Goal: Task Accomplishment & Management: Manage account settings

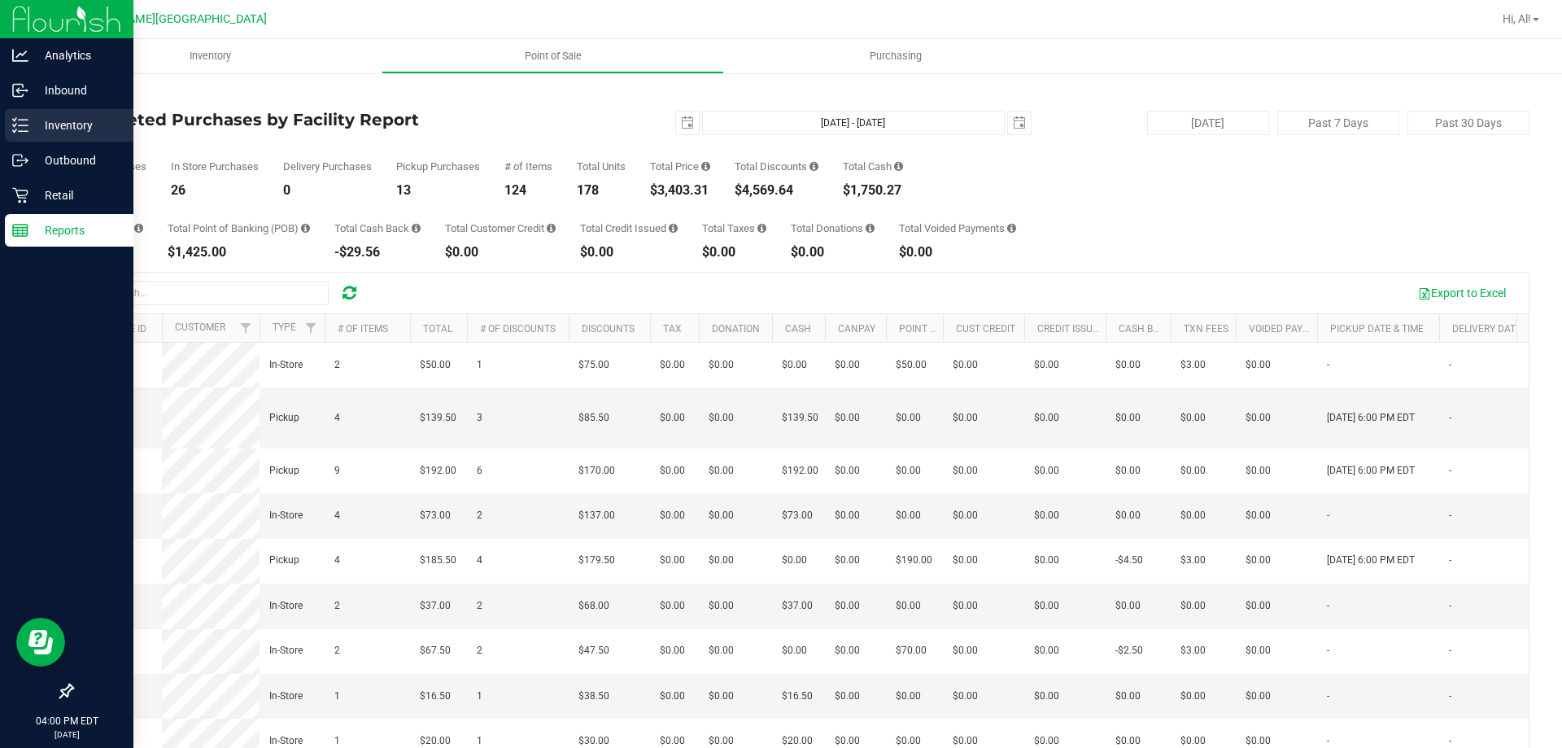
click at [24, 122] on icon at bounding box center [20, 125] width 16 height 16
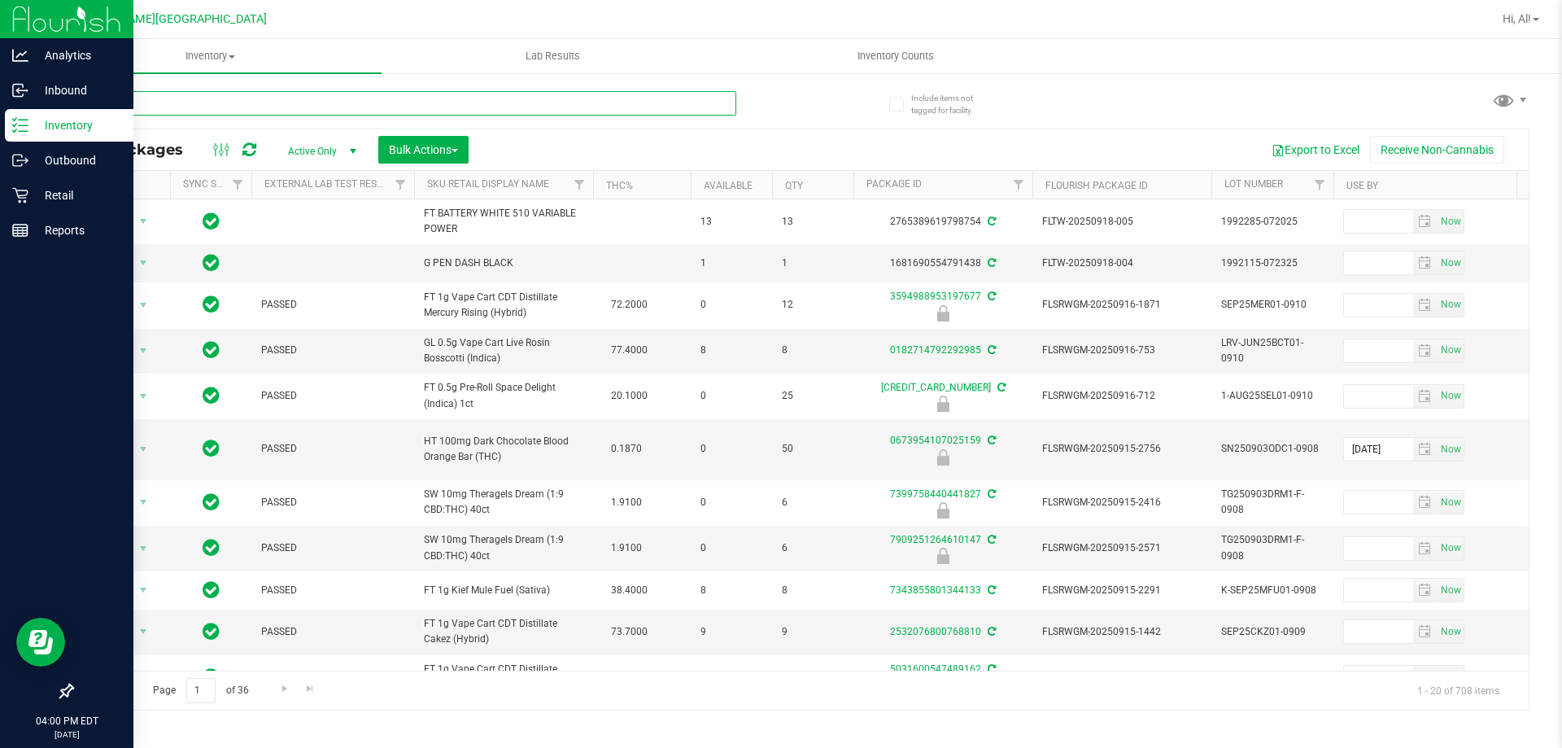
click at [165, 107] on input "text" at bounding box center [404, 103] width 665 height 24
type input "6224826277741773"
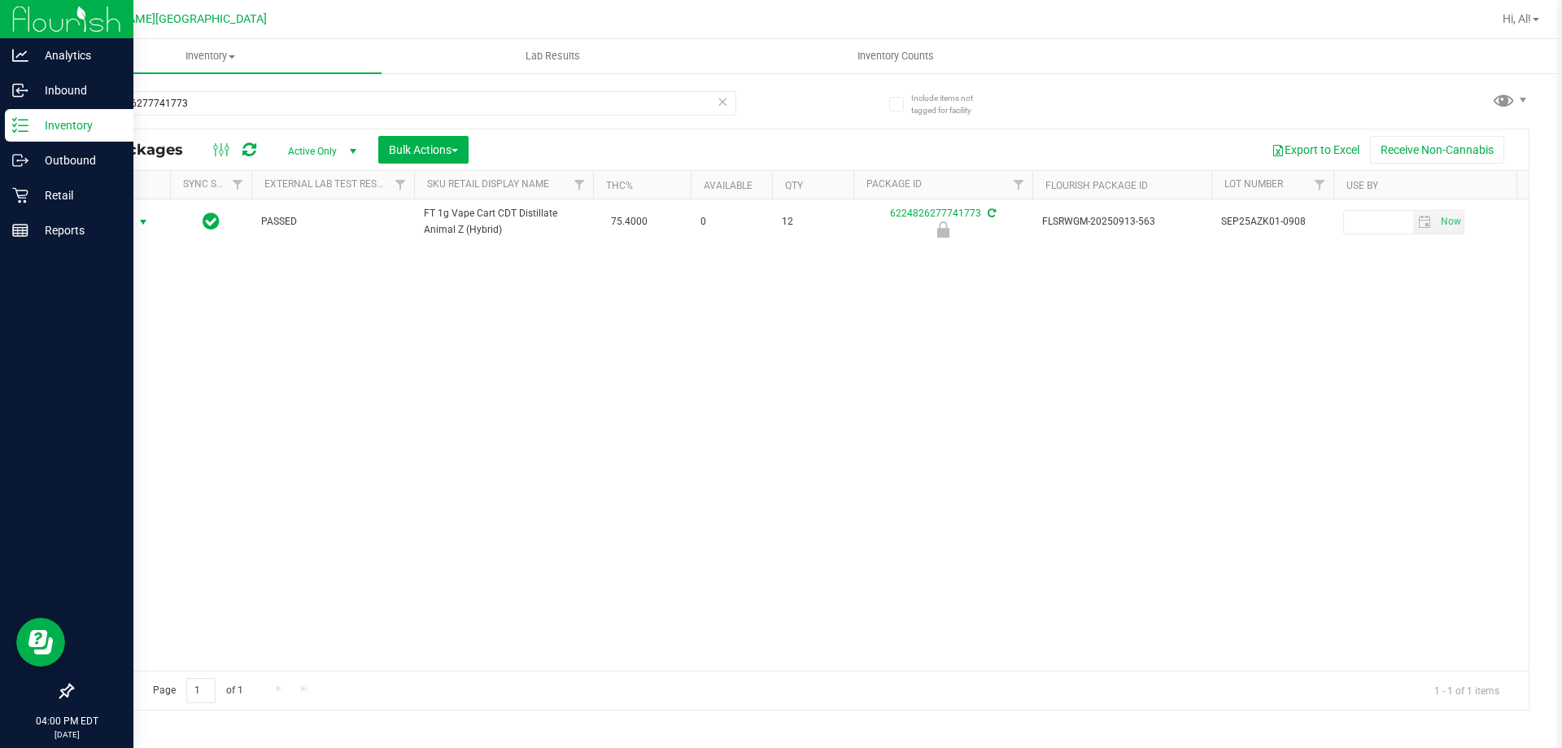
click at [137, 226] on span "select" at bounding box center [143, 222] width 13 height 13
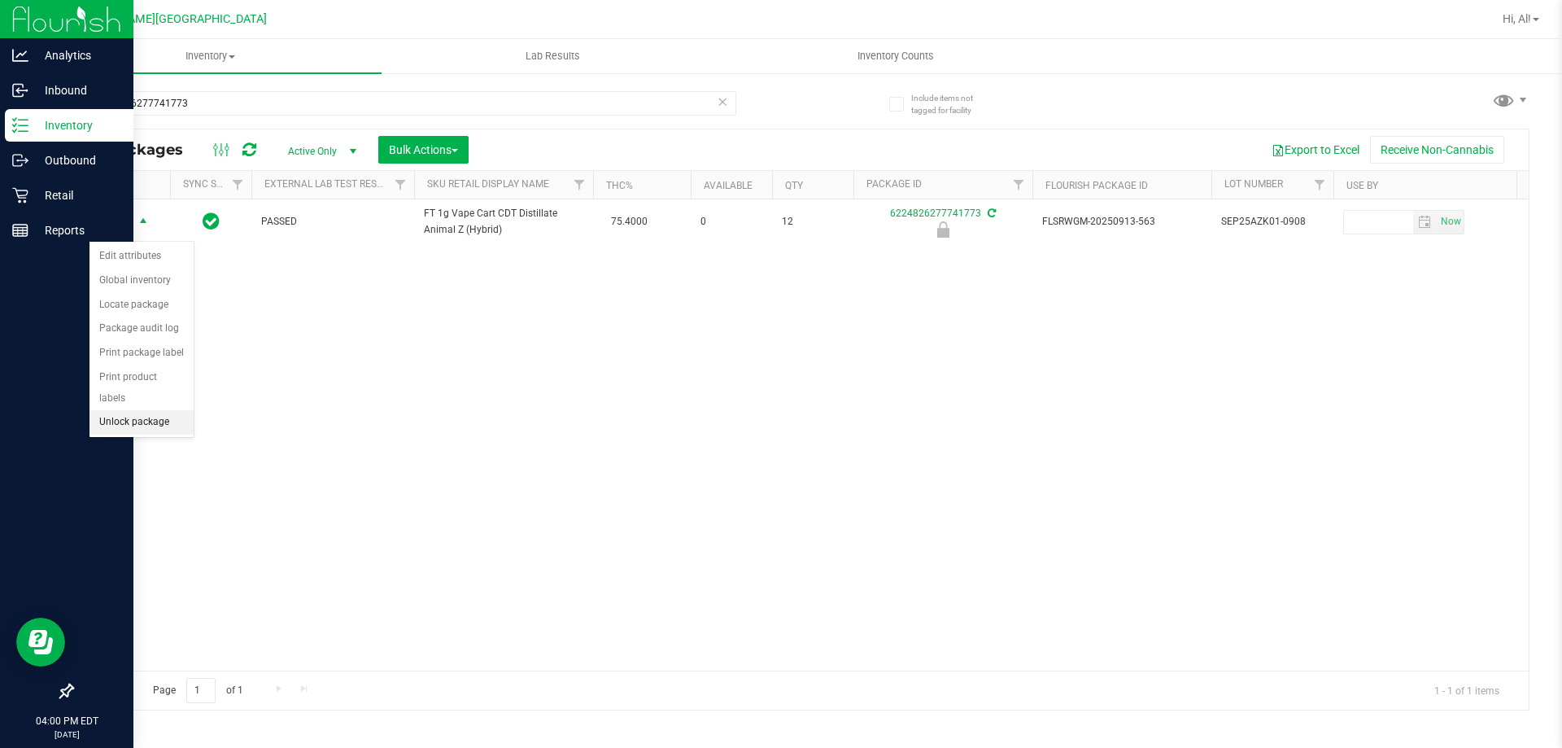
click at [136, 410] on li "Unlock package" at bounding box center [142, 422] width 104 height 24
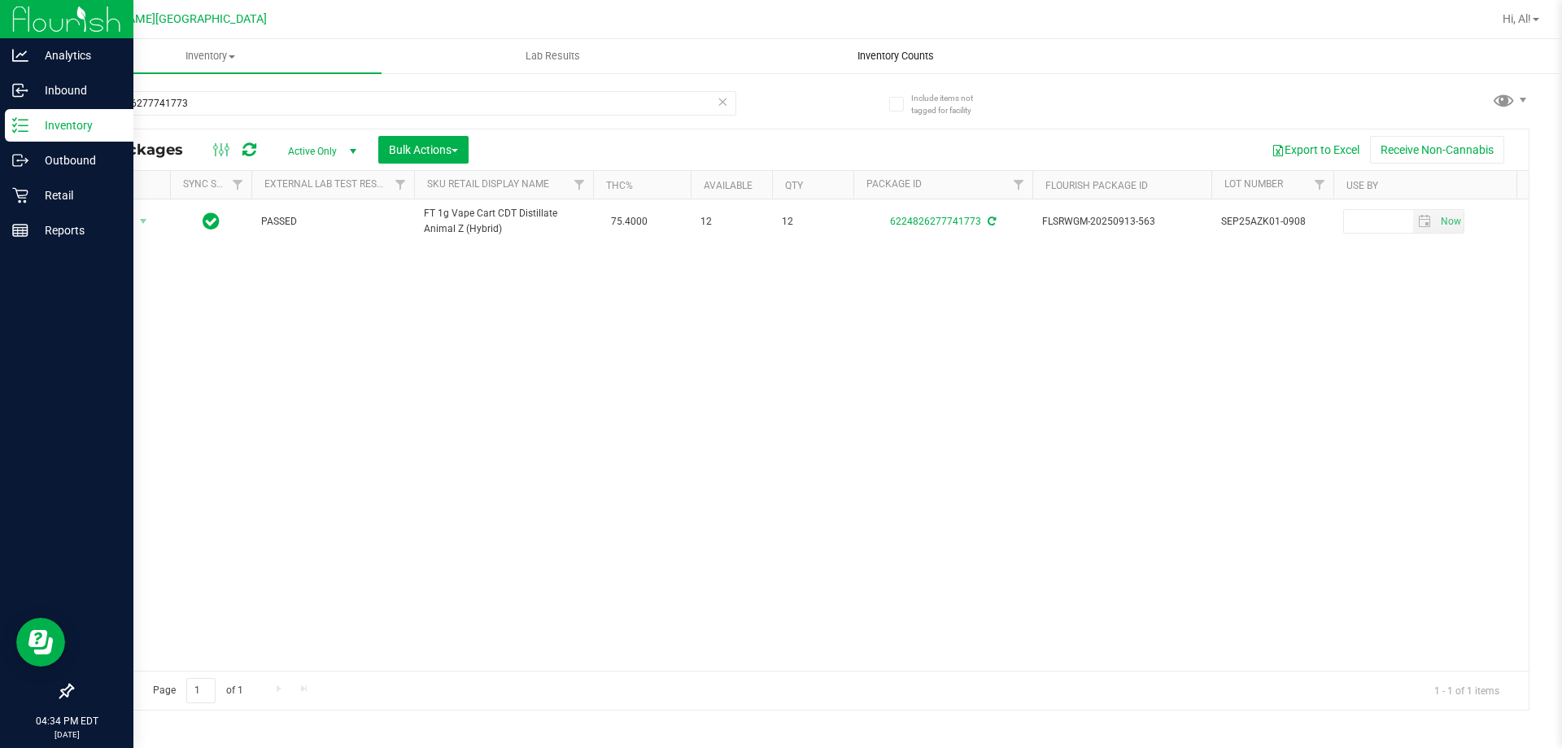
click at [832, 65] on uib-tab-heading "Inventory Counts" at bounding box center [895, 56] width 341 height 33
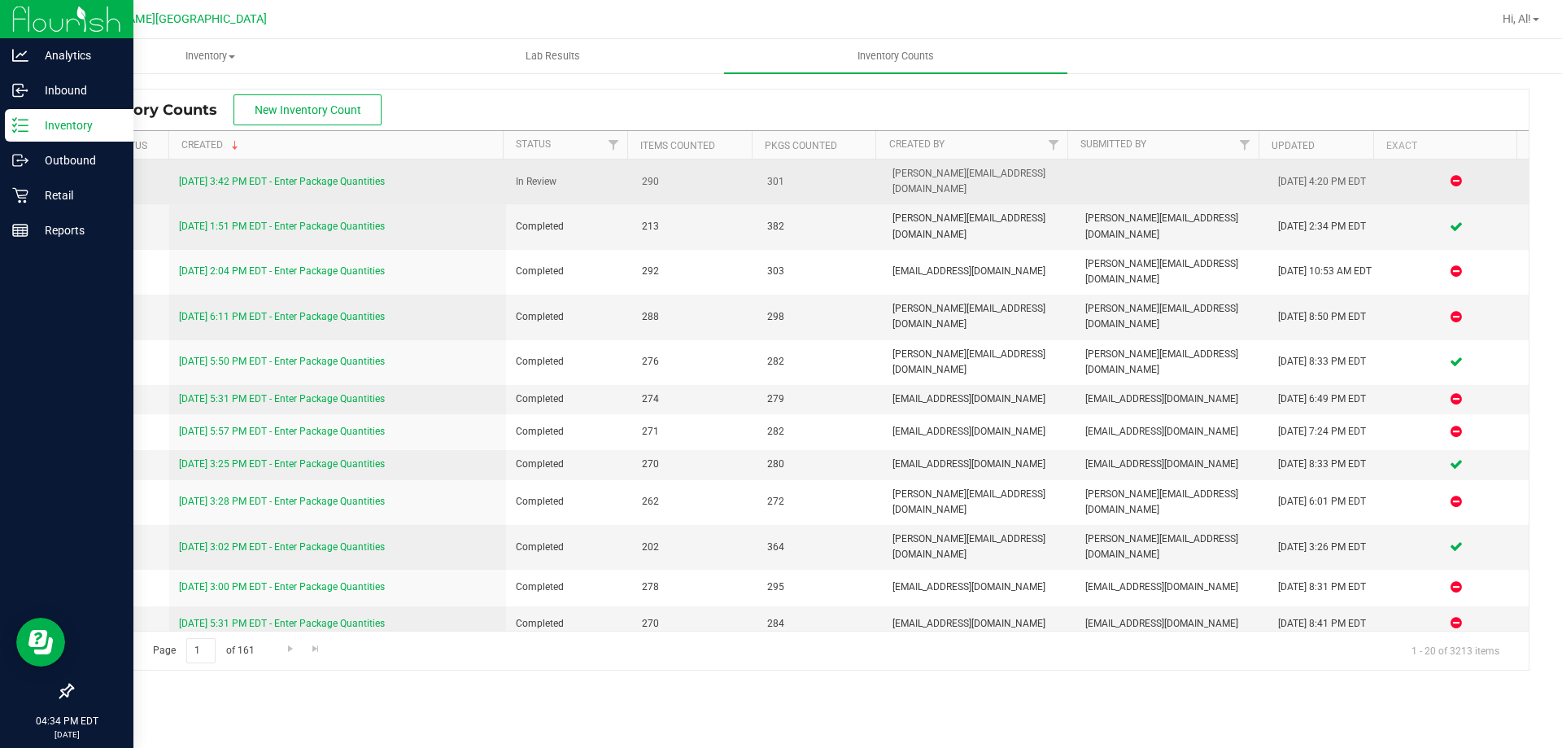
click at [365, 177] on link "[DATE] 3:42 PM EDT - Enter Package Quantities" at bounding box center [282, 181] width 206 height 11
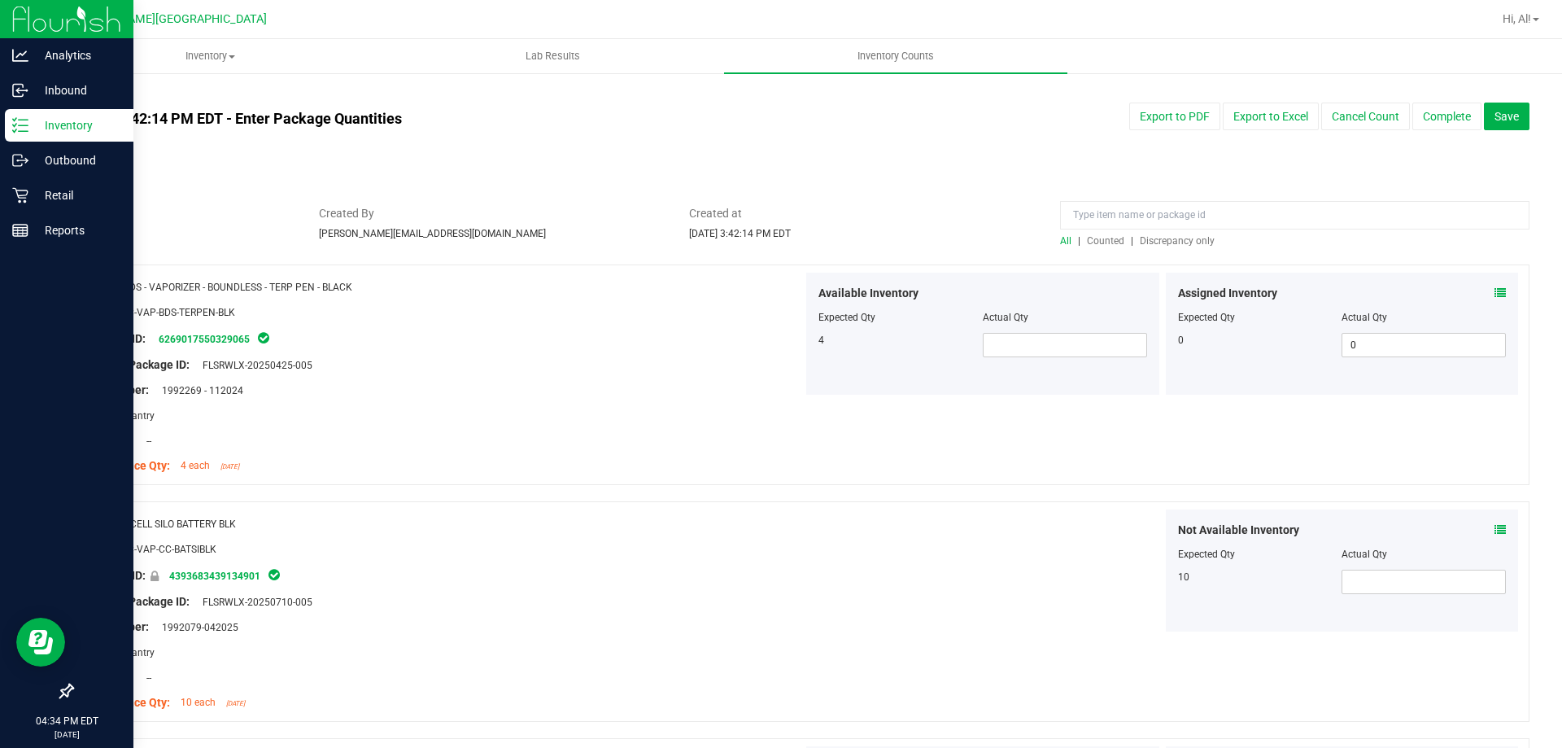
click at [1148, 246] on span "Discrepancy only" at bounding box center [1177, 240] width 75 height 11
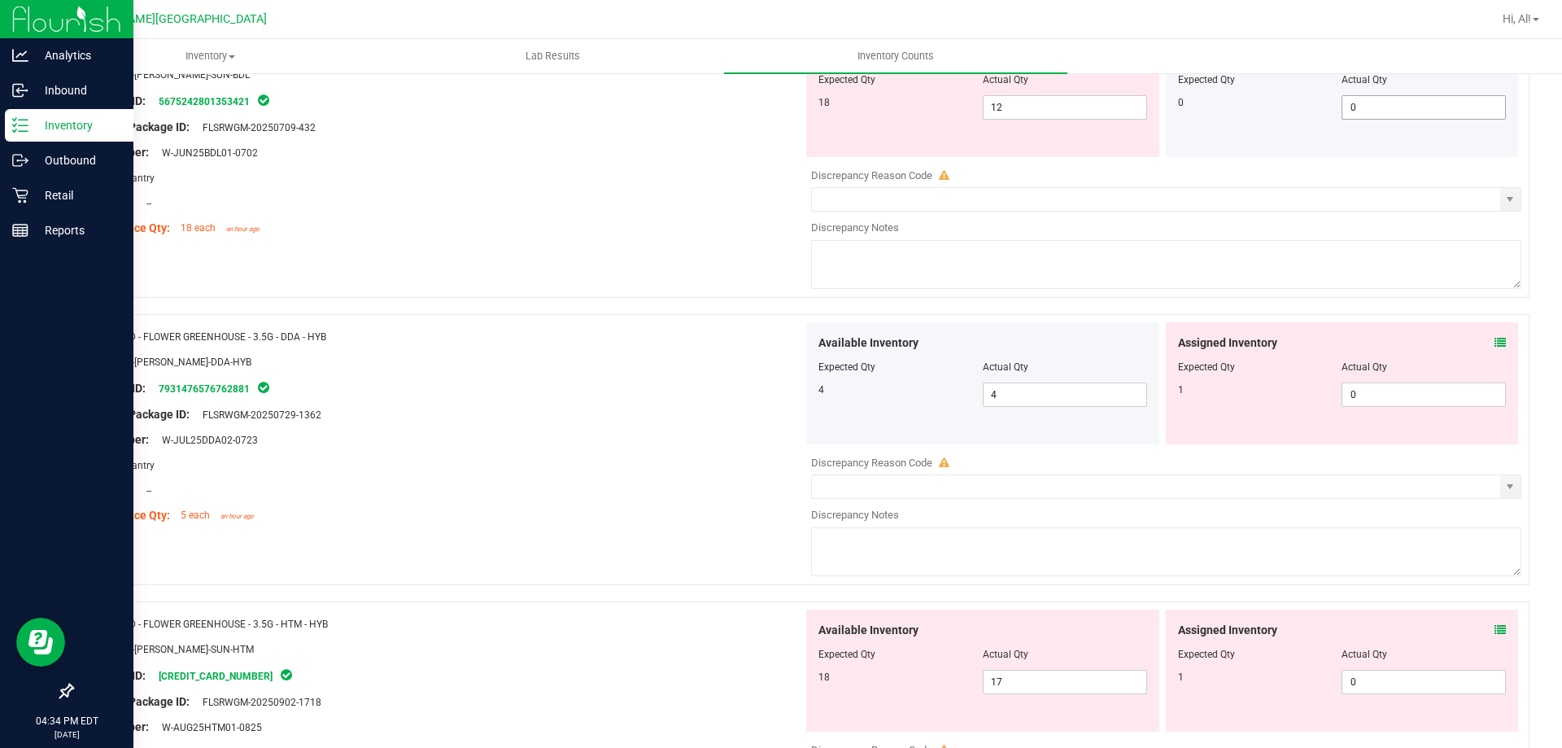
scroll to position [244, 0]
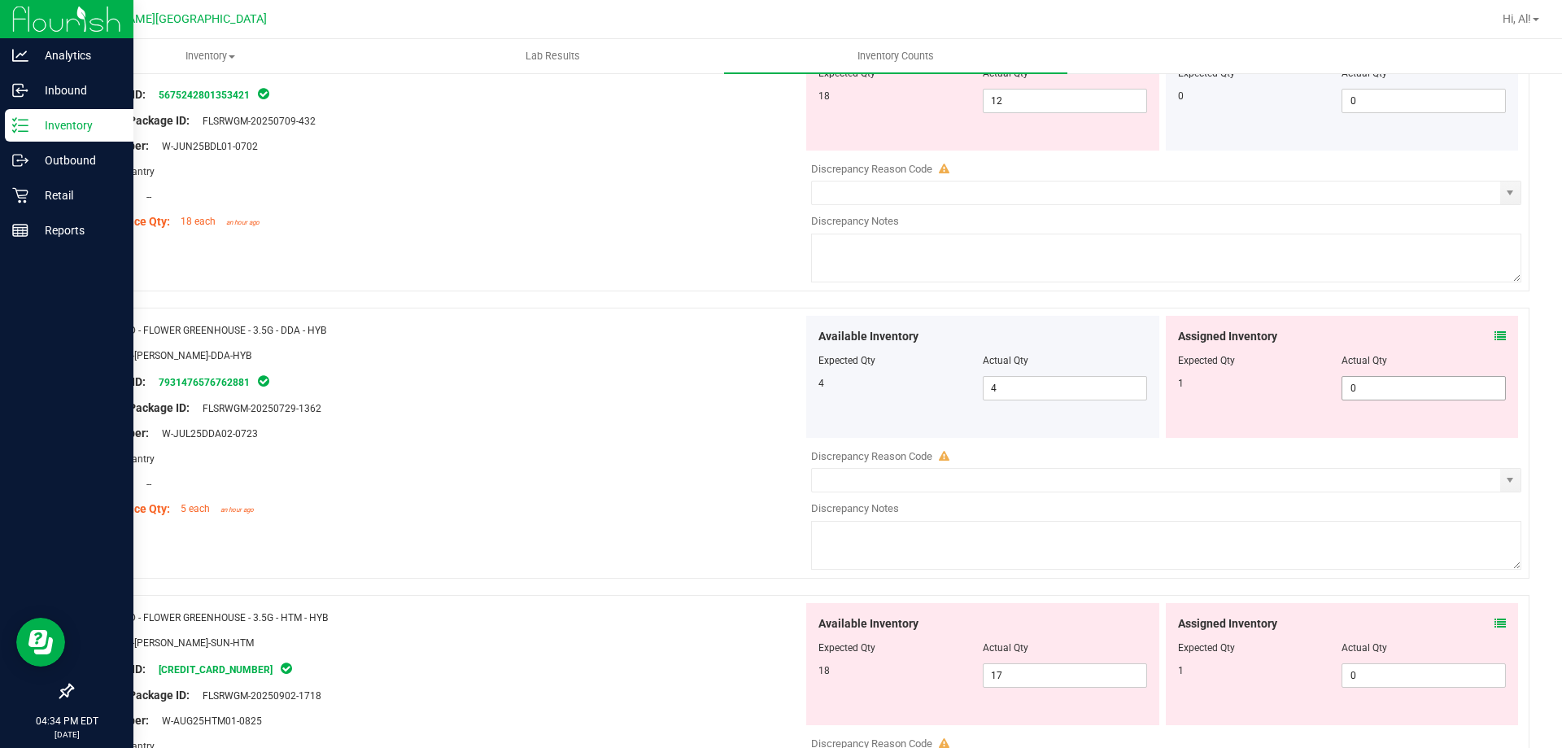
click at [1364, 383] on span "0 0" at bounding box center [1424, 388] width 164 height 24
click at [1364, 383] on input "0" at bounding box center [1424, 388] width 163 height 23
type input "1"
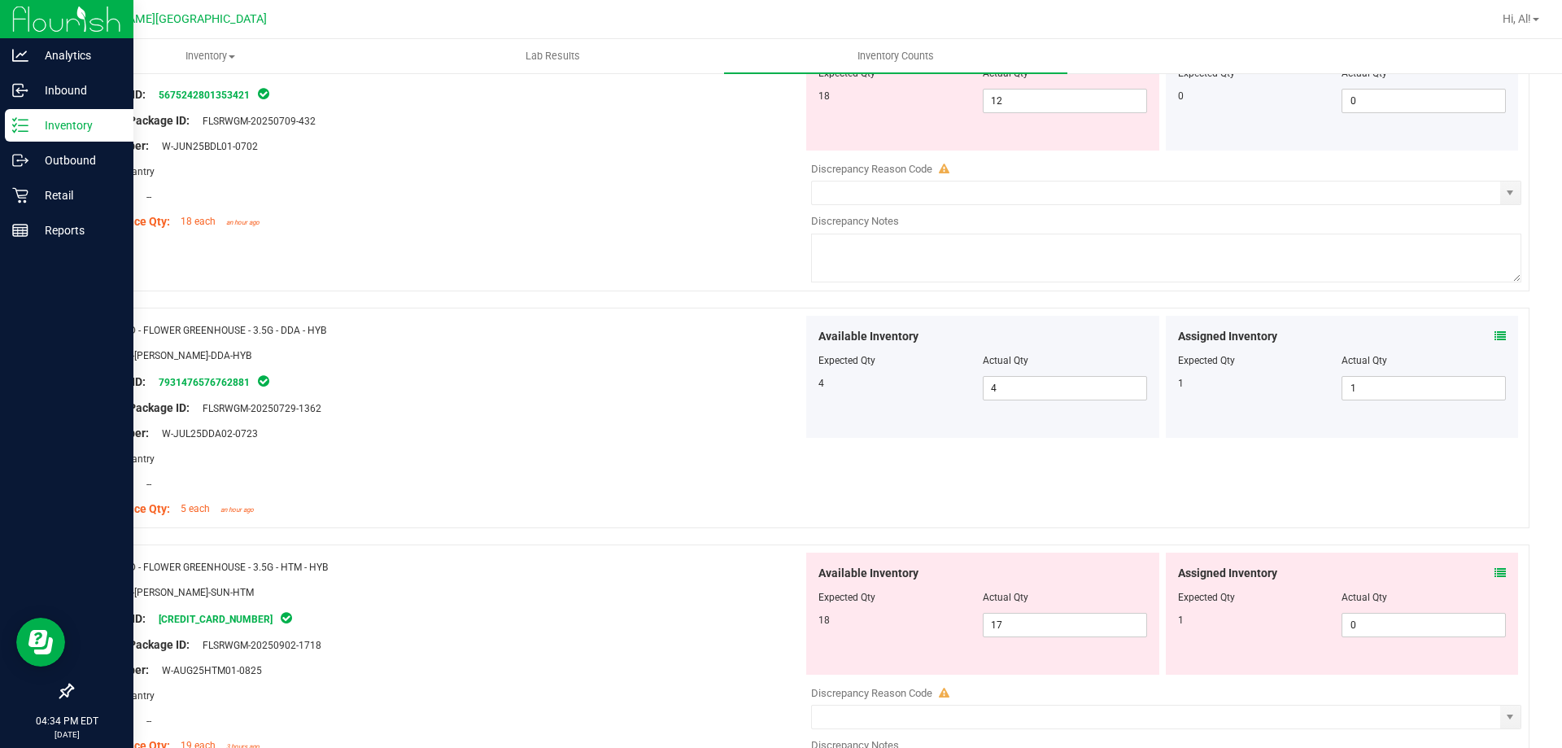
click at [1479, 346] on div at bounding box center [1342, 349] width 329 height 8
click at [1478, 337] on div "Assigned Inventory" at bounding box center [1342, 336] width 329 height 17
click at [1495, 328] on span at bounding box center [1500, 336] width 11 height 17
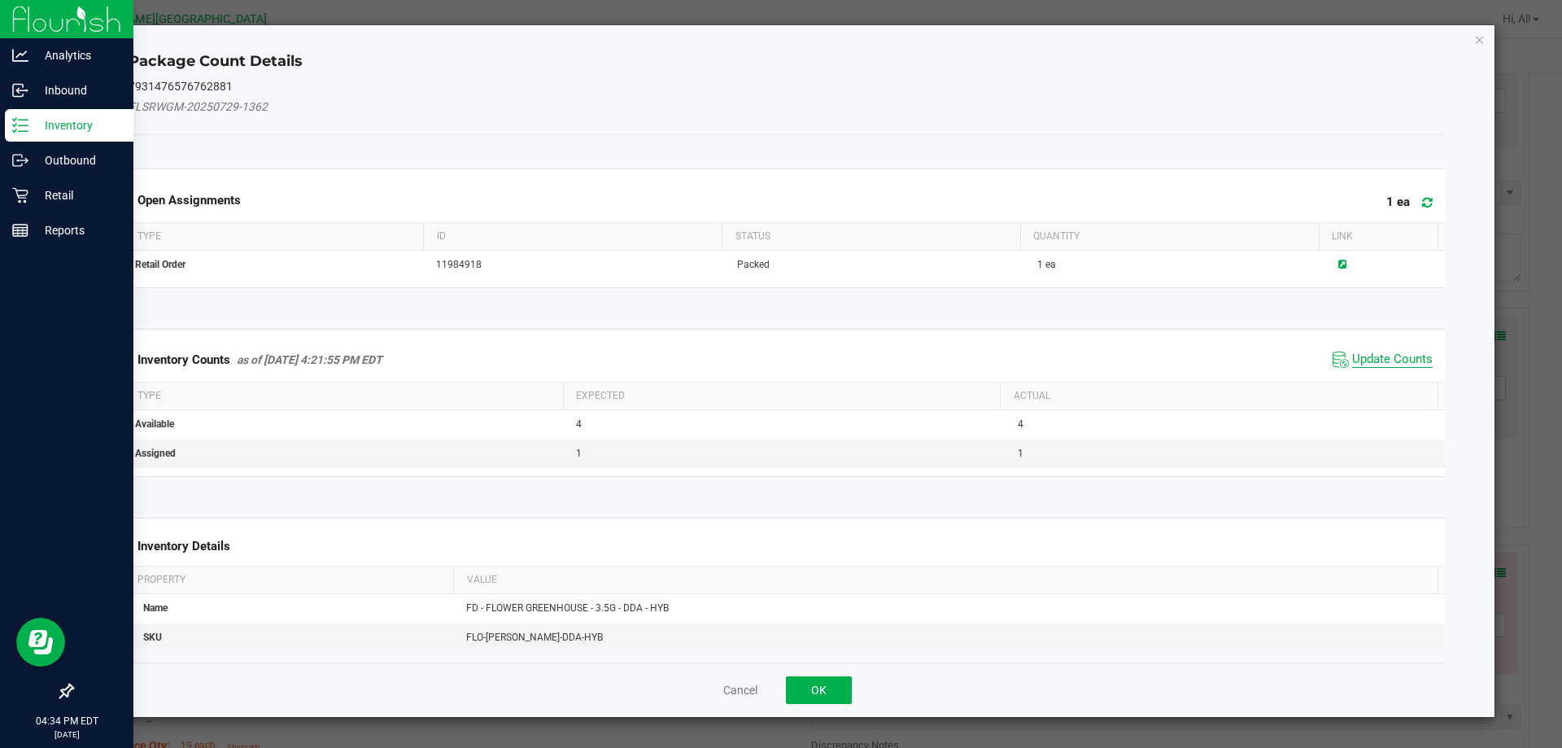
click at [1363, 359] on span "Update Counts" at bounding box center [1392, 359] width 81 height 16
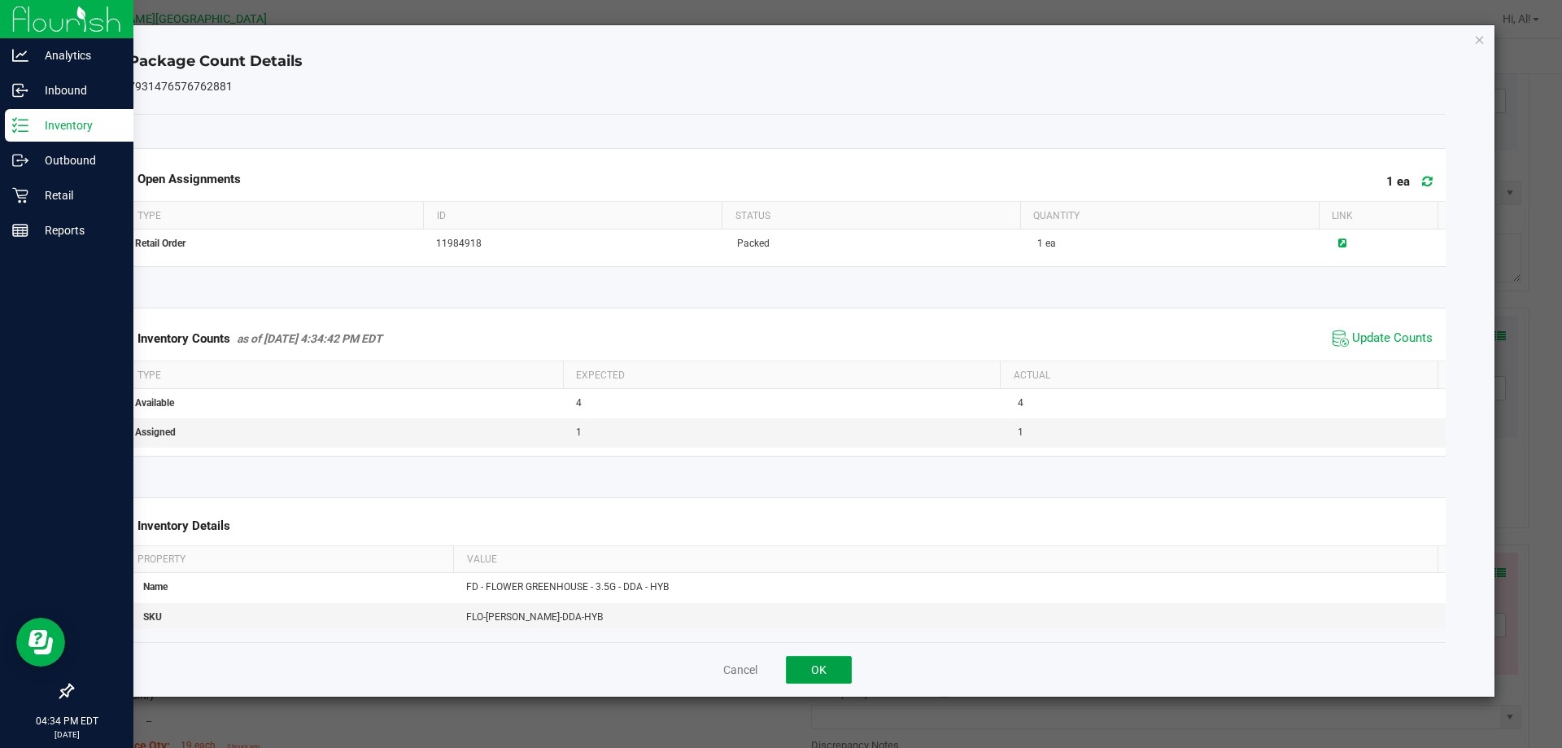
click at [821, 678] on button "OK" at bounding box center [819, 670] width 66 height 28
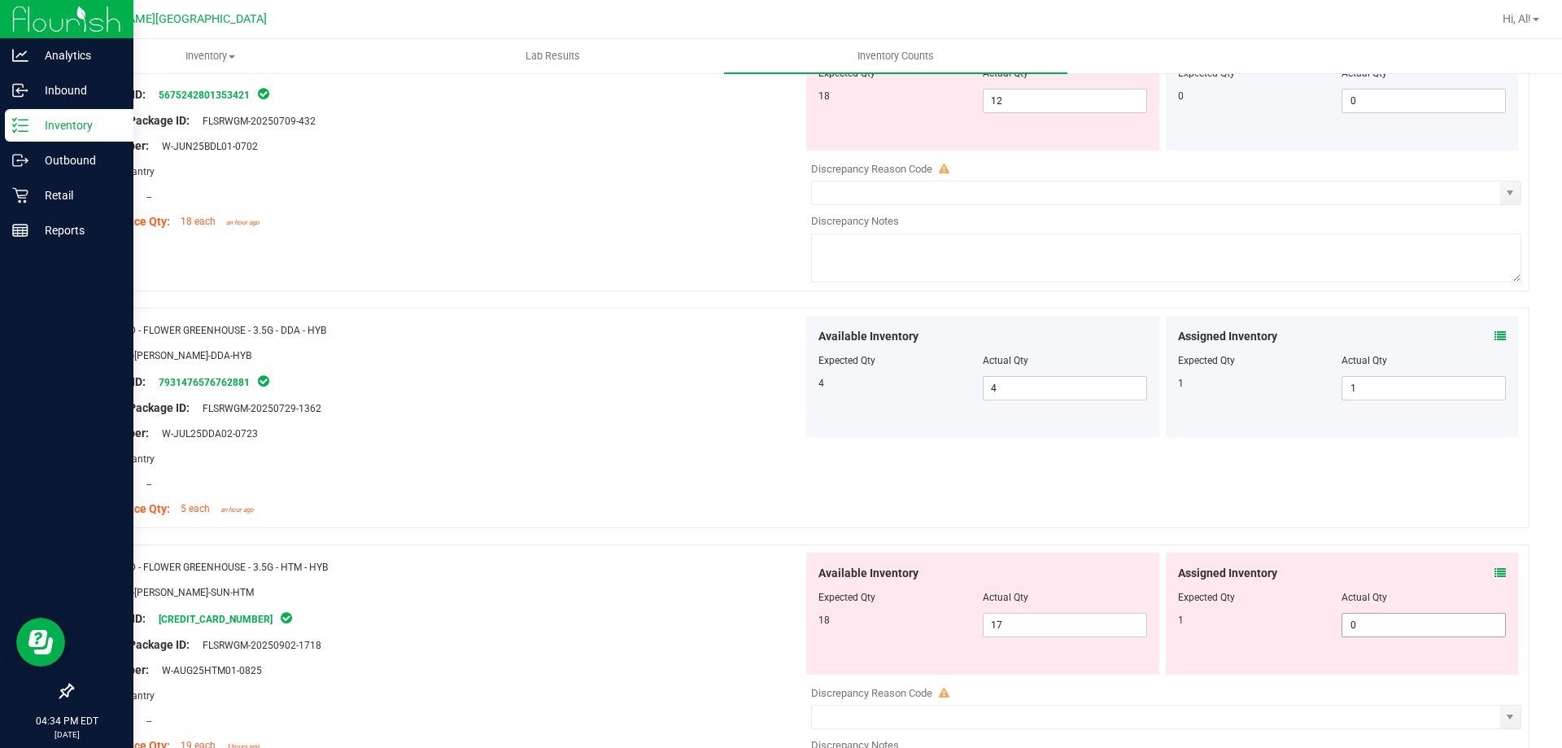
click at [1428, 628] on span "0 0" at bounding box center [1424, 625] width 164 height 24
click at [1428, 628] on input "0" at bounding box center [1424, 624] width 163 height 23
type input "1"
click at [1404, 575] on div "Assigned Inventory" at bounding box center [1342, 573] width 329 height 17
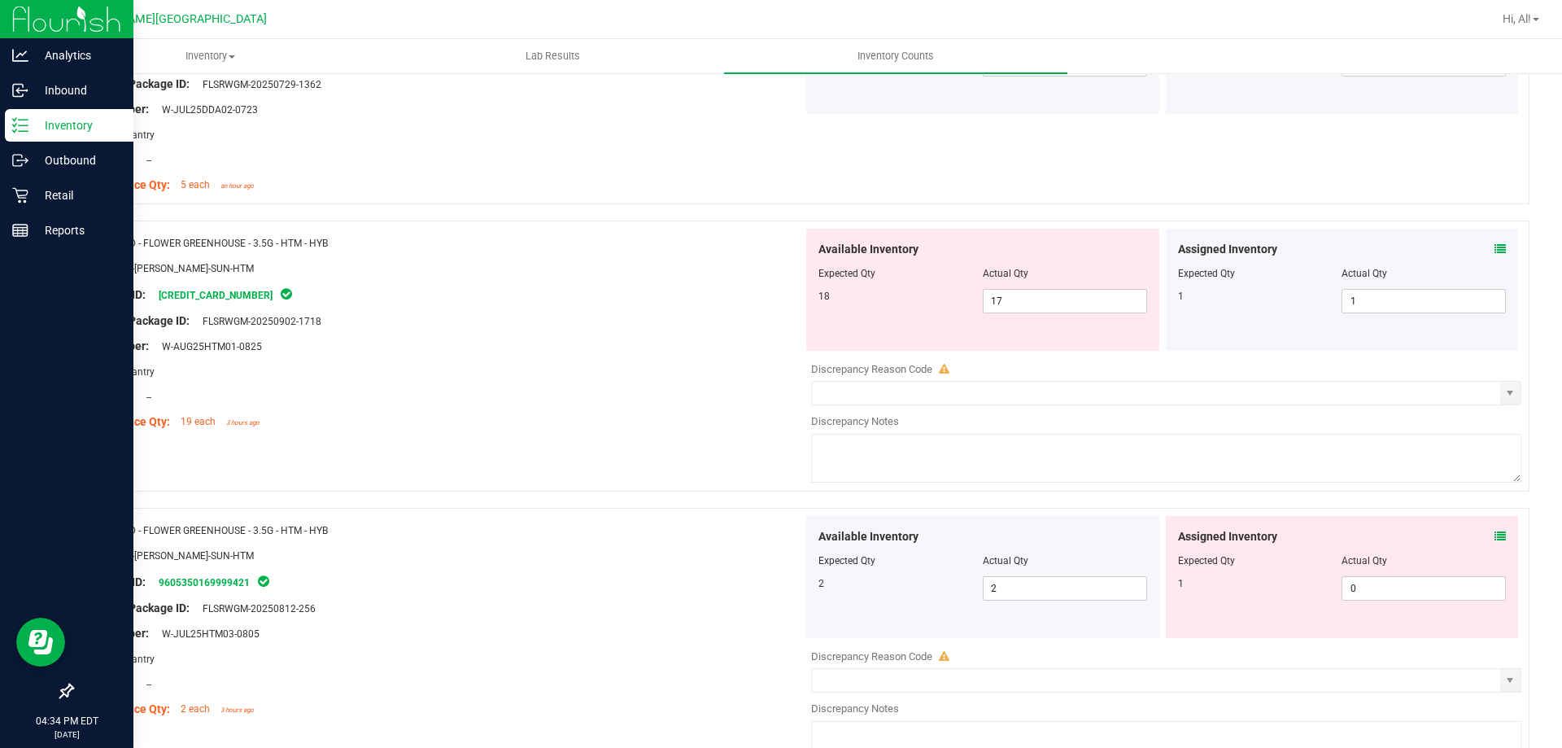
scroll to position [570, 0]
click at [1403, 578] on span "0 0" at bounding box center [1424, 586] width 164 height 24
click at [1403, 578] on input "0" at bounding box center [1424, 586] width 163 height 23
type input "1"
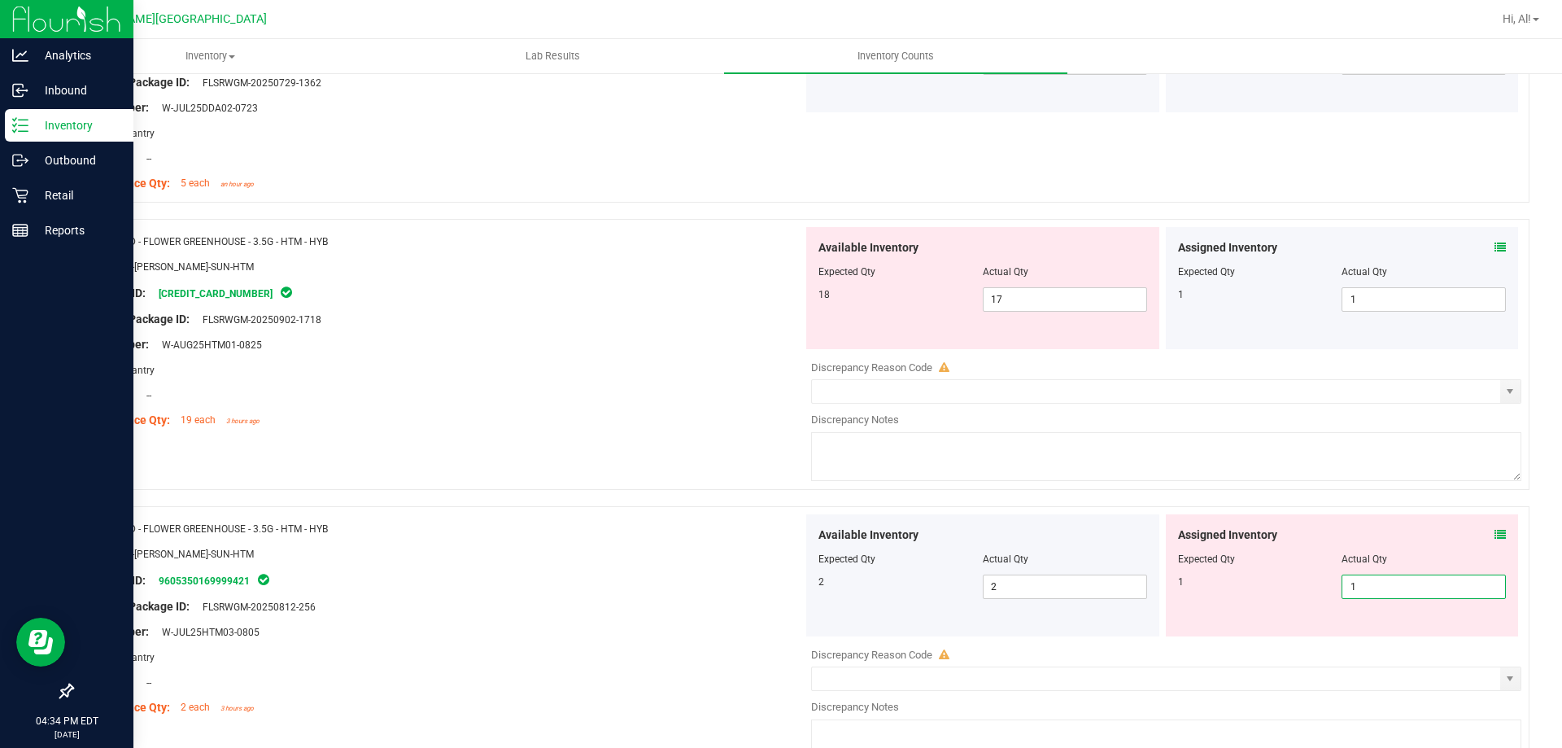
click at [1401, 557] on div "Actual Qty" at bounding box center [1424, 559] width 164 height 15
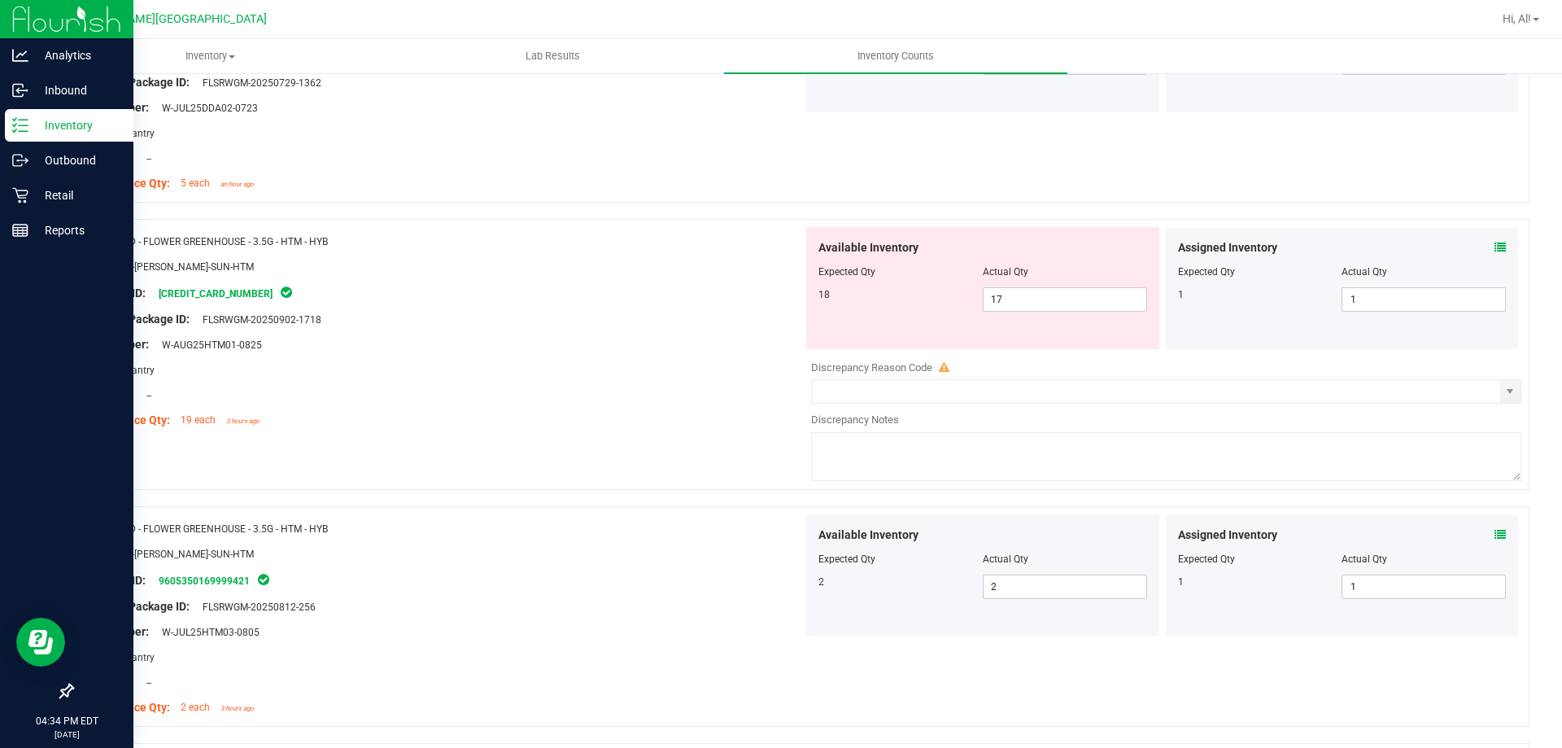
scroll to position [814, 0]
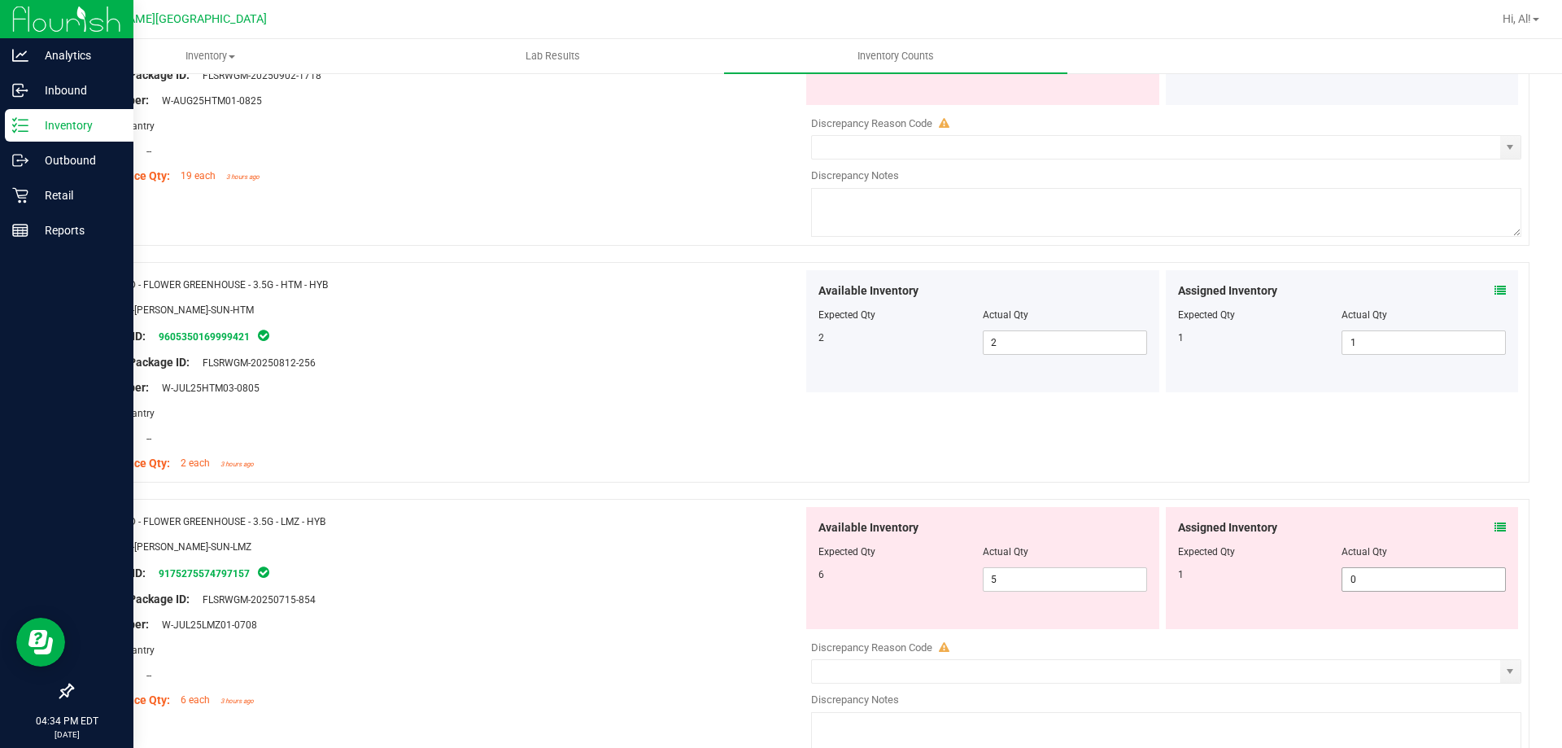
click at [1399, 567] on span "0 0" at bounding box center [1424, 579] width 164 height 24
click at [1399, 568] on input "0" at bounding box center [1424, 579] width 163 height 23
type input "1"
click at [1395, 556] on div "Actual Qty" at bounding box center [1424, 551] width 164 height 15
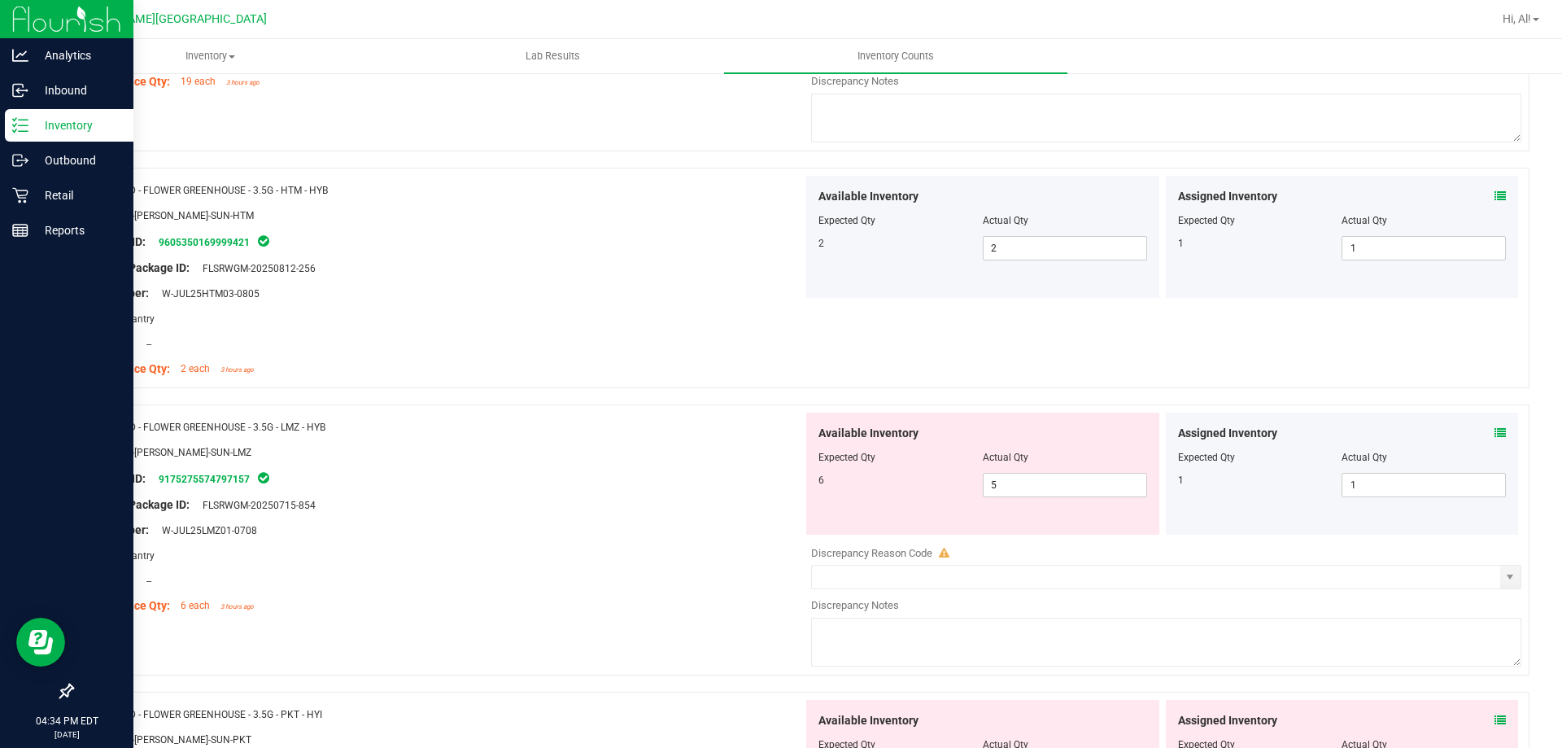
scroll to position [1058, 0]
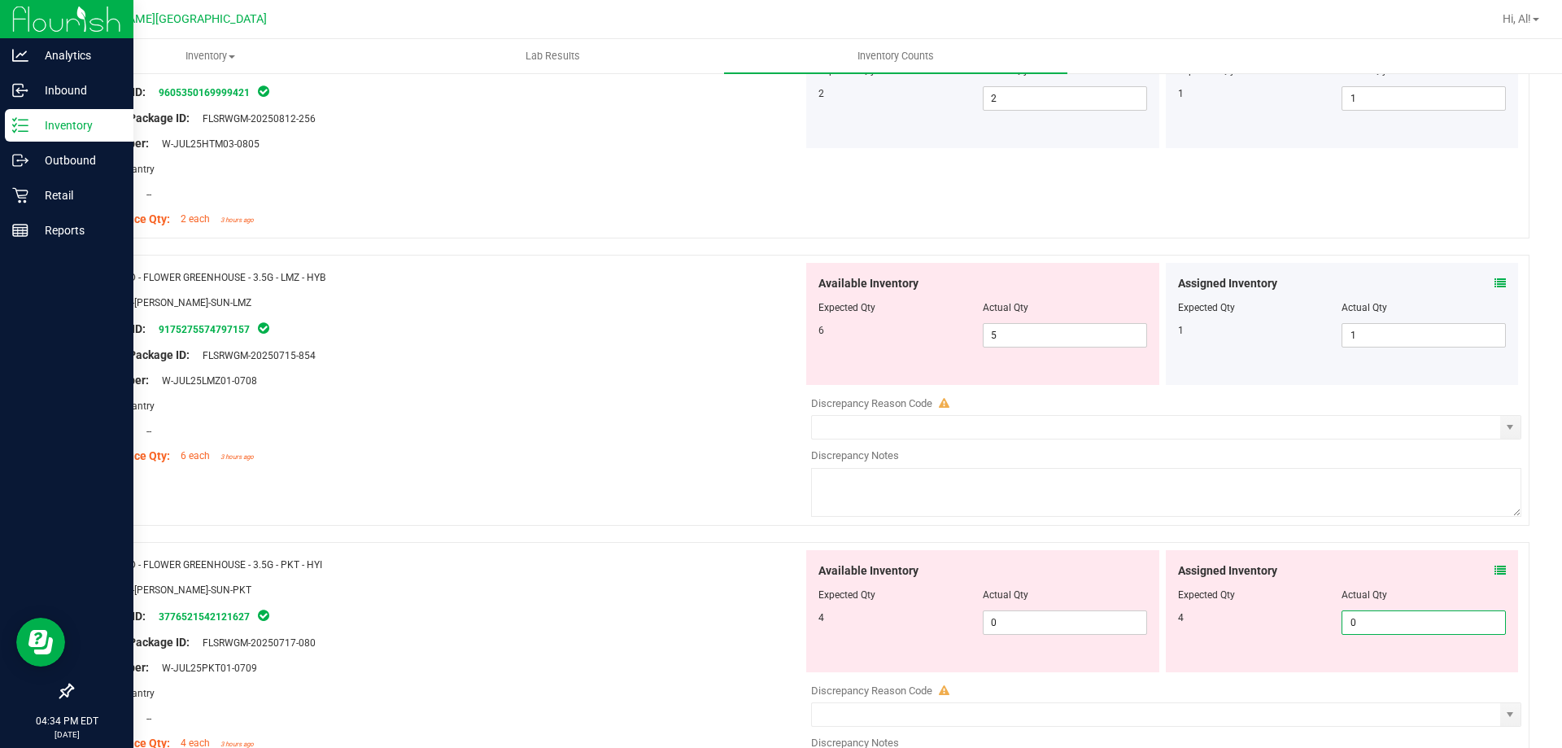
click at [1377, 618] on span "0 0" at bounding box center [1424, 622] width 164 height 24
click at [1377, 618] on input "0" at bounding box center [1424, 622] width 163 height 23
type input "4"
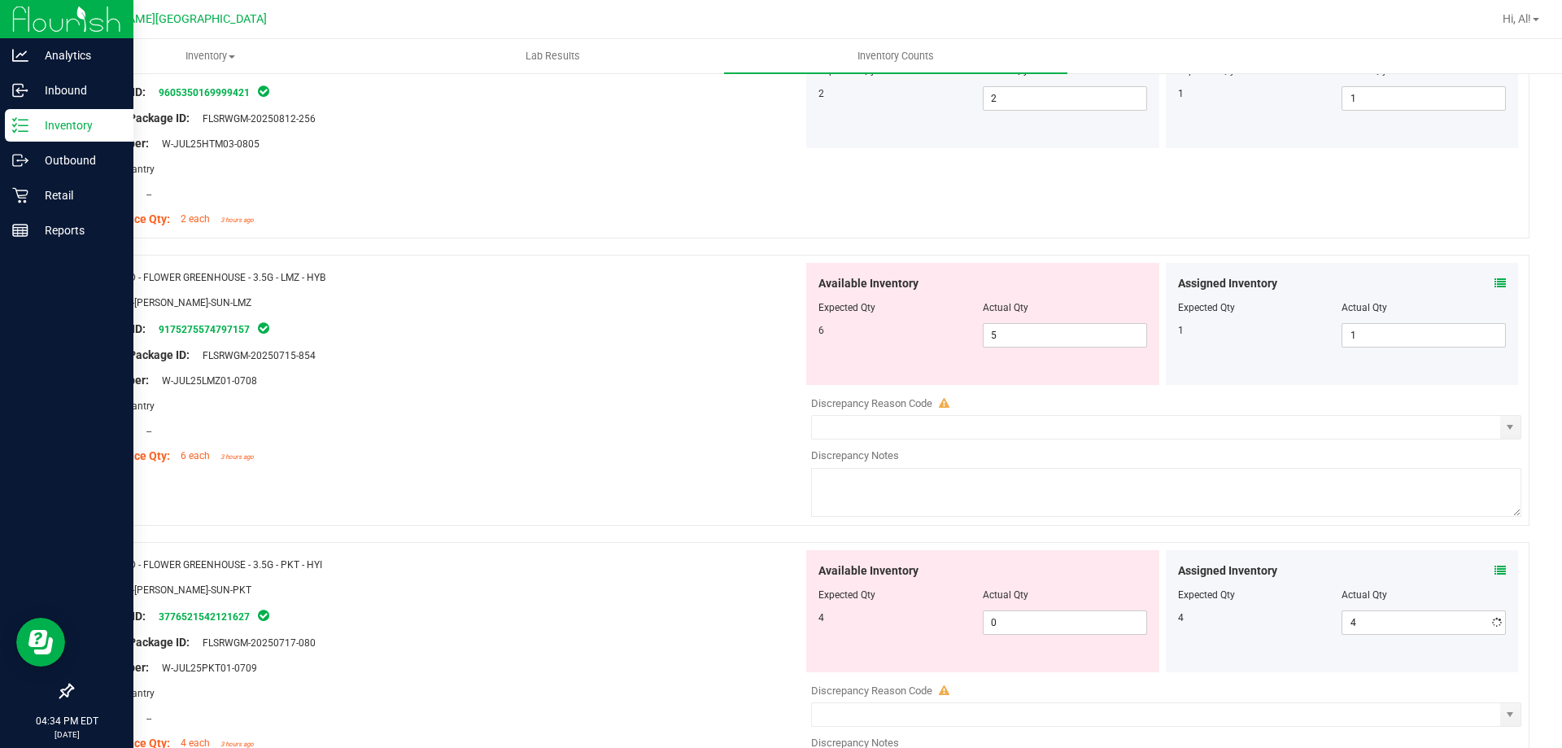
click at [1388, 564] on div "Assigned Inventory" at bounding box center [1342, 570] width 329 height 17
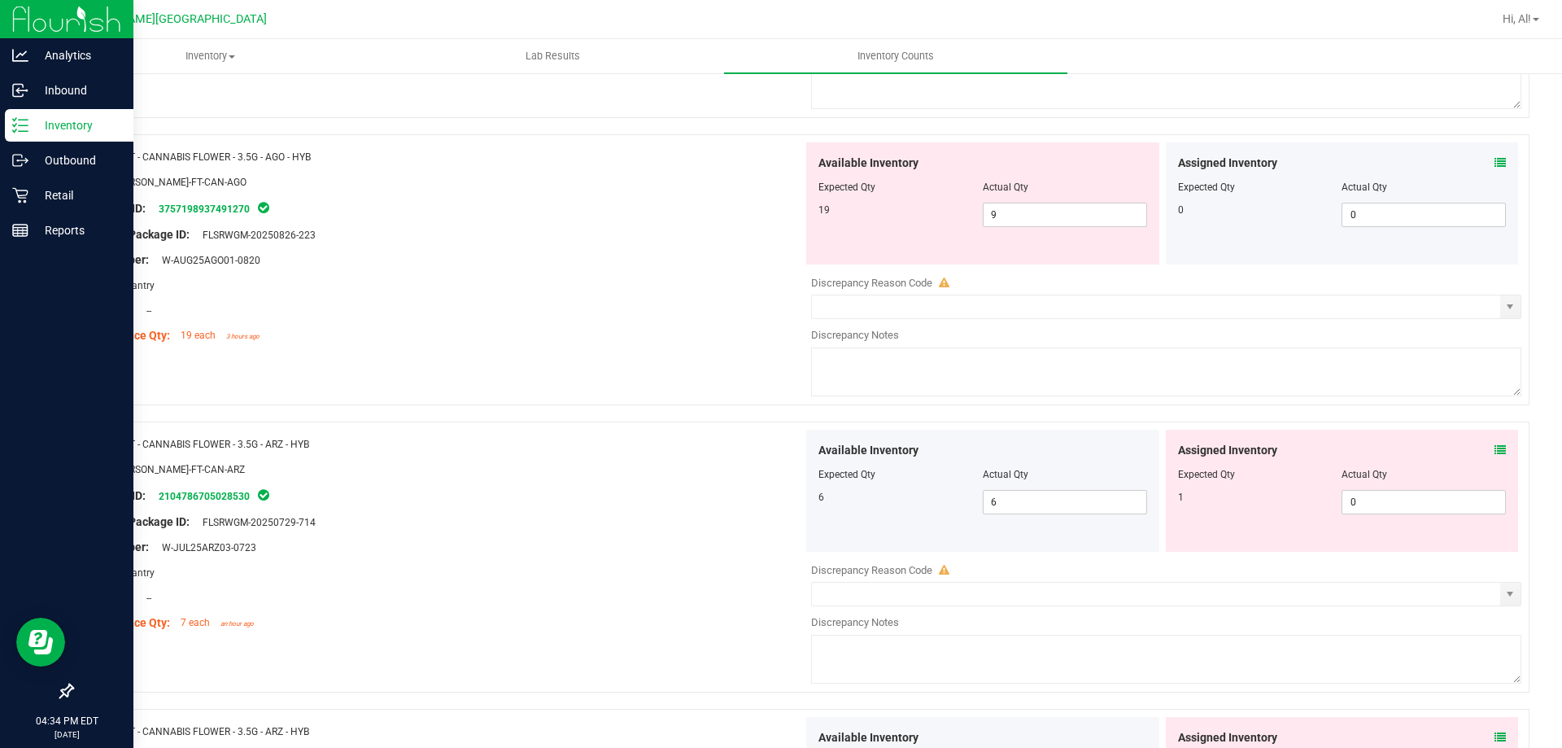
scroll to position [1790, 0]
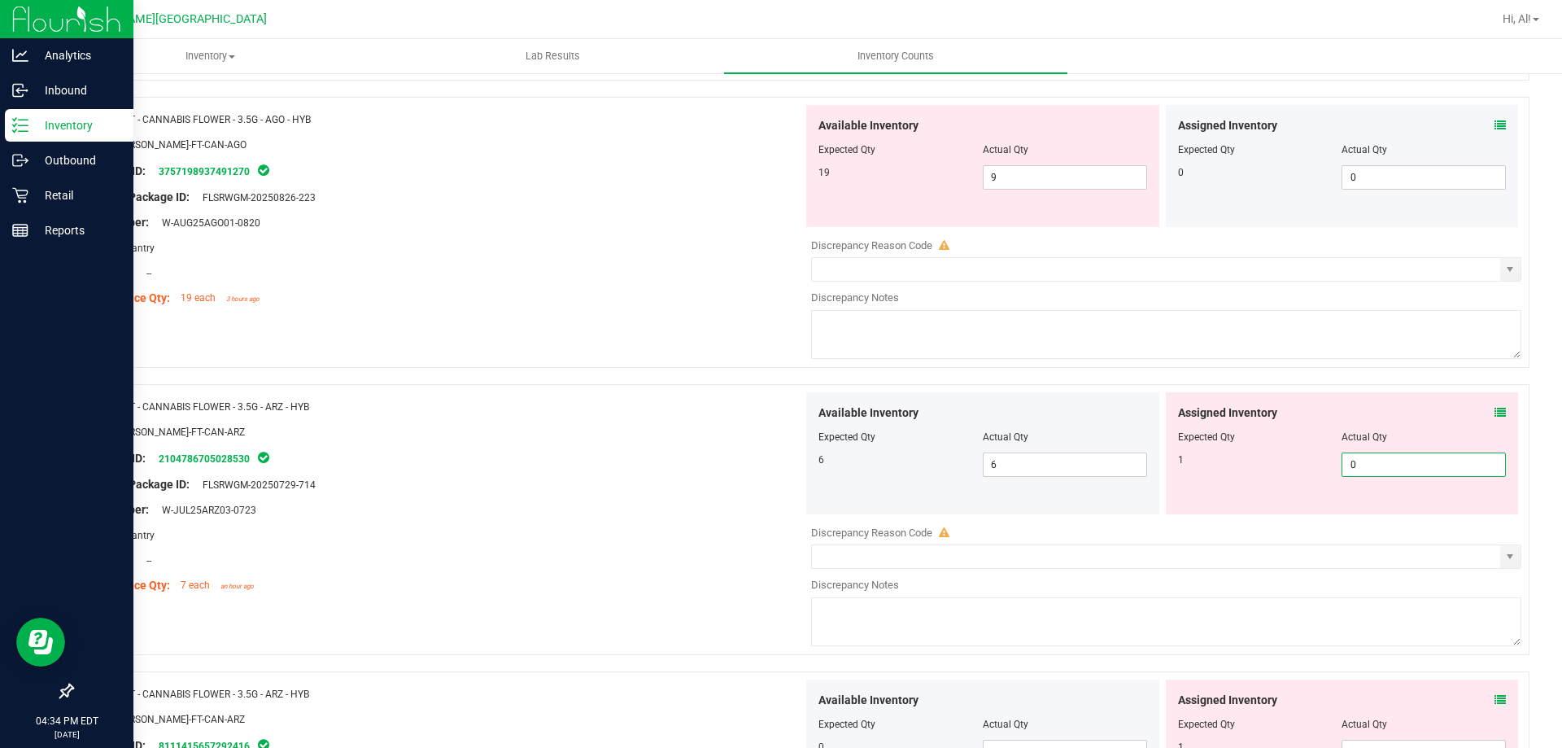
click at [1358, 460] on span "0 0" at bounding box center [1424, 464] width 164 height 24
click at [1358, 460] on input "0" at bounding box center [1424, 464] width 163 height 23
type input "1"
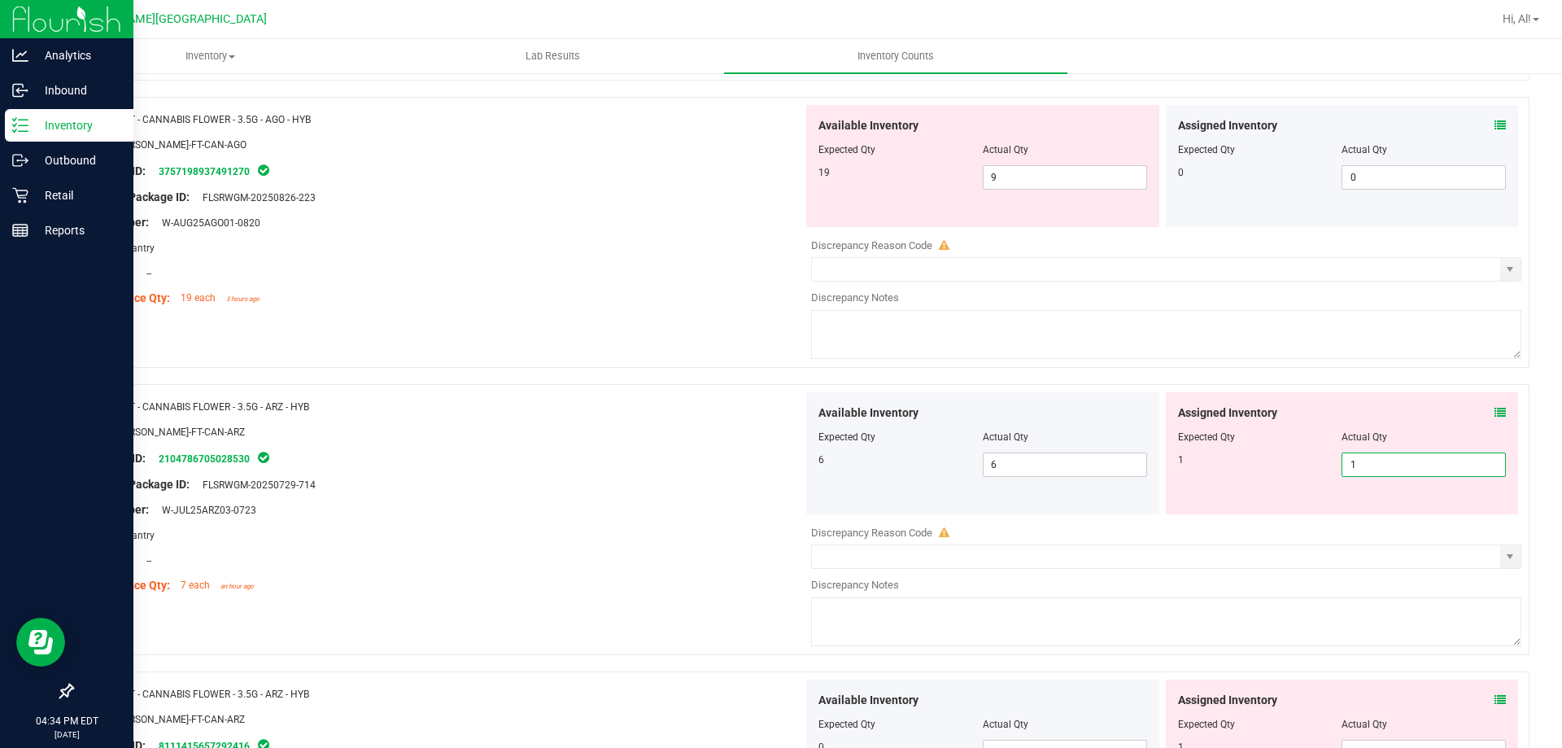
click at [1382, 440] on div "Actual Qty" at bounding box center [1424, 437] width 164 height 15
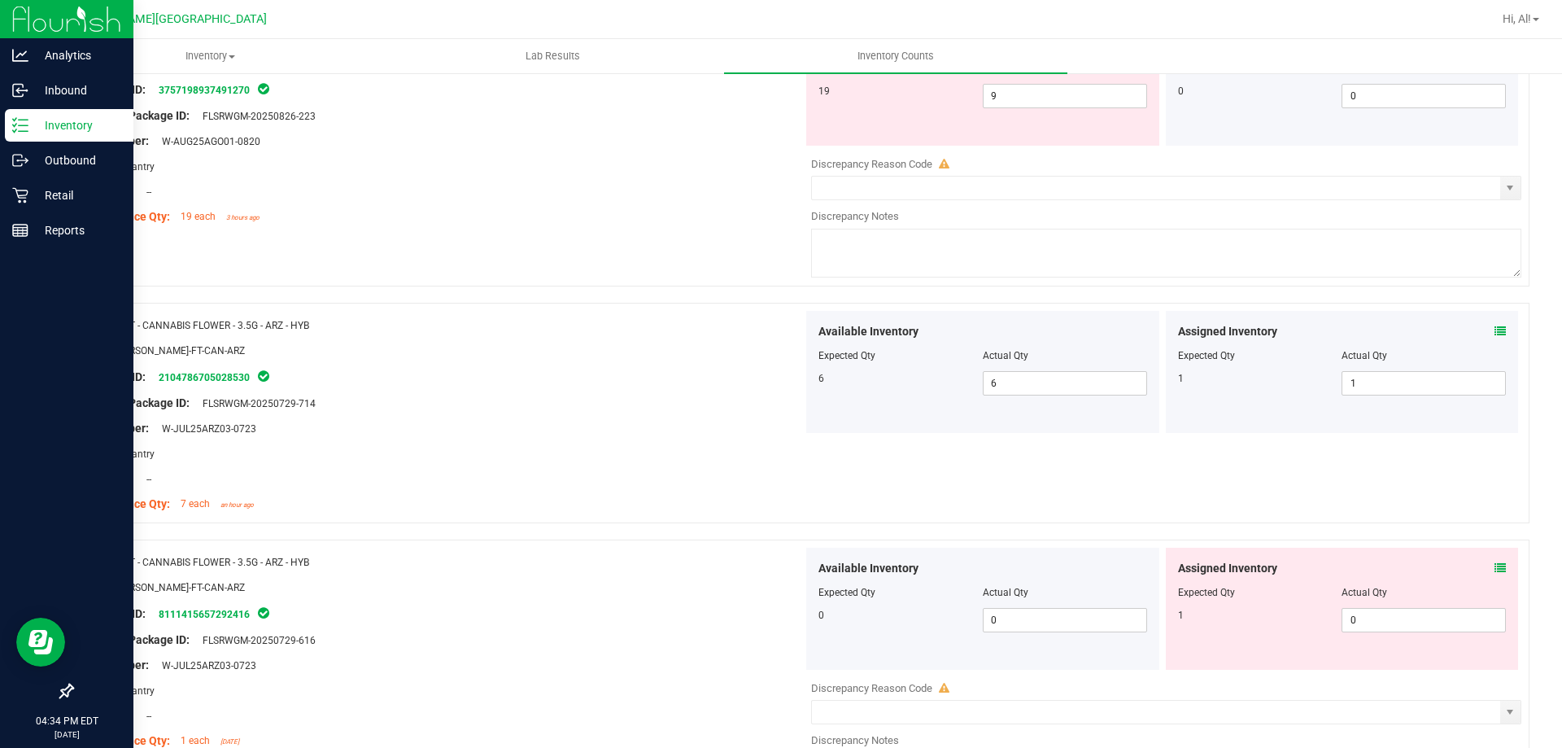
scroll to position [2034, 0]
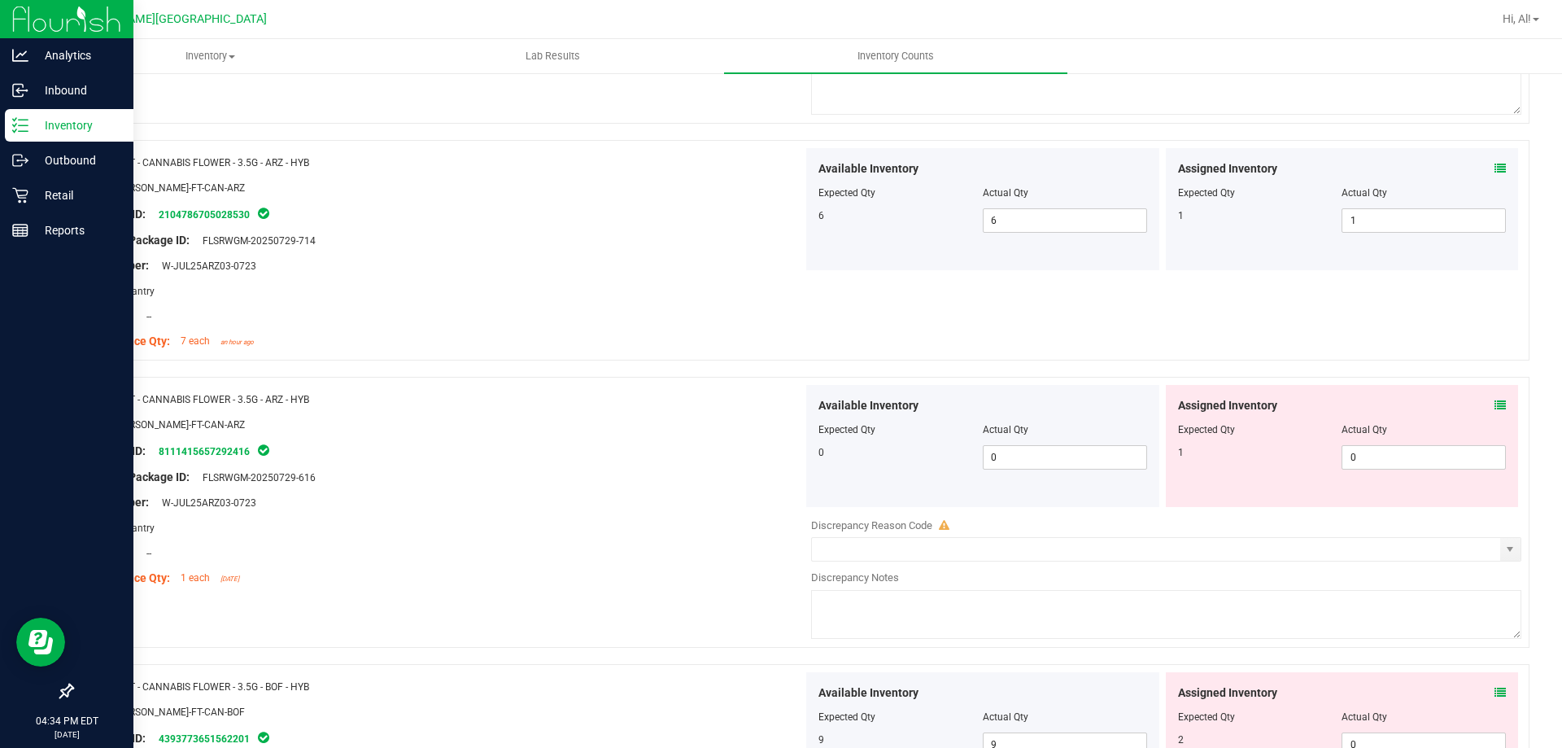
click at [1383, 443] on div at bounding box center [1342, 441] width 329 height 8
click at [1379, 453] on span "0 0" at bounding box center [1424, 457] width 164 height 24
click at [1379, 453] on input "0" at bounding box center [1424, 457] width 163 height 23
type input "1"
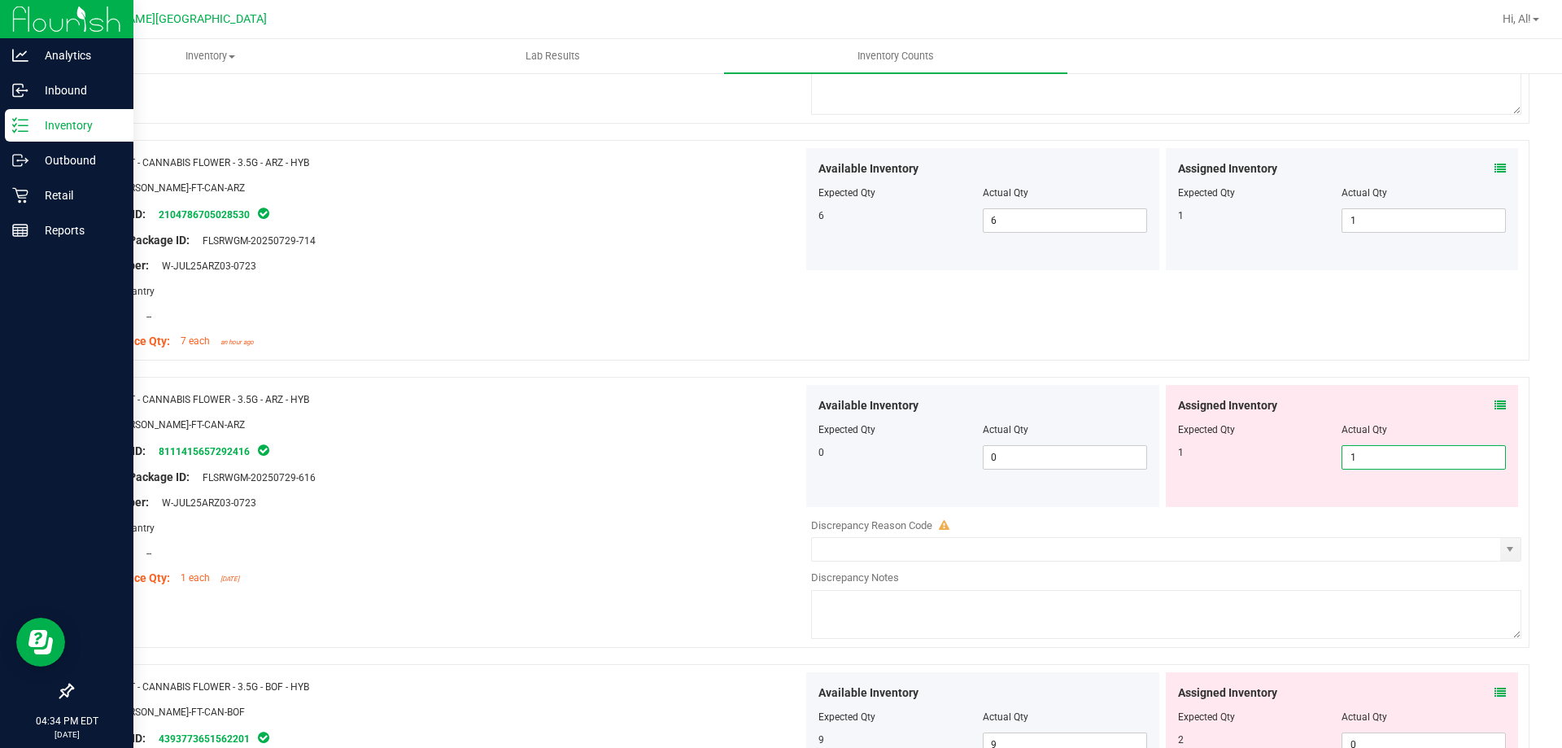
click at [1380, 442] on div at bounding box center [1342, 441] width 329 height 8
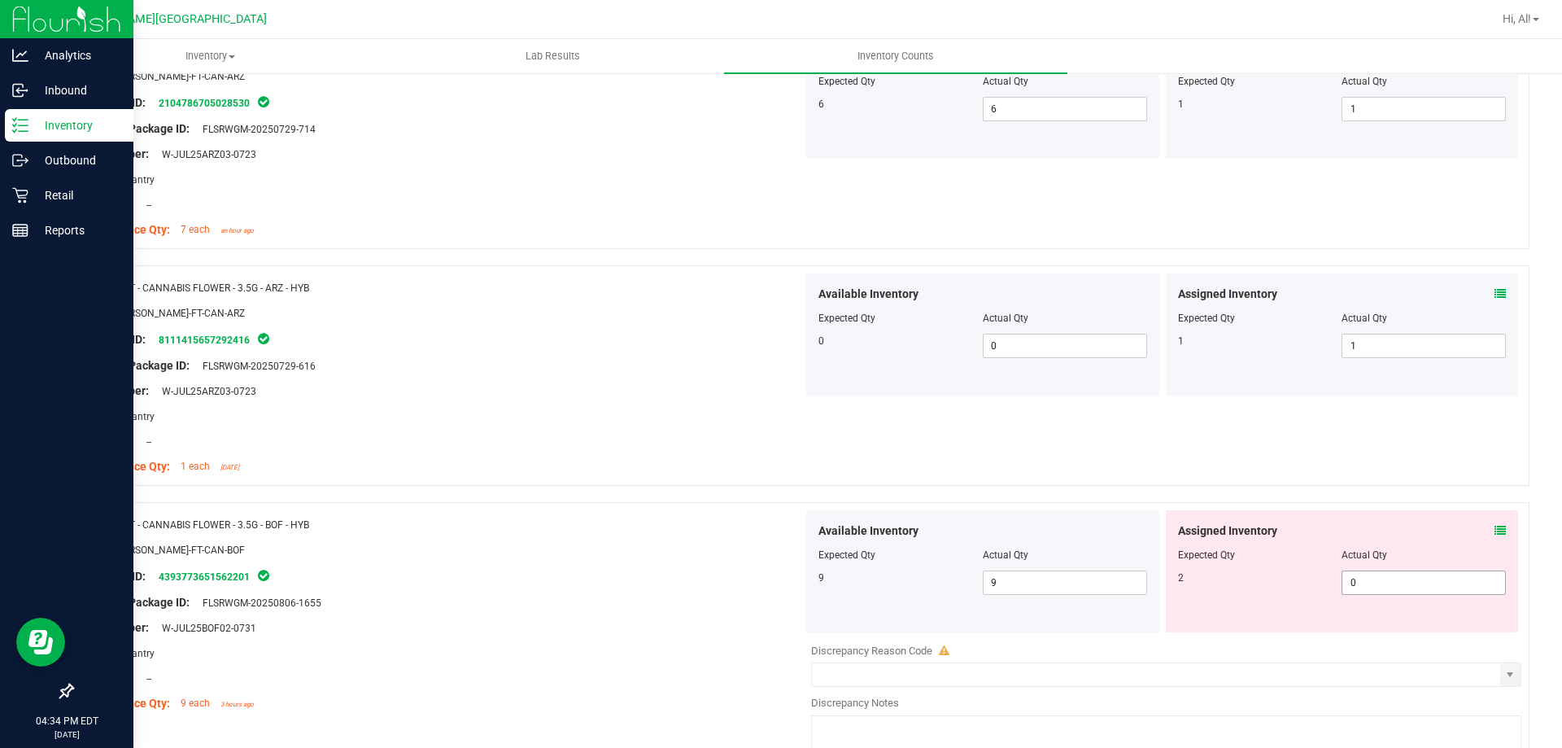
scroll to position [2278, 0]
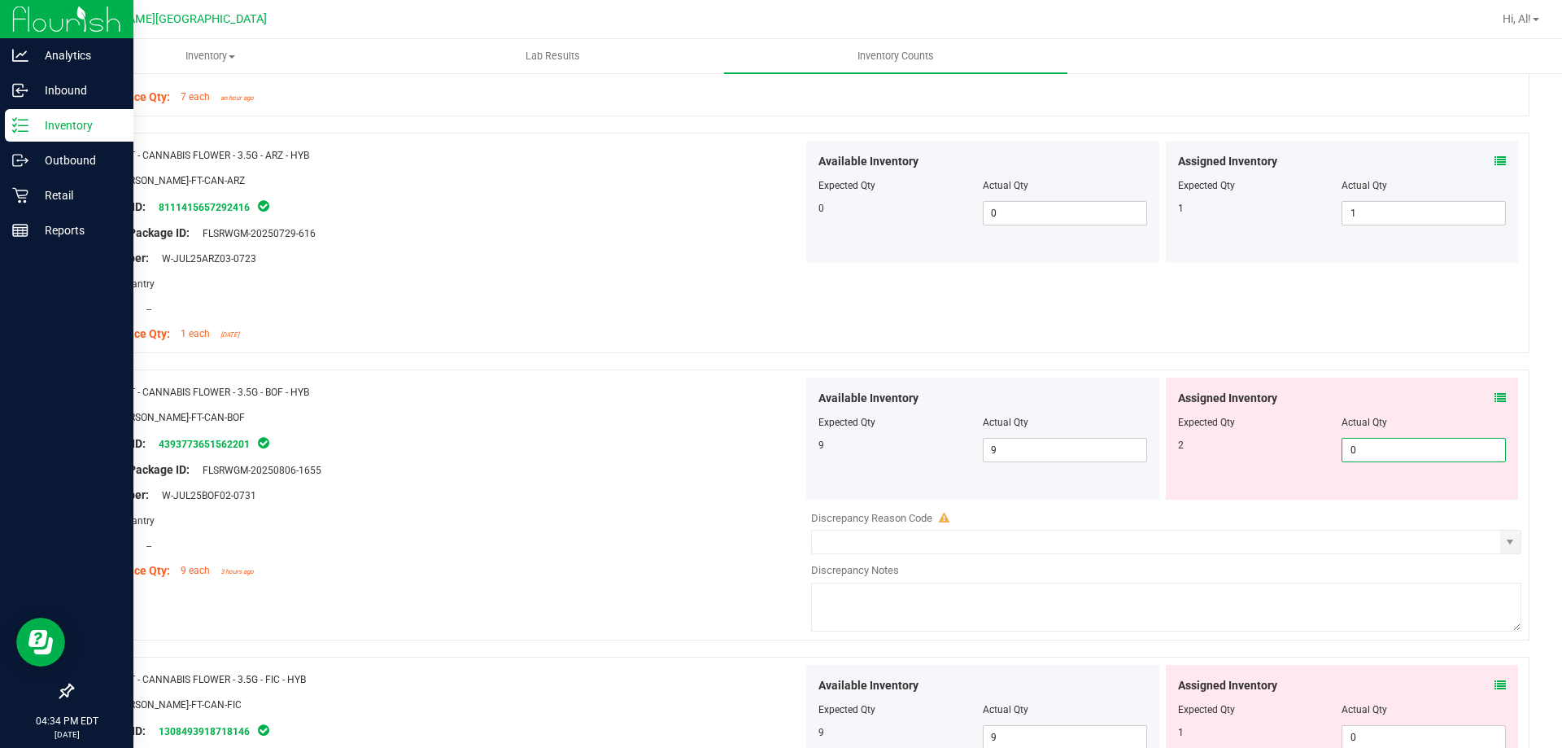
click at [1375, 461] on span "0 0" at bounding box center [1424, 450] width 164 height 24
click at [1375, 461] on input "0" at bounding box center [1424, 450] width 163 height 23
type input "2"
click at [1385, 435] on div at bounding box center [1342, 434] width 329 height 8
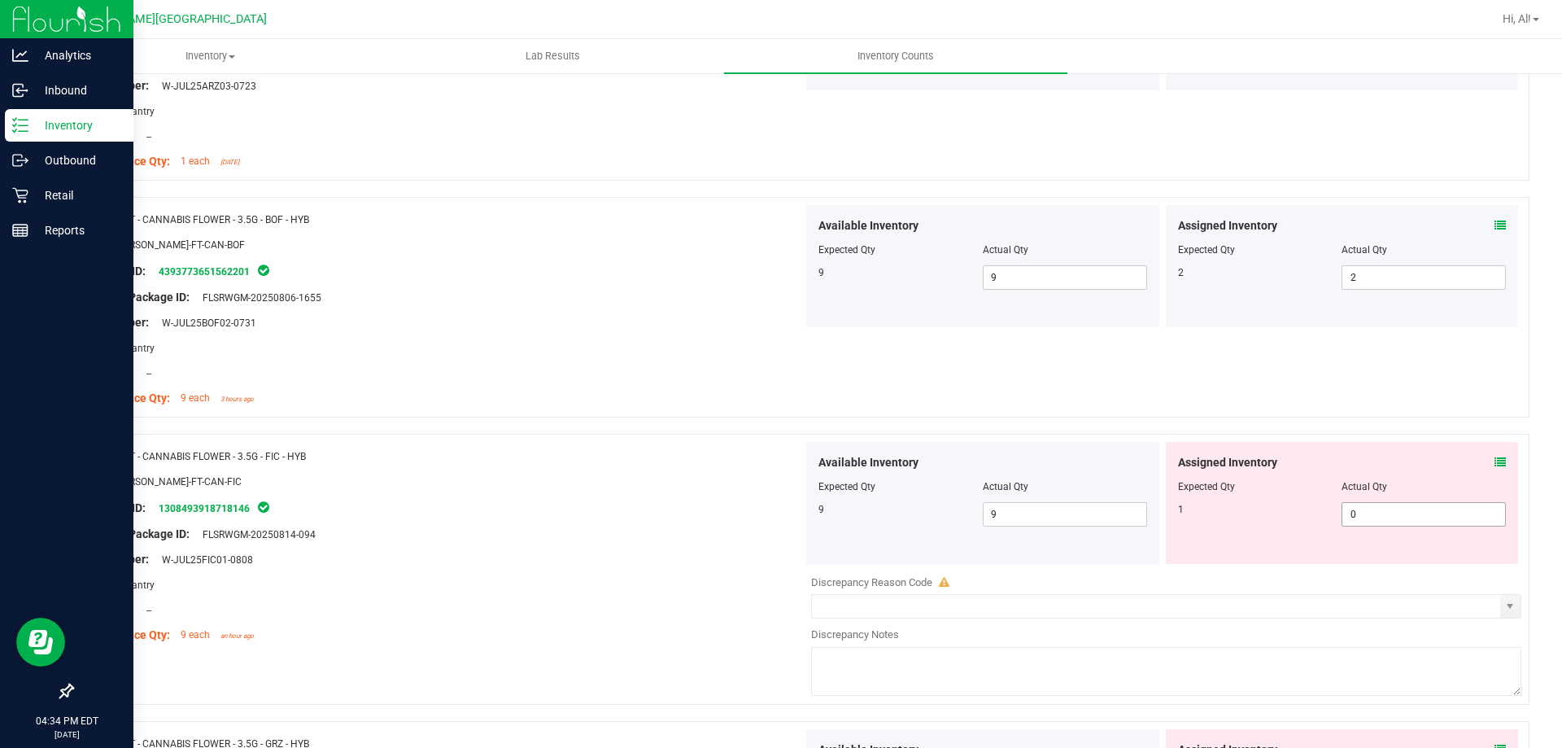
scroll to position [2522, 0]
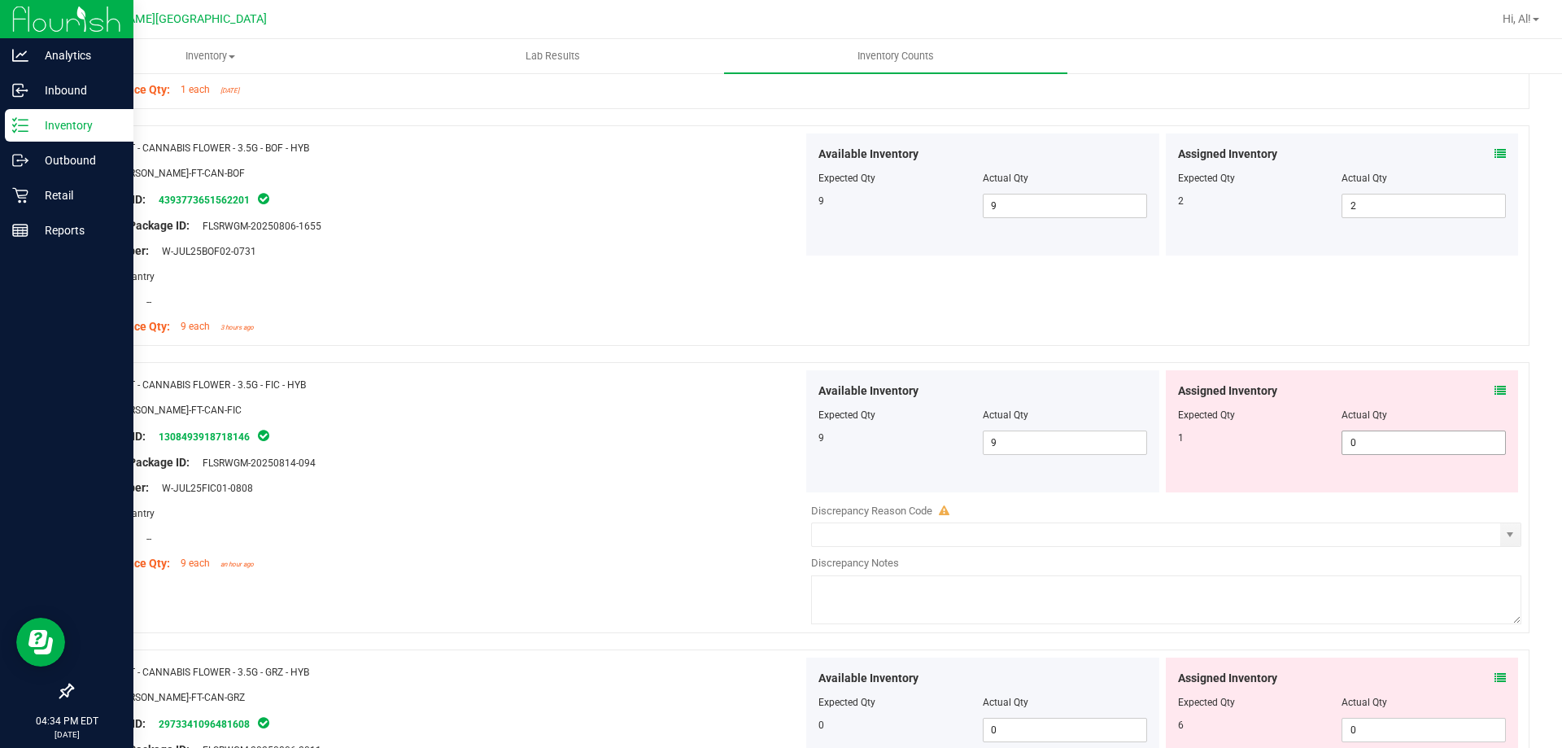
click at [1385, 445] on span "0 0" at bounding box center [1424, 442] width 164 height 24
click at [1385, 445] on input "0" at bounding box center [1424, 442] width 163 height 23
type input "1"
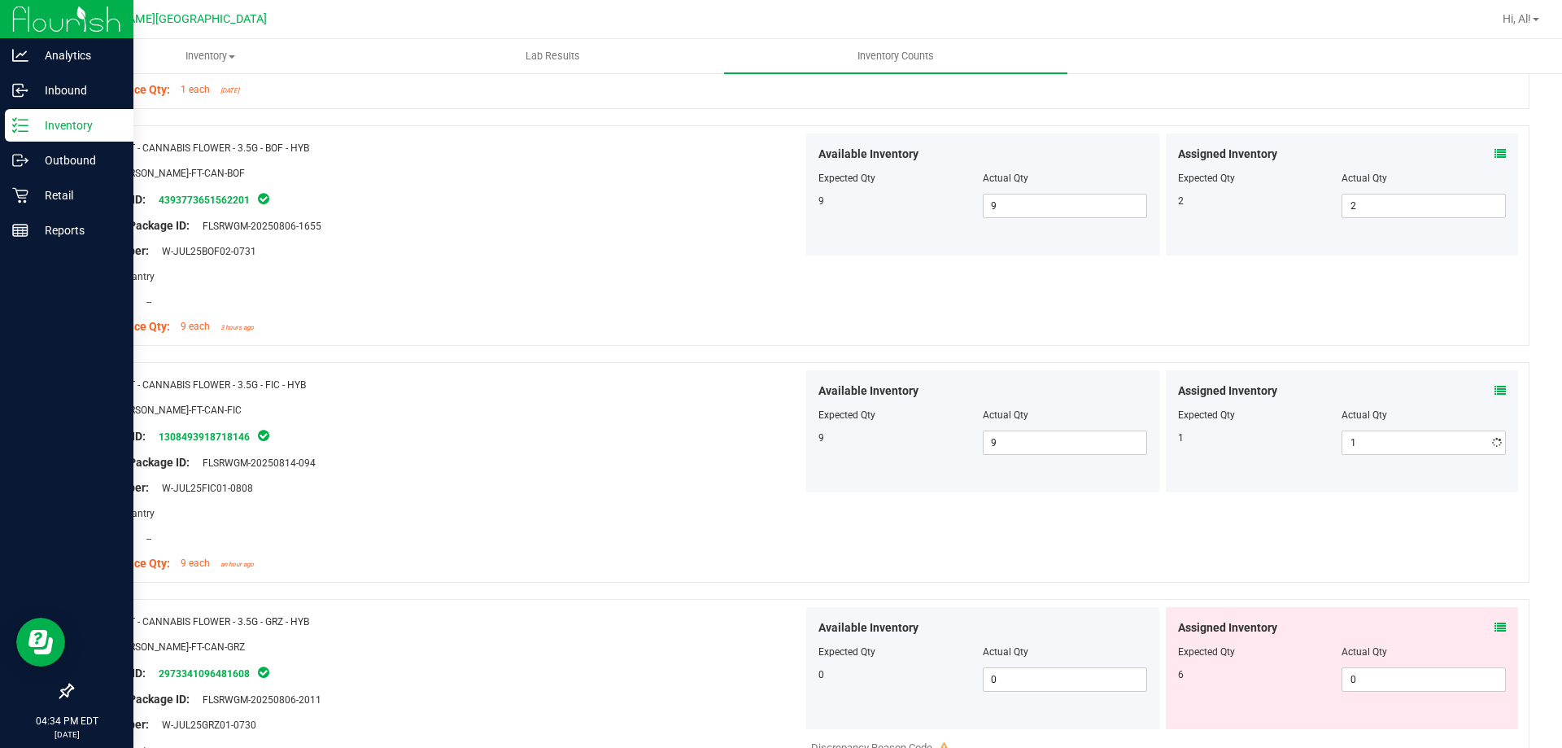
click at [1391, 426] on div at bounding box center [1342, 426] width 329 height 8
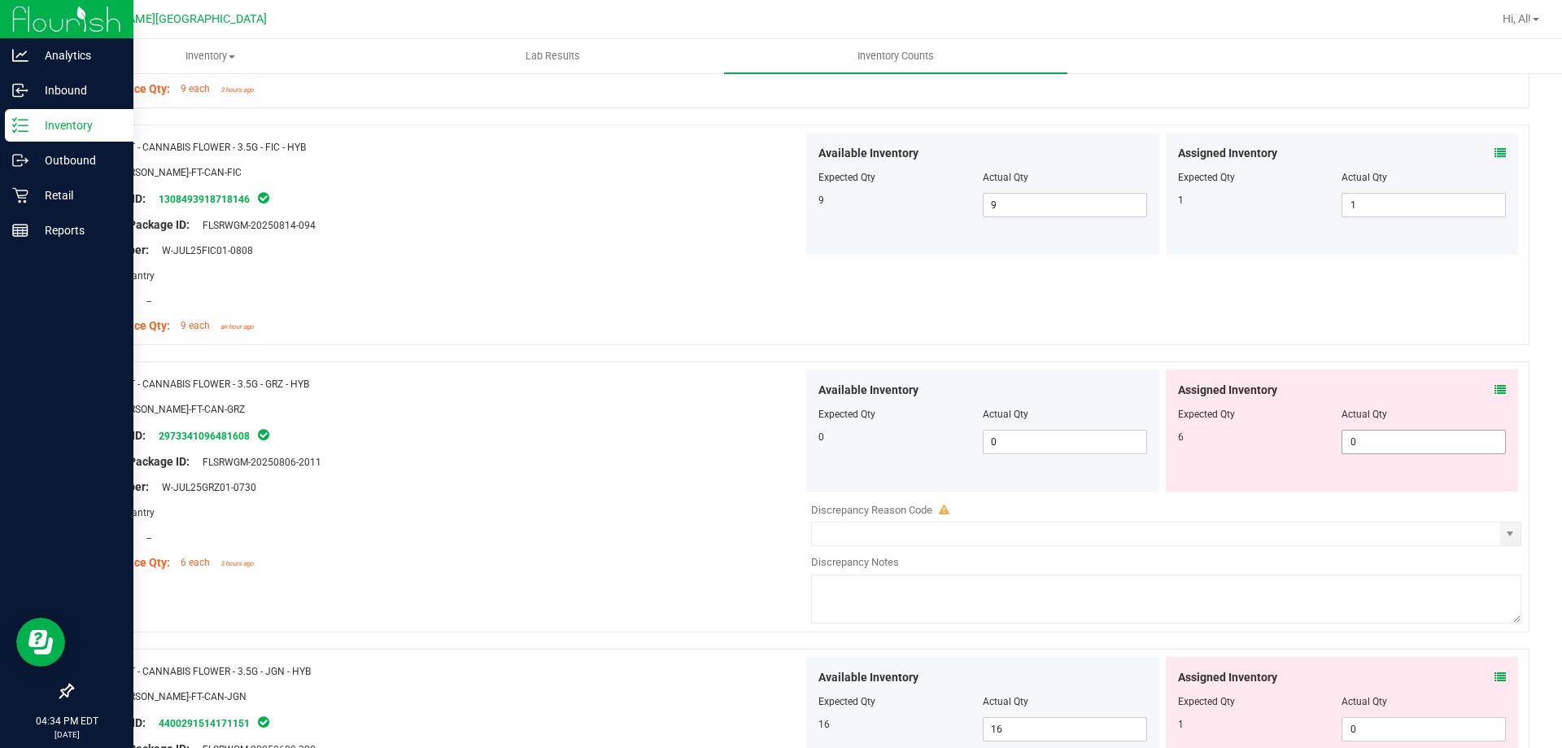
scroll to position [2766, 0]
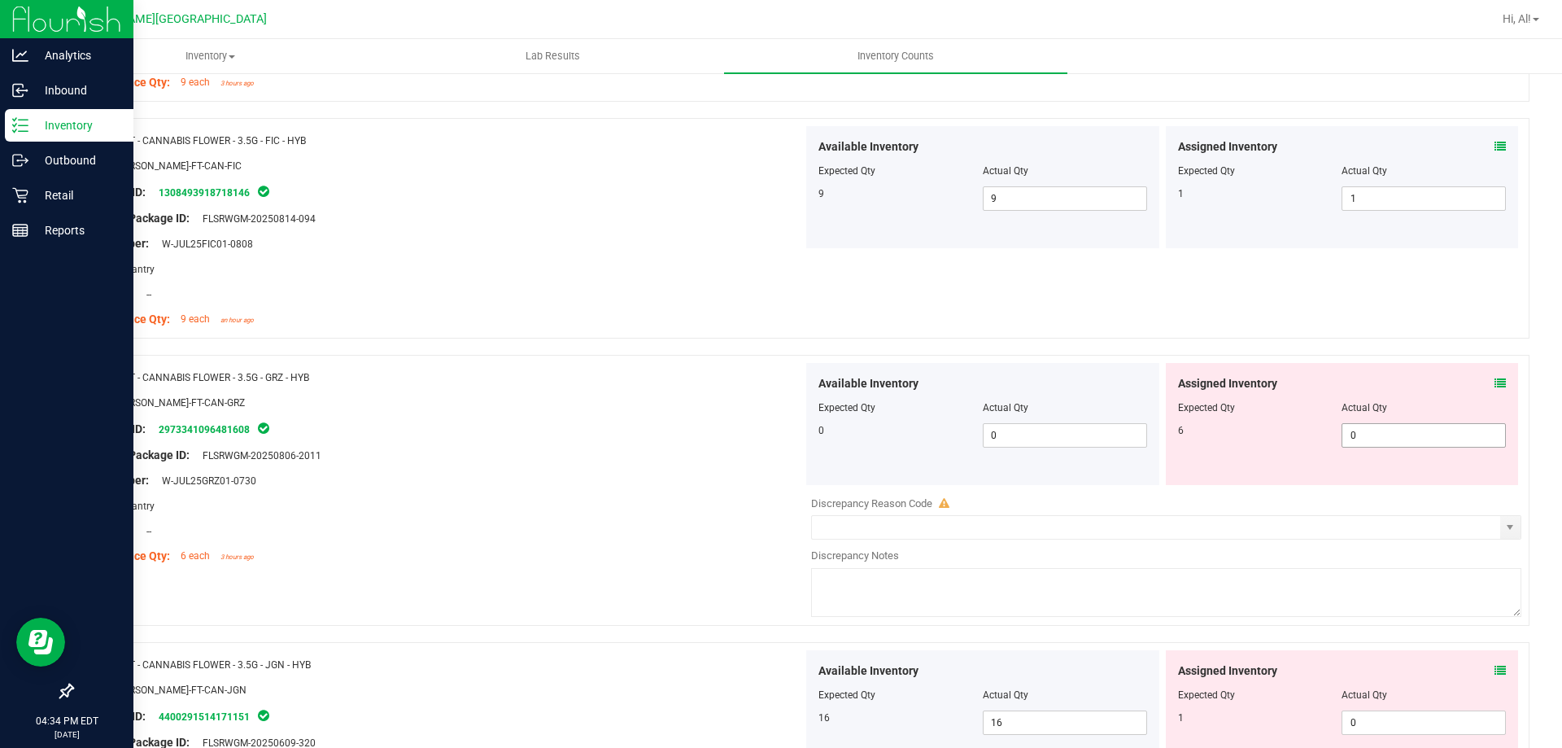
click at [1392, 431] on span "0 0" at bounding box center [1424, 435] width 164 height 24
click at [1392, 431] on input "0" at bounding box center [1424, 435] width 163 height 23
type input "6"
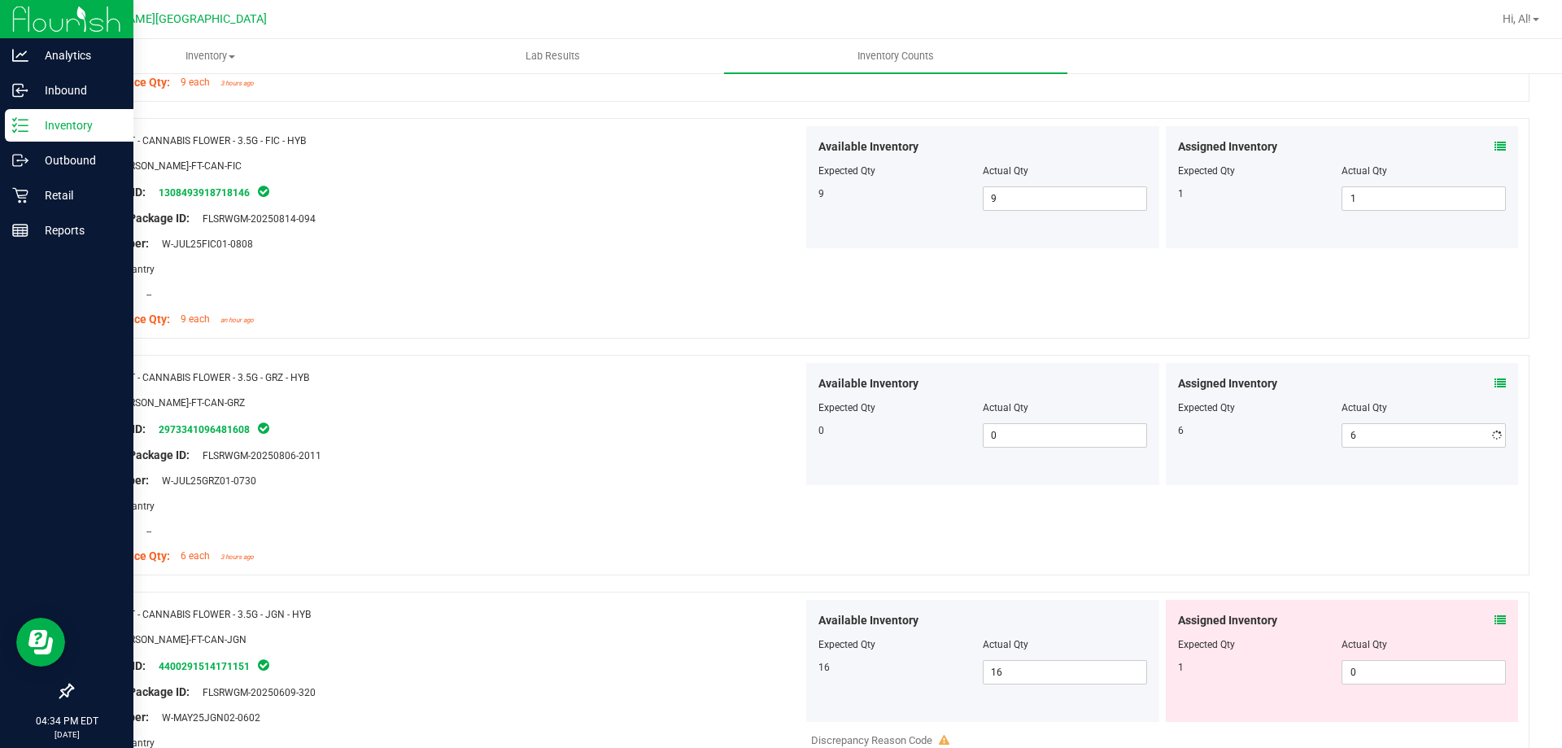
click at [1391, 394] on div at bounding box center [1342, 396] width 329 height 8
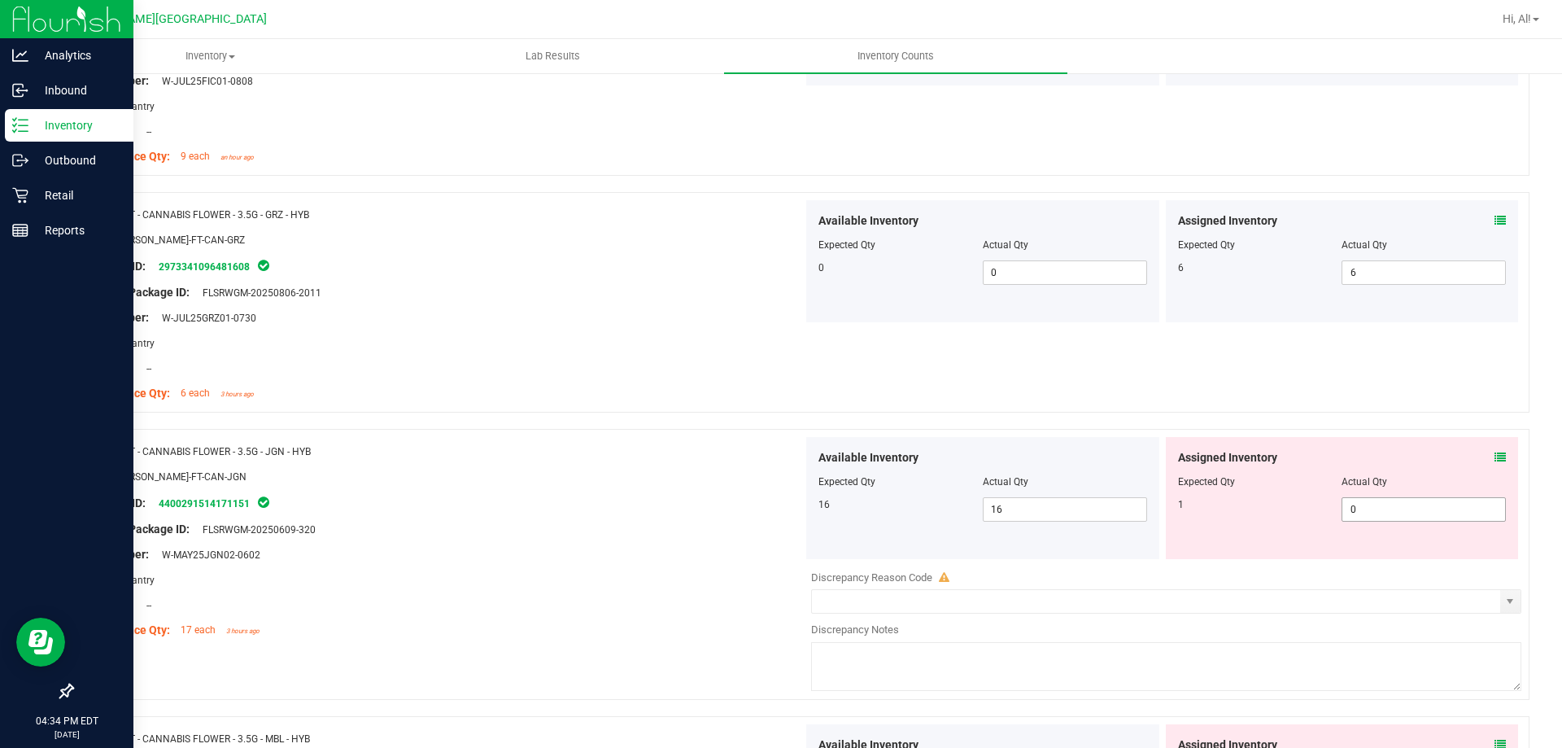
click at [1377, 516] on span "0 0" at bounding box center [1424, 509] width 164 height 24
click at [1374, 516] on input "0" at bounding box center [1424, 509] width 163 height 23
type input "1"
click at [1399, 456] on div "Assigned Inventory" at bounding box center [1342, 457] width 329 height 17
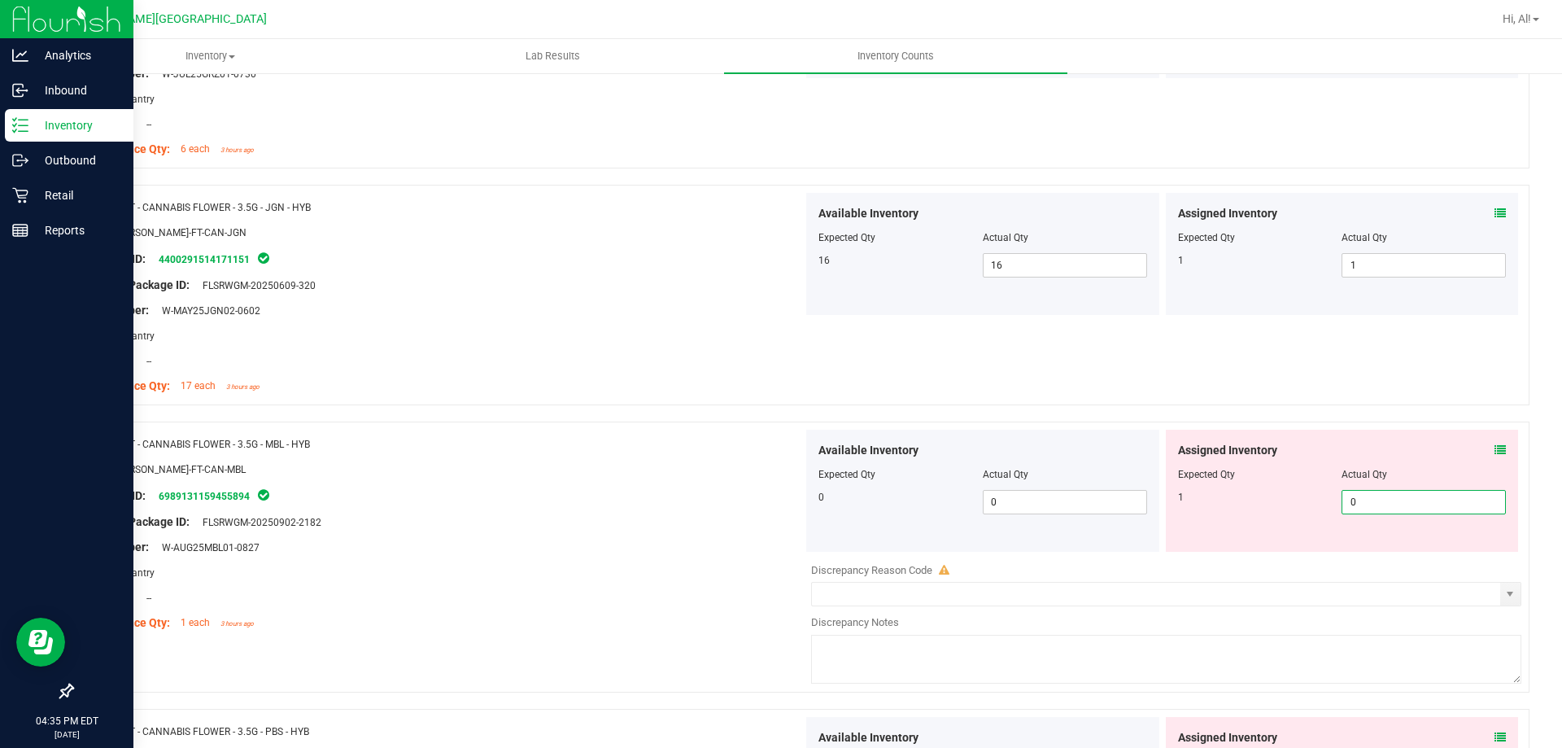
click at [1372, 496] on span "0 0" at bounding box center [1424, 502] width 164 height 24
click at [1372, 496] on input "0" at bounding box center [1424, 502] width 163 height 23
type input "1"
click at [1388, 456] on div "Assigned Inventory" at bounding box center [1342, 450] width 329 height 17
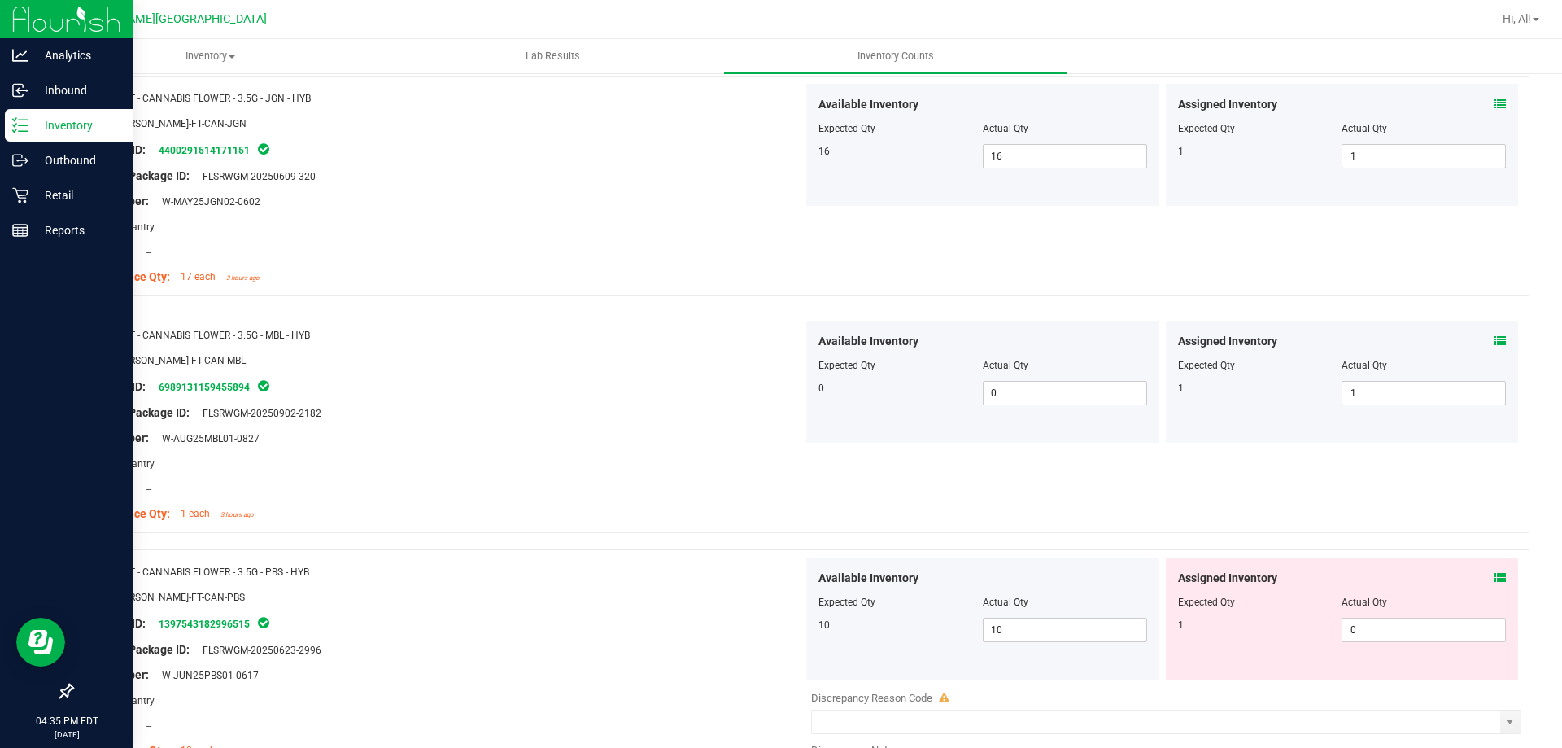
scroll to position [3417, 0]
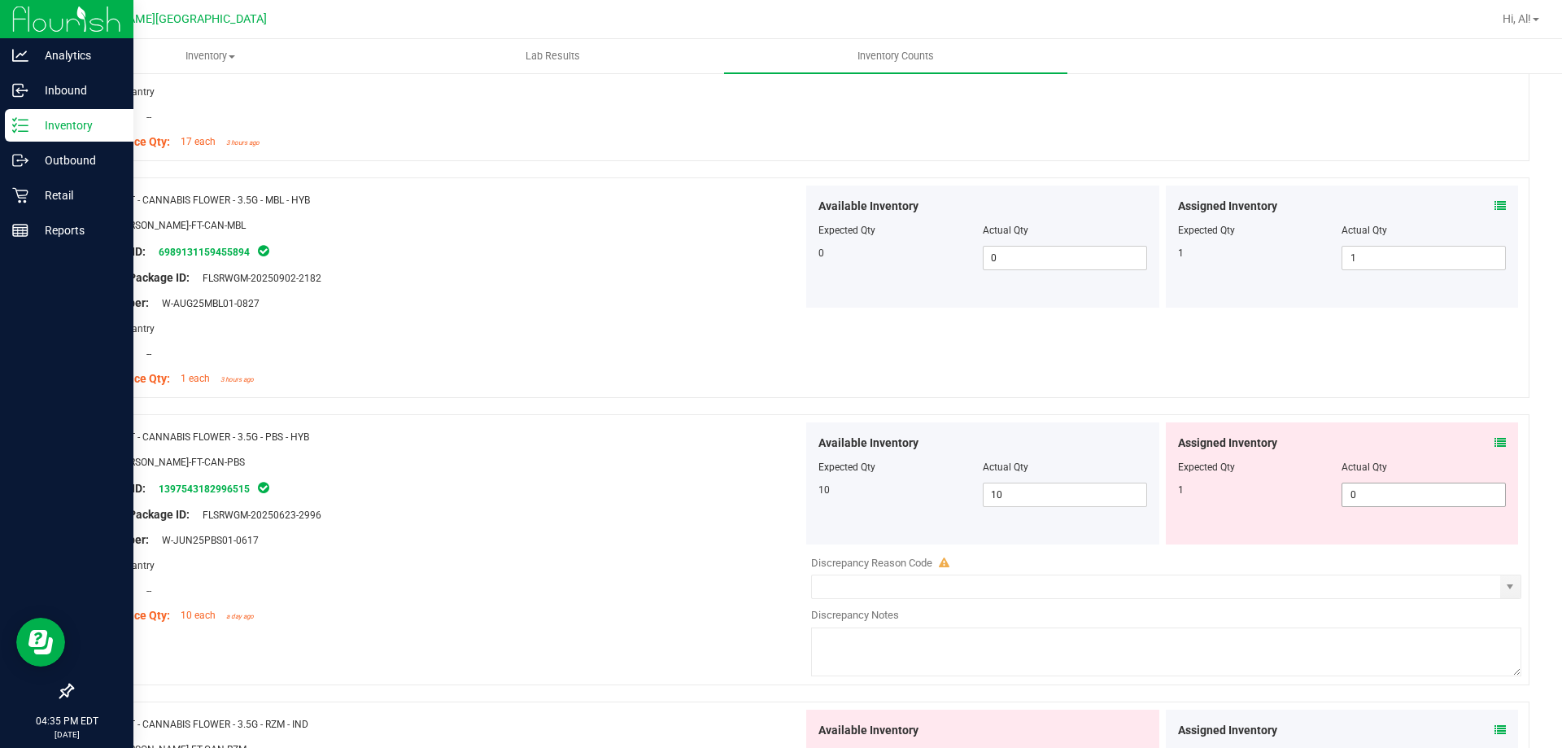
click at [1384, 492] on span "0 0" at bounding box center [1424, 494] width 164 height 24
click at [1384, 492] on input "0" at bounding box center [1424, 494] width 163 height 23
type input "1"
click at [1394, 448] on div "Assigned Inventory" at bounding box center [1342, 442] width 329 height 17
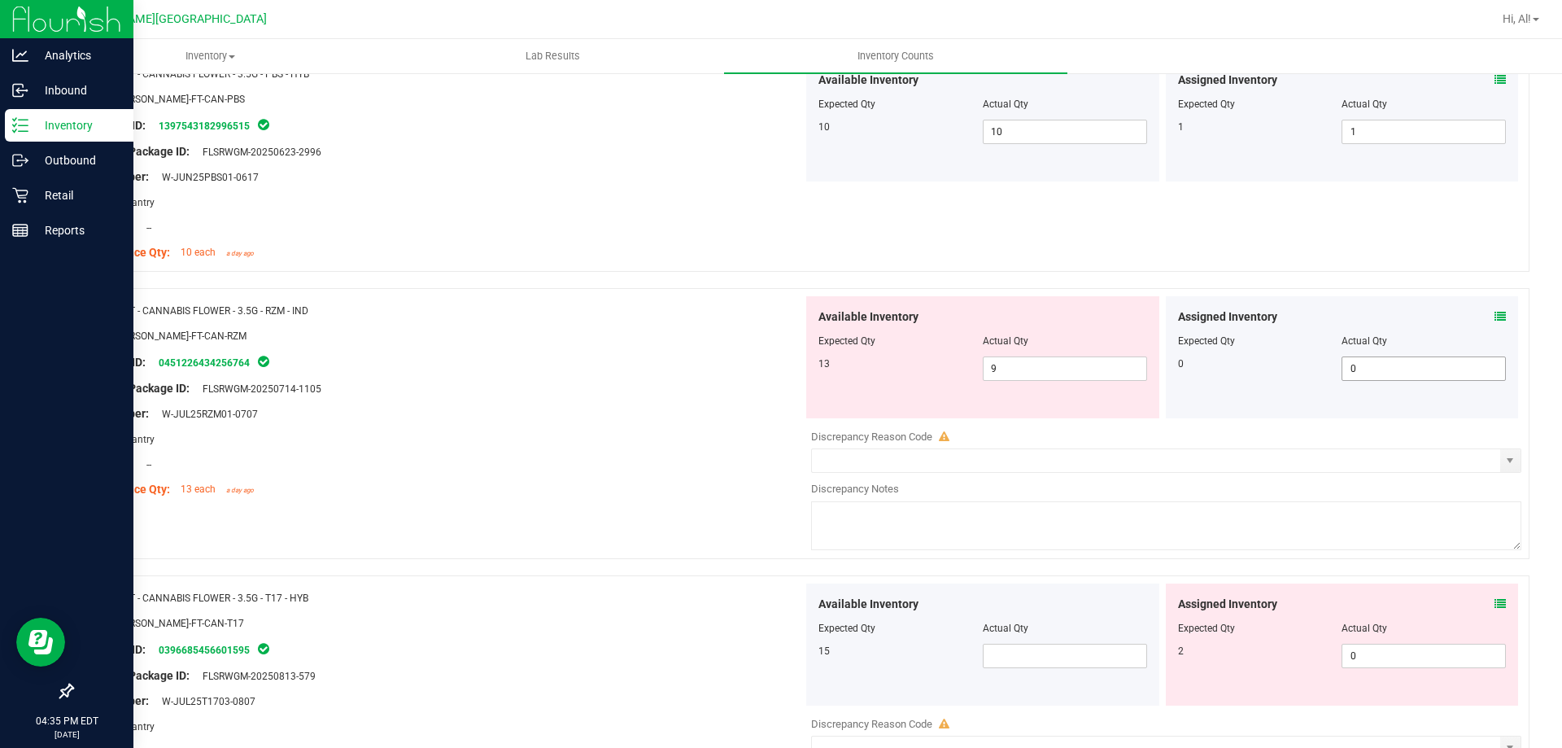
scroll to position [3906, 0]
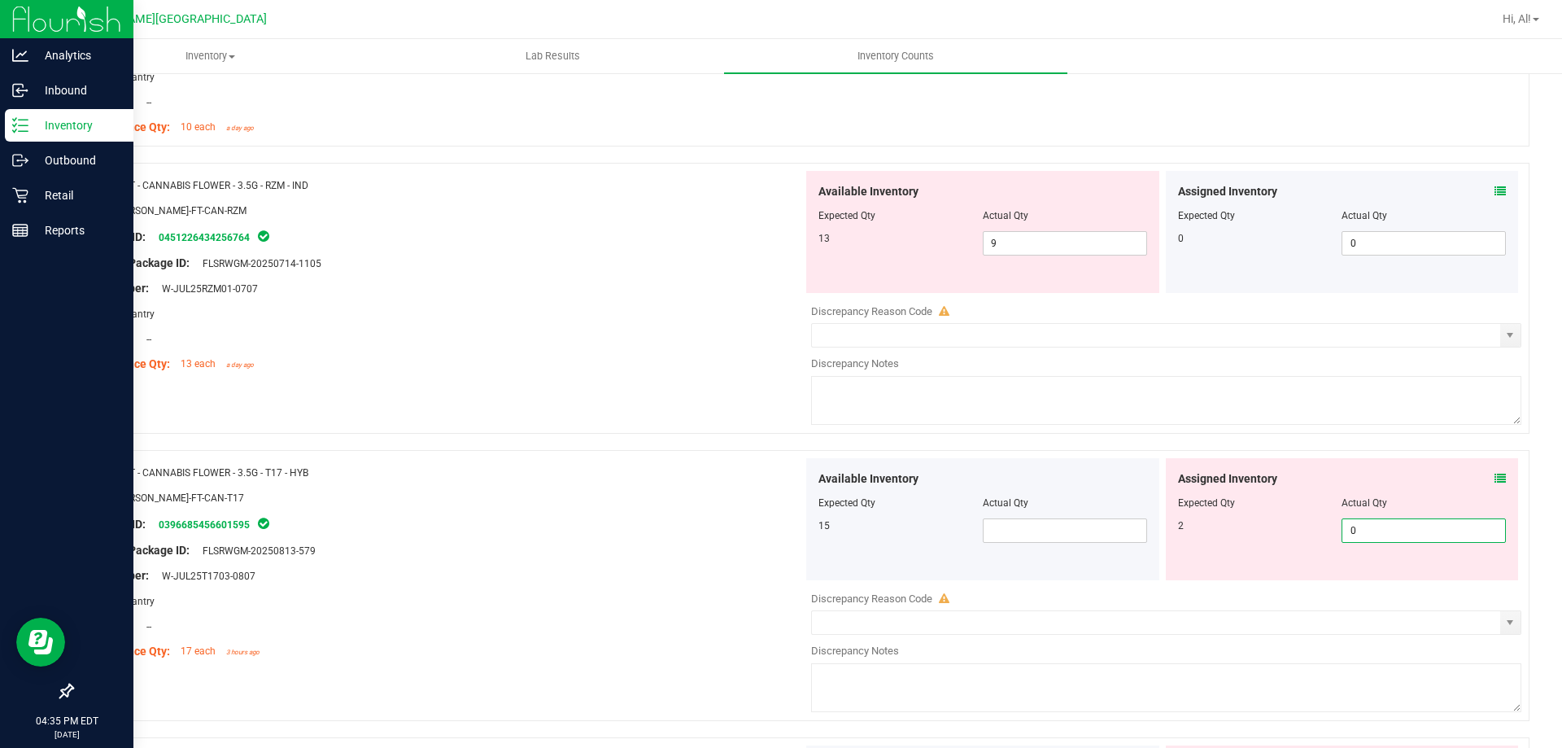
click at [1371, 532] on span "0 0" at bounding box center [1424, 530] width 164 height 24
click at [1371, 532] on input "0" at bounding box center [1424, 530] width 163 height 23
type input "2"
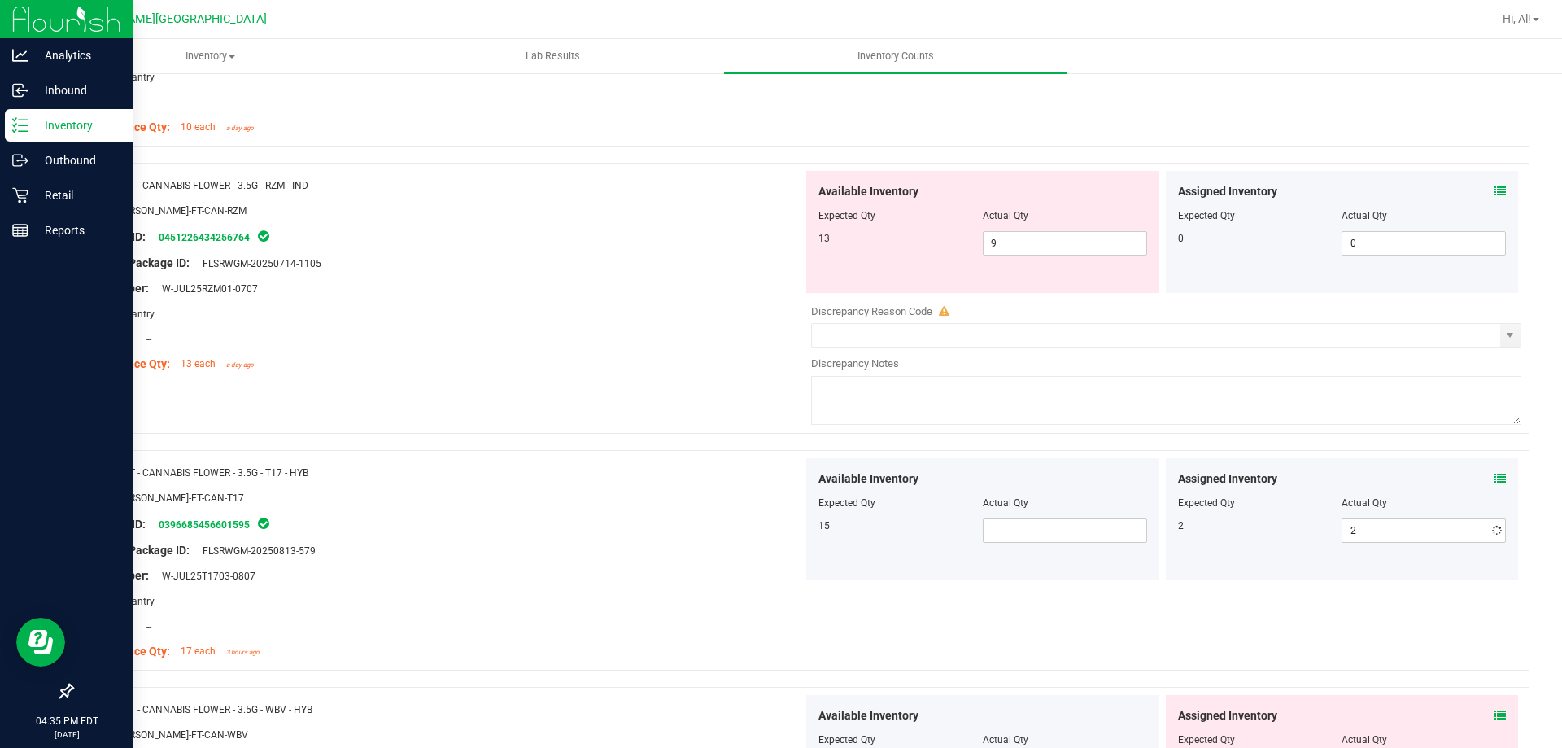
click at [1382, 455] on div "Name: FT - CANNABIS FLOWER - 3.5G - T17 - HYB SKU: [PERSON_NAME]-FT-CAN-T17 Pac…" at bounding box center [801, 560] width 1458 height 221
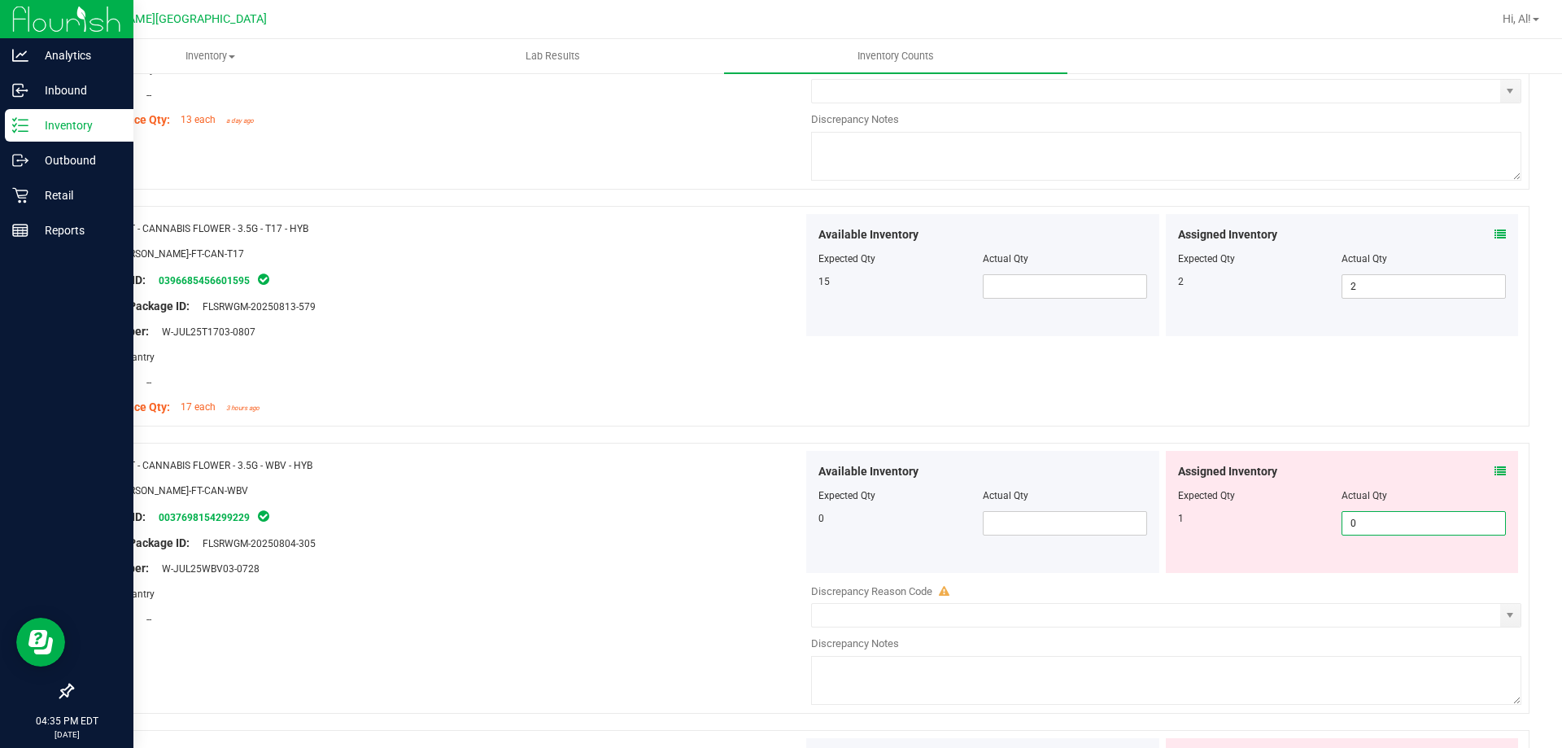
click at [1359, 526] on span "0 0" at bounding box center [1424, 523] width 164 height 24
click at [1359, 526] on input "0" at bounding box center [1424, 523] width 163 height 23
type input "1"
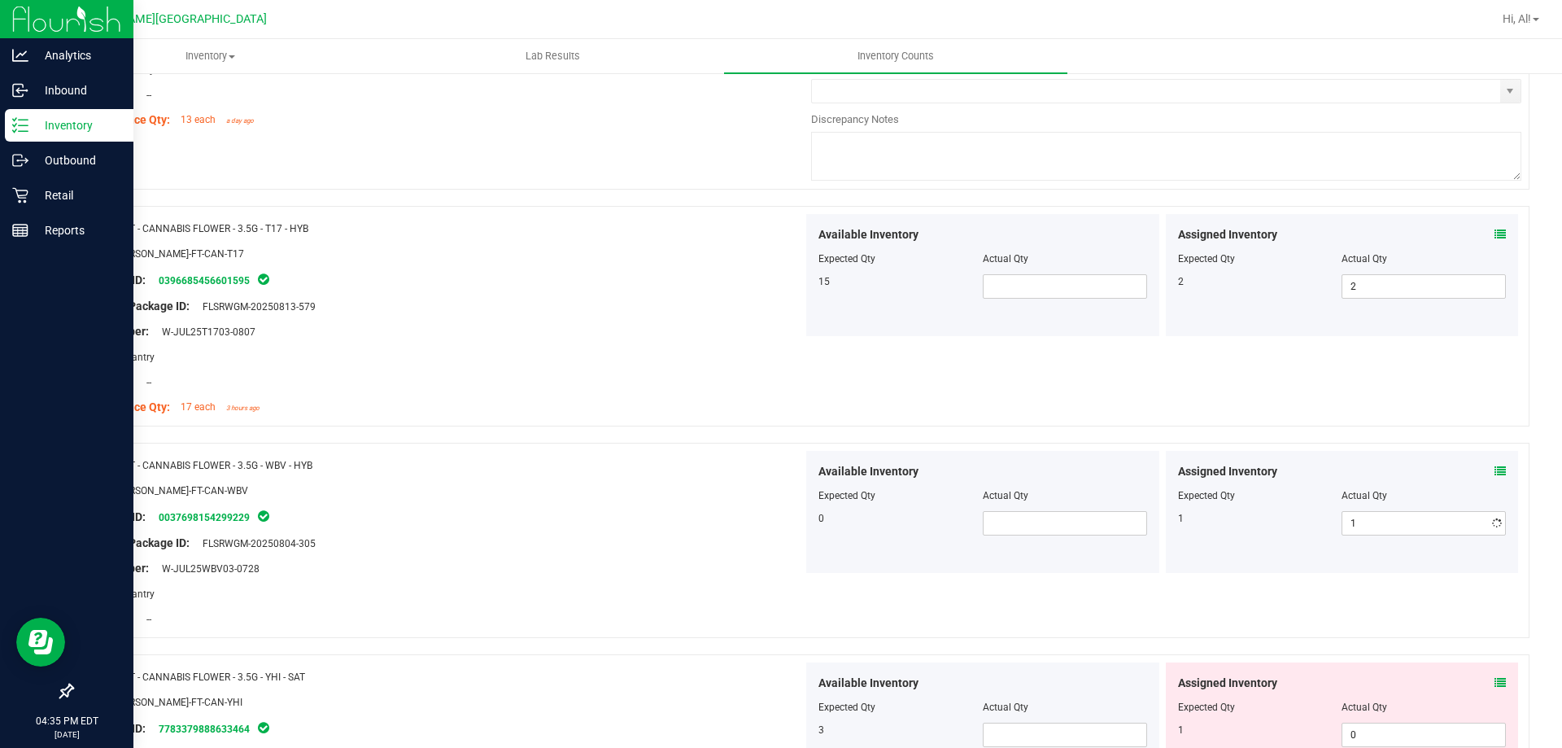
click at [1383, 461] on div "Assigned Inventory Expected Qty Actual Qty 1 1 1" at bounding box center [1342, 512] width 353 height 122
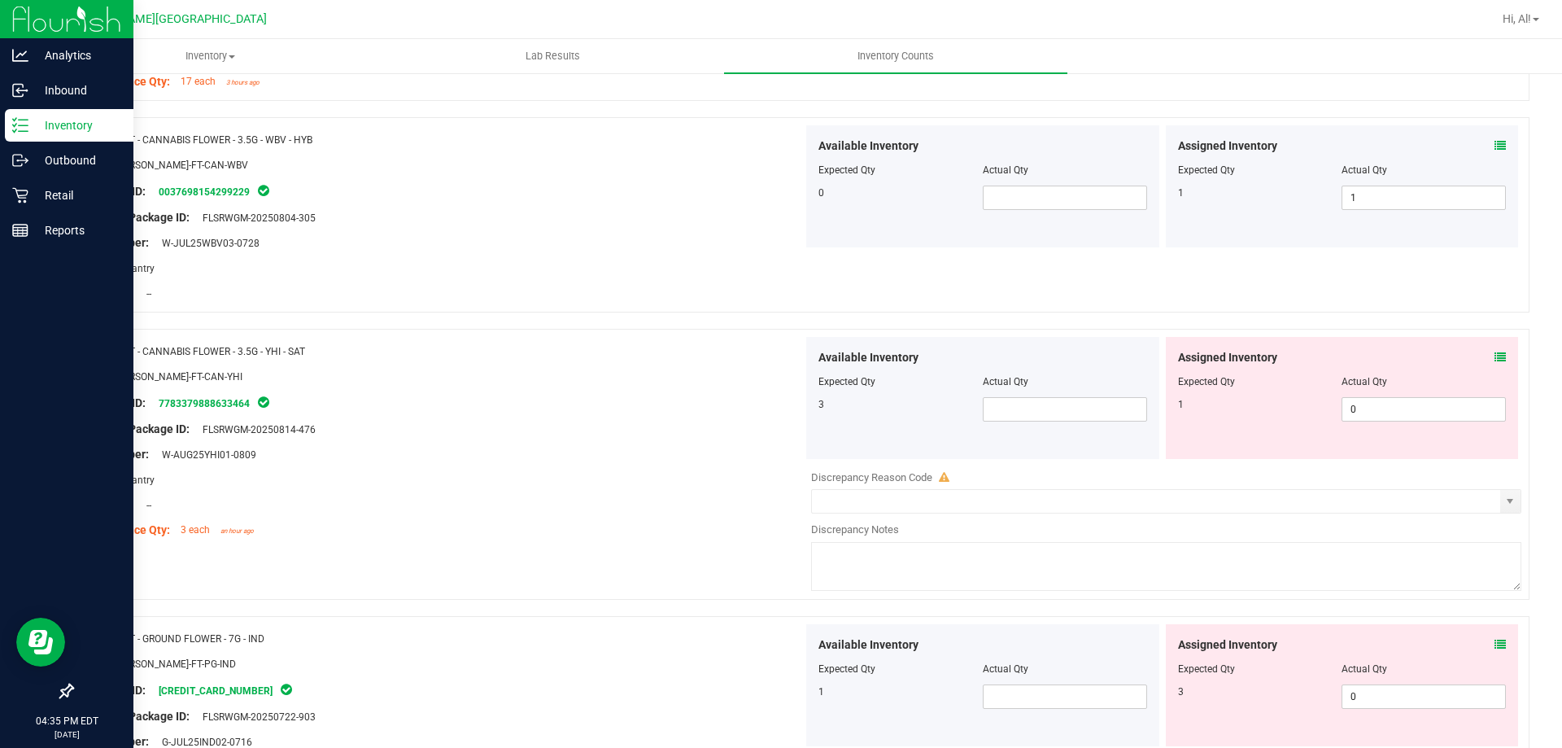
click at [1357, 421] on div "Assigned Inventory Expected Qty Actual Qty 1 0 0" at bounding box center [1342, 398] width 353 height 122
click at [1356, 419] on span "0 0" at bounding box center [1424, 409] width 164 height 24
click at [1356, 416] on input "01" at bounding box center [1424, 409] width 163 height 23
click at [1356, 405] on input "01" at bounding box center [1424, 409] width 163 height 23
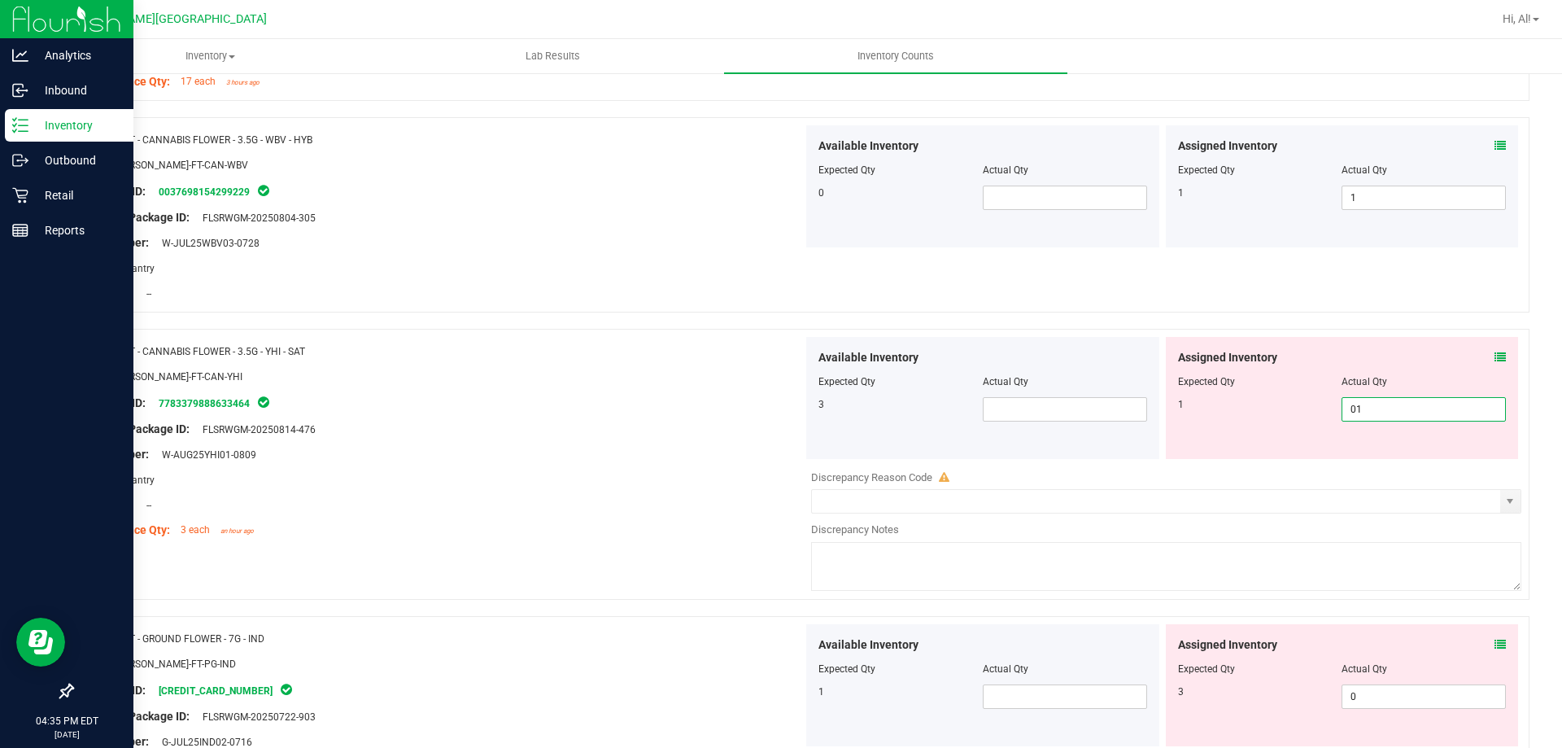
click at [1356, 405] on input "01" at bounding box center [1424, 409] width 163 height 23
type input "1"
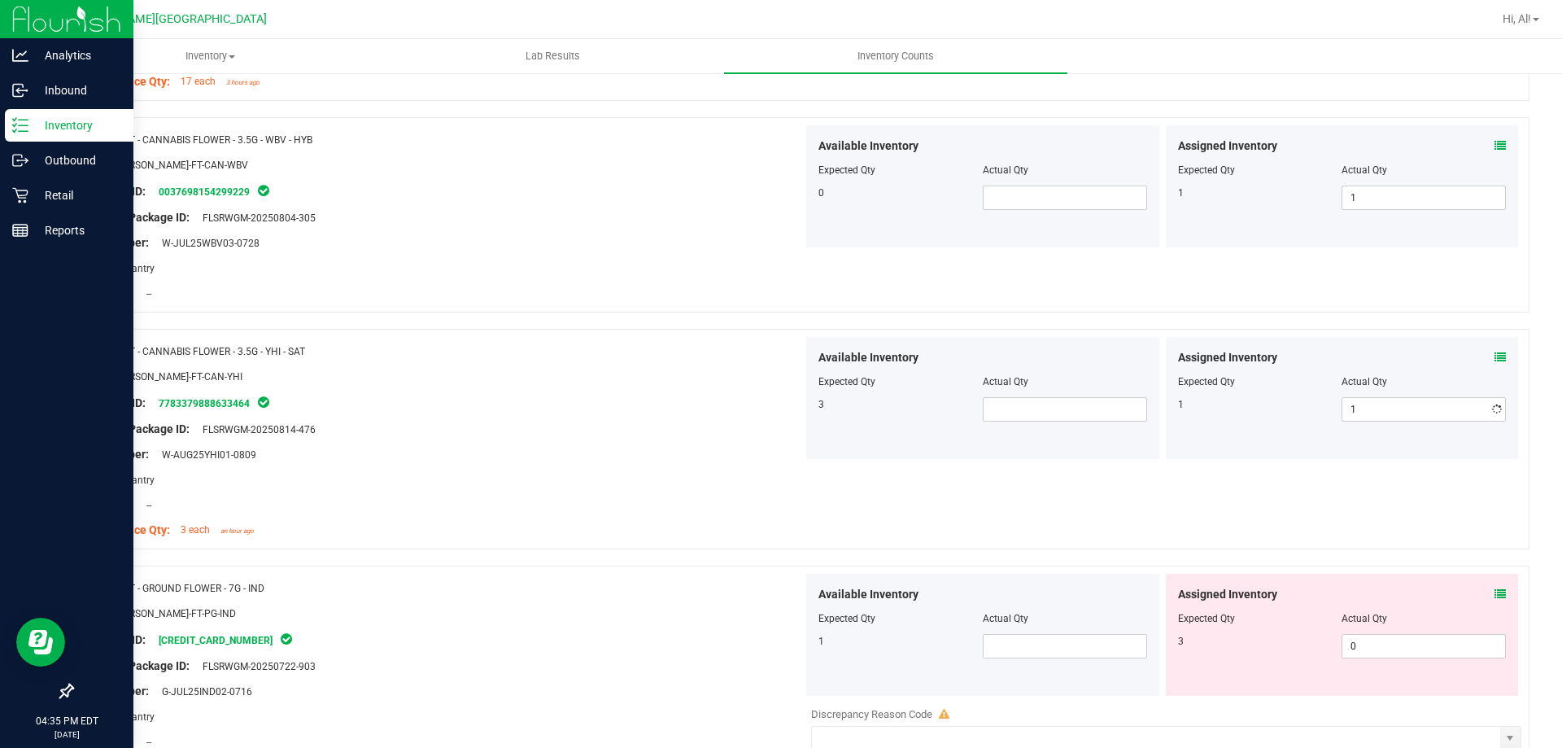
click at [1371, 373] on div at bounding box center [1342, 370] width 329 height 8
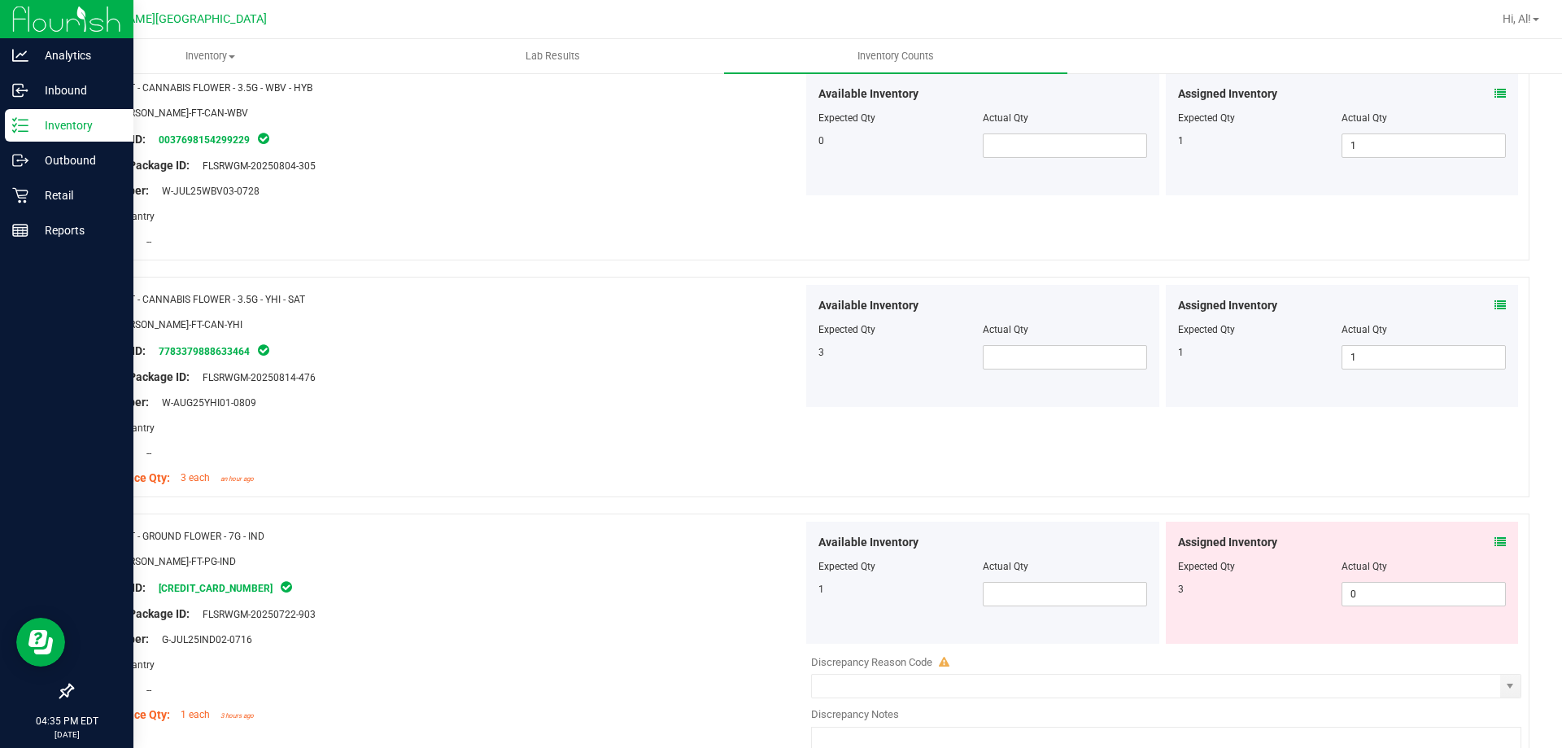
scroll to position [4635, 0]
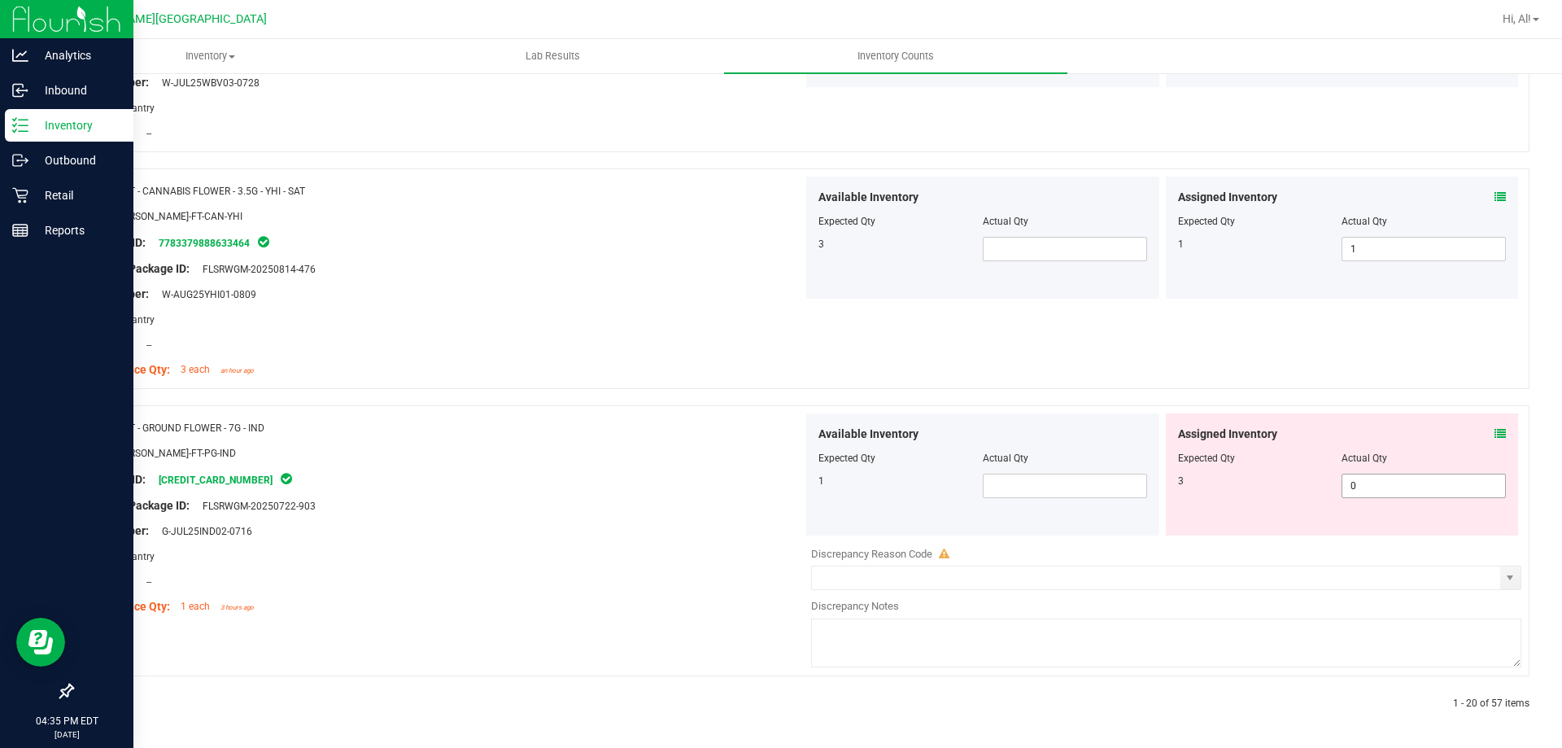
click at [1385, 488] on span "0 0" at bounding box center [1424, 486] width 164 height 24
click at [1385, 488] on input "0" at bounding box center [1424, 485] width 163 height 23
type input "3"
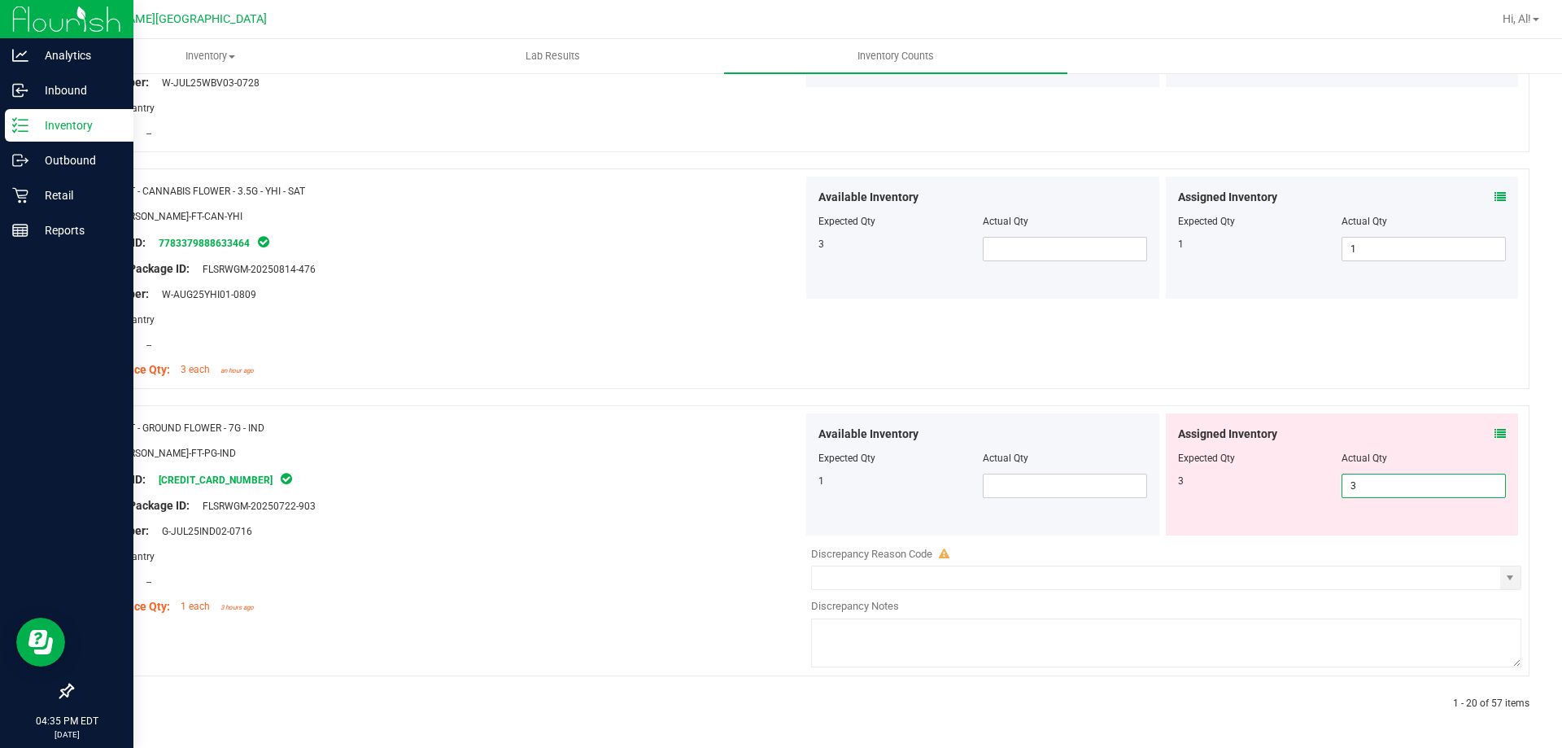
scroll to position [4585, 0]
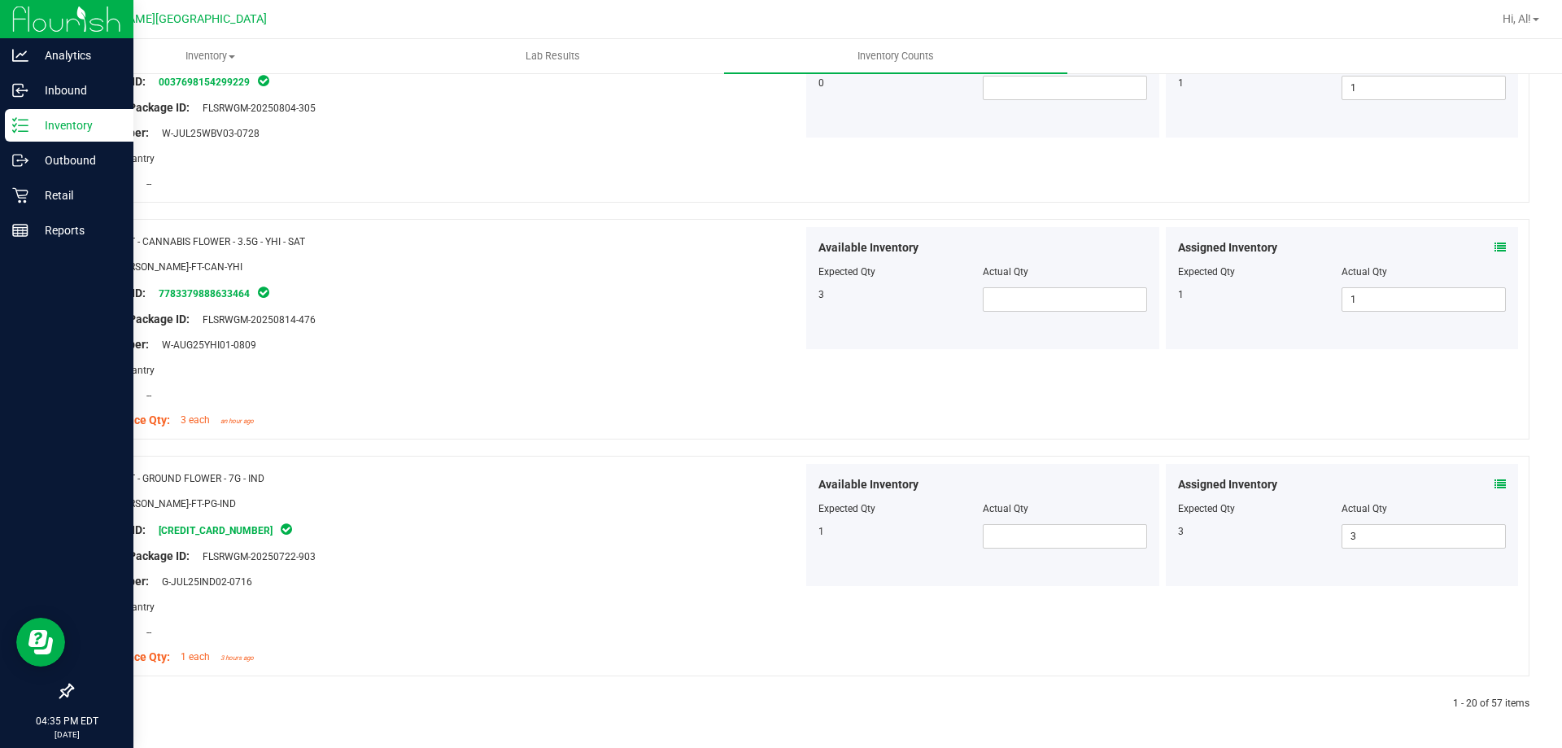
click at [109, 704] on icon at bounding box center [110, 704] width 5 height 10
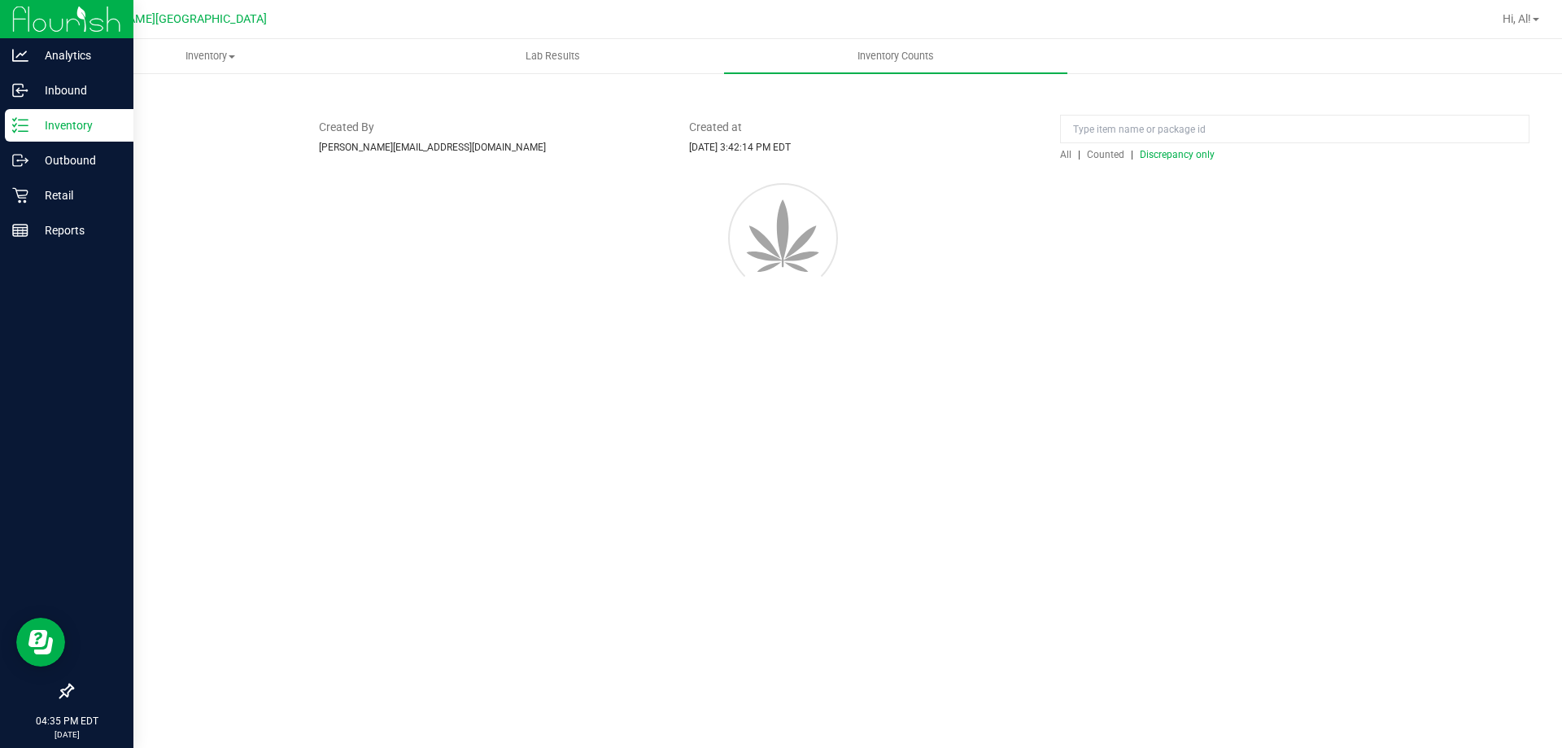
scroll to position [0, 0]
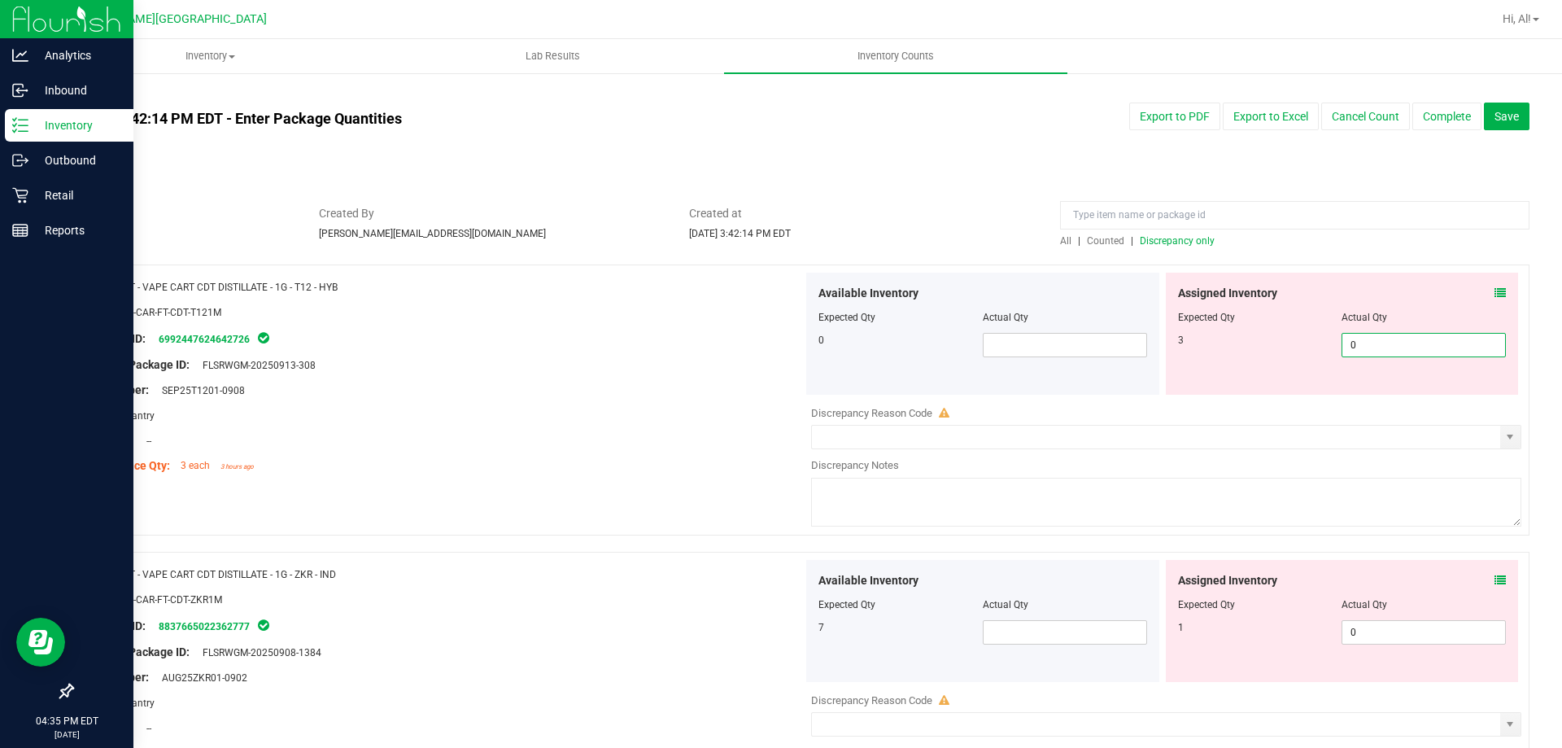
click at [1358, 350] on span "0 0" at bounding box center [1424, 345] width 164 height 24
click at [1358, 350] on input "0" at bounding box center [1424, 345] width 163 height 23
type input "3"
click at [1355, 331] on div at bounding box center [1342, 329] width 329 height 8
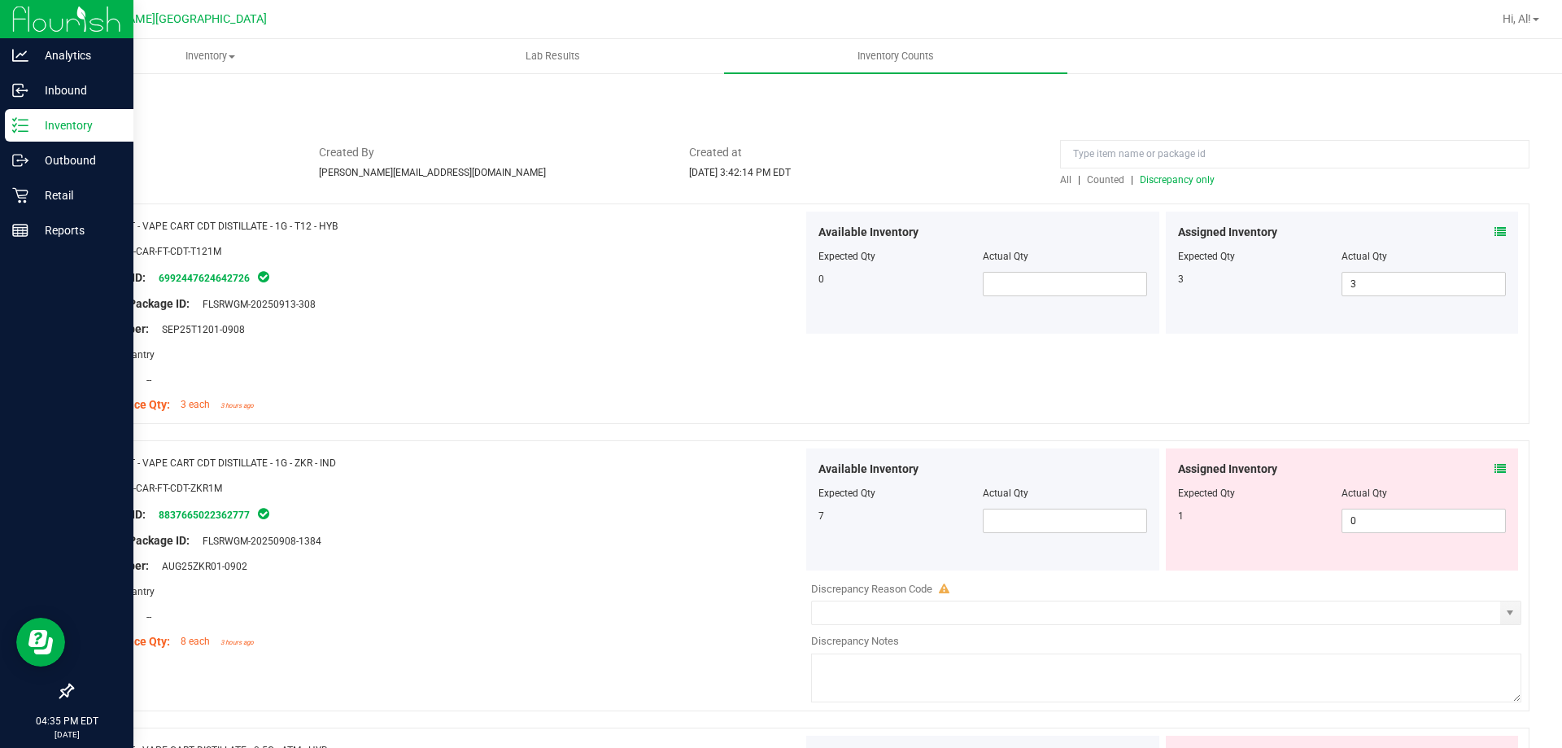
scroll to position [163, 0]
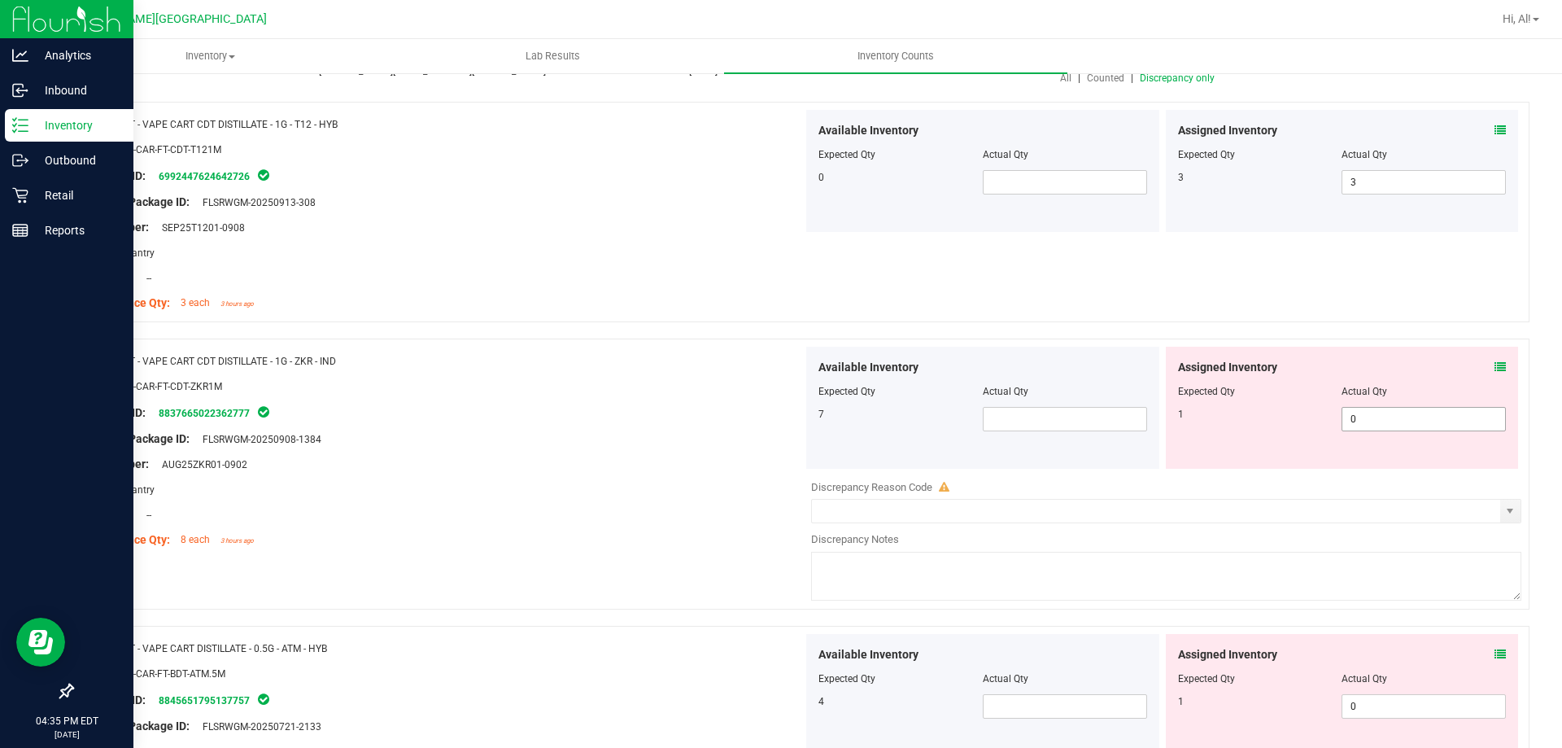
click at [1344, 419] on span "0 0" at bounding box center [1424, 419] width 164 height 24
click at [1344, 419] on input "0" at bounding box center [1424, 419] width 163 height 23
type input "2"
type input "1"
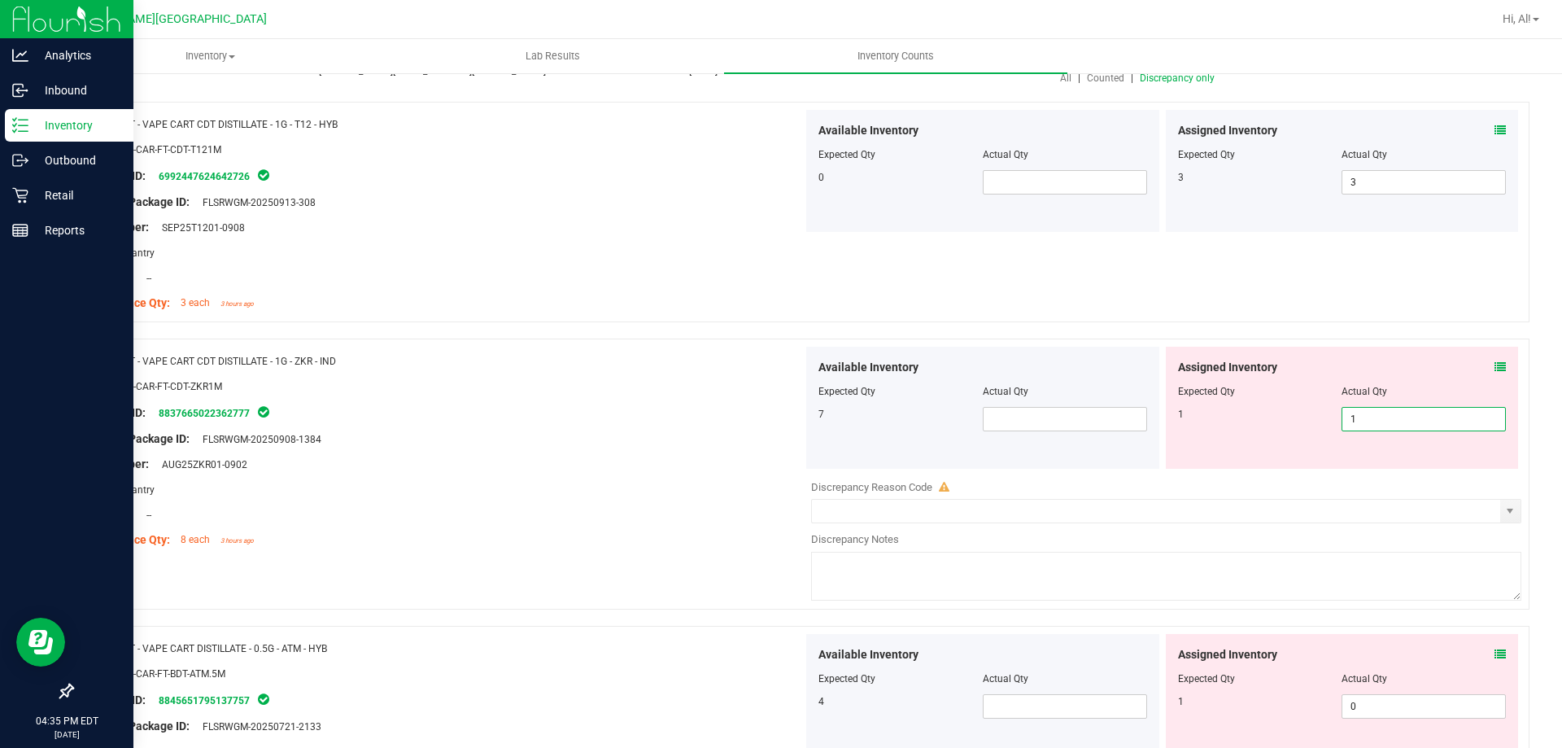
click at [1312, 359] on div "Assigned Inventory" at bounding box center [1342, 367] width 329 height 17
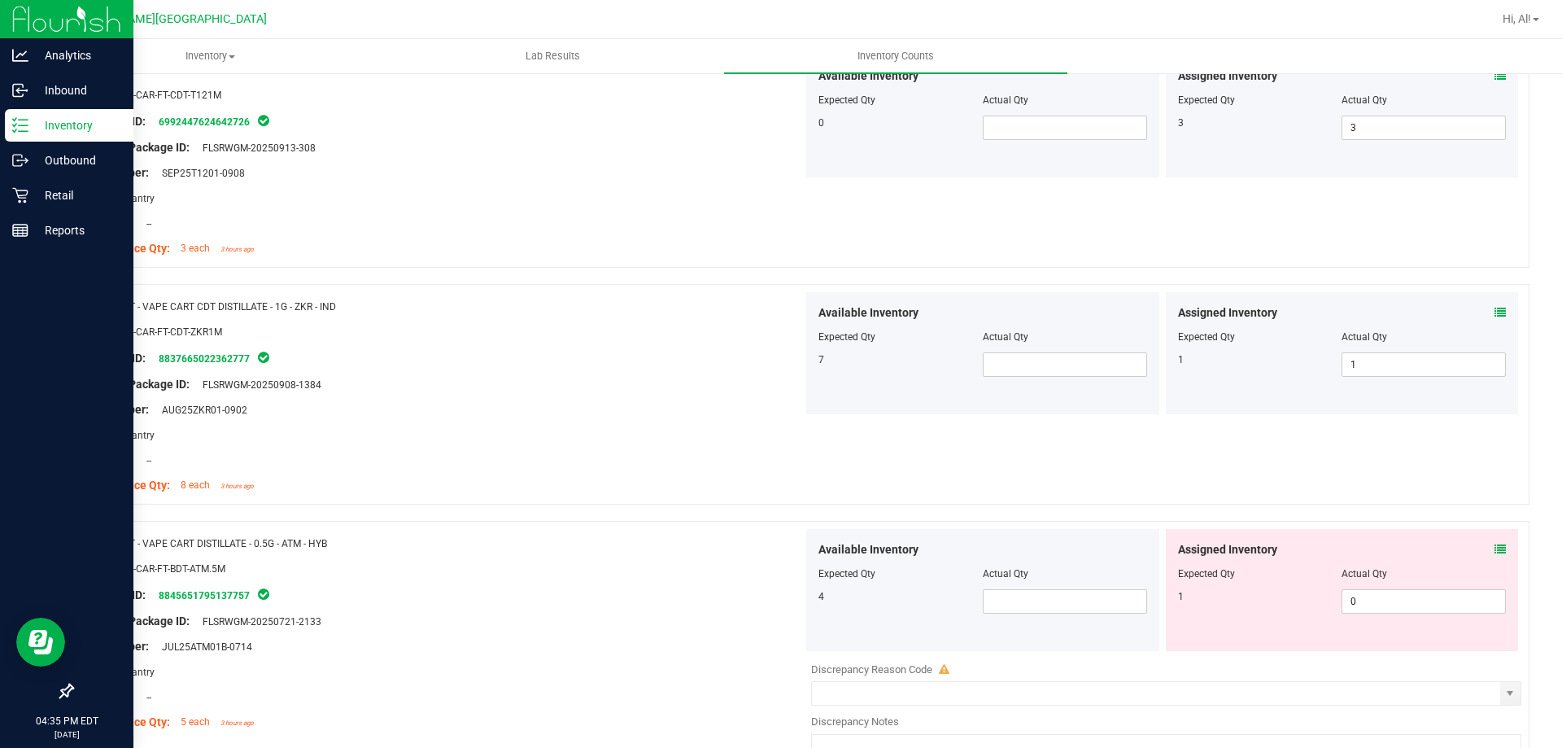
scroll to position [325, 0]
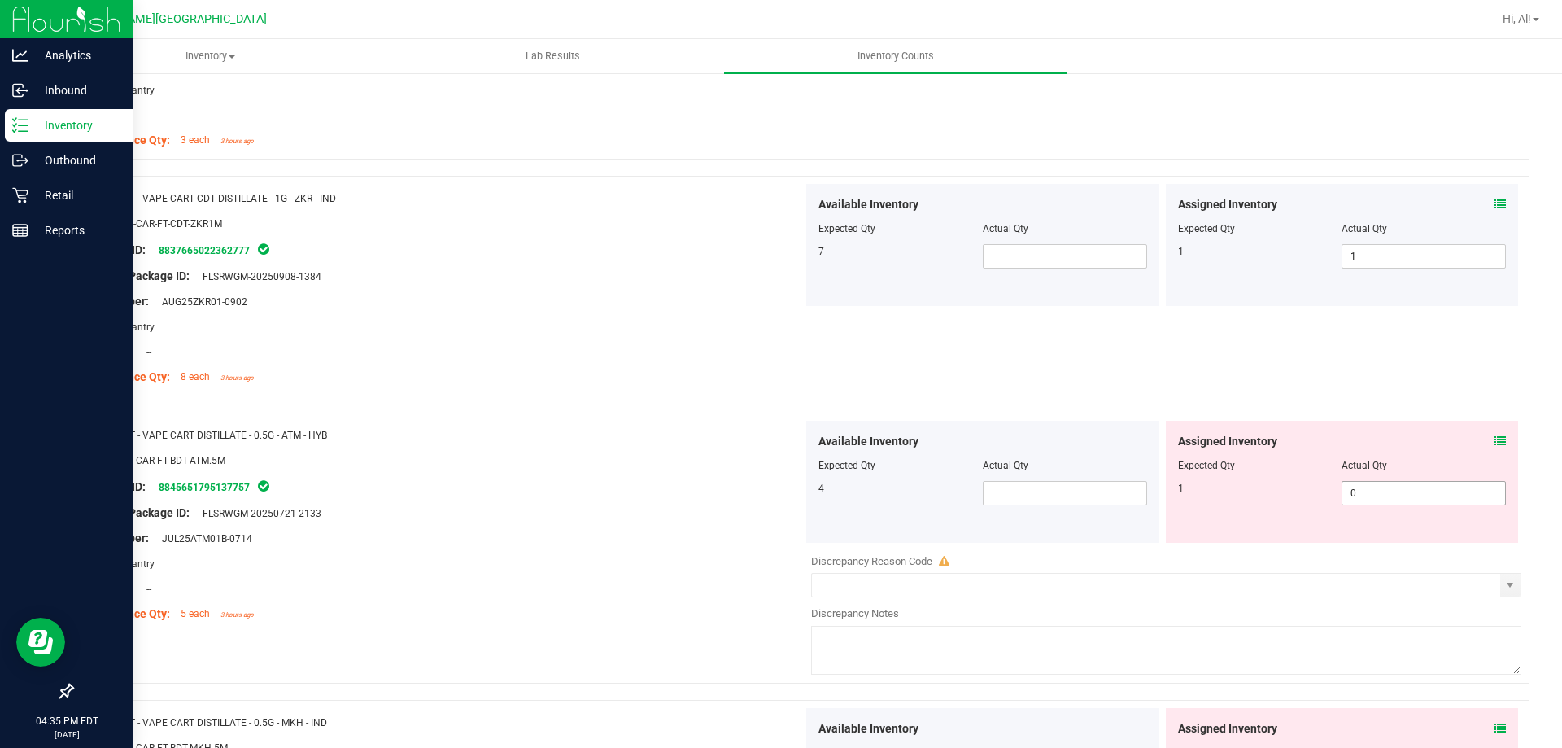
click at [1360, 489] on span "0 0" at bounding box center [1424, 493] width 164 height 24
click at [1360, 489] on input "0" at bounding box center [1424, 493] width 163 height 23
type input "1"
click at [1306, 446] on div "Assigned Inventory" at bounding box center [1342, 441] width 329 height 17
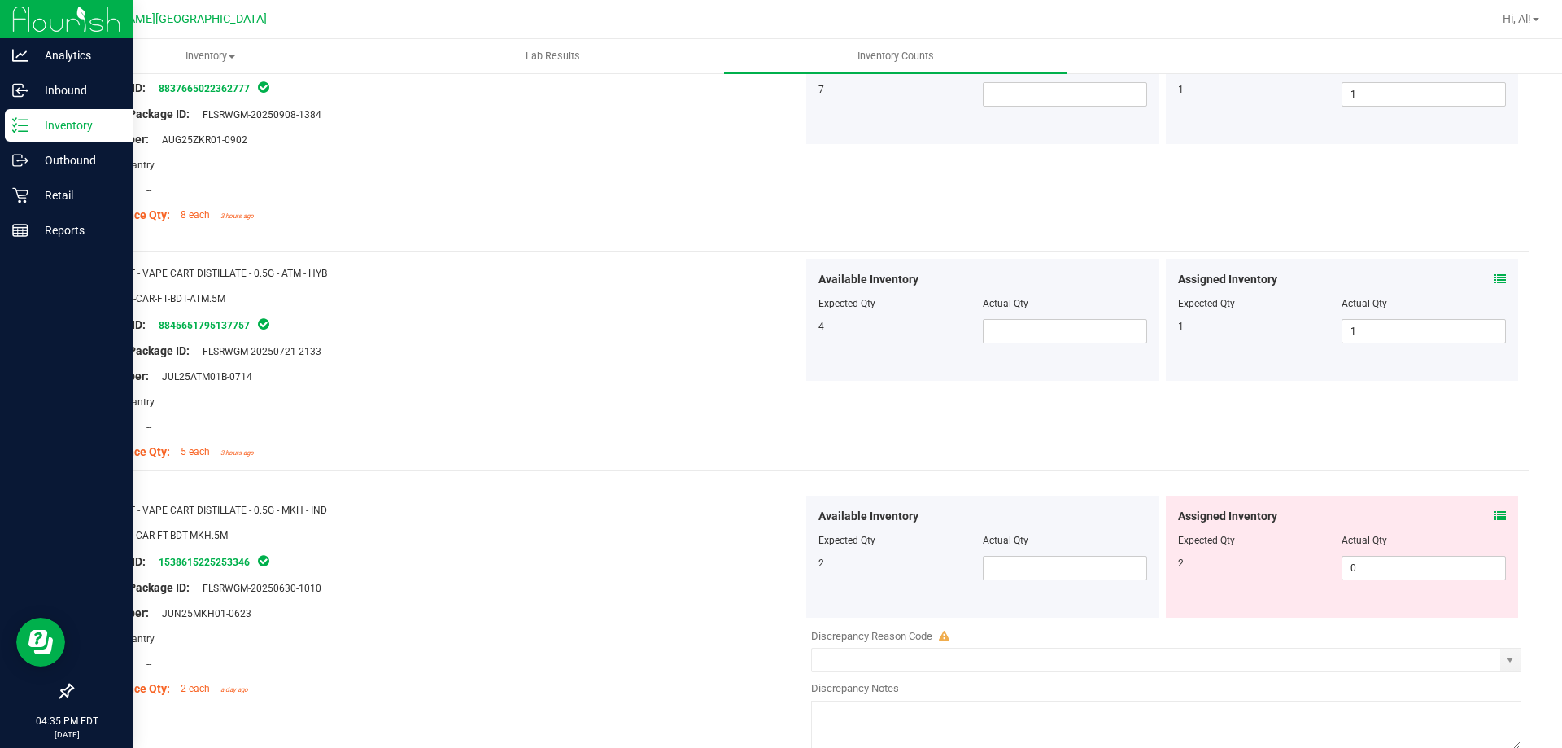
scroll to position [488, 0]
click at [1365, 568] on span "0 0" at bounding box center [1424, 567] width 164 height 24
click at [1365, 568] on input "0" at bounding box center [1424, 567] width 163 height 23
type input "2"
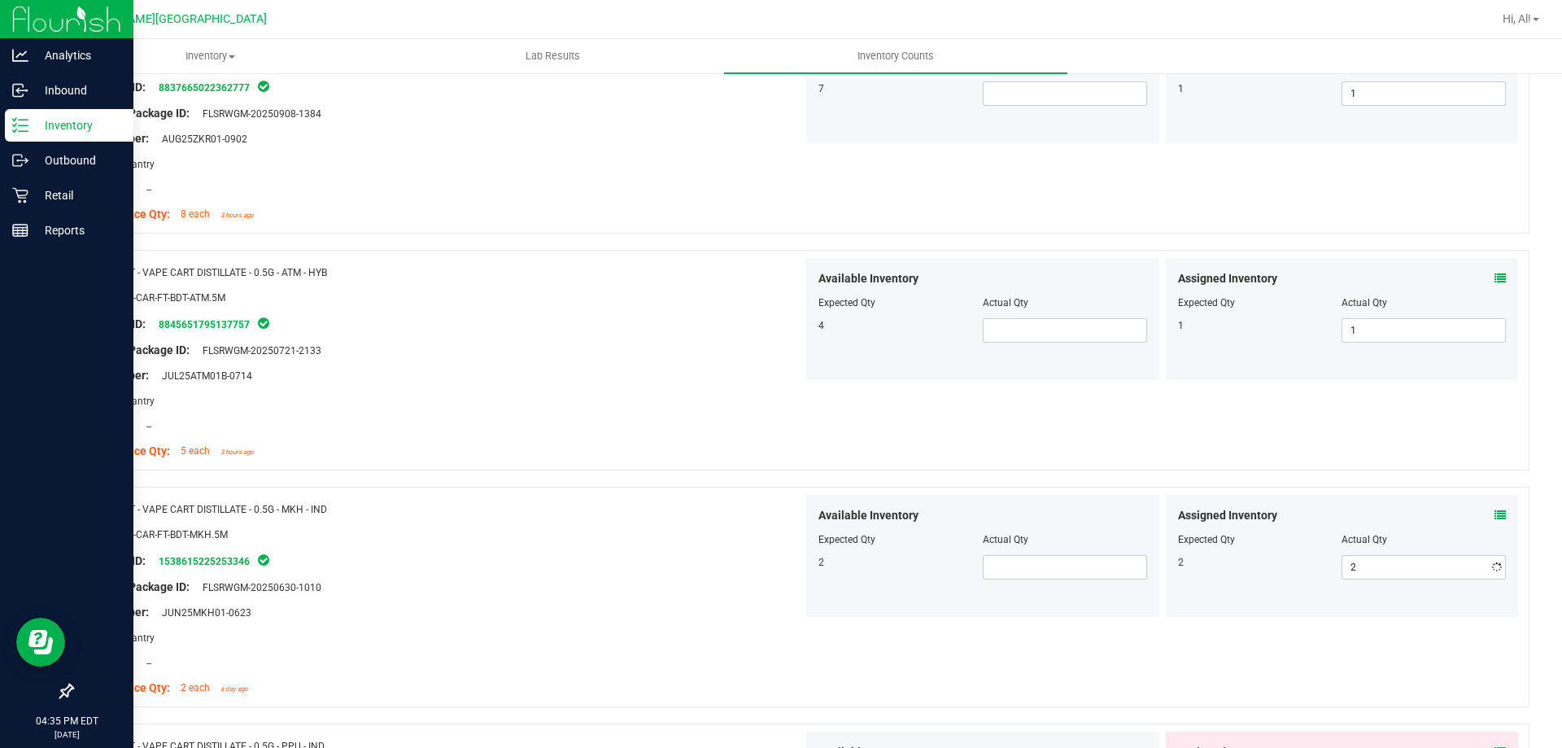
click at [1347, 498] on div "Assigned Inventory Expected Qty Actual Qty 2 2 2" at bounding box center [1342, 556] width 353 height 122
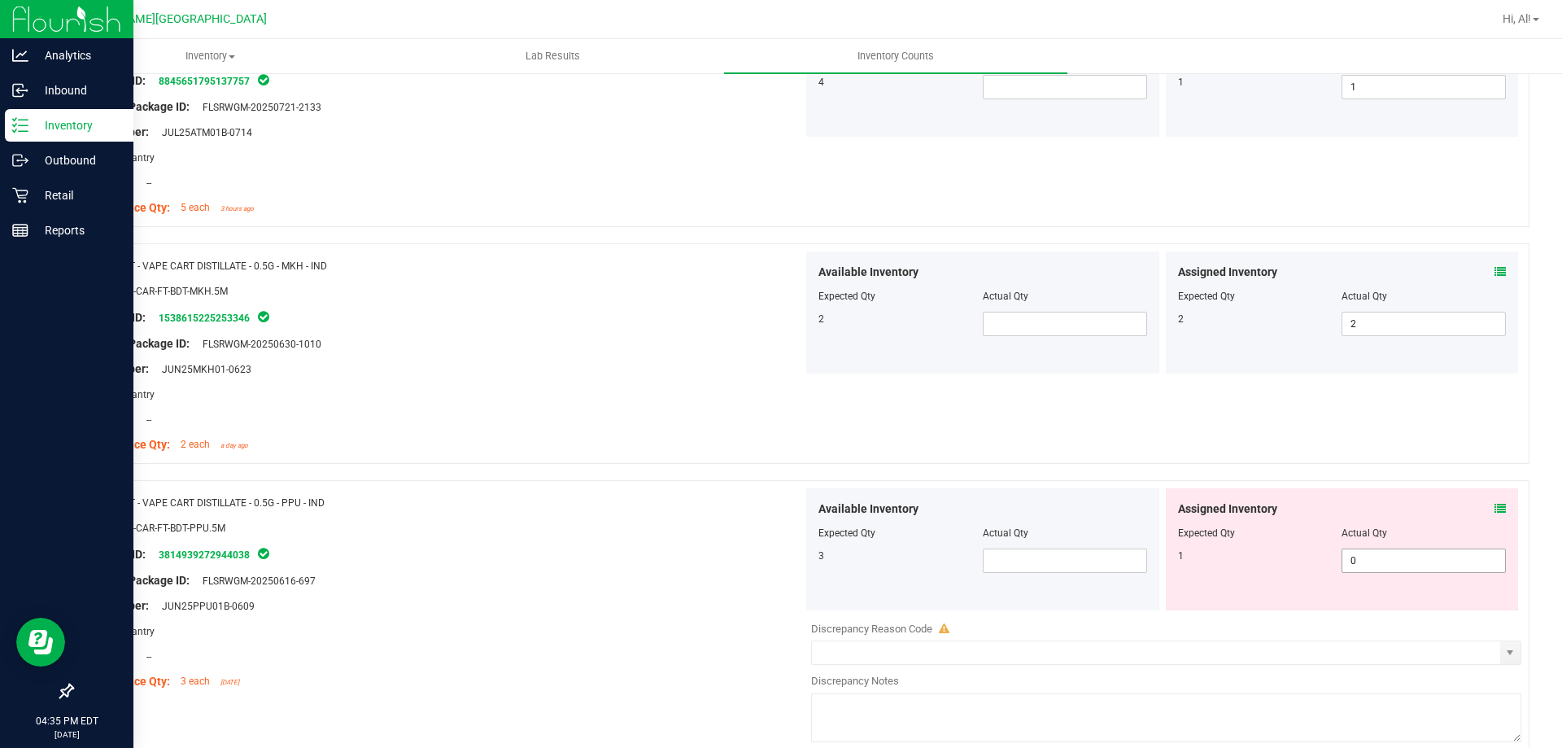
scroll to position [732, 0]
click at [1355, 564] on span "0 0" at bounding box center [1424, 560] width 164 height 24
click at [1355, 564] on input "0" at bounding box center [1424, 559] width 163 height 23
type input "1"
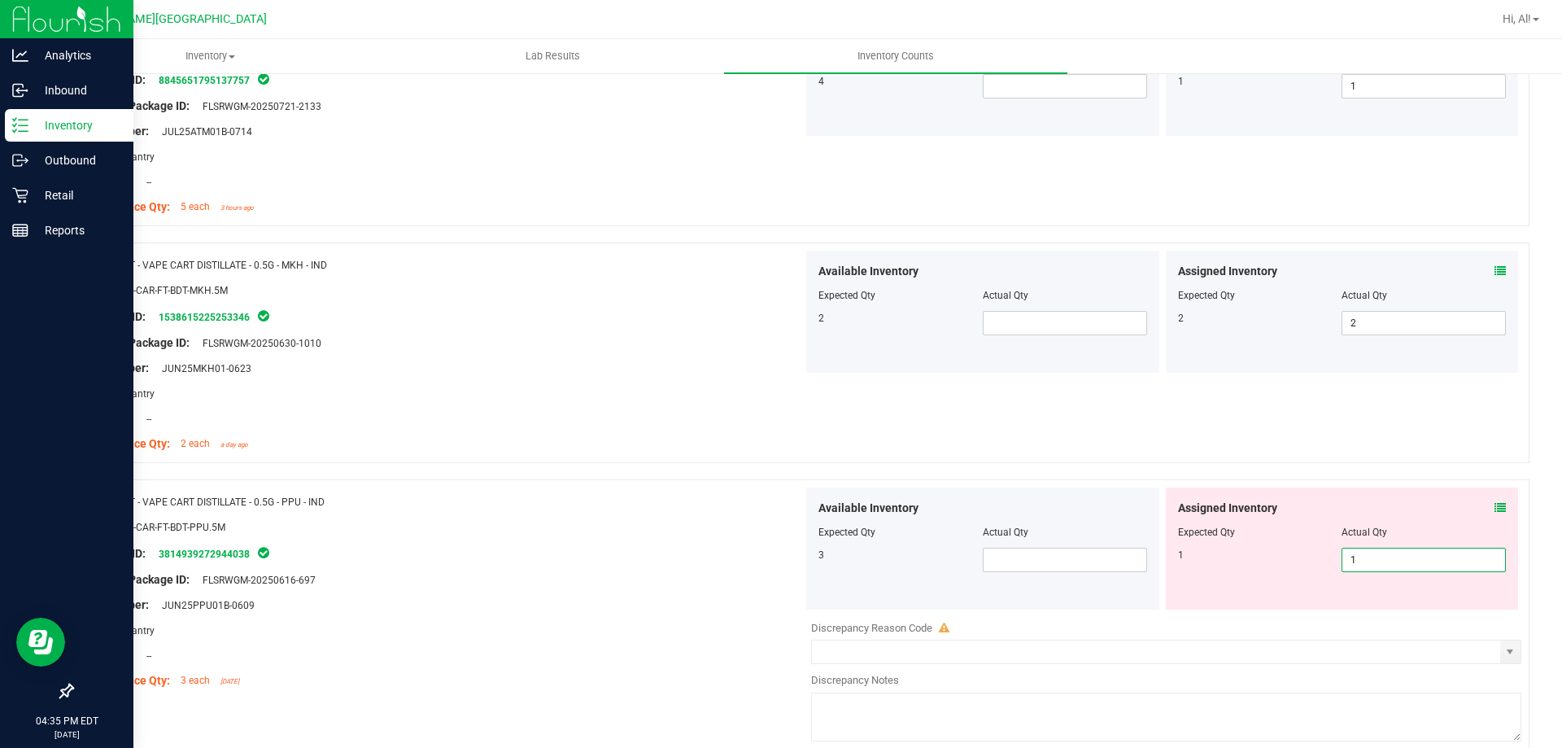
click at [1346, 509] on div "Assigned Inventory" at bounding box center [1342, 508] width 329 height 17
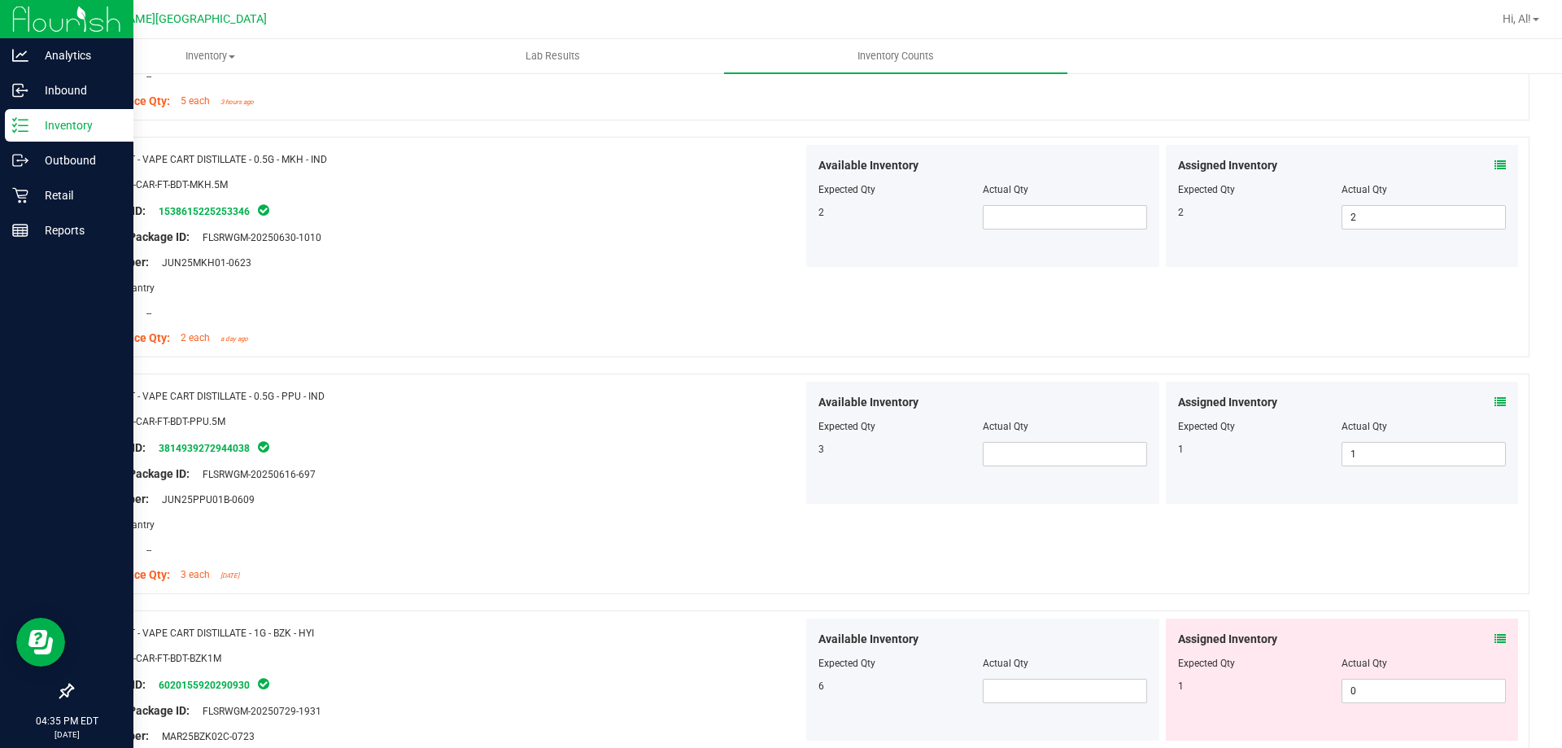
scroll to position [976, 0]
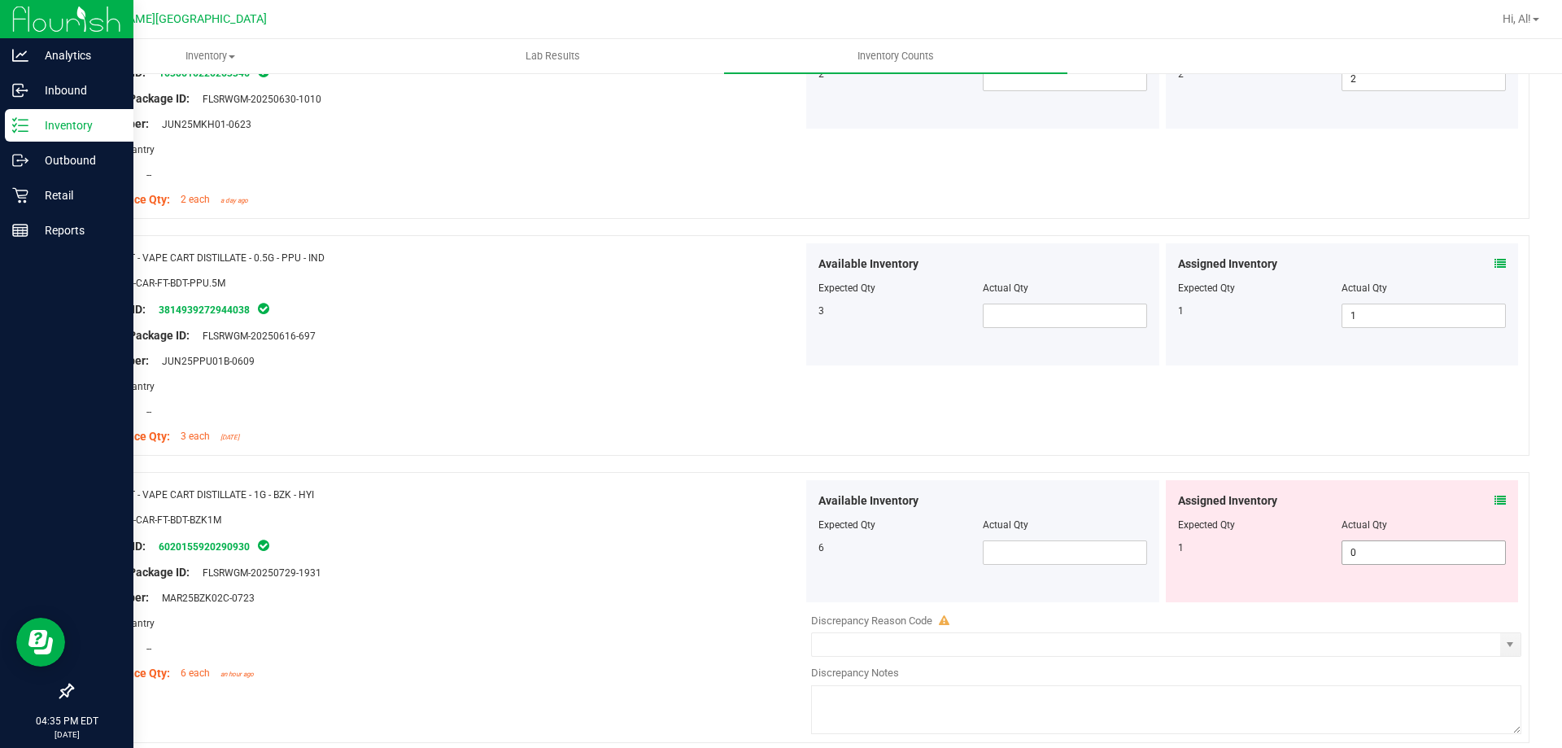
click at [1357, 544] on span "0 0" at bounding box center [1424, 552] width 164 height 24
click at [1357, 544] on input "0" at bounding box center [1424, 552] width 163 height 23
type input "1"
click at [1325, 497] on div "Assigned Inventory" at bounding box center [1342, 500] width 329 height 17
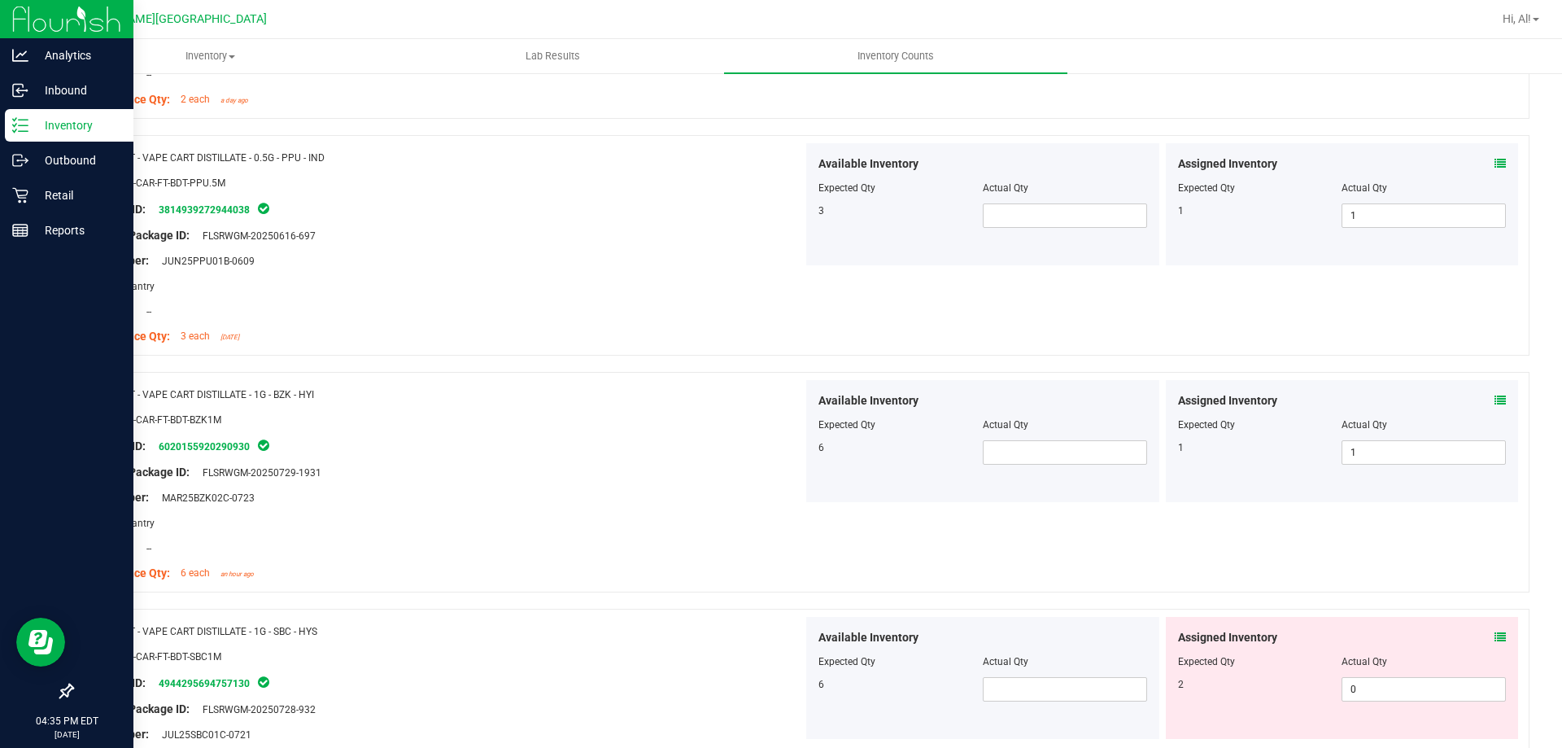
scroll to position [1220, 0]
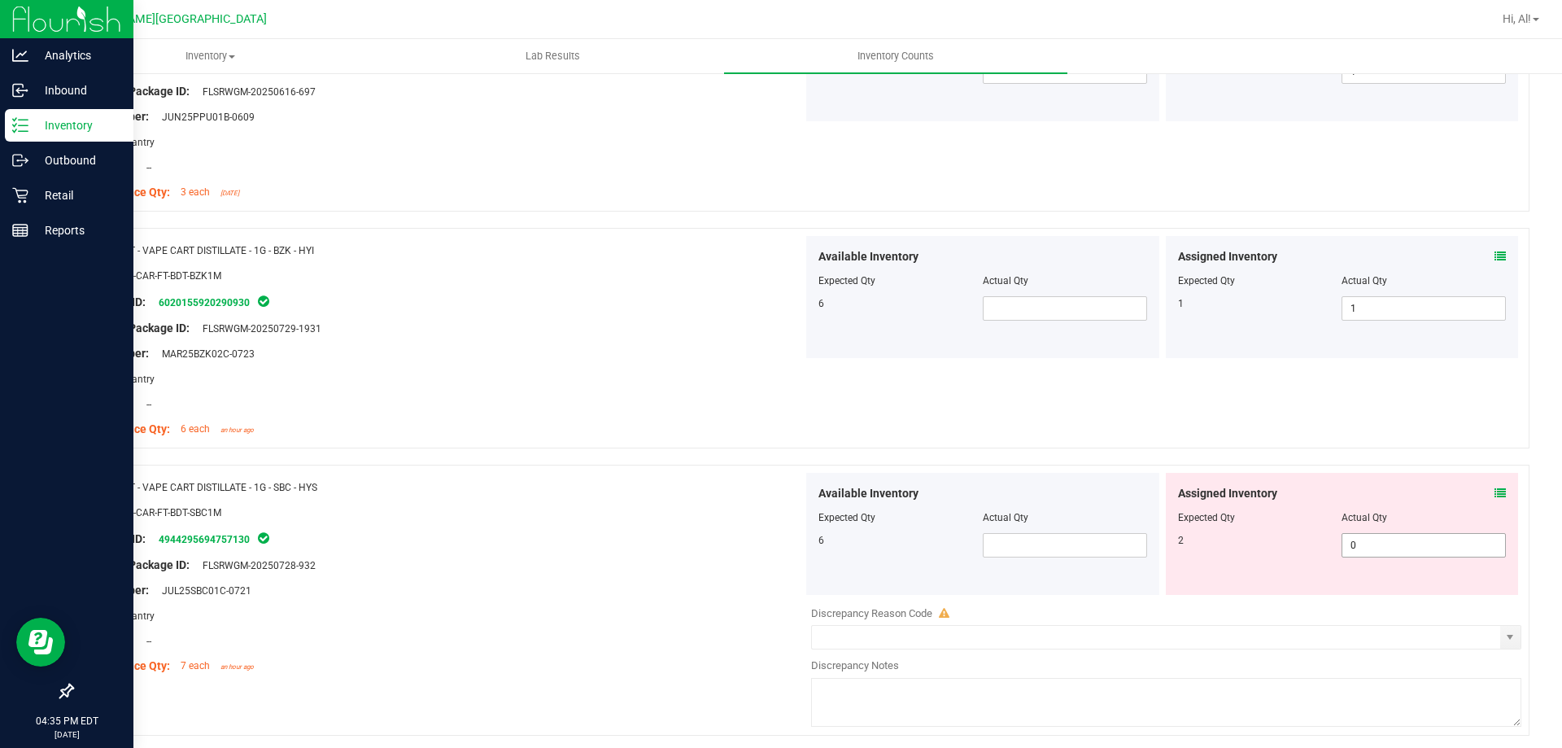
click at [1352, 542] on span "0 0" at bounding box center [1424, 545] width 164 height 24
click at [1352, 542] on input "0" at bounding box center [1424, 545] width 163 height 23
type input "2"
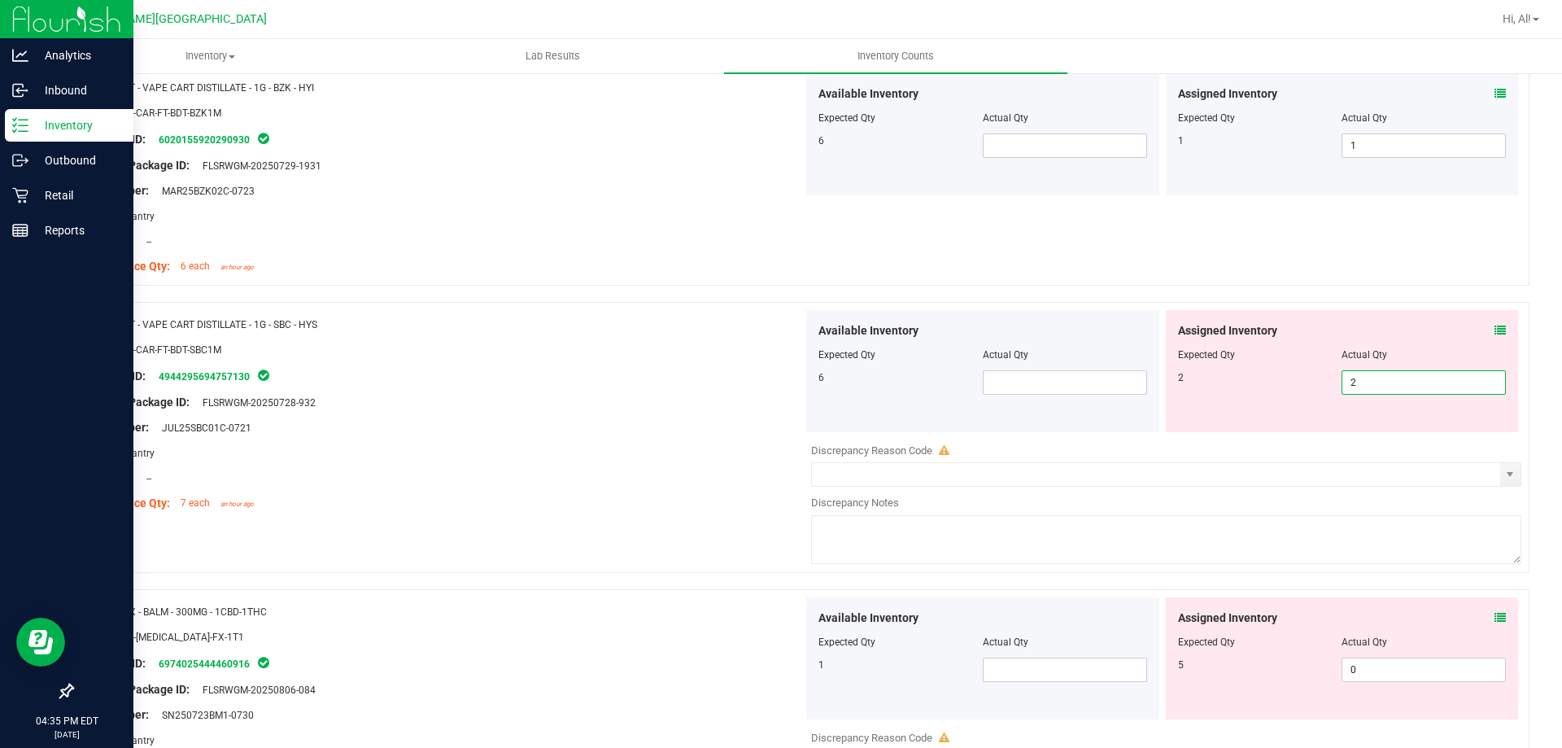
type input "2"
click at [1295, 413] on div "Assigned Inventory Expected Qty Actual Qty 2 2 2" at bounding box center [1342, 371] width 353 height 122
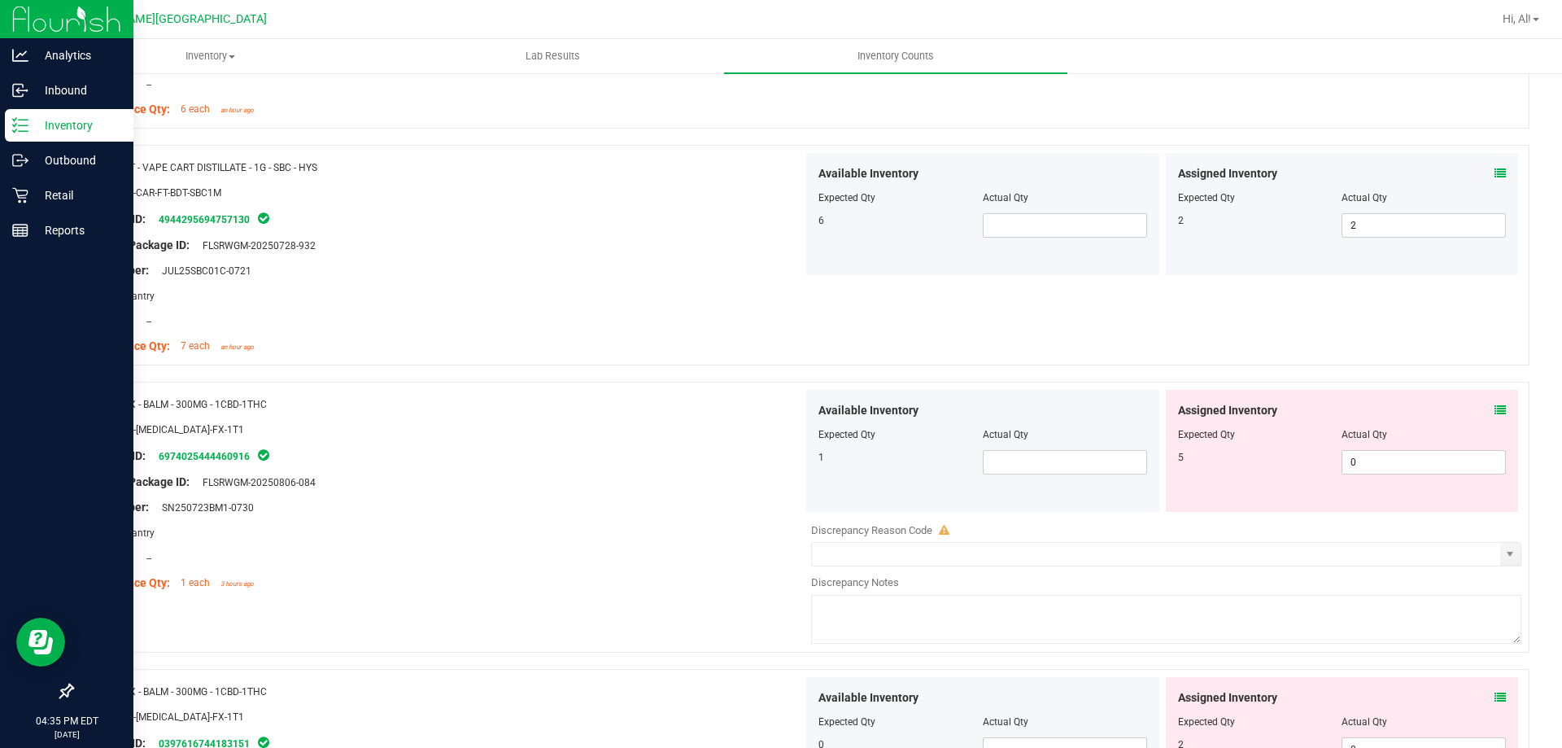
scroll to position [1546, 0]
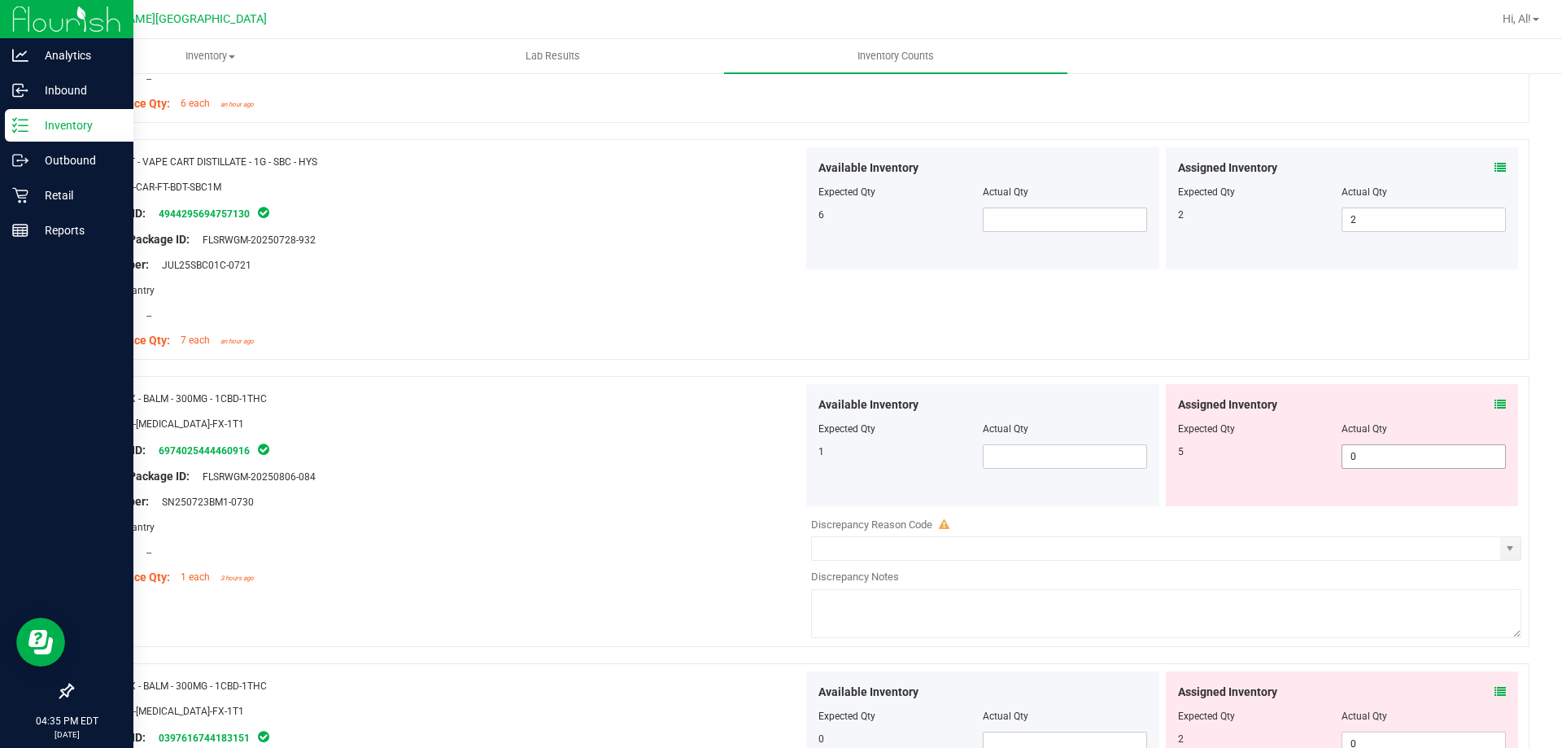
click at [1364, 453] on span "0 0" at bounding box center [1424, 456] width 164 height 24
click at [1364, 453] on input "0" at bounding box center [1424, 456] width 163 height 23
type input "5"
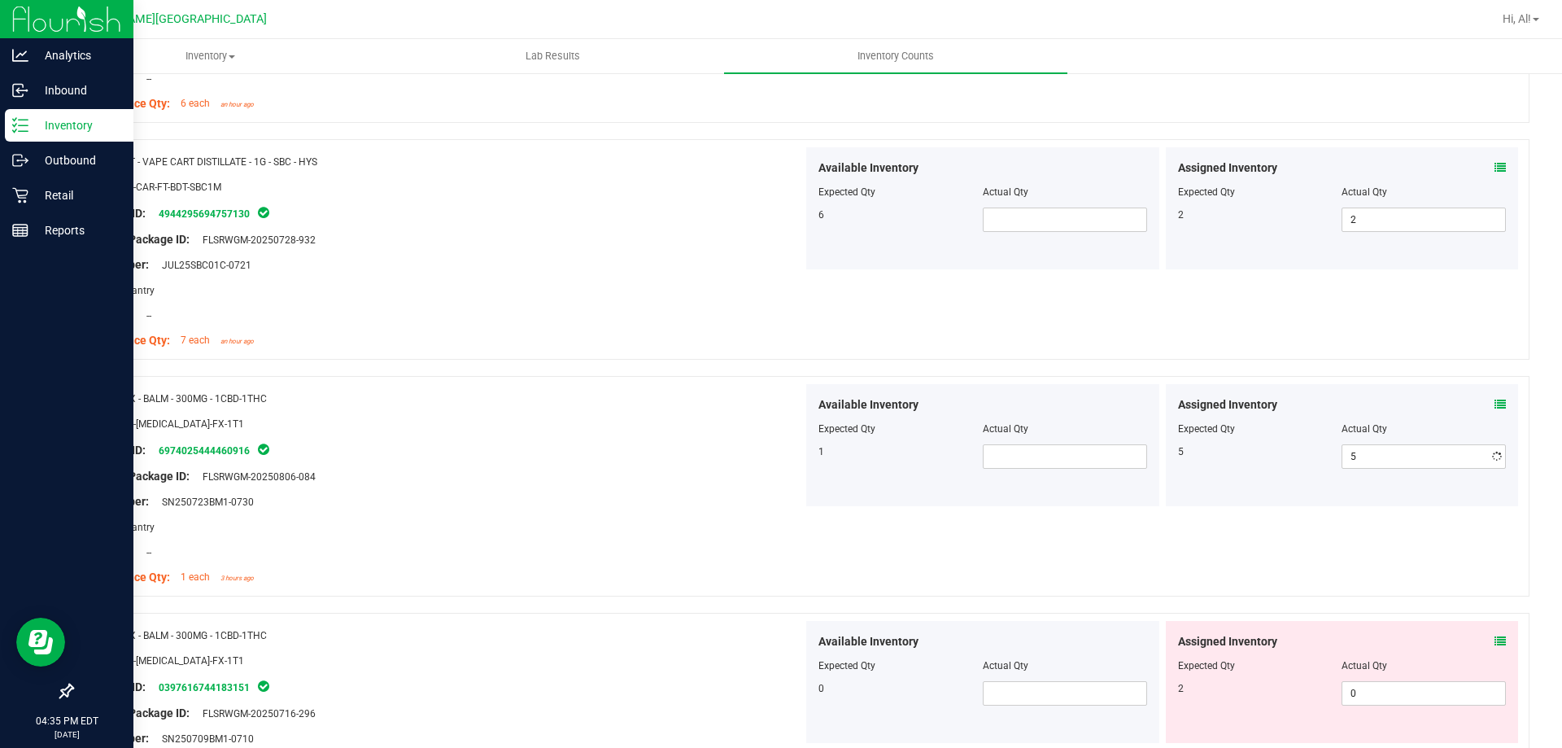
click at [1350, 429] on div "Actual Qty" at bounding box center [1424, 428] width 164 height 15
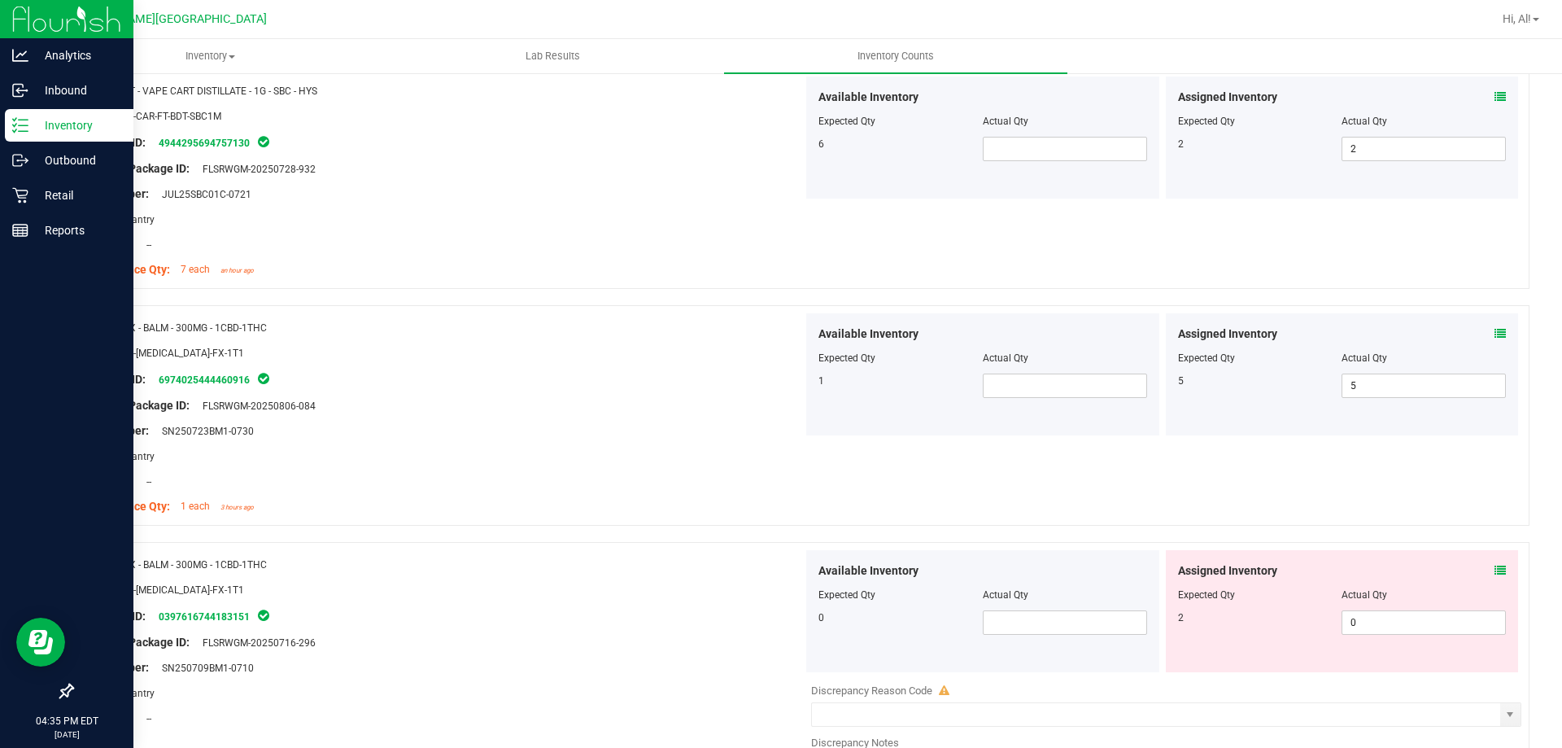
scroll to position [1709, 0]
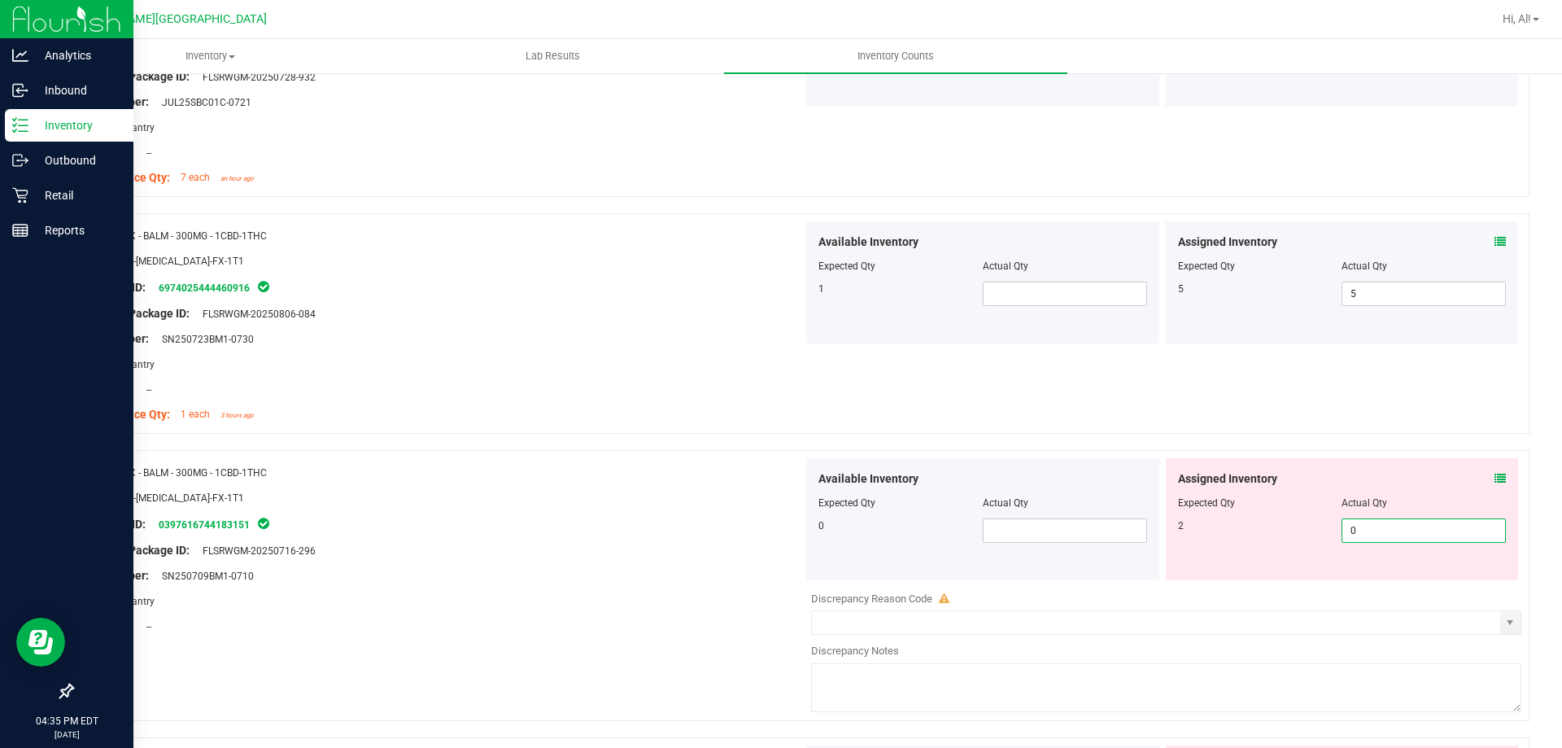
click at [1365, 524] on span "0 0" at bounding box center [1424, 530] width 164 height 24
click at [1365, 524] on input "0" at bounding box center [1424, 530] width 163 height 23
type input "5"
click at [1349, 487] on div at bounding box center [1342, 491] width 329 height 8
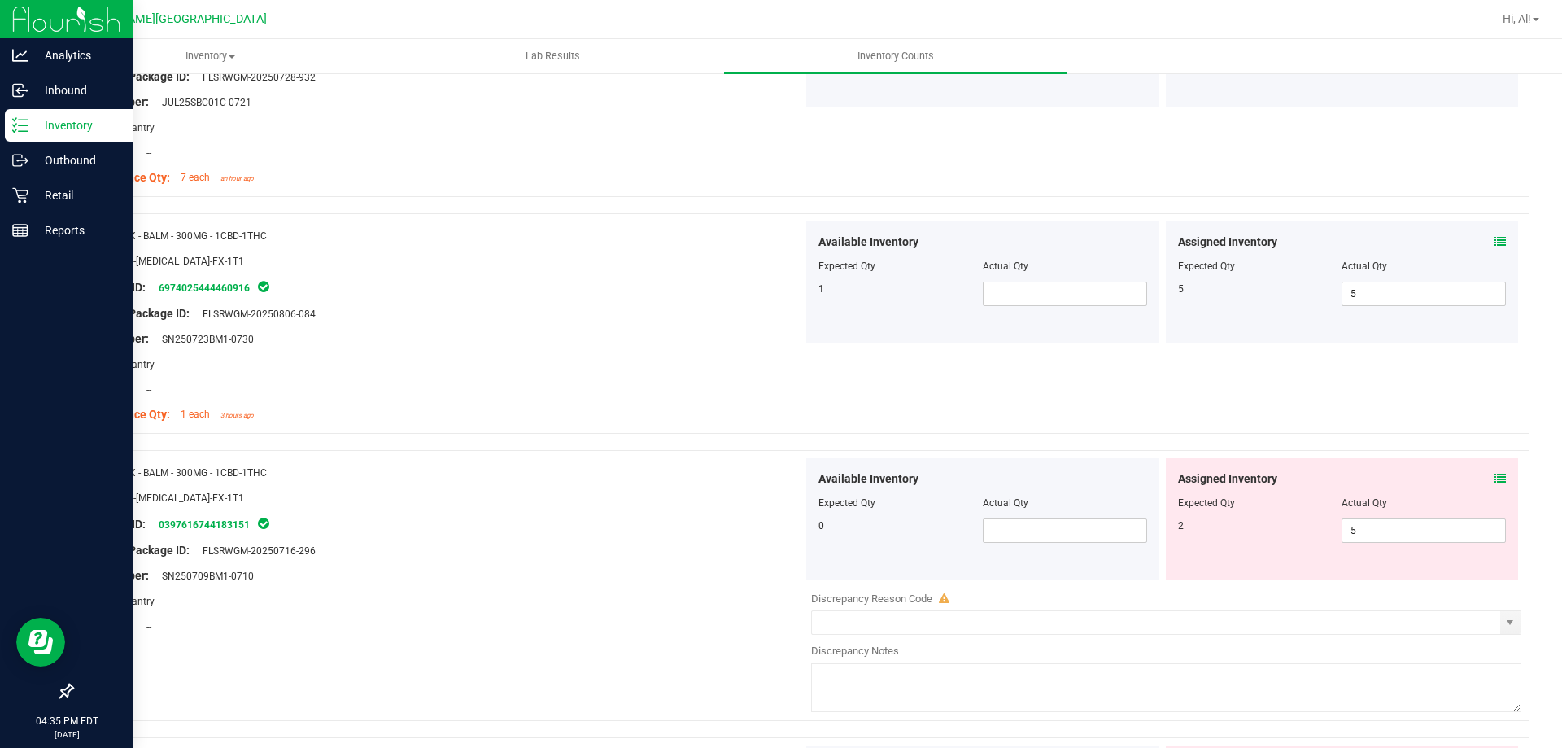
scroll to position [1953, 0]
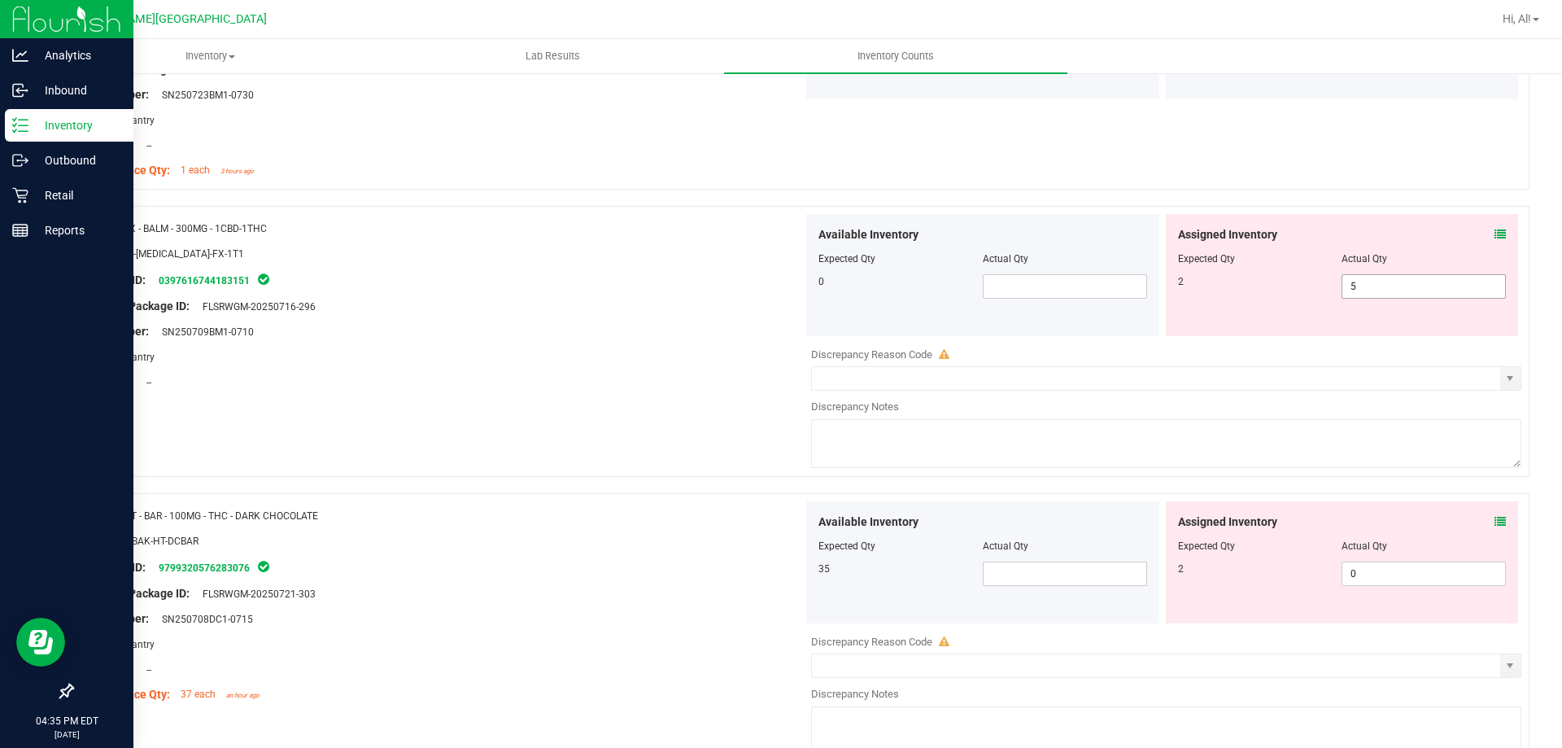
click at [1356, 287] on span "5 5" at bounding box center [1424, 286] width 164 height 24
click at [1356, 287] on input "5" at bounding box center [1424, 286] width 163 height 23
type input "2"
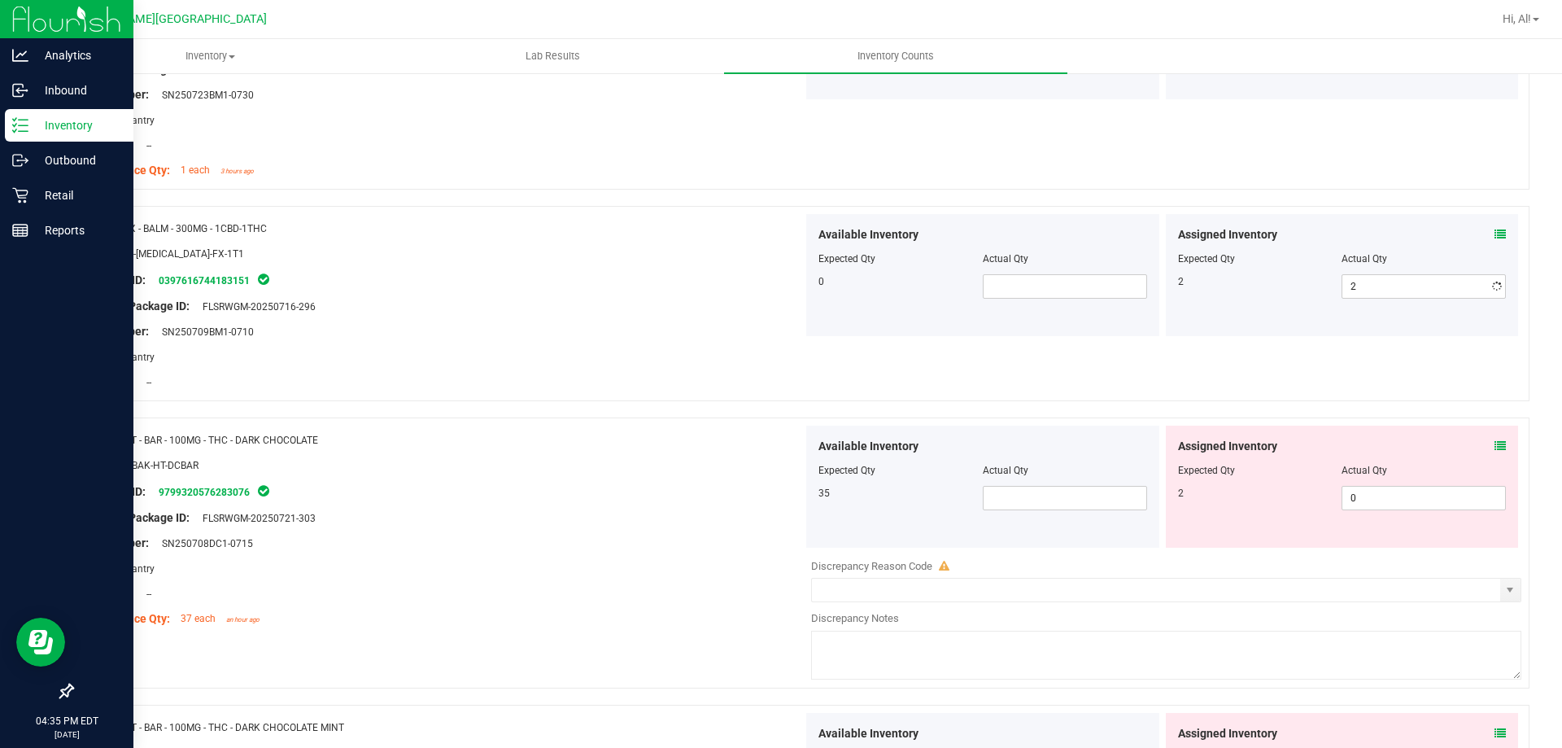
click at [1298, 298] on div "2 2 2" at bounding box center [1342, 286] width 329 height 24
click at [1391, 491] on span "0 0" at bounding box center [1424, 498] width 164 height 24
click at [1391, 491] on input "0" at bounding box center [1424, 498] width 163 height 23
type input "2"
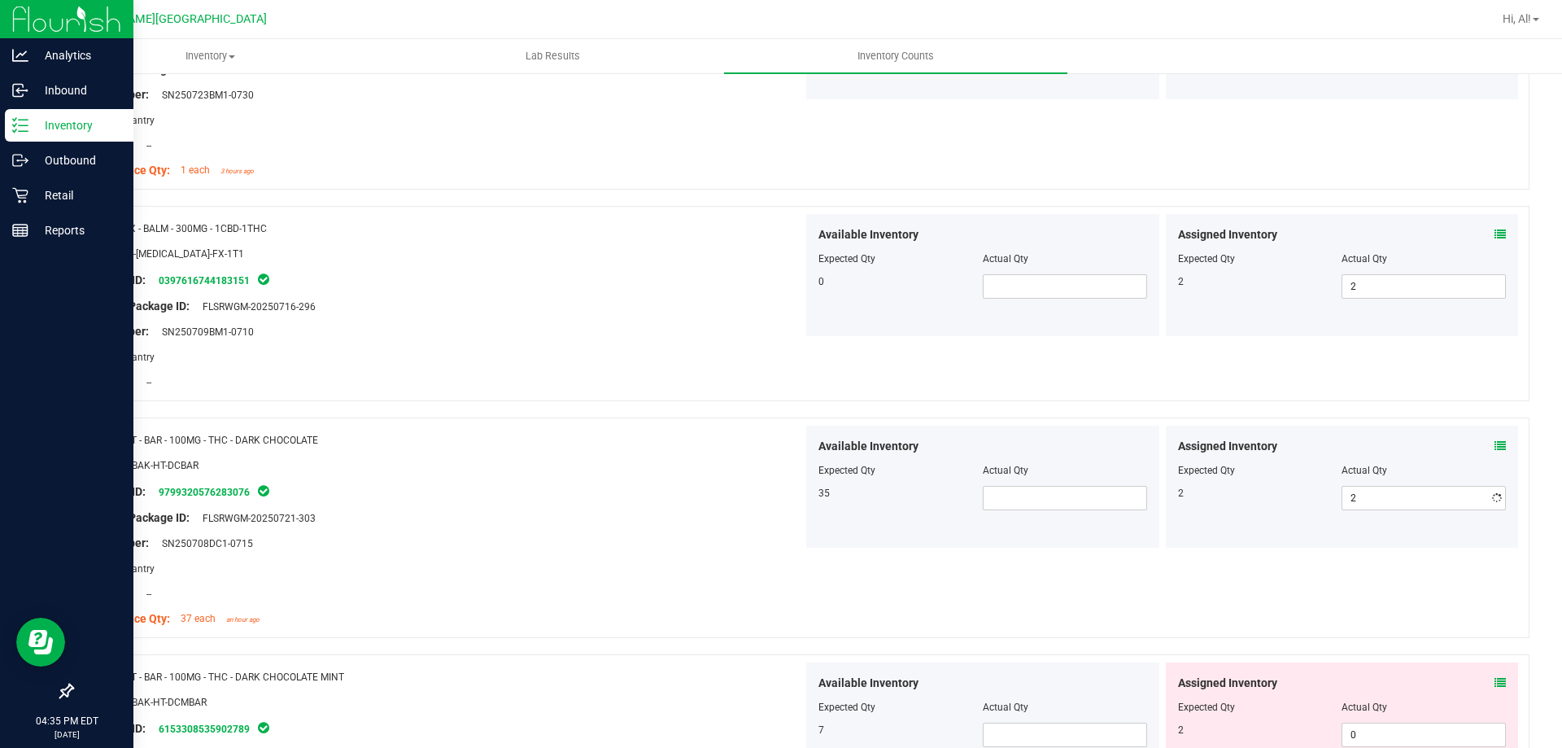
click at [1391, 482] on div at bounding box center [1342, 482] width 329 height 8
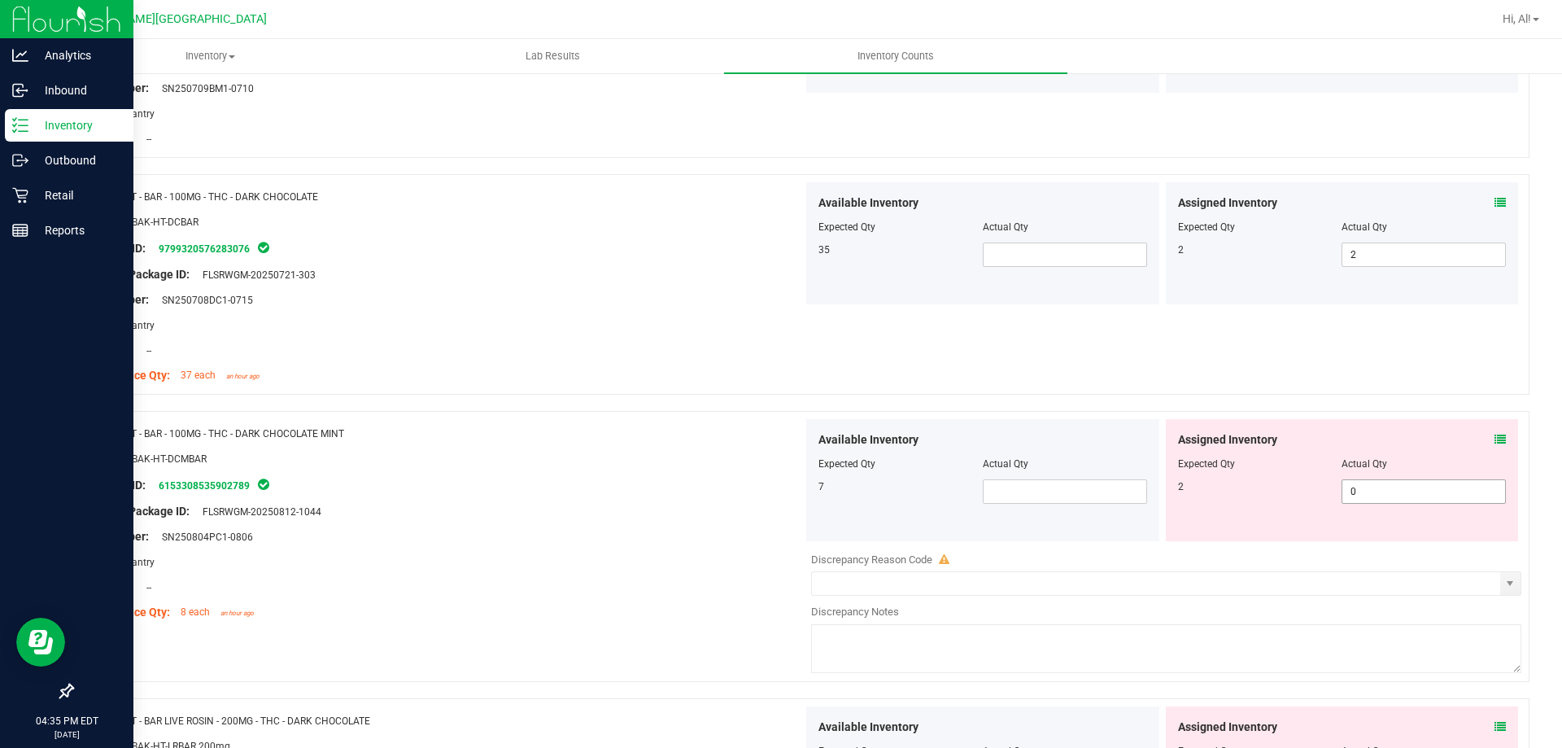
scroll to position [2197, 0]
click at [1394, 498] on span "0 0" at bounding box center [1424, 490] width 164 height 24
click at [1394, 498] on input "0" at bounding box center [1424, 490] width 163 height 23
type input "2"
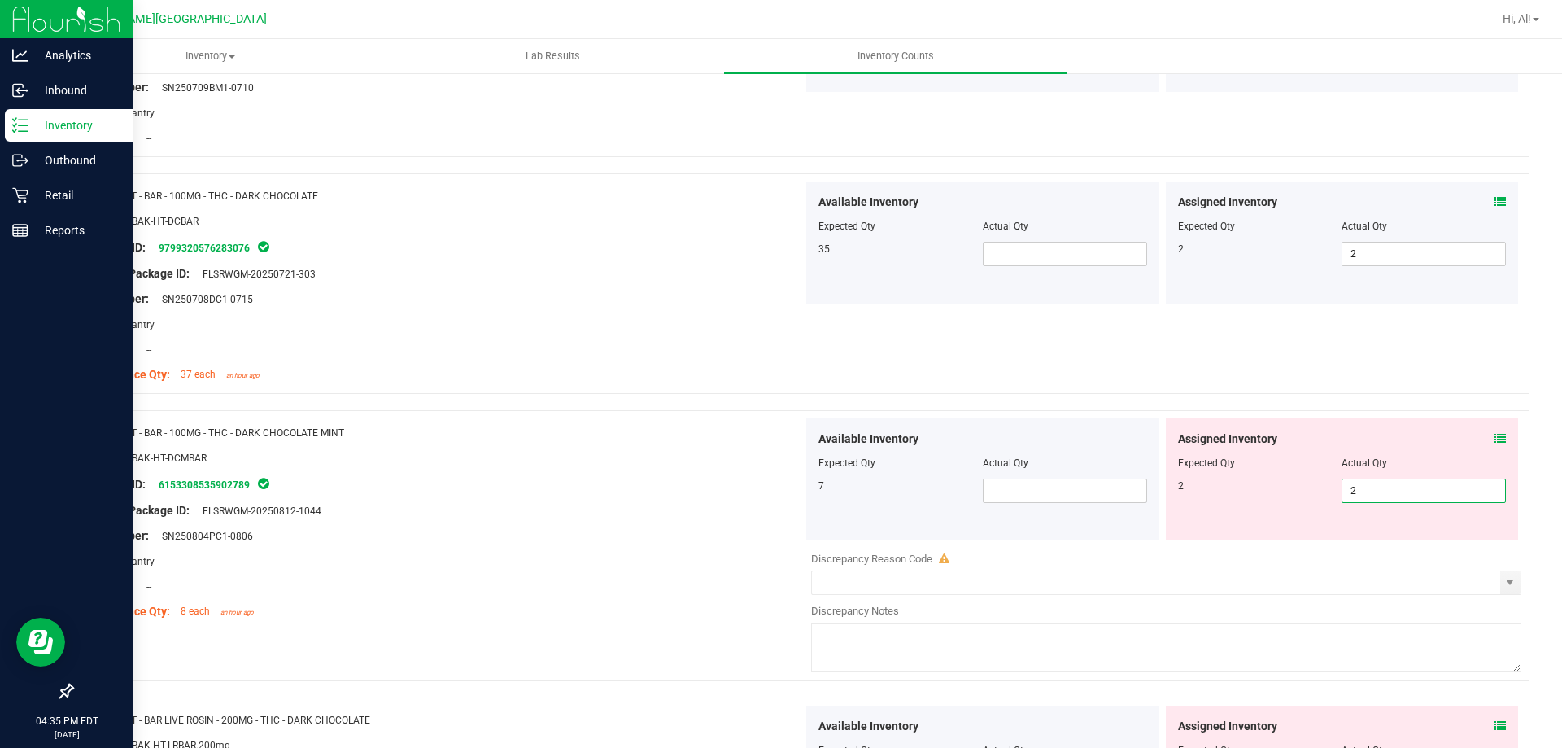
click at [1398, 463] on div "Actual Qty" at bounding box center [1424, 463] width 164 height 15
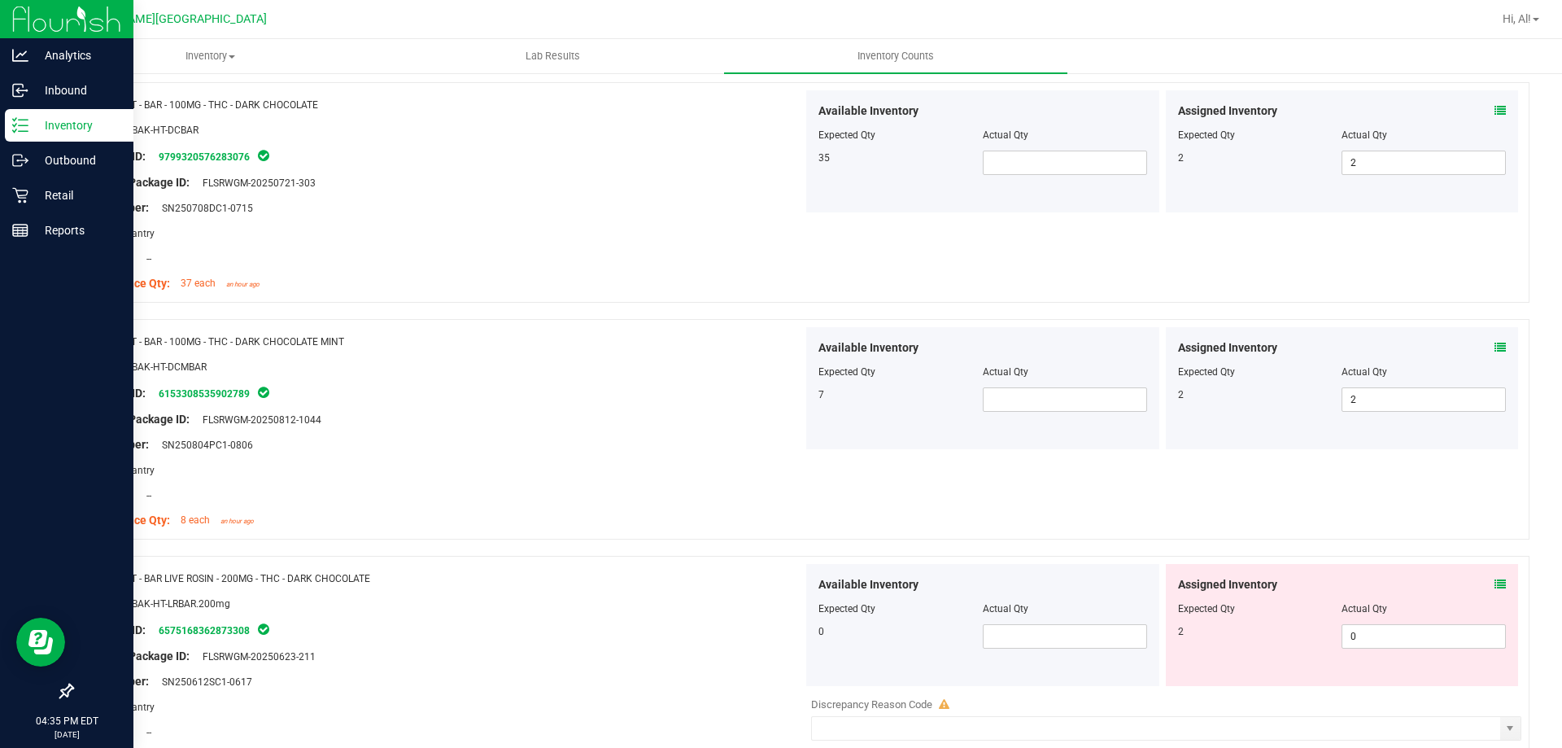
scroll to position [2360, 0]
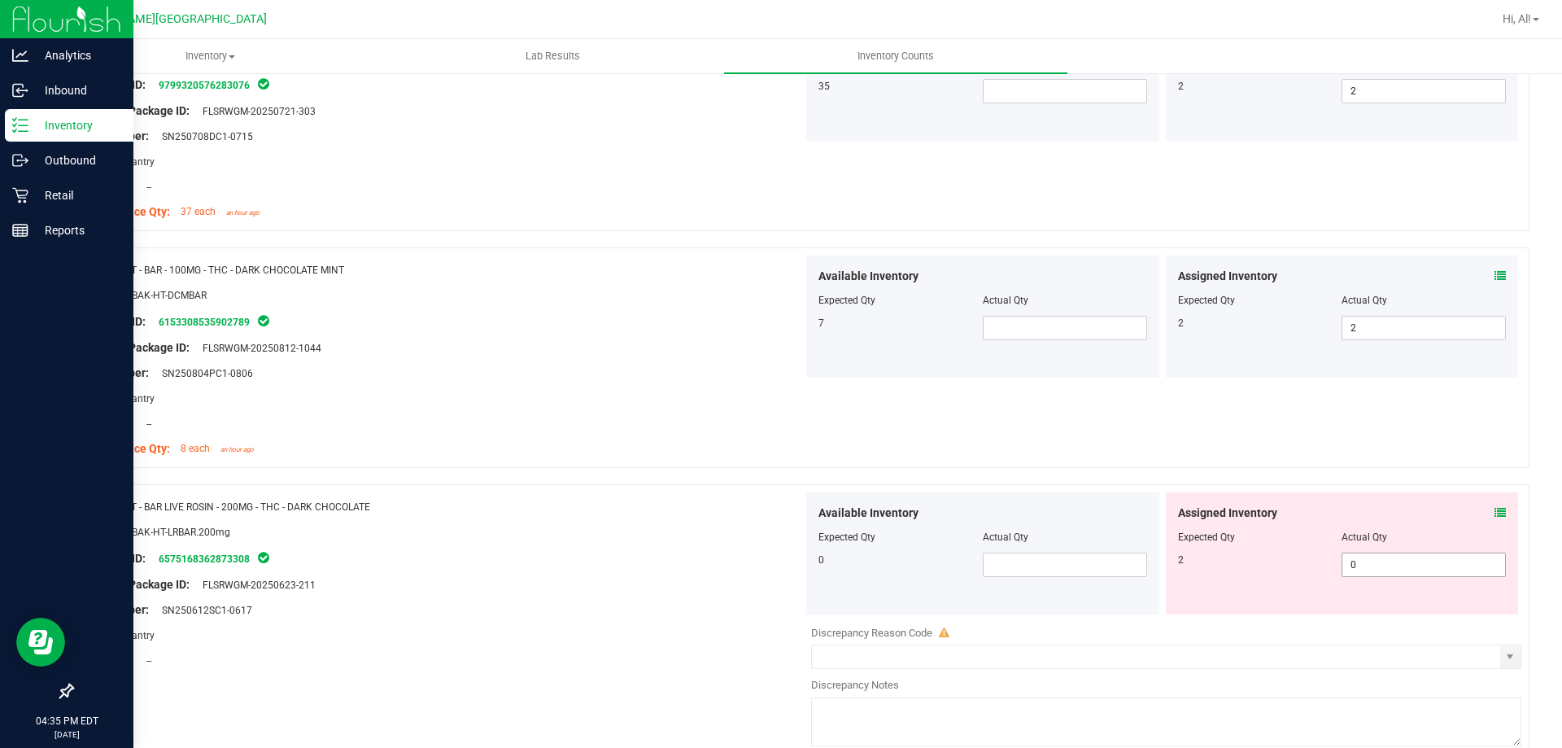
click at [1393, 567] on span "0 0" at bounding box center [1424, 564] width 164 height 24
click at [1393, 567] on input "0" at bounding box center [1424, 564] width 163 height 23
type input "2"
click at [1386, 548] on div at bounding box center [1342, 548] width 329 height 8
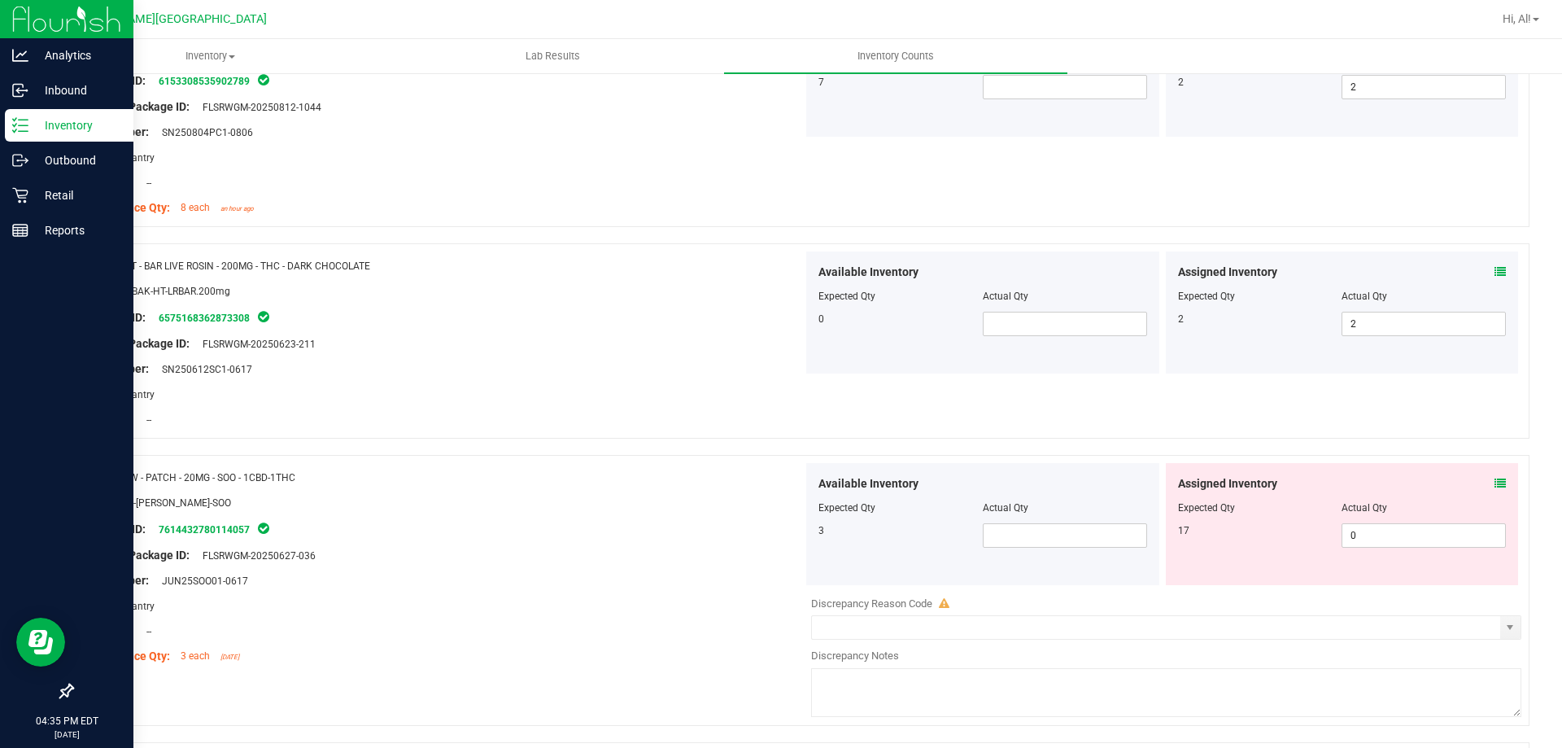
scroll to position [2604, 0]
click at [1365, 532] on span "0 0" at bounding box center [1424, 532] width 164 height 24
click at [1365, 532] on input "0" at bounding box center [1424, 532] width 163 height 23
type input "17"
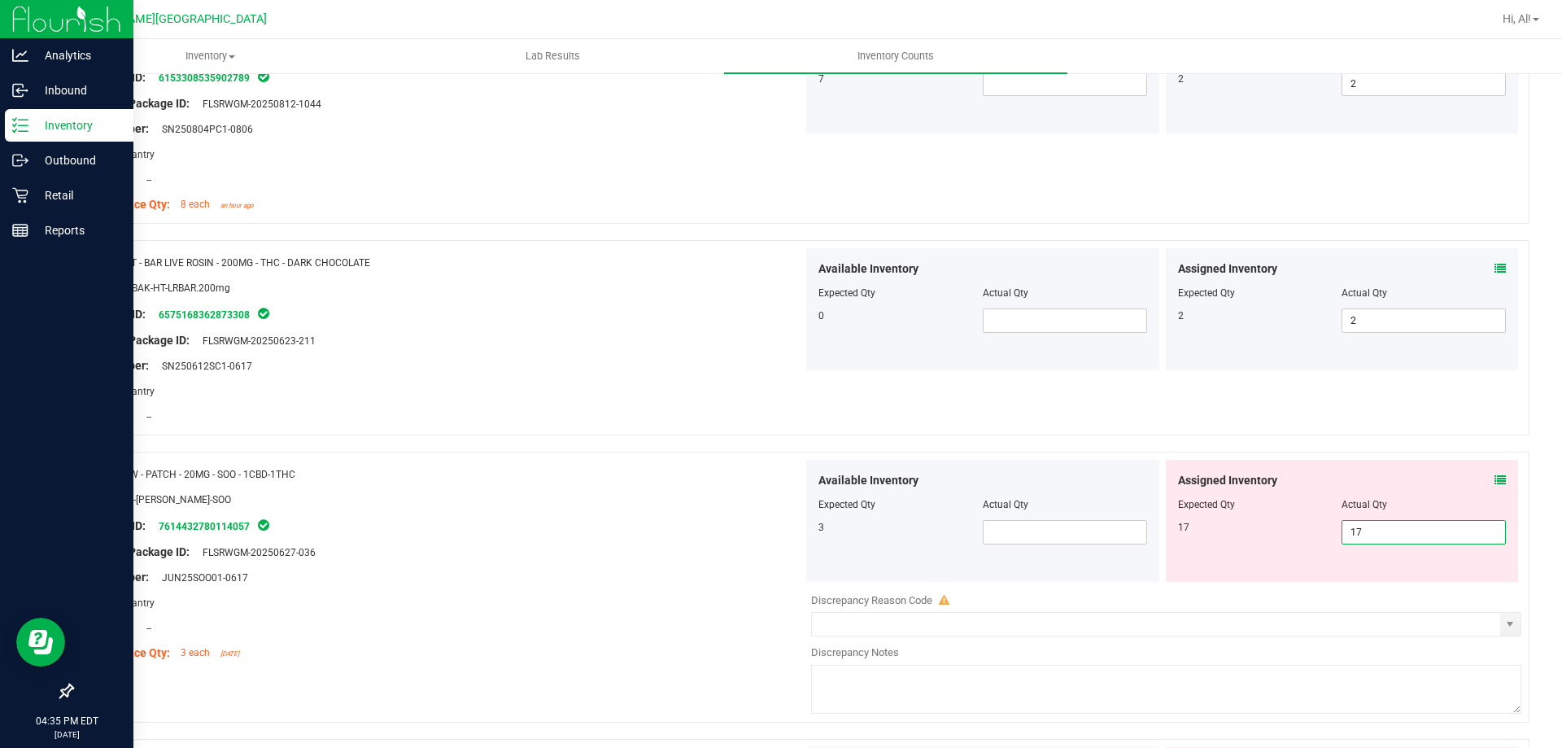
click at [1367, 513] on div at bounding box center [1342, 516] width 329 height 8
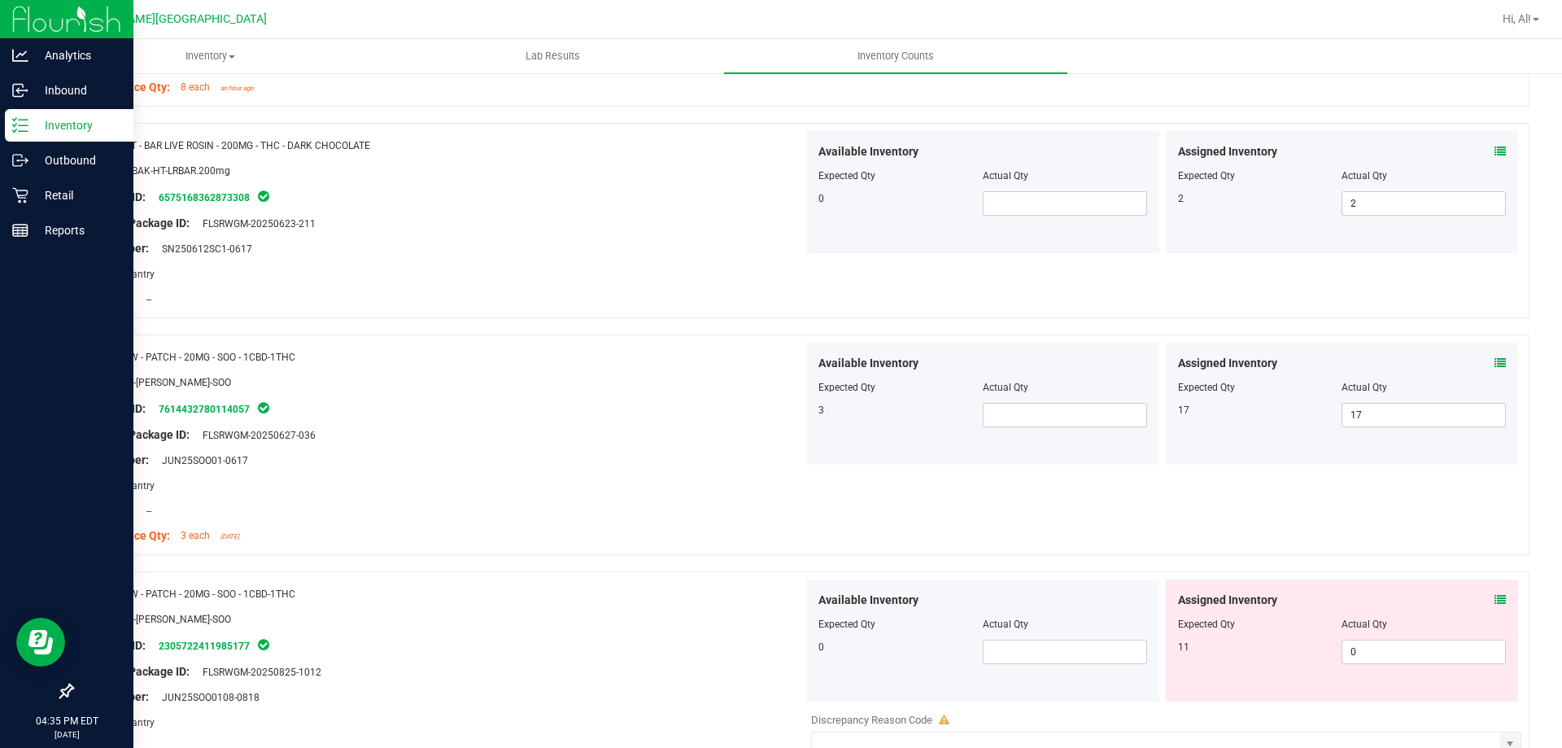
scroll to position [2848, 0]
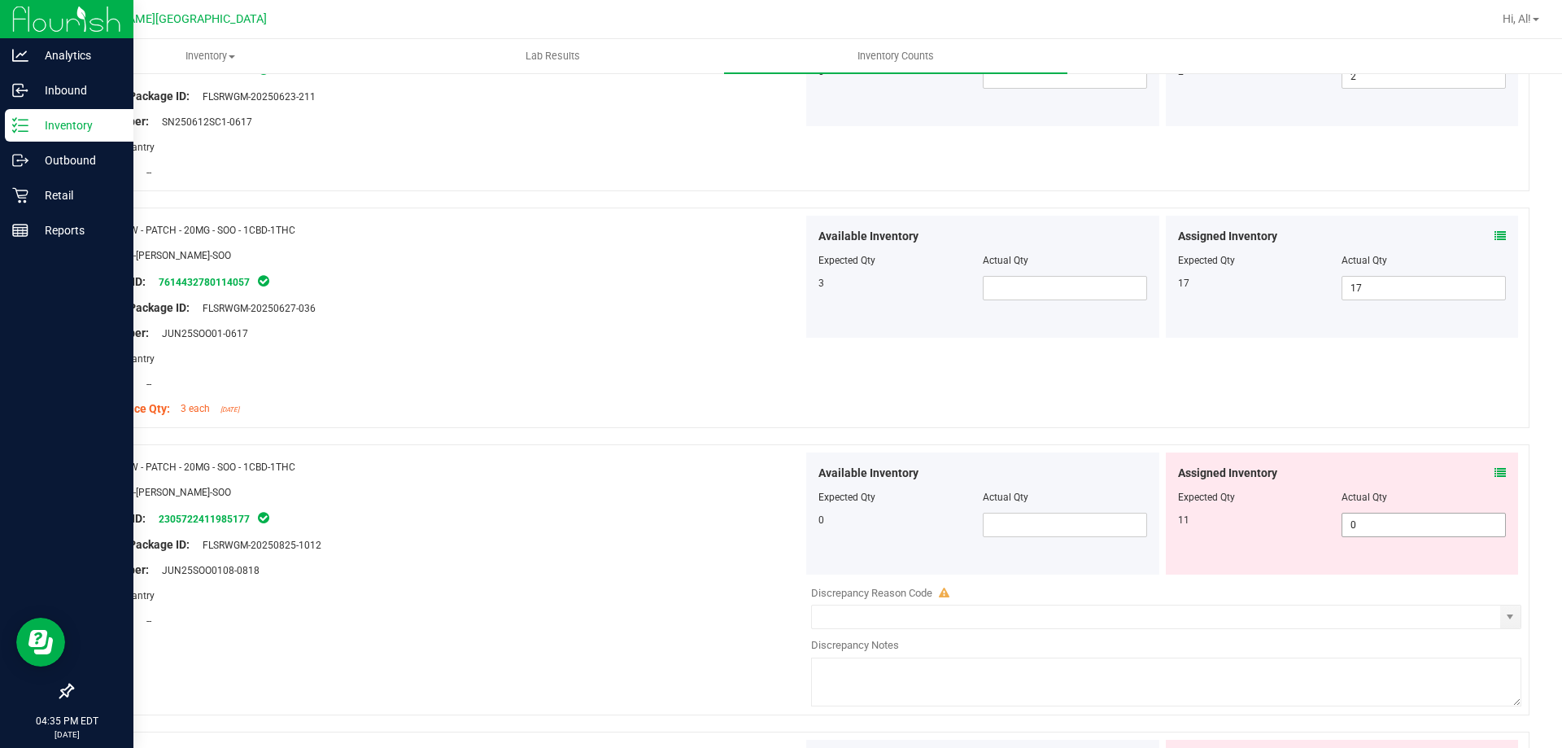
click at [1372, 520] on span "0 0" at bounding box center [1424, 525] width 164 height 24
click at [1372, 520] on input "0" at bounding box center [1424, 524] width 163 height 23
type input "11"
click at [1374, 516] on input "11" at bounding box center [1424, 524] width 163 height 23
type input "11"
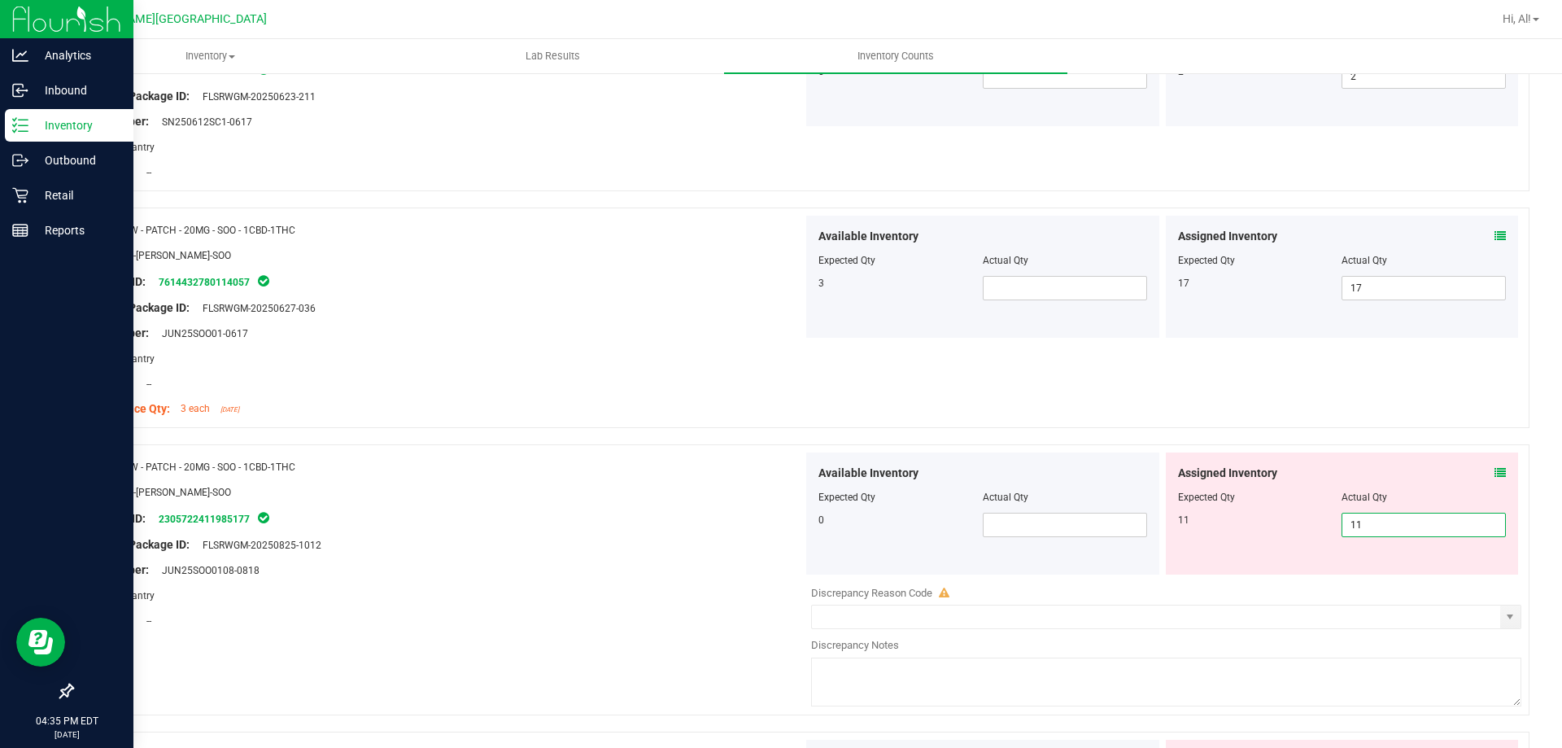
click at [1390, 505] on div at bounding box center [1342, 508] width 329 height 8
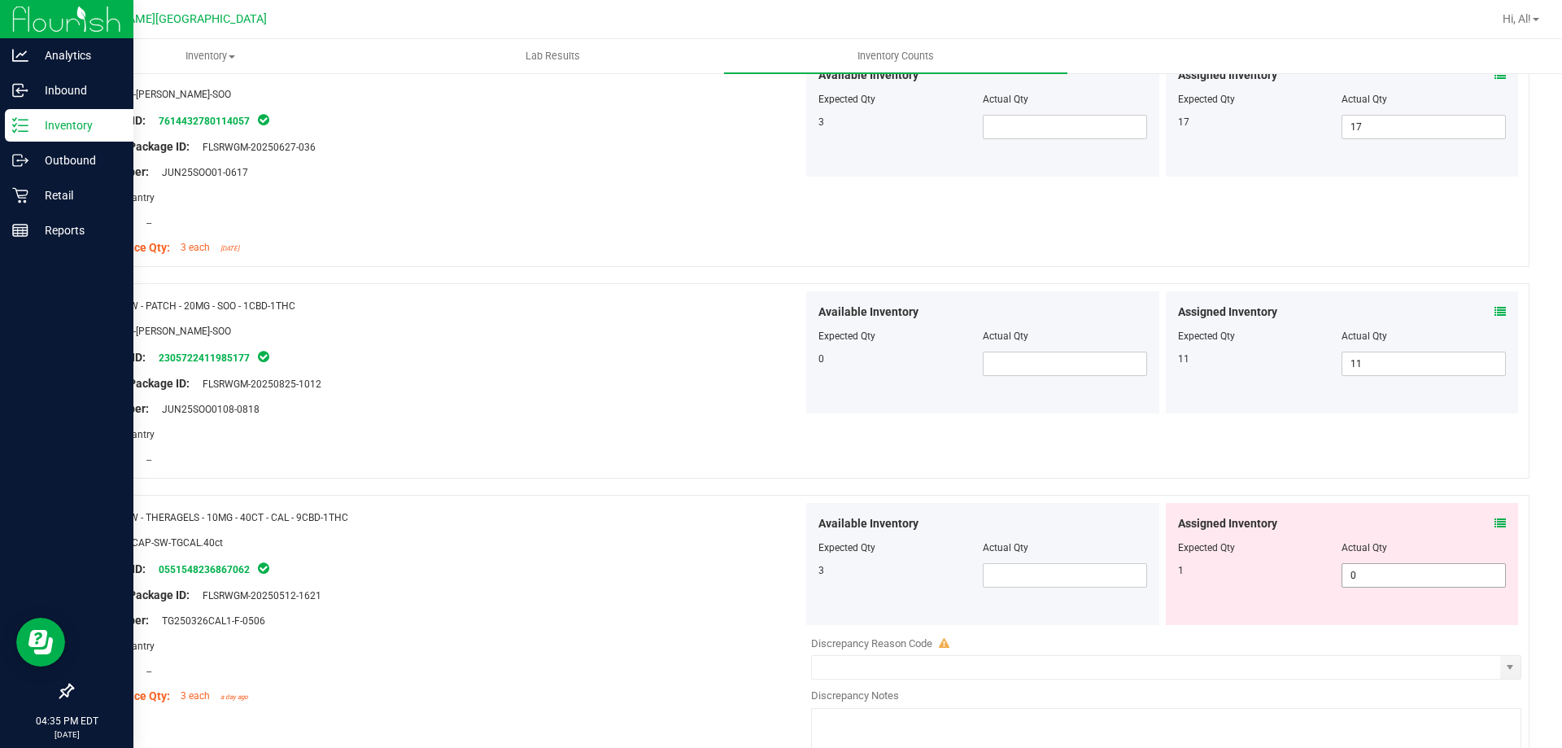
scroll to position [3011, 0]
click at [1350, 569] on span "0 0" at bounding box center [1424, 573] width 164 height 24
click at [1350, 569] on input "0" at bounding box center [1424, 573] width 163 height 23
type input "1"
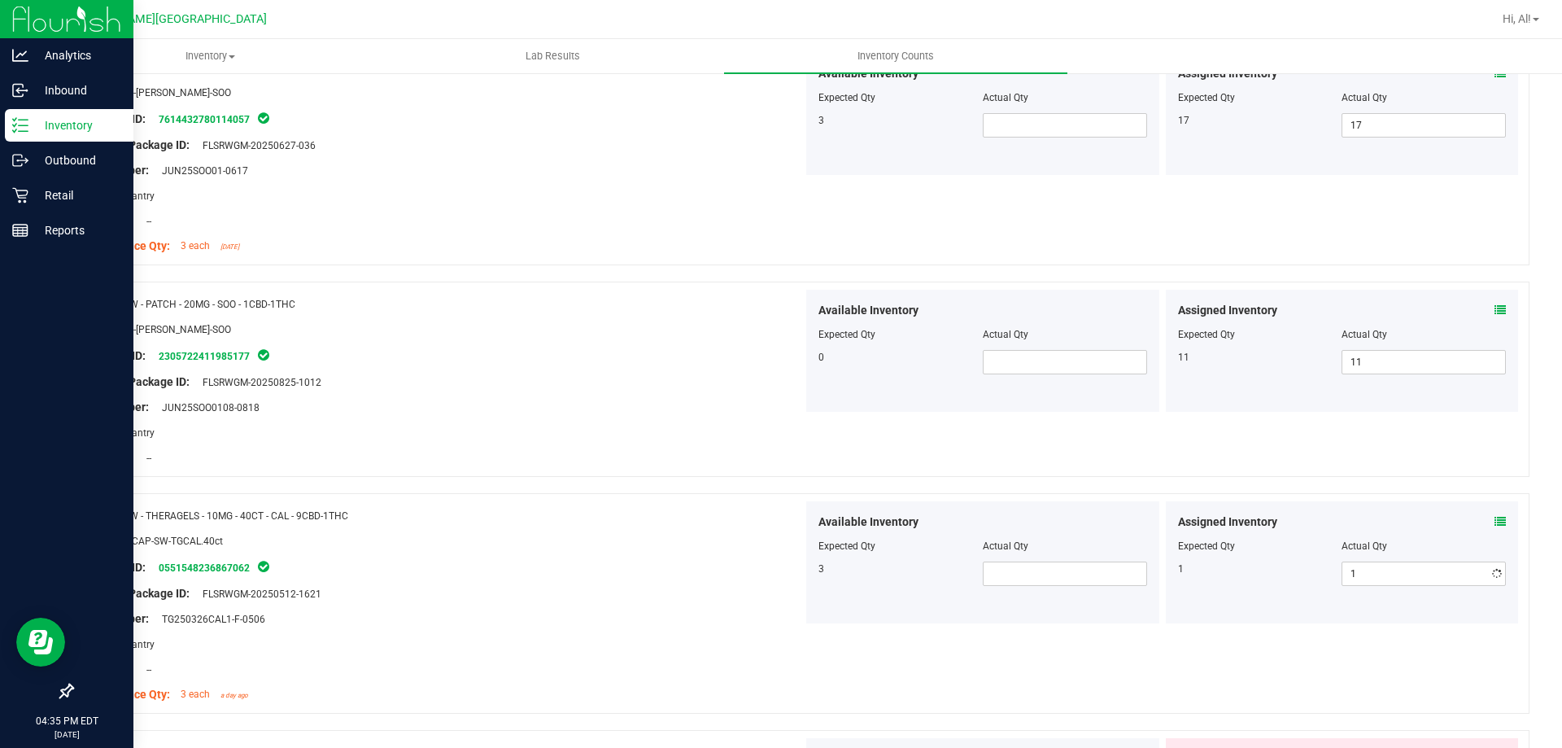
click at [1373, 544] on div "Actual Qty" at bounding box center [1424, 546] width 164 height 15
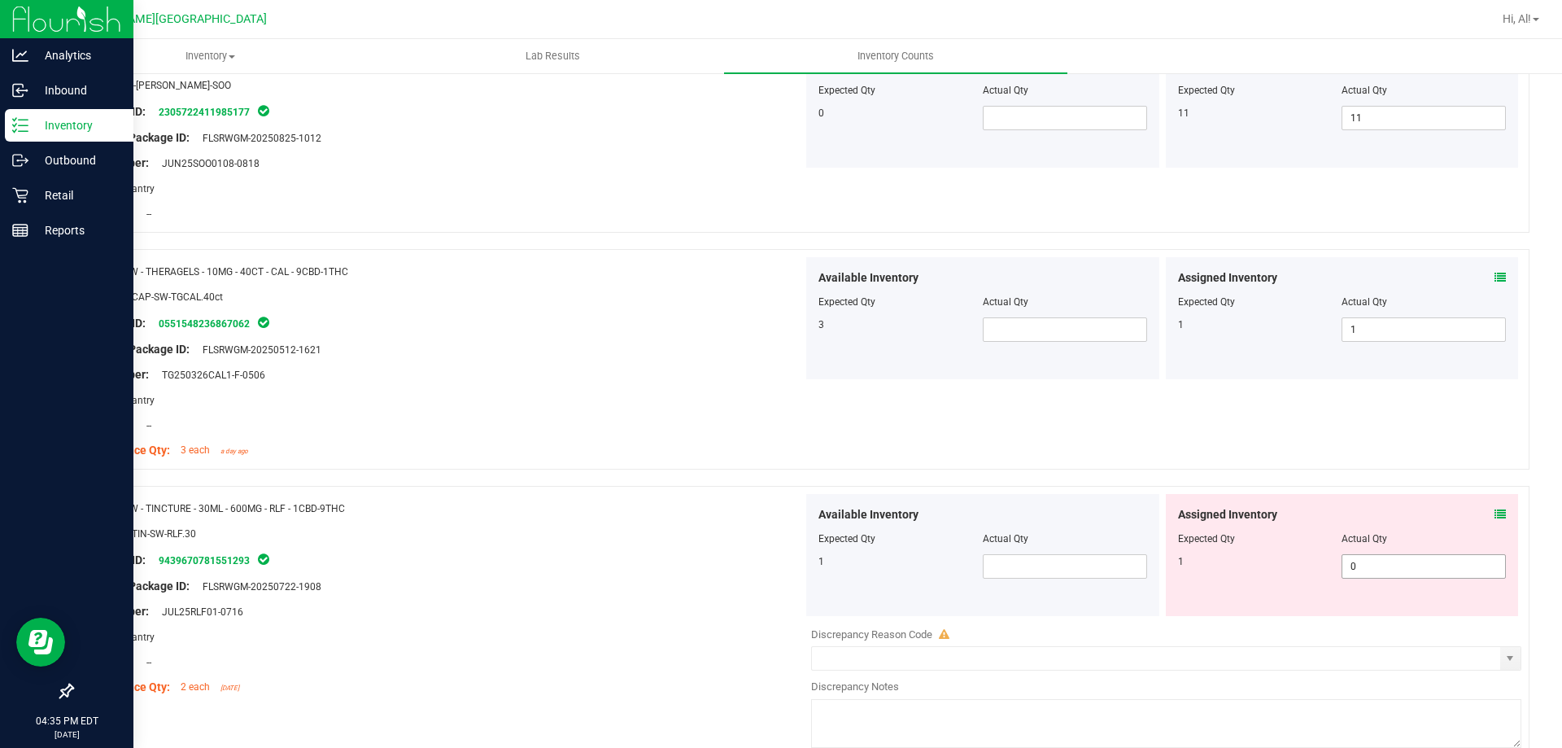
click at [1361, 572] on span "0 0" at bounding box center [1424, 566] width 164 height 24
click at [1361, 572] on input "0" at bounding box center [1424, 566] width 163 height 23
type input "1"
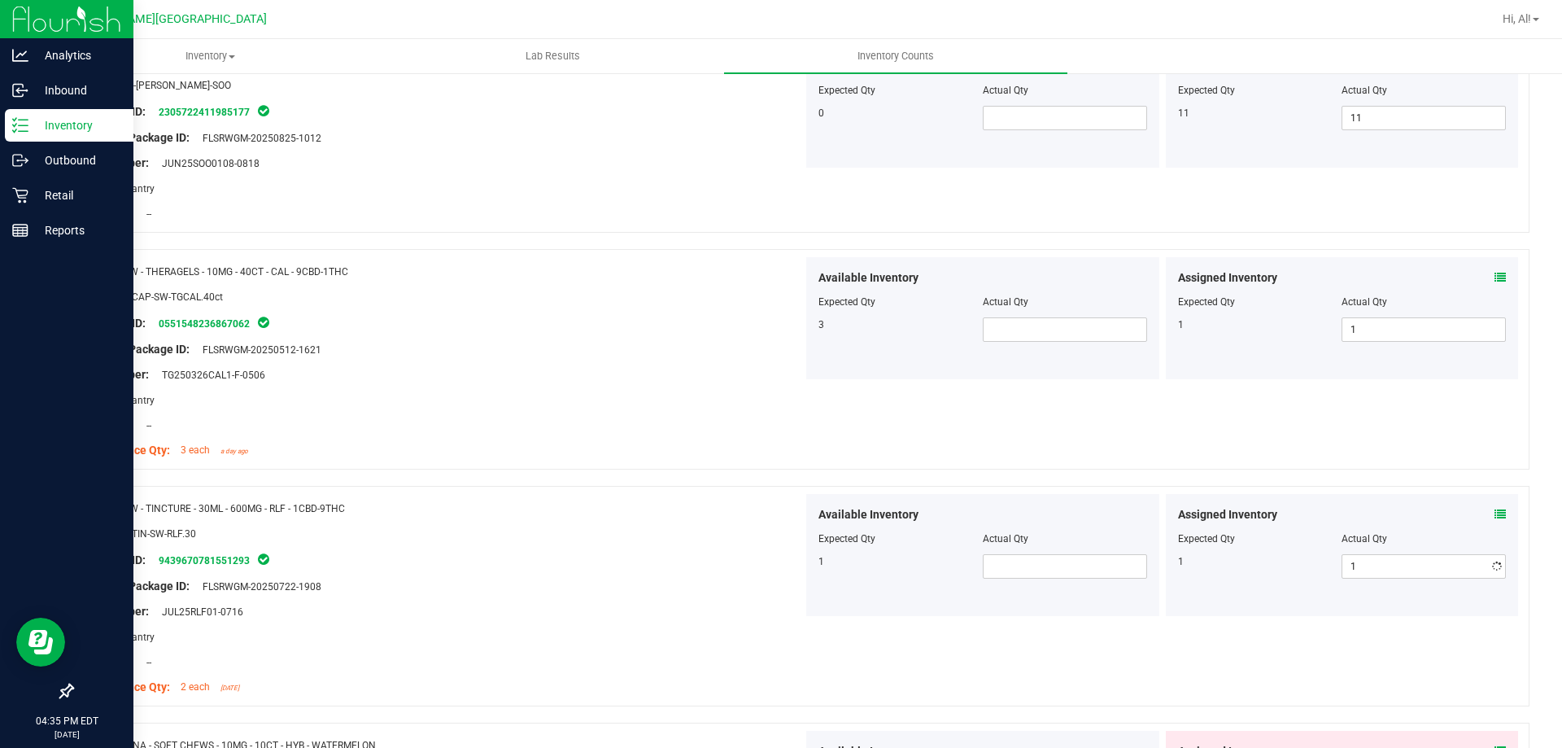
click at [1380, 535] on div "Actual Qty" at bounding box center [1424, 538] width 164 height 15
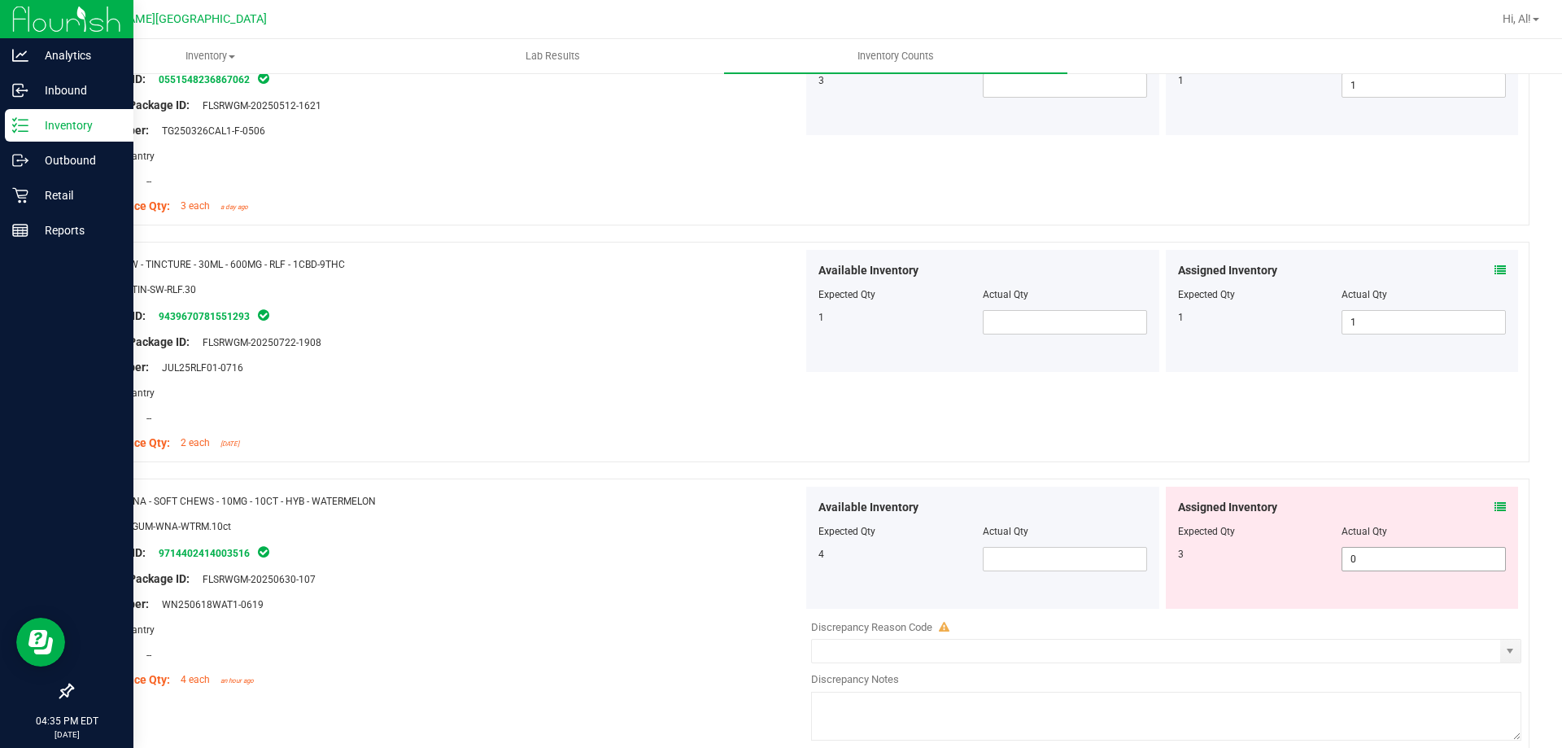
click at [1373, 560] on span "0 0" at bounding box center [1424, 559] width 164 height 24
click at [1373, 560] on input "0" at bounding box center [1424, 559] width 163 height 23
type input "3"
click at [1370, 526] on div "Actual Qty" at bounding box center [1424, 531] width 164 height 15
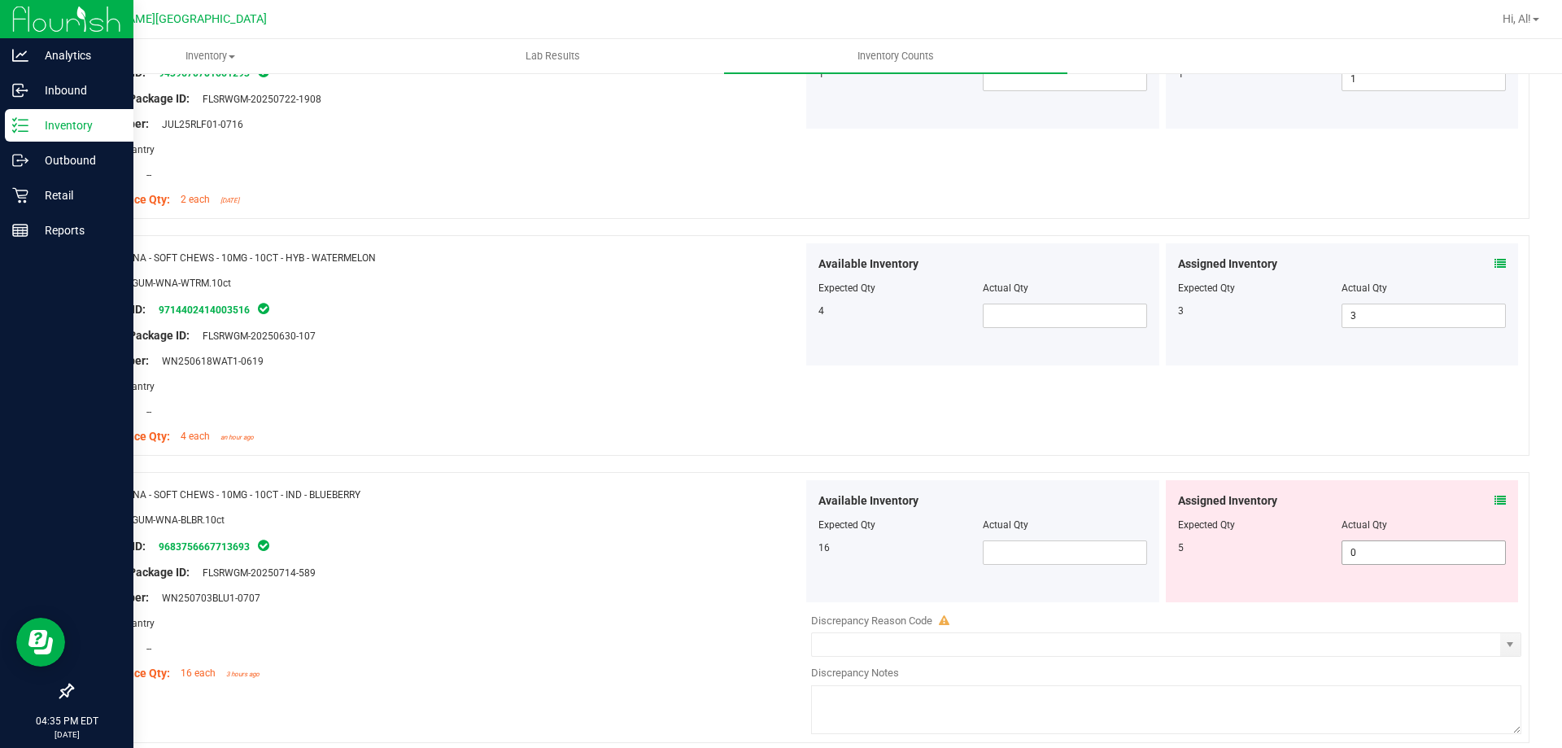
scroll to position [3743, 0]
click at [1382, 555] on span "0 0" at bounding box center [1424, 551] width 164 height 24
click at [1382, 555] on input "0" at bounding box center [1424, 551] width 163 height 23
type input "5"
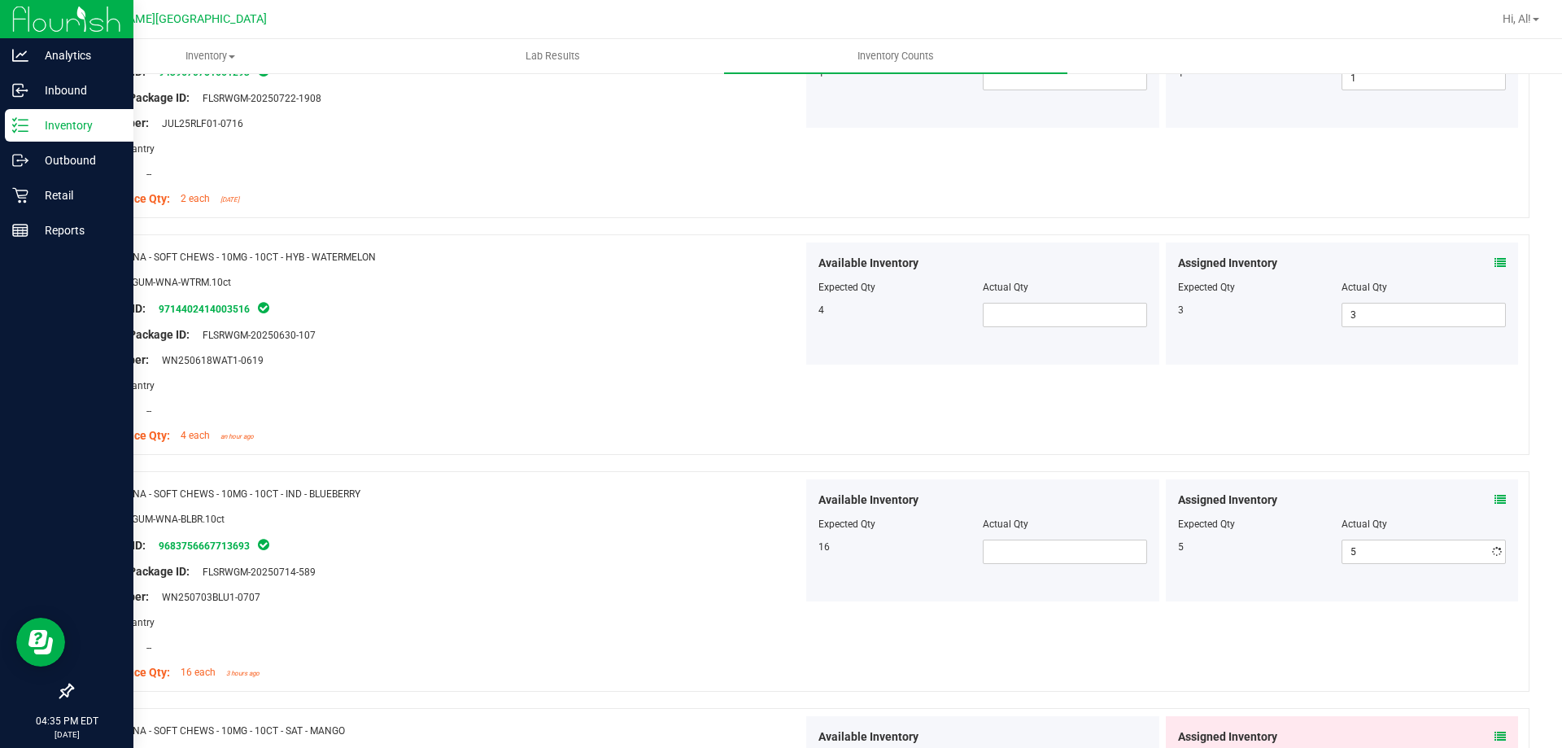
click at [1384, 518] on div "Actual Qty" at bounding box center [1424, 524] width 164 height 15
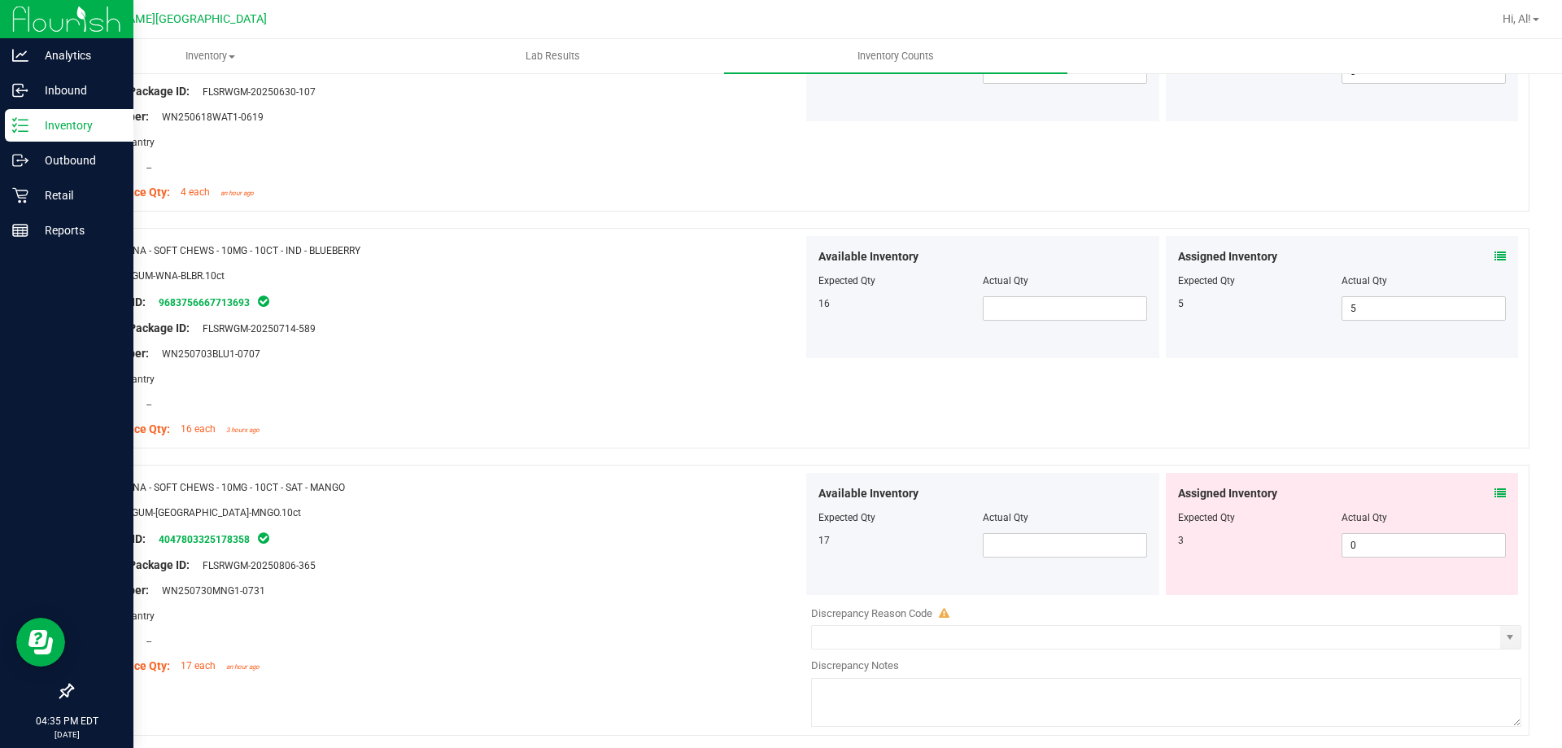
scroll to position [3987, 0]
click at [1365, 543] on span "0 0" at bounding box center [1424, 544] width 164 height 24
click at [1365, 543] on input "0" at bounding box center [1424, 544] width 163 height 23
type input "3"
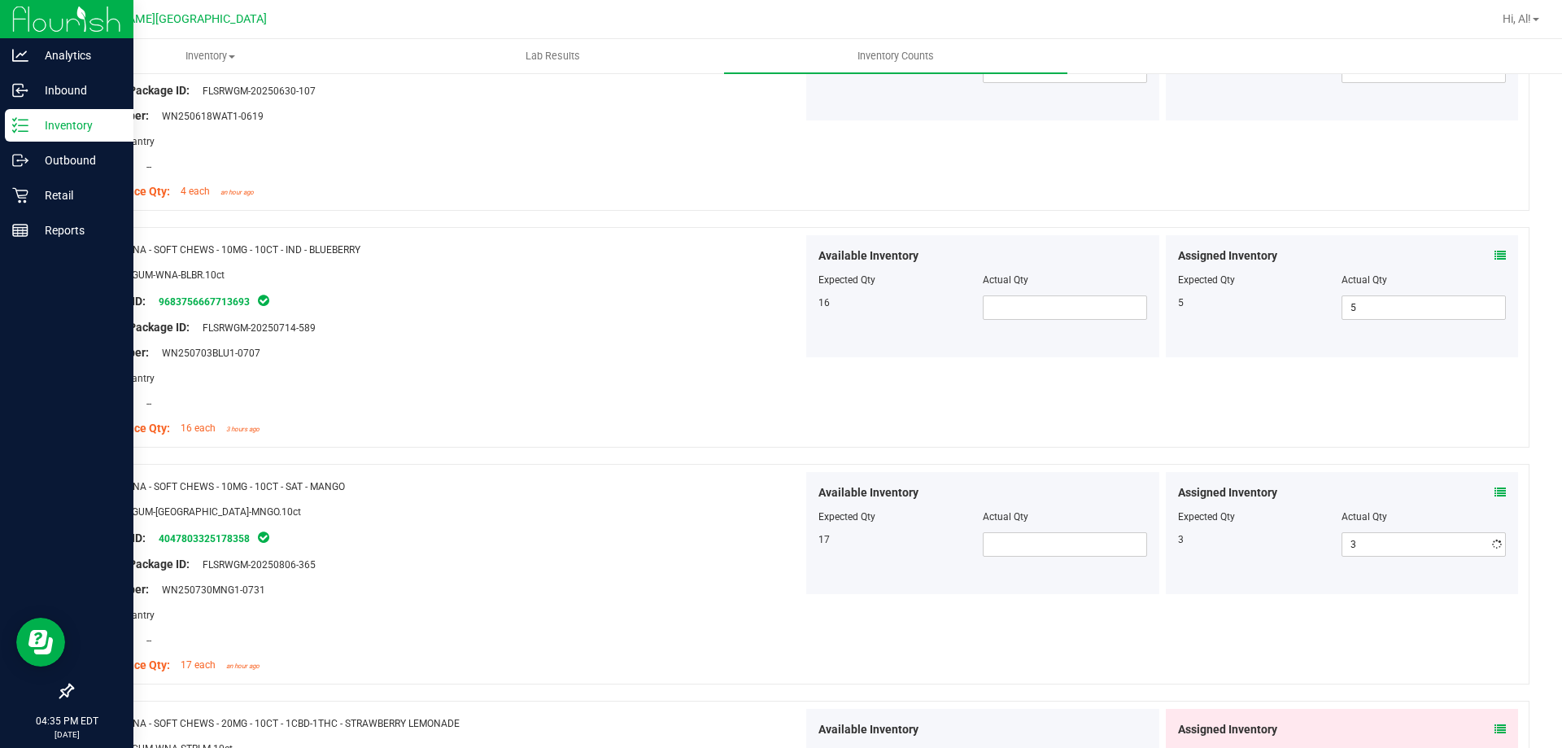
click at [1391, 496] on div "Assigned Inventory" at bounding box center [1342, 492] width 329 height 17
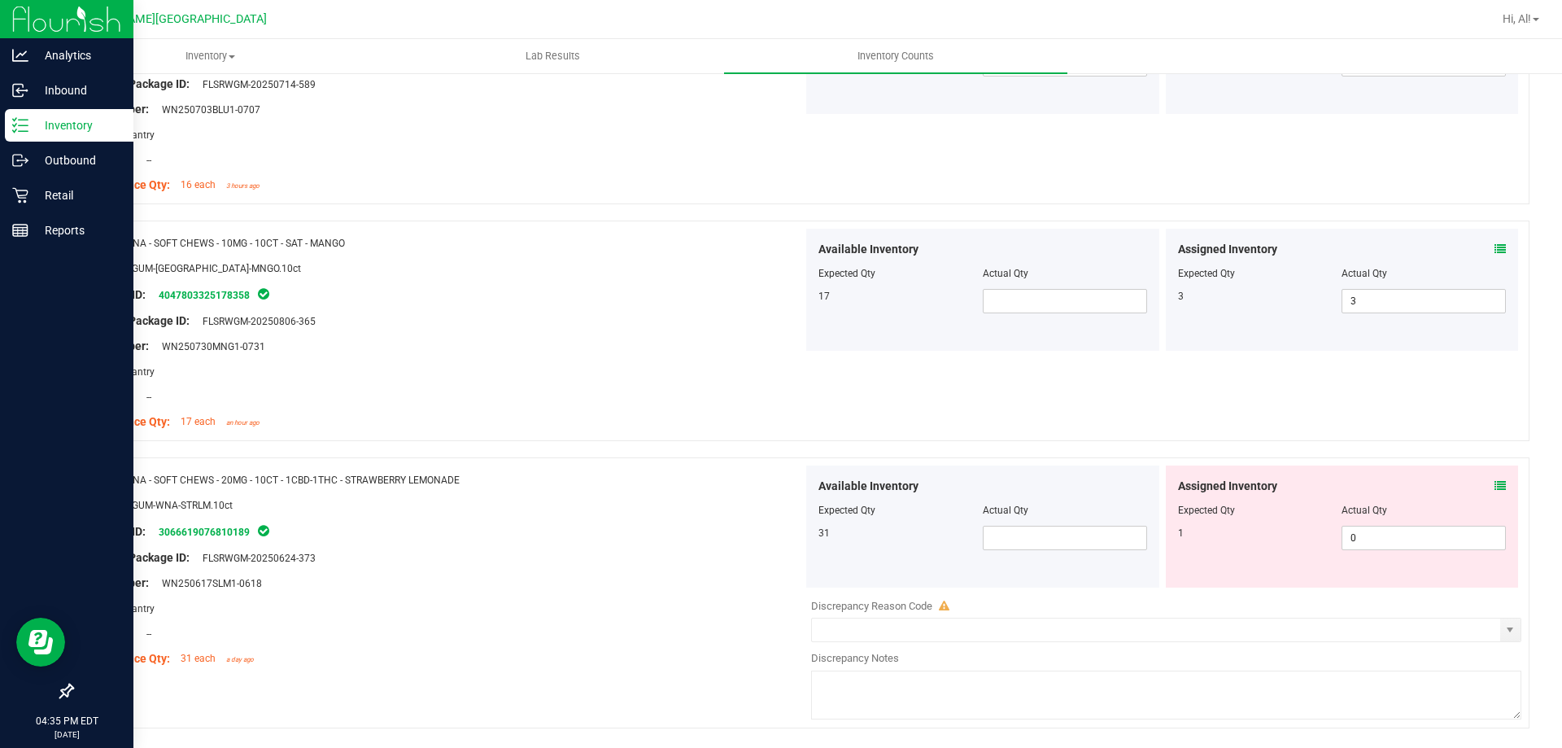
scroll to position [4231, 0]
click at [1387, 526] on span "0 0" at bounding box center [1424, 537] width 164 height 24
click at [1387, 526] on input "0" at bounding box center [1424, 537] width 163 height 23
type input "1"
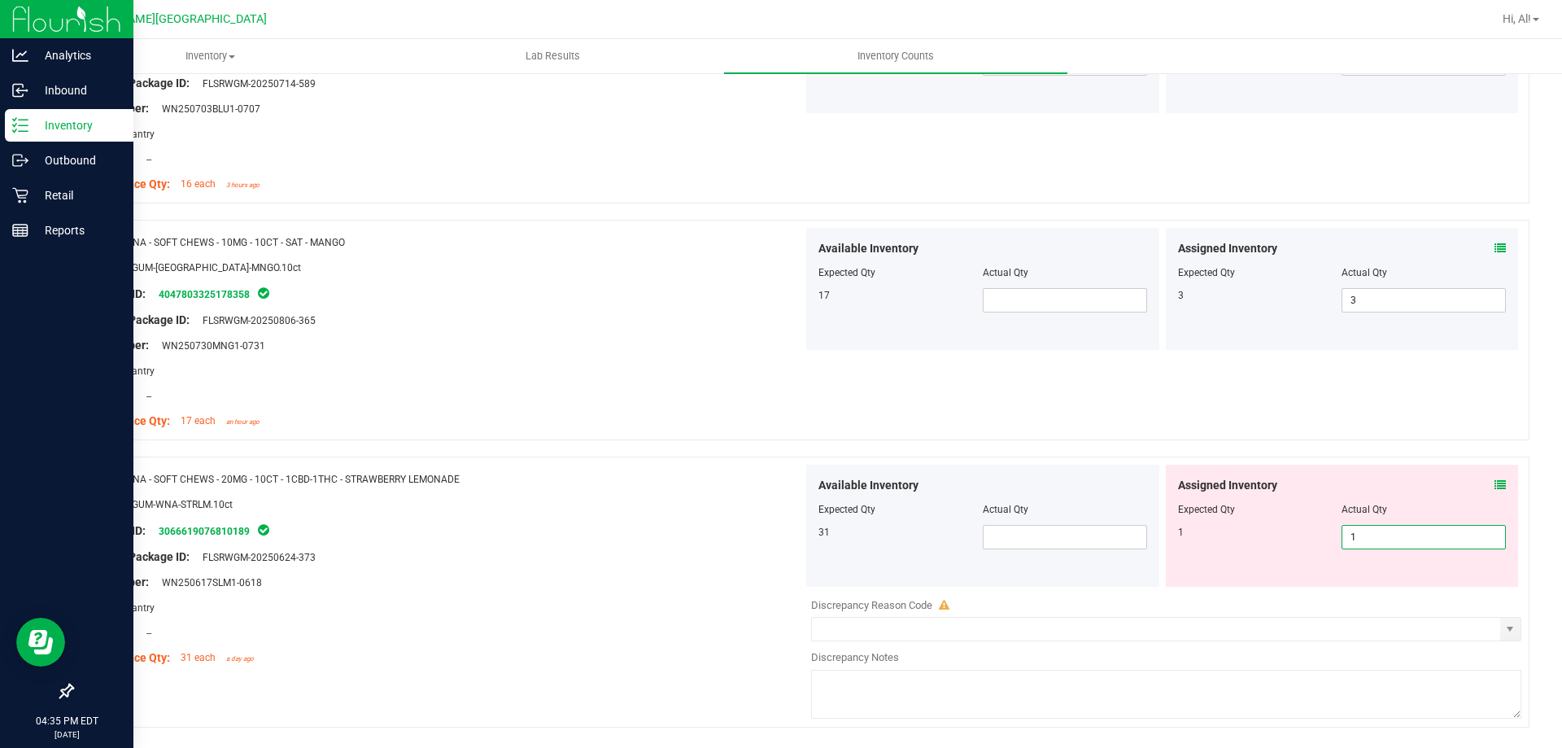
click at [1412, 502] on div "Actual Qty" at bounding box center [1424, 509] width 164 height 15
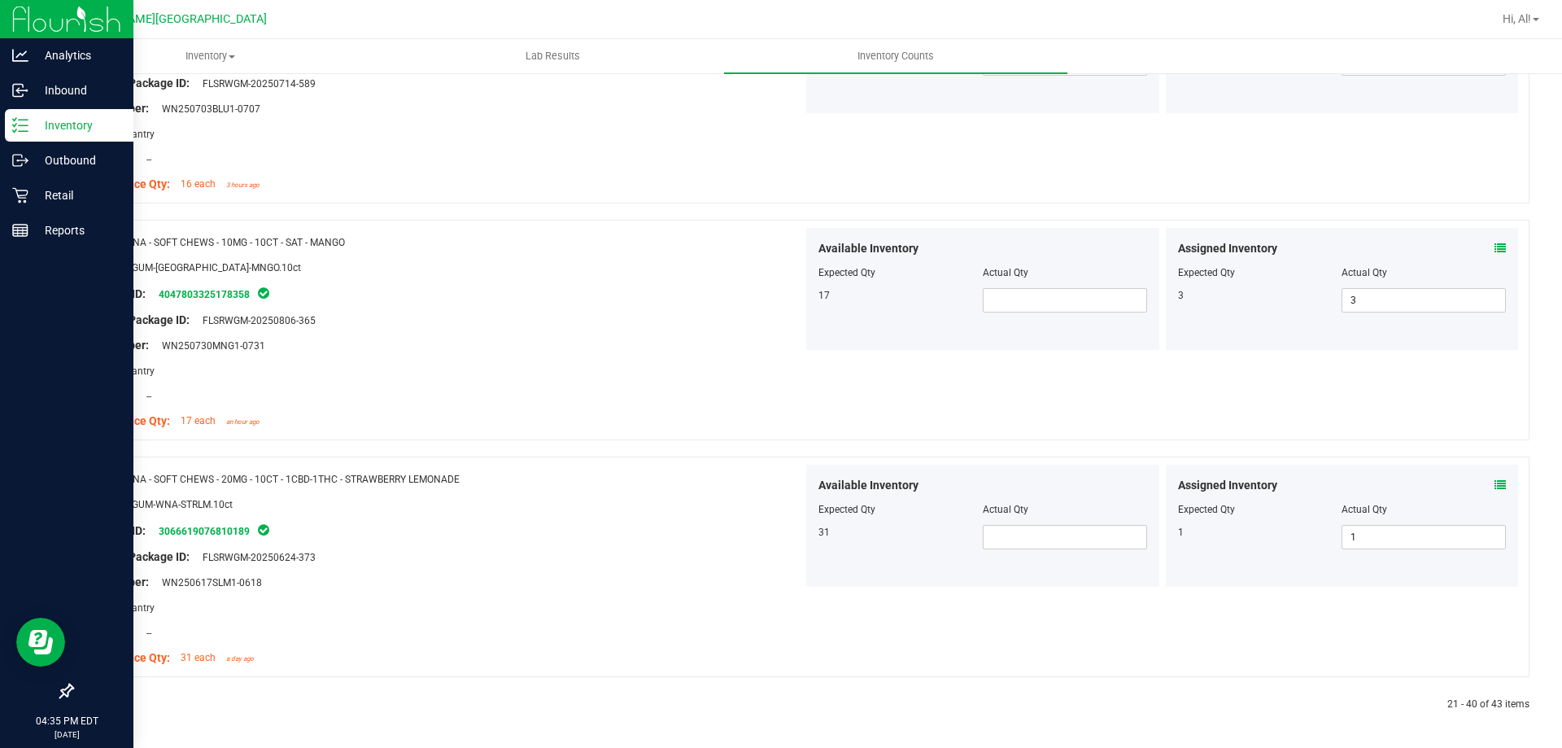
scroll to position [4232, 0]
click at [110, 704] on icon at bounding box center [110, 704] width 5 height 10
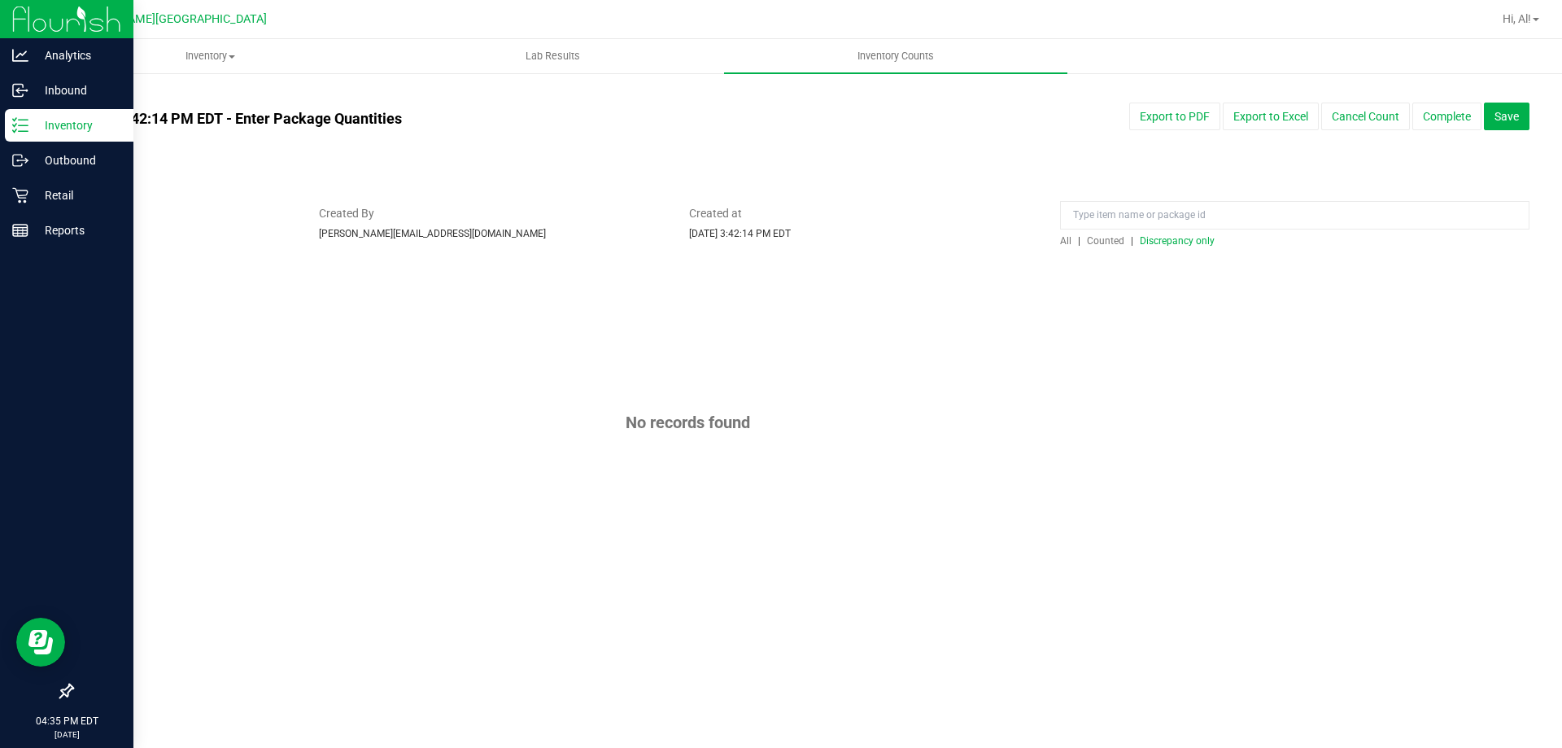
click at [1174, 236] on span "Discrepancy only" at bounding box center [1177, 240] width 75 height 11
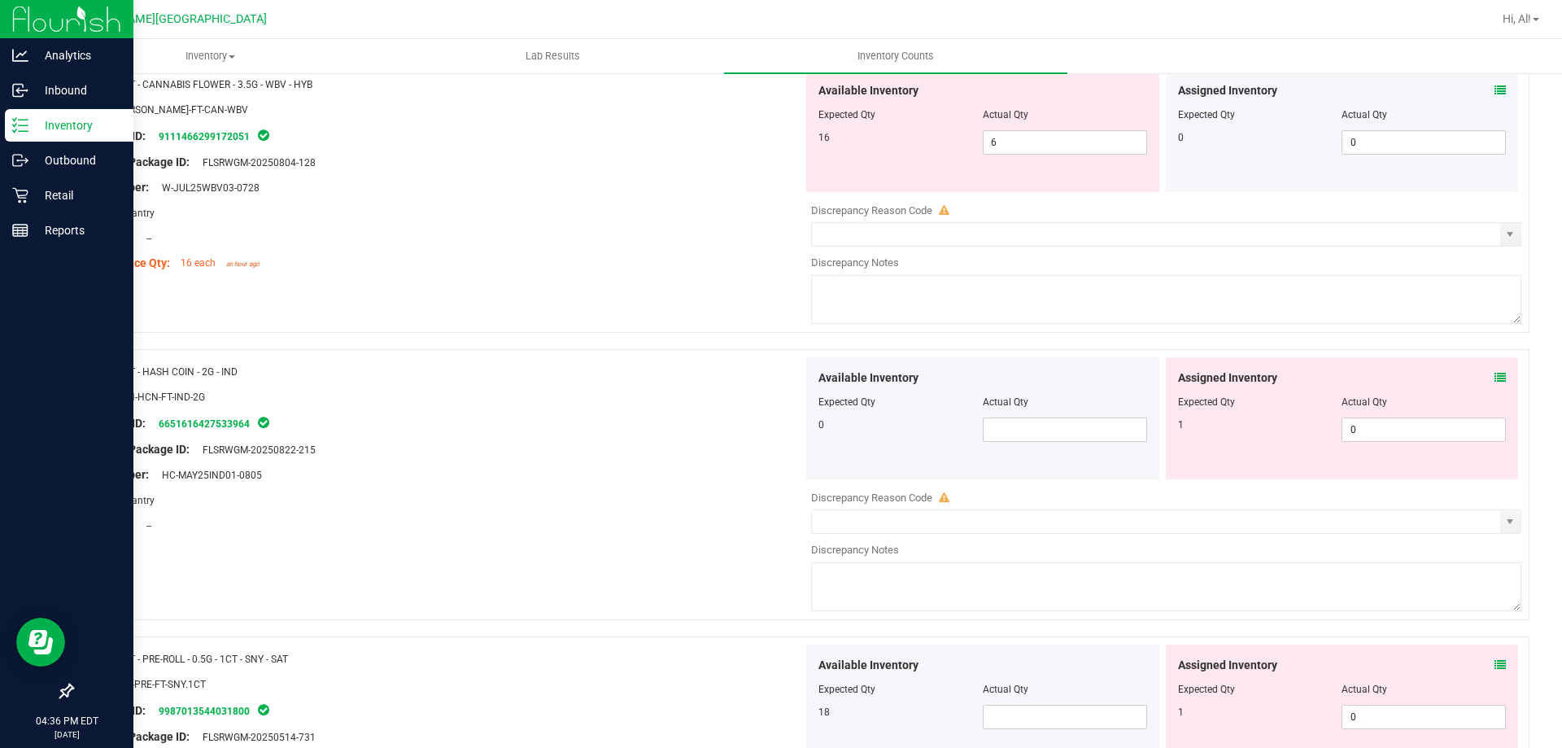
scroll to position [2604, 0]
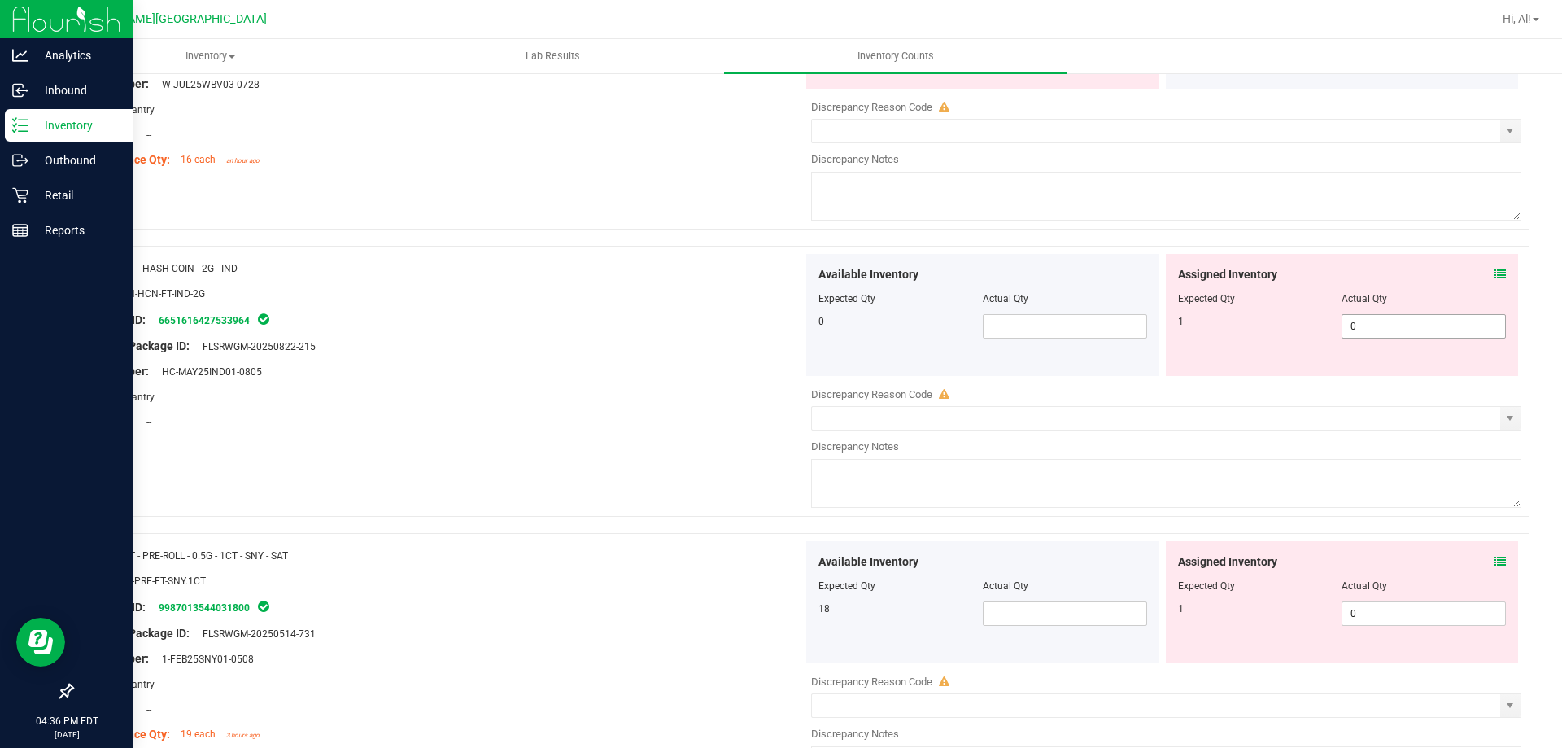
click at [1342, 318] on span "0 0" at bounding box center [1424, 326] width 164 height 24
click at [1343, 318] on input "0" at bounding box center [1424, 326] width 163 height 23
type input "1"
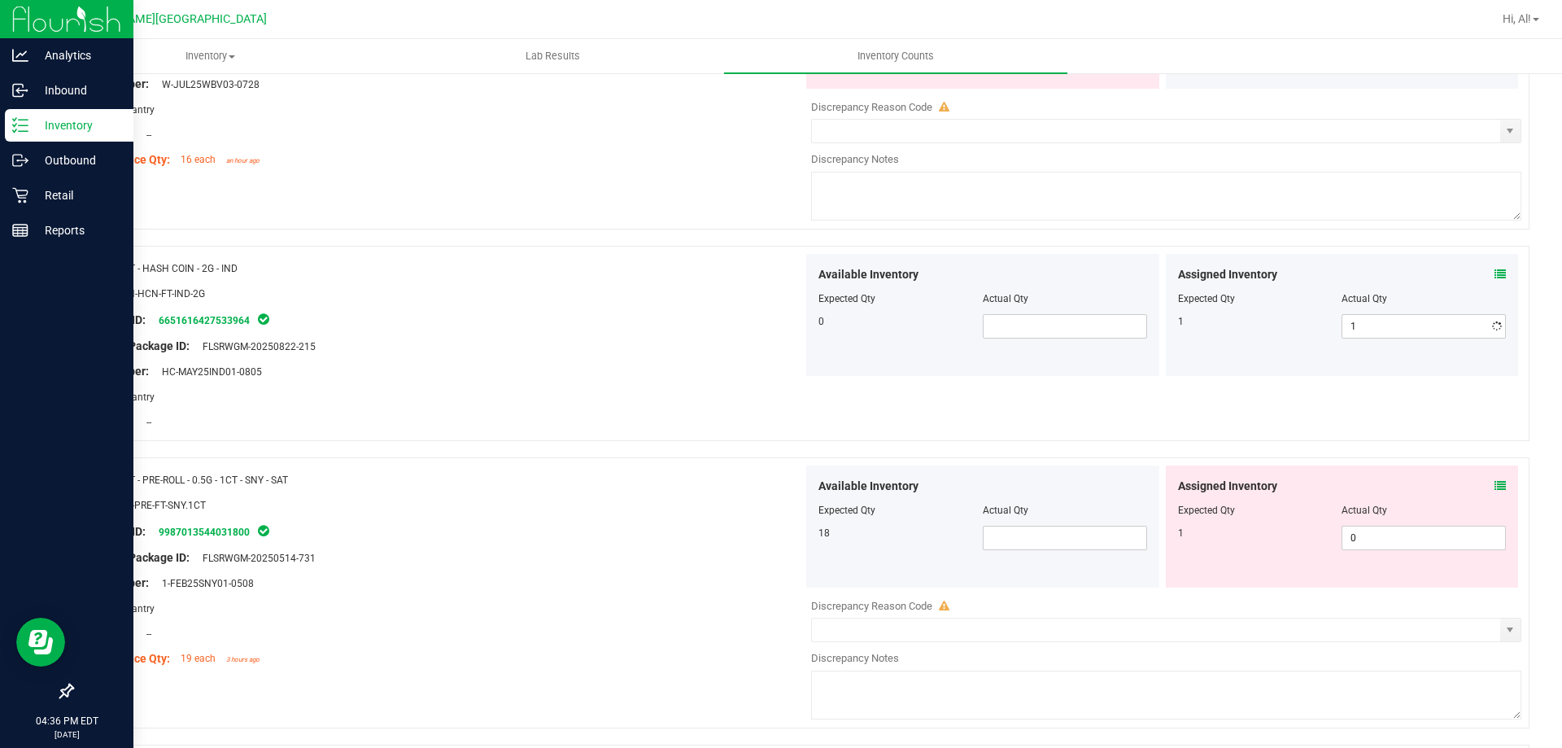
click at [1319, 355] on div "Assigned Inventory Expected Qty Actual Qty 1 1 1" at bounding box center [1342, 315] width 353 height 122
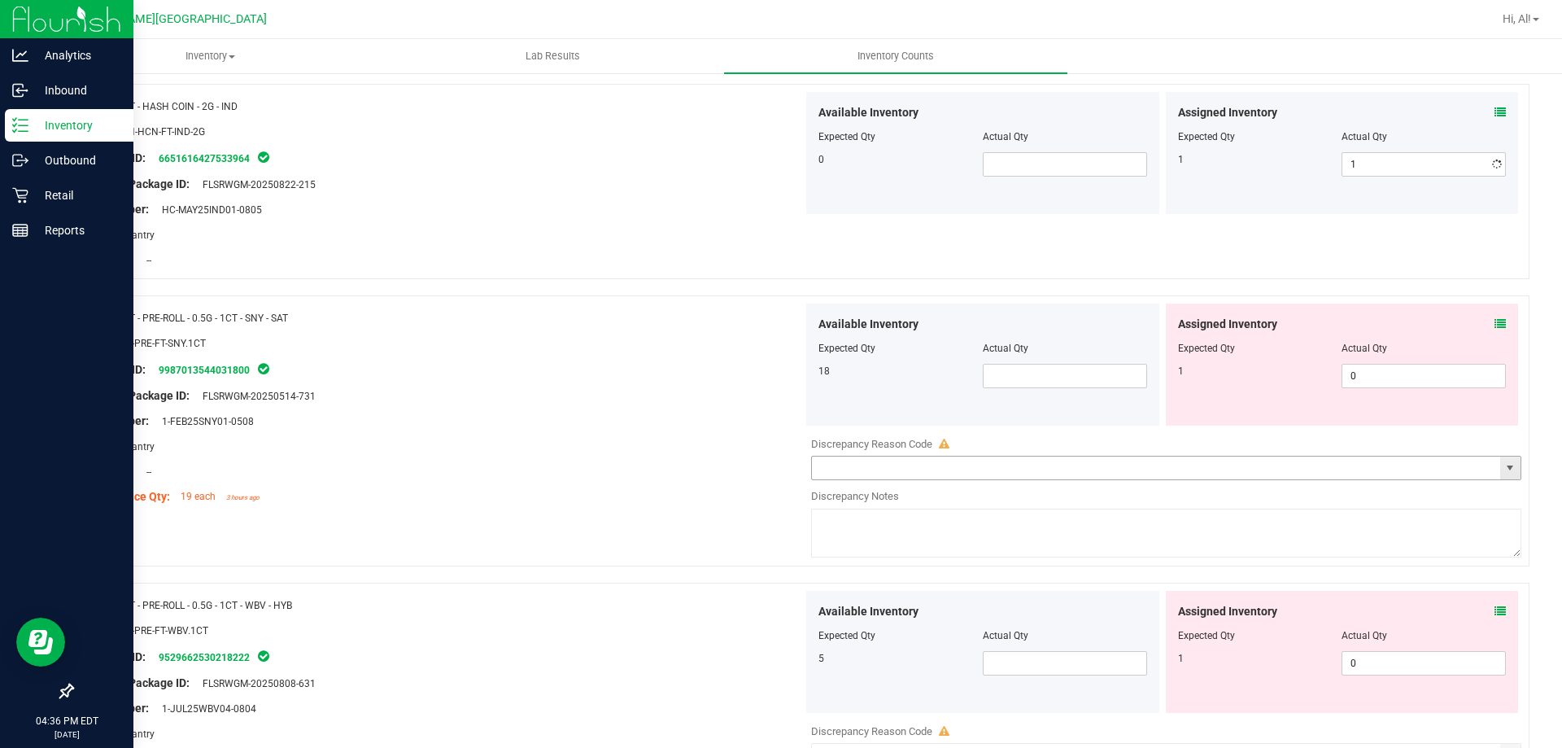
scroll to position [2766, 0]
click at [1352, 373] on span "0 0" at bounding box center [1424, 375] width 164 height 24
click at [1352, 373] on input "0" at bounding box center [1424, 375] width 163 height 23
type input "1"
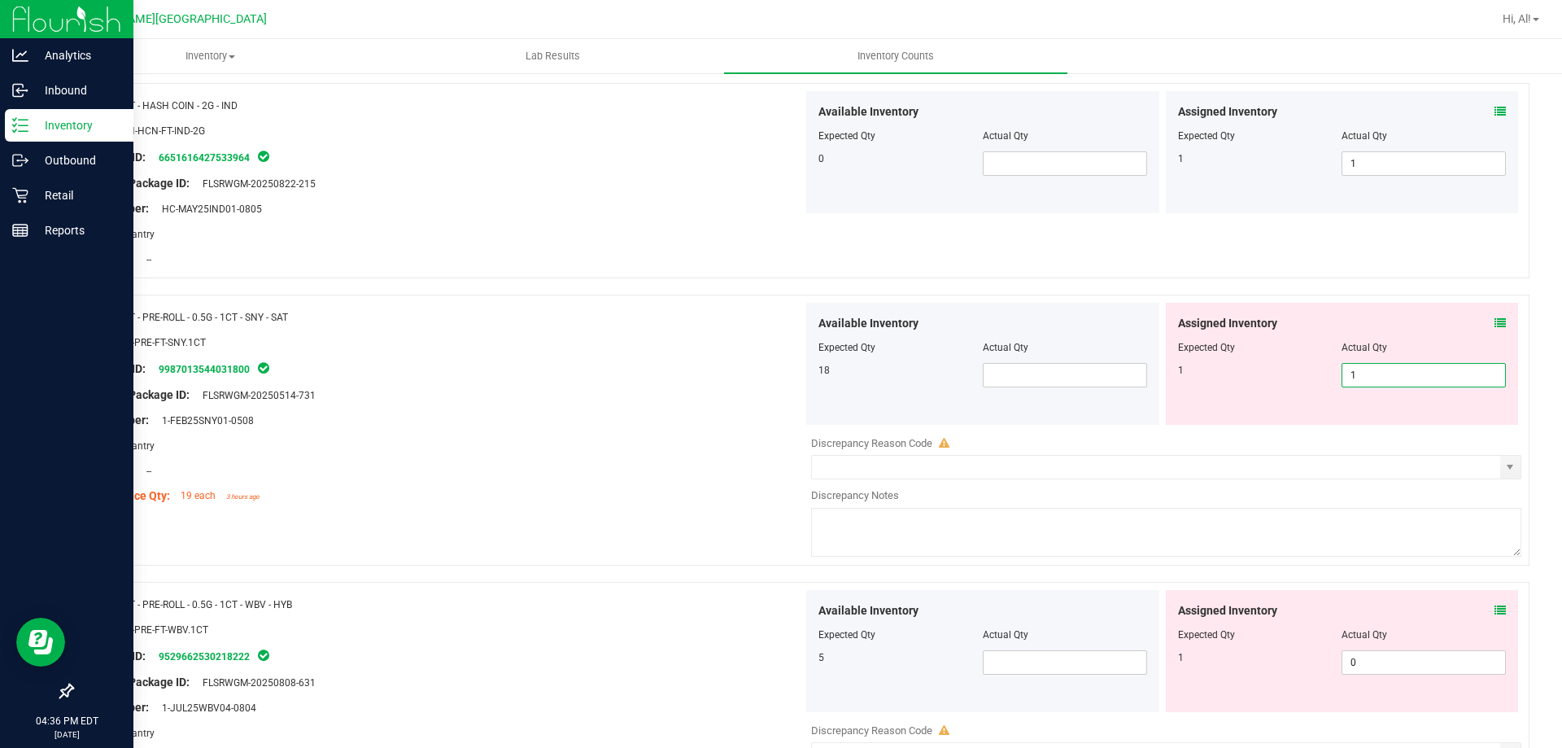
click at [1307, 372] on div "1" at bounding box center [1260, 370] width 164 height 15
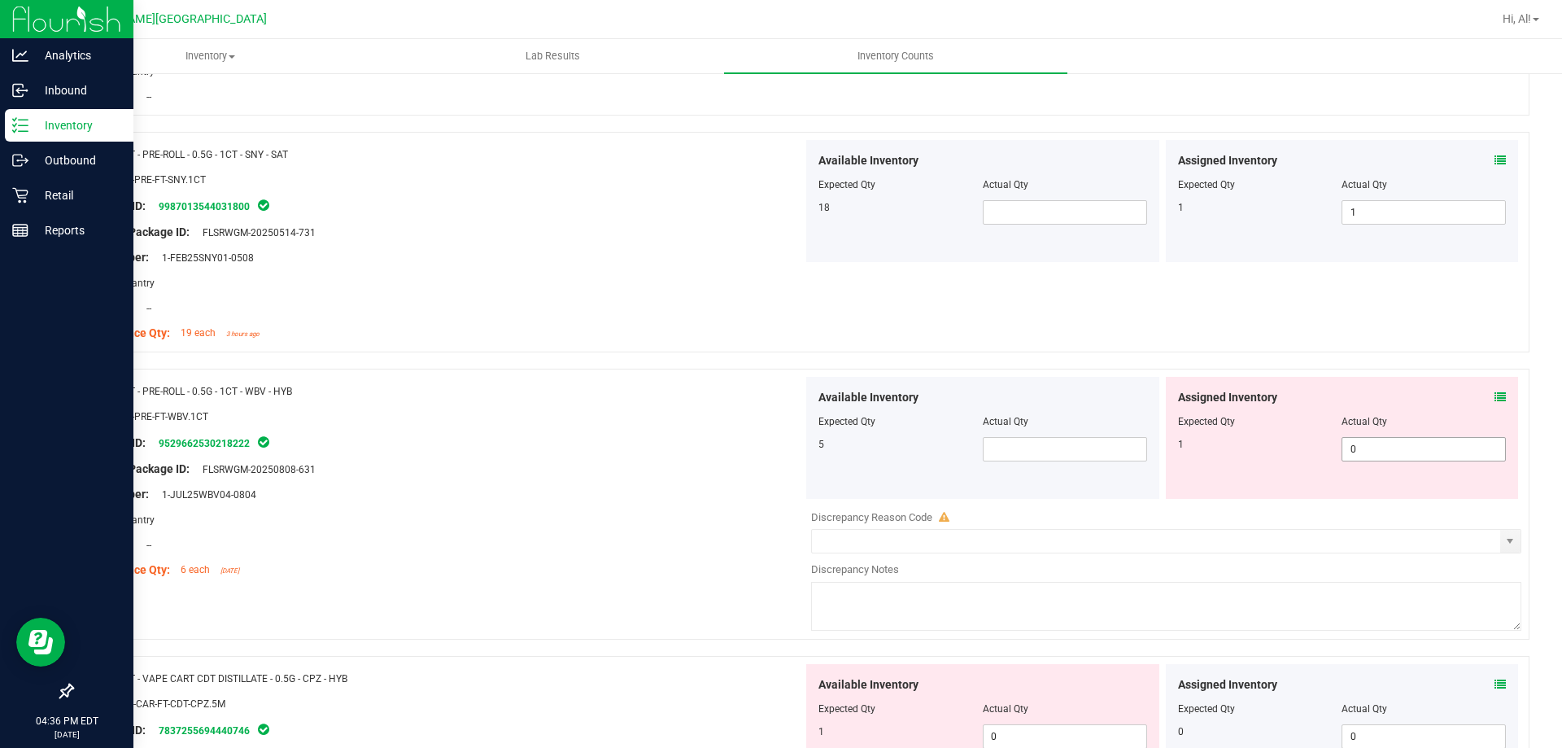
click at [1365, 454] on span "0 0" at bounding box center [1424, 449] width 164 height 24
click at [1365, 454] on input "0" at bounding box center [1424, 449] width 163 height 23
type input "1"
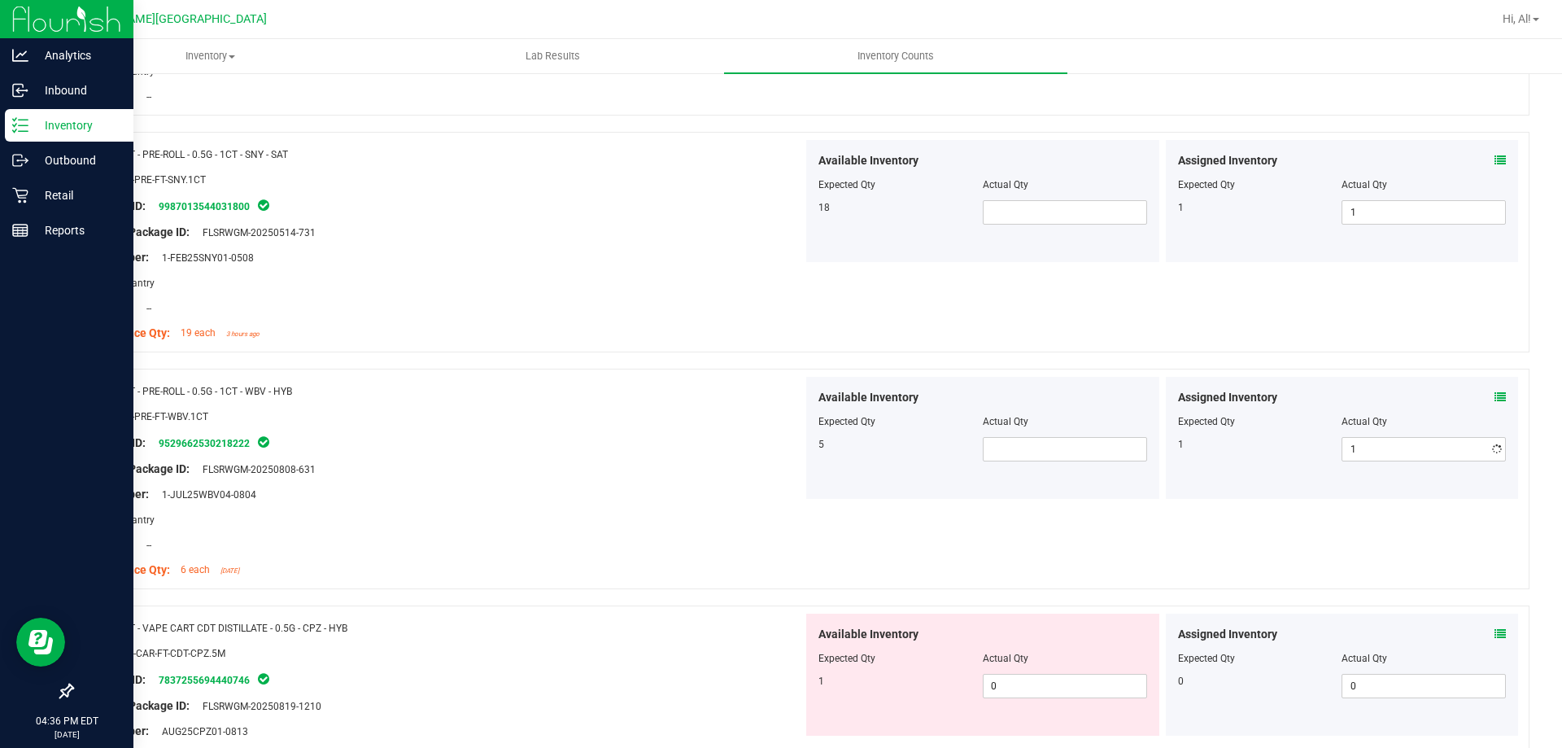
click at [1326, 435] on div at bounding box center [1342, 433] width 329 height 8
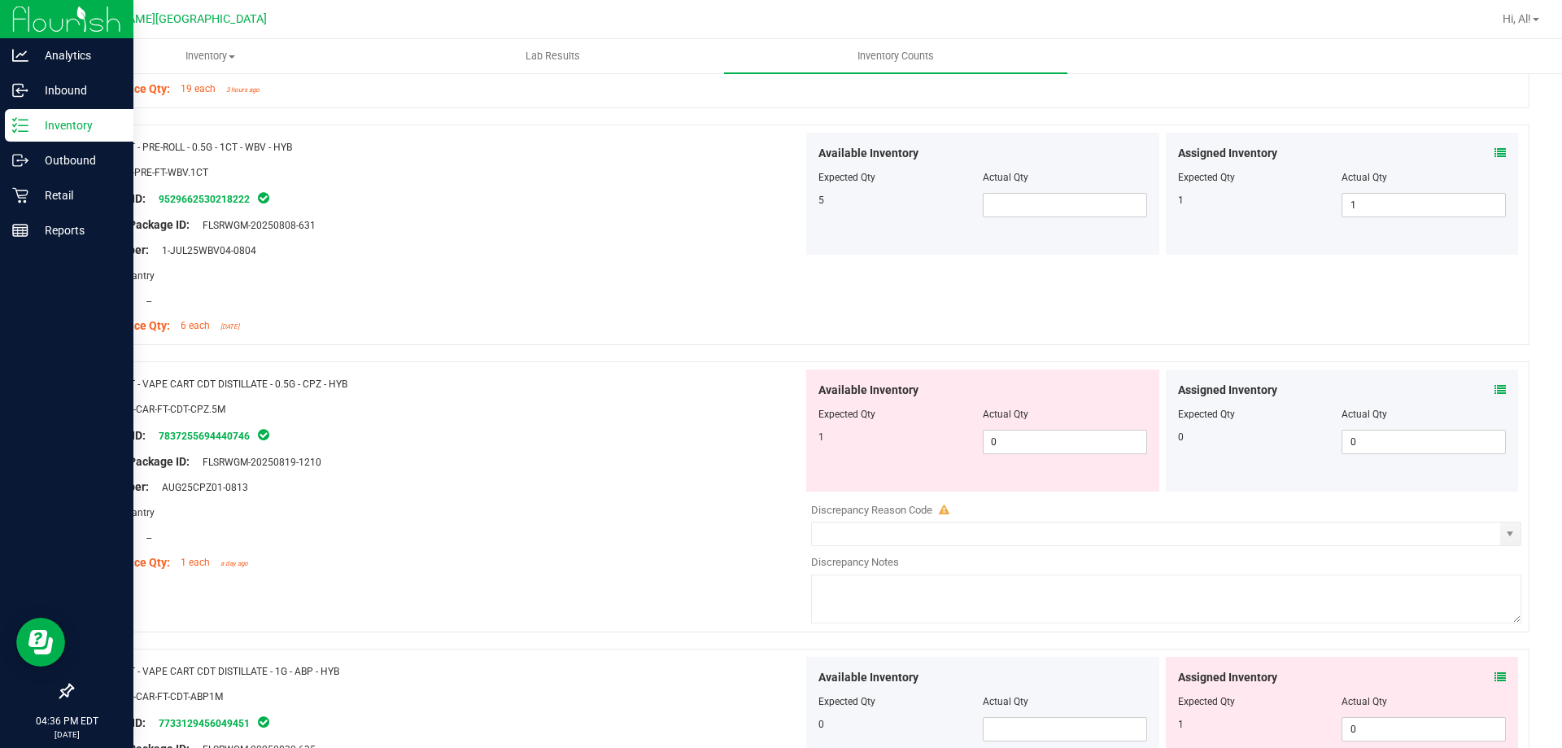
scroll to position [3417, 0]
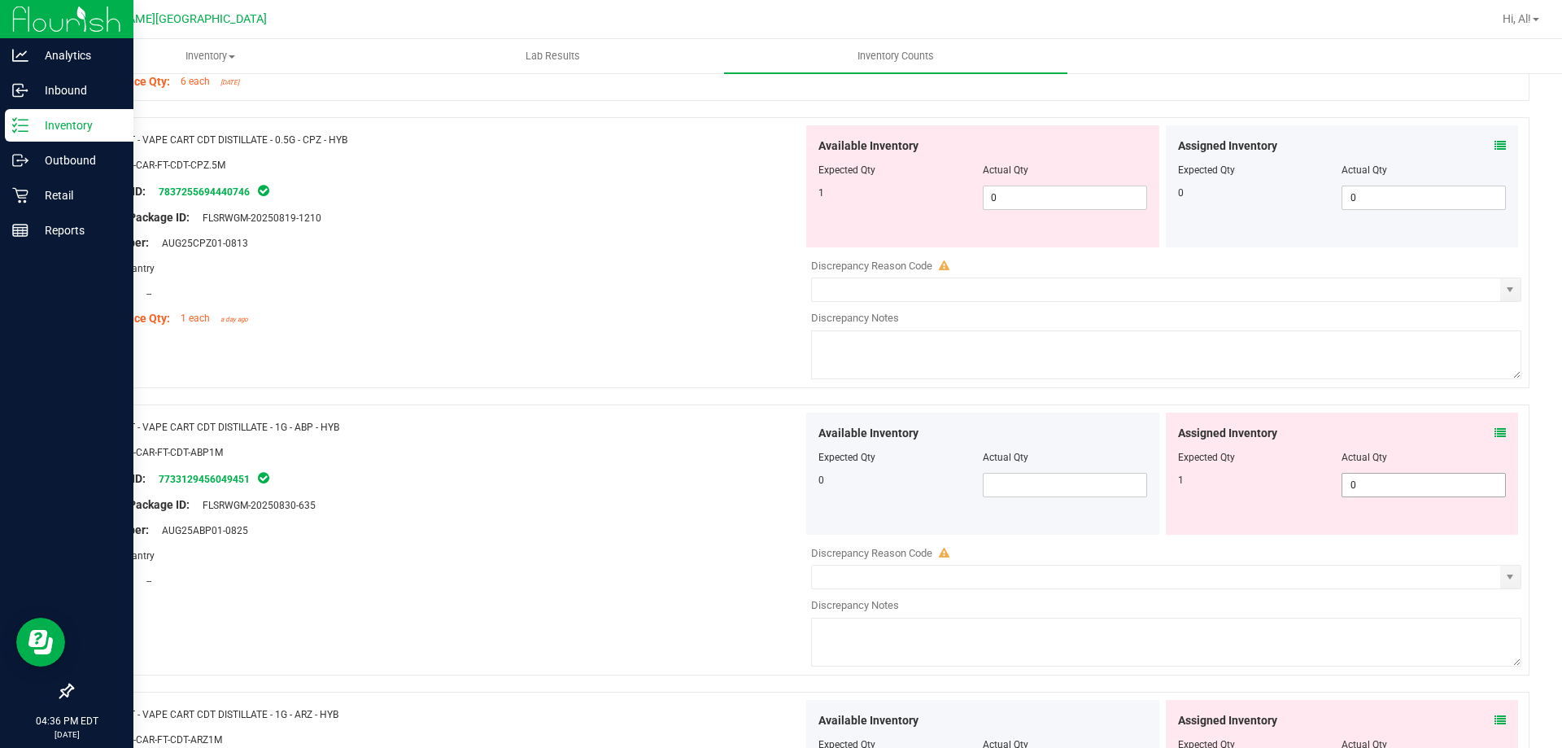
click at [1356, 482] on span "0 0" at bounding box center [1424, 485] width 164 height 24
type input "1"
click at [1356, 482] on input "1" at bounding box center [1424, 485] width 163 height 23
type input "1"
click at [1316, 452] on div "Expected Qty" at bounding box center [1260, 457] width 164 height 15
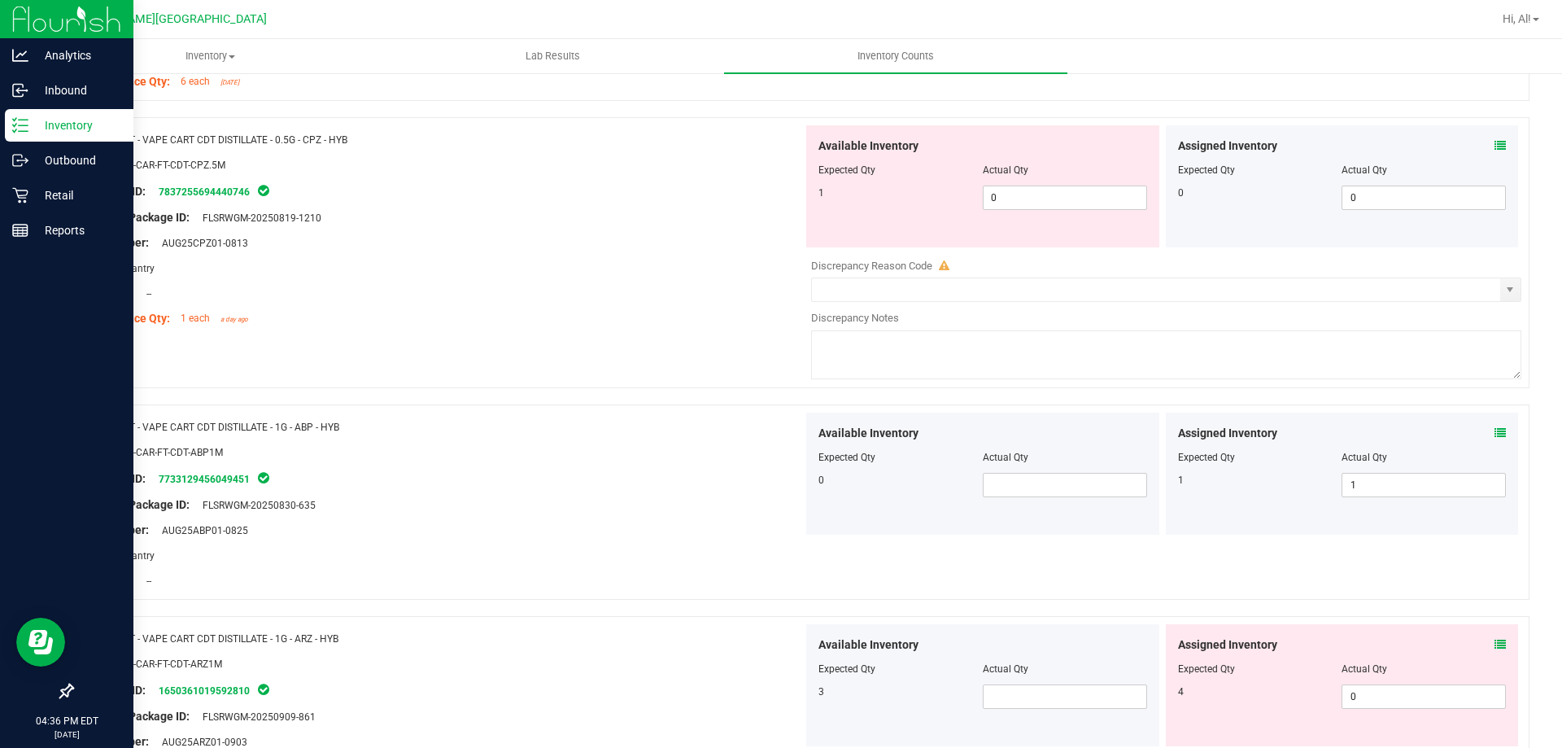
scroll to position [3661, 0]
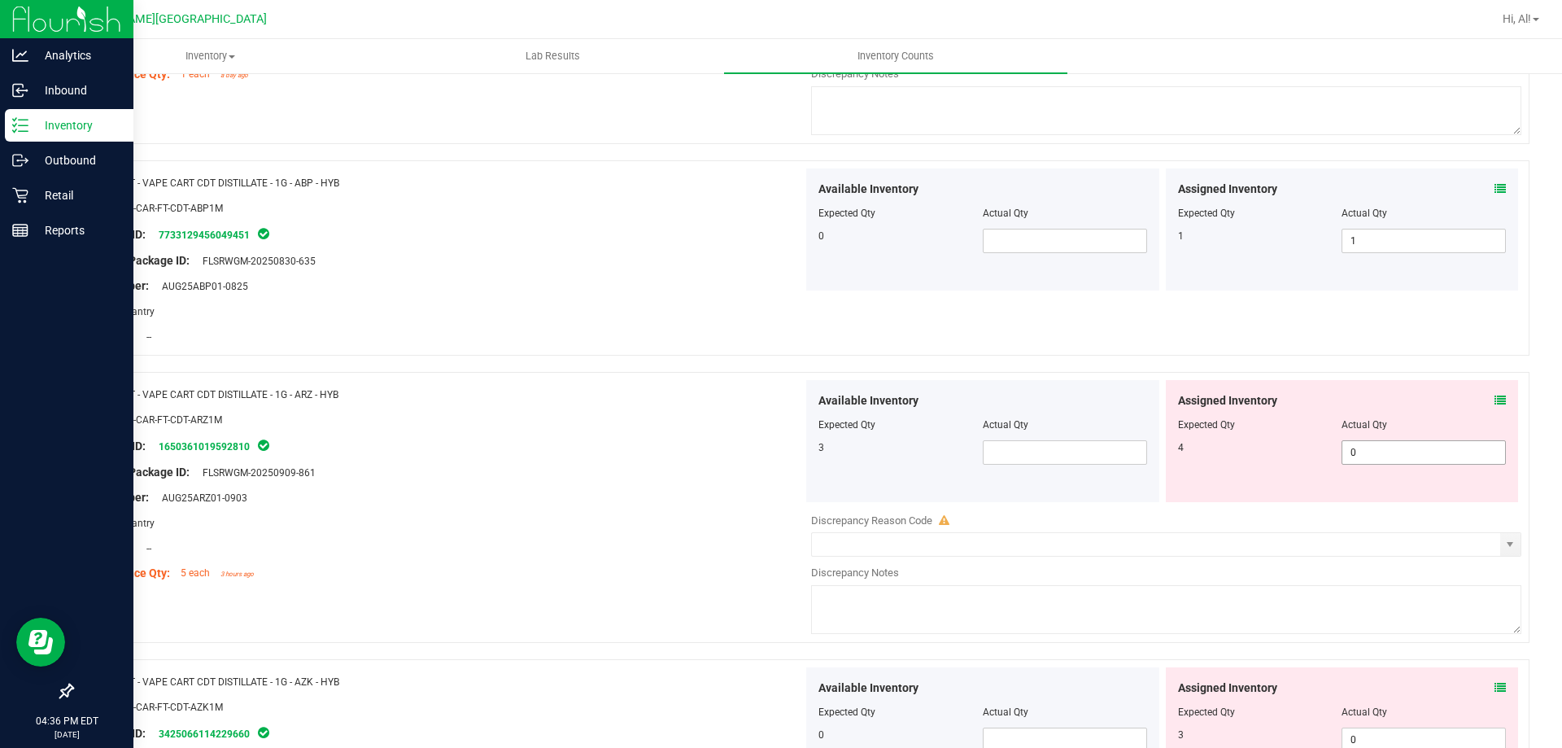
click at [1346, 449] on span "0 0" at bounding box center [1424, 452] width 164 height 24
click at [1346, 449] on input "0" at bounding box center [1424, 452] width 163 height 23
type input "4"
click at [1318, 427] on div "Expected Qty" at bounding box center [1260, 424] width 164 height 15
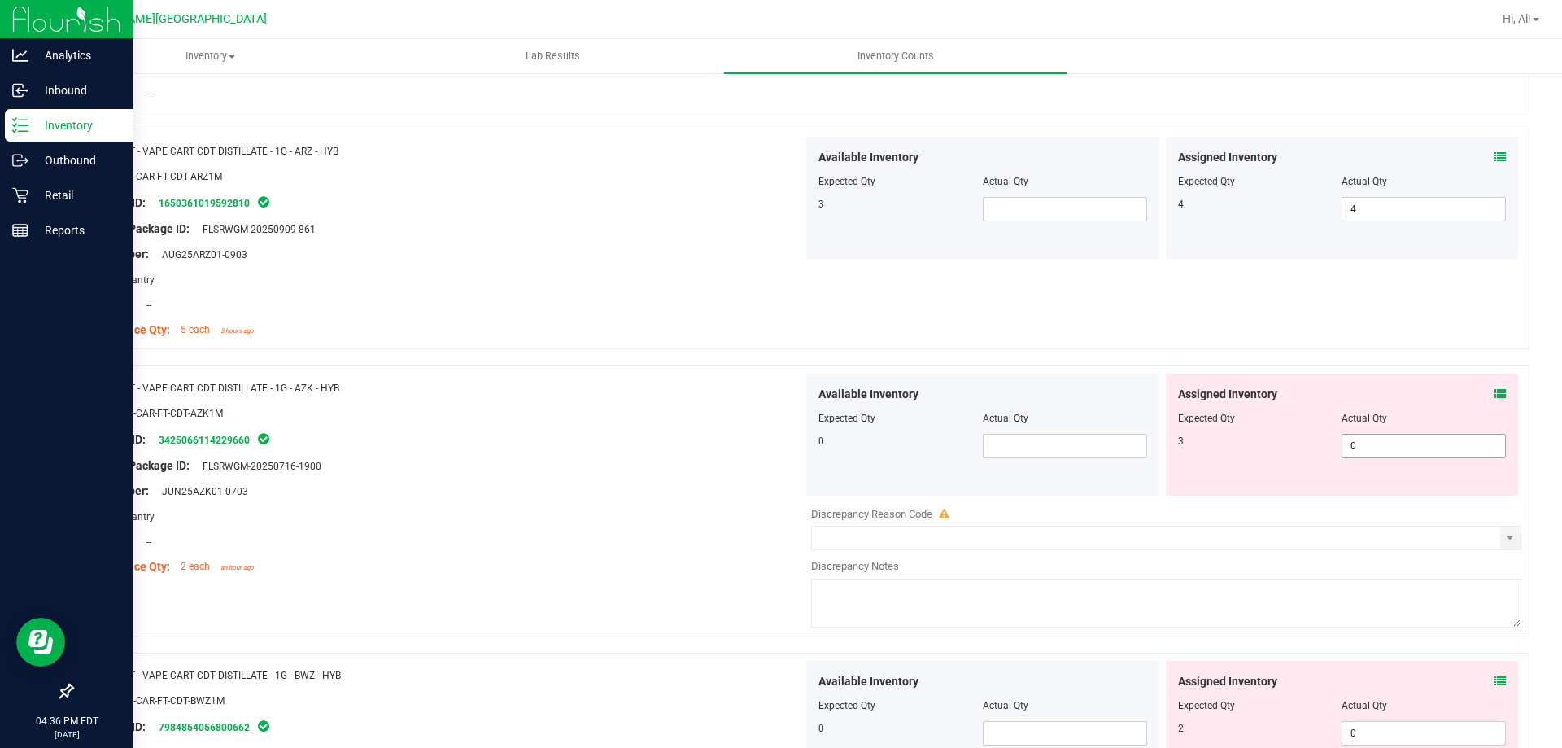
scroll to position [3906, 0]
click at [1350, 449] on span "0 0" at bounding box center [1424, 445] width 164 height 24
click at [1350, 449] on input "0" at bounding box center [1424, 445] width 163 height 23
type input "3"
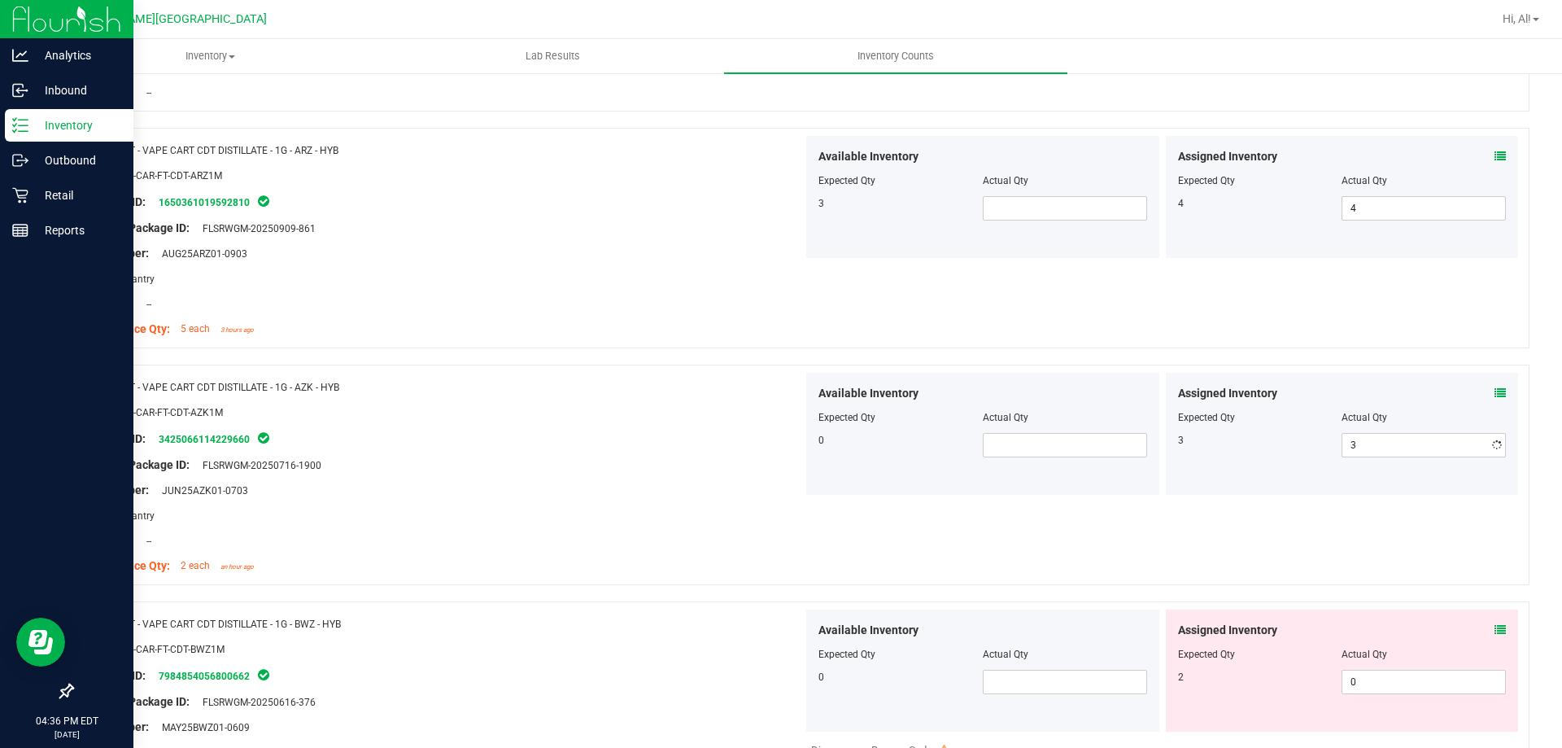
click at [1298, 392] on div "Assigned Inventory" at bounding box center [1342, 393] width 329 height 17
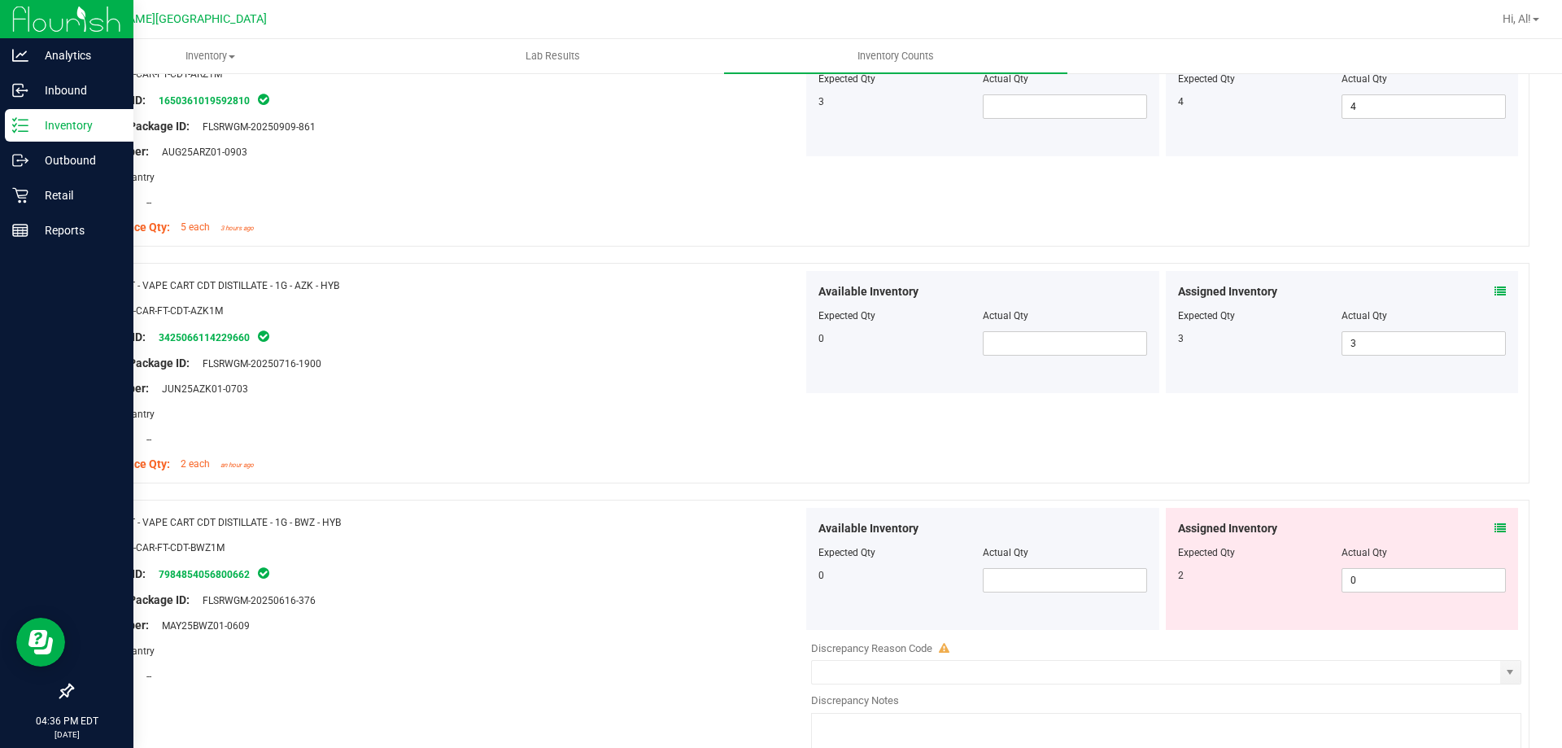
scroll to position [4150, 0]
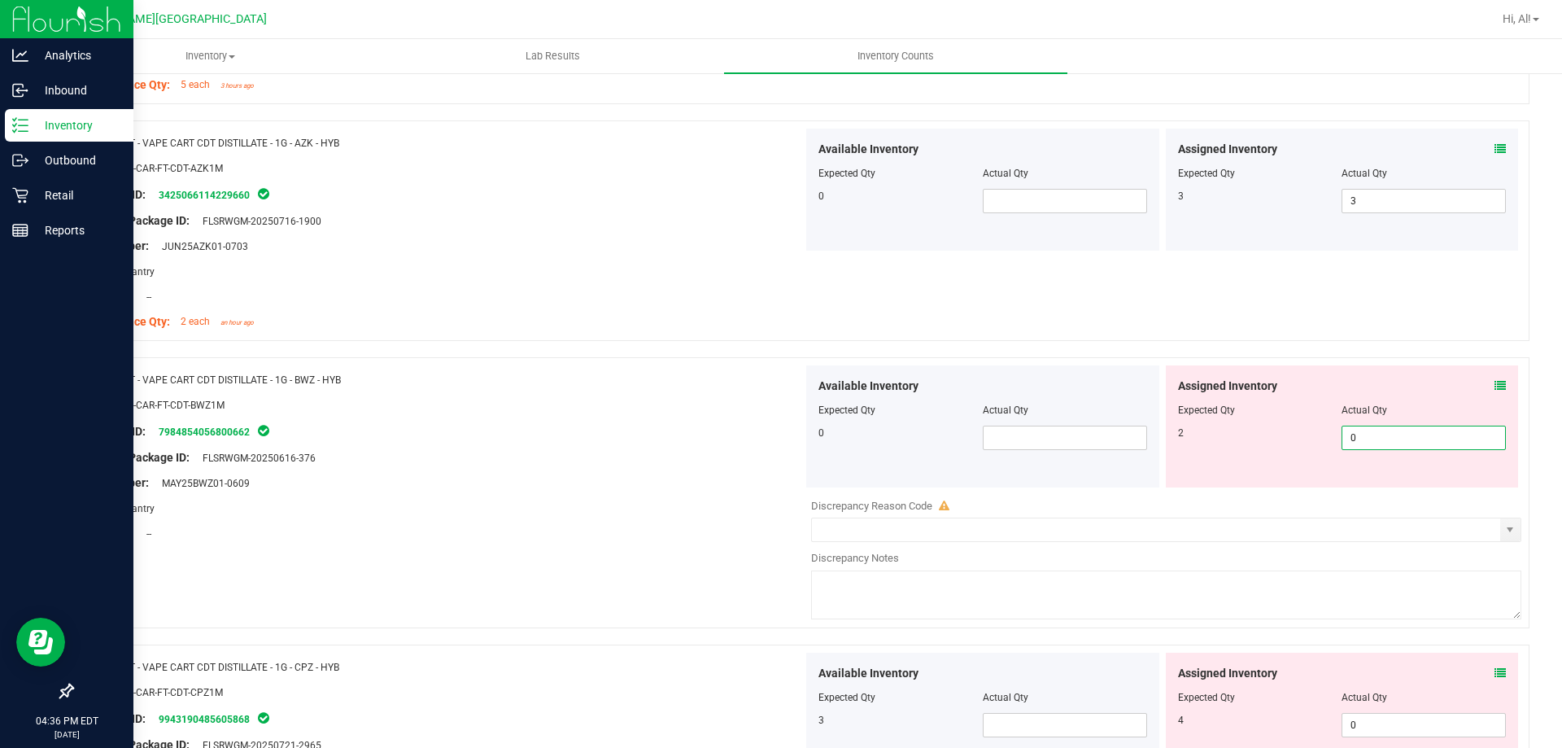
click at [1351, 434] on span "0 0" at bounding box center [1424, 438] width 164 height 24
click at [1351, 434] on input "0" at bounding box center [1424, 437] width 163 height 23
type input "2"
click at [1306, 408] on div "Expected Qty" at bounding box center [1260, 410] width 164 height 15
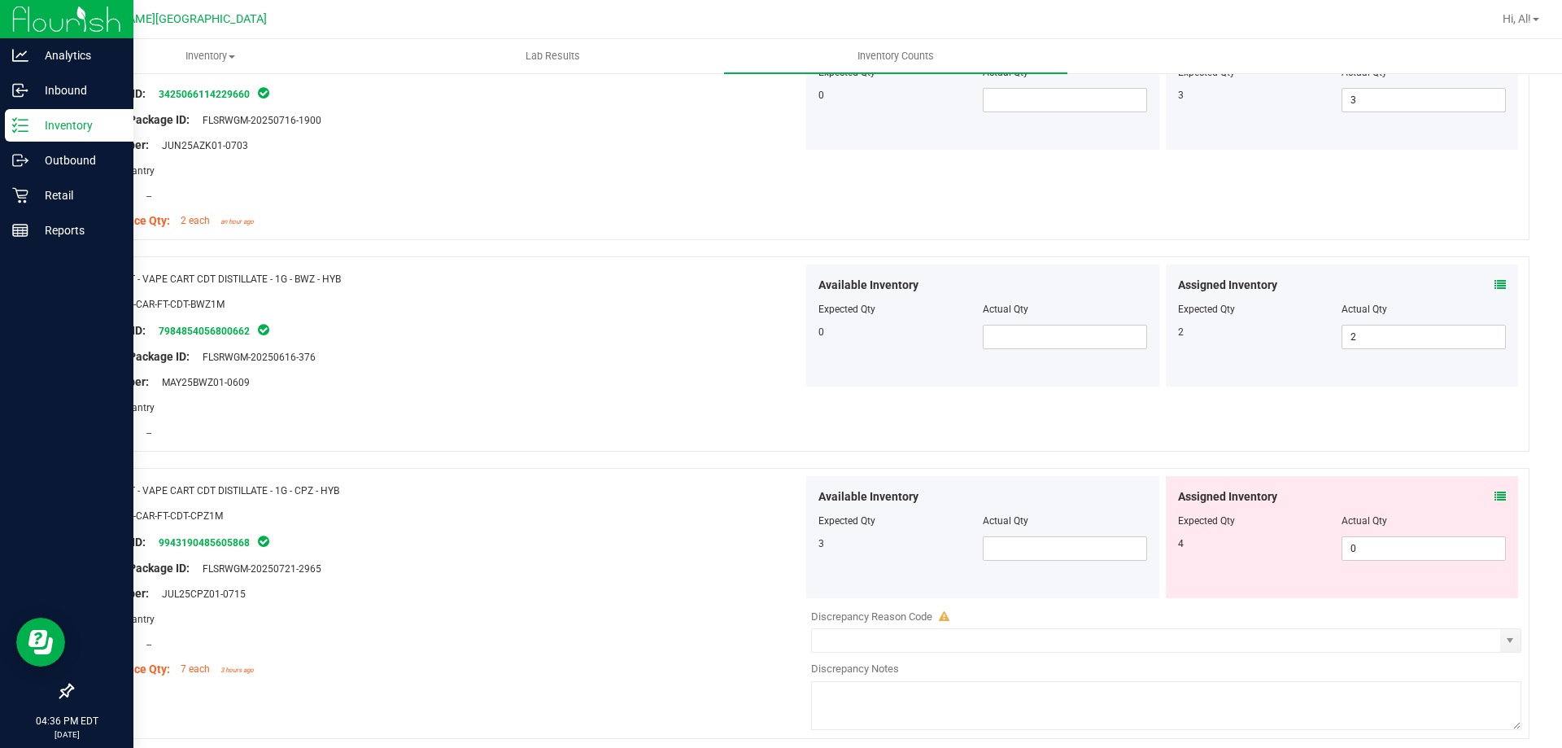
scroll to position [4394, 0]
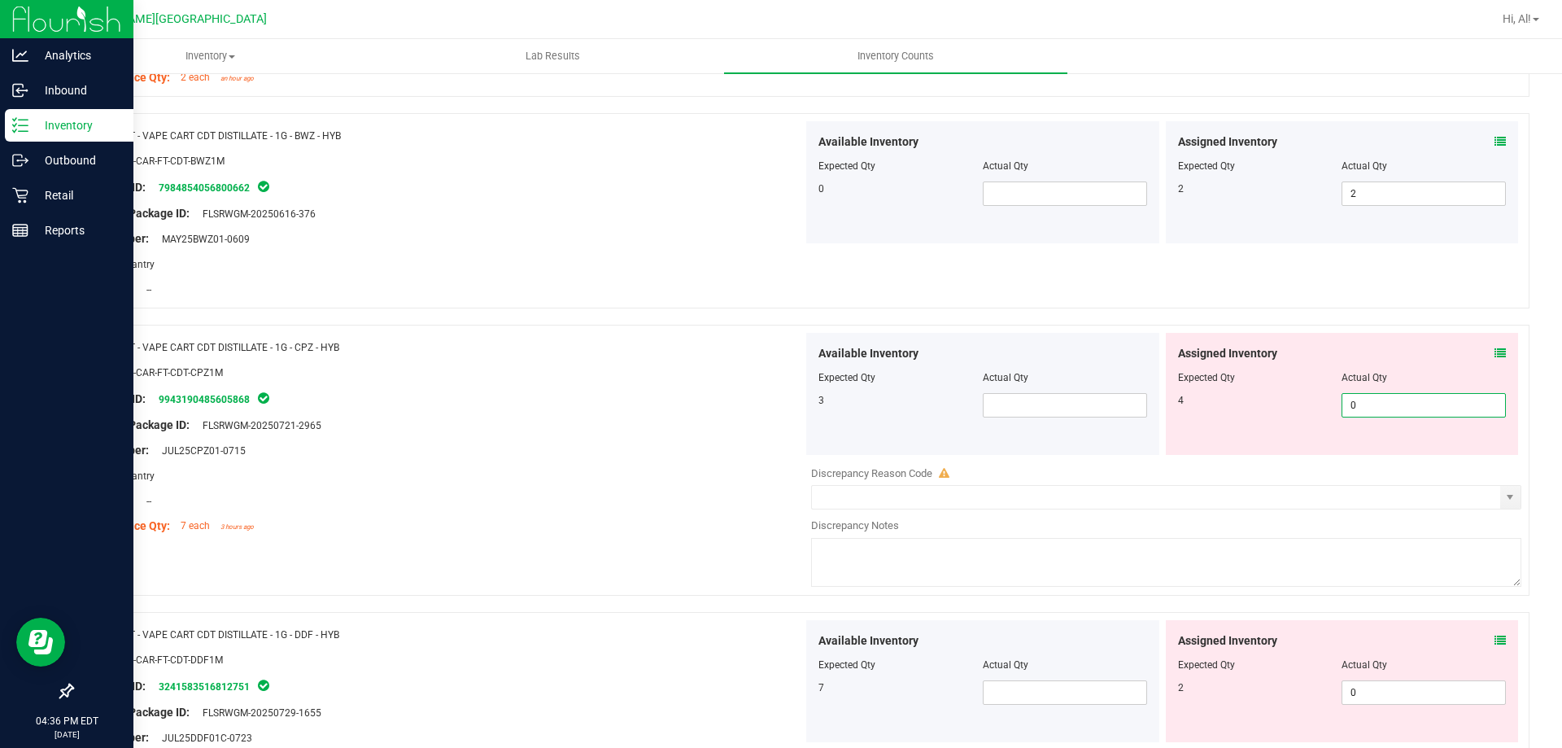
click at [1354, 407] on span "0 0" at bounding box center [1424, 405] width 164 height 24
click at [1354, 407] on input "0" at bounding box center [1424, 405] width 163 height 23
type input "4"
click at [1313, 374] on div "Expected Qty" at bounding box center [1260, 377] width 164 height 15
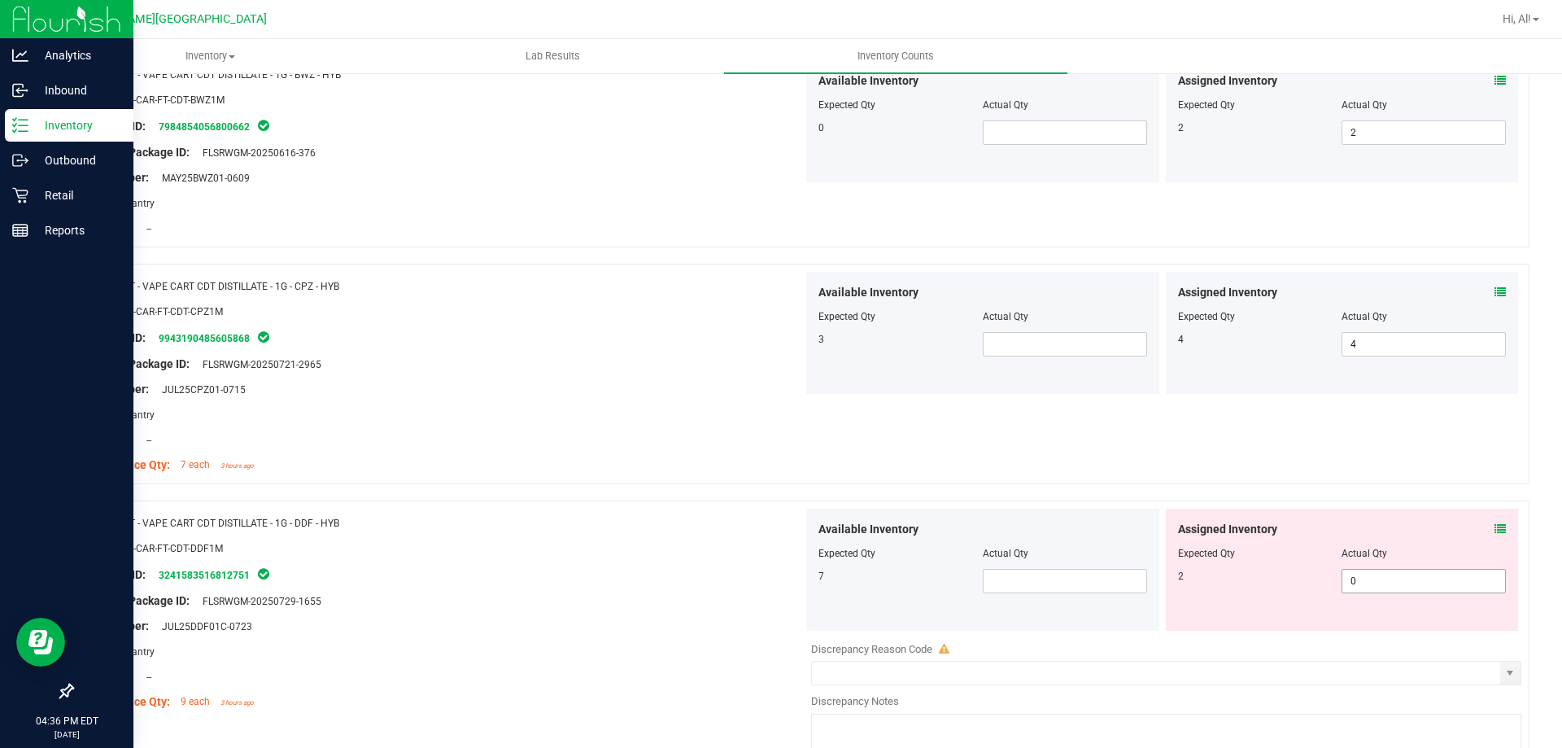
scroll to position [4638, 0]
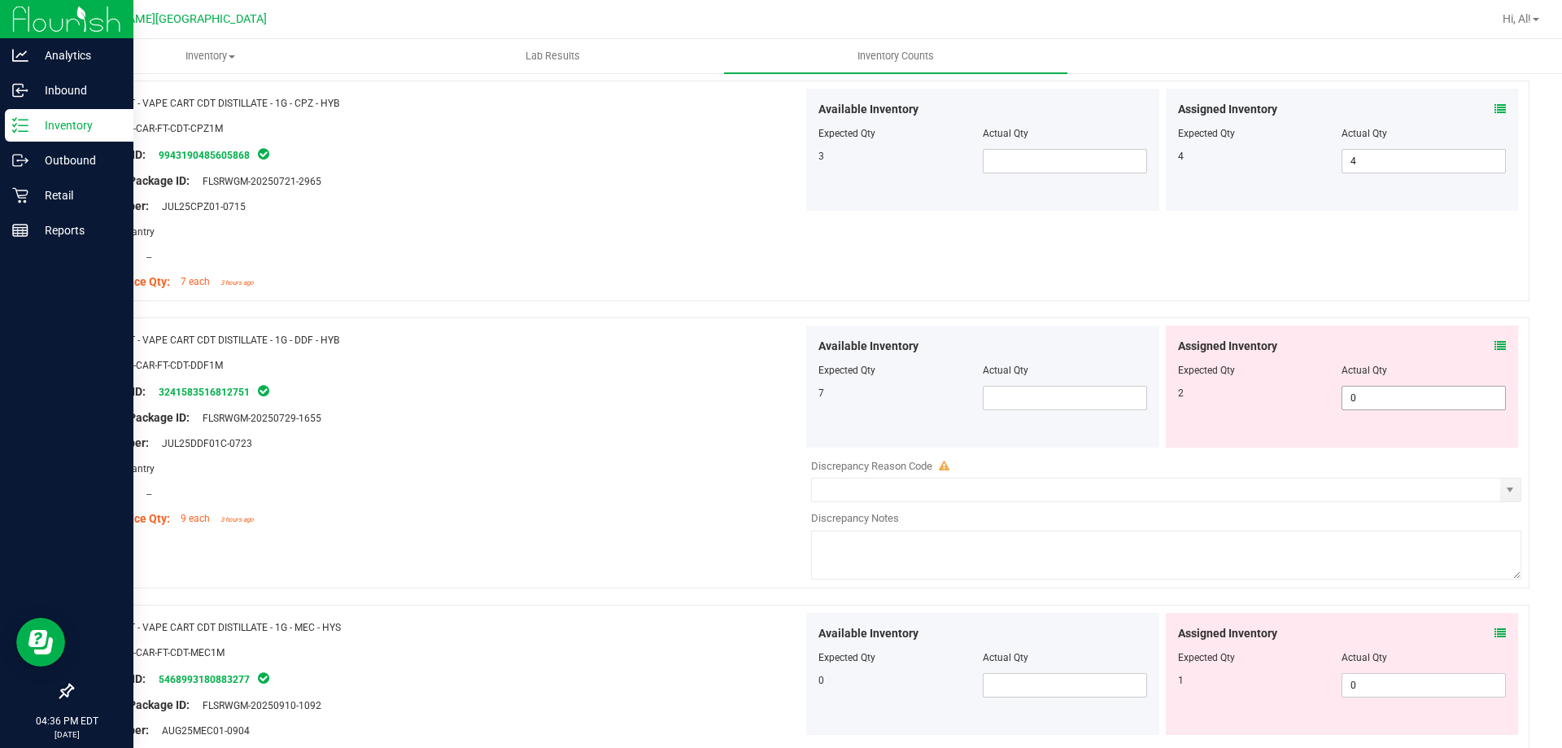
click at [1357, 407] on span "0 0" at bounding box center [1424, 398] width 164 height 24
click at [1357, 407] on input "0" at bounding box center [1424, 397] width 163 height 23
type input "2"
click at [1318, 365] on div "Expected Qty" at bounding box center [1260, 370] width 164 height 15
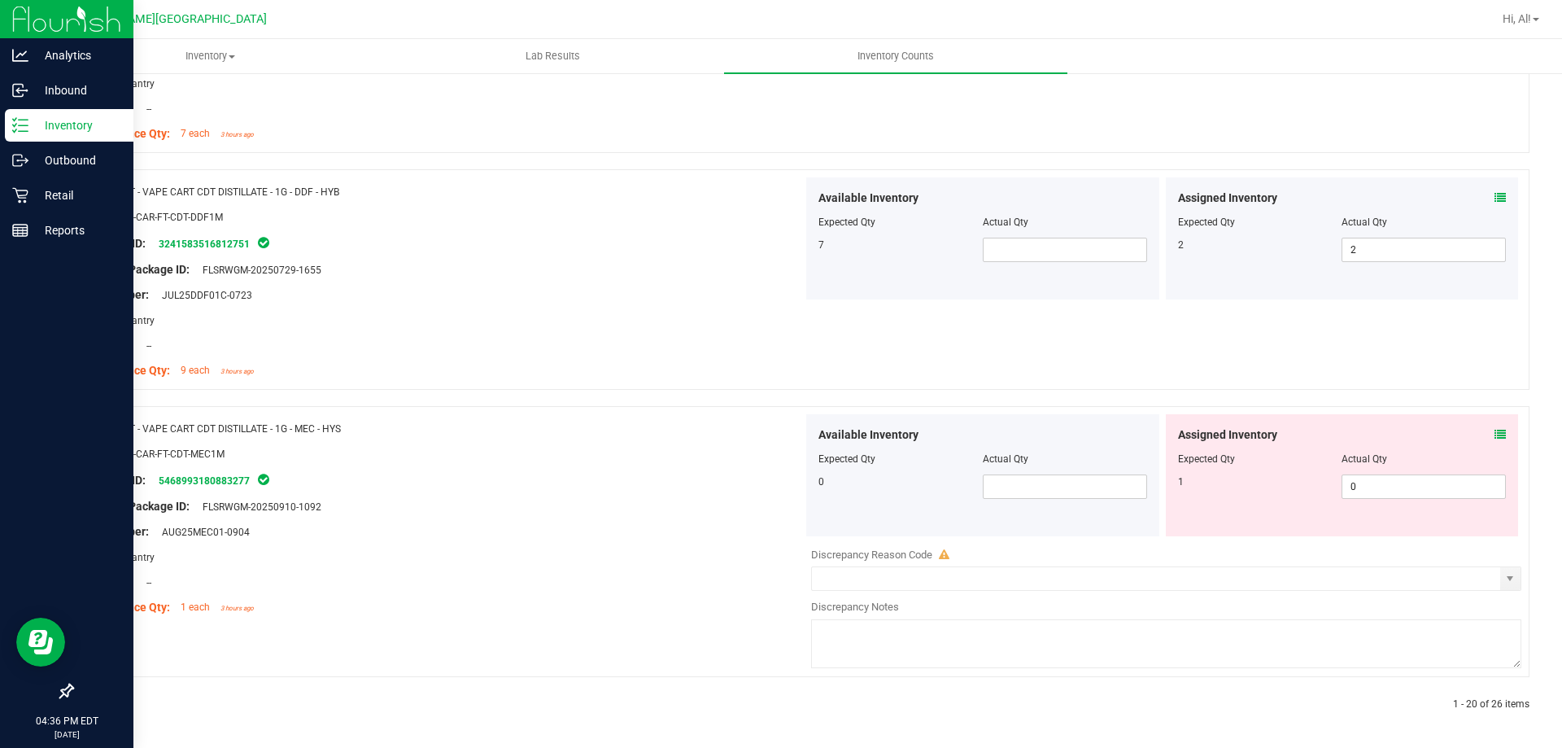
scroll to position [4787, 0]
click at [1359, 480] on span "0 0" at bounding box center [1424, 486] width 164 height 24
click at [1358, 481] on input "0" at bounding box center [1424, 485] width 163 height 23
type input "1"
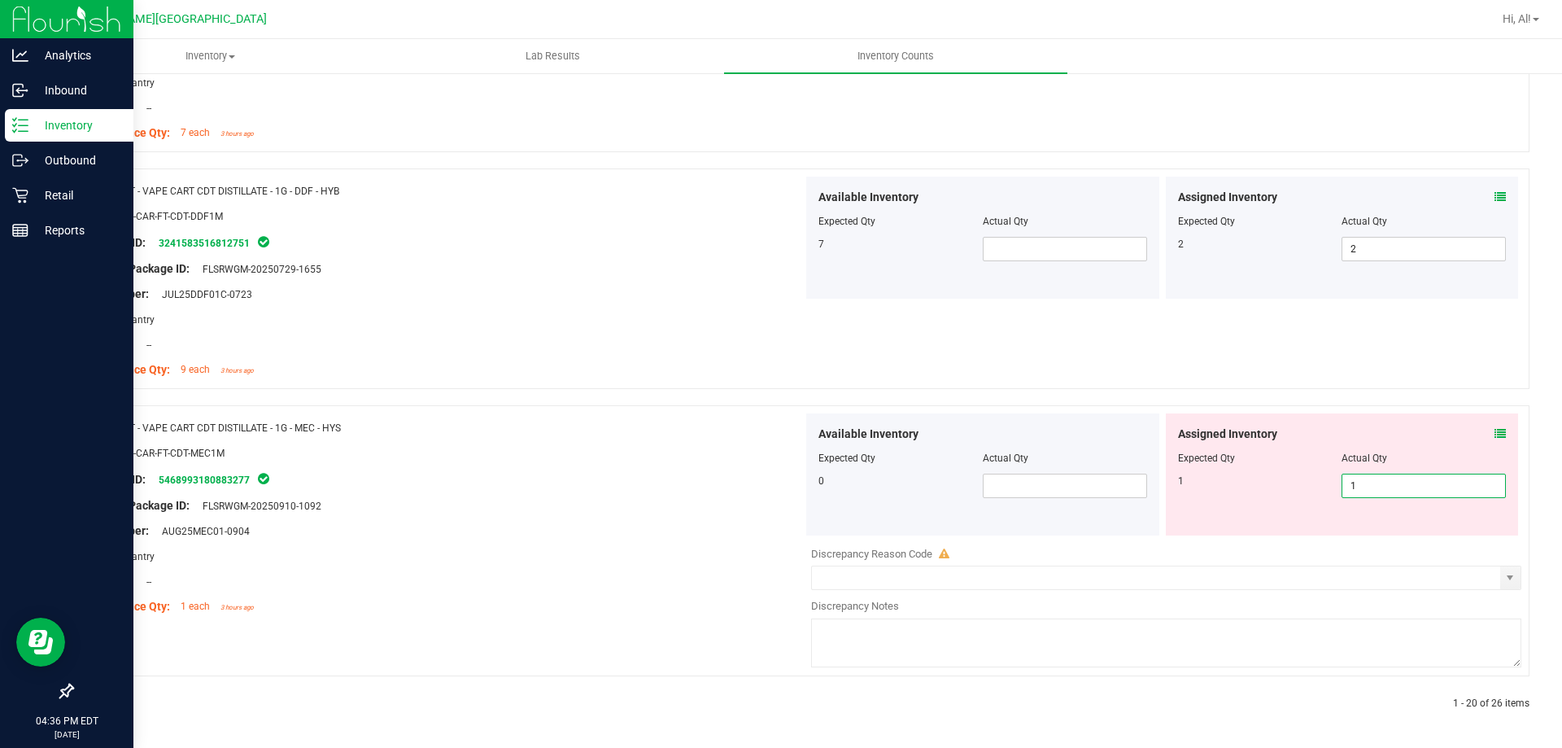
scroll to position [4736, 0]
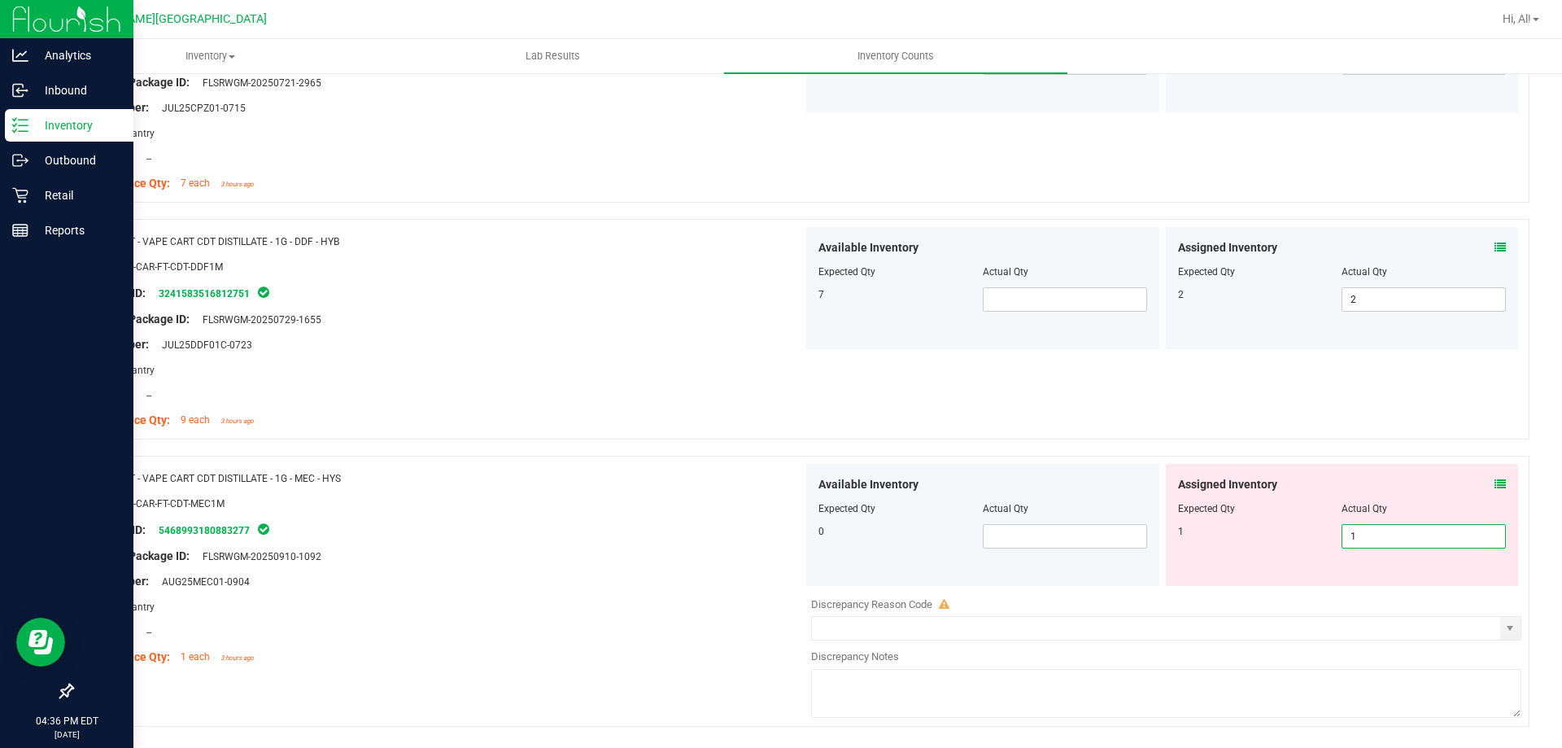
click at [1295, 460] on div "Name: FT - VAPE CART CDT DISTILLATE - 1G - MEC - HYS SKU: BAP-CAR-FT-CDT-MEC1M …" at bounding box center [801, 591] width 1458 height 271
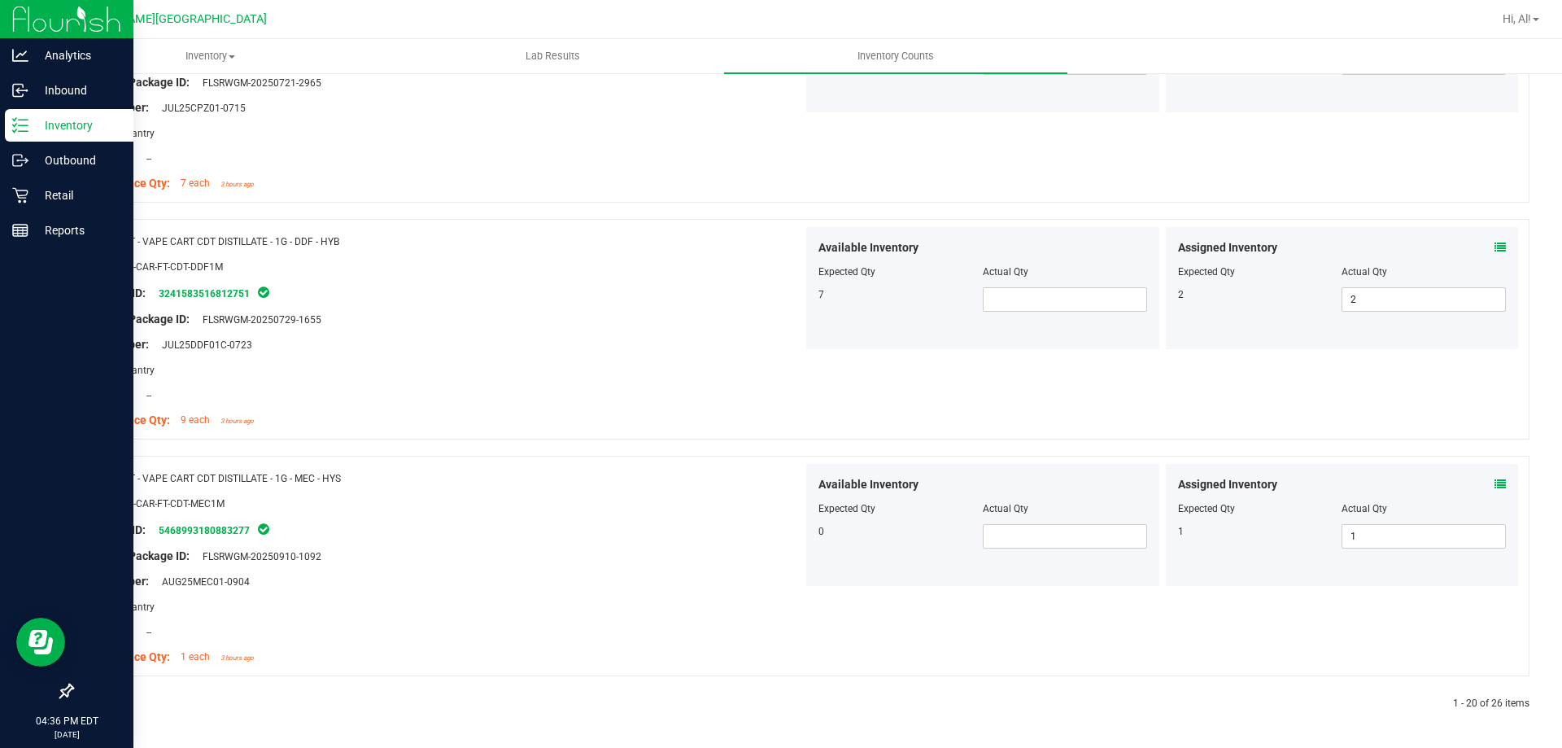
click at [108, 706] on icon at bounding box center [110, 704] width 5 height 10
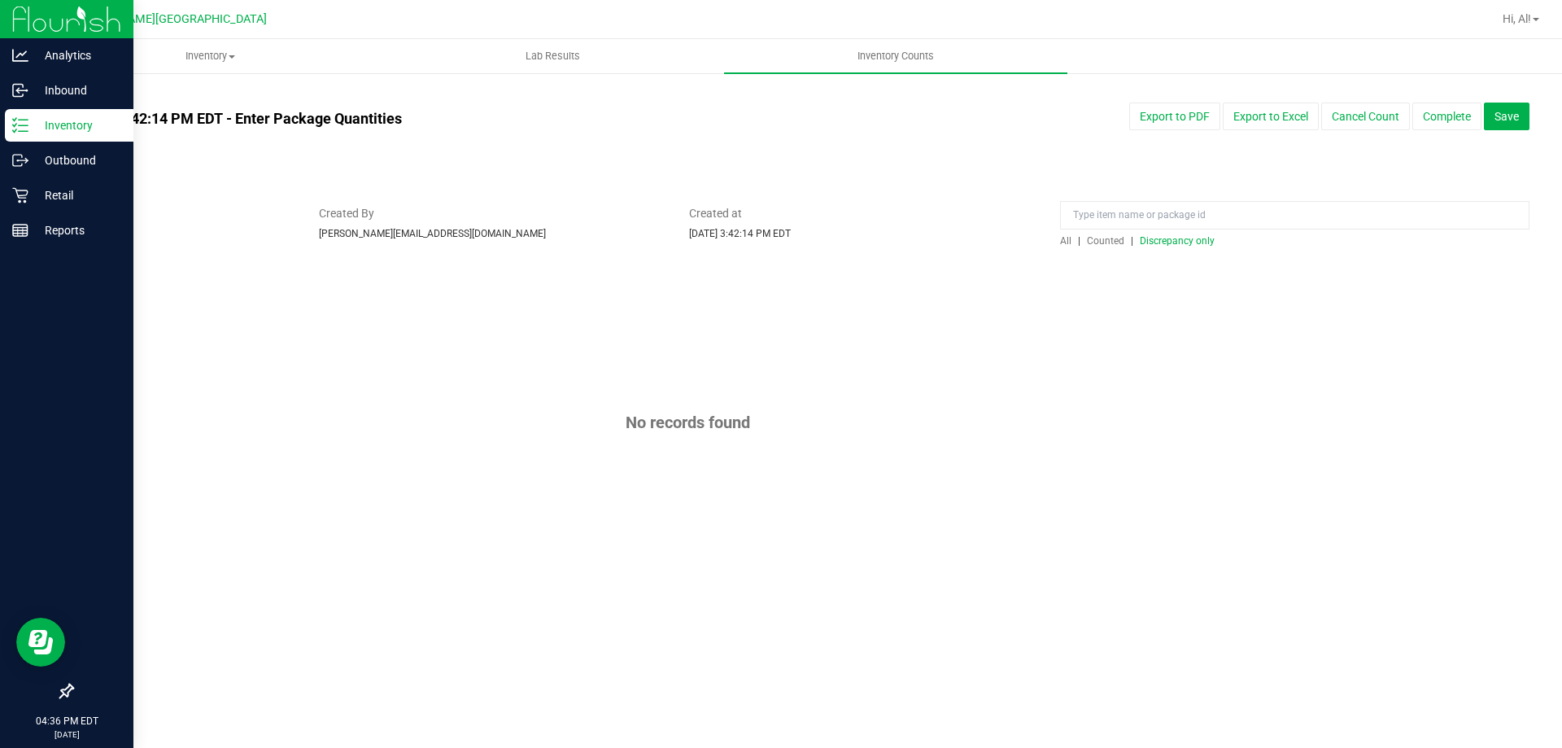
click at [1143, 248] on div at bounding box center [801, 256] width 1458 height 16
click at [1151, 244] on span "Discrepancy only" at bounding box center [1177, 240] width 75 height 11
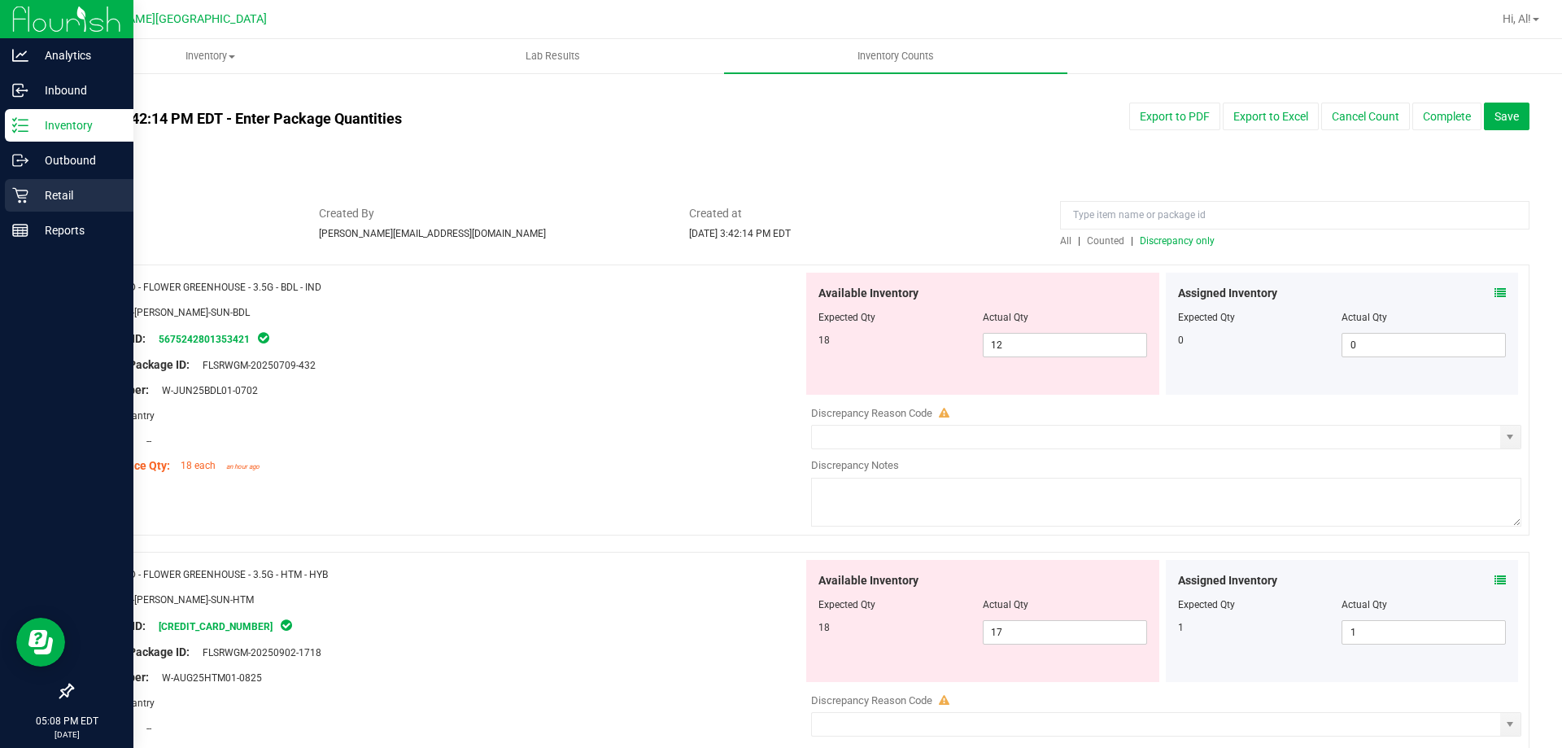
click at [18, 193] on icon at bounding box center [20, 195] width 16 height 16
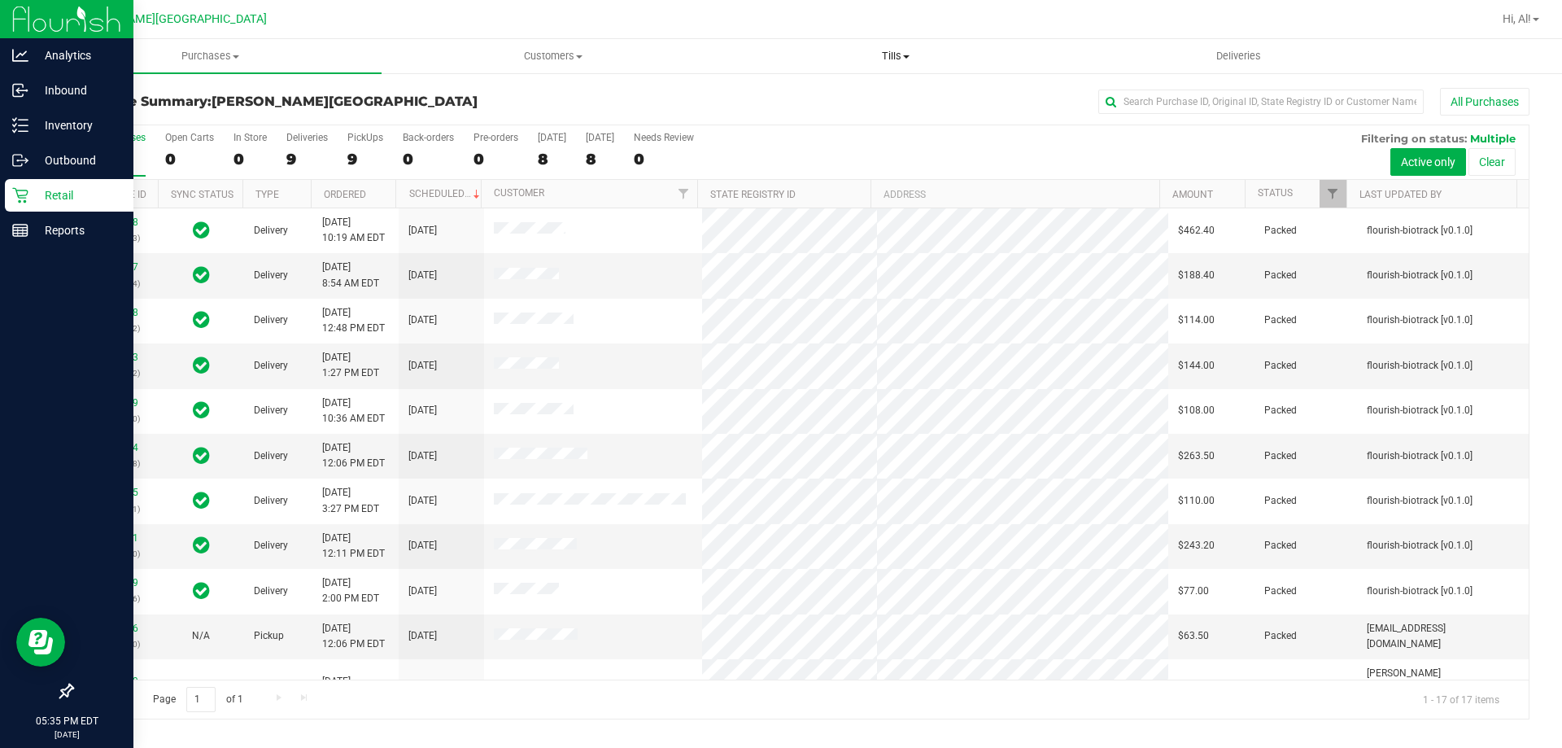
click at [872, 53] on span "Tills" at bounding box center [895, 56] width 341 height 15
click at [867, 91] on li "Manage tills" at bounding box center [895, 99] width 343 height 20
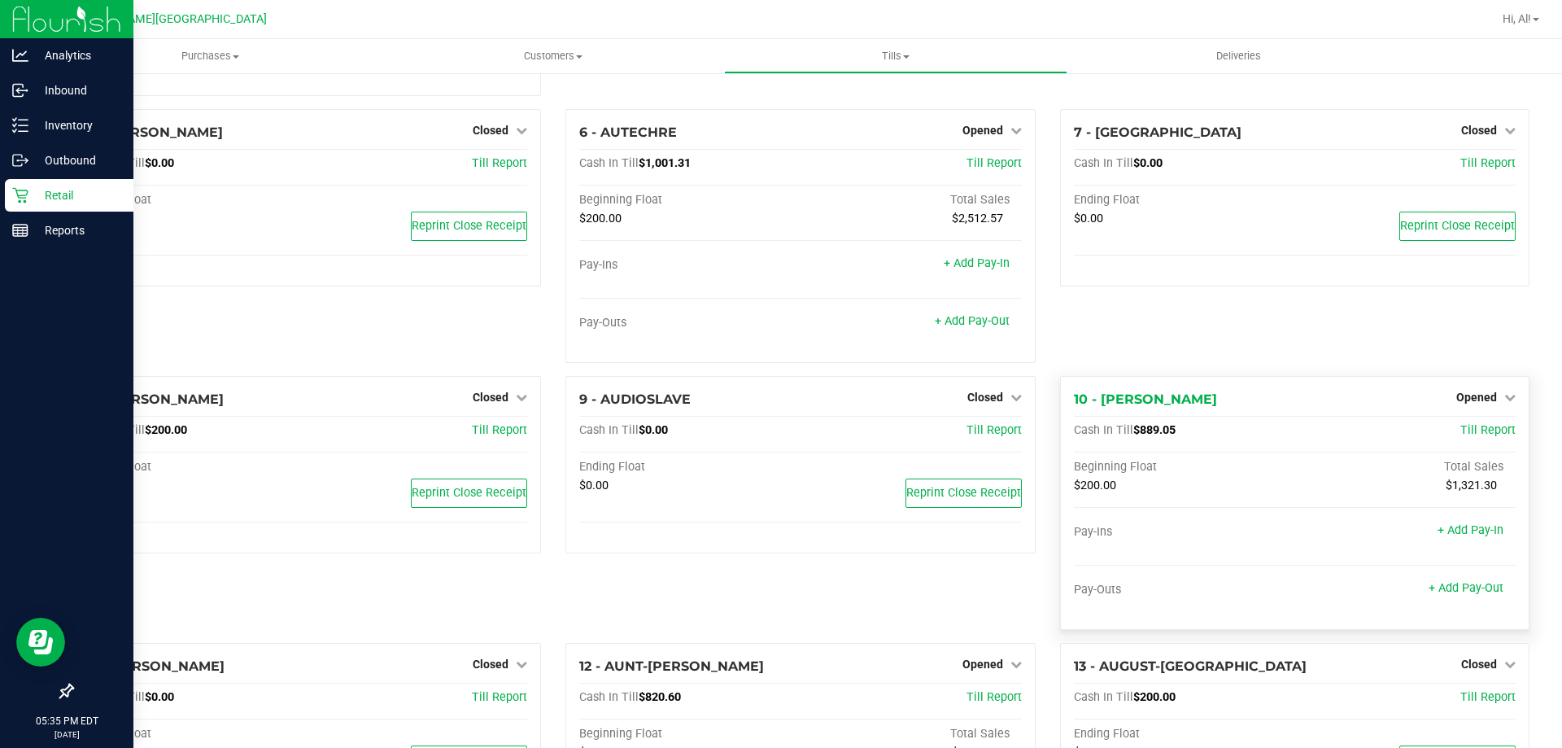
scroll to position [325, 0]
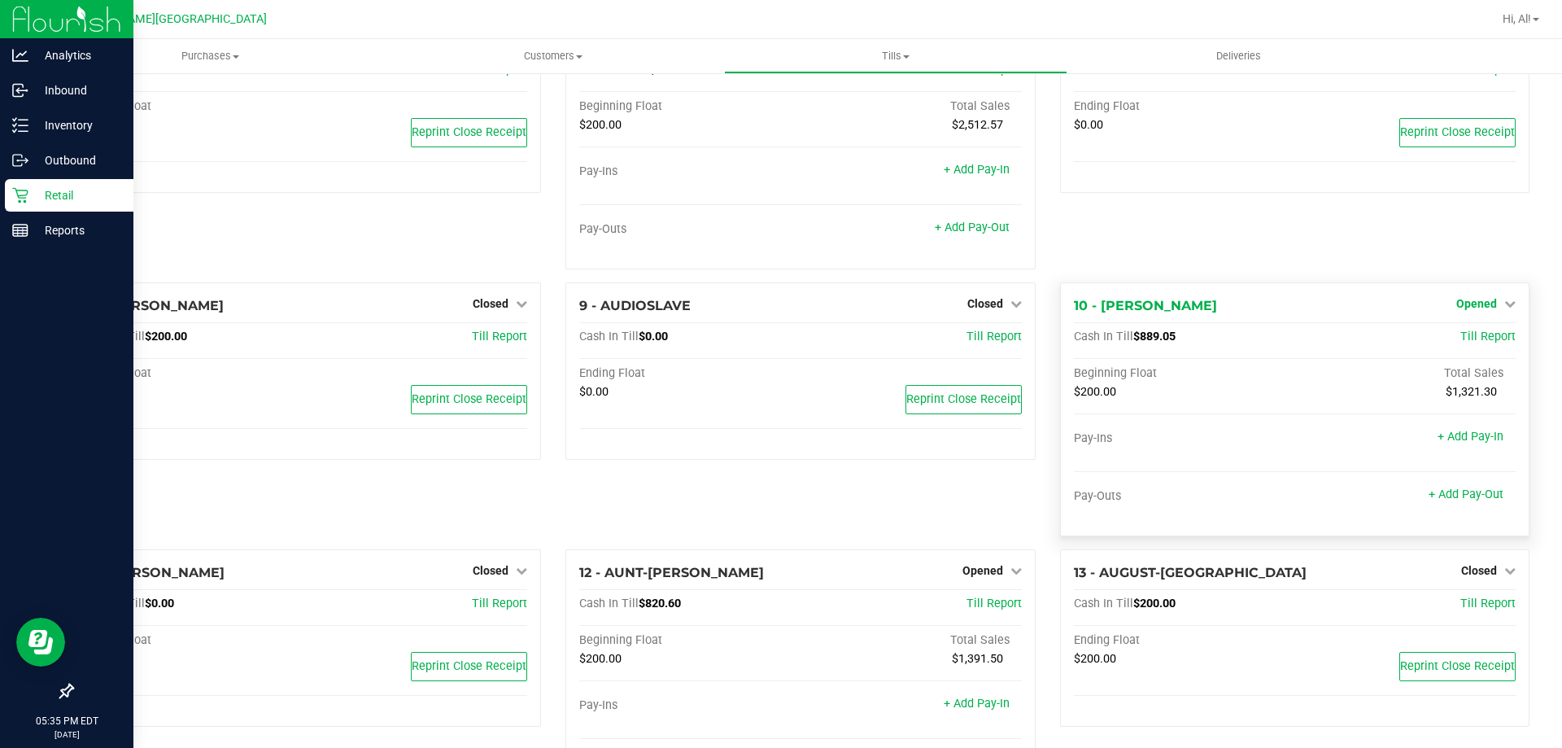
click at [1489, 304] on link "Opened" at bounding box center [1485, 303] width 59 height 13
click at [1456, 343] on link "Close Till" at bounding box center [1478, 336] width 44 height 13
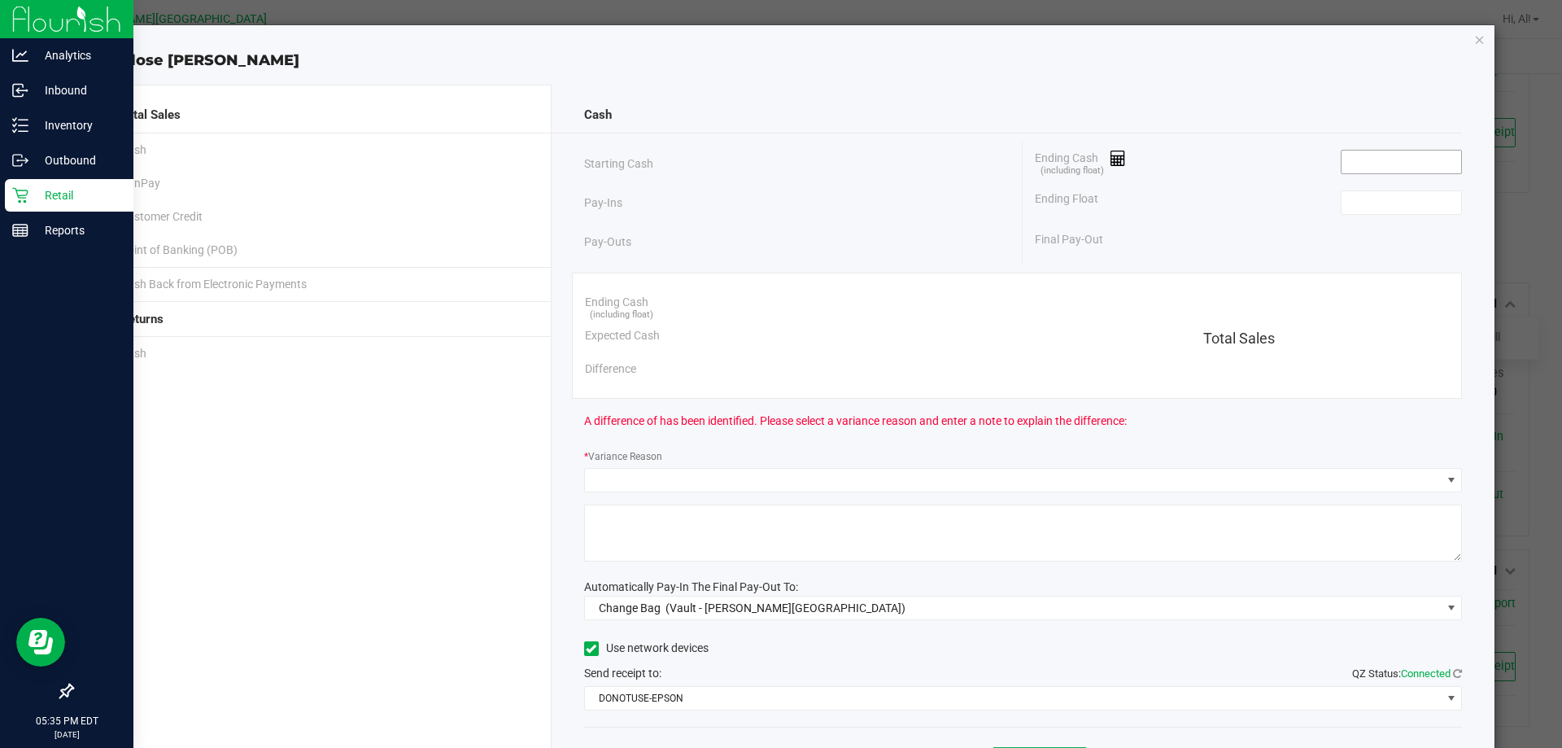
click at [1360, 163] on input at bounding box center [1402, 162] width 120 height 23
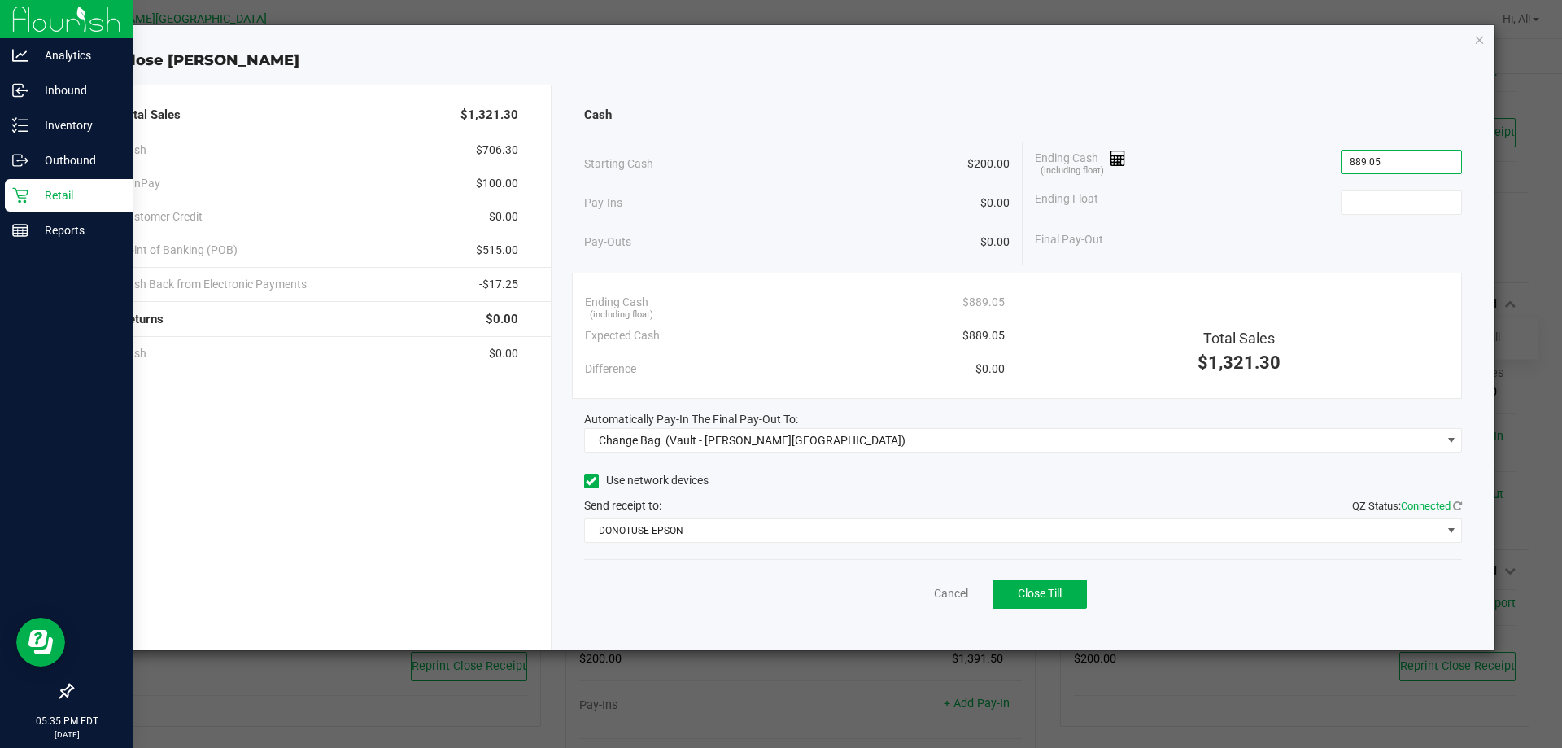
type input "$889.05"
type input "$200.00"
click at [1294, 464] on div "Cash Starting Cash $200.00 Pay-Ins $0.00 Pay-Outs $0.00 Ending Cash (including …" at bounding box center [1024, 367] width 944 height 565
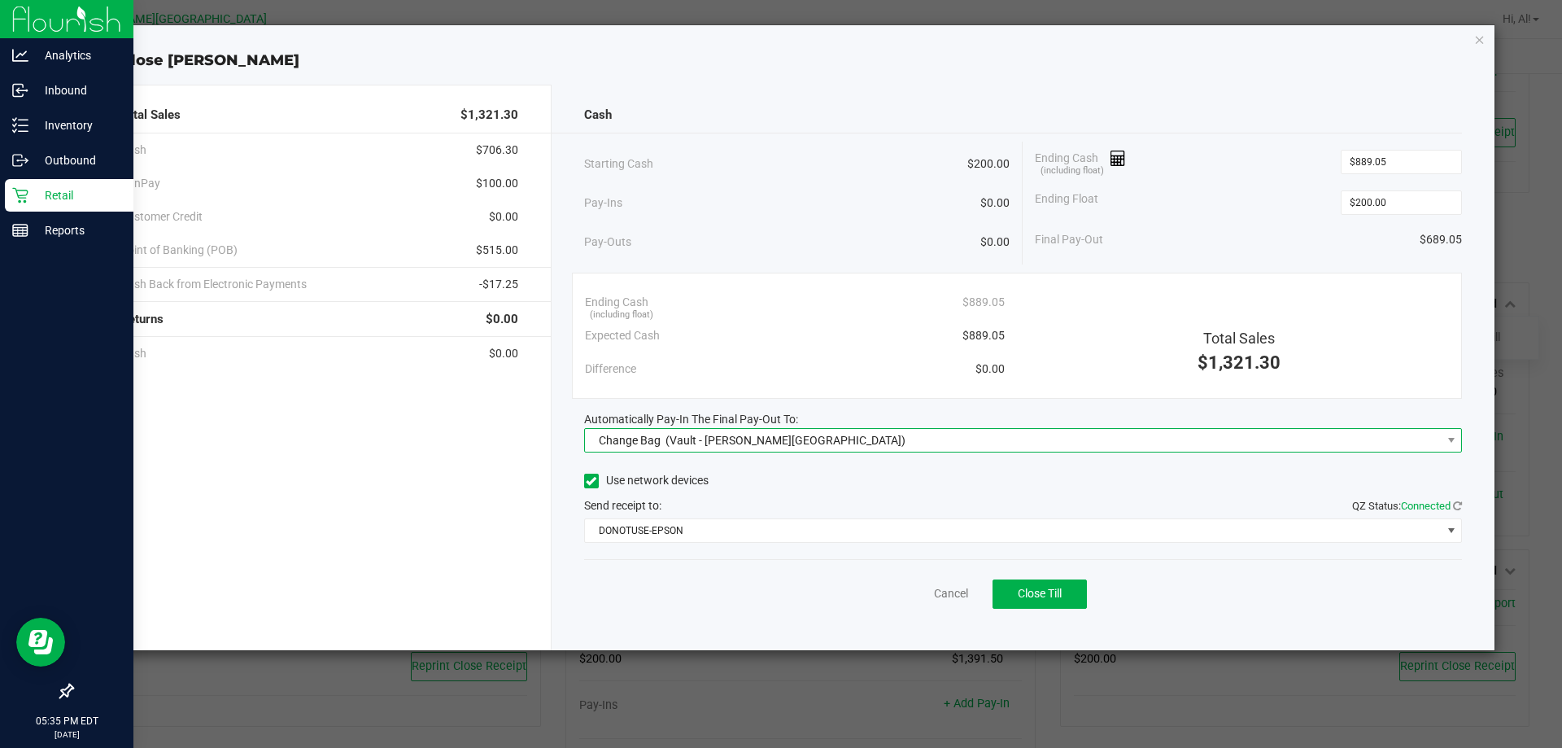
click at [1271, 447] on span "Change Bag (Vault - [PERSON_NAME][GEOGRAPHIC_DATA])" at bounding box center [1013, 440] width 857 height 23
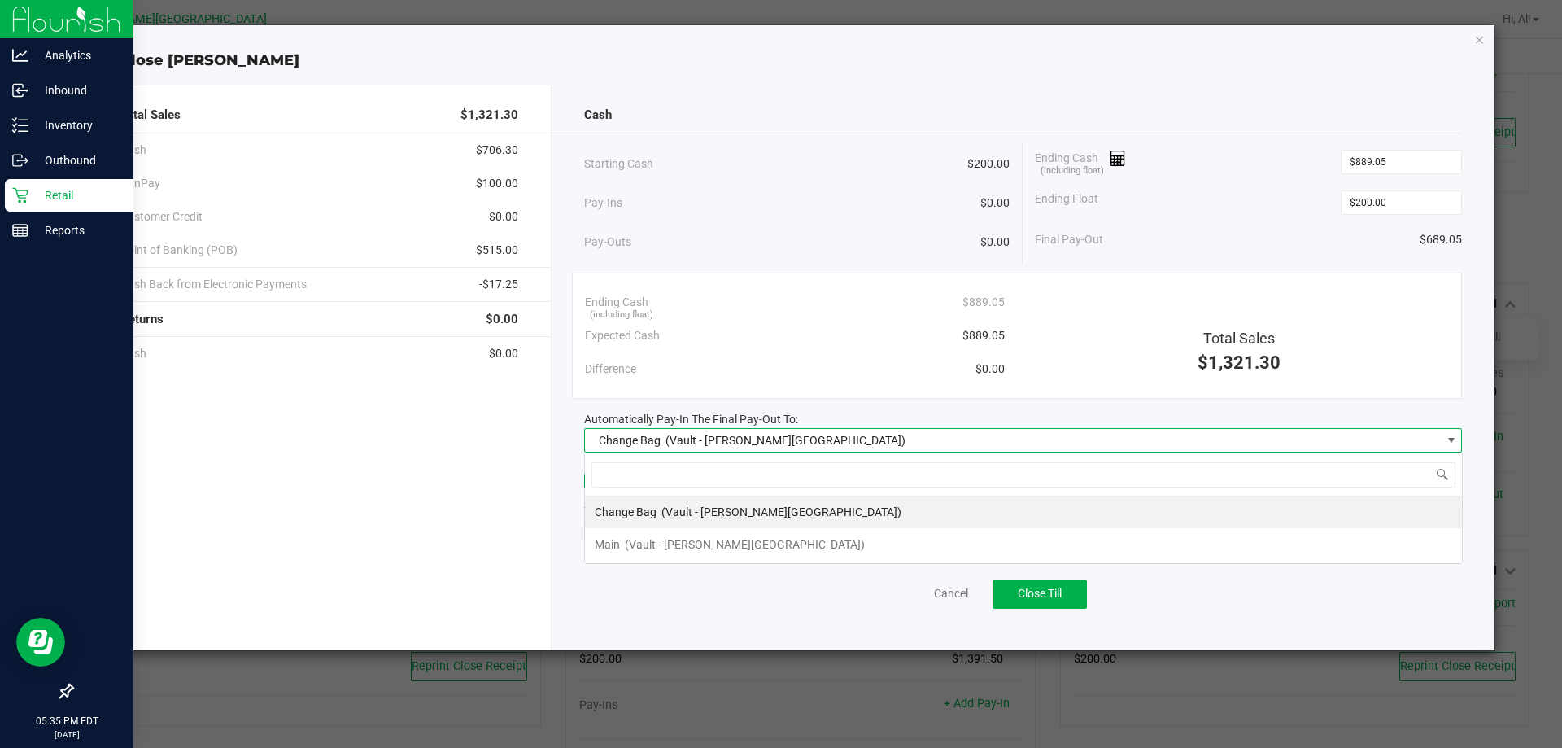
scroll to position [24, 878]
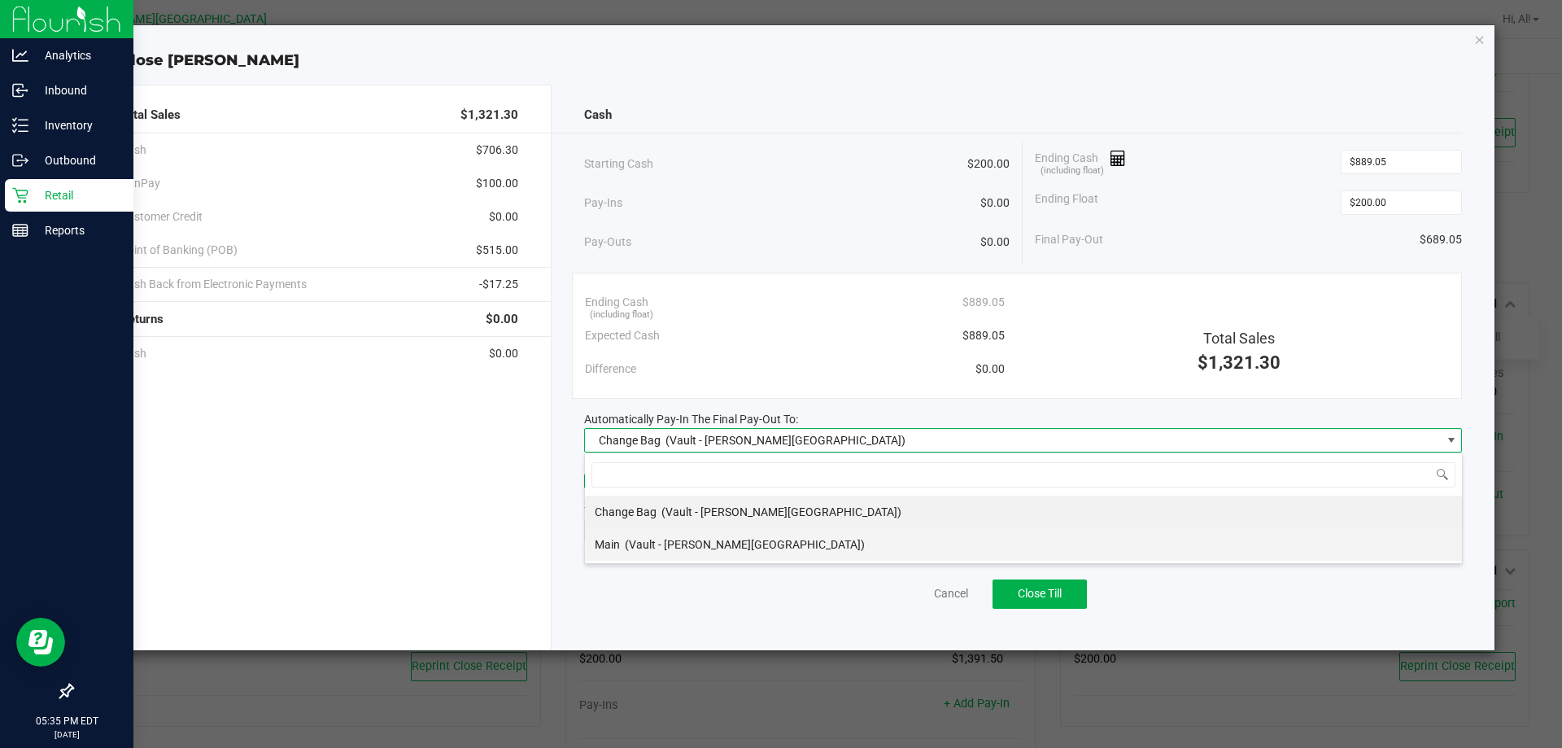
click at [1168, 542] on li "Main (Vault - [PERSON_NAME][GEOGRAPHIC_DATA])" at bounding box center [1023, 544] width 877 height 33
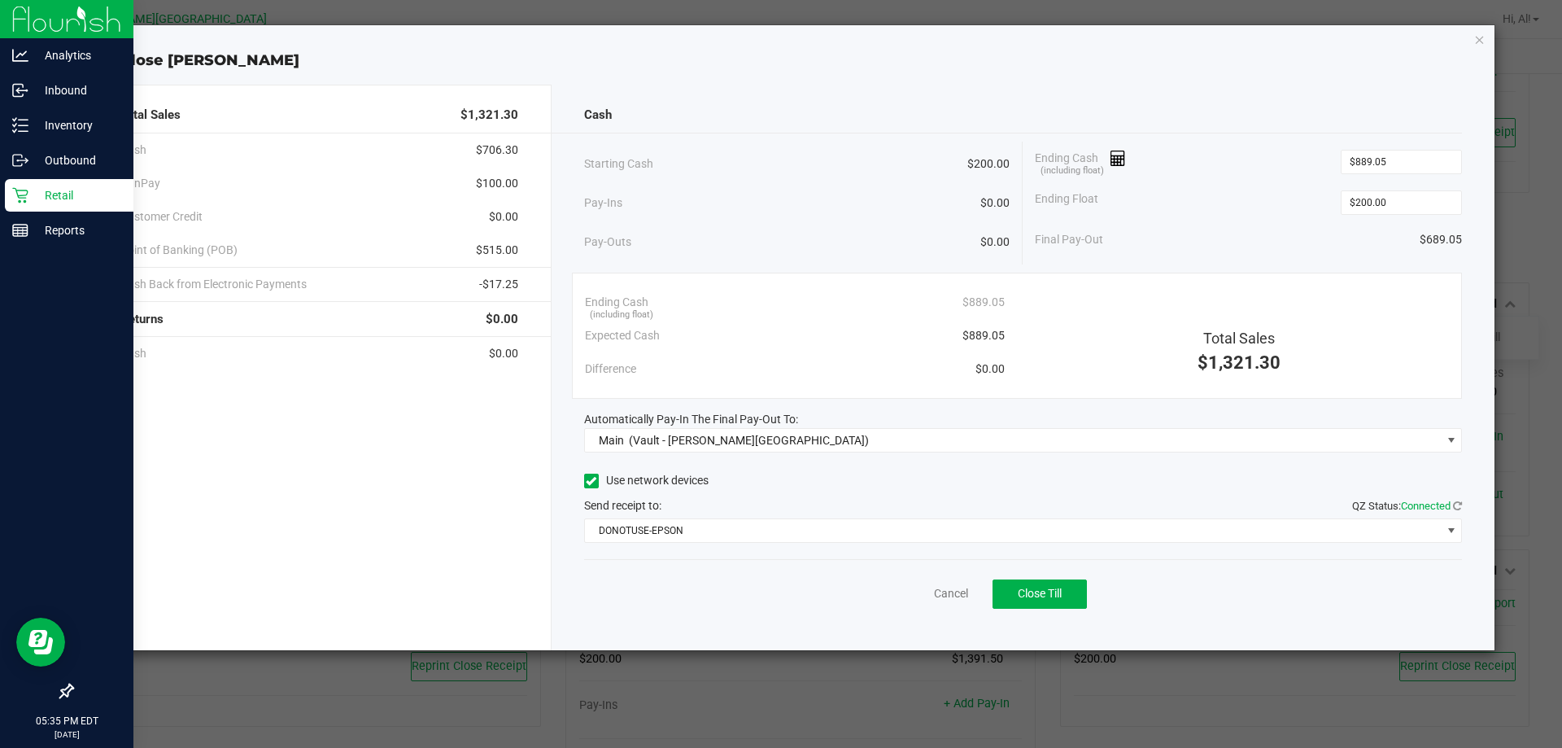
click at [1179, 482] on div "Use network devices" at bounding box center [1023, 481] width 879 height 24
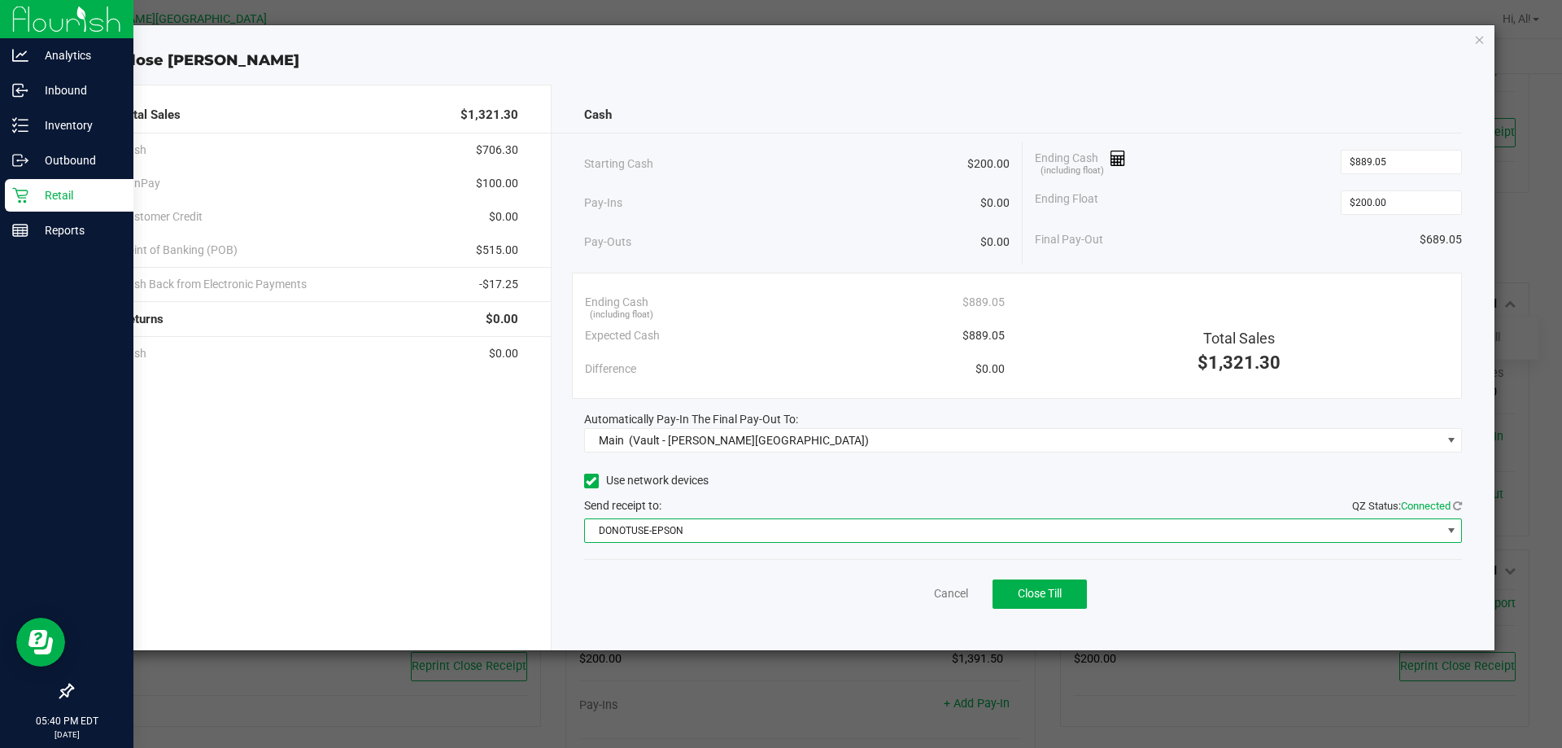
click at [1076, 521] on span "DONOTUSE-EPSON" at bounding box center [1013, 530] width 857 height 23
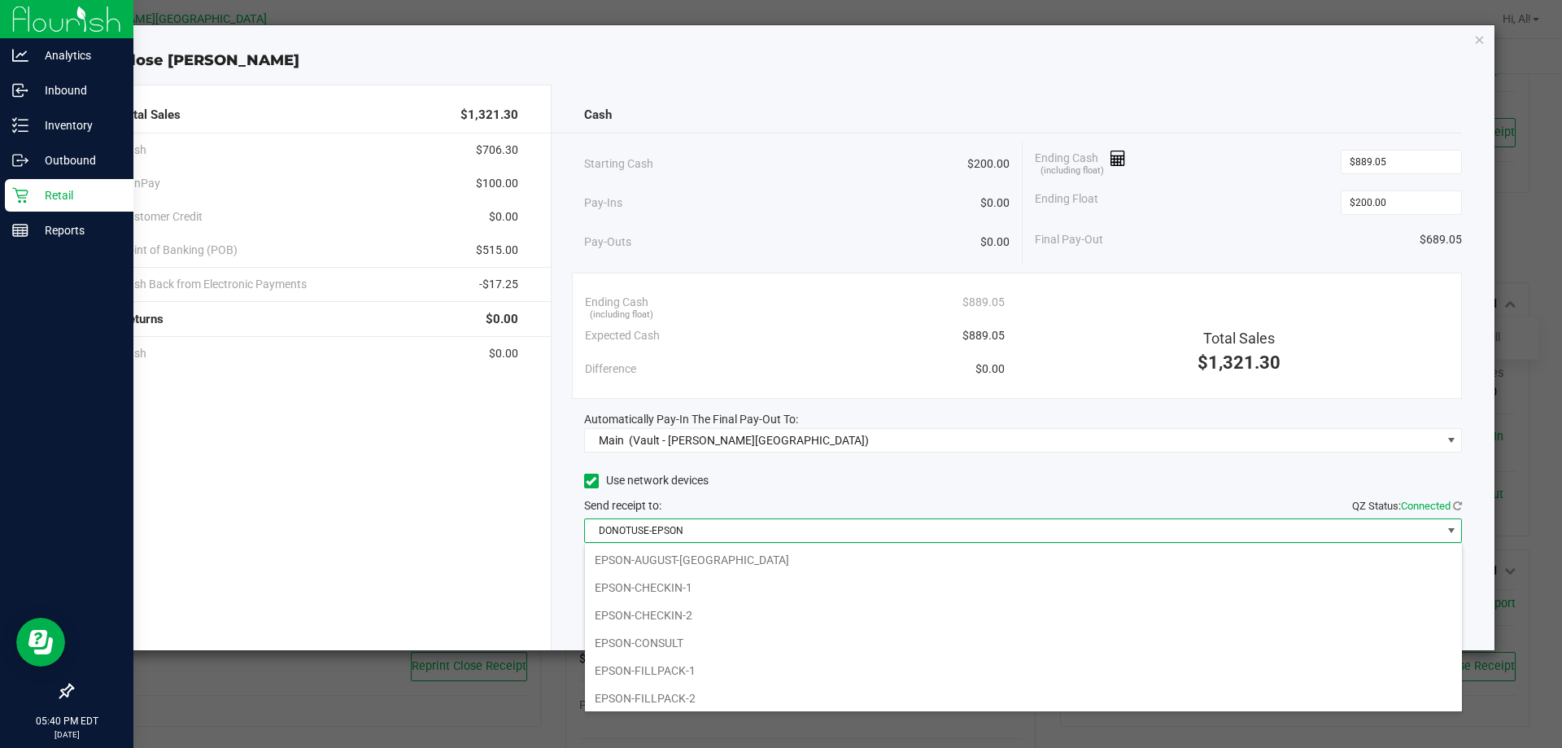
scroll to position [163, 0]
click at [805, 567] on li "EPSON-FILLPACK-1" at bounding box center [1023, 563] width 877 height 28
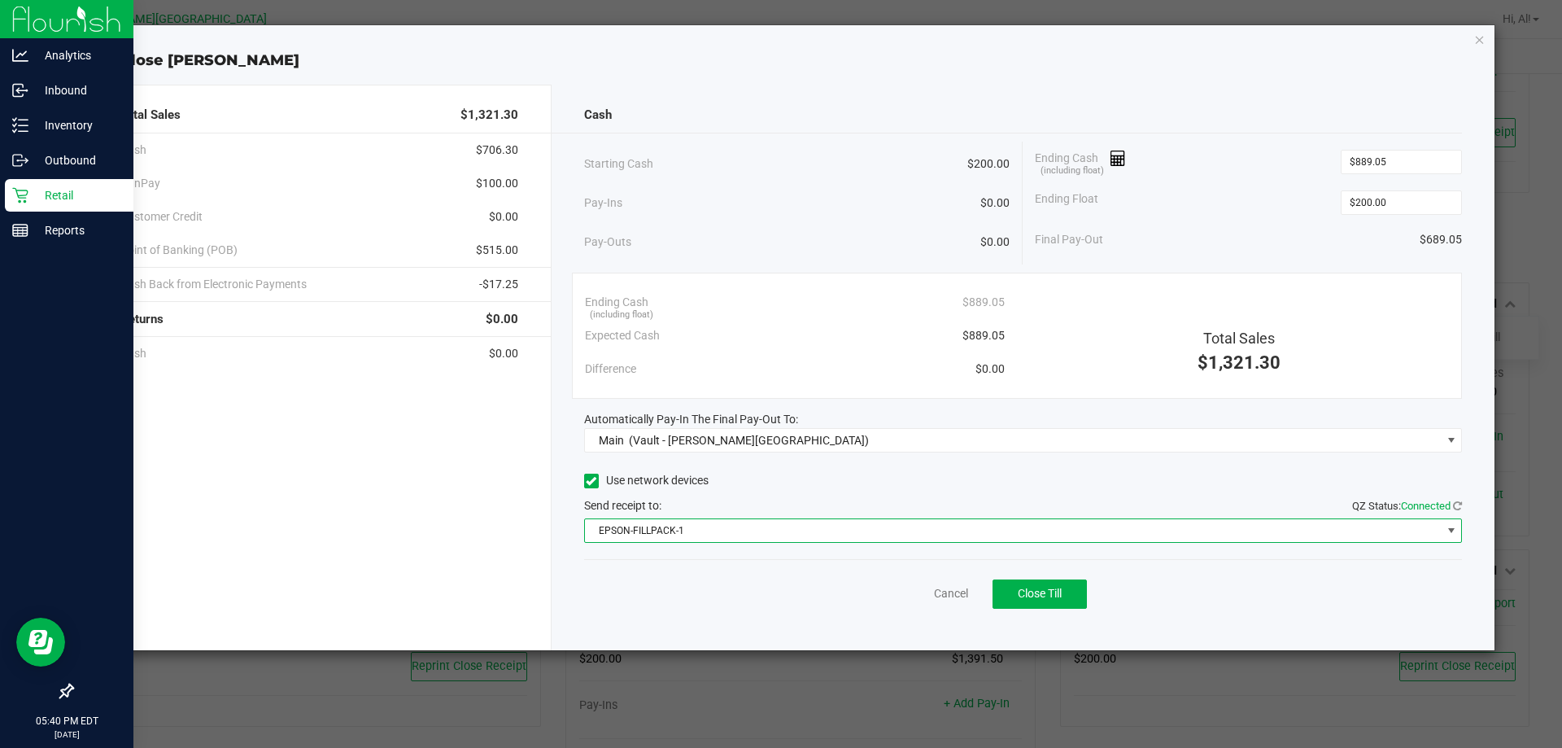
click at [852, 473] on div "Use network devices" at bounding box center [1023, 481] width 879 height 24
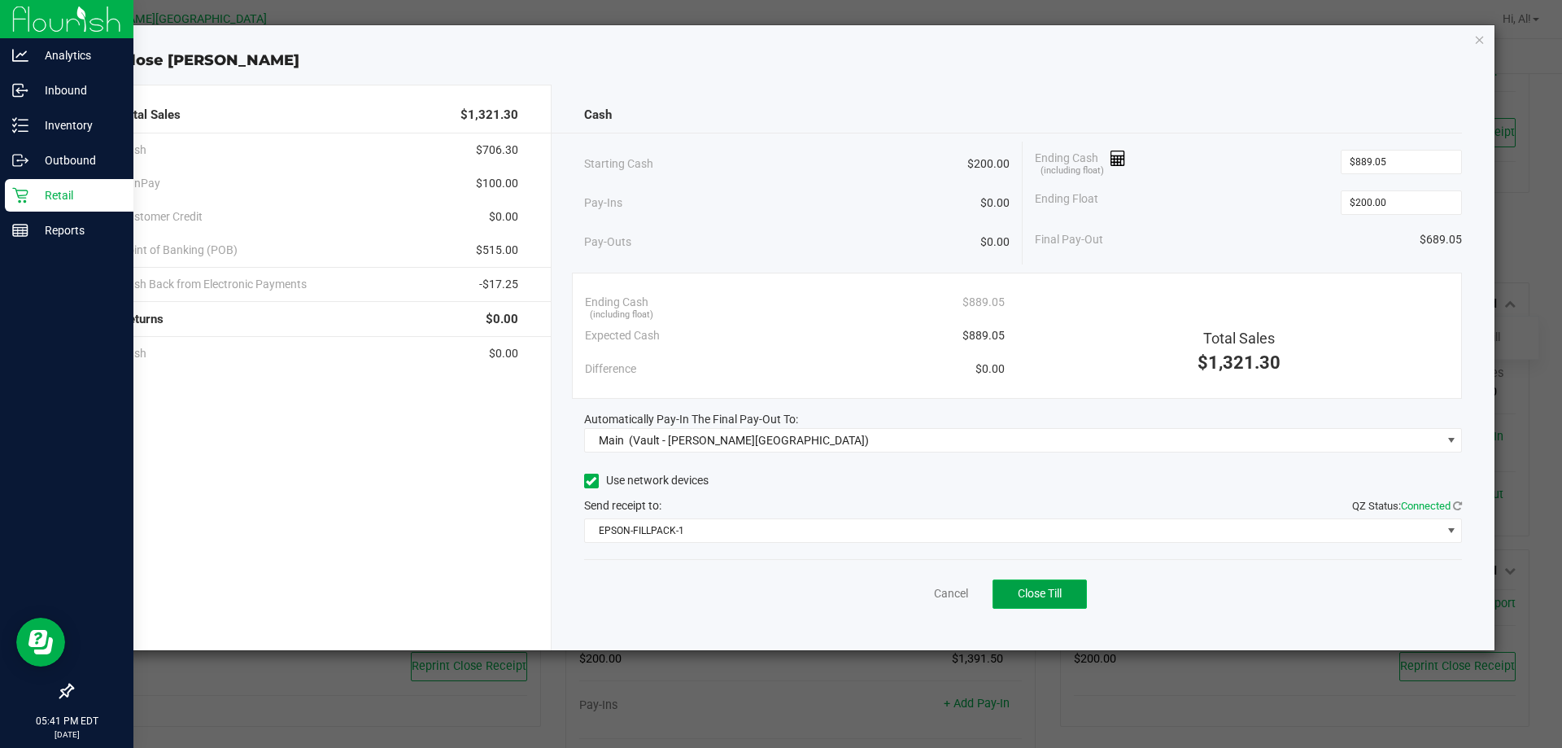
click at [1023, 584] on button "Close Till" at bounding box center [1040, 593] width 94 height 29
click at [916, 587] on link "Dismiss" at bounding box center [915, 593] width 39 height 17
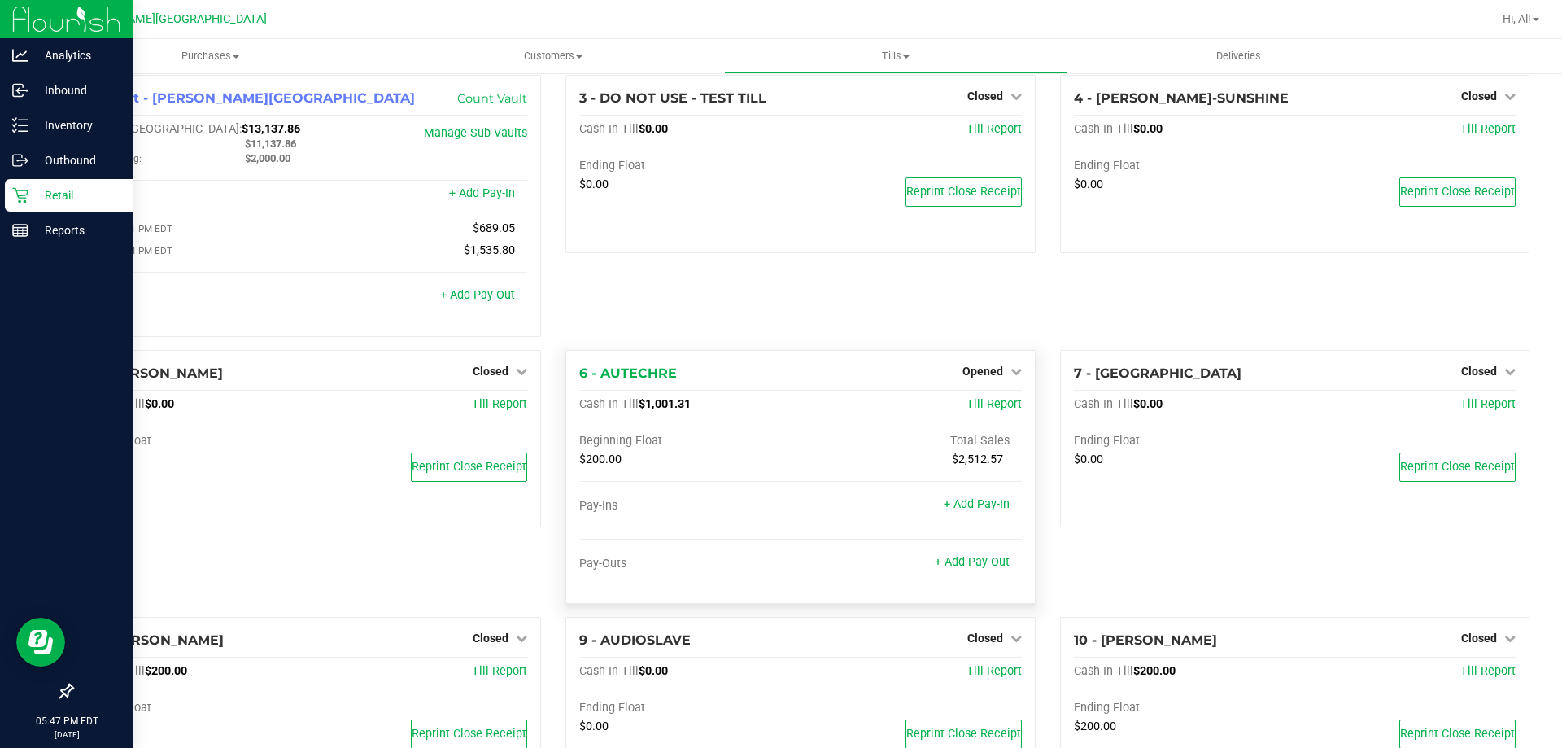
scroll to position [0, 0]
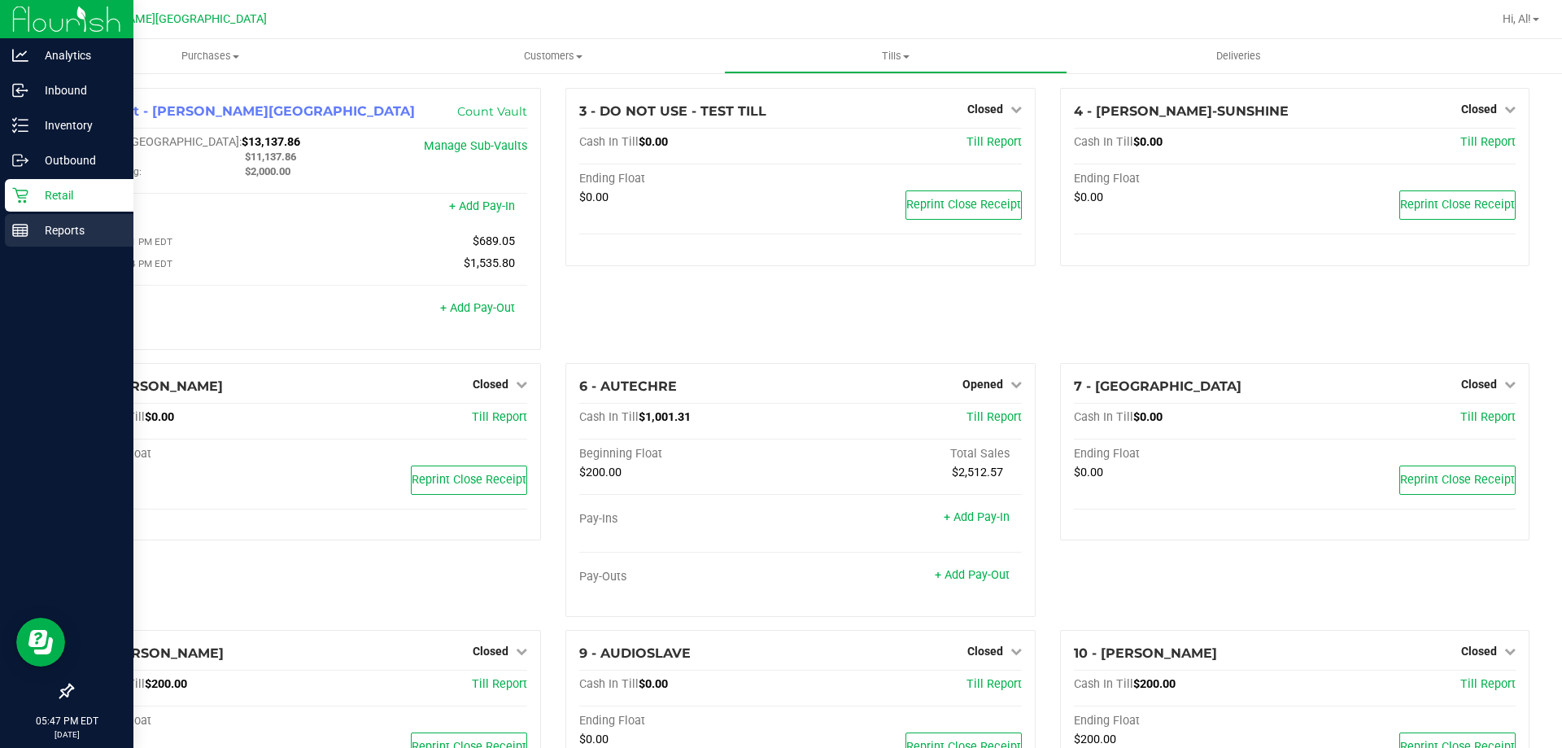
click at [32, 229] on p "Reports" at bounding box center [77, 231] width 98 height 20
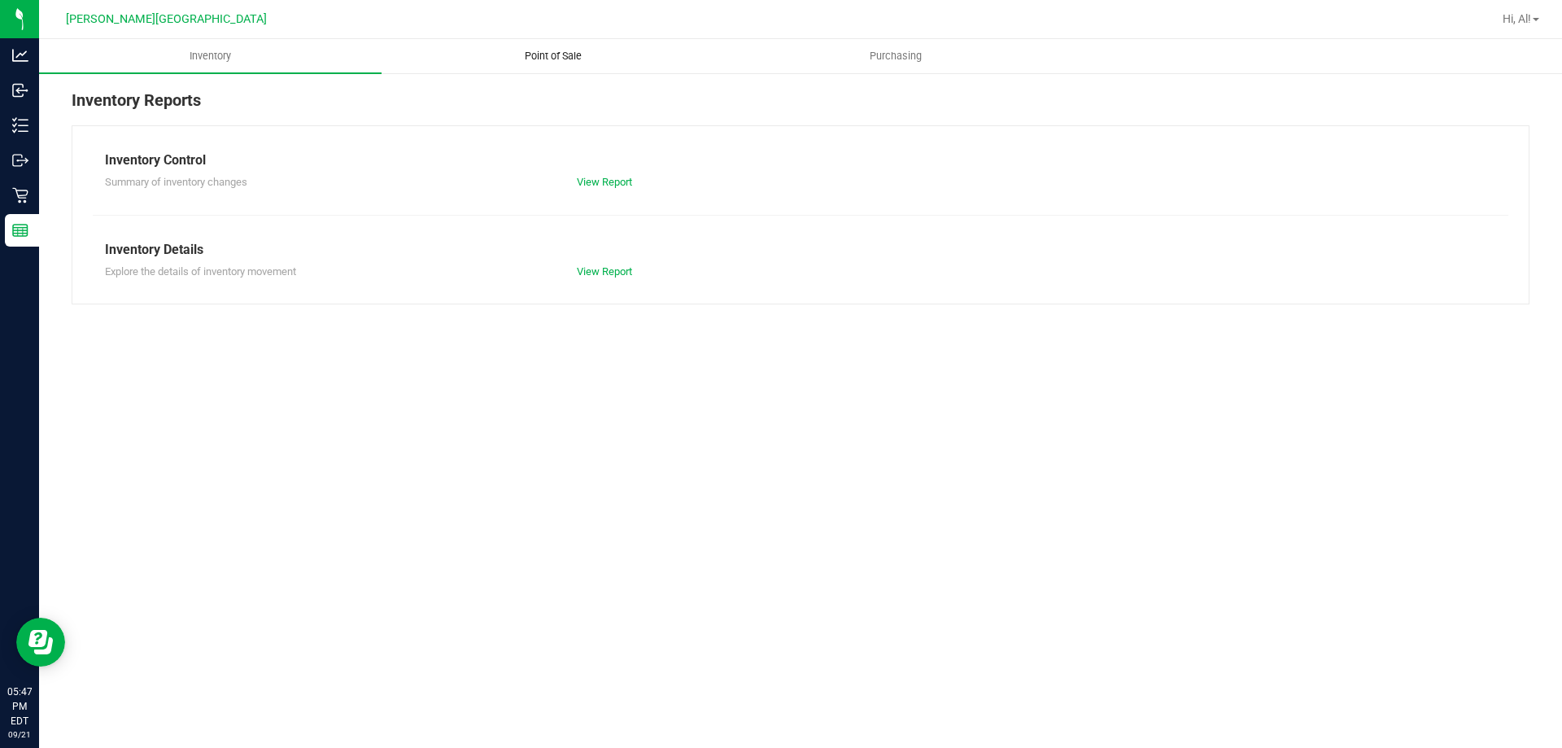
click at [544, 60] on span "Point of Sale" at bounding box center [553, 56] width 101 height 15
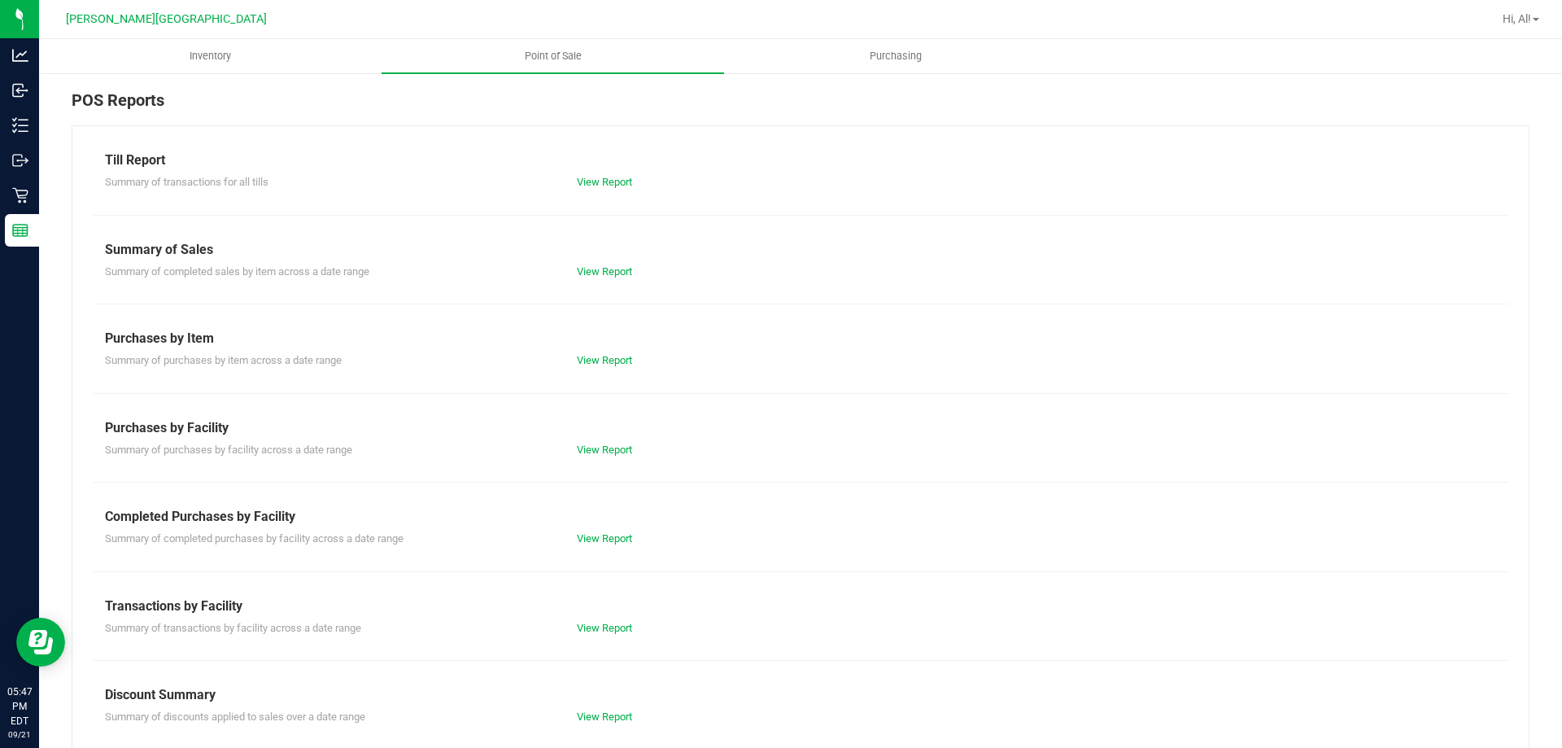
click at [622, 547] on div "Till Report Summary of transactions for all tills View Report Summary of Sales …" at bounding box center [801, 482] width 1458 height 714
click at [622, 542] on link "View Report" at bounding box center [604, 538] width 55 height 12
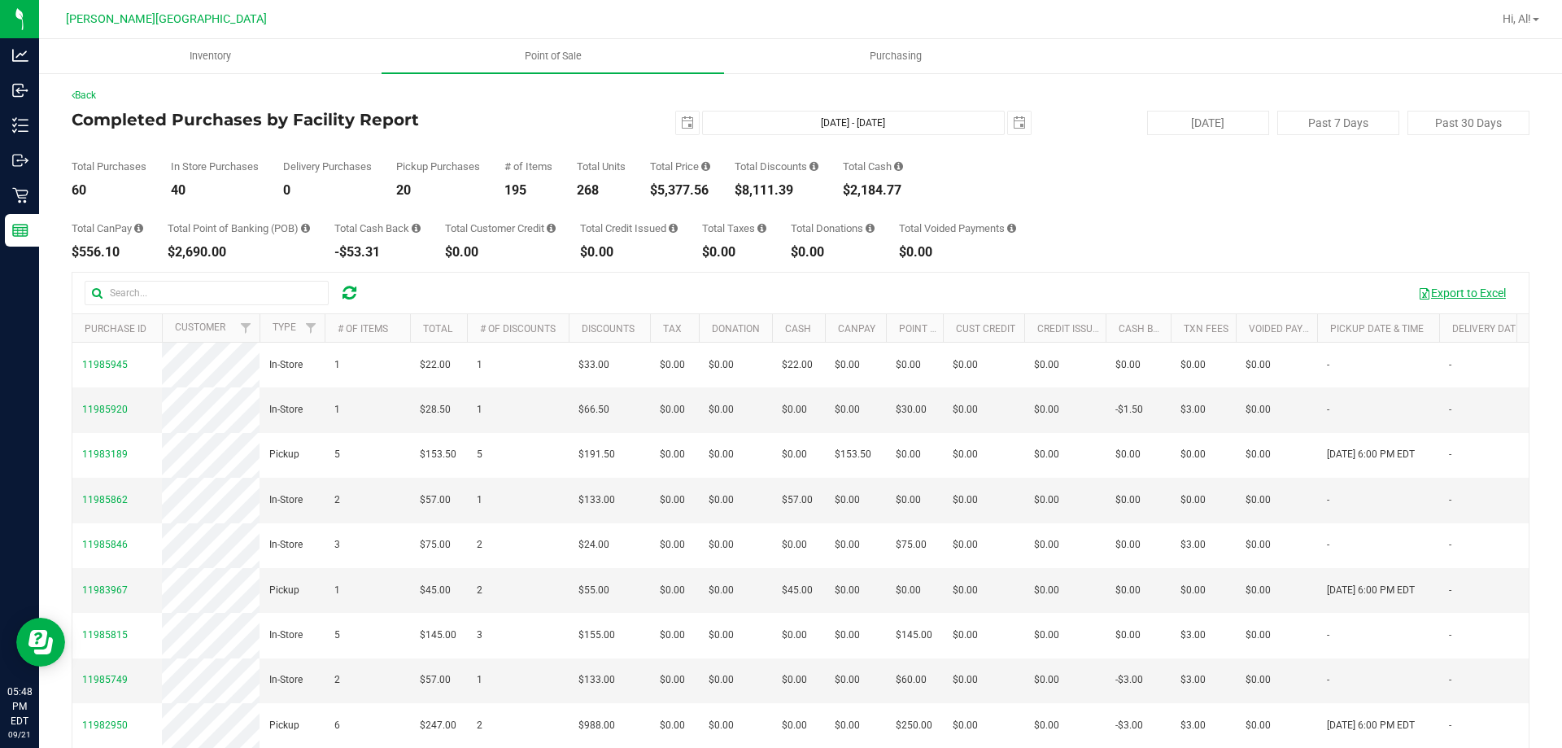
click at [1446, 299] on button "Export to Excel" at bounding box center [1462, 293] width 109 height 28
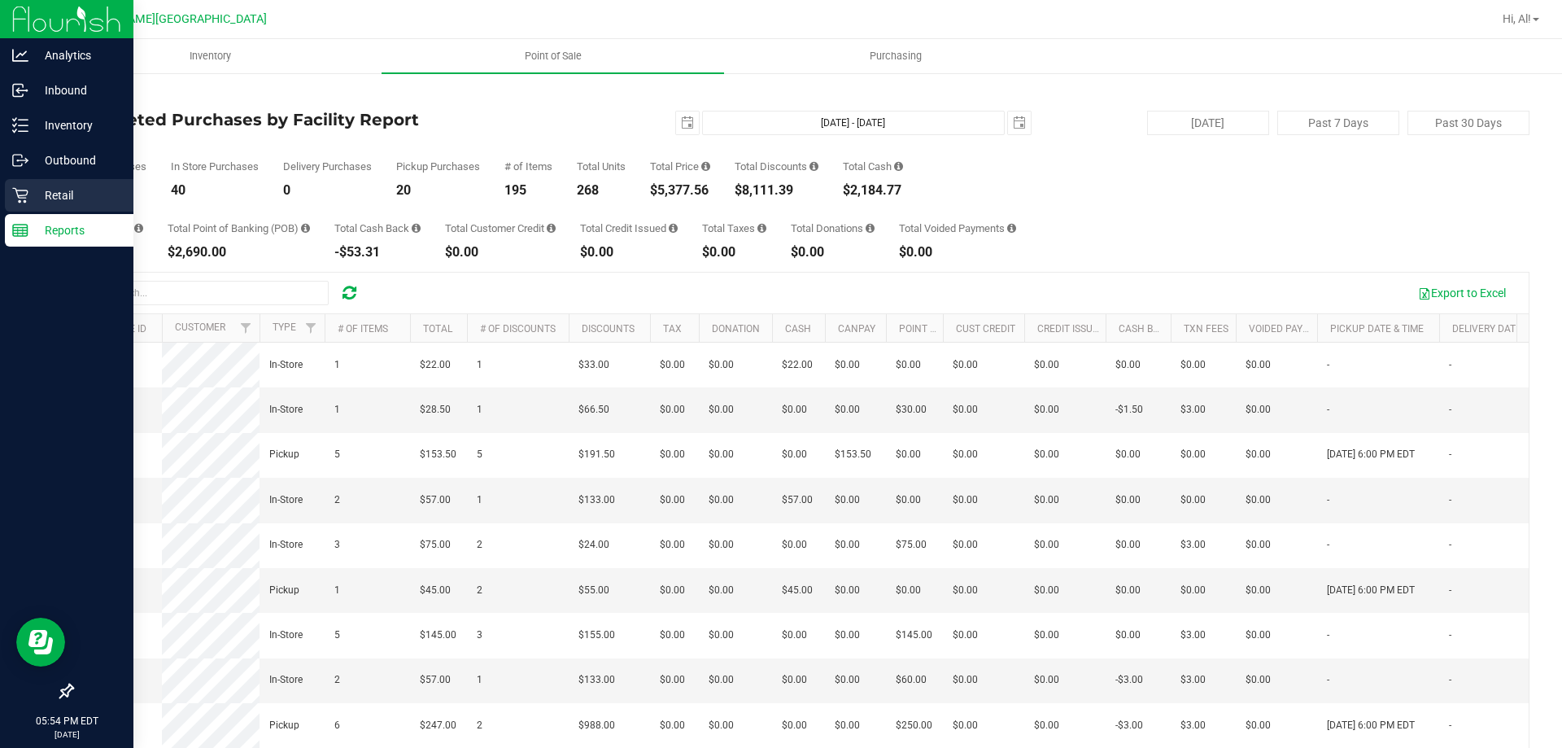
click at [33, 202] on p "Retail" at bounding box center [77, 196] width 98 height 20
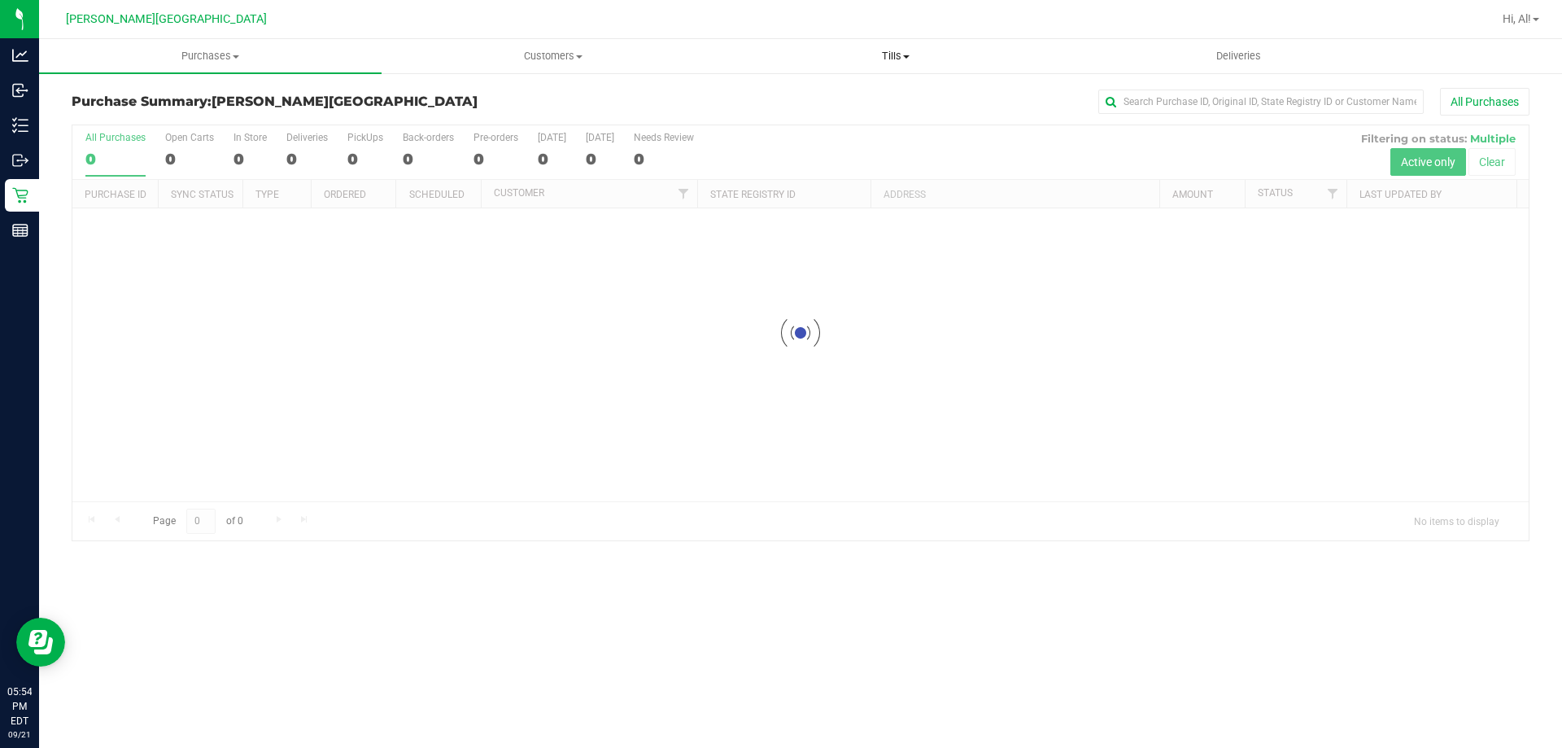
click at [866, 55] on span "Tills" at bounding box center [895, 56] width 341 height 15
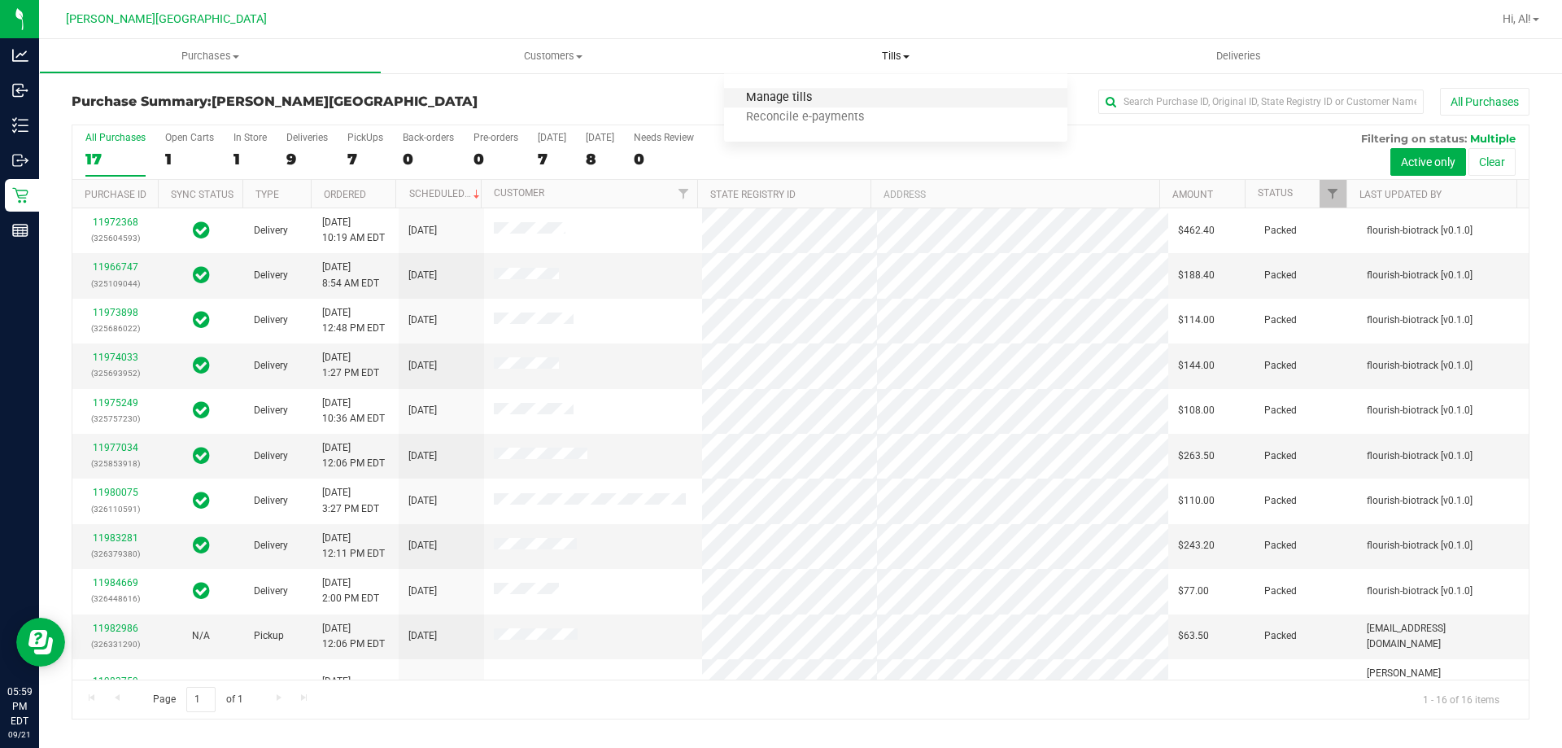
click at [751, 99] on span "Manage tills" at bounding box center [779, 98] width 110 height 14
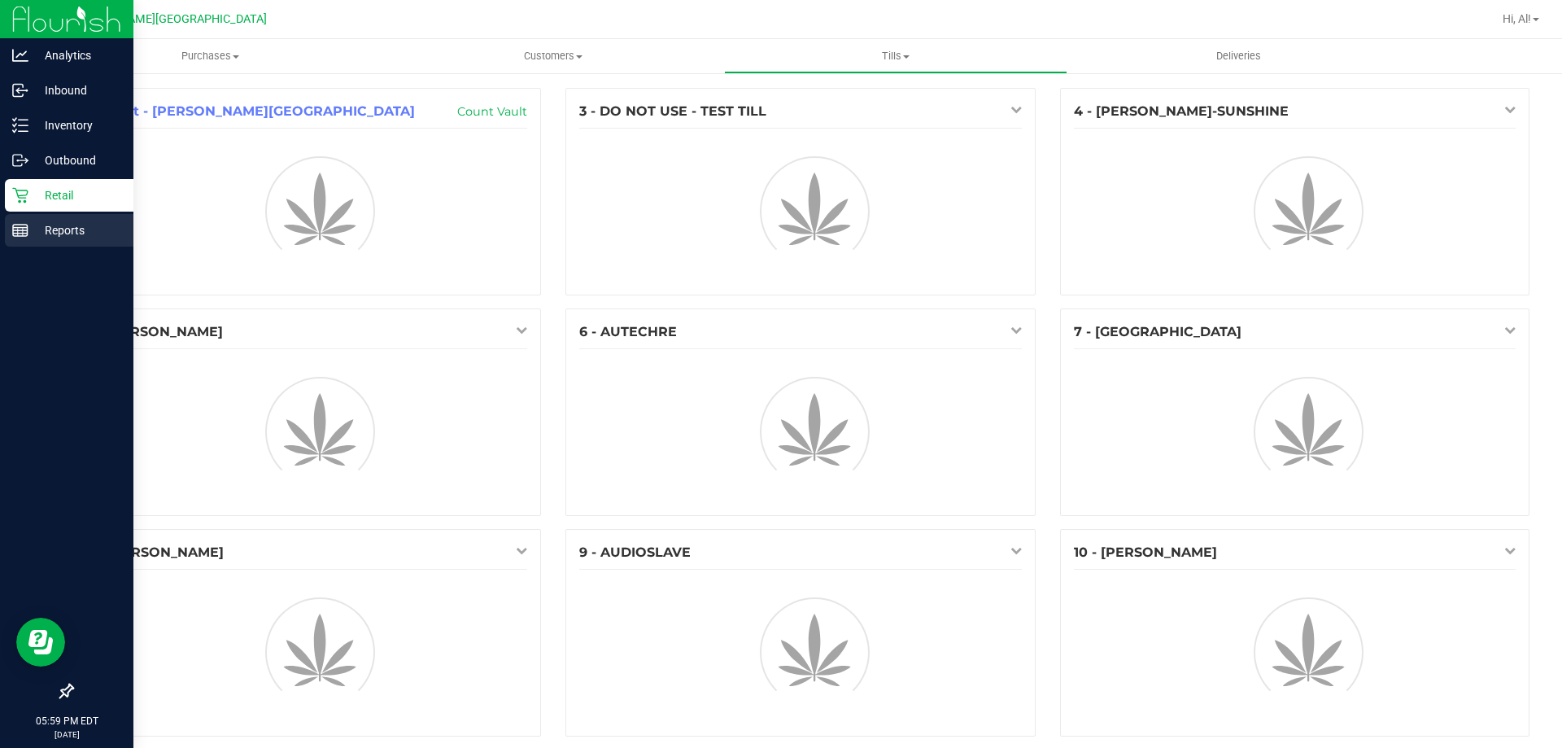
click at [29, 223] on p "Reports" at bounding box center [77, 231] width 98 height 20
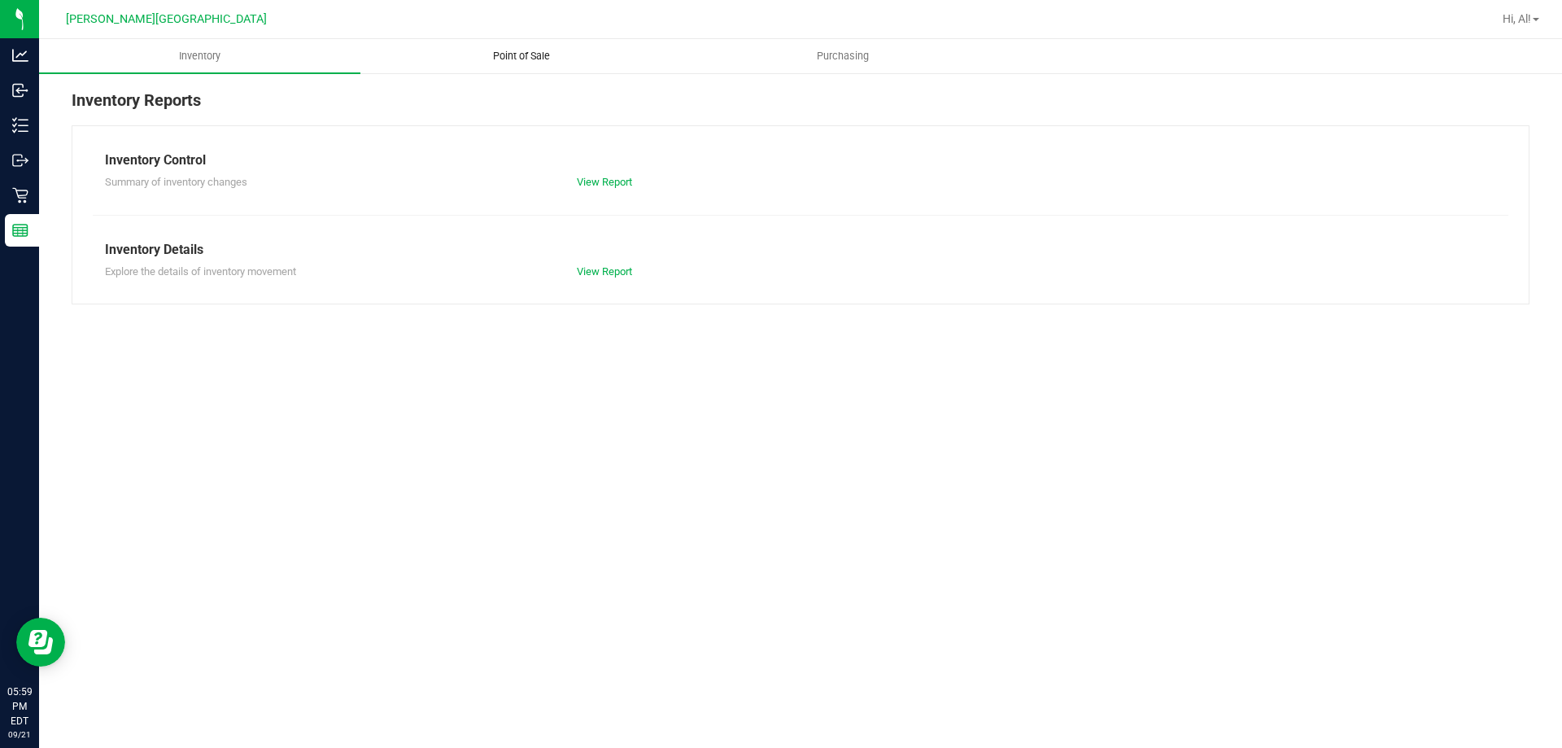
click at [526, 59] on span "Point of Sale" at bounding box center [521, 56] width 101 height 15
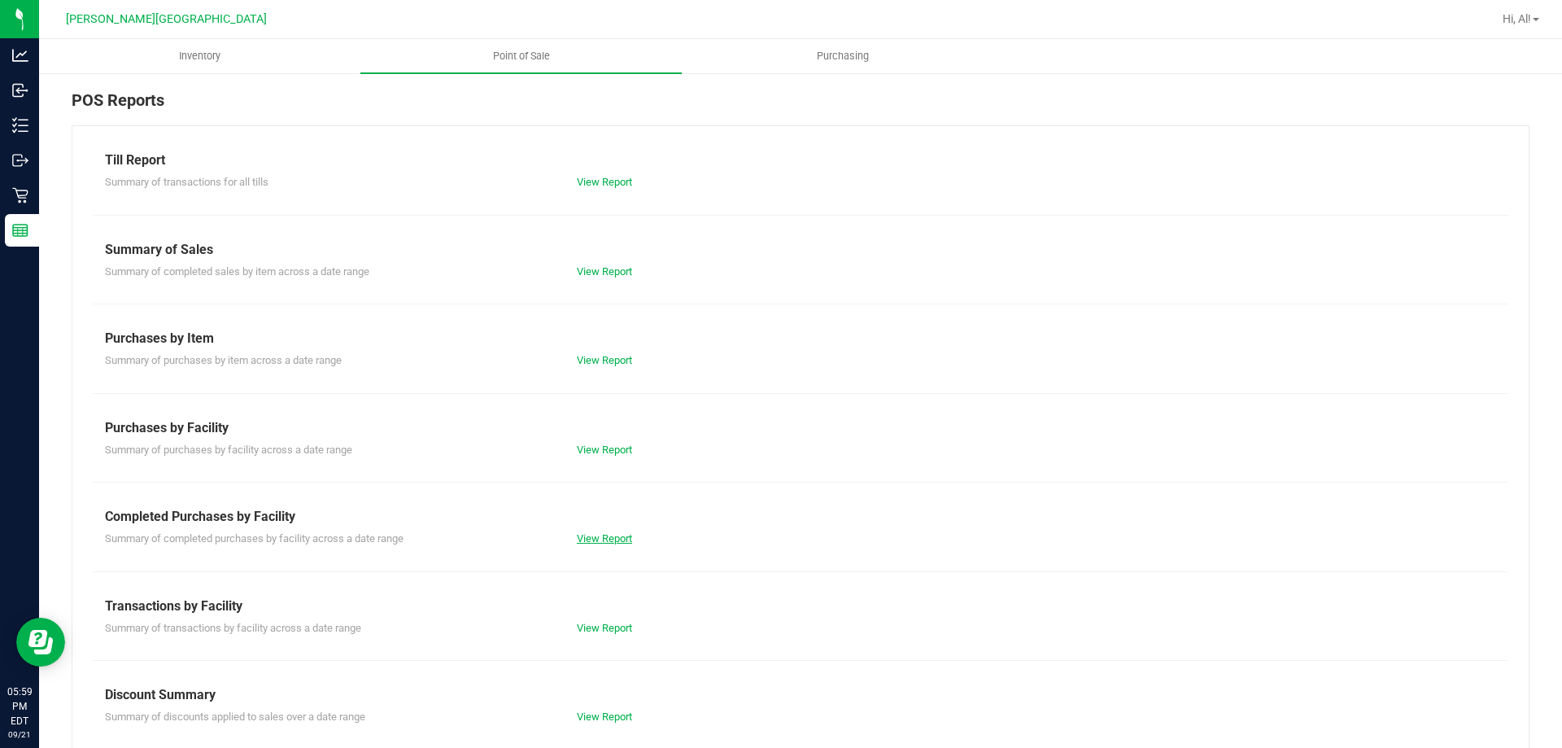
click at [610, 539] on link "View Report" at bounding box center [604, 538] width 55 height 12
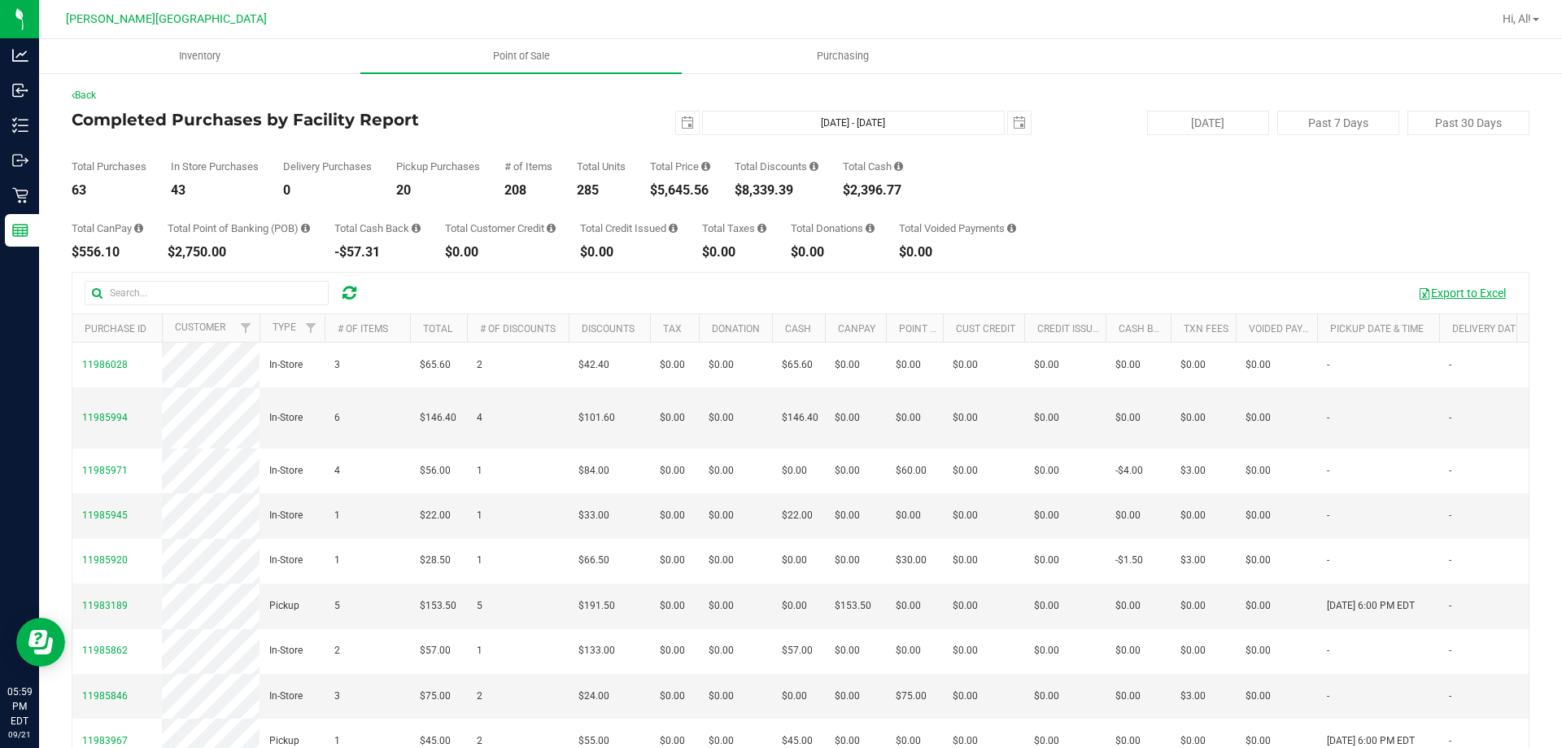
click at [1442, 287] on button "Export to Excel" at bounding box center [1462, 293] width 109 height 28
click at [925, 158] on div "Total Purchases 63 In Store Purchases 43 Delivery Purchases 0 Pickup Purchases …" at bounding box center [801, 166] width 1458 height 62
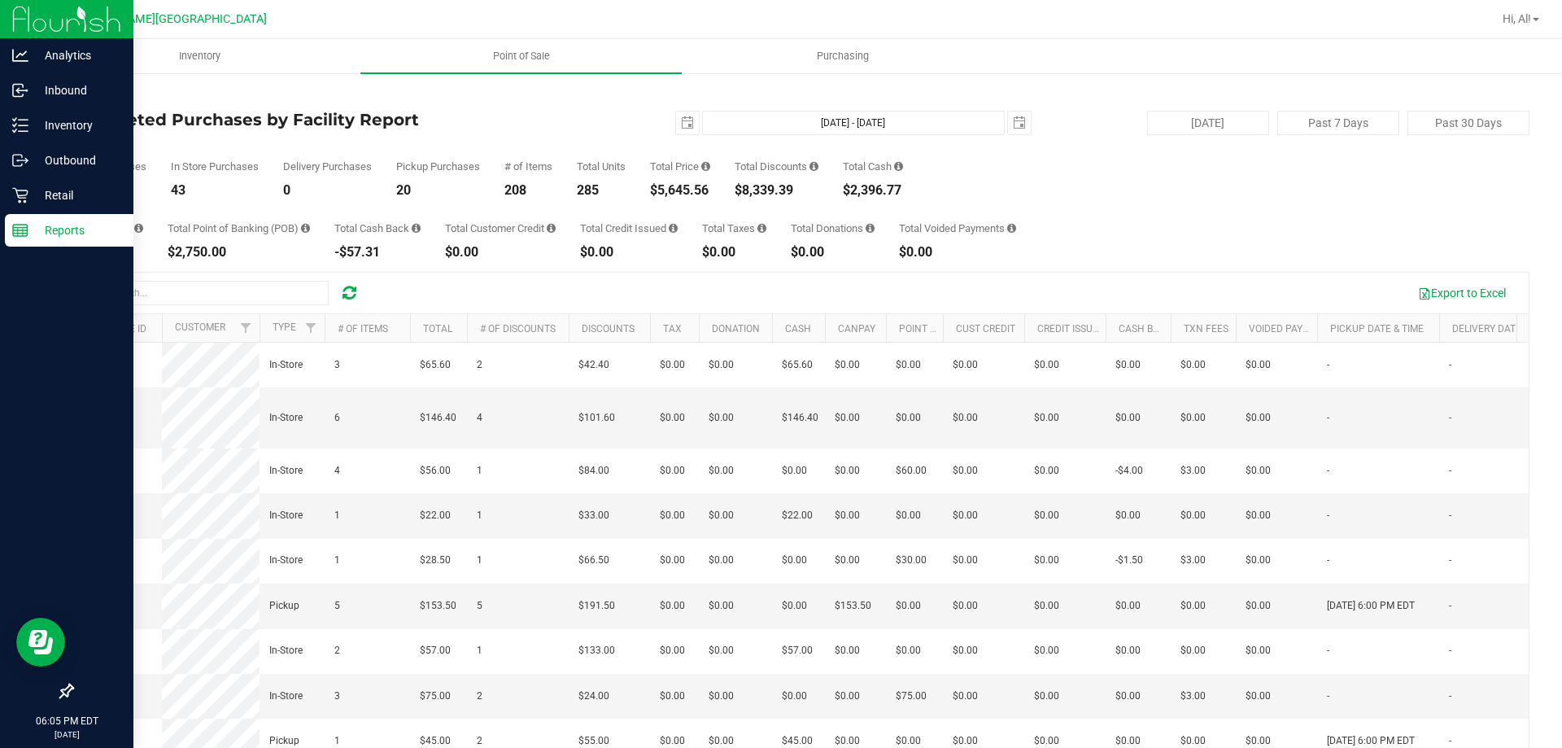
click at [37, 226] on p "Reports" at bounding box center [77, 231] width 98 height 20
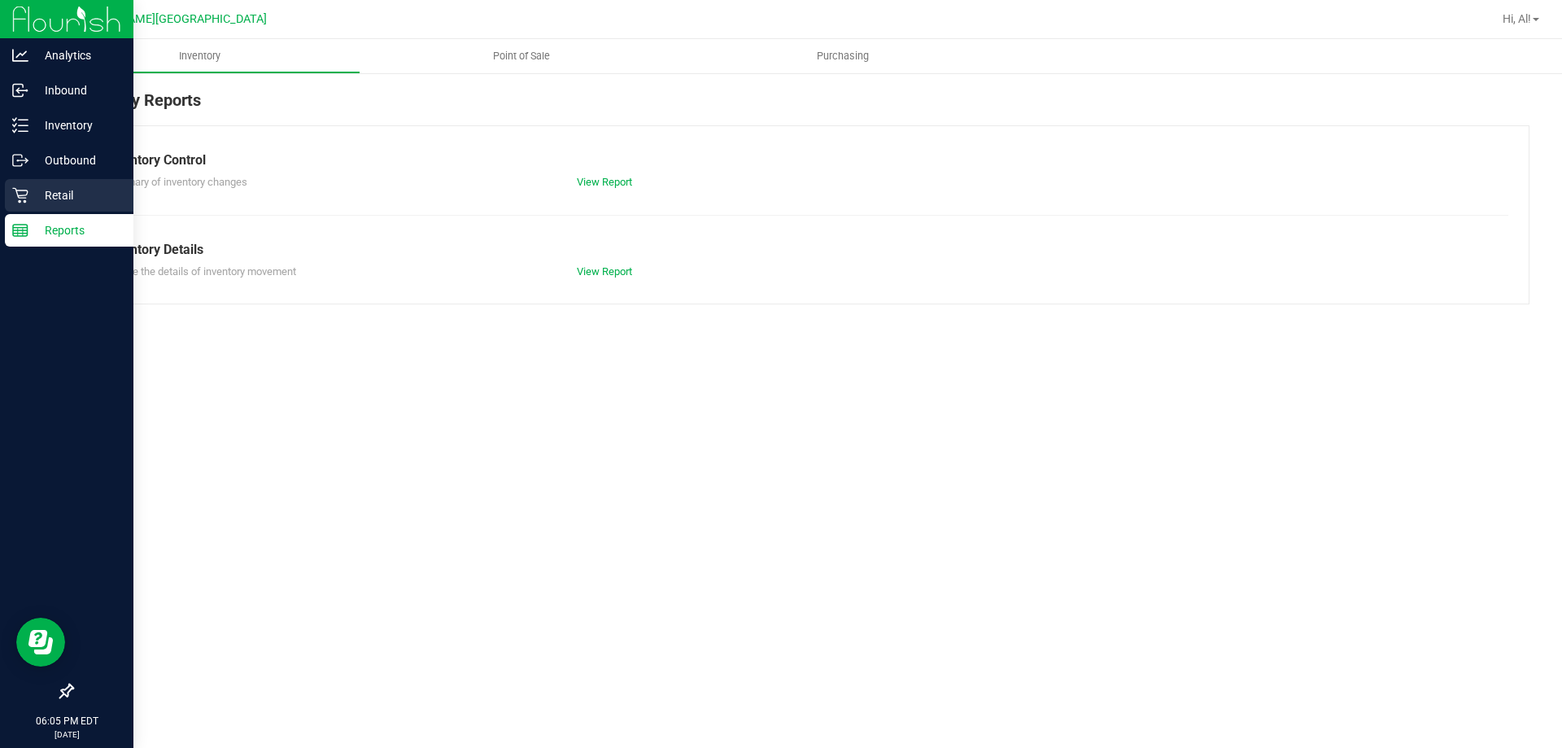
click at [32, 206] on div "Retail" at bounding box center [69, 195] width 129 height 33
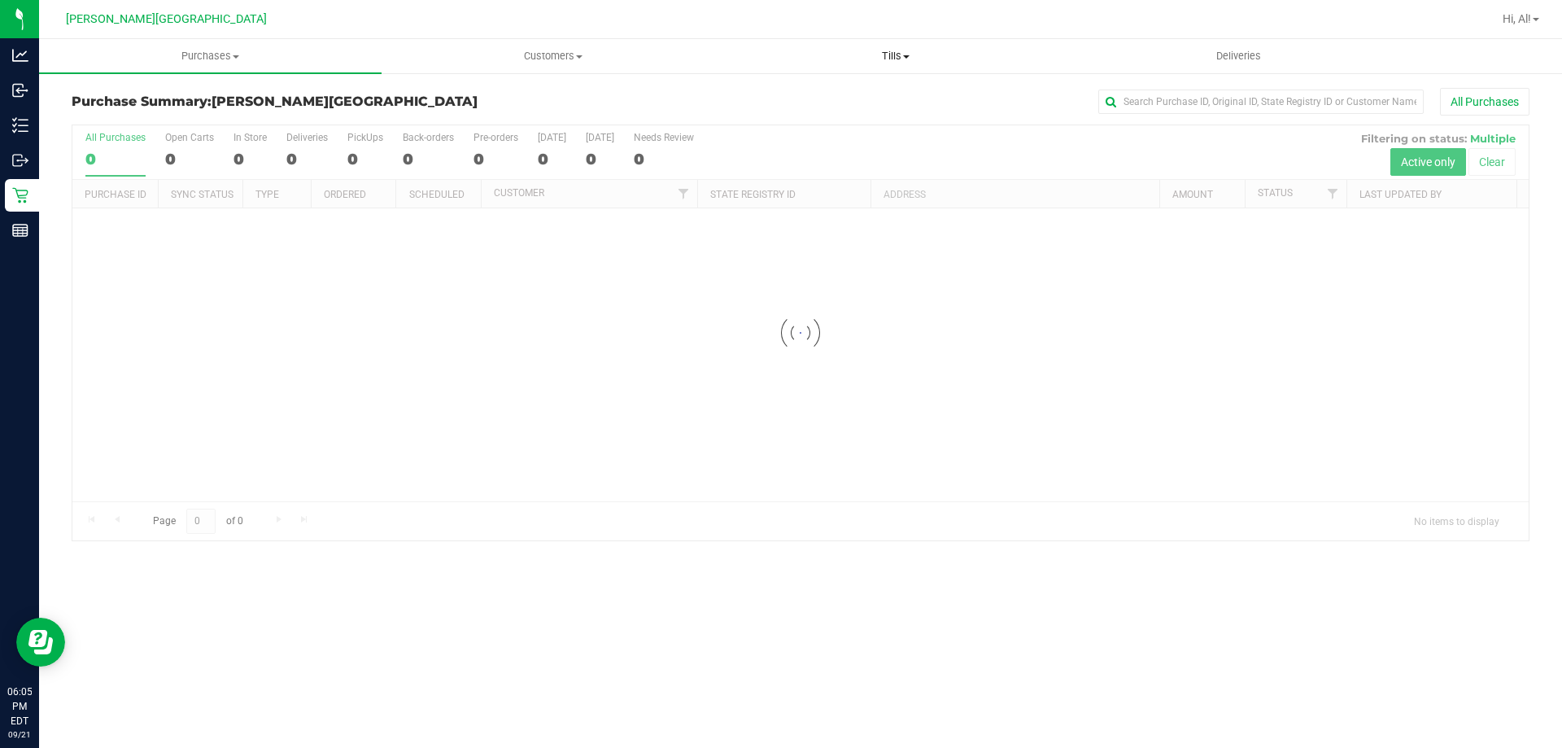
click at [871, 56] on span "Tills" at bounding box center [895, 56] width 341 height 15
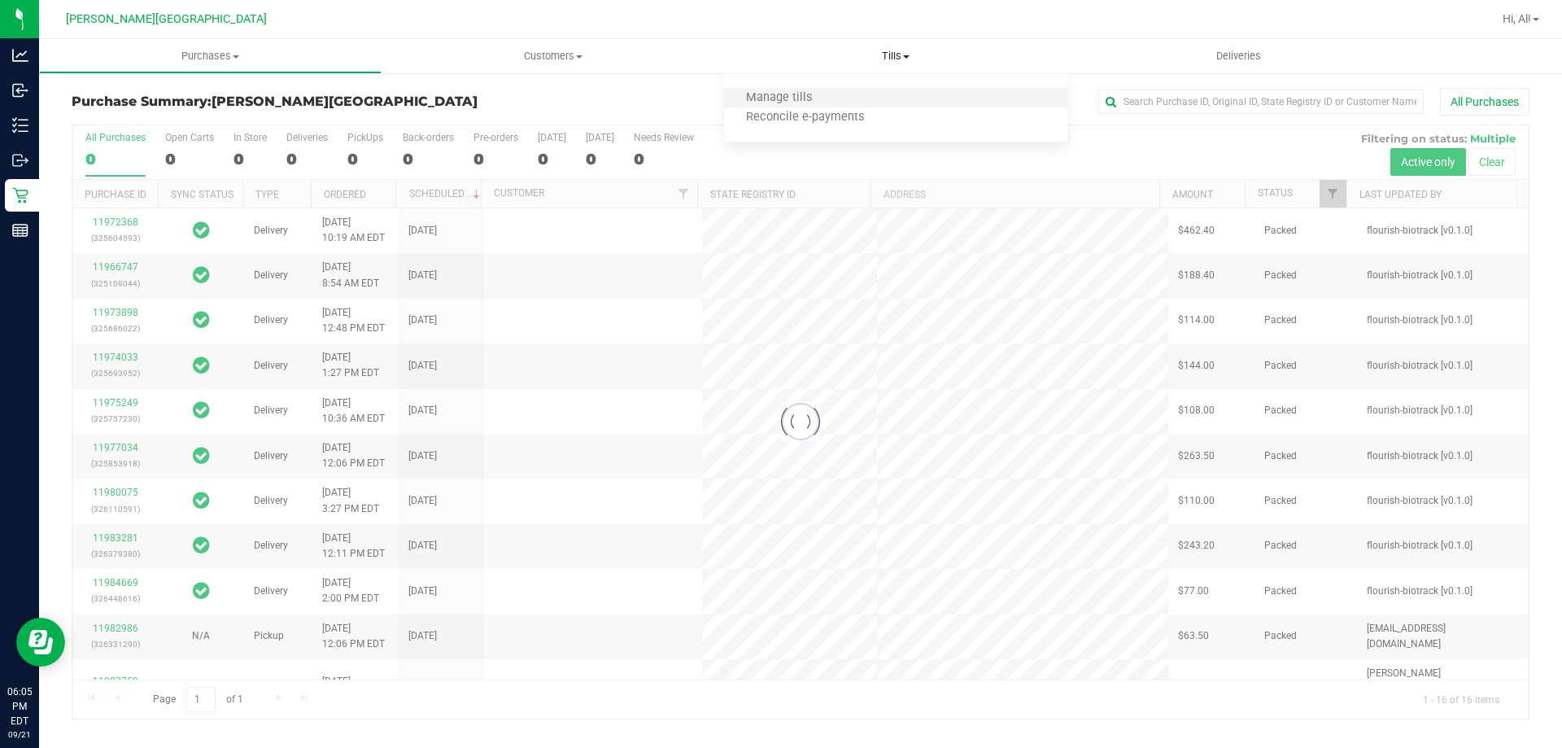
click at [859, 96] on li "Manage tills" at bounding box center [895, 99] width 343 height 20
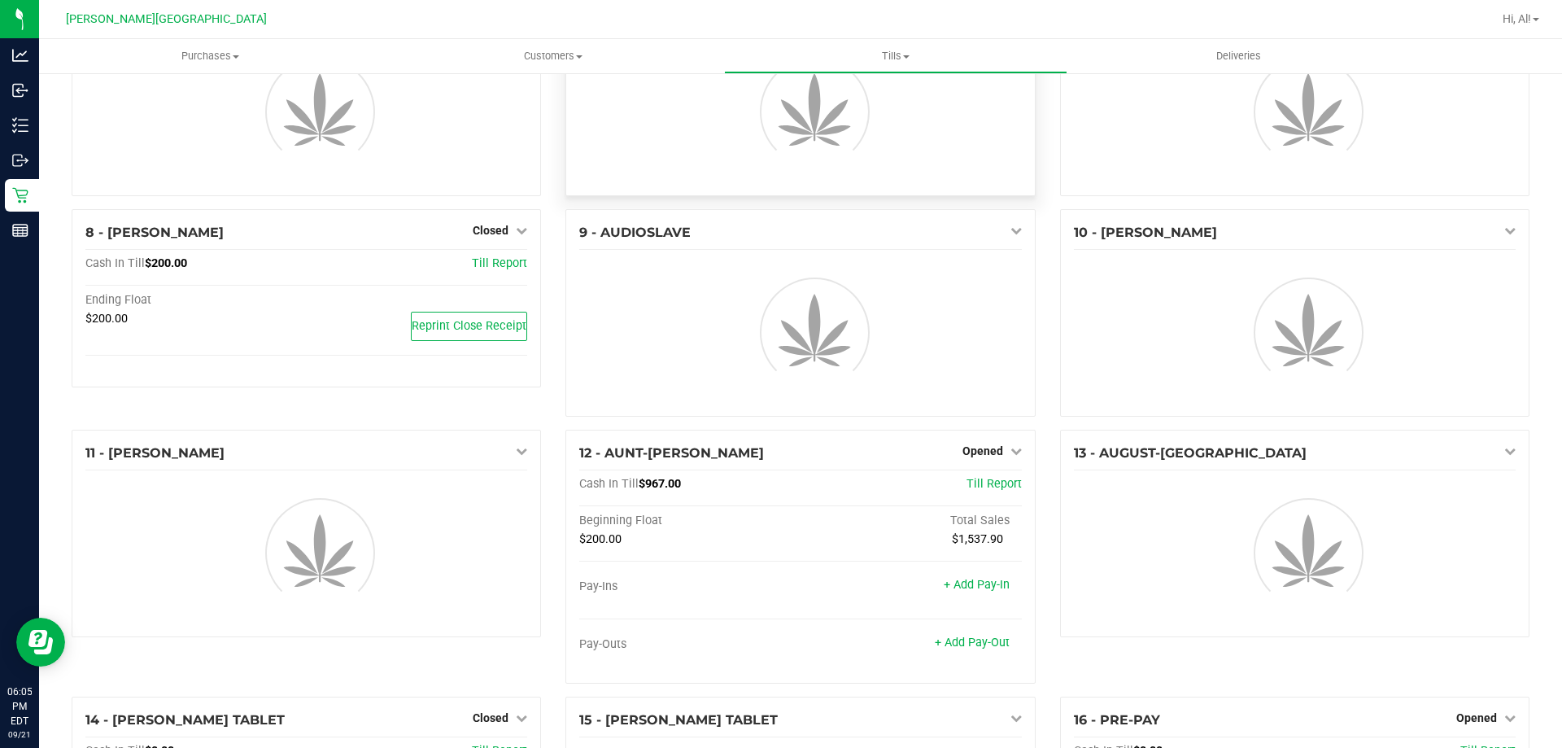
scroll to position [407, 0]
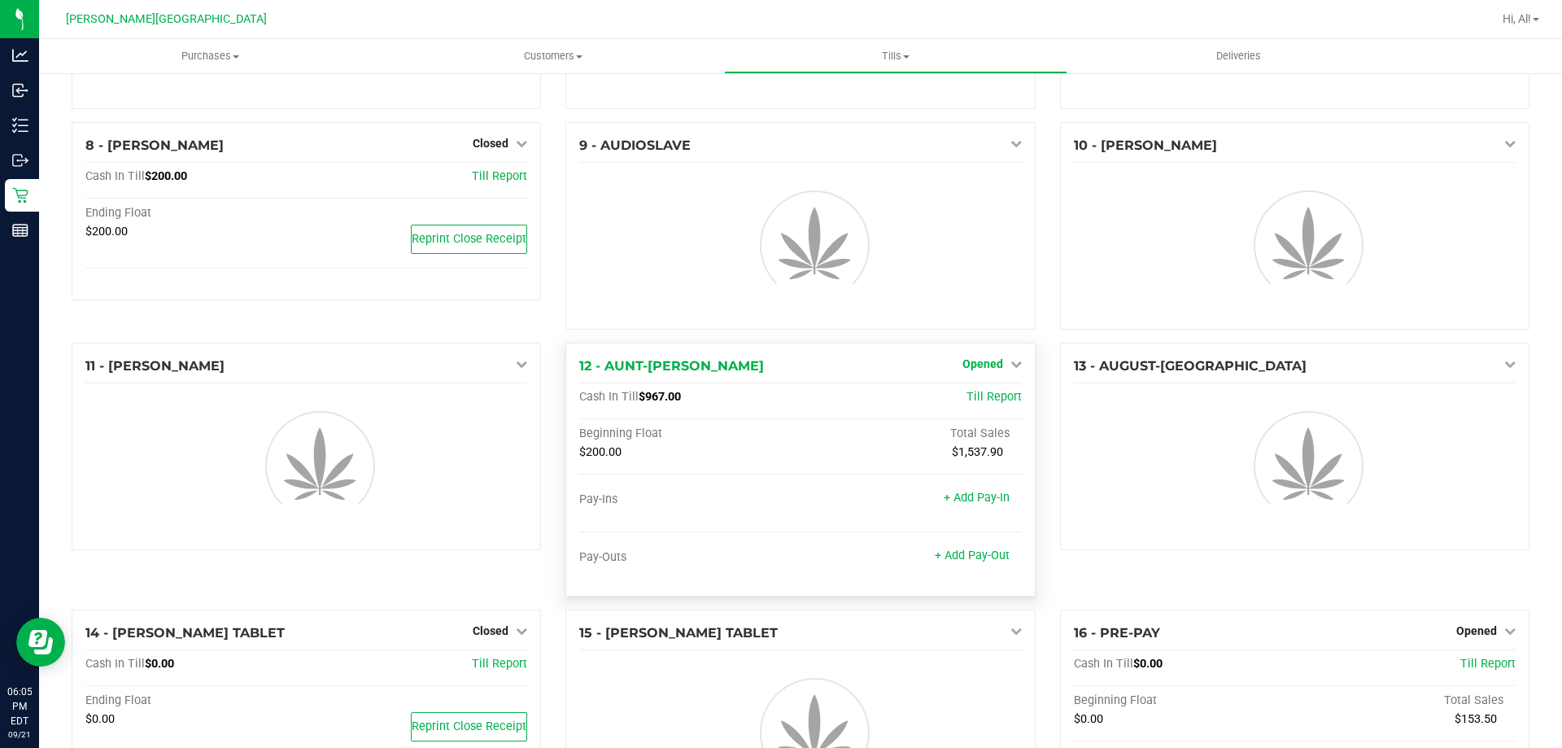
click at [993, 360] on span "Opened" at bounding box center [983, 363] width 41 height 13
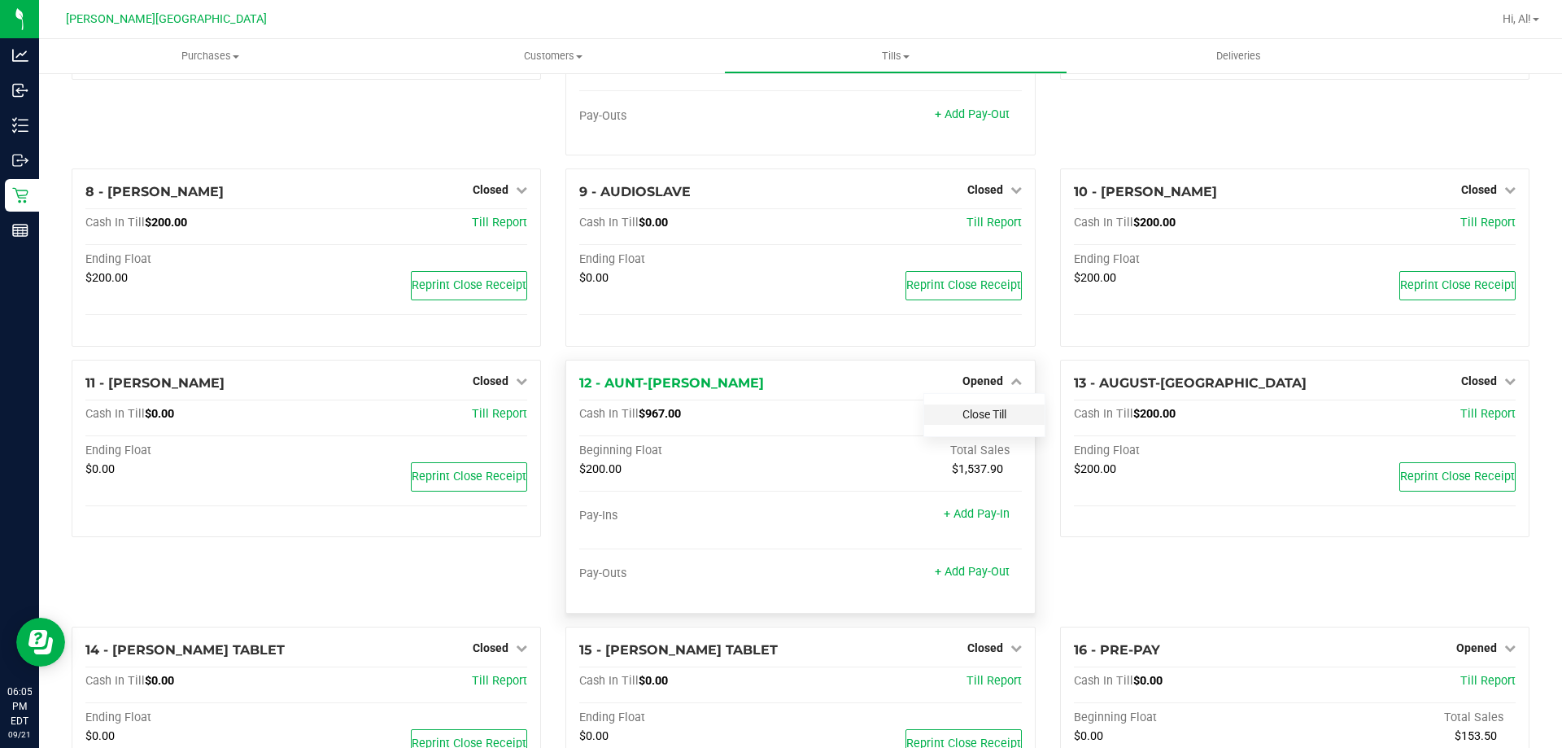
click at [962, 441] on div "Cash In Till $967.00 Till Report Beginning Float Total Sales $200.00 $1,537.90 …" at bounding box center [800, 503] width 442 height 193
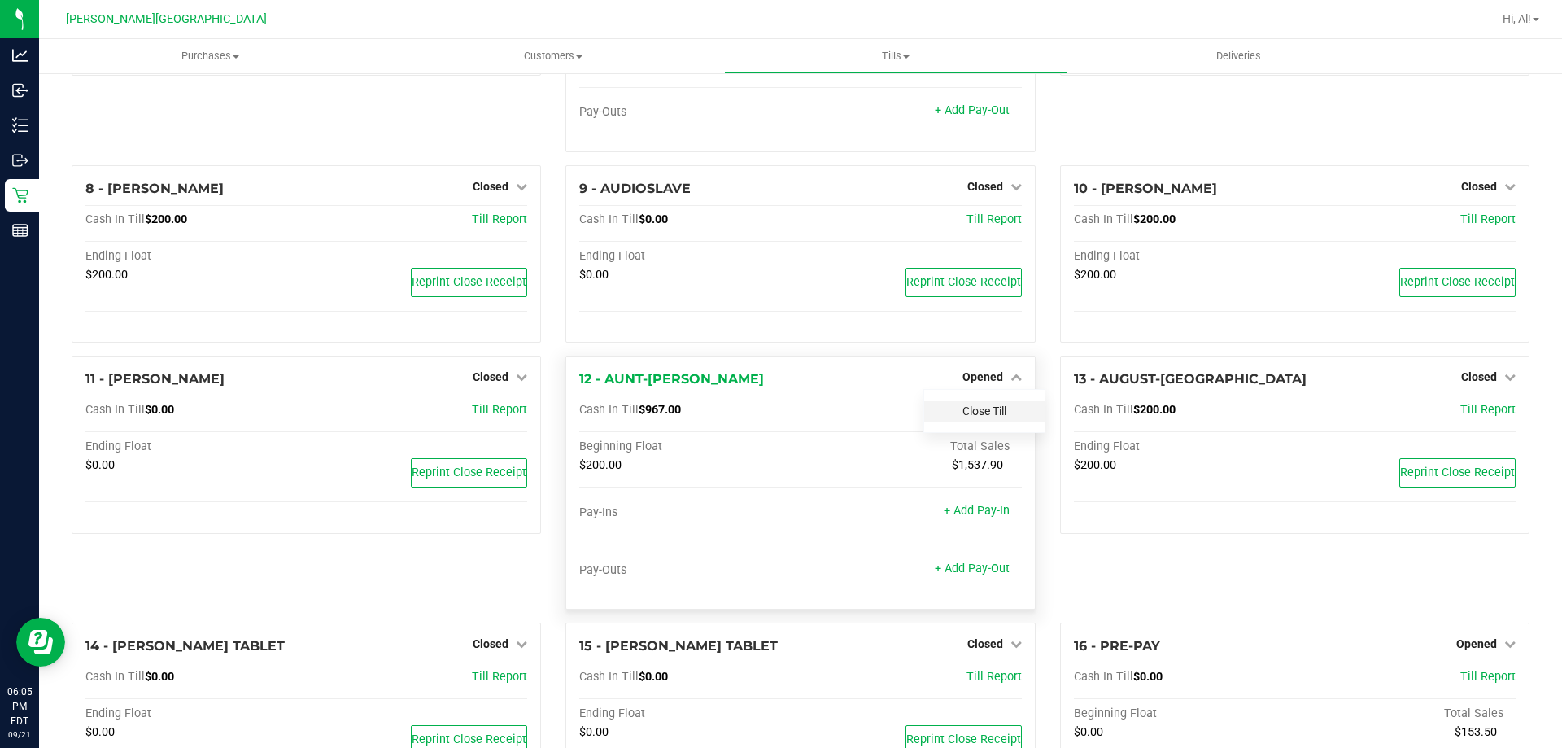
click at [963, 410] on link "Close Till" at bounding box center [985, 410] width 44 height 13
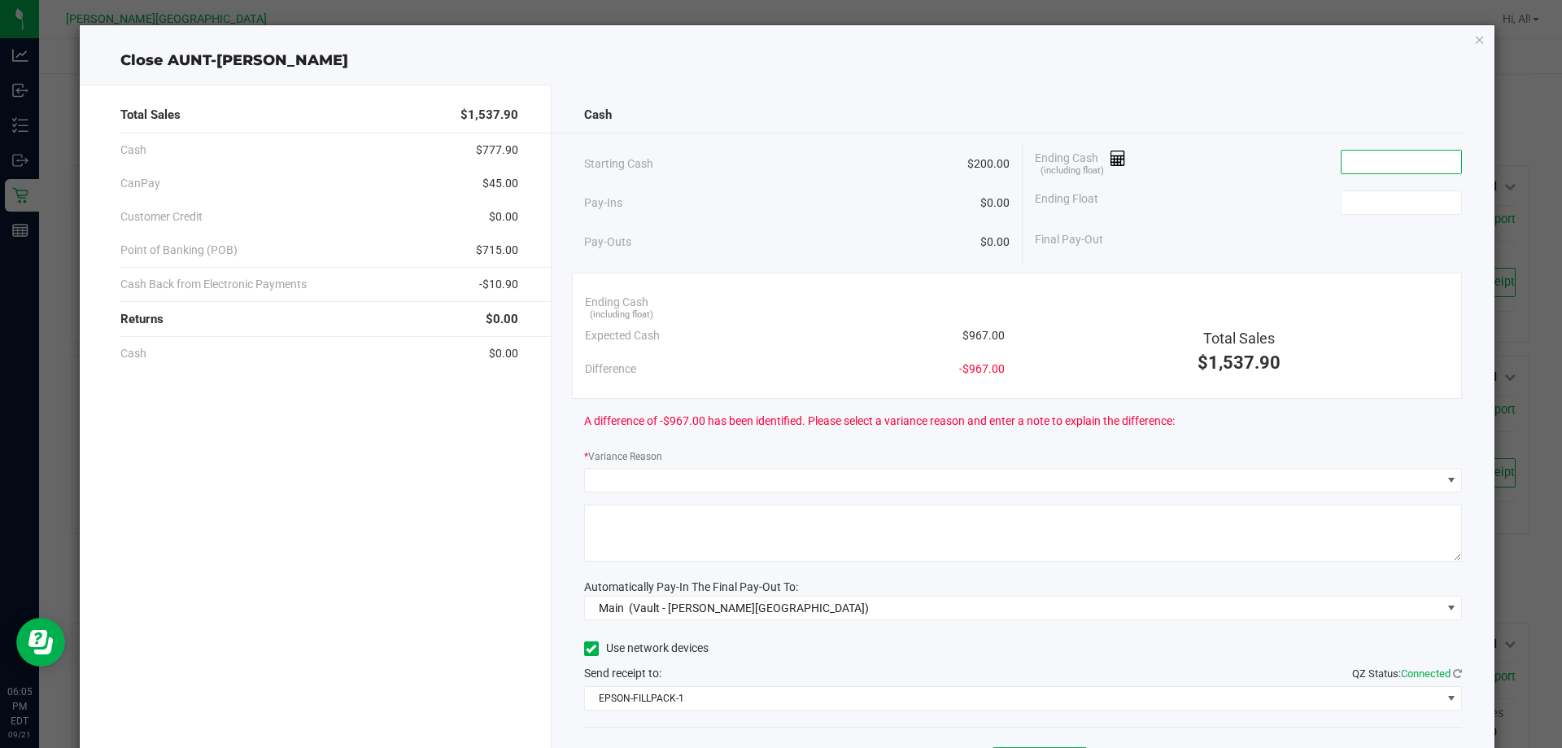
click at [1372, 152] on input at bounding box center [1402, 162] width 120 height 23
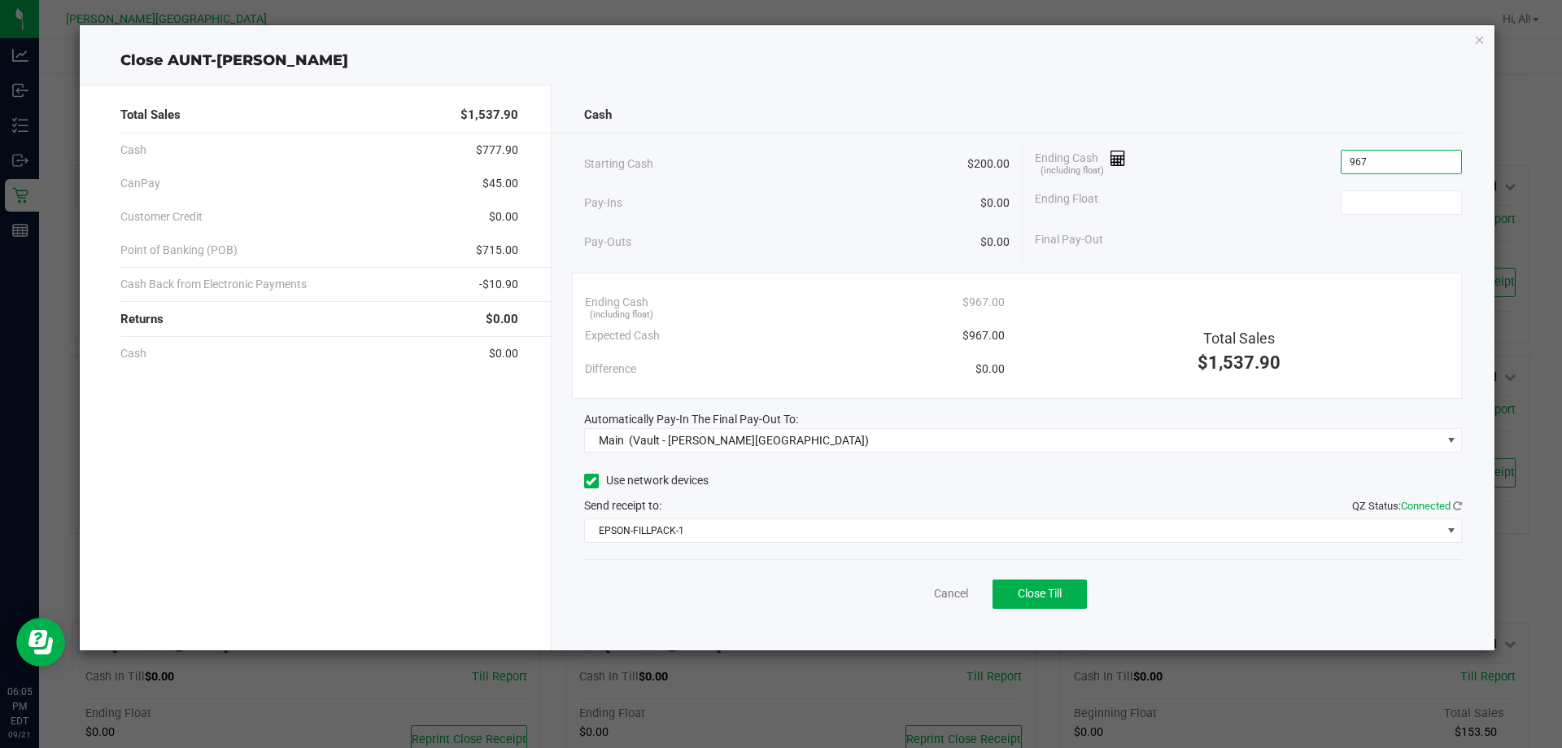
type input "$967.00"
type input "$200.00"
click at [1293, 178] on div "Ending Cash (including float) $967.00" at bounding box center [1248, 162] width 427 height 41
click at [1086, 584] on button "Close Till" at bounding box center [1040, 593] width 94 height 29
click at [923, 594] on link "Dismiss" at bounding box center [915, 593] width 39 height 17
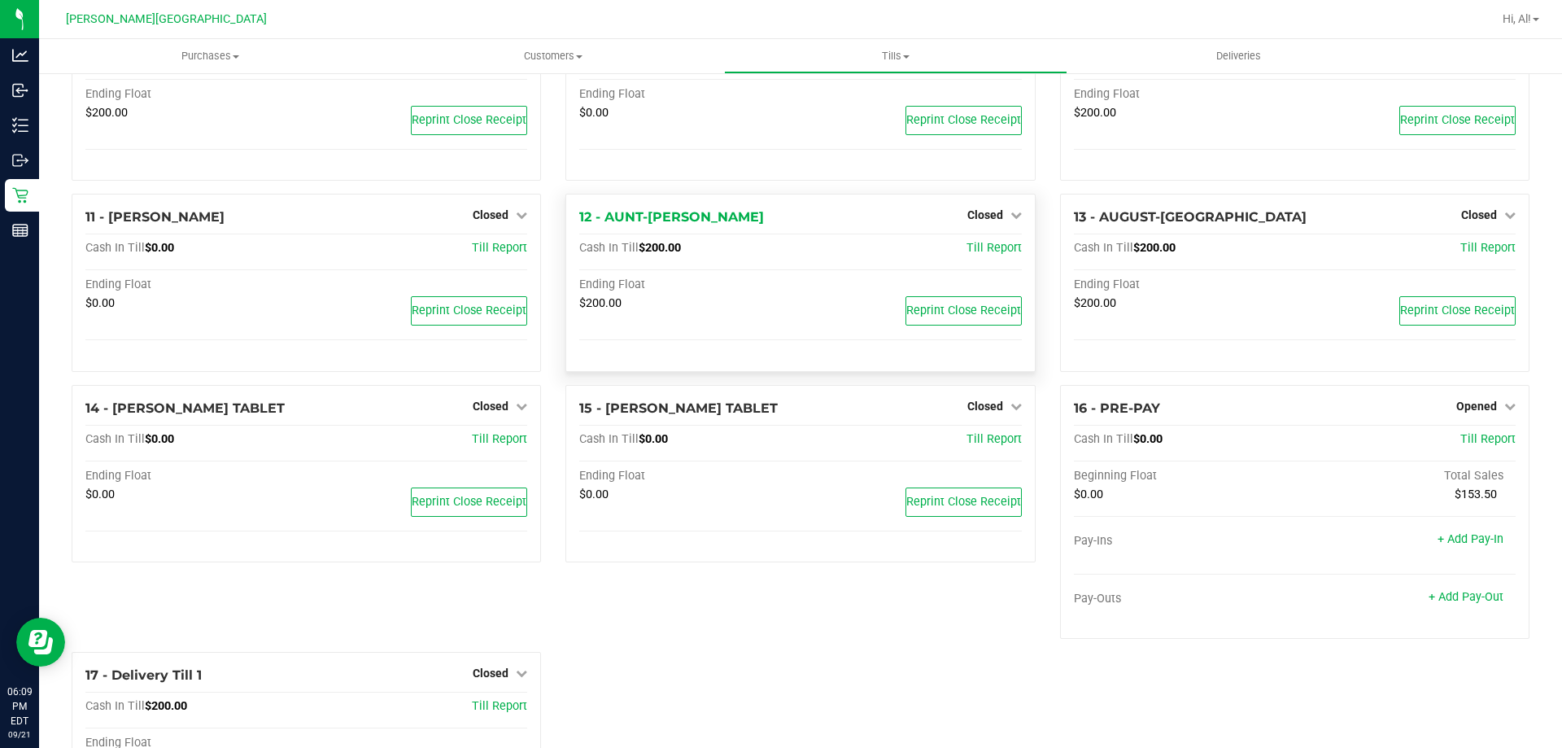
scroll to position [650, 0]
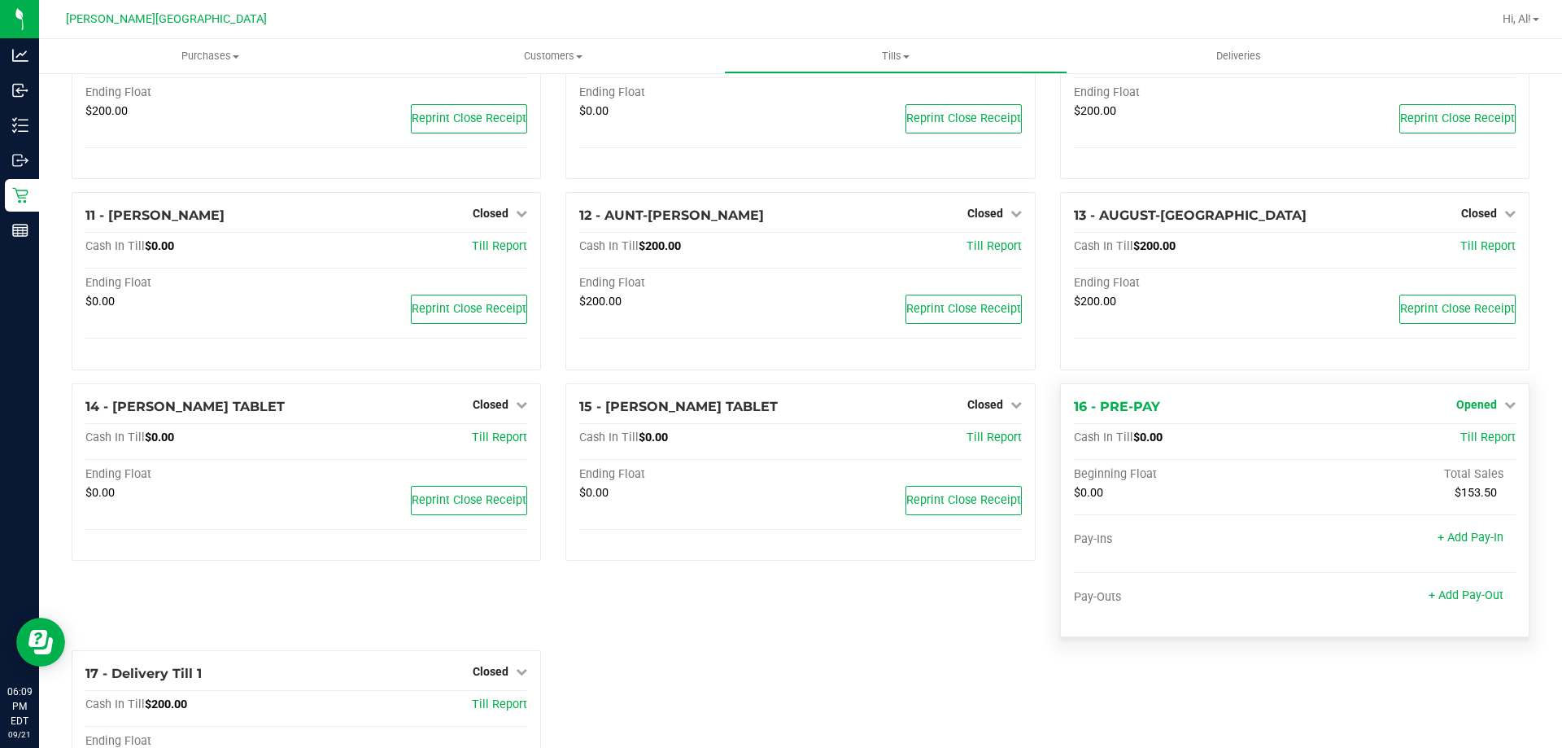
click at [1470, 409] on span "Opened" at bounding box center [1476, 404] width 41 height 13
click at [1456, 444] on link "Close Till" at bounding box center [1478, 437] width 44 height 13
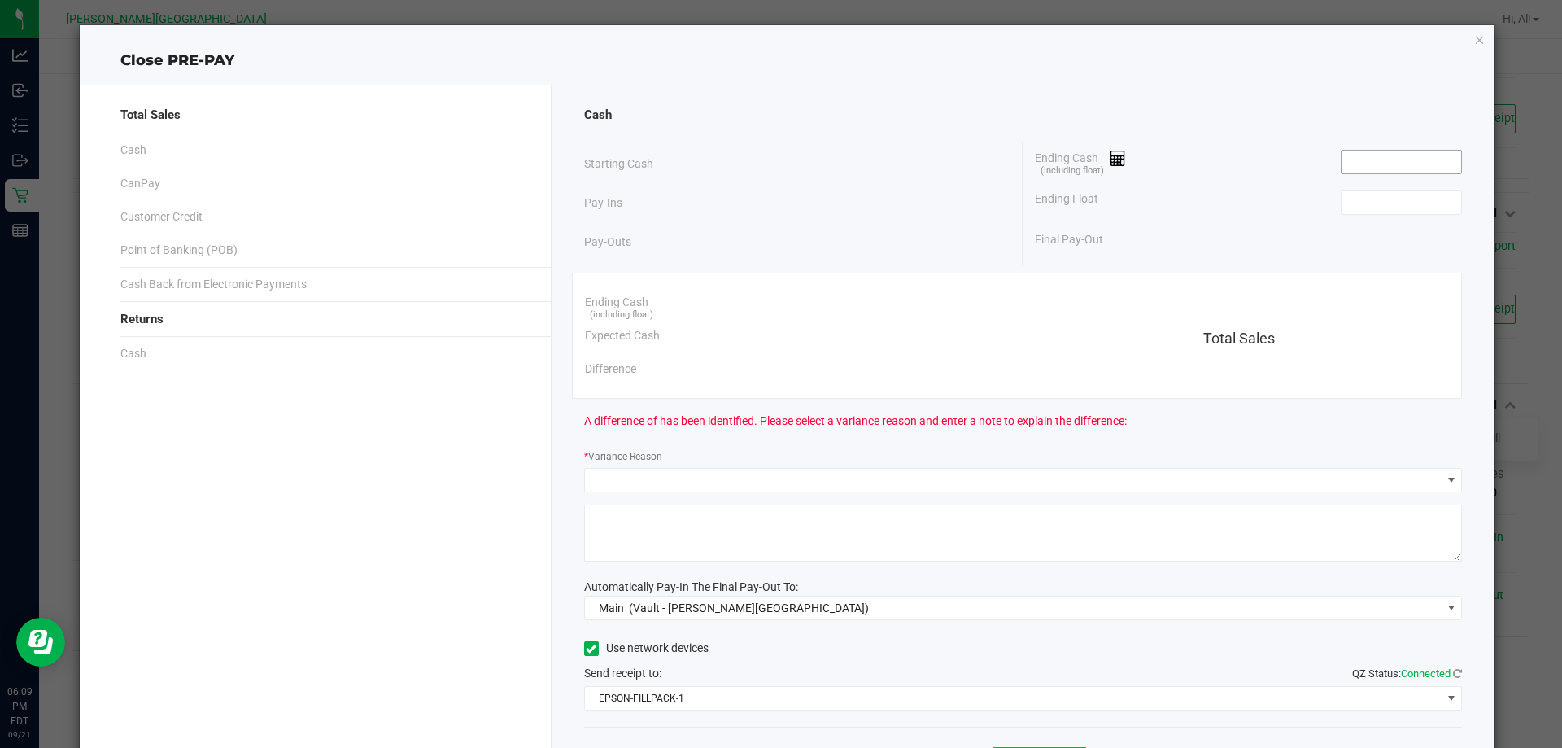
click at [1367, 169] on input at bounding box center [1402, 162] width 120 height 23
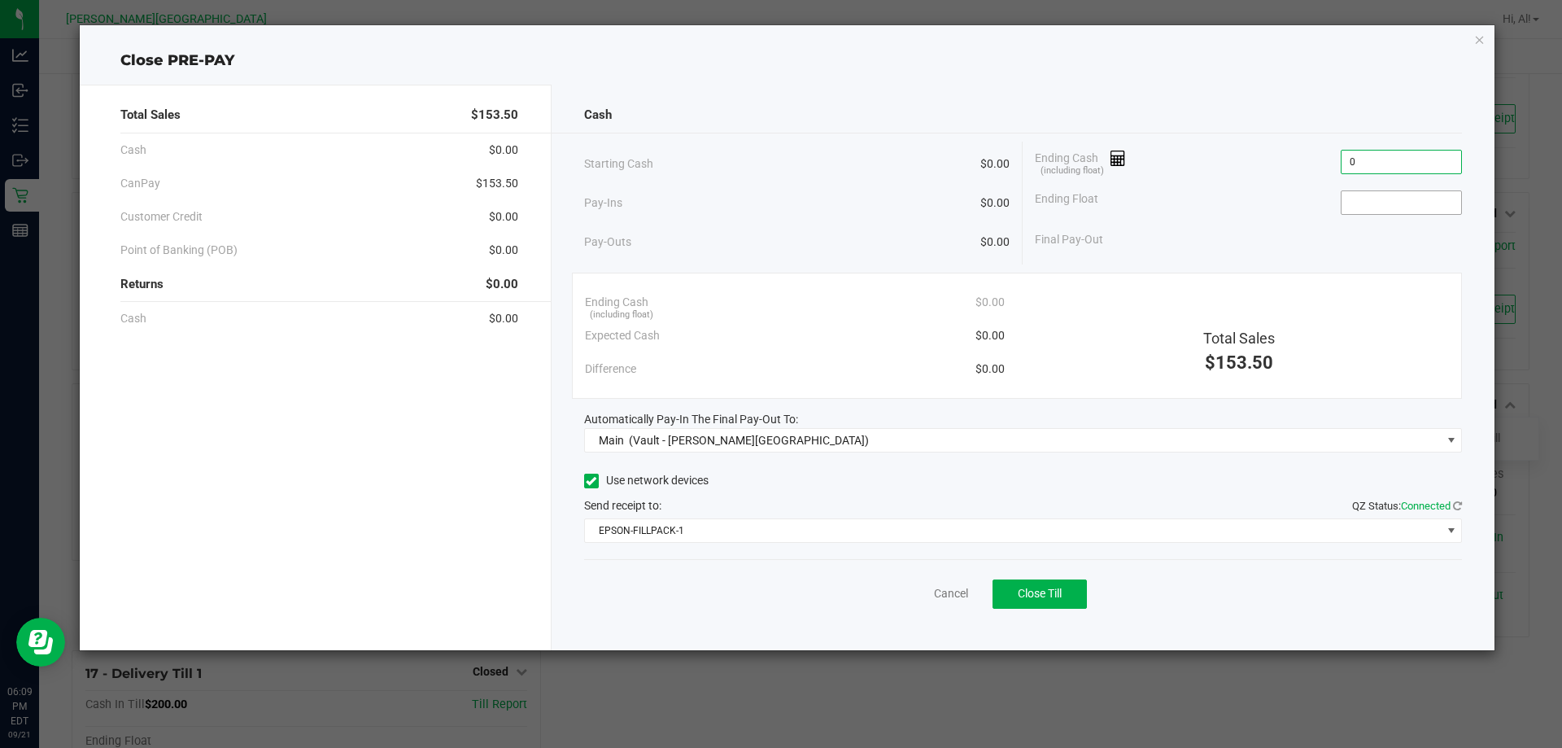
type input "$0.00"
click at [1378, 207] on input at bounding box center [1402, 202] width 120 height 23
type input "$0.00"
click at [1225, 242] on div "Final Pay-Out $0.00" at bounding box center [1248, 239] width 427 height 33
click at [1043, 595] on span "Close Till" at bounding box center [1040, 593] width 44 height 13
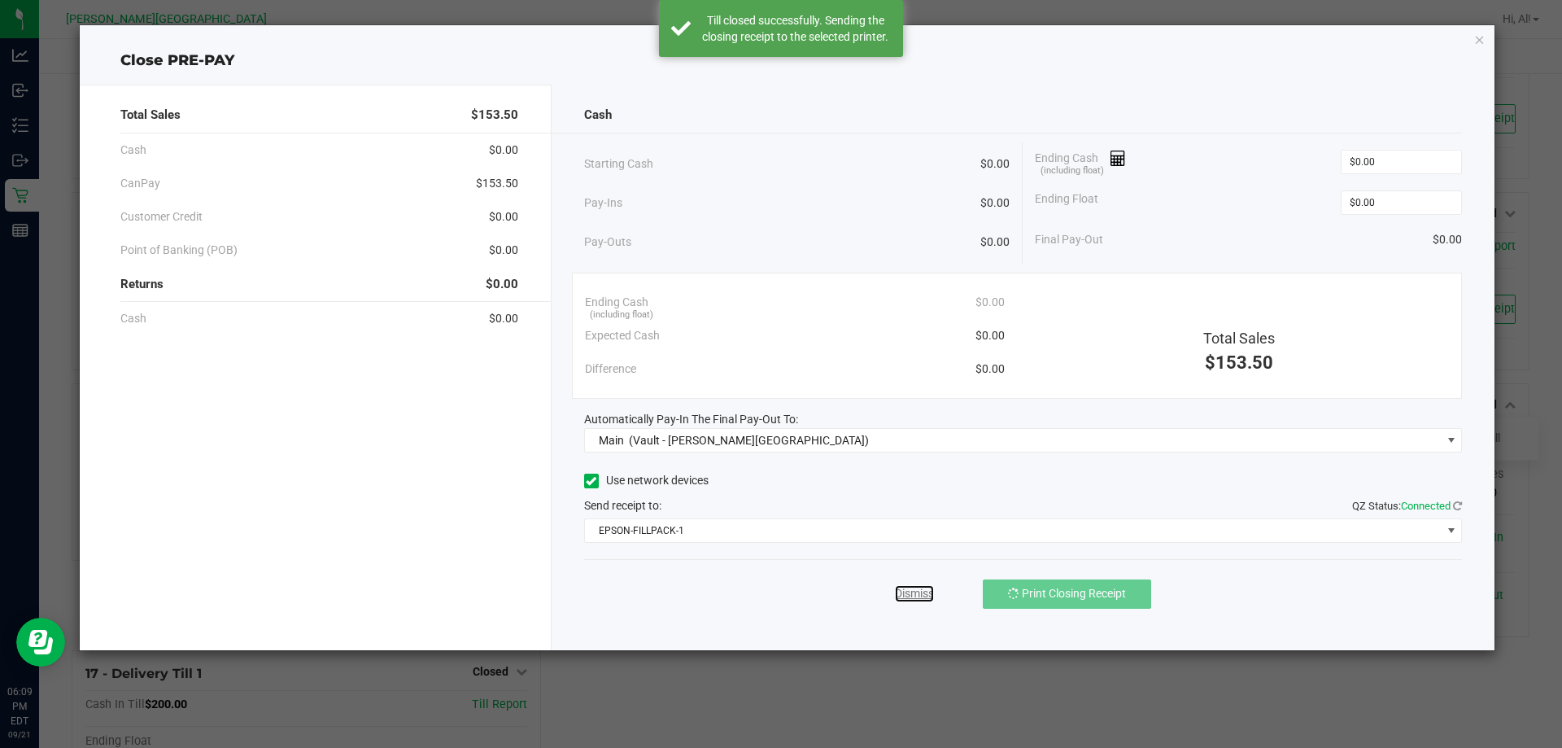
click at [913, 595] on link "Dismiss" at bounding box center [914, 593] width 39 height 17
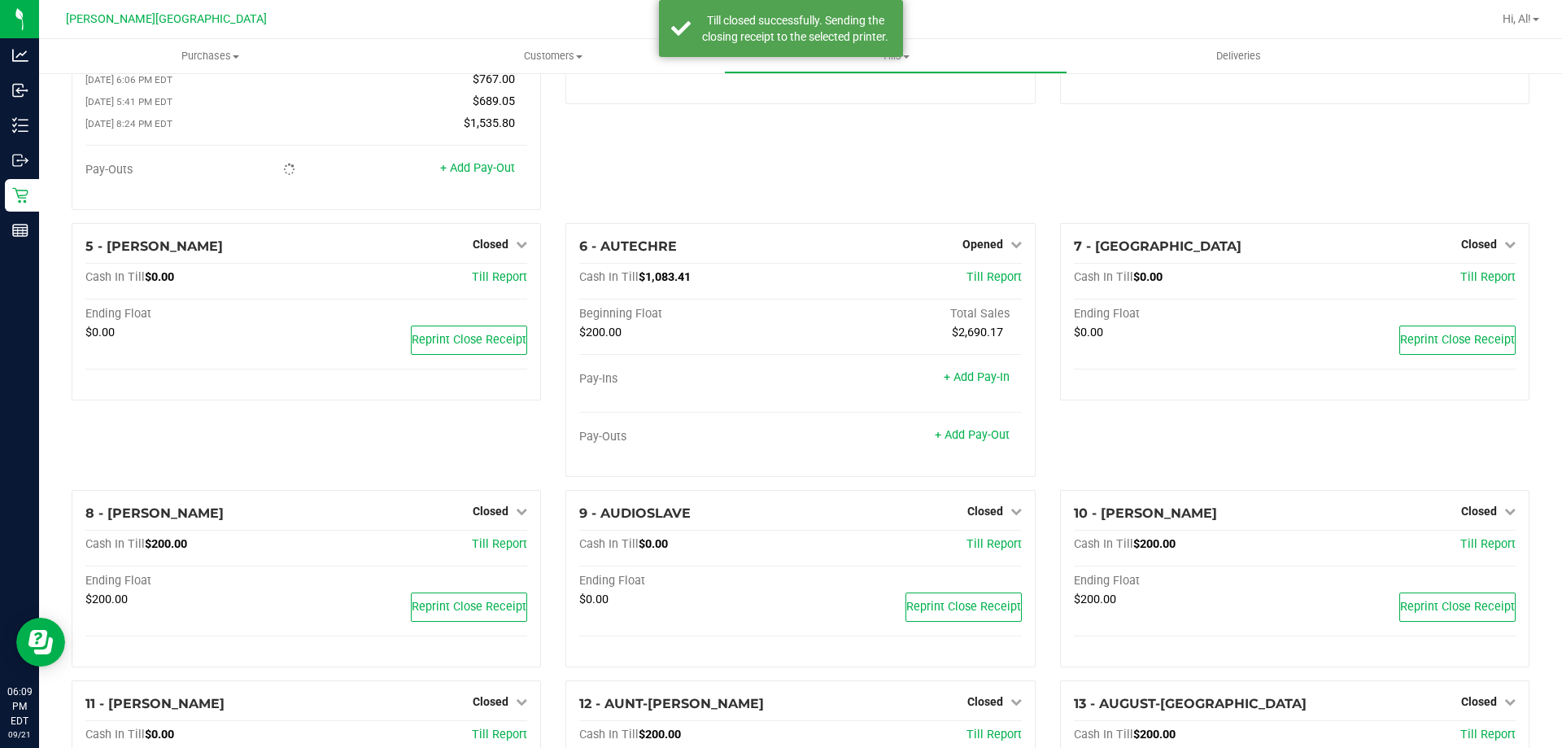
scroll to position [0, 0]
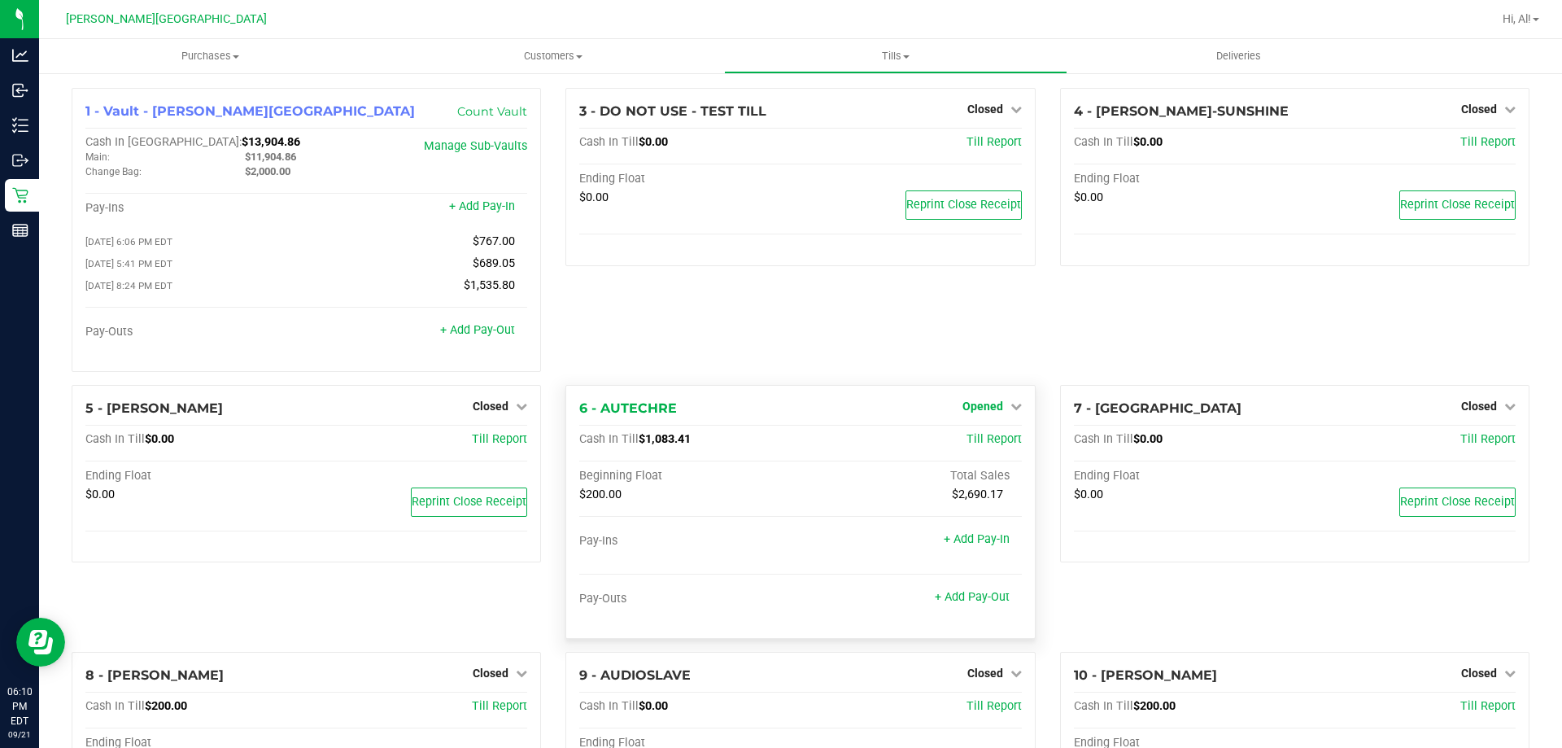
click at [986, 406] on span "Opened" at bounding box center [983, 406] width 41 height 13
click at [977, 443] on link "Close Till" at bounding box center [985, 439] width 44 height 13
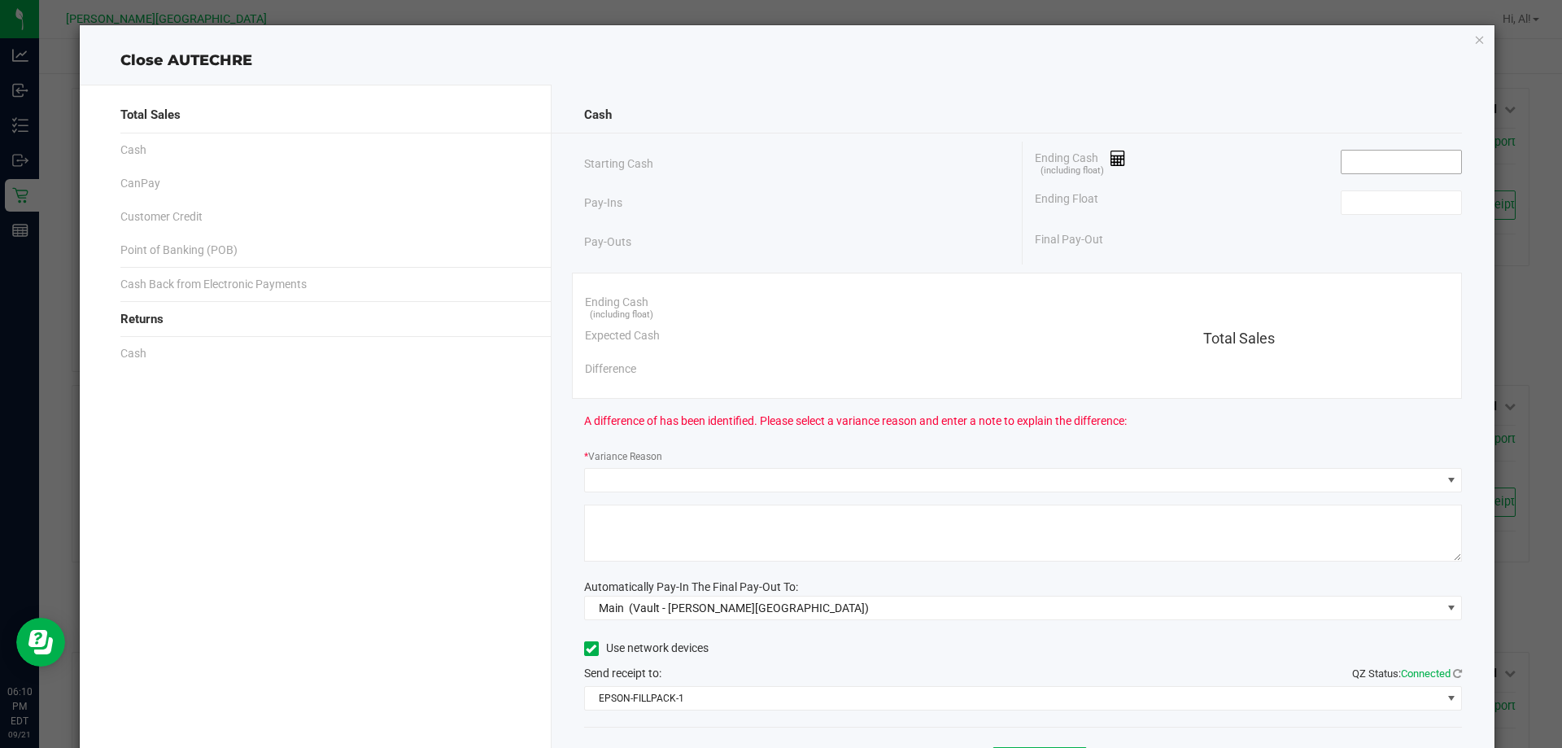
click at [1403, 164] on input at bounding box center [1402, 162] width 120 height 23
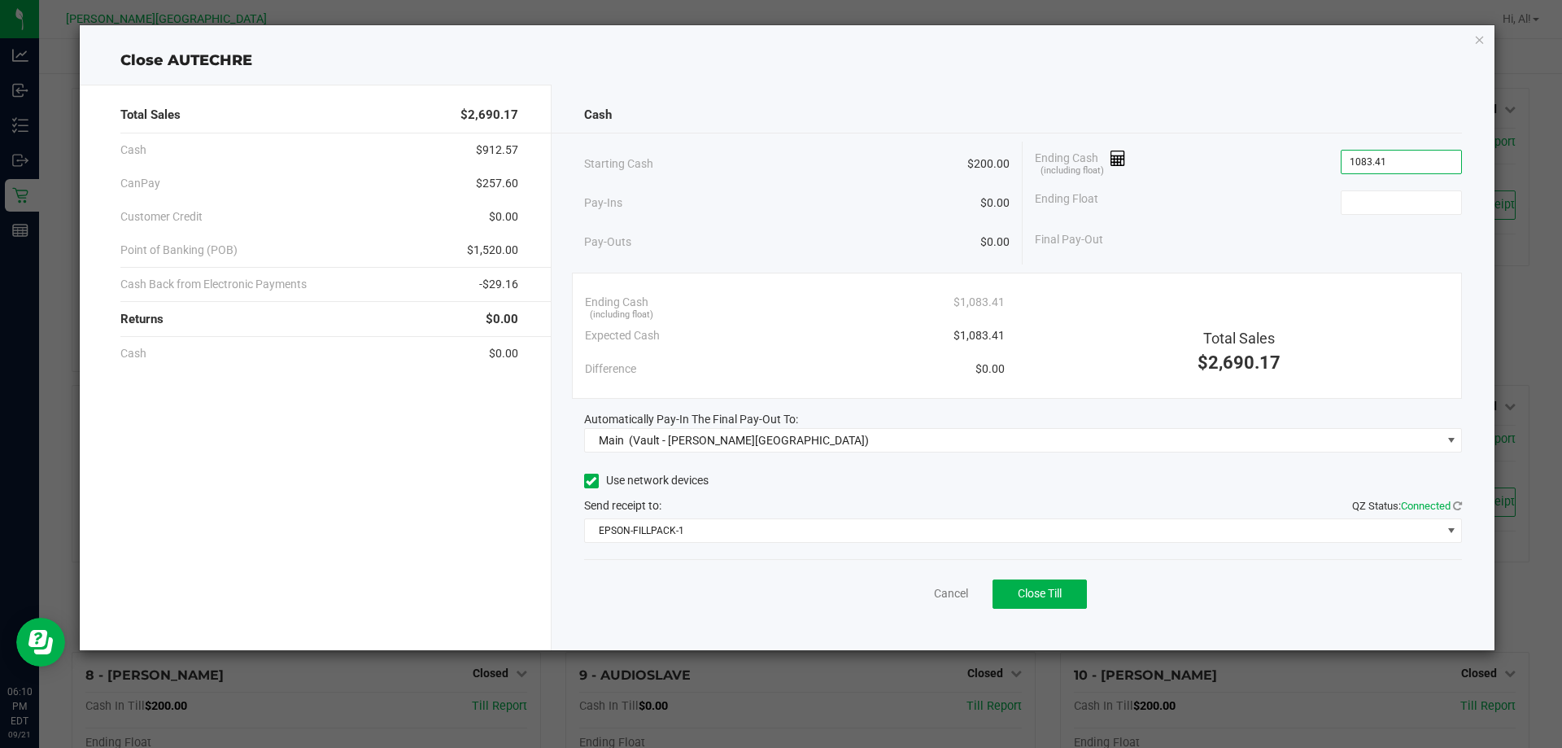
type input "$1,083.41"
type input "$200.00"
click at [1218, 169] on div "Ending Cash (including float) $1,083.41" at bounding box center [1248, 162] width 427 height 41
click at [1058, 587] on span "Close Till" at bounding box center [1040, 593] width 44 height 13
click at [931, 587] on link "Dismiss" at bounding box center [915, 593] width 39 height 17
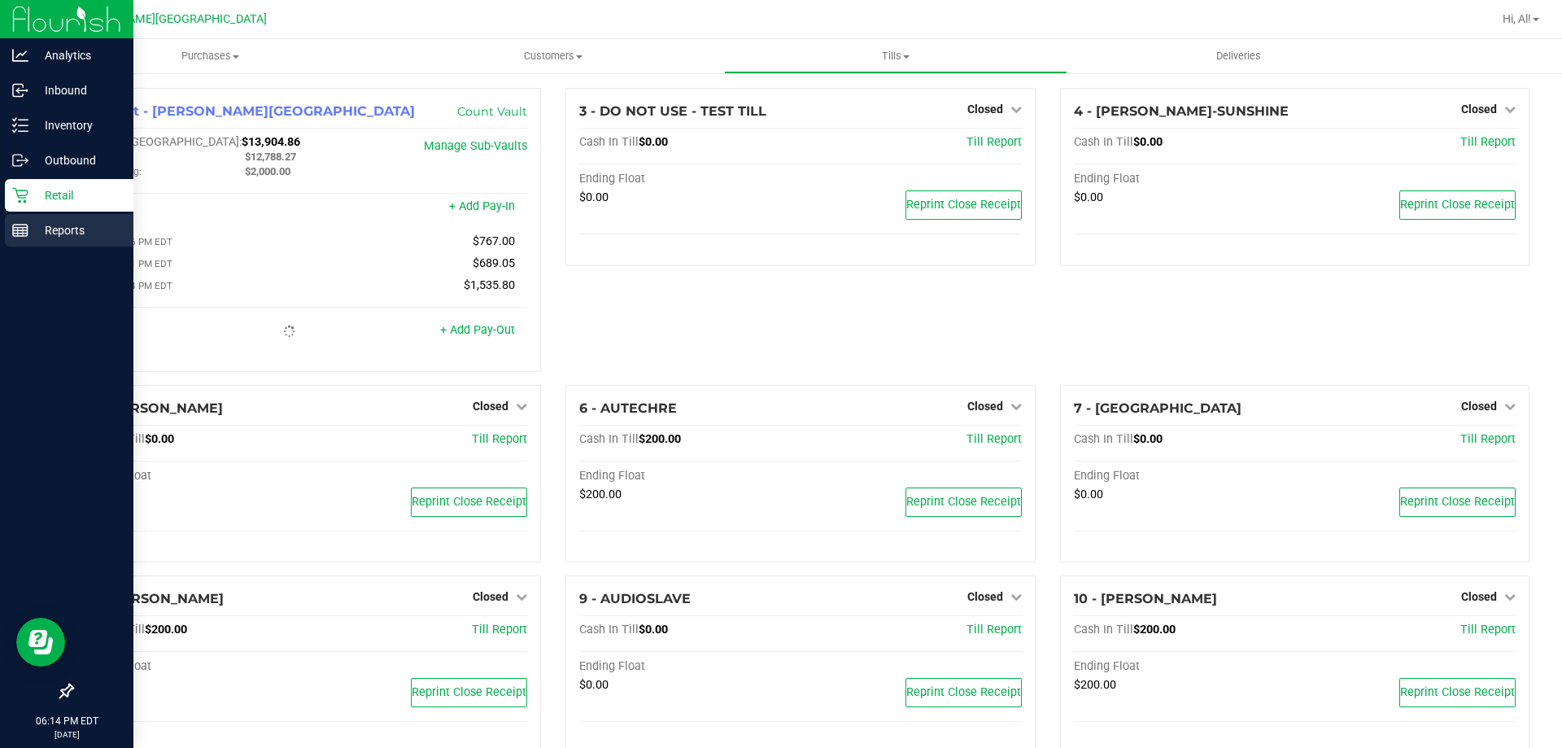
click at [61, 244] on div "Reports" at bounding box center [69, 230] width 129 height 33
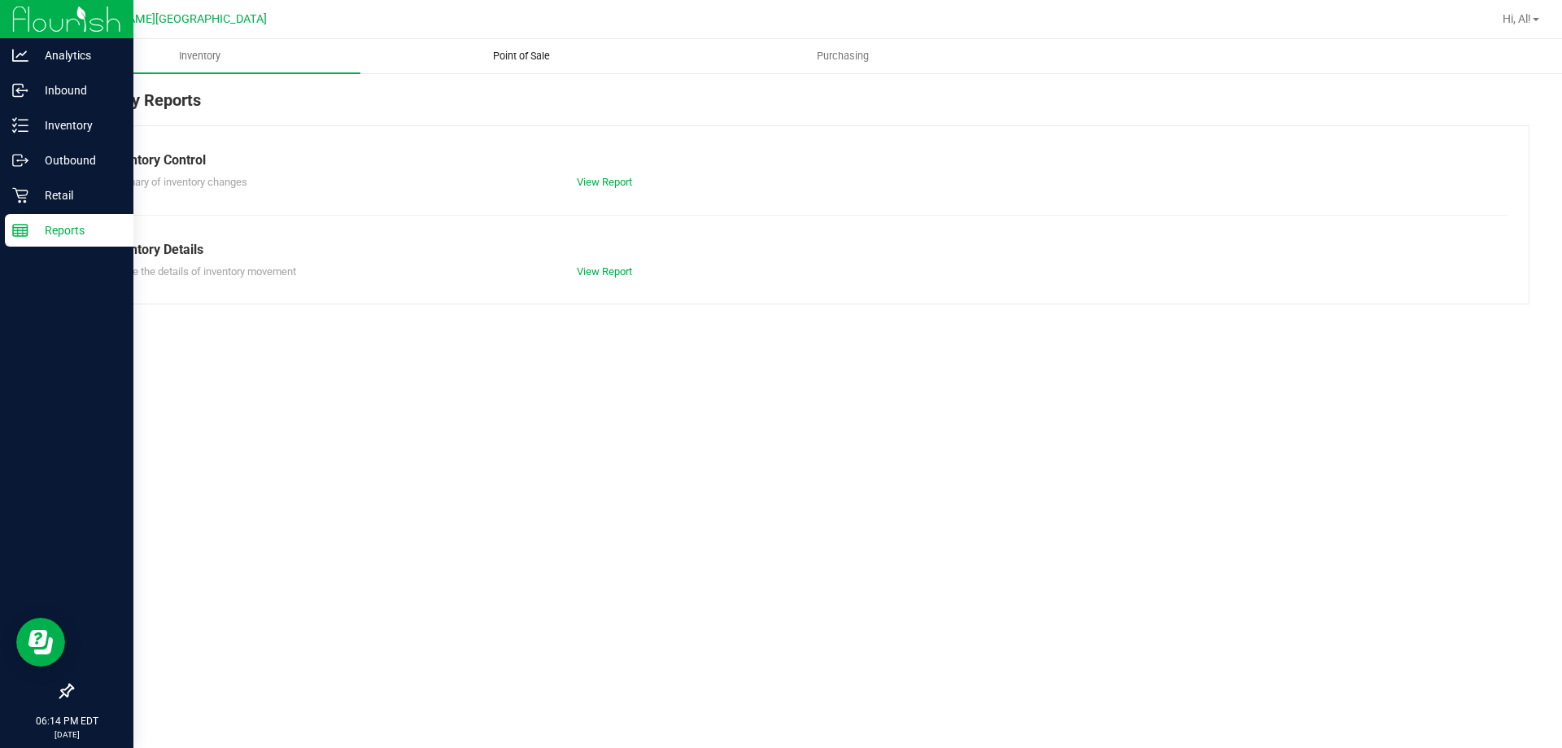
click at [526, 62] on span "Point of Sale" at bounding box center [521, 56] width 101 height 15
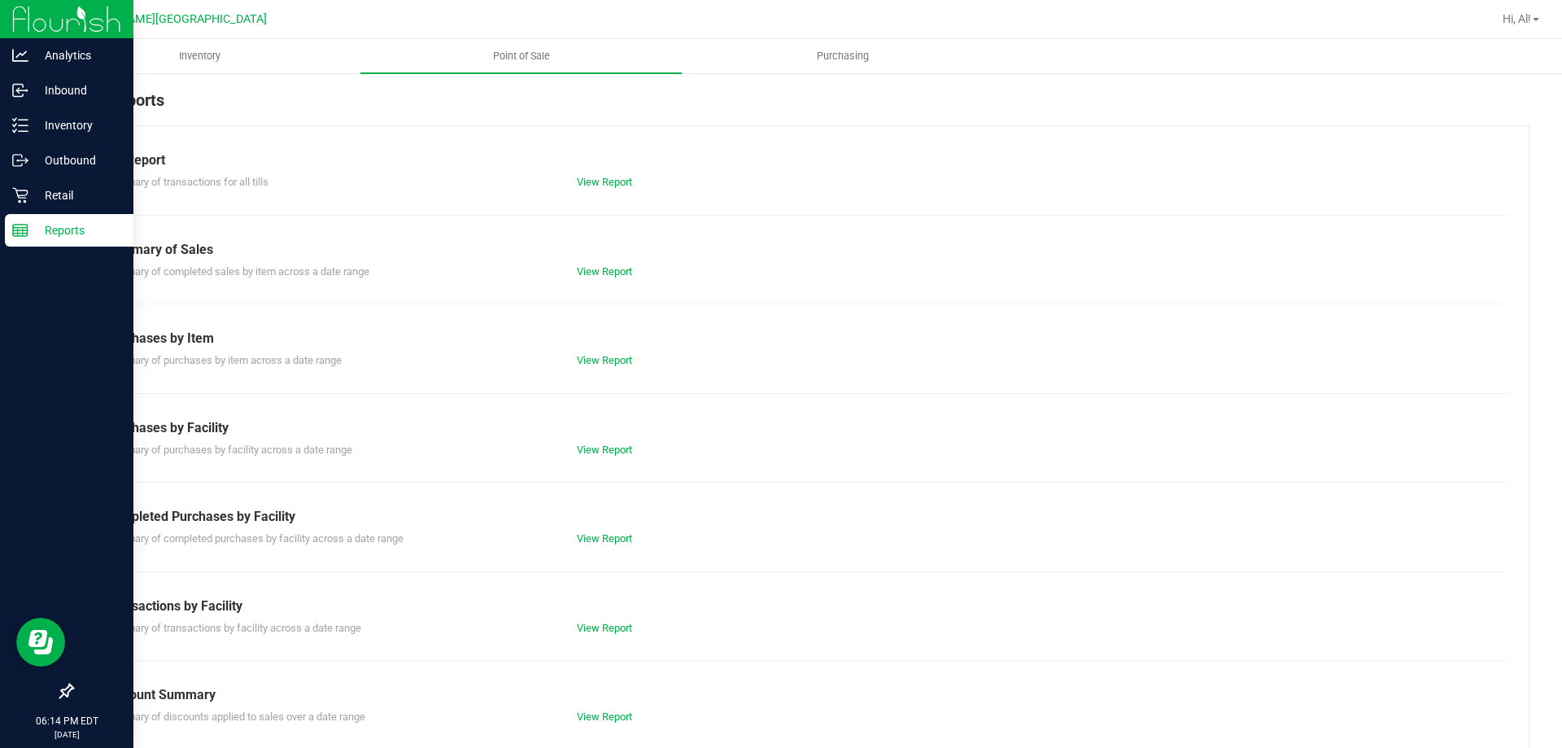
click at [586, 174] on div "View Report" at bounding box center [801, 182] width 472 height 16
click at [589, 179] on link "View Report" at bounding box center [604, 182] width 55 height 12
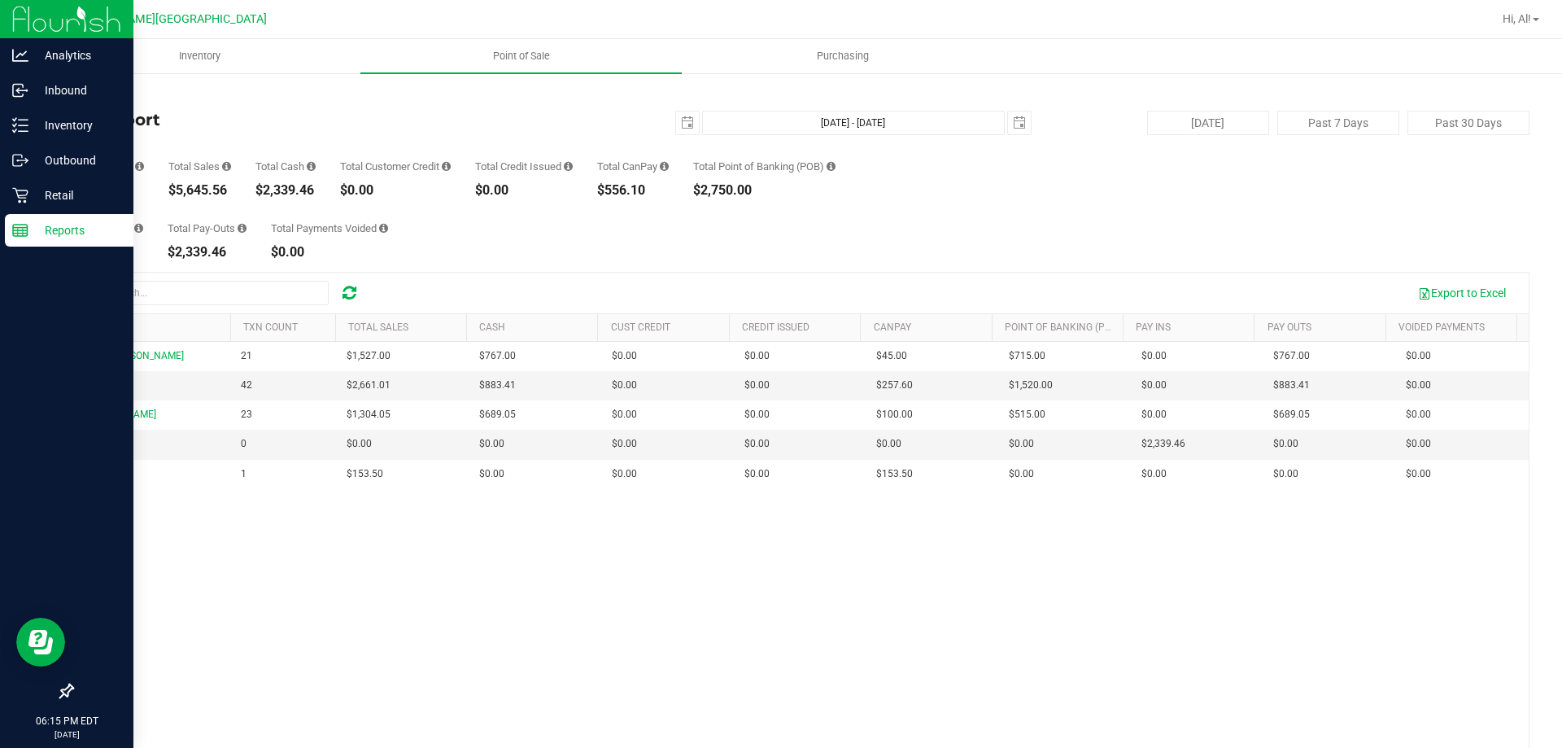
click at [854, 231] on div "Total Pay-Ins $2,339.46 Total Pay-Outs $2,339.46 Total Payments Voided $0.00" at bounding box center [801, 228] width 1458 height 62
click at [61, 199] on p "Retail" at bounding box center [77, 196] width 98 height 20
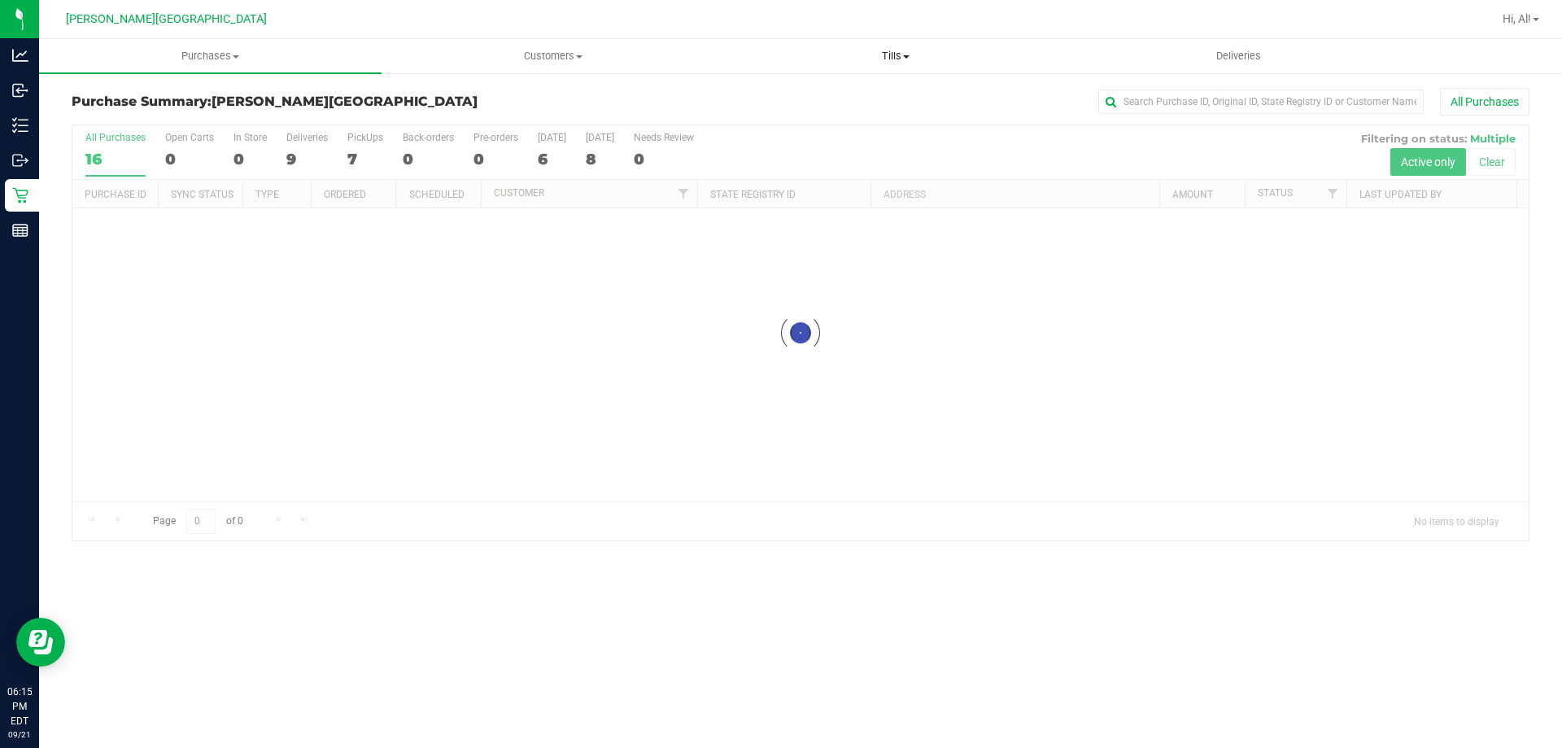
click at [894, 52] on span "Tills" at bounding box center [895, 56] width 341 height 15
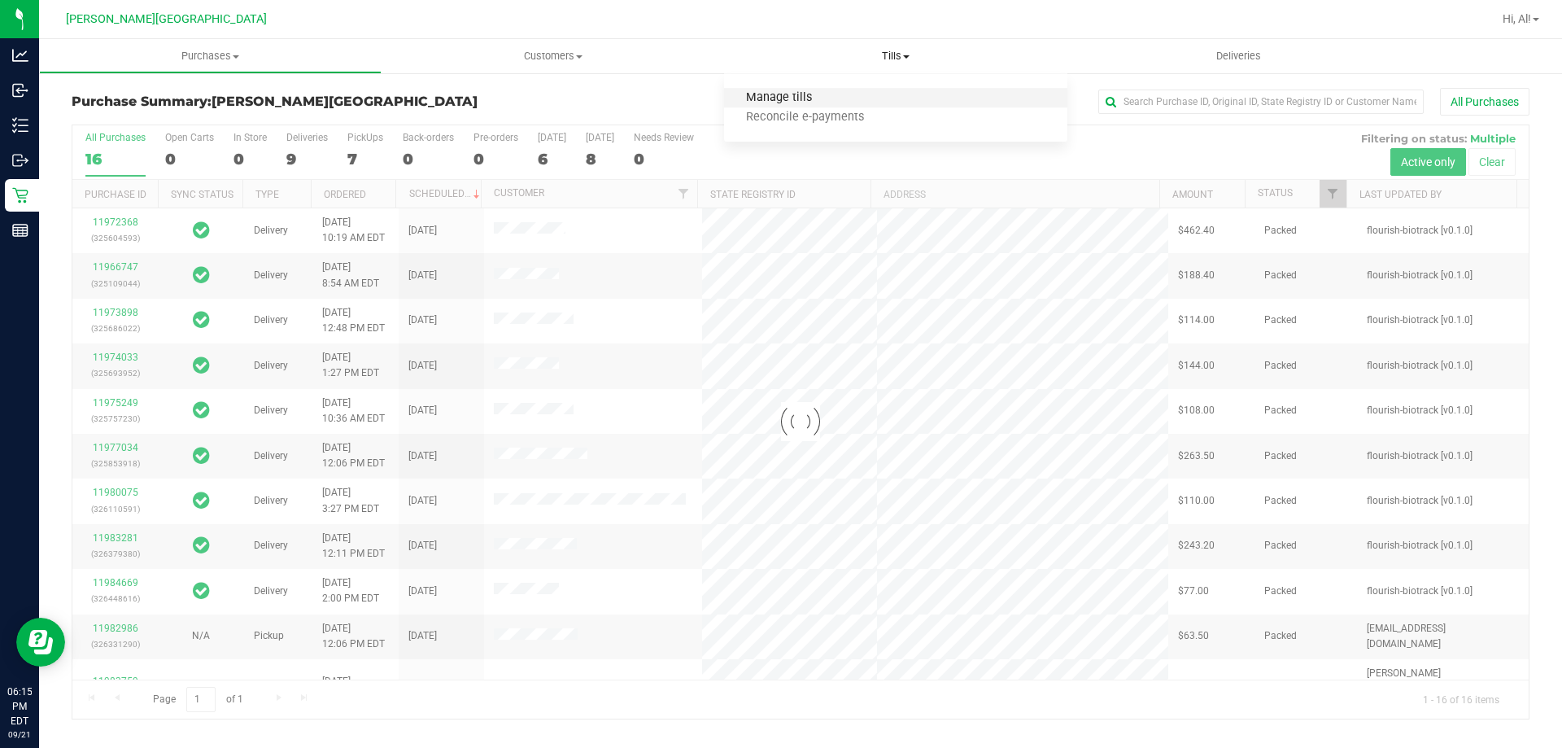
click at [832, 98] on span "Manage tills" at bounding box center [779, 98] width 110 height 14
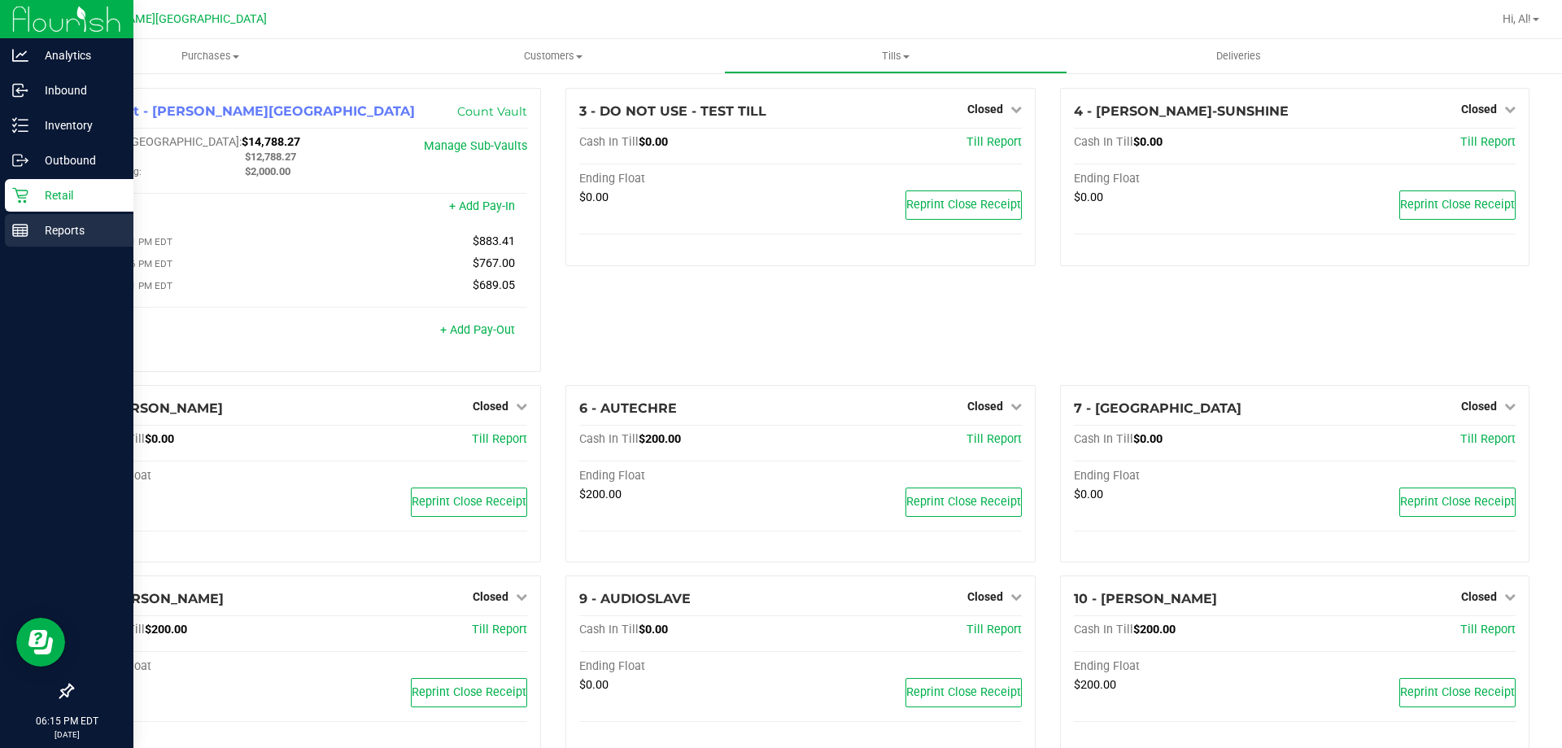
click at [50, 227] on p "Reports" at bounding box center [77, 231] width 98 height 20
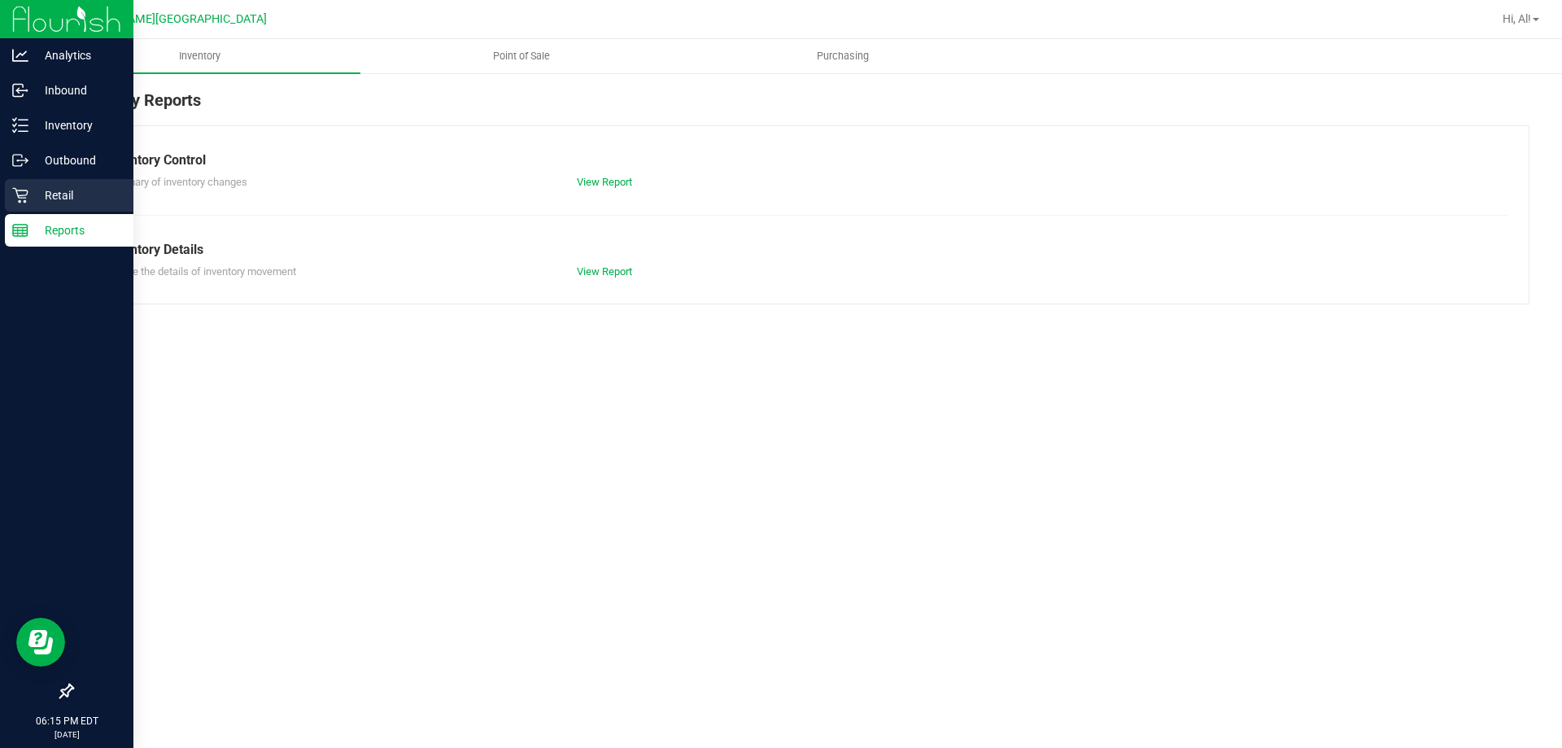
click at [98, 194] on p "Retail" at bounding box center [77, 196] width 98 height 20
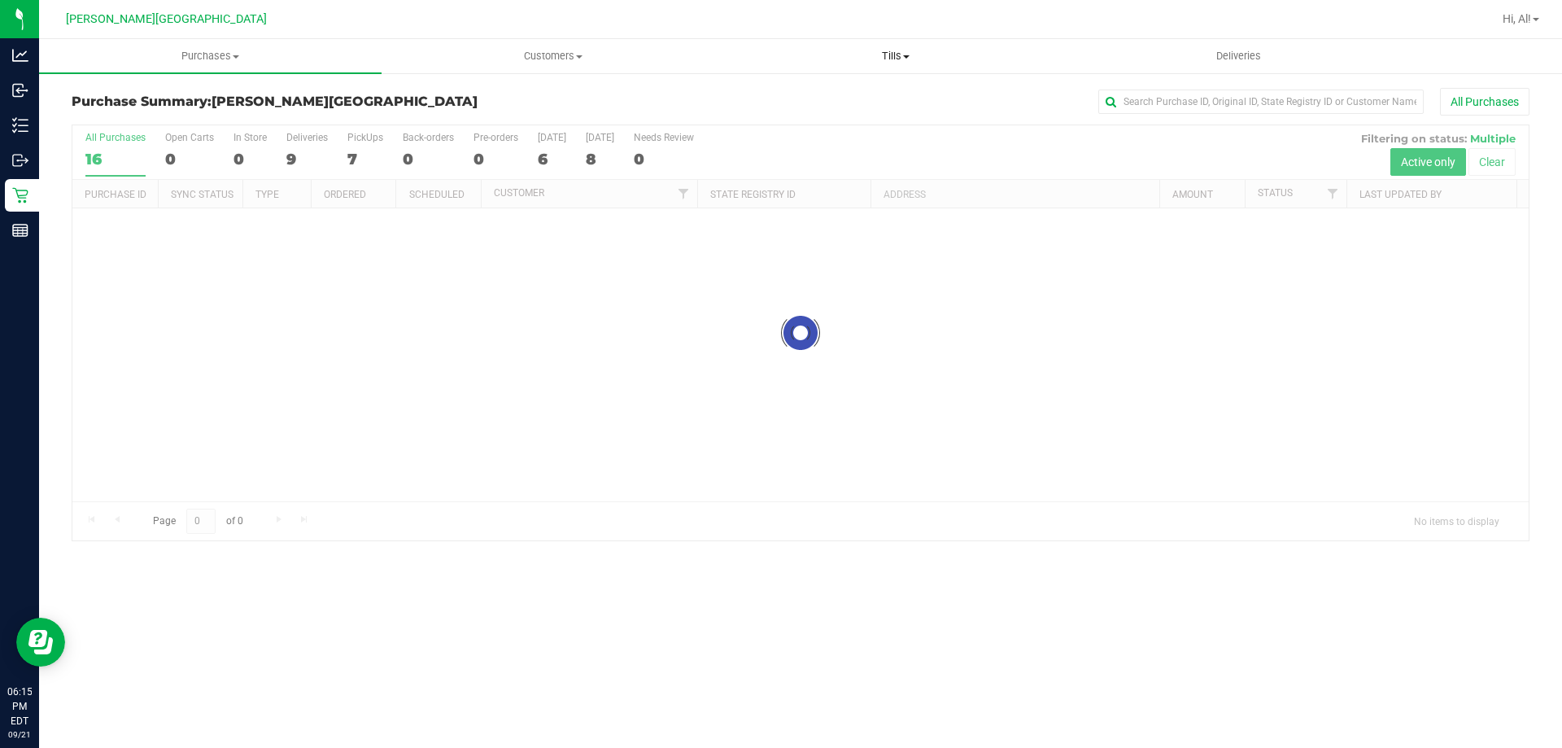
click at [893, 56] on span "Tills" at bounding box center [895, 56] width 341 height 15
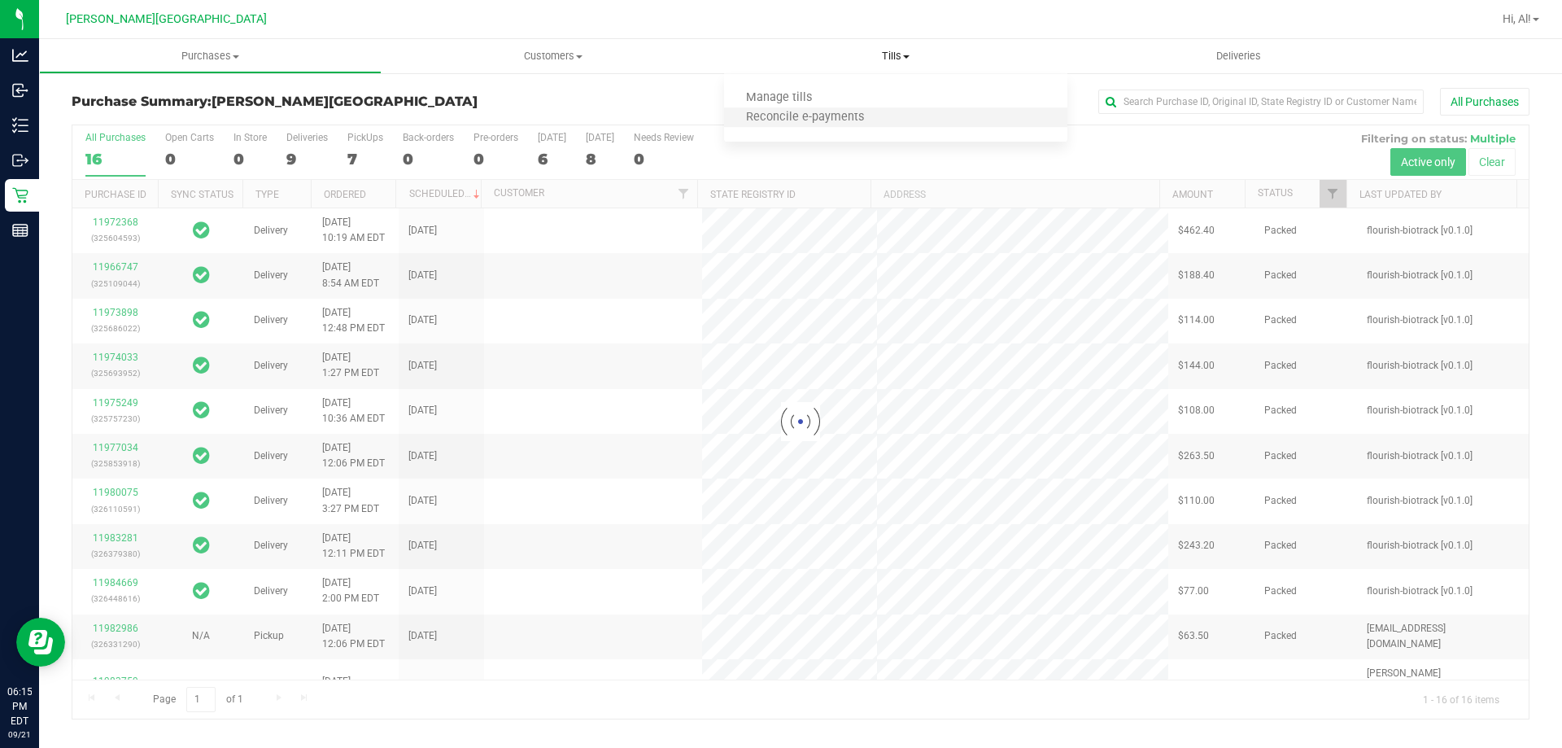
click at [879, 109] on li "Reconcile e-payments" at bounding box center [895, 118] width 343 height 20
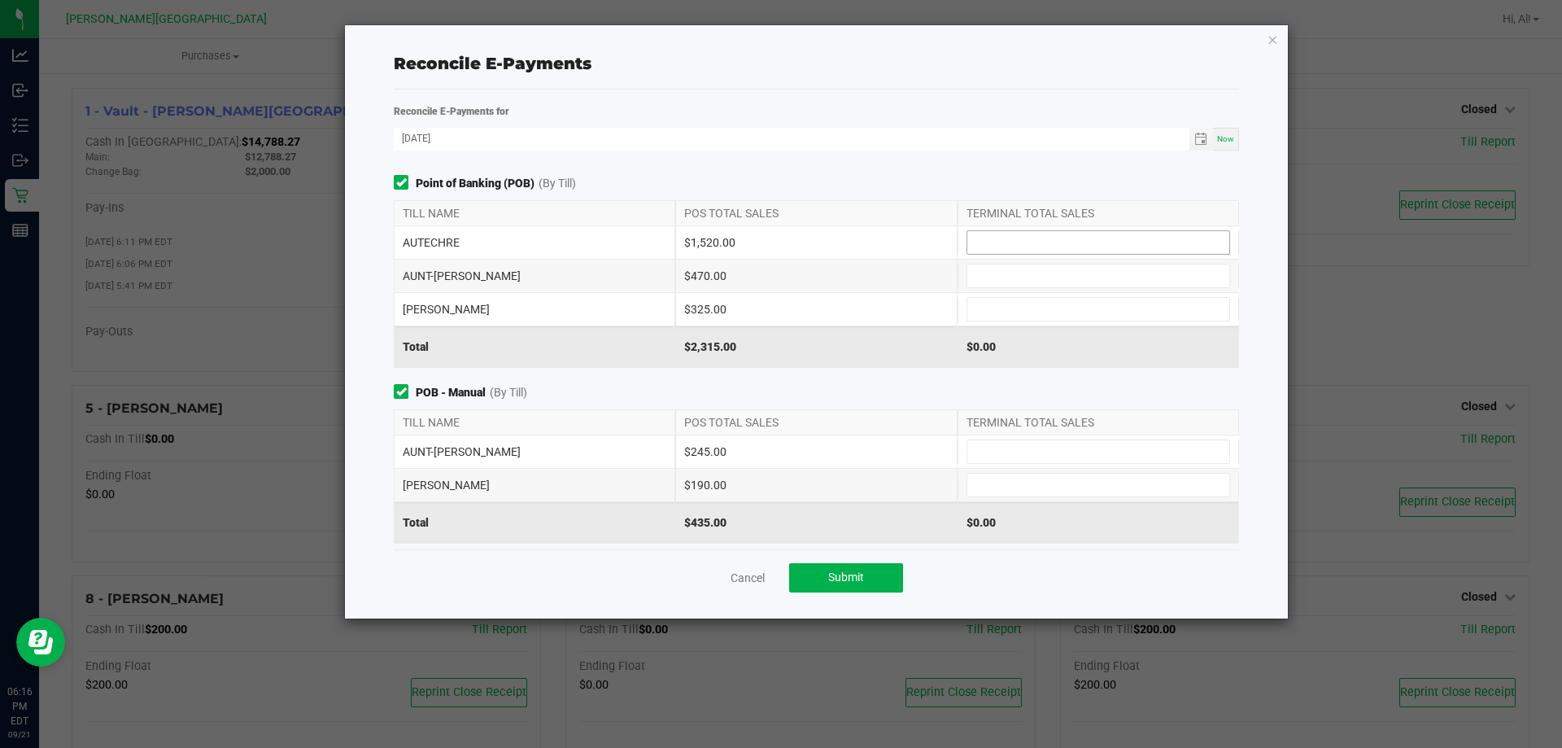
click at [1096, 234] on input at bounding box center [1098, 242] width 262 height 23
type input "$1,520.00"
type input "$470.00"
type input "$325.00"
type input "$245.00"
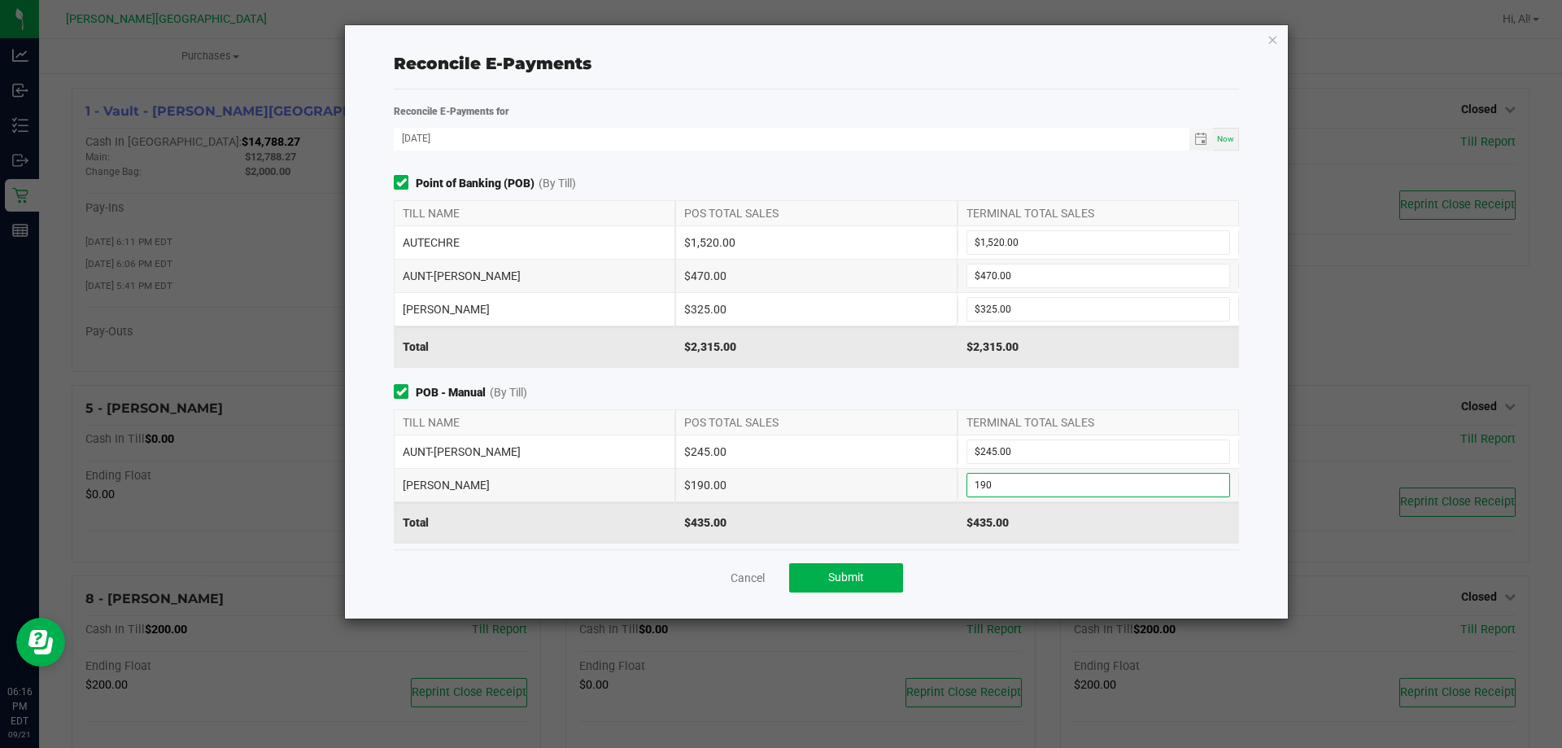
type input "$190.00"
click at [1028, 386] on span "POB - Manual (By Till)" at bounding box center [816, 392] width 845 height 17
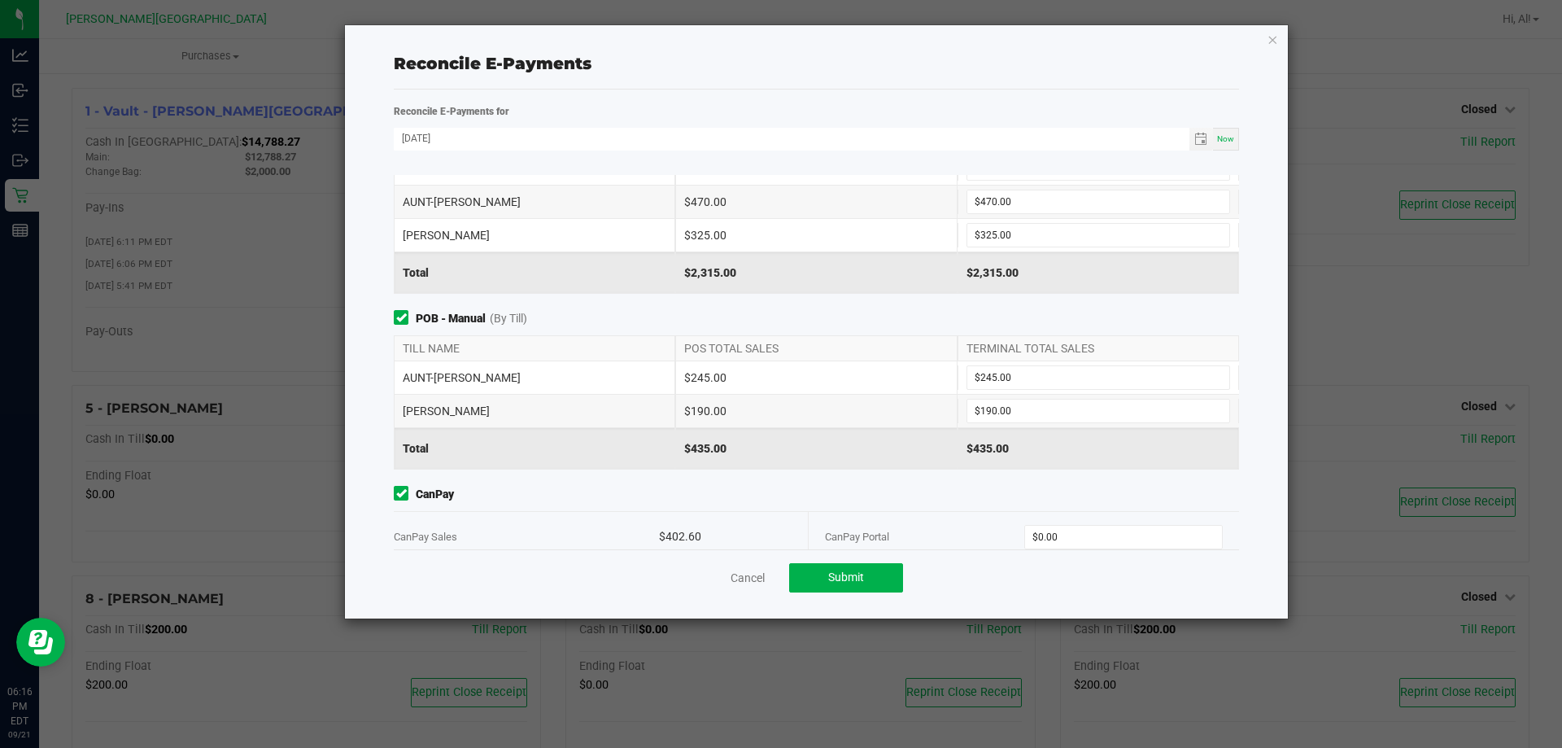
scroll to position [163, 0]
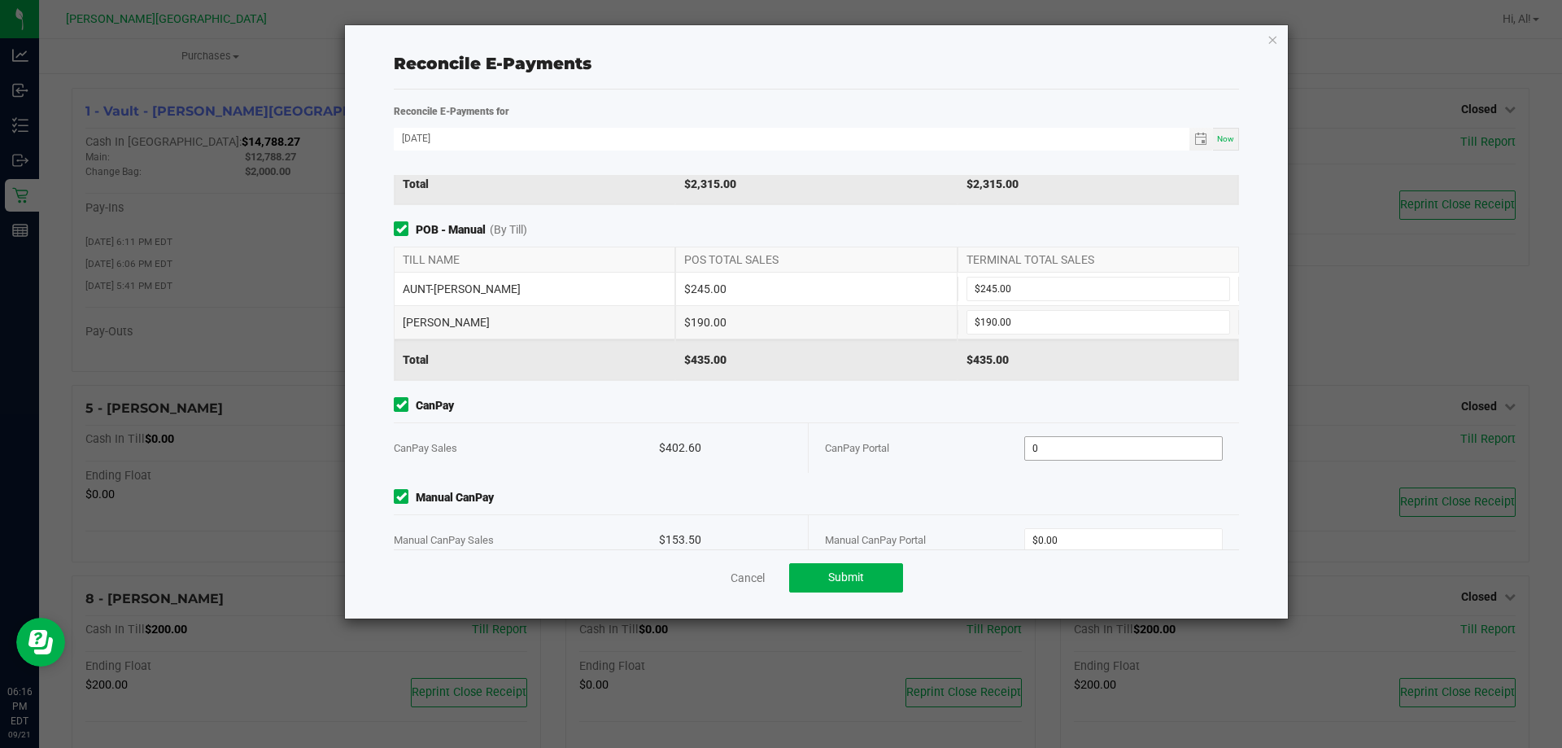
click at [1063, 440] on input "0" at bounding box center [1124, 448] width 198 height 23
type input "$402.60"
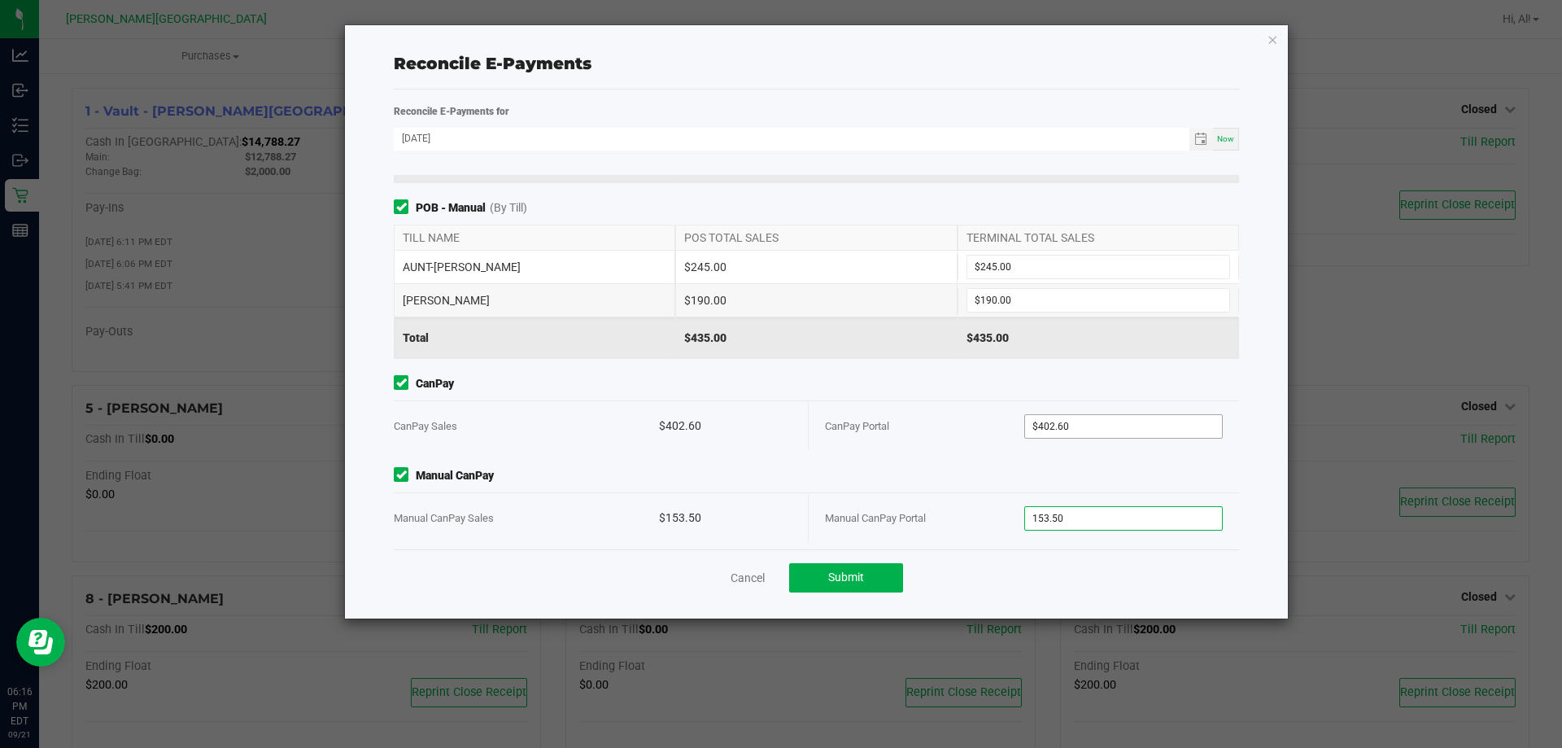
scroll to position [193, 0]
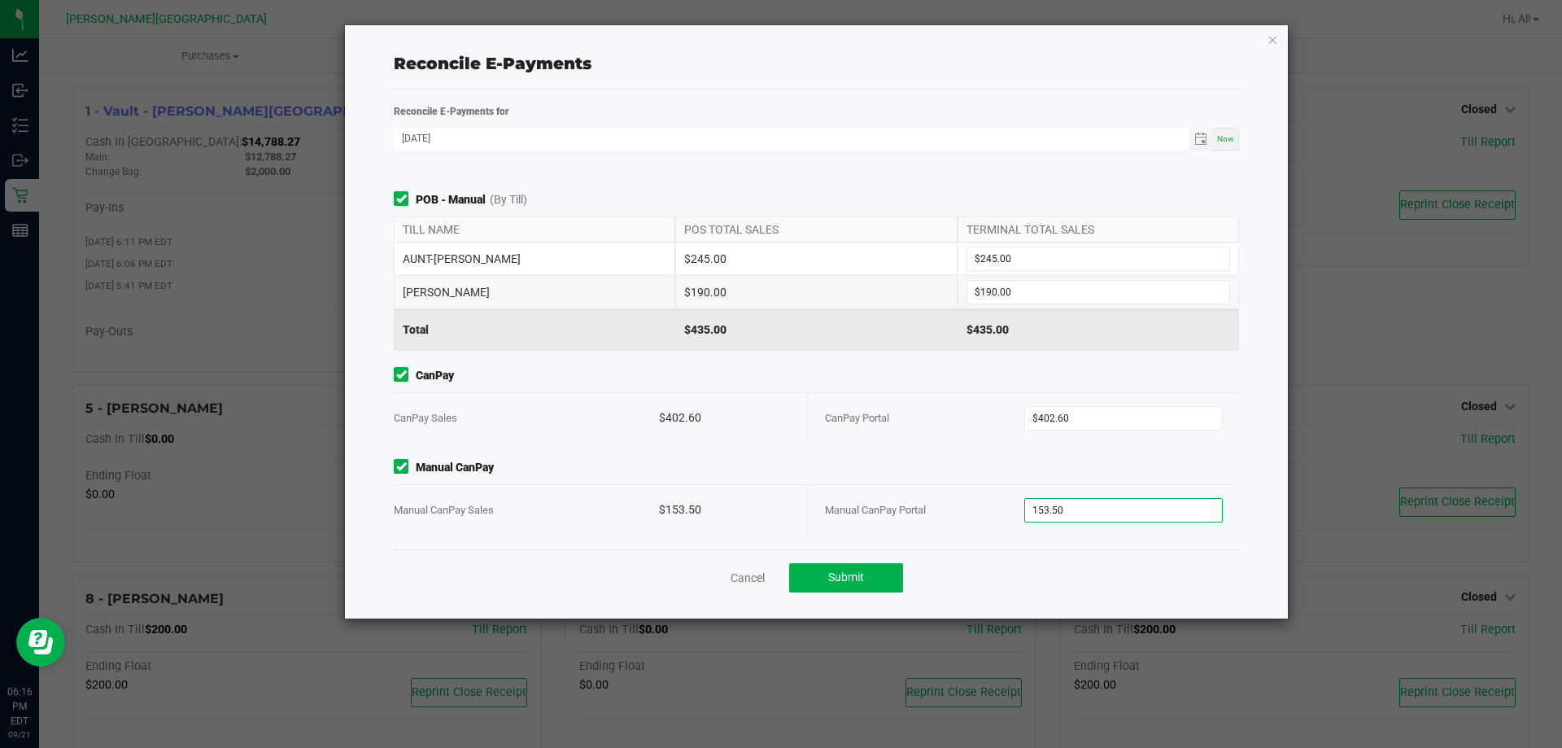
type input "$153.50"
click at [983, 444] on div "Point of Banking (POB) (By Till) TILL NAME POS TOTAL SALES TERMINAL TOTAL SALES…" at bounding box center [817, 362] width 870 height 374
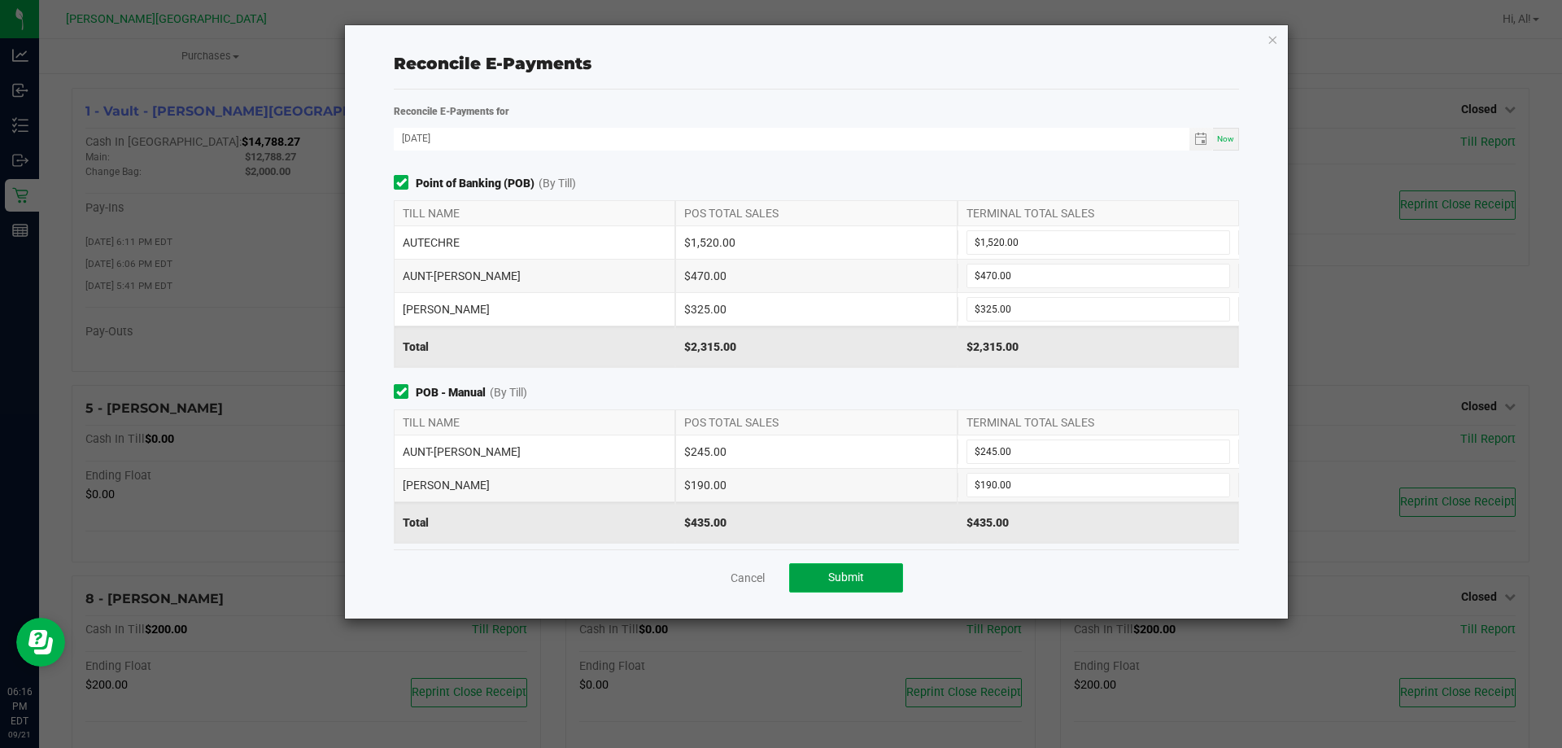
click at [853, 566] on button "Submit" at bounding box center [846, 577] width 114 height 29
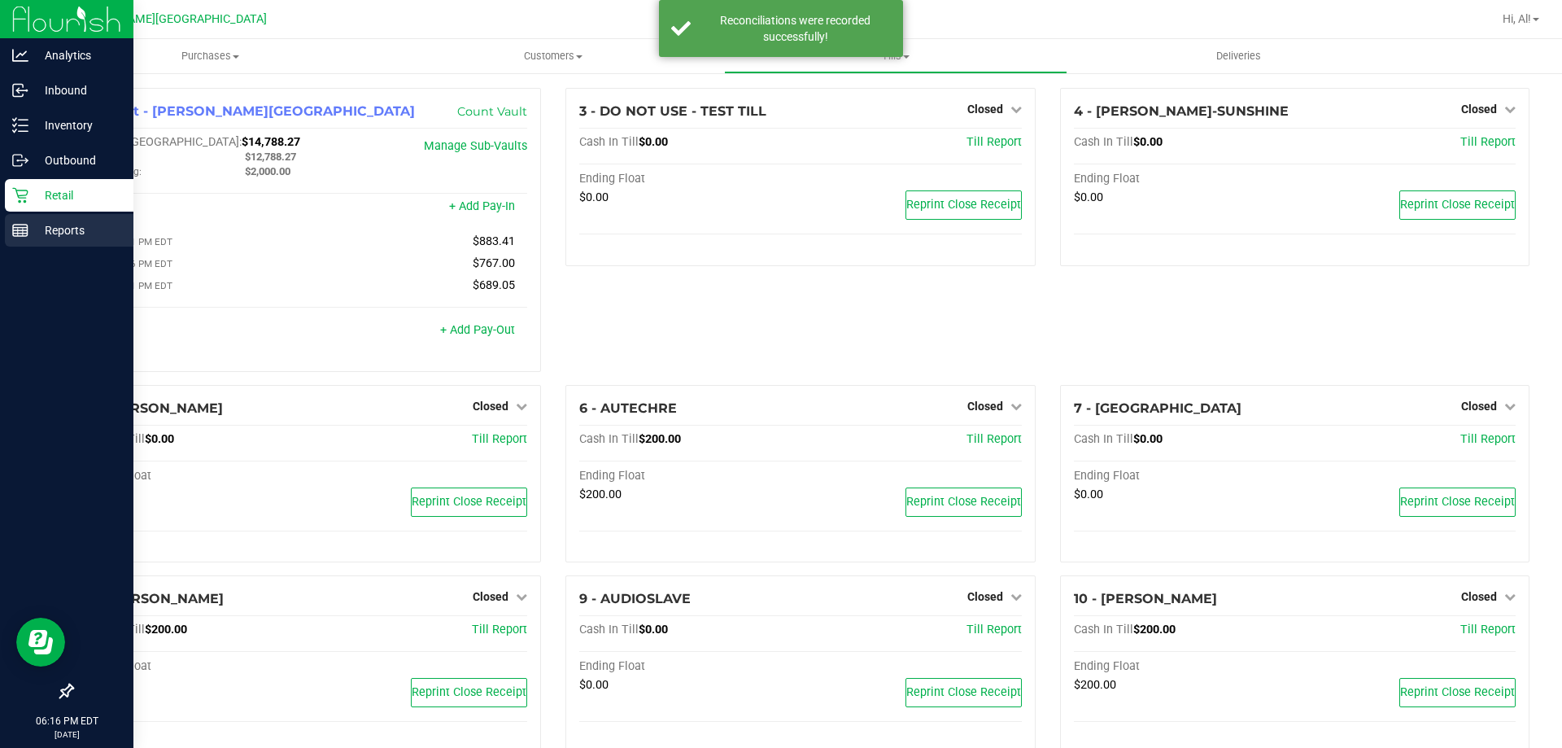
click at [34, 230] on p "Reports" at bounding box center [77, 231] width 98 height 20
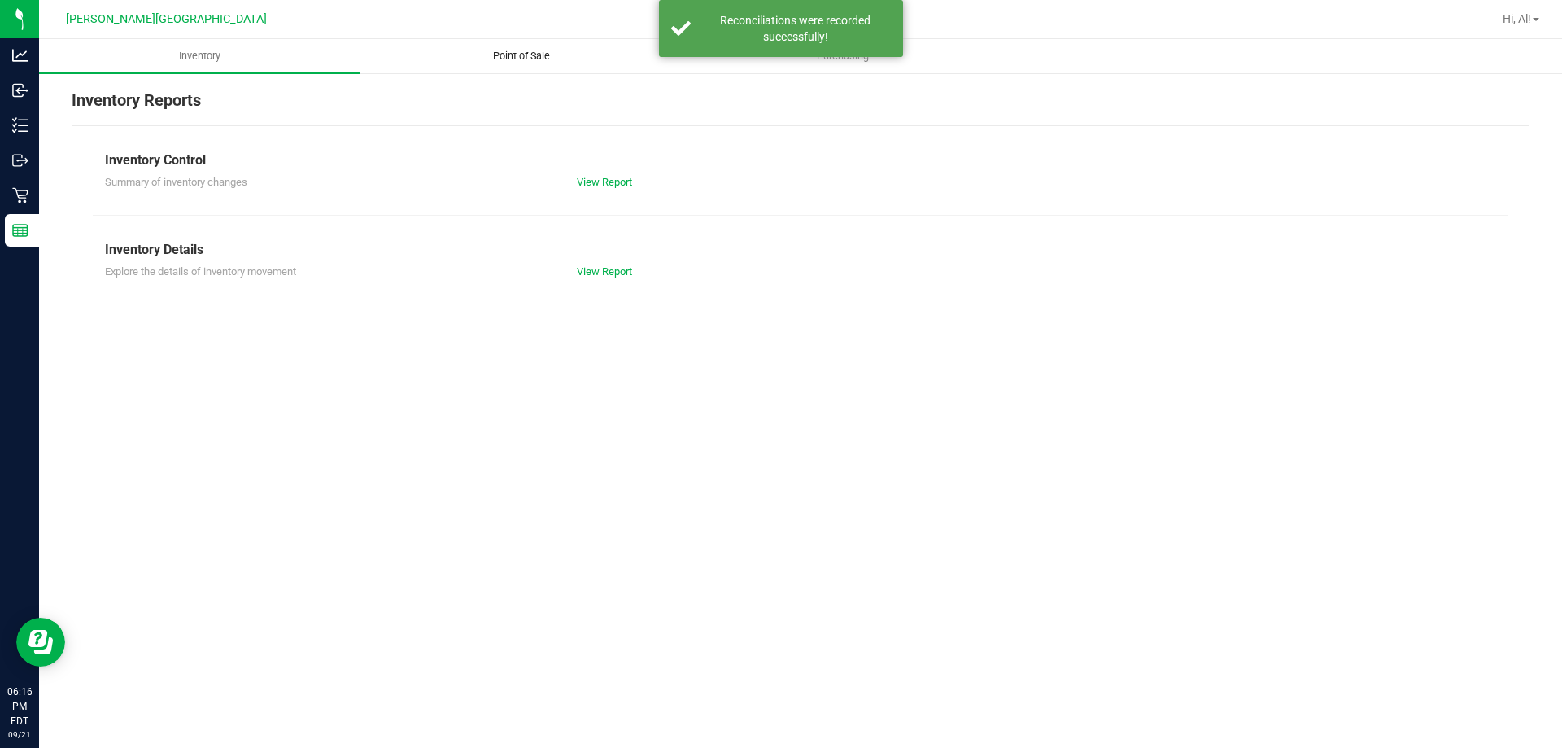
click at [517, 53] on span "Point of Sale" at bounding box center [521, 56] width 101 height 15
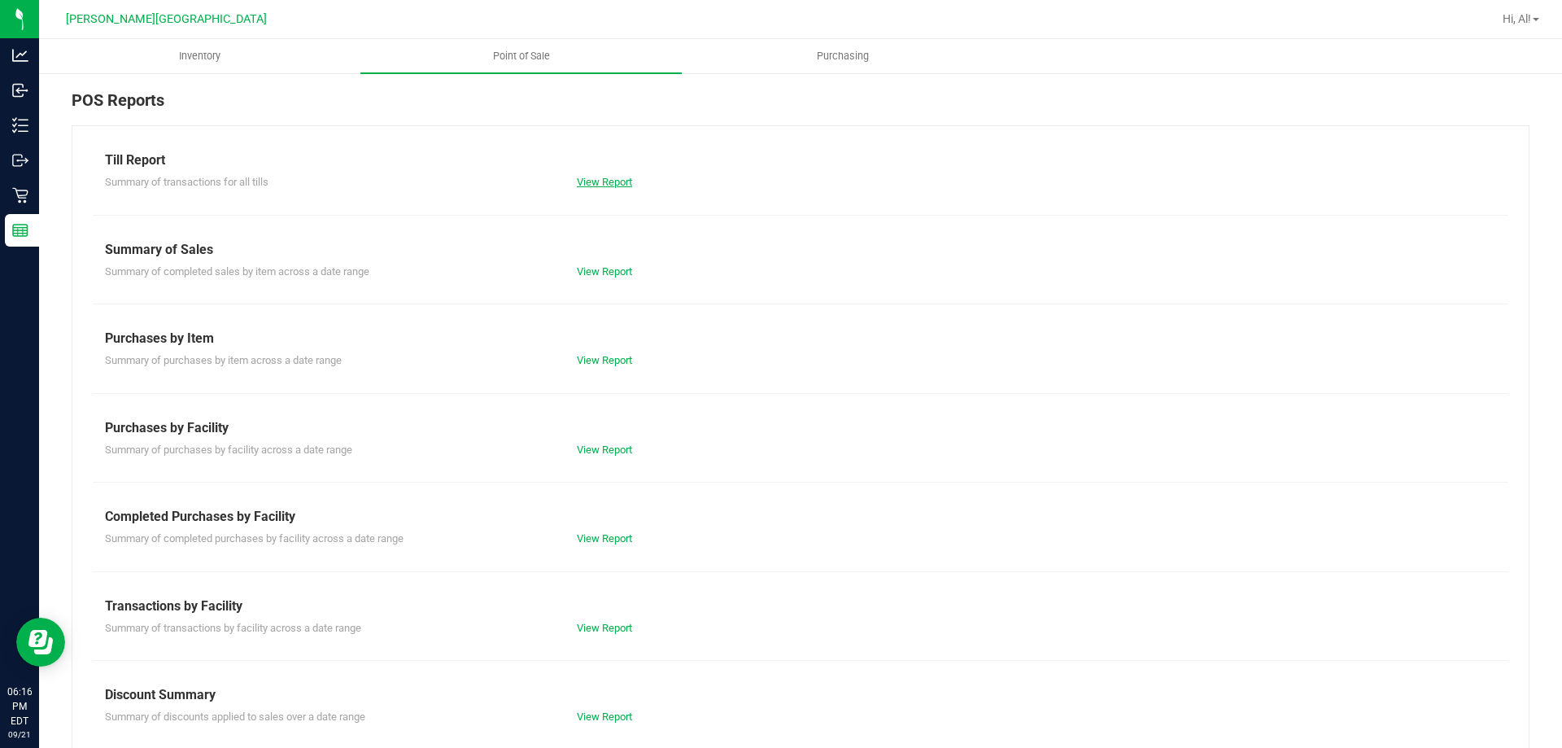
click at [620, 178] on link "View Report" at bounding box center [604, 182] width 55 height 12
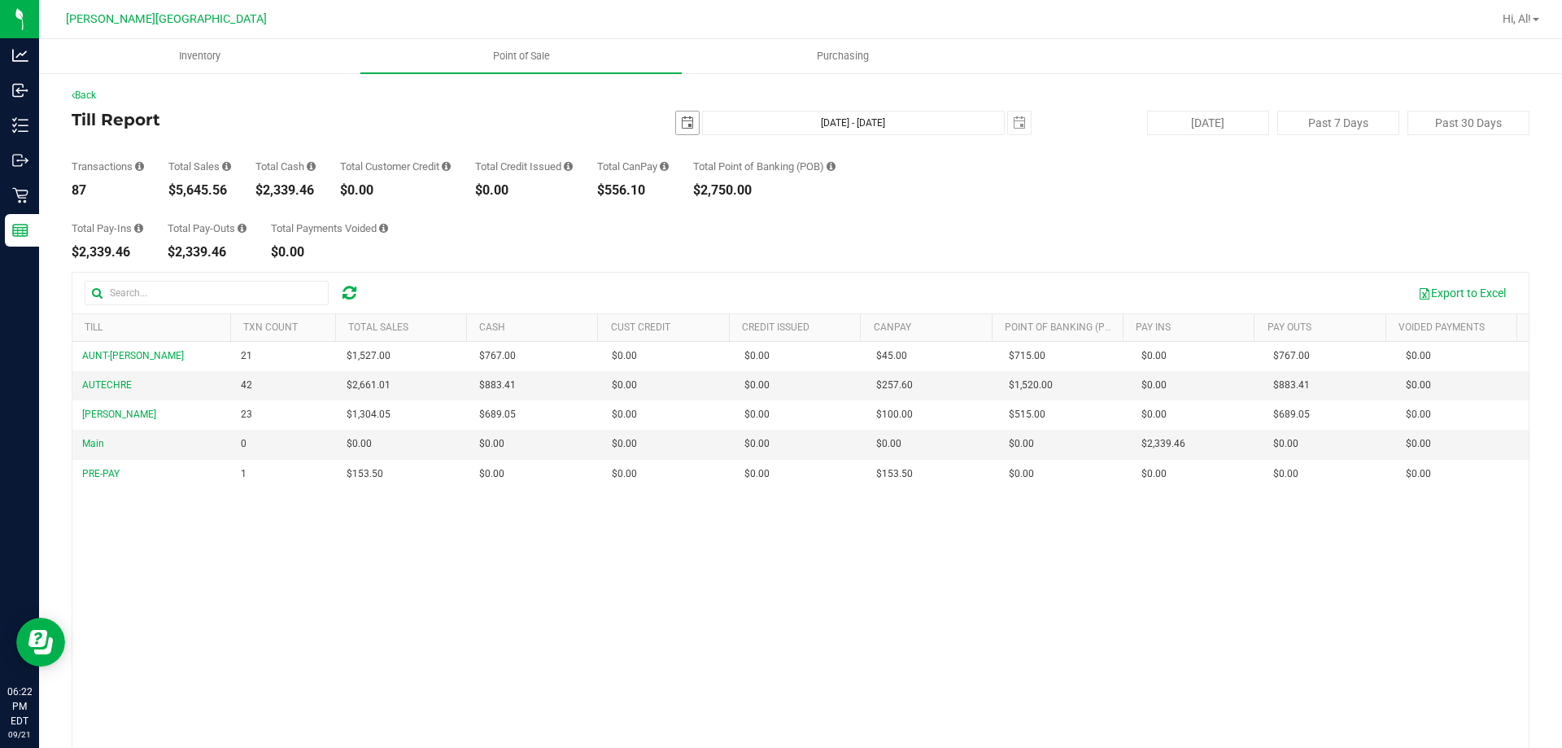
click at [681, 124] on span "select" at bounding box center [687, 122] width 13 height 13
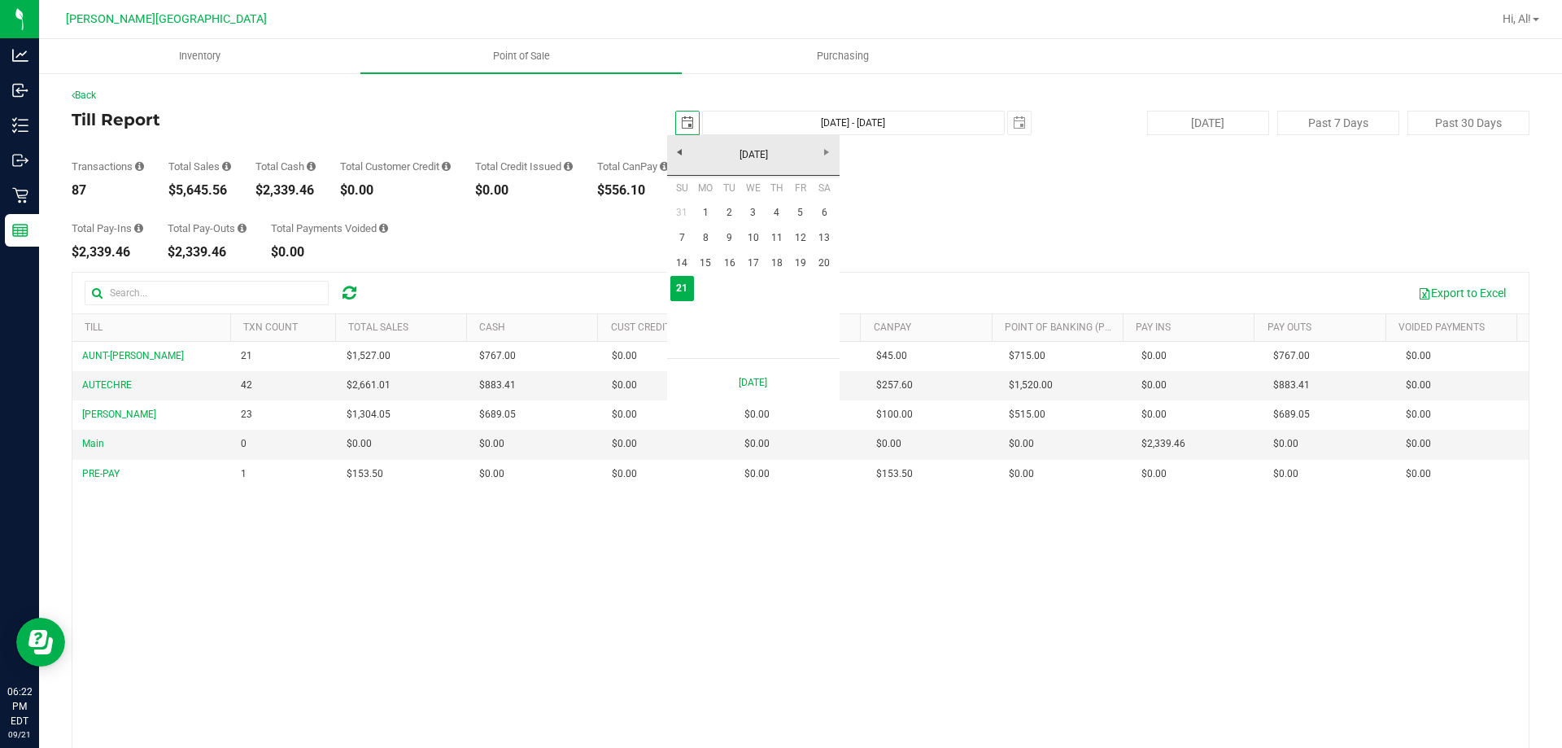
scroll to position [0, 41]
click at [709, 263] on link "15" at bounding box center [706, 263] width 24 height 25
type input "[DATE]"
type input "[DATE] - [DATE]"
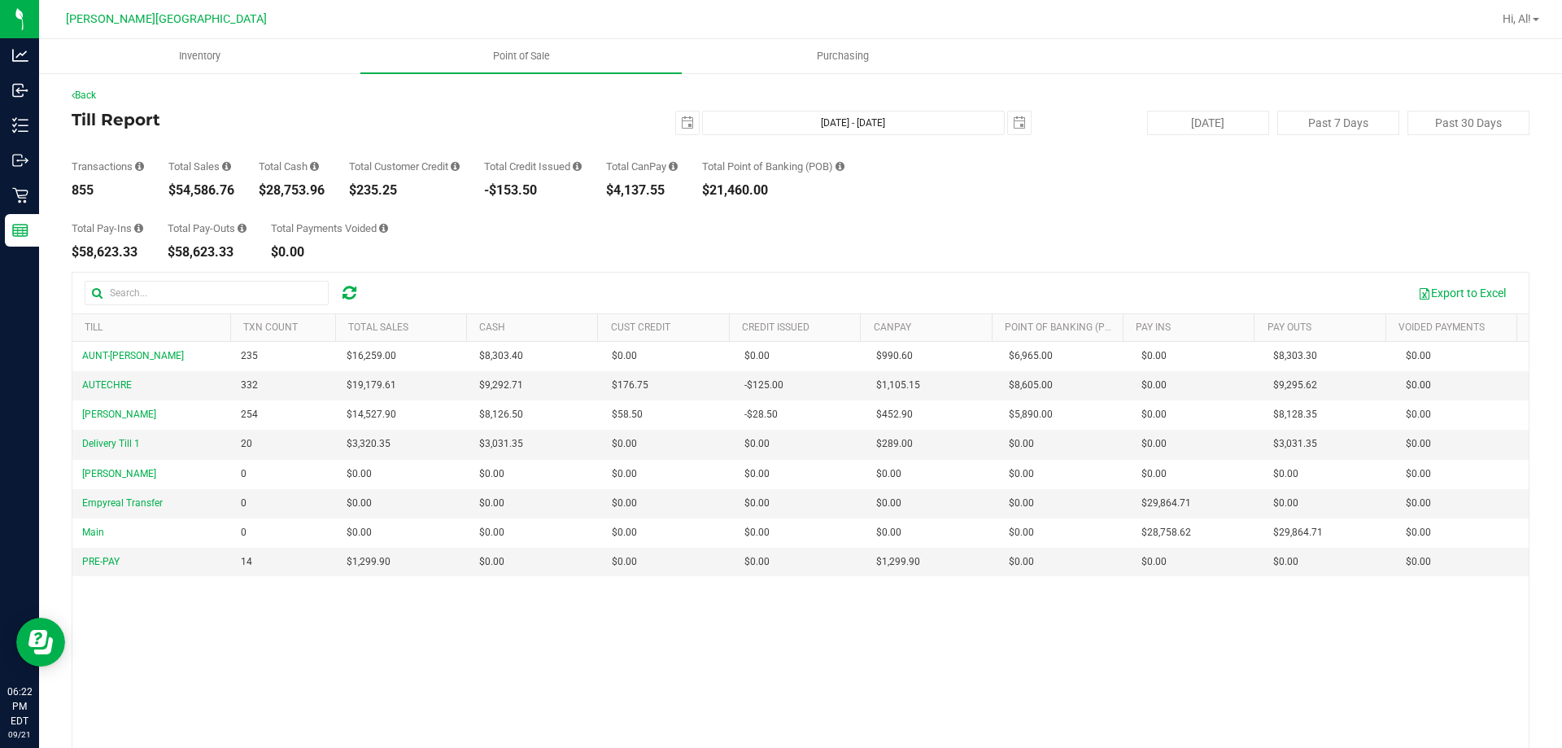
click at [893, 249] on div "Total Pay-Ins $58,623.33 Total Pay-Outs $58,623.33 Total Payments Voided $0.00" at bounding box center [801, 228] width 1458 height 62
click at [809, 229] on div "Total Pay-Ins $58,623.33 Total Pay-Outs $58,623.33 Total Payments Voided $0.00" at bounding box center [801, 228] width 1458 height 62
click at [666, 121] on div "[DATE] [DATE] - [DATE] [DATE]" at bounding box center [794, 123] width 498 height 24
click at [676, 124] on span "select" at bounding box center [687, 122] width 23 height 23
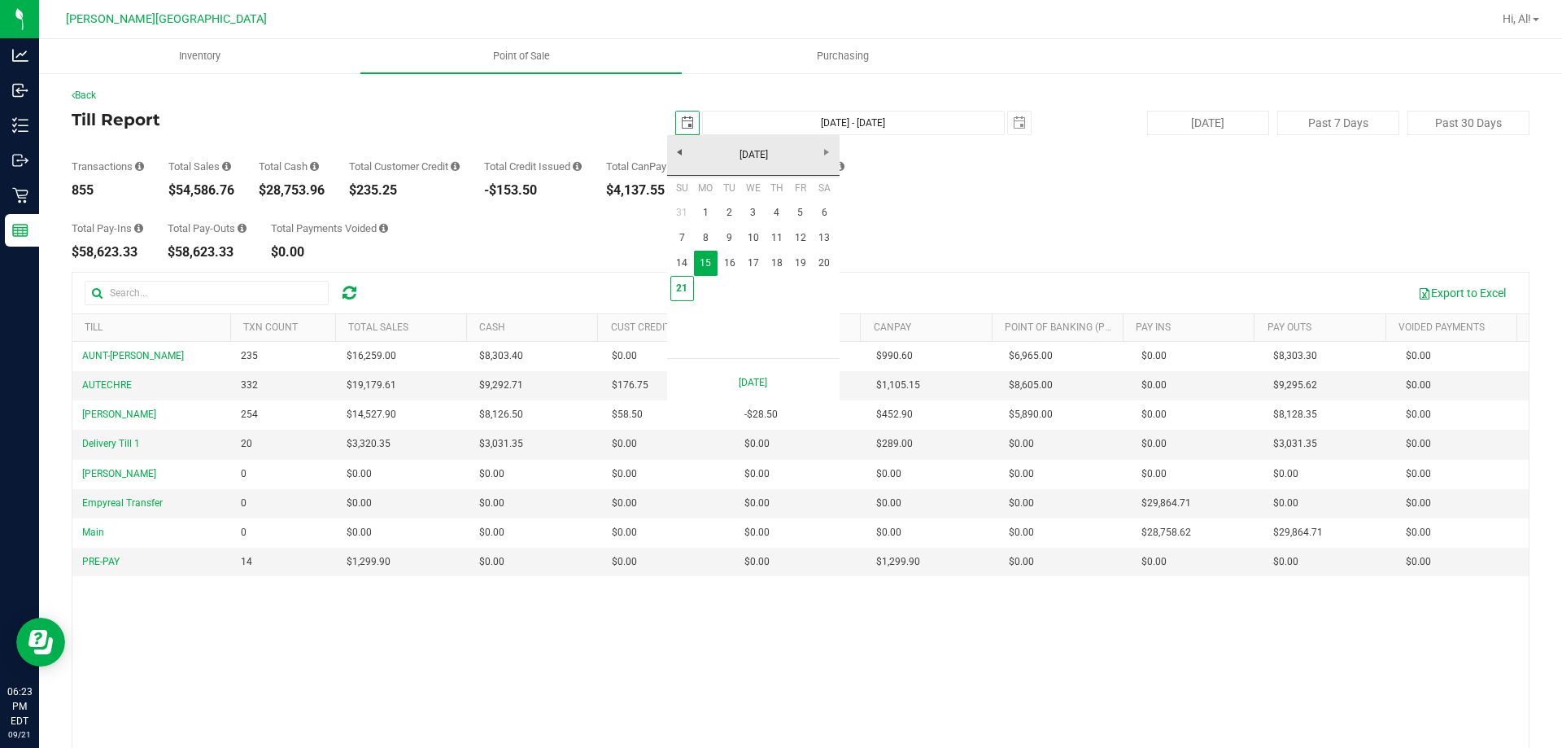
scroll to position [0, 41]
click at [712, 213] on link "1" at bounding box center [706, 212] width 24 height 25
type input "[DATE]"
type input "[DATE] - [DATE]"
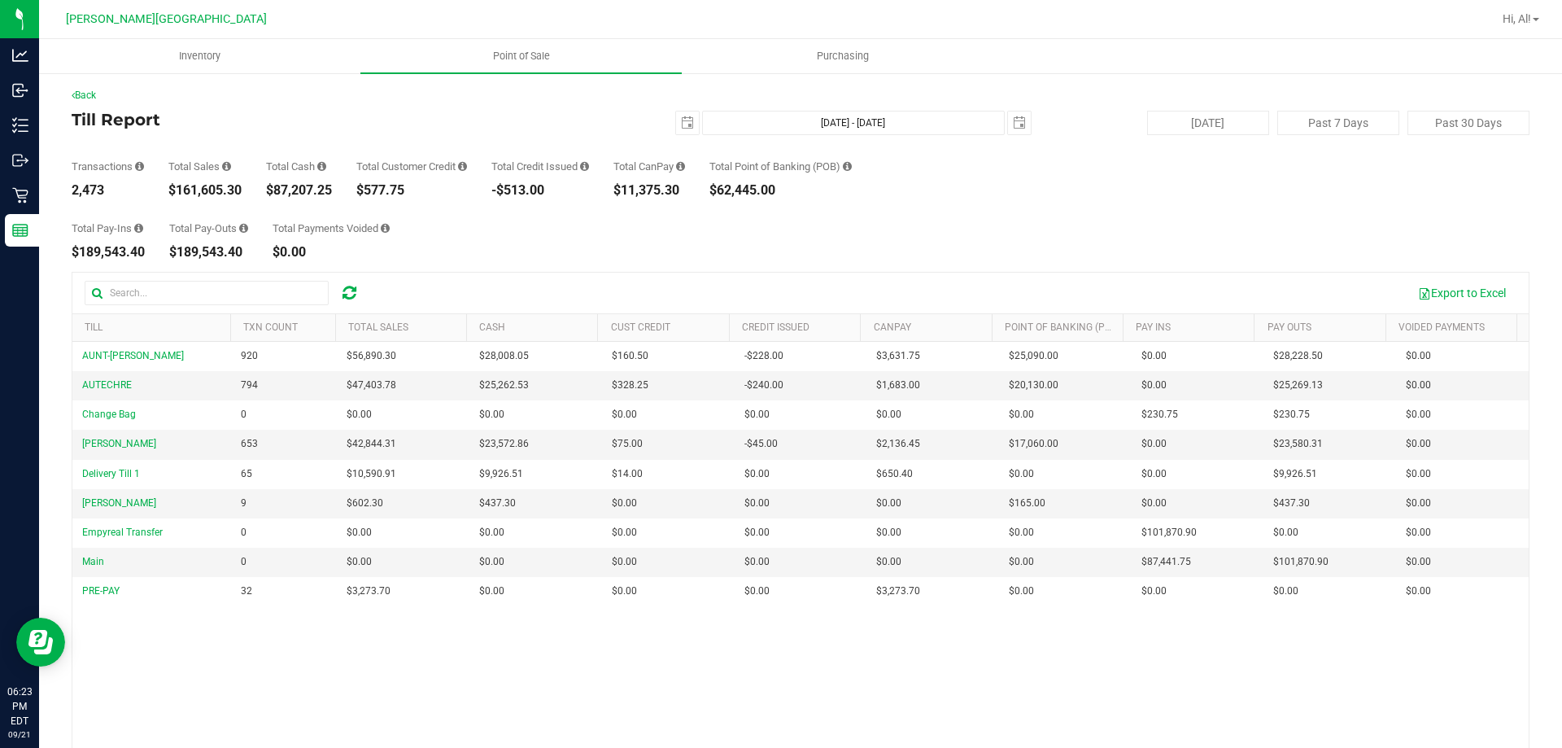
click at [864, 277] on div "Export to Excel" at bounding box center [800, 293] width 1456 height 41
click at [919, 217] on div "Total Pay-Ins $189,543.40 Total Pay-Outs $189,543.40 Total Payments Voided $0.00" at bounding box center [801, 228] width 1458 height 62
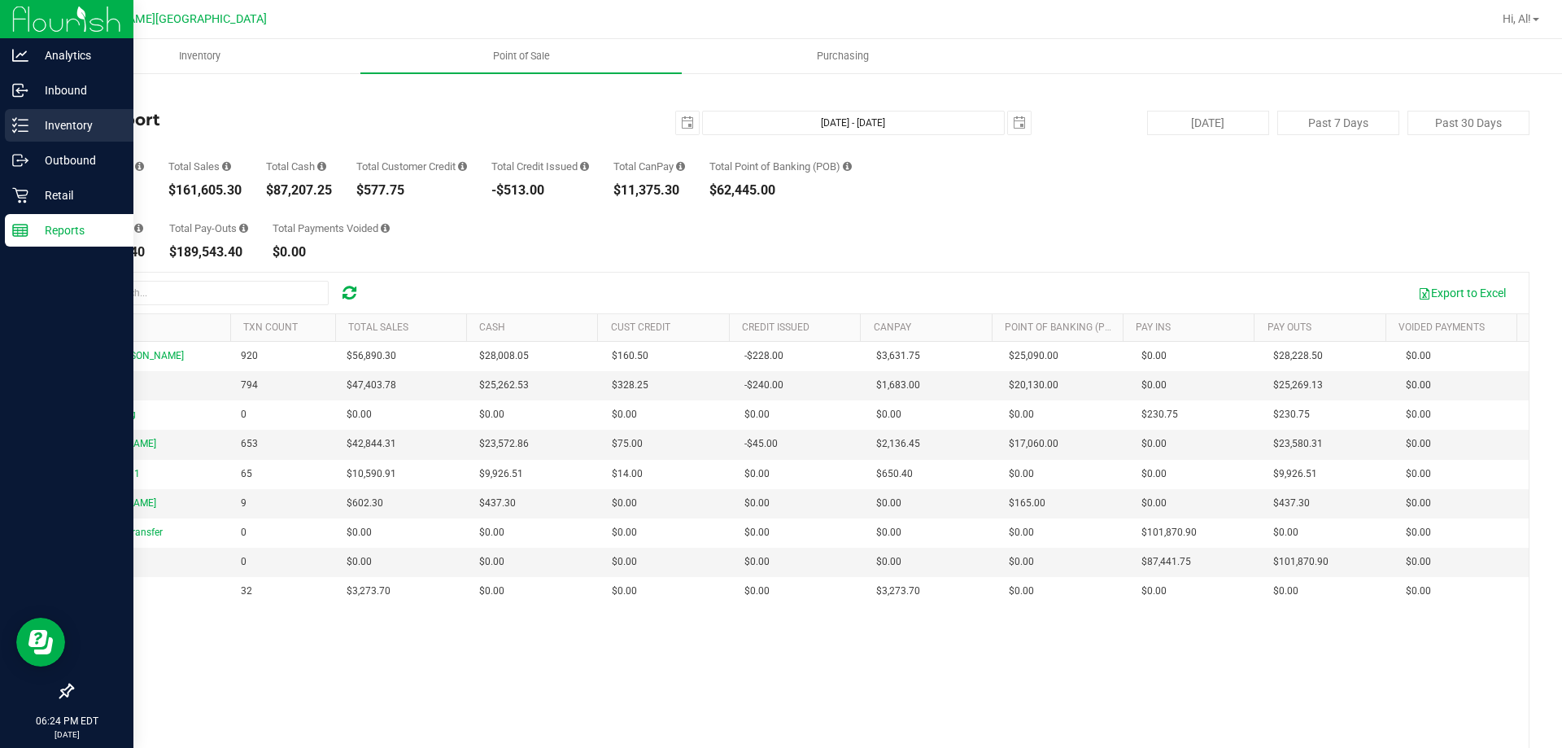
click at [50, 129] on p "Inventory" at bounding box center [77, 126] width 98 height 20
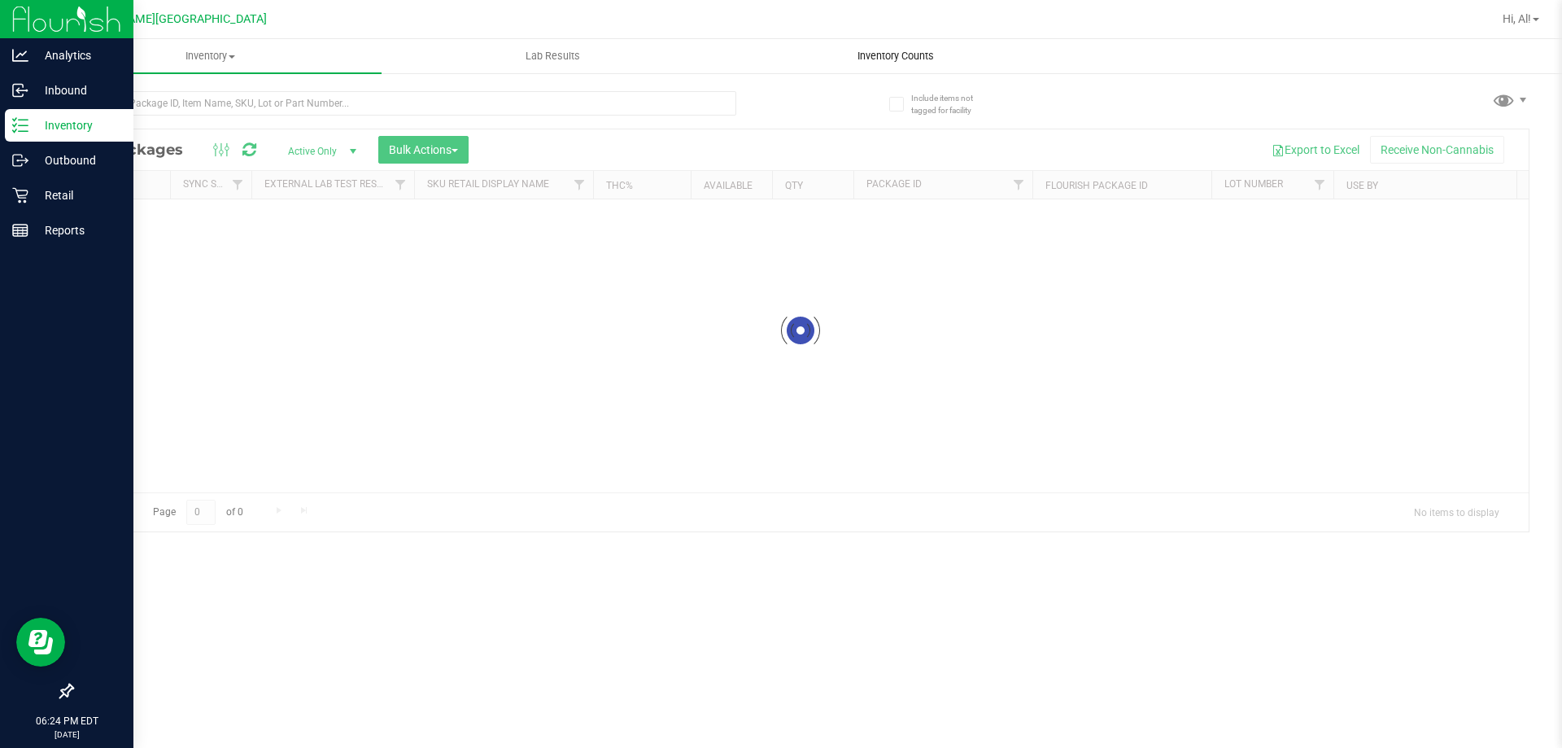
click at [875, 63] on uib-tab-heading "Inventory Counts" at bounding box center [895, 56] width 341 height 33
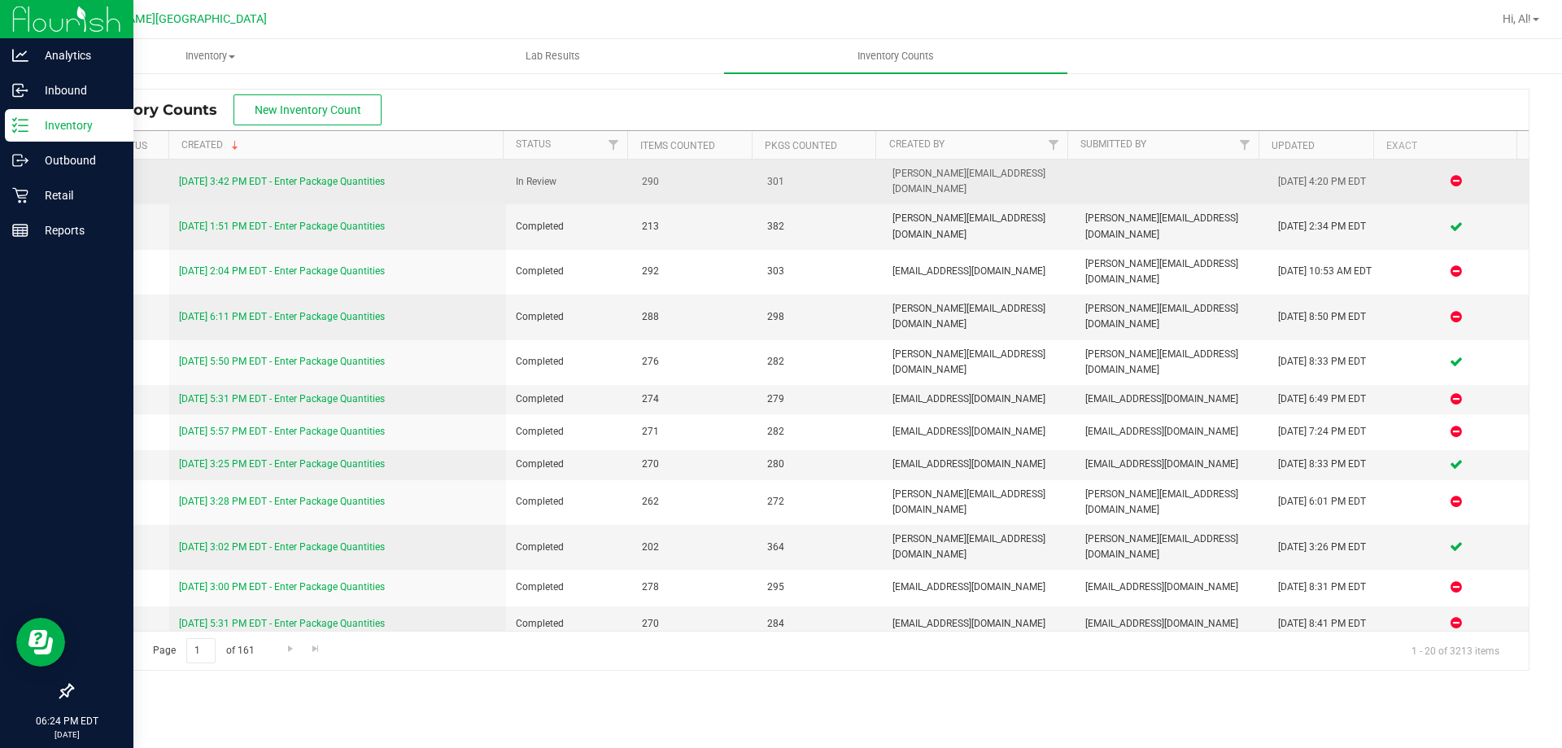
click at [374, 176] on link "[DATE] 3:42 PM EDT - Enter Package Quantities" at bounding box center [282, 181] width 206 height 11
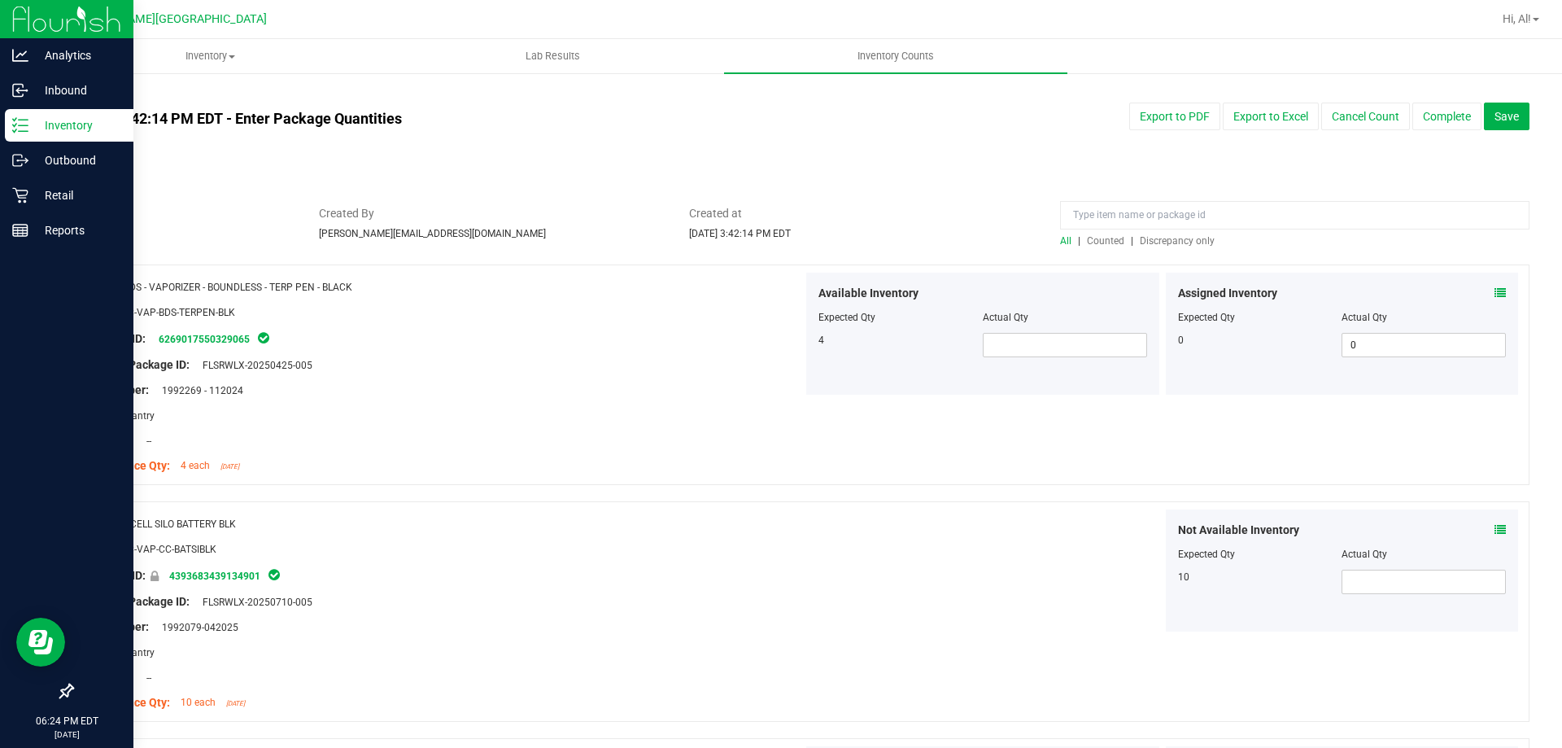
click at [1177, 242] on span "Discrepancy only" at bounding box center [1177, 240] width 75 height 11
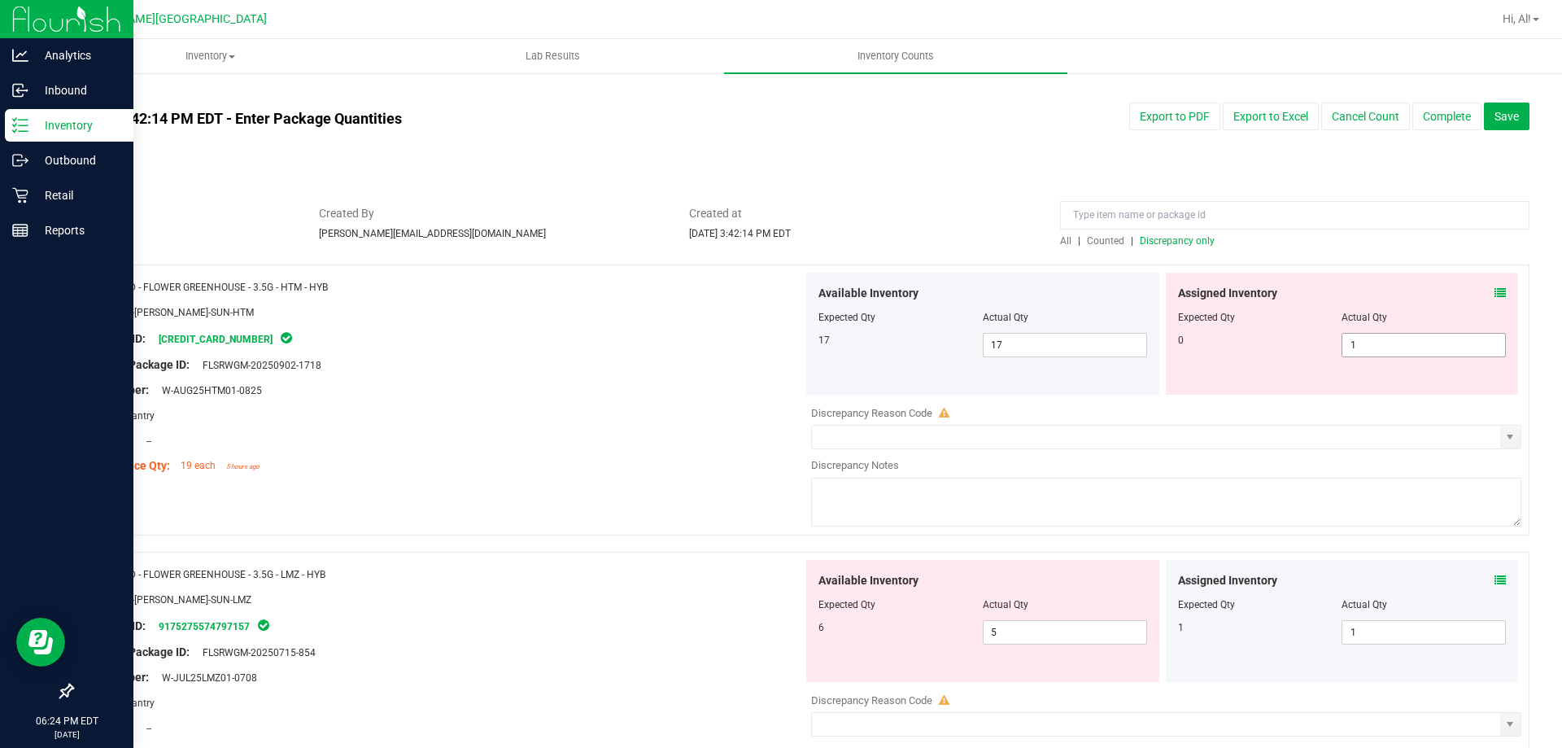
click at [1356, 342] on span "1 1" at bounding box center [1424, 345] width 164 height 24
click at [1356, 342] on input "1" at bounding box center [1424, 345] width 163 height 23
click at [1495, 288] on icon at bounding box center [1500, 292] width 11 height 11
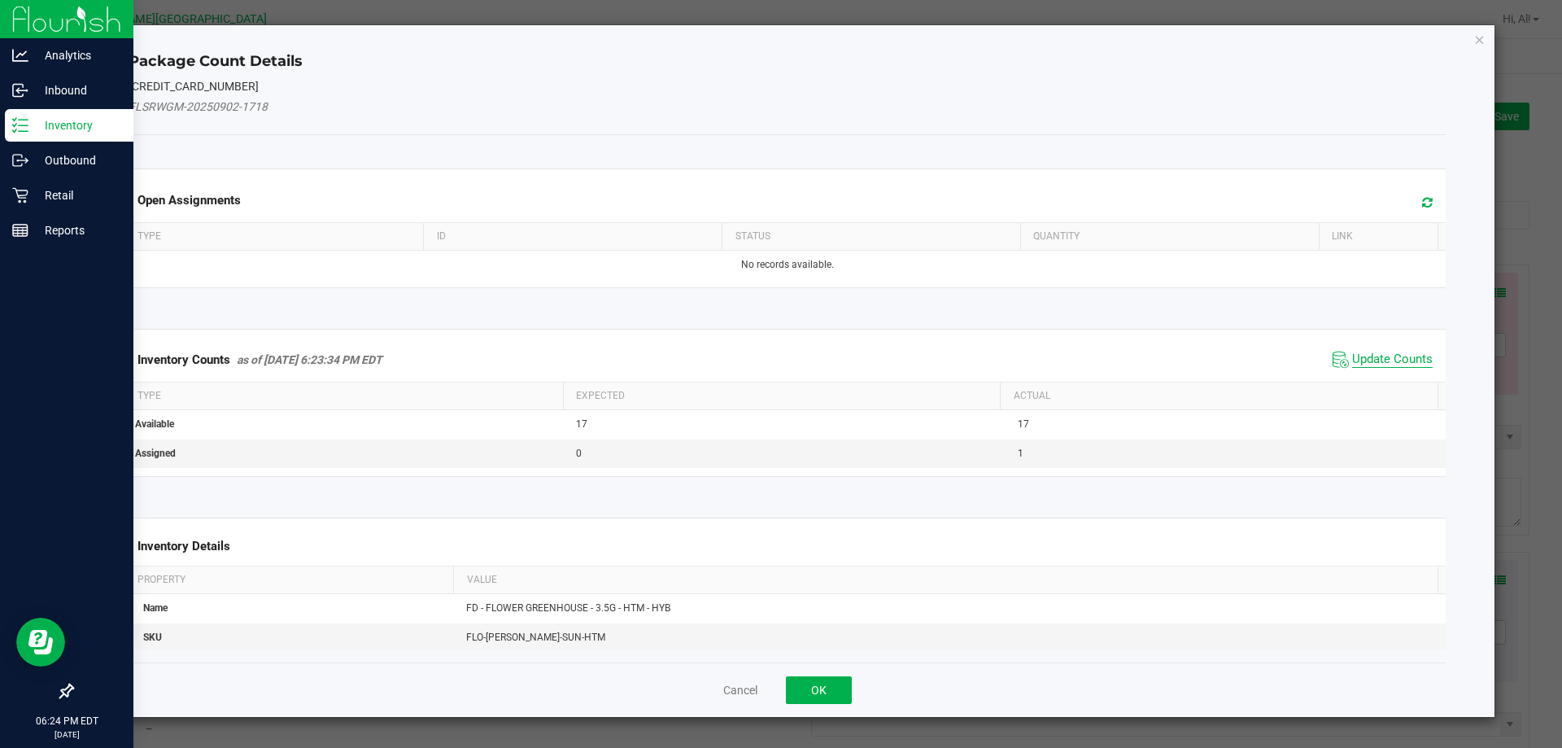
click at [1373, 354] on span "Update Counts" at bounding box center [1392, 359] width 81 height 16
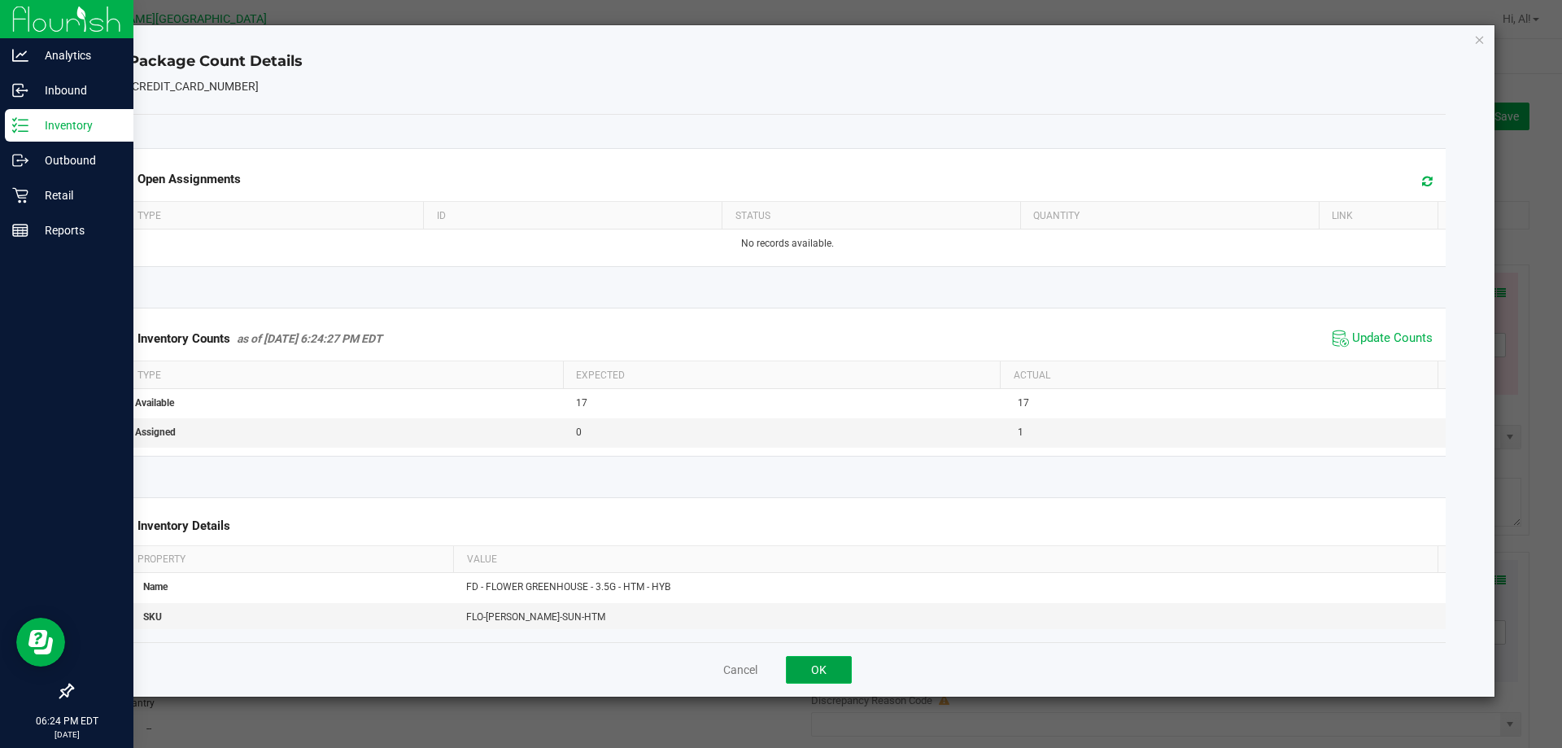
click at [822, 662] on button "OK" at bounding box center [819, 670] width 66 height 28
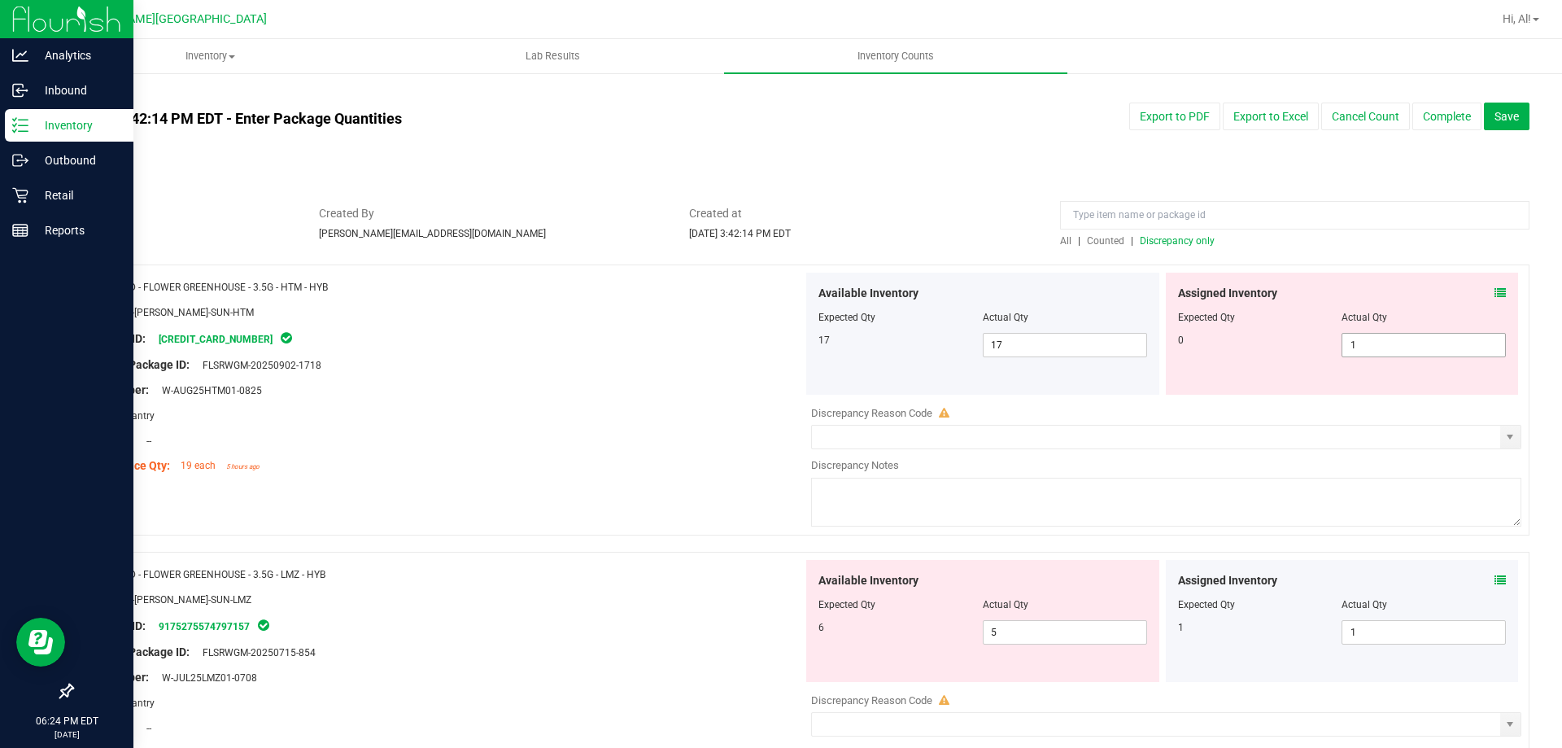
click at [1361, 351] on span "1 1" at bounding box center [1424, 345] width 164 height 24
click at [1361, 351] on input "1" at bounding box center [1424, 345] width 163 height 23
type input "0"
click at [1343, 371] on div "Assigned Inventory Expected Qty Actual Qty 0 0 0" at bounding box center [1342, 334] width 353 height 122
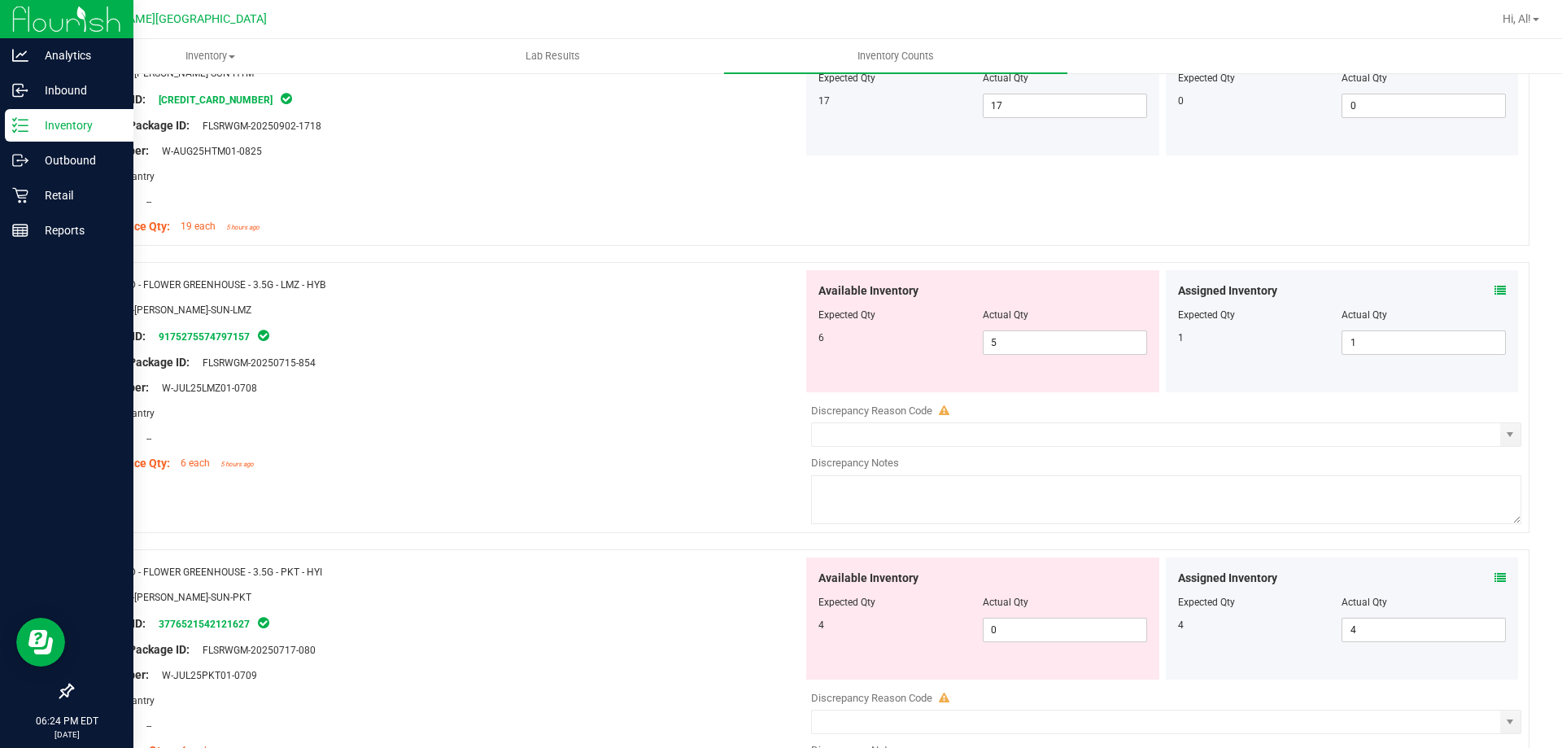
scroll to position [325, 0]
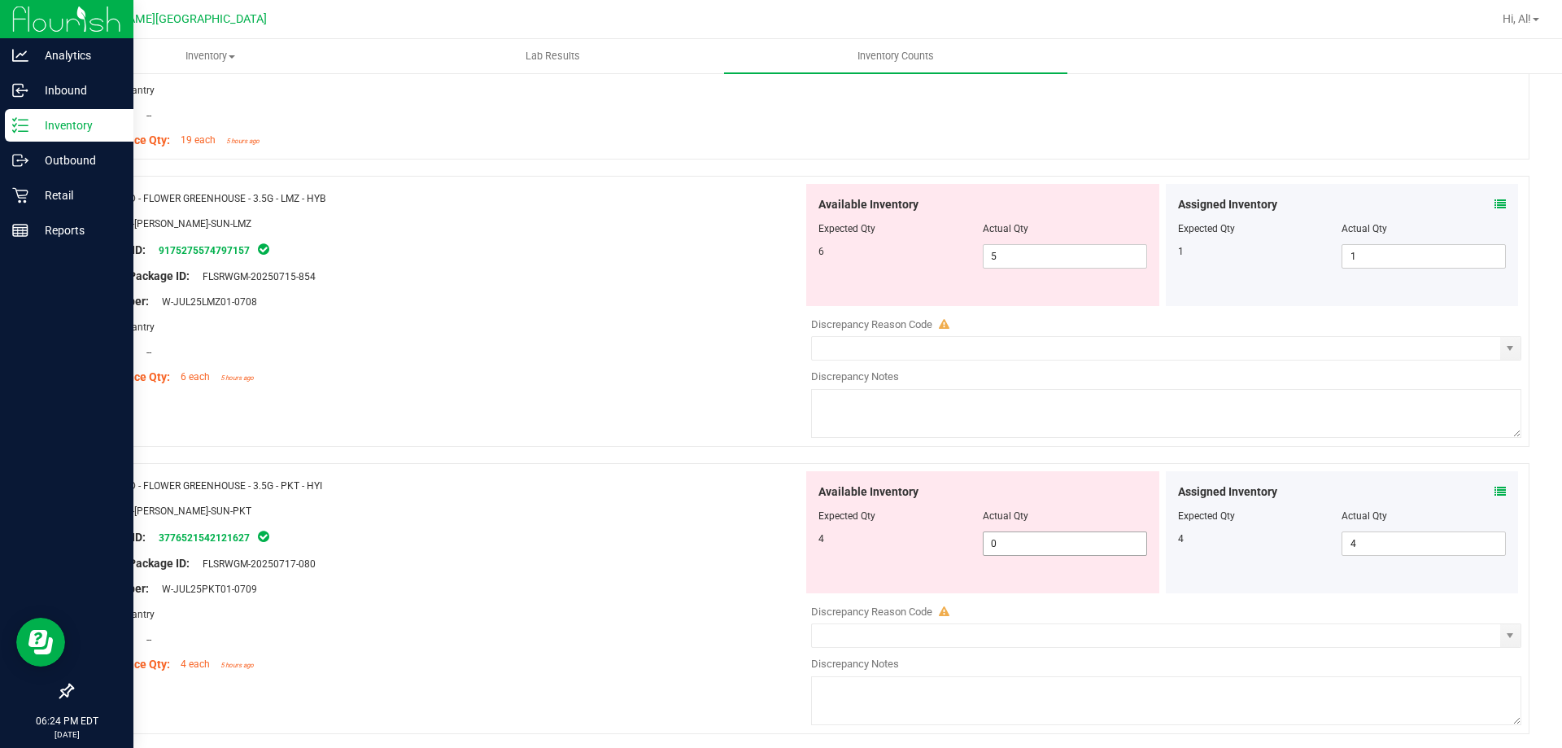
click at [1106, 534] on span "0 0" at bounding box center [1065, 543] width 164 height 24
click at [1106, 534] on input "0" at bounding box center [1065, 543] width 163 height 23
click at [1103, 511] on div "Actual Qty" at bounding box center [1065, 516] width 164 height 15
click at [1495, 489] on icon at bounding box center [1500, 491] width 11 height 11
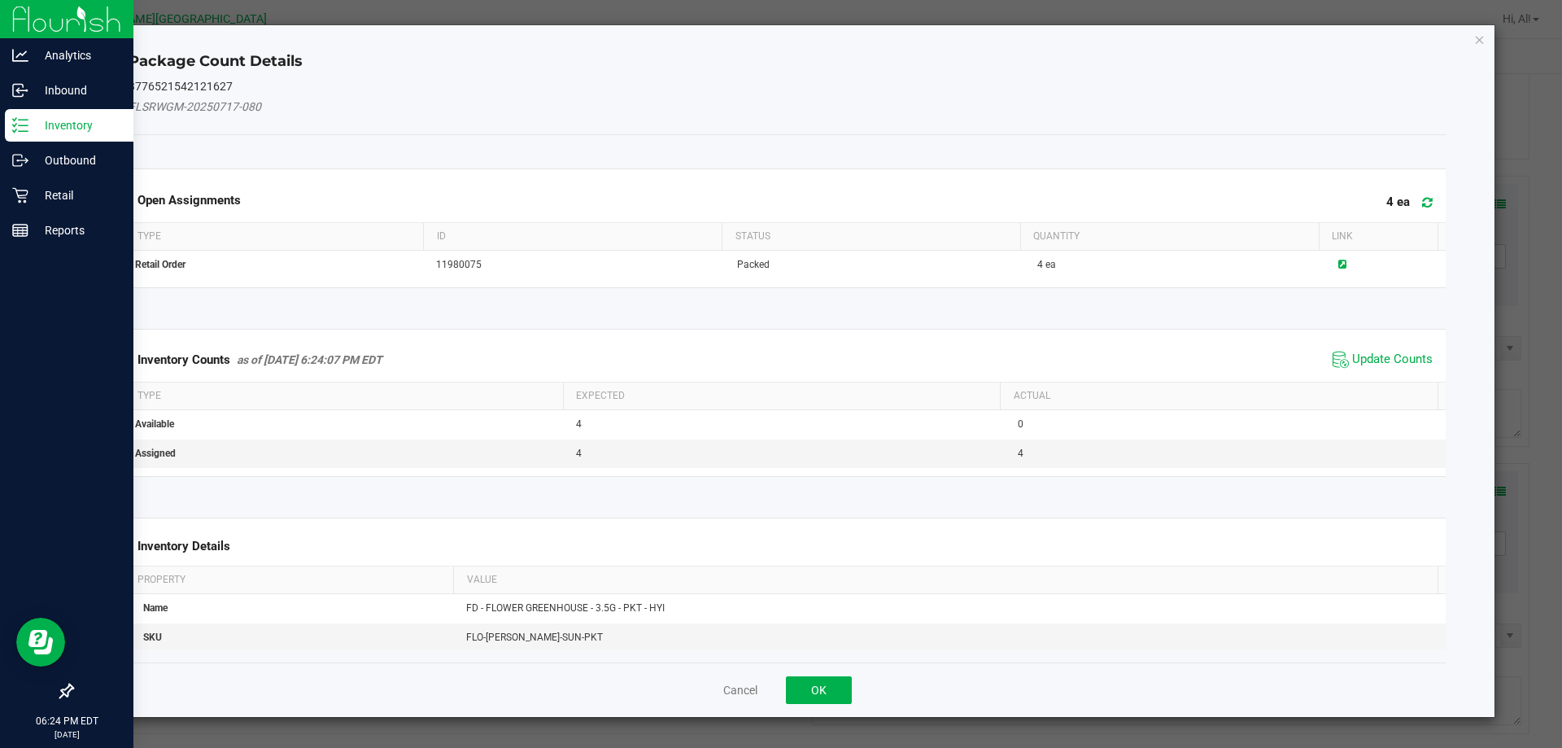
click at [1363, 349] on span "Update Counts" at bounding box center [1383, 359] width 108 height 24
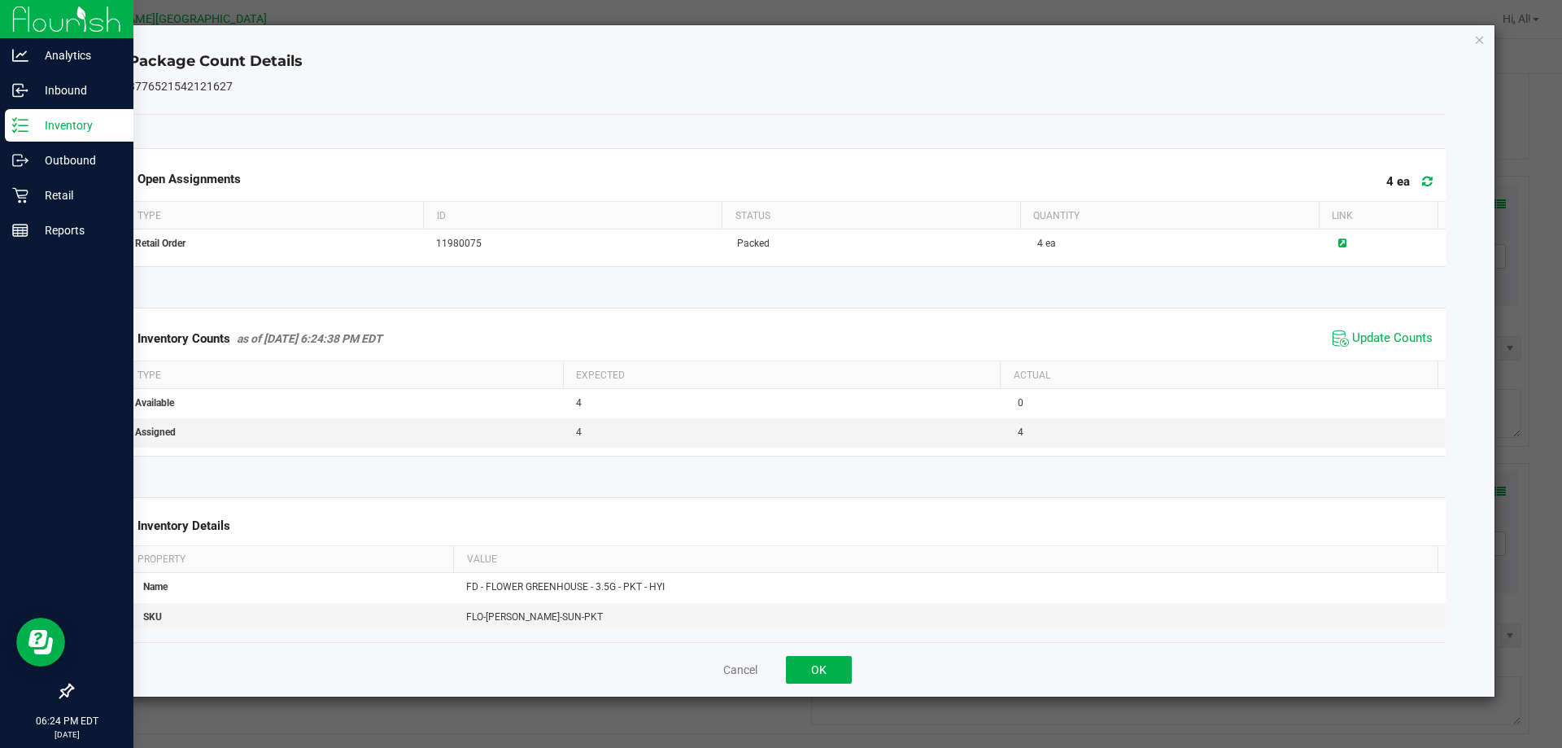
click at [805, 650] on div "Cancel OK" at bounding box center [788, 669] width 1318 height 55
click at [826, 662] on button "OK" at bounding box center [819, 670] width 66 height 28
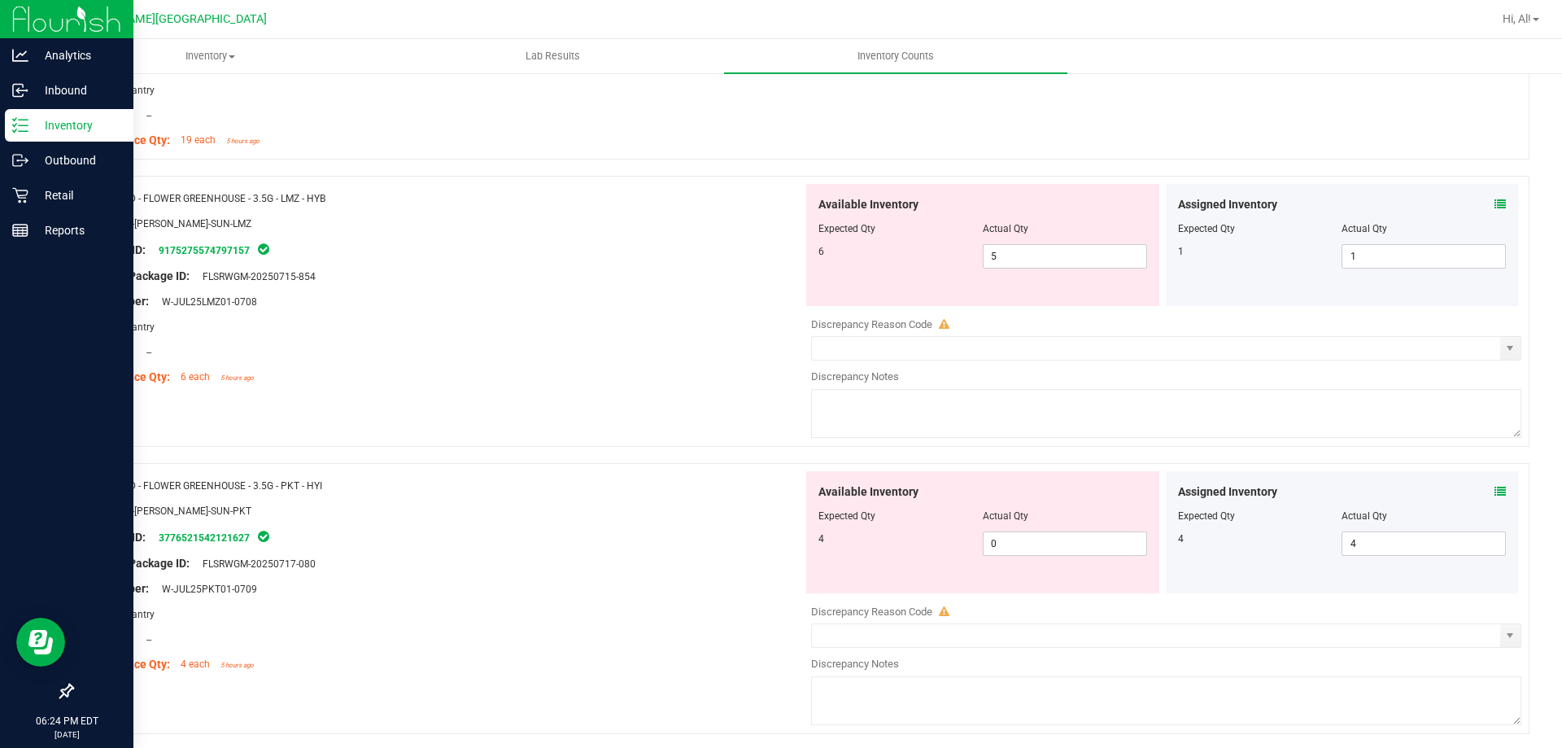
click at [666, 544] on div "Package ID: 3776521542121627" at bounding box center [444, 537] width 718 height 20
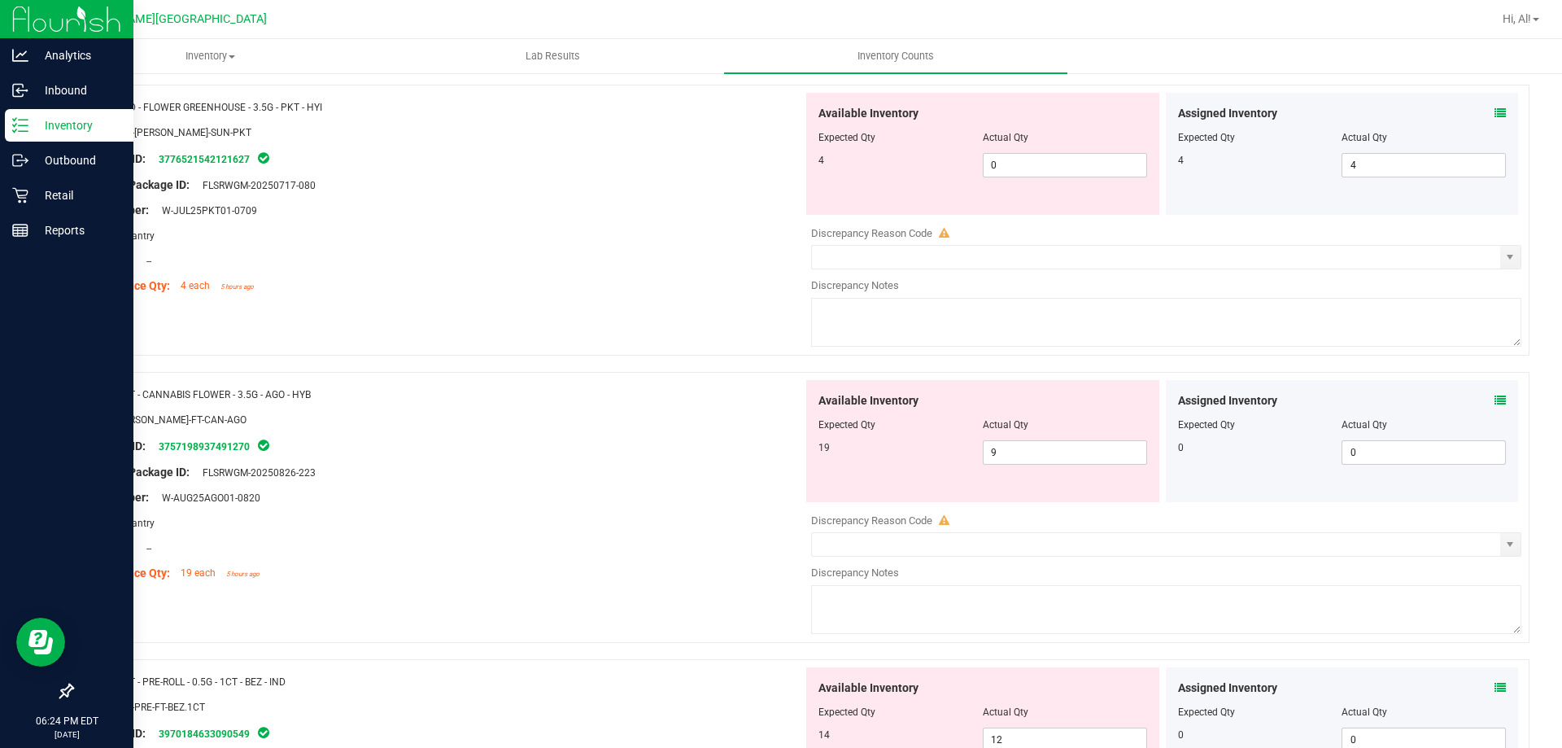
scroll to position [732, 0]
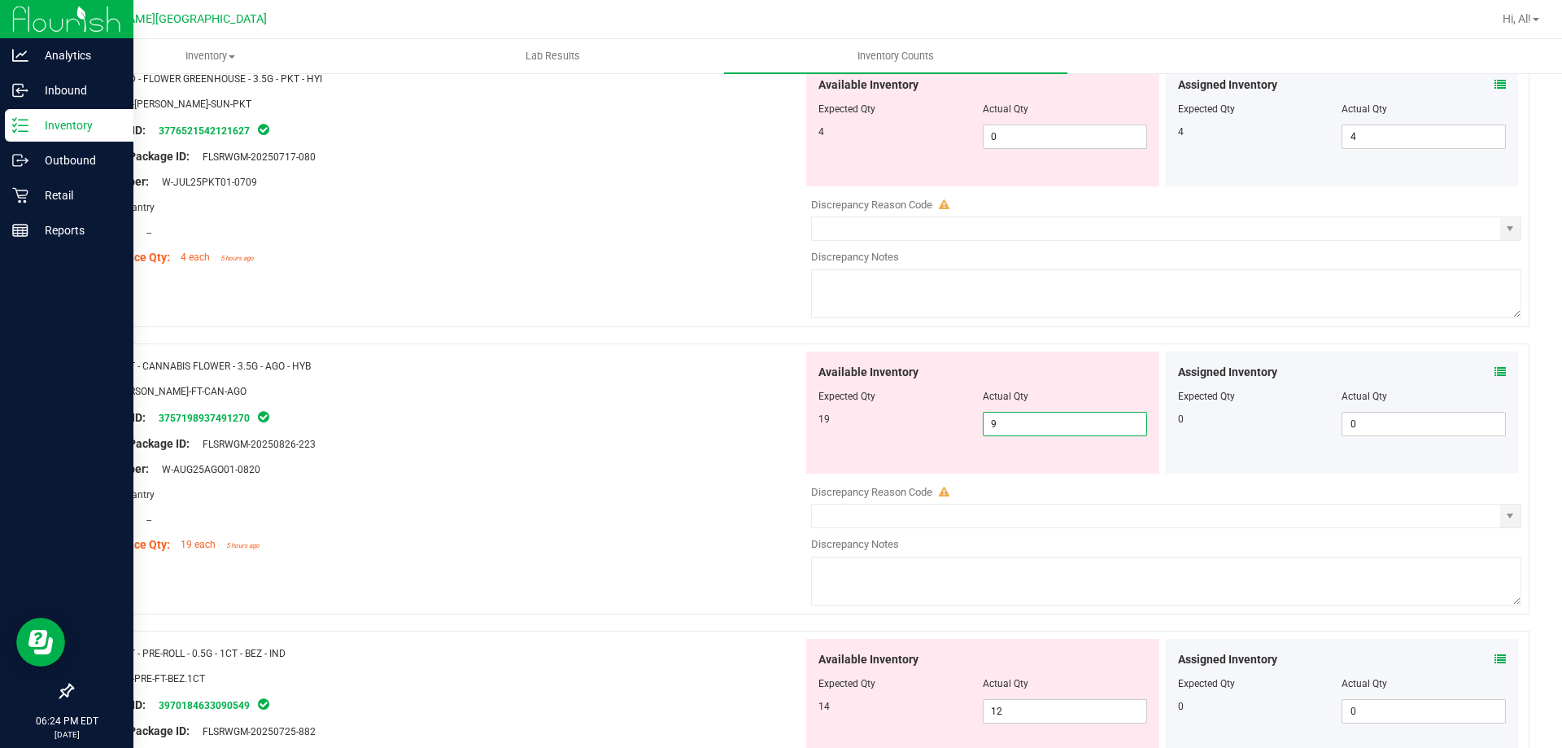
click at [1057, 425] on span "9 9" at bounding box center [1065, 424] width 164 height 24
click at [1057, 425] on input "9" at bounding box center [1065, 424] width 163 height 23
type input "19"
click at [1068, 343] on div "Name: FT - CANNABIS FLOWER - 3.5G - AGO - HYB SKU: [PERSON_NAME]-FT-CAN-AGO Pac…" at bounding box center [801, 478] width 1458 height 271
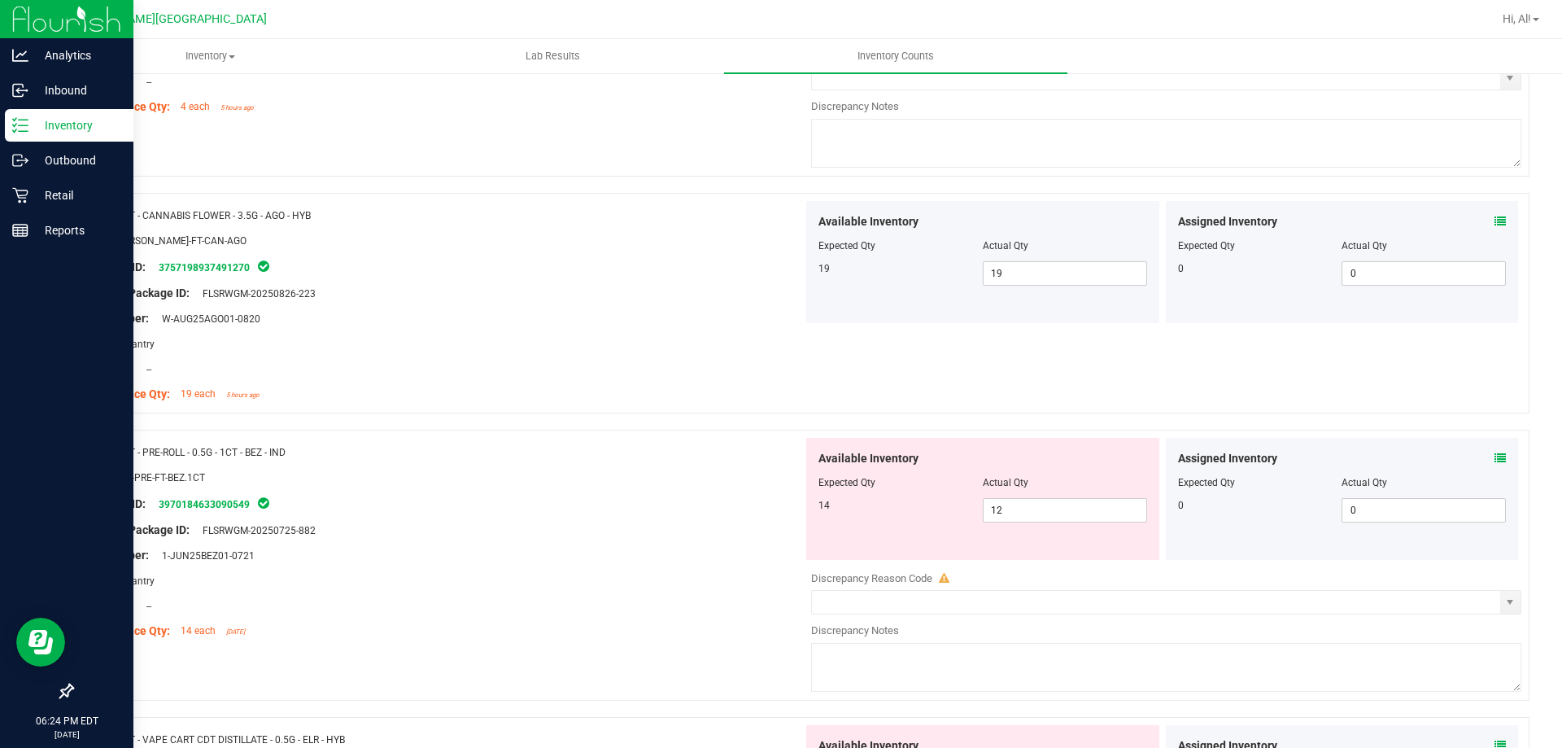
scroll to position [895, 0]
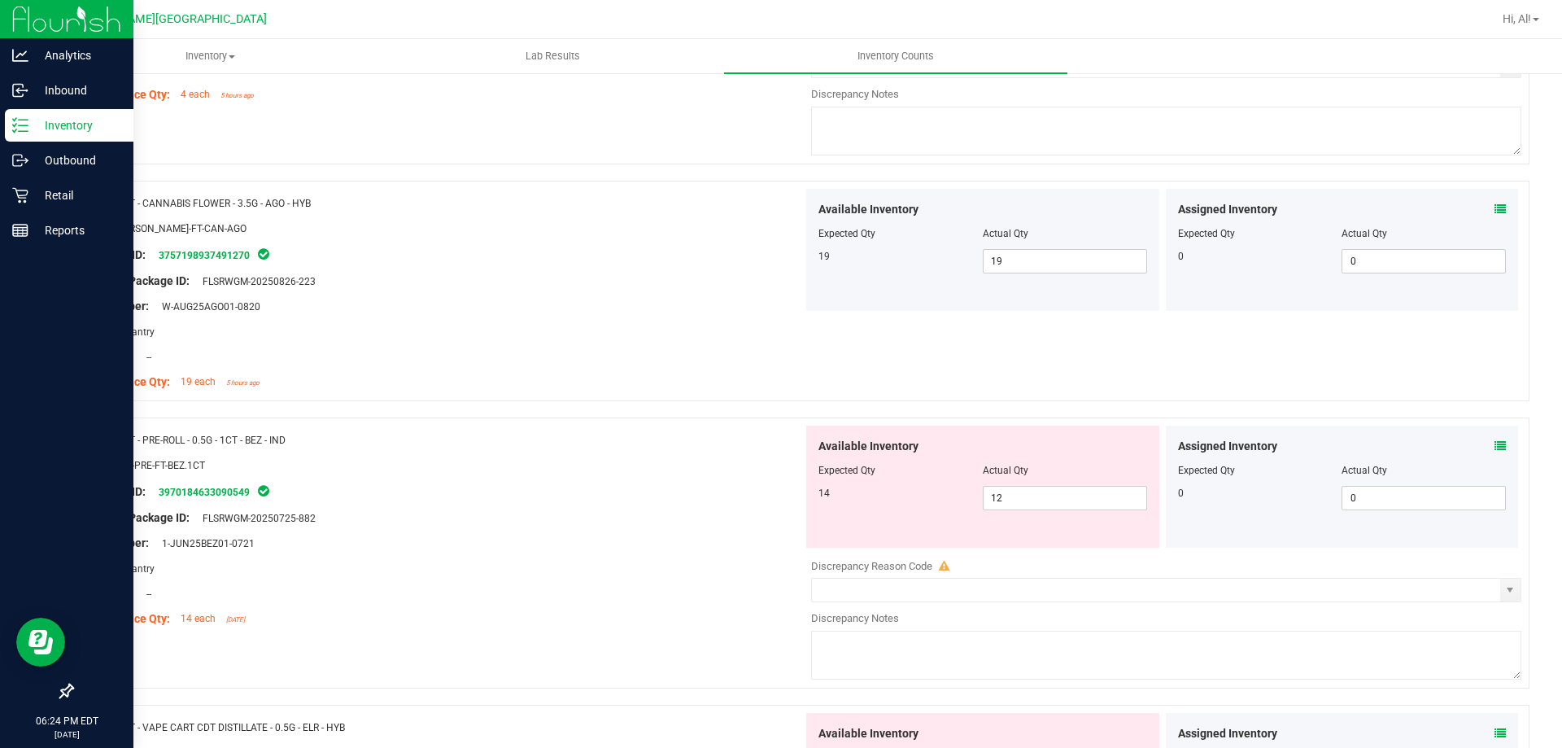
click at [1495, 447] on icon at bounding box center [1500, 445] width 11 height 11
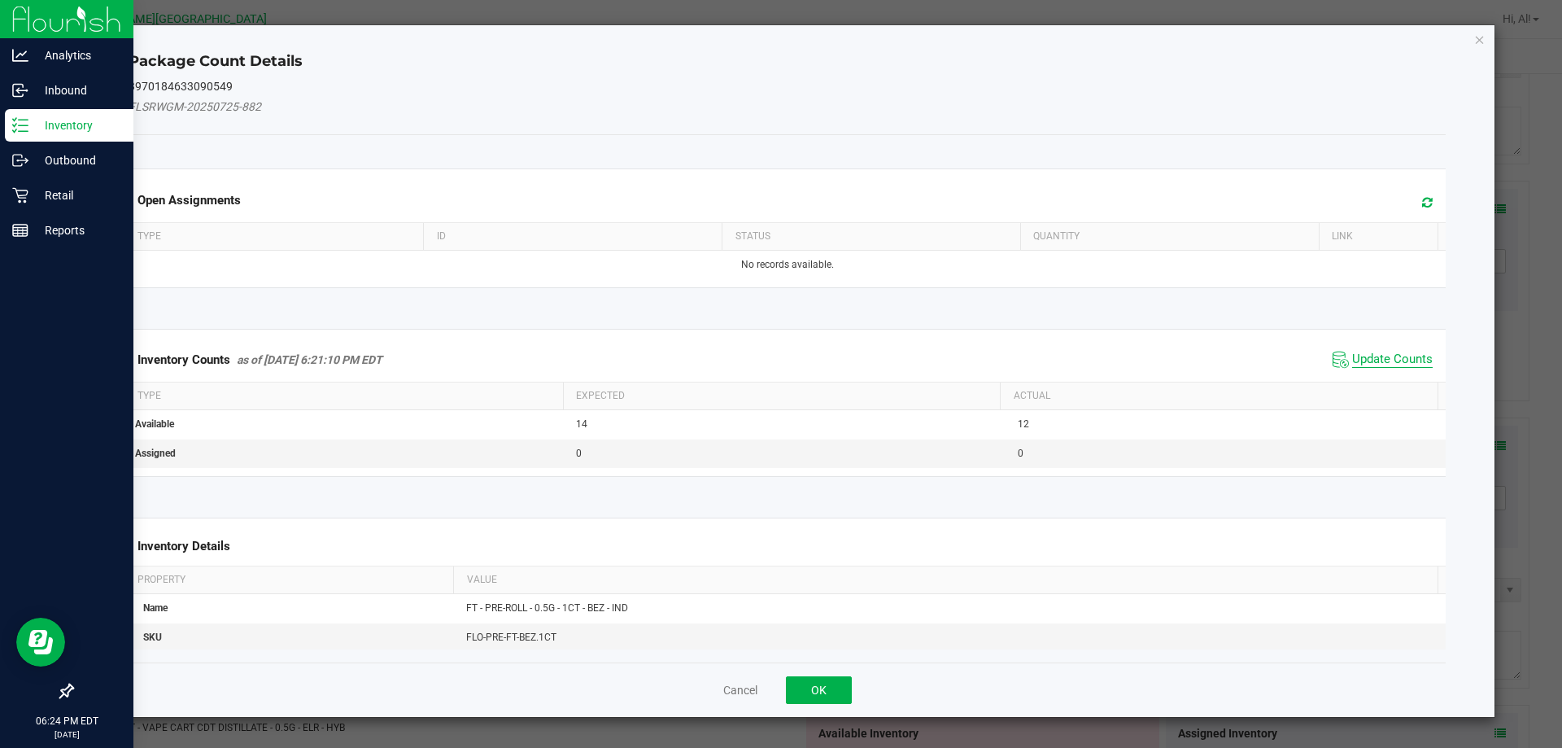
drag, startPoint x: 1353, startPoint y: 386, endPoint x: 1373, endPoint y: 365, distance: 29.4
click at [1359, 382] on th "Actual" at bounding box center [1219, 396] width 438 height 28
click at [1373, 365] on span "Update Counts" at bounding box center [1392, 359] width 81 height 16
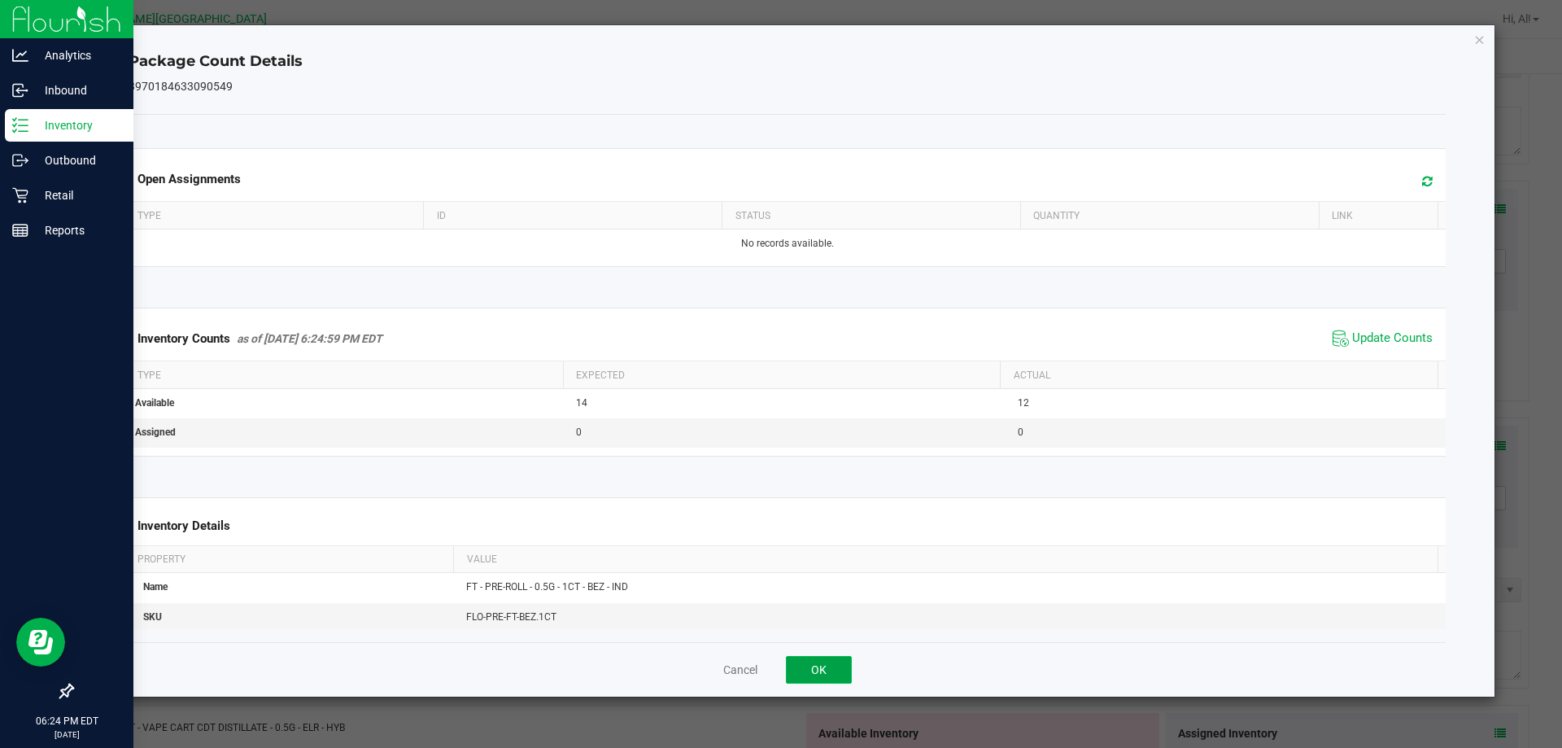
click at [827, 661] on button "OK" at bounding box center [819, 670] width 66 height 28
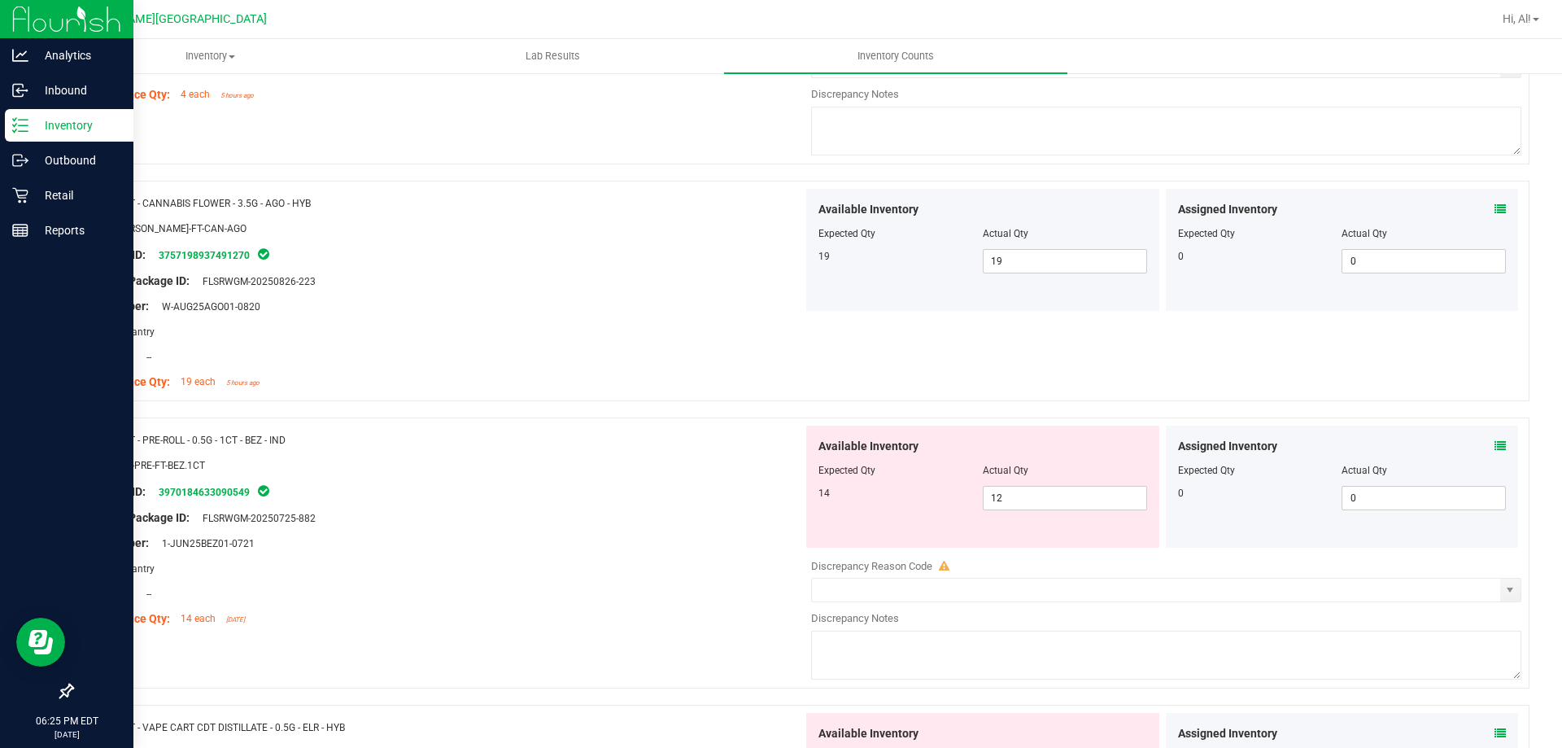
click at [723, 515] on div "Original Package ID: FLSRWGM-20250725-882" at bounding box center [444, 517] width 718 height 17
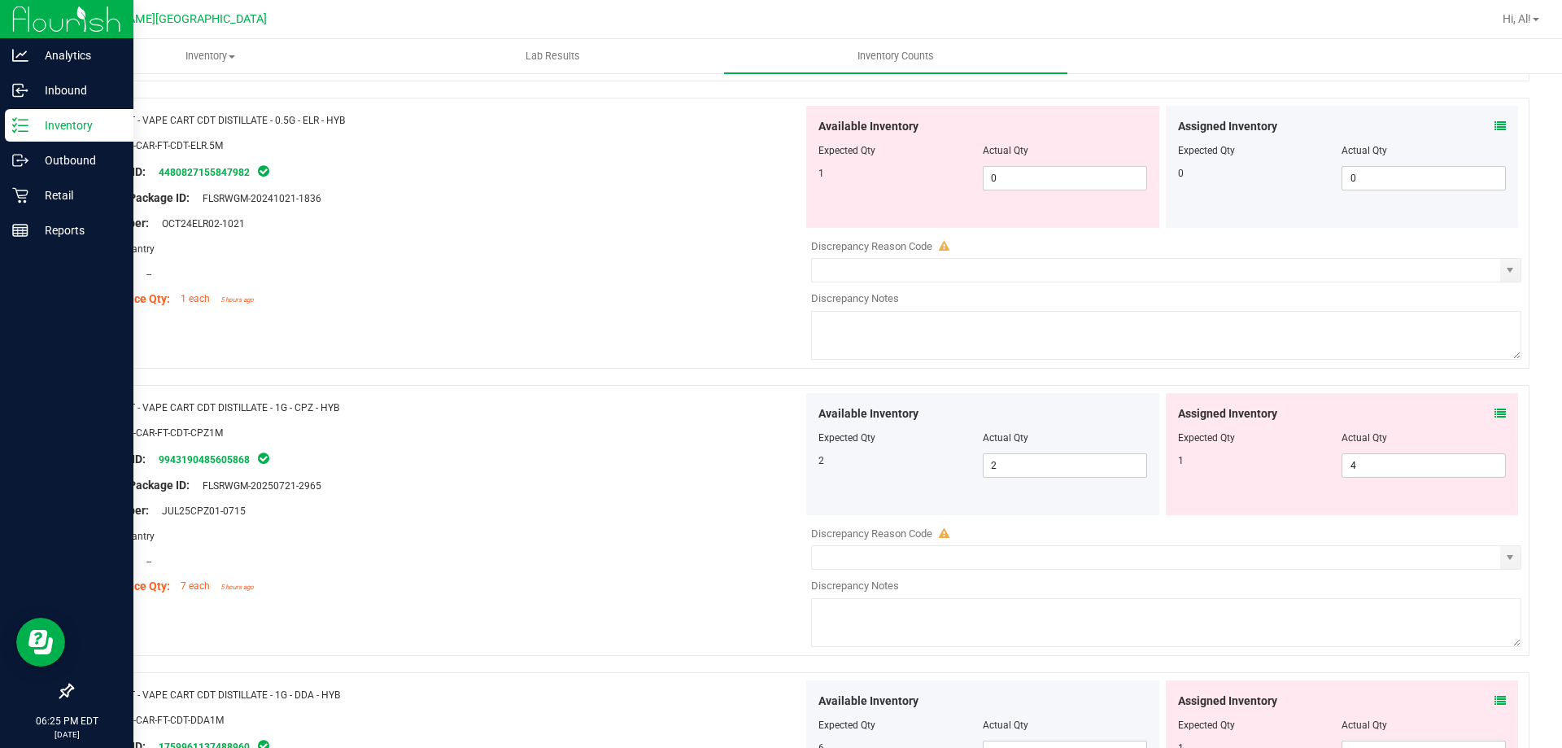
scroll to position [1546, 0]
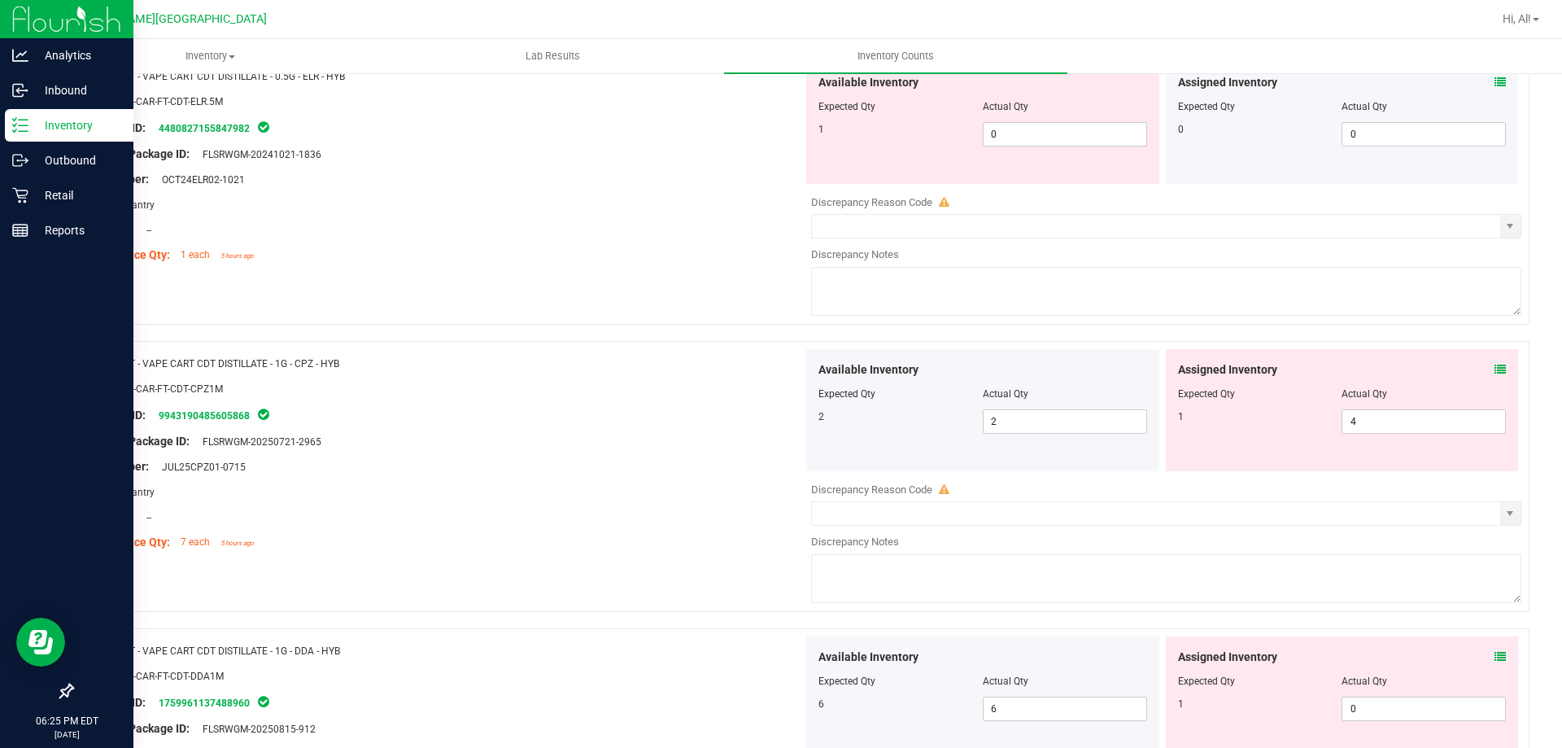
click at [1495, 90] on span at bounding box center [1500, 82] width 11 height 17
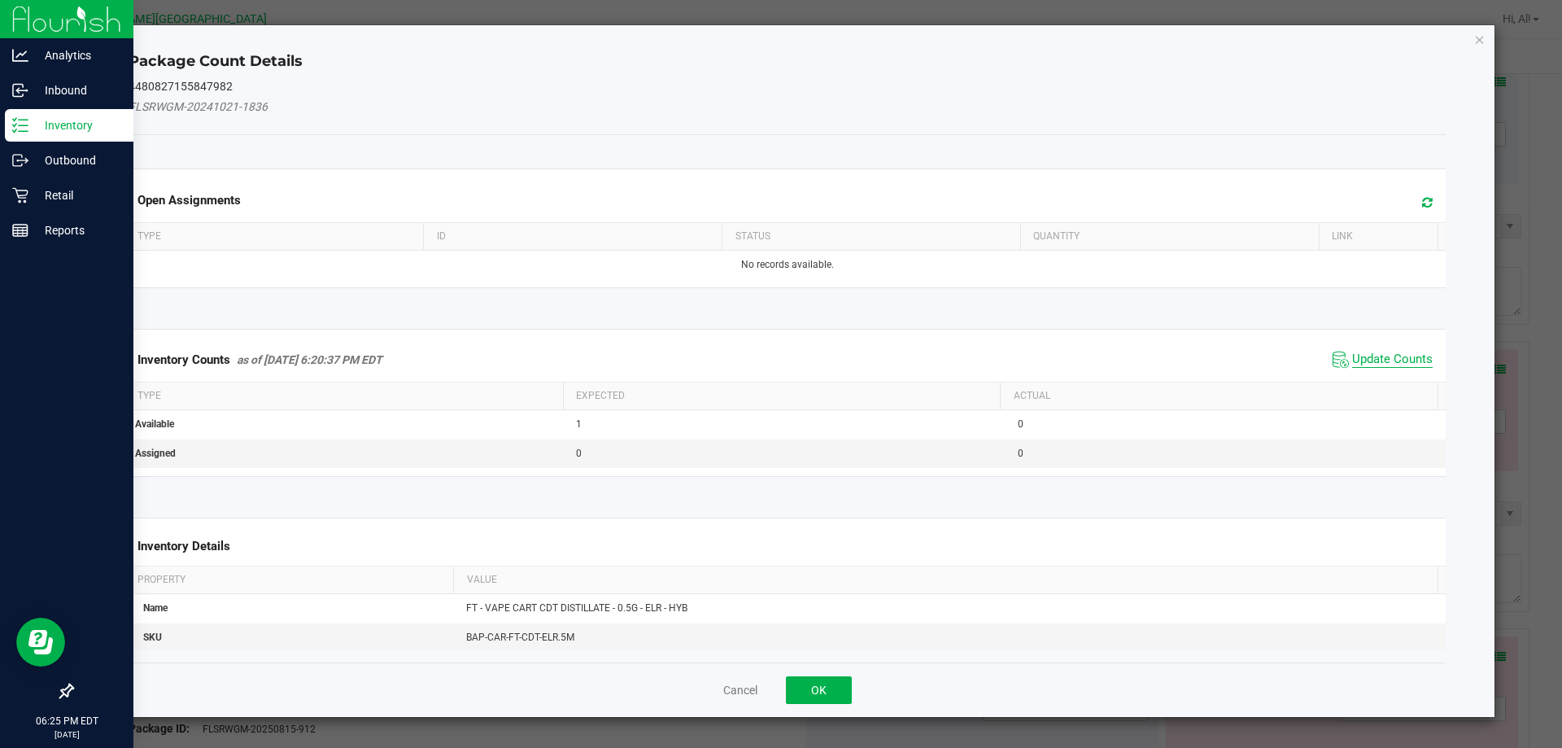
click at [1391, 356] on span "Update Counts" at bounding box center [1392, 359] width 81 height 16
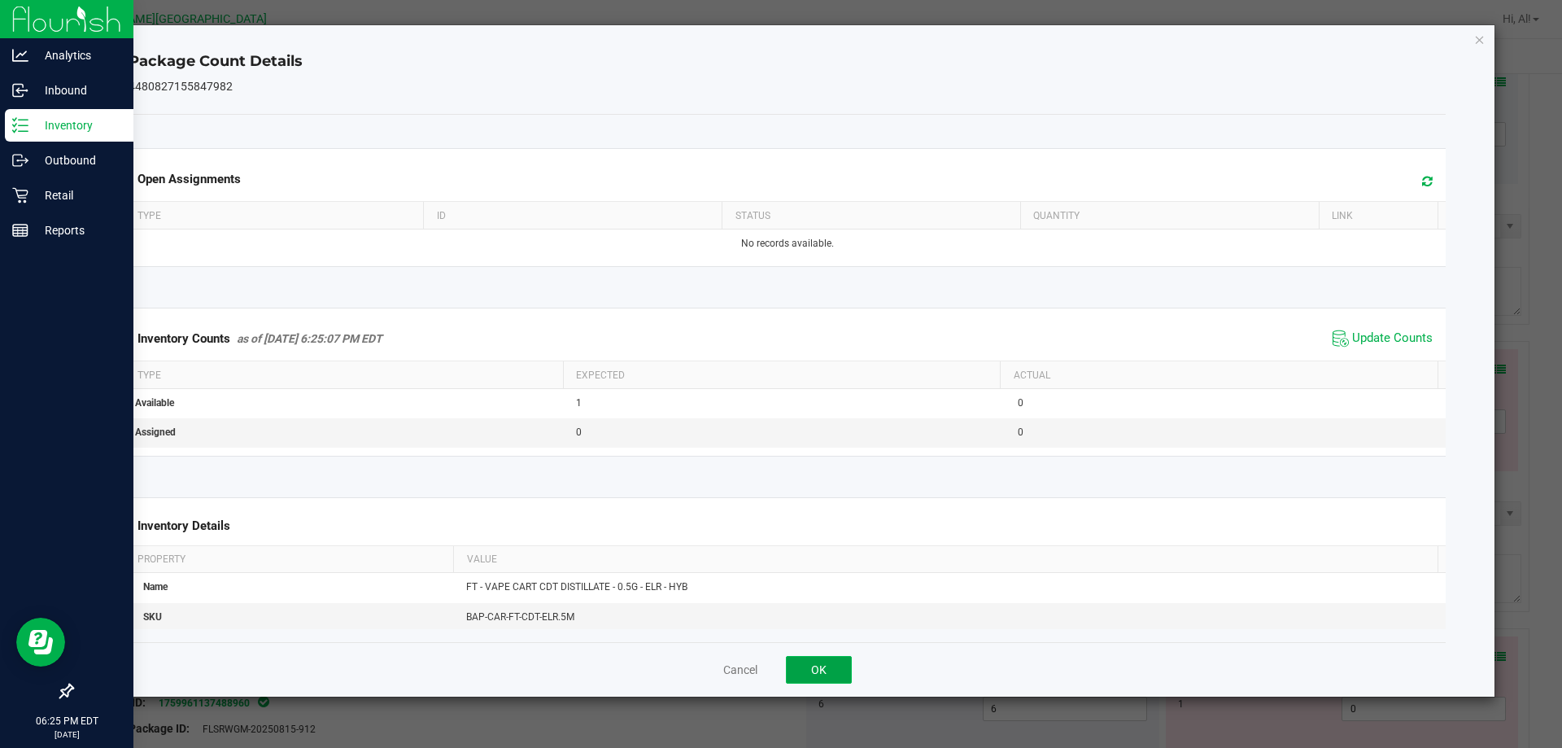
click at [832, 677] on button "OK" at bounding box center [819, 670] width 66 height 28
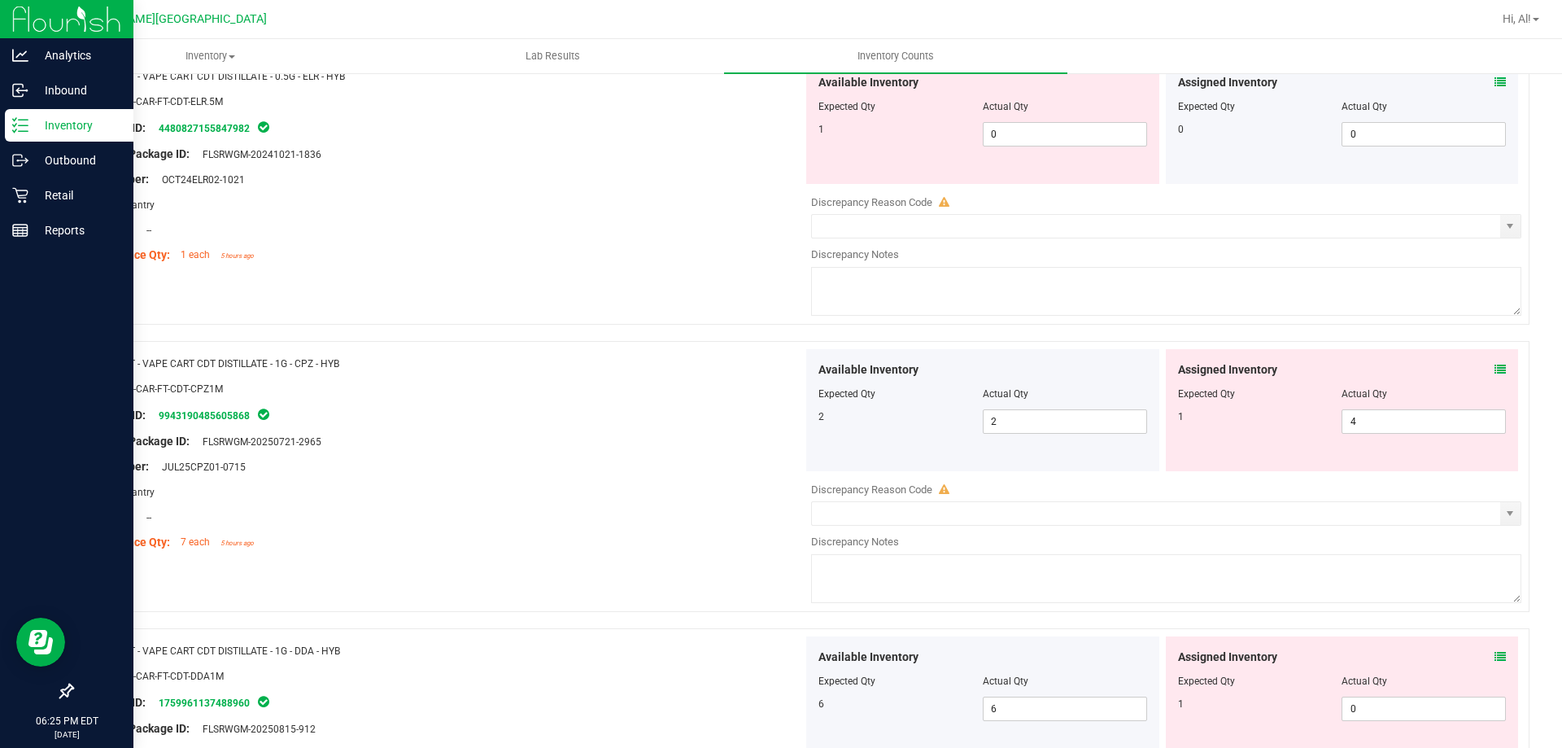
click at [1480, 366] on div "Assigned Inventory" at bounding box center [1342, 369] width 329 height 17
click at [1495, 366] on icon at bounding box center [1500, 369] width 11 height 11
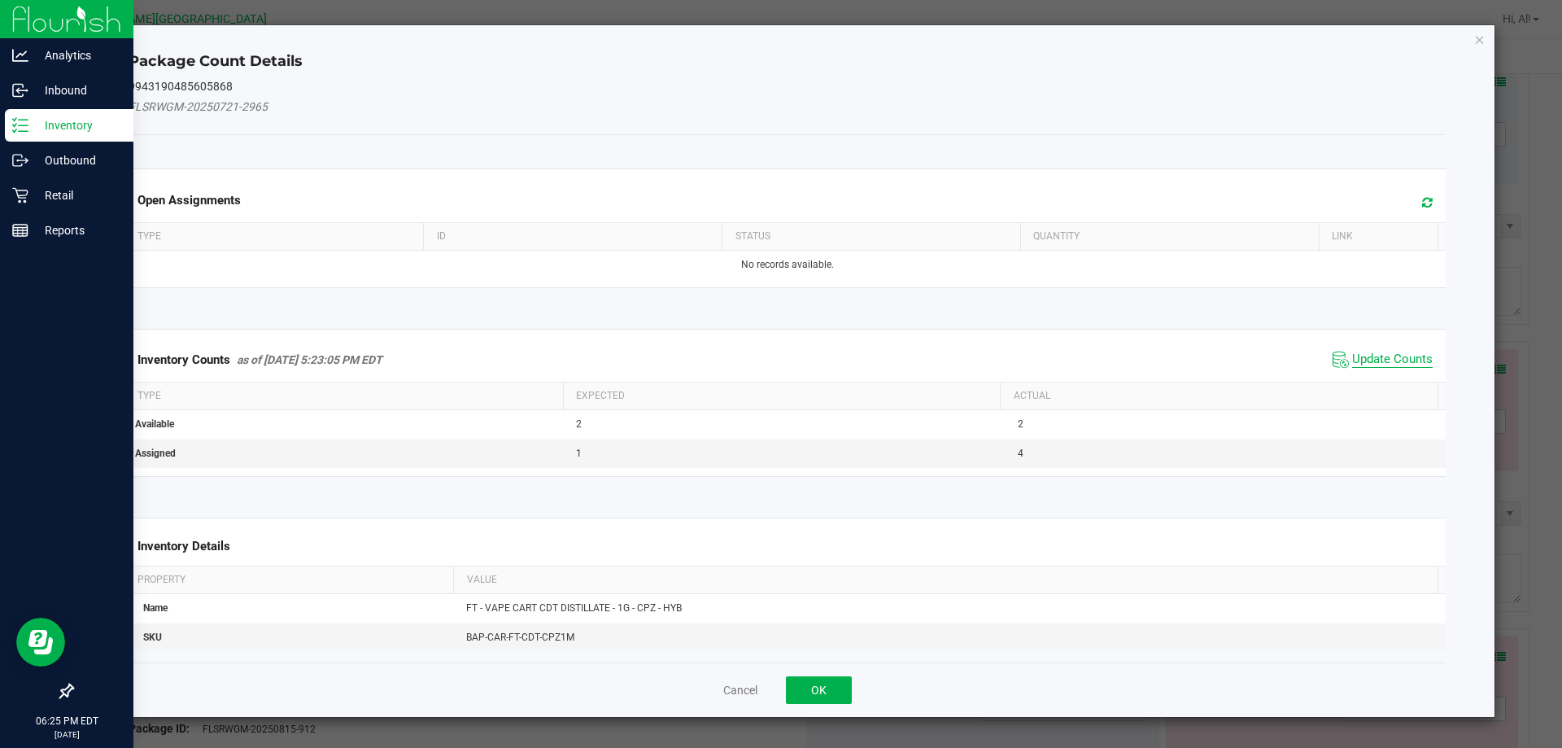
click at [1374, 367] on span "Update Counts" at bounding box center [1392, 359] width 81 height 16
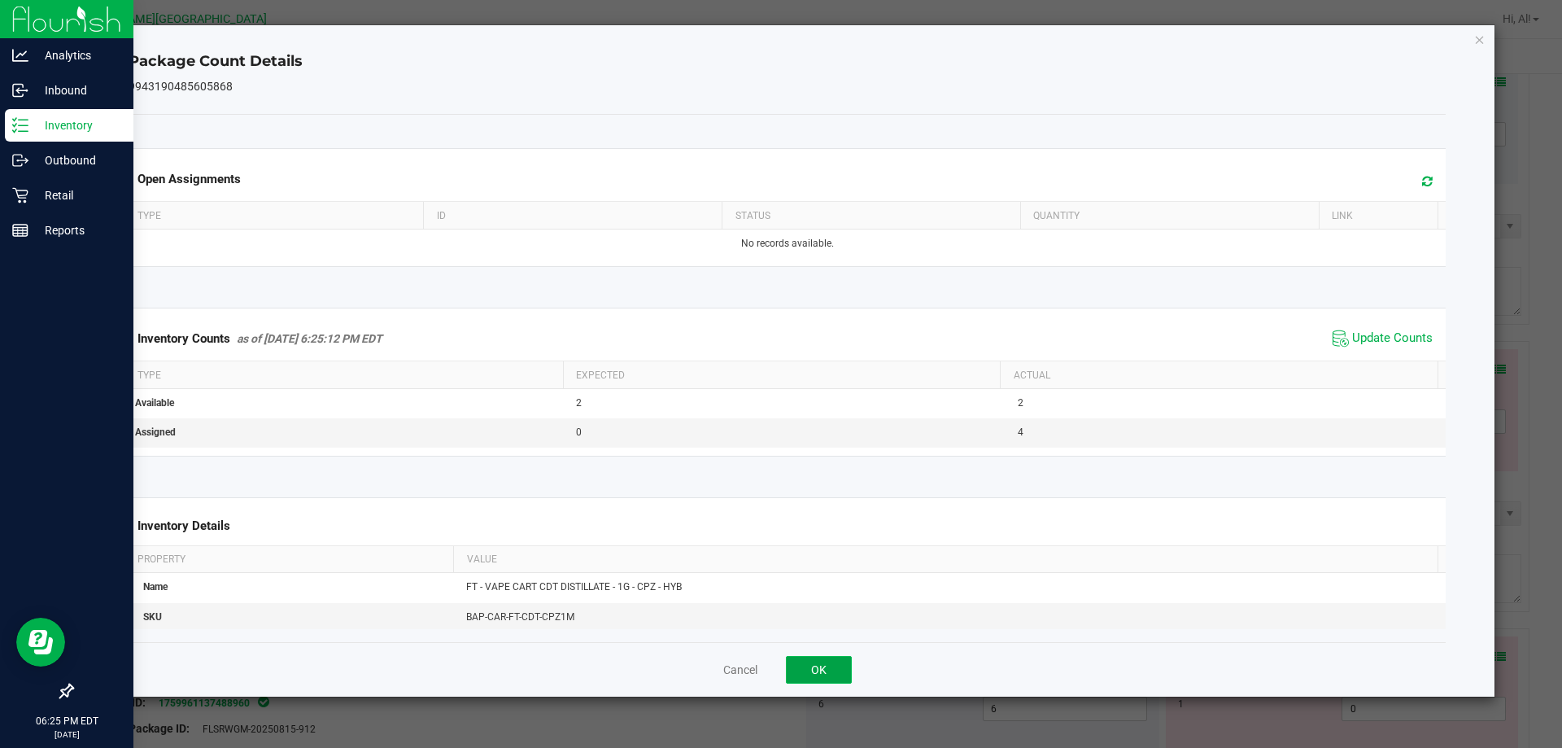
click at [827, 668] on button "OK" at bounding box center [819, 670] width 66 height 28
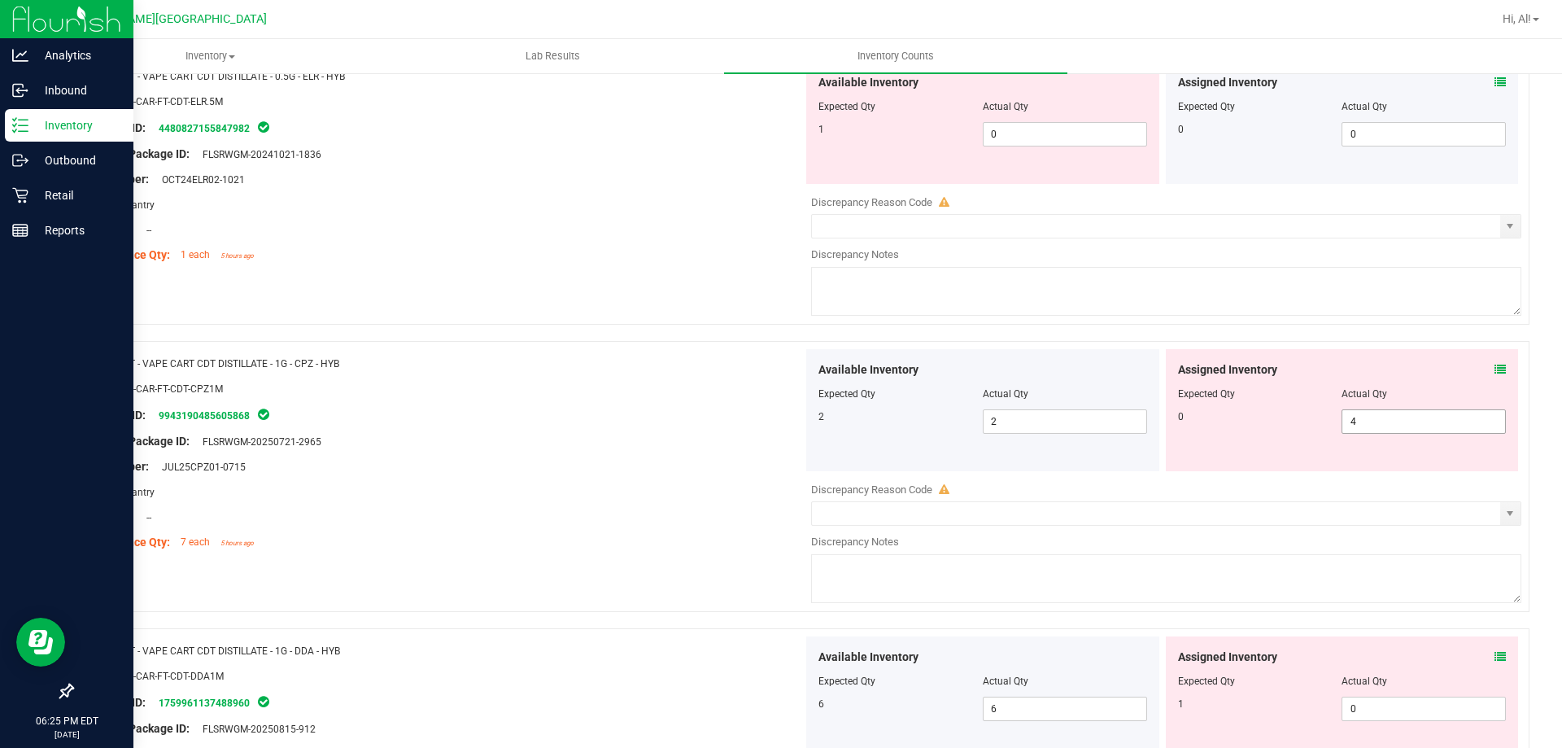
click at [1369, 426] on span "4 4" at bounding box center [1424, 421] width 164 height 24
click at [1369, 426] on input "4" at bounding box center [1424, 421] width 163 height 23
type input "0"
click at [1271, 373] on div "Assigned Inventory" at bounding box center [1342, 369] width 329 height 17
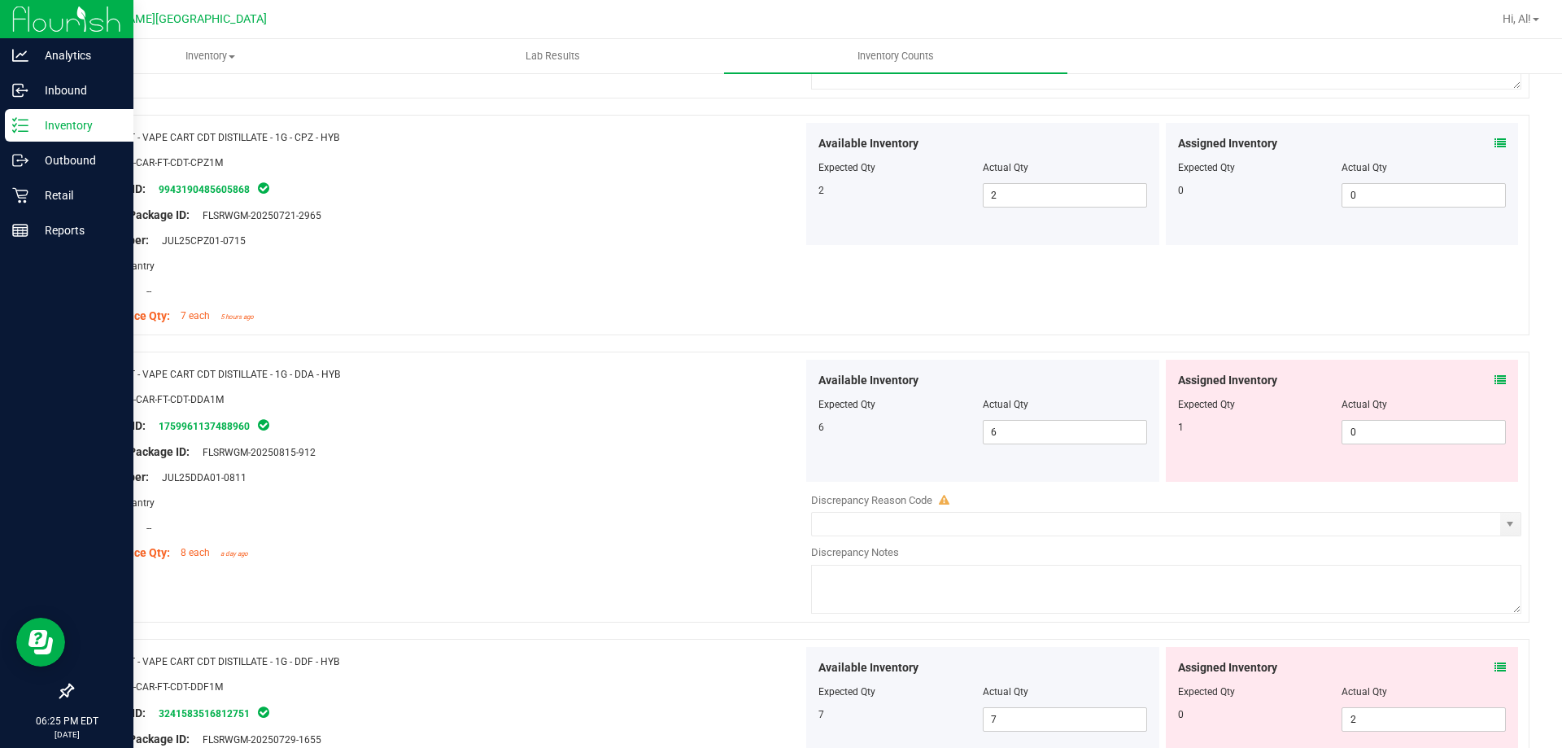
scroll to position [1790, 0]
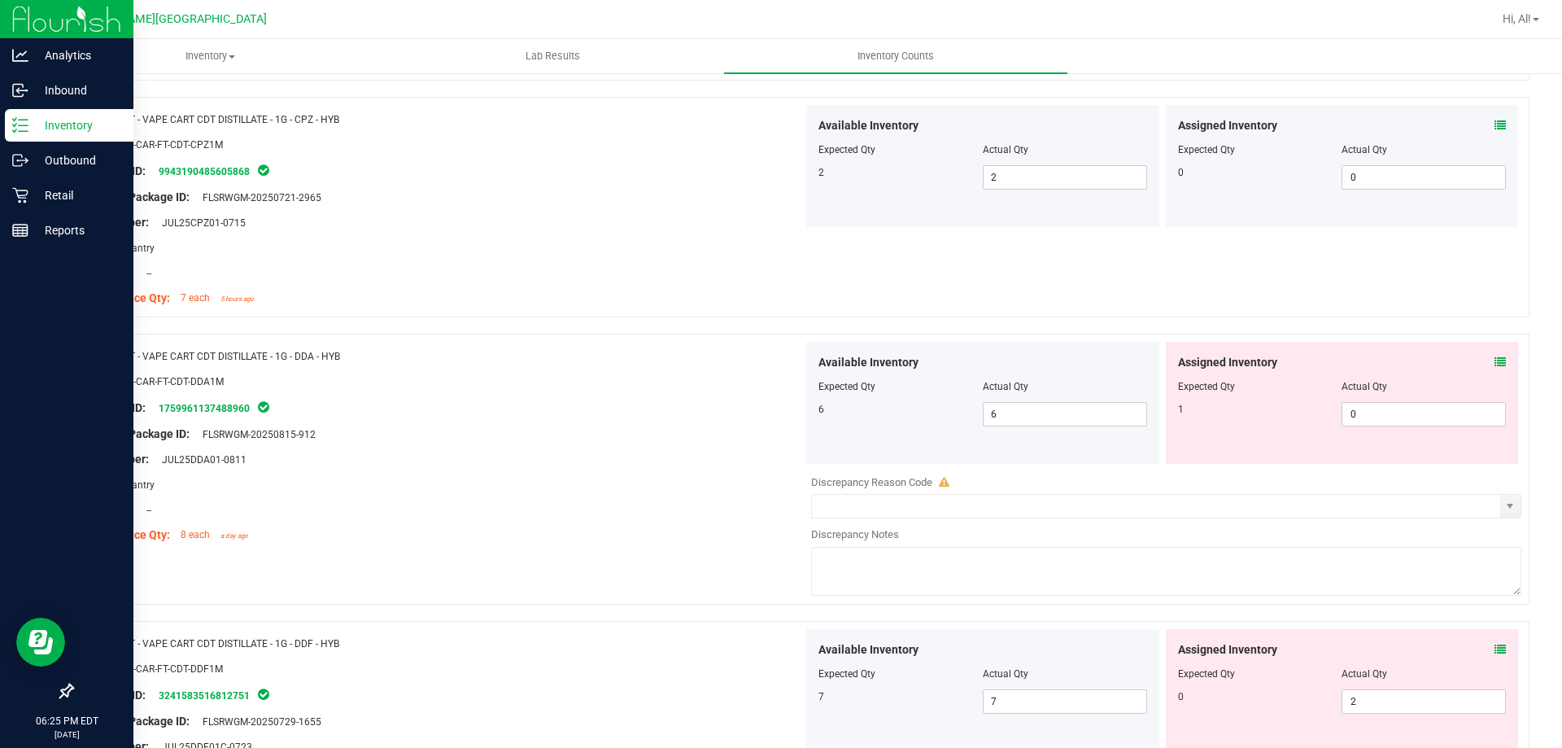
click at [1495, 360] on icon at bounding box center [1500, 361] width 11 height 11
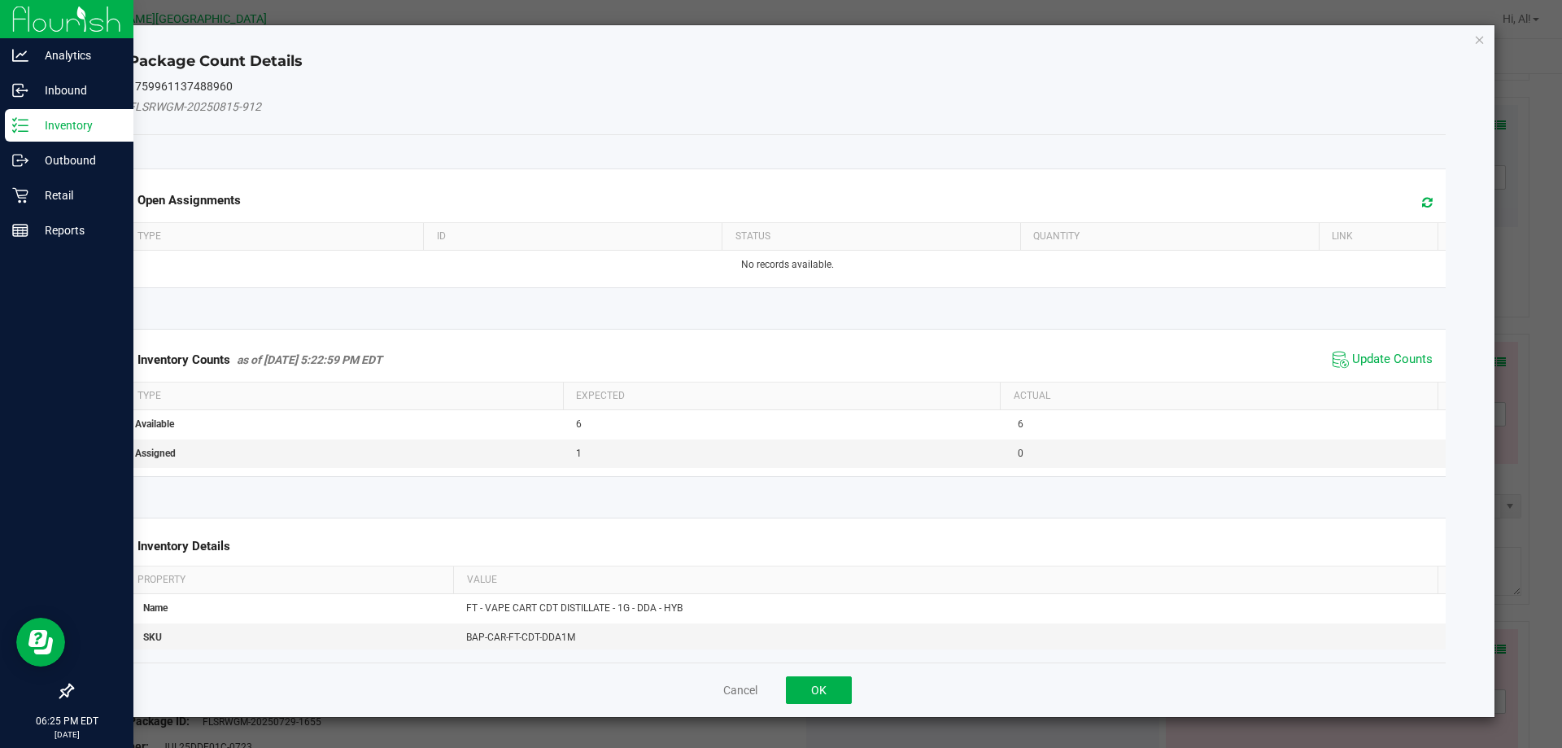
click at [1382, 368] on span "Update Counts" at bounding box center [1383, 359] width 108 height 24
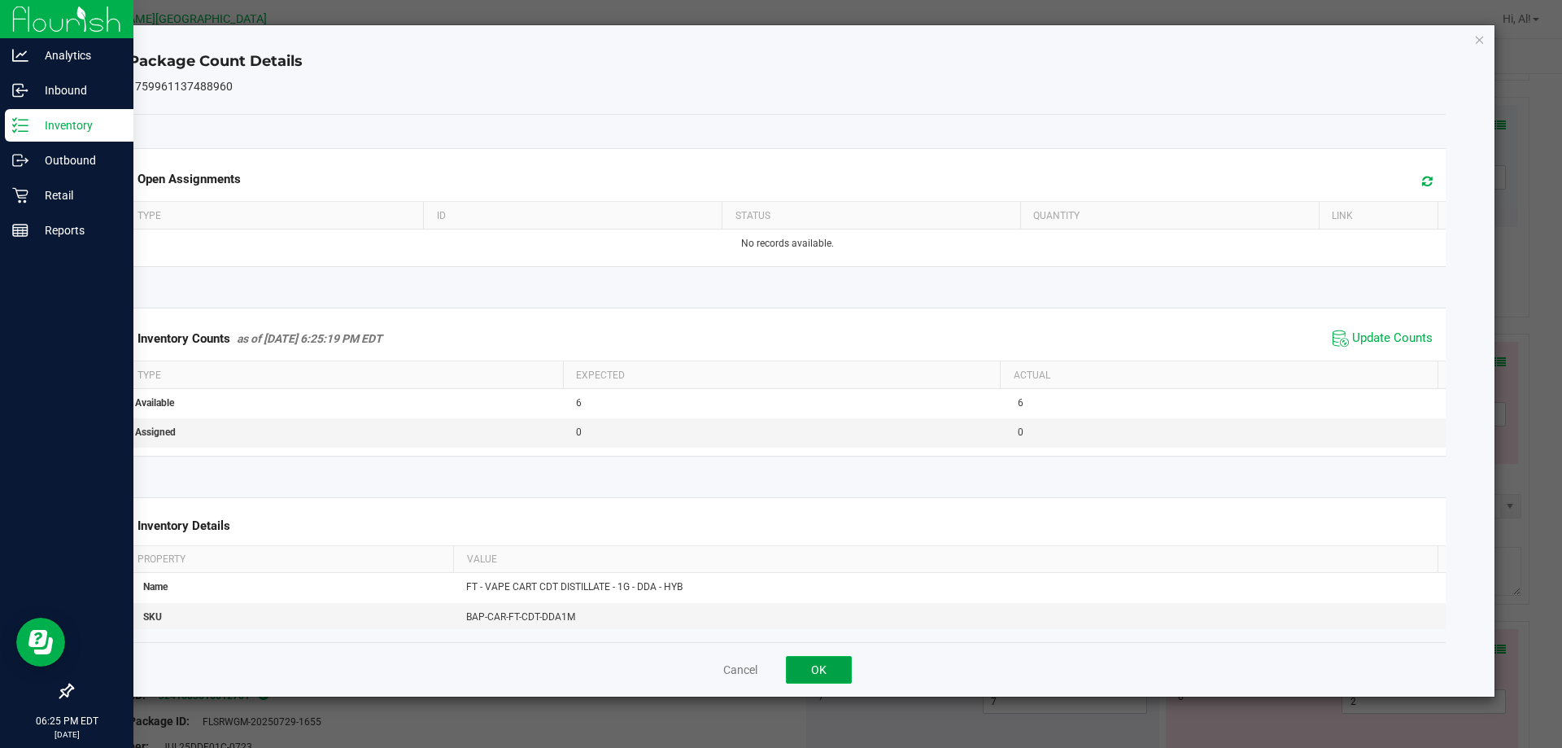
click at [830, 666] on button "OK" at bounding box center [819, 670] width 66 height 28
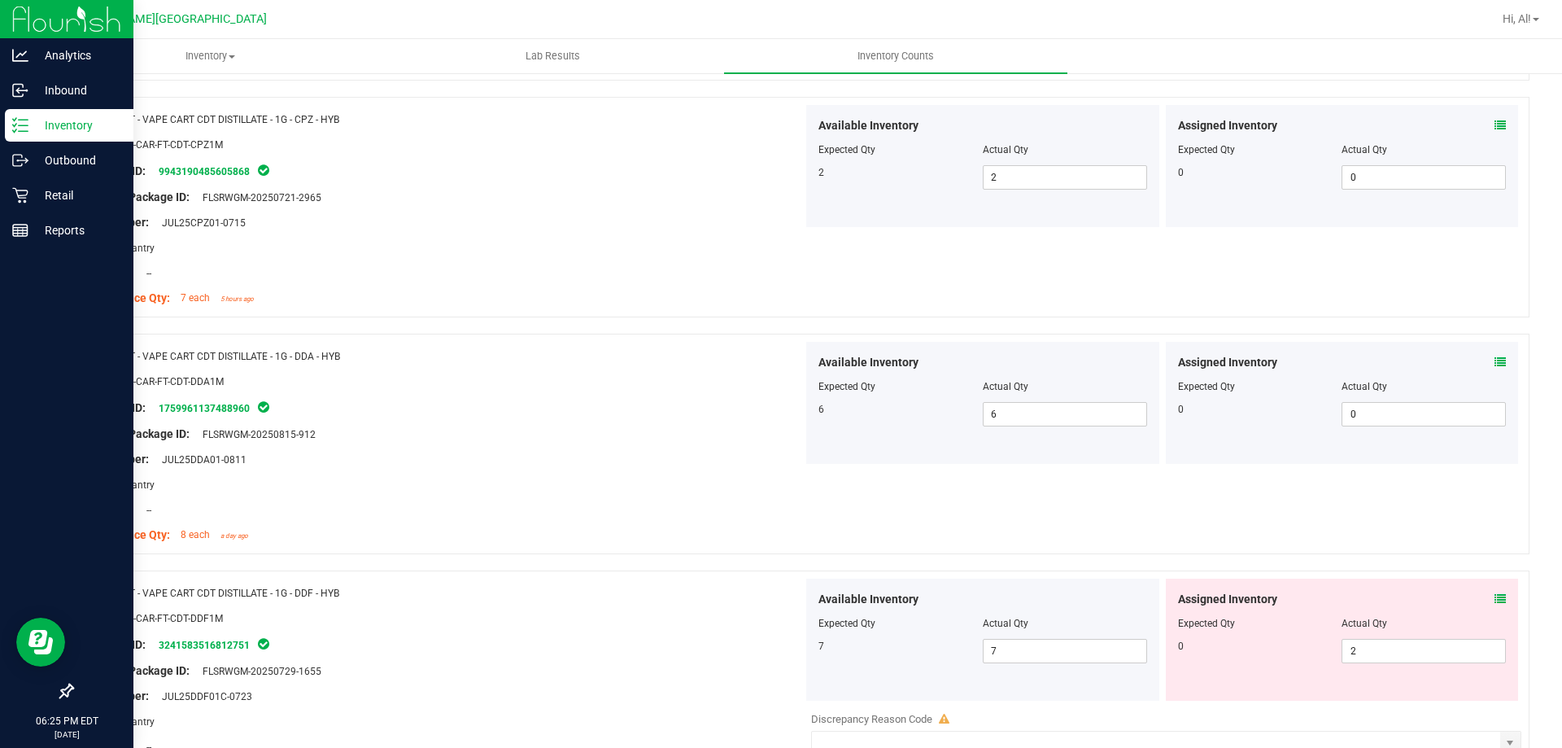
click at [779, 491] on div "Area: Pantry" at bounding box center [444, 484] width 718 height 17
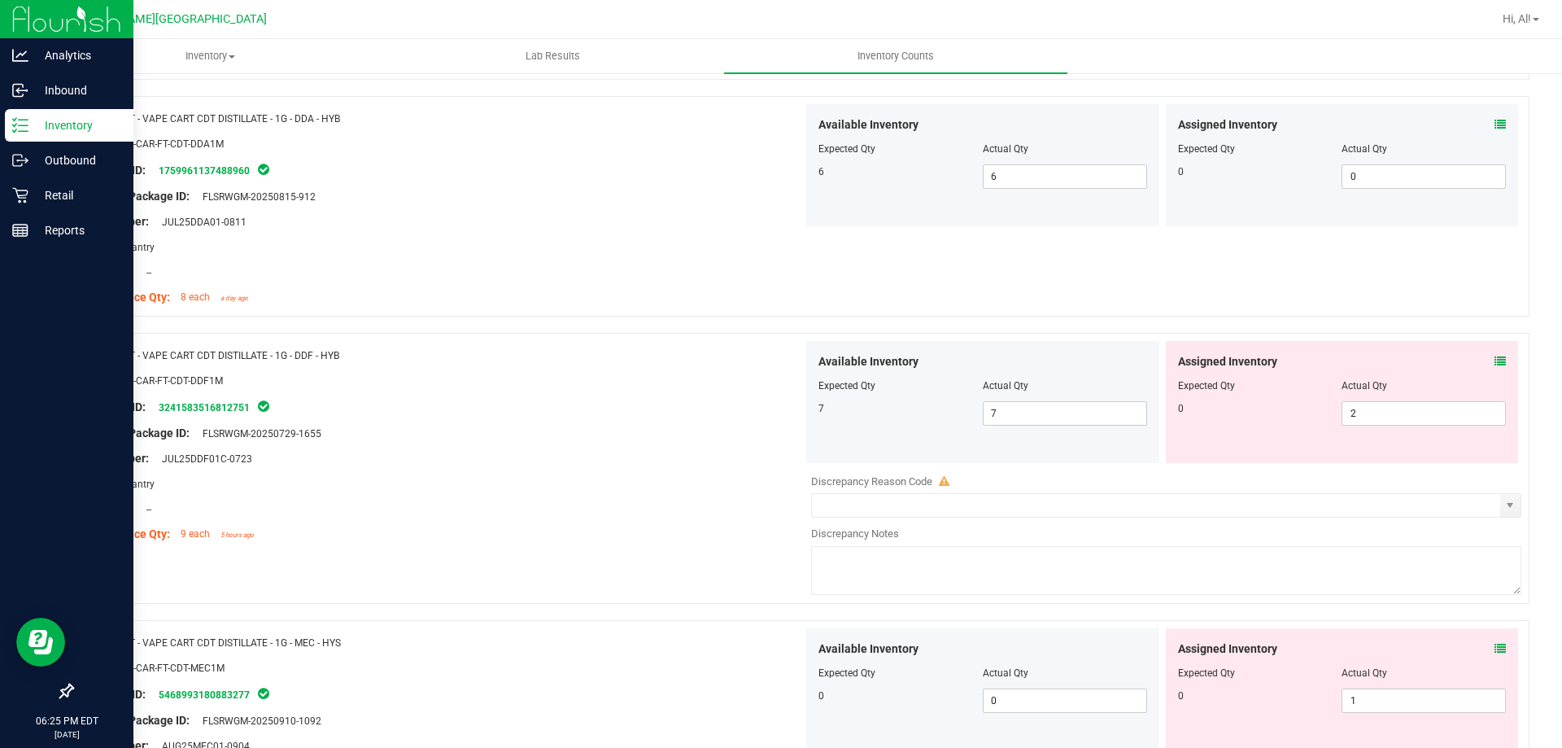
scroll to position [2034, 0]
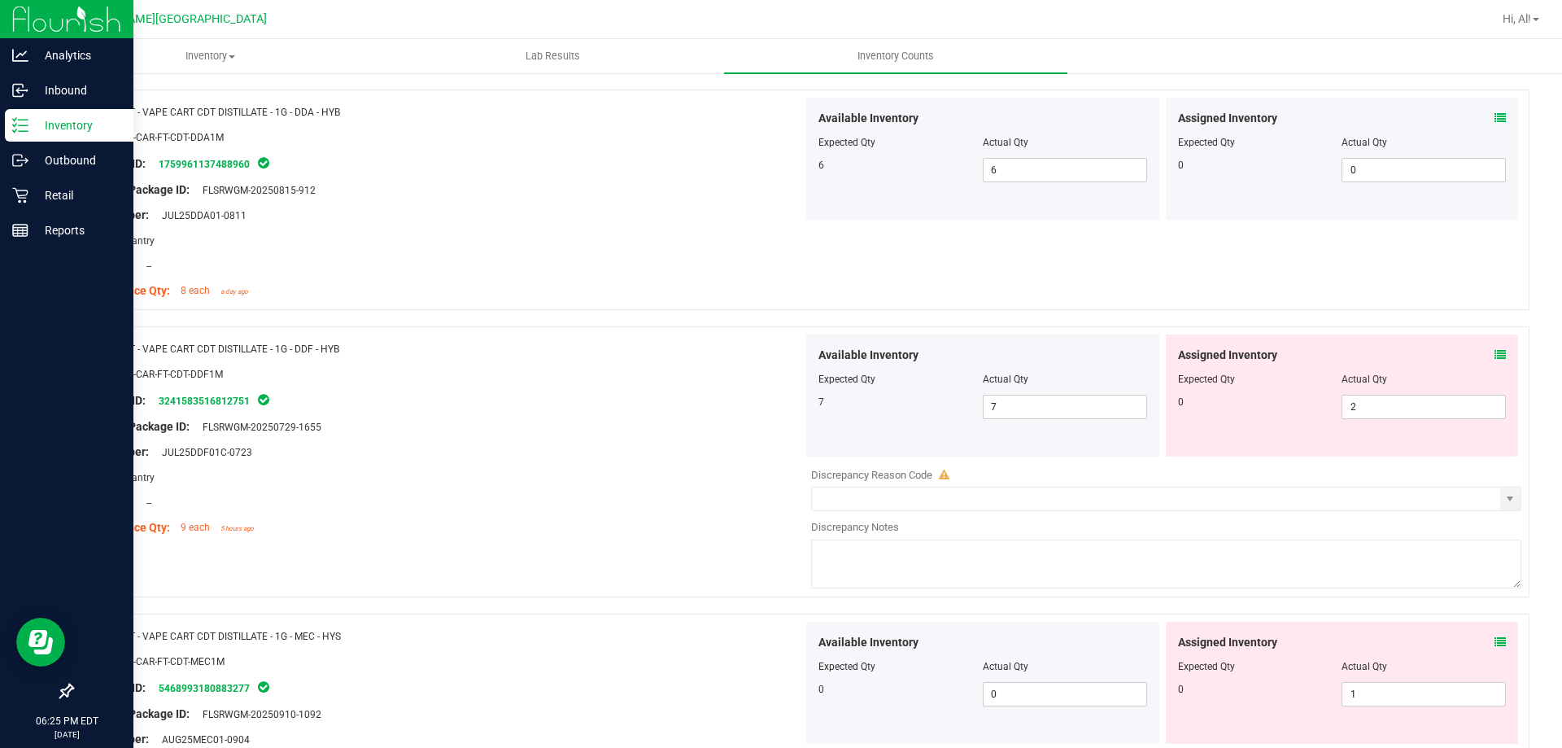
click at [1495, 356] on icon at bounding box center [1500, 354] width 11 height 11
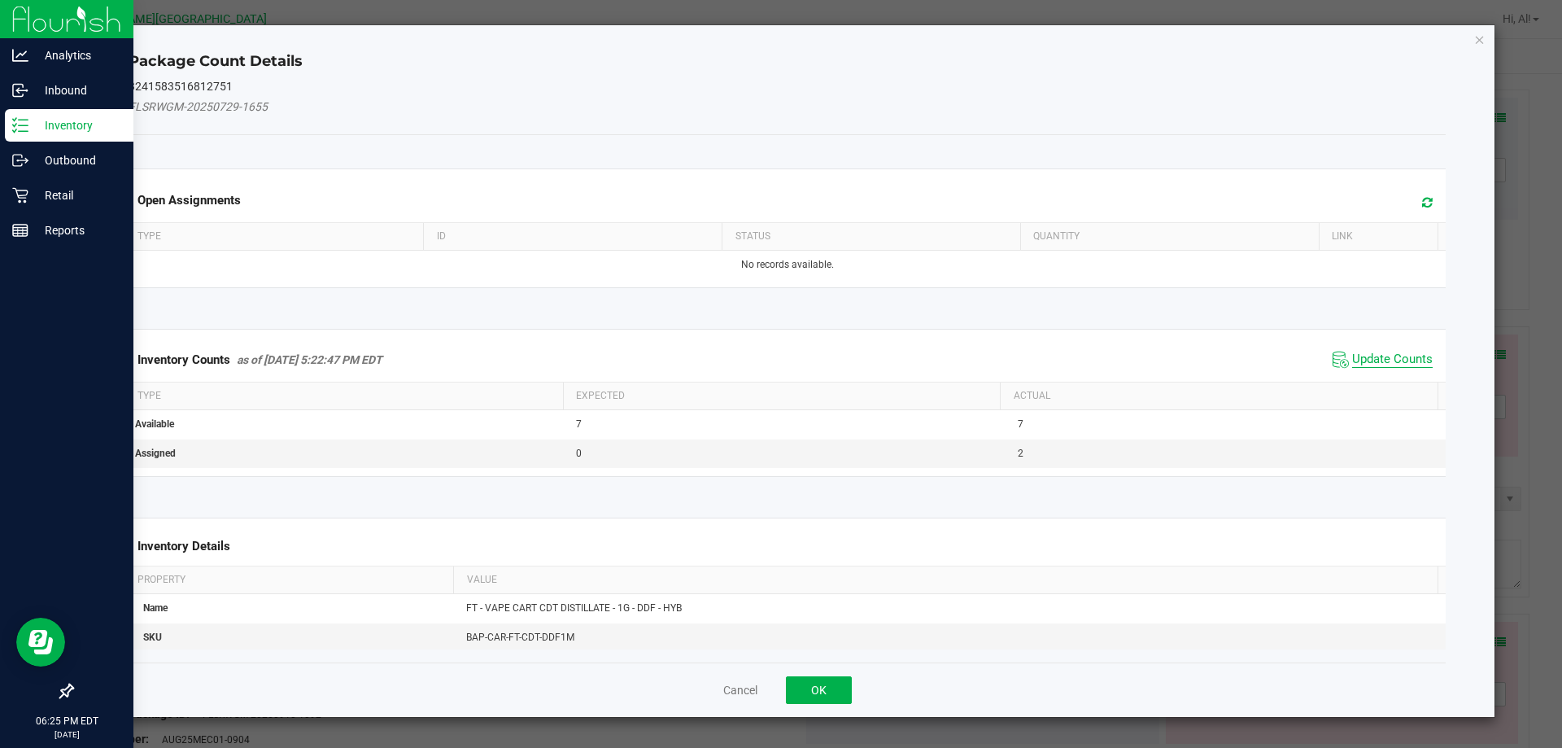
click at [1378, 355] on span "Update Counts" at bounding box center [1392, 359] width 81 height 16
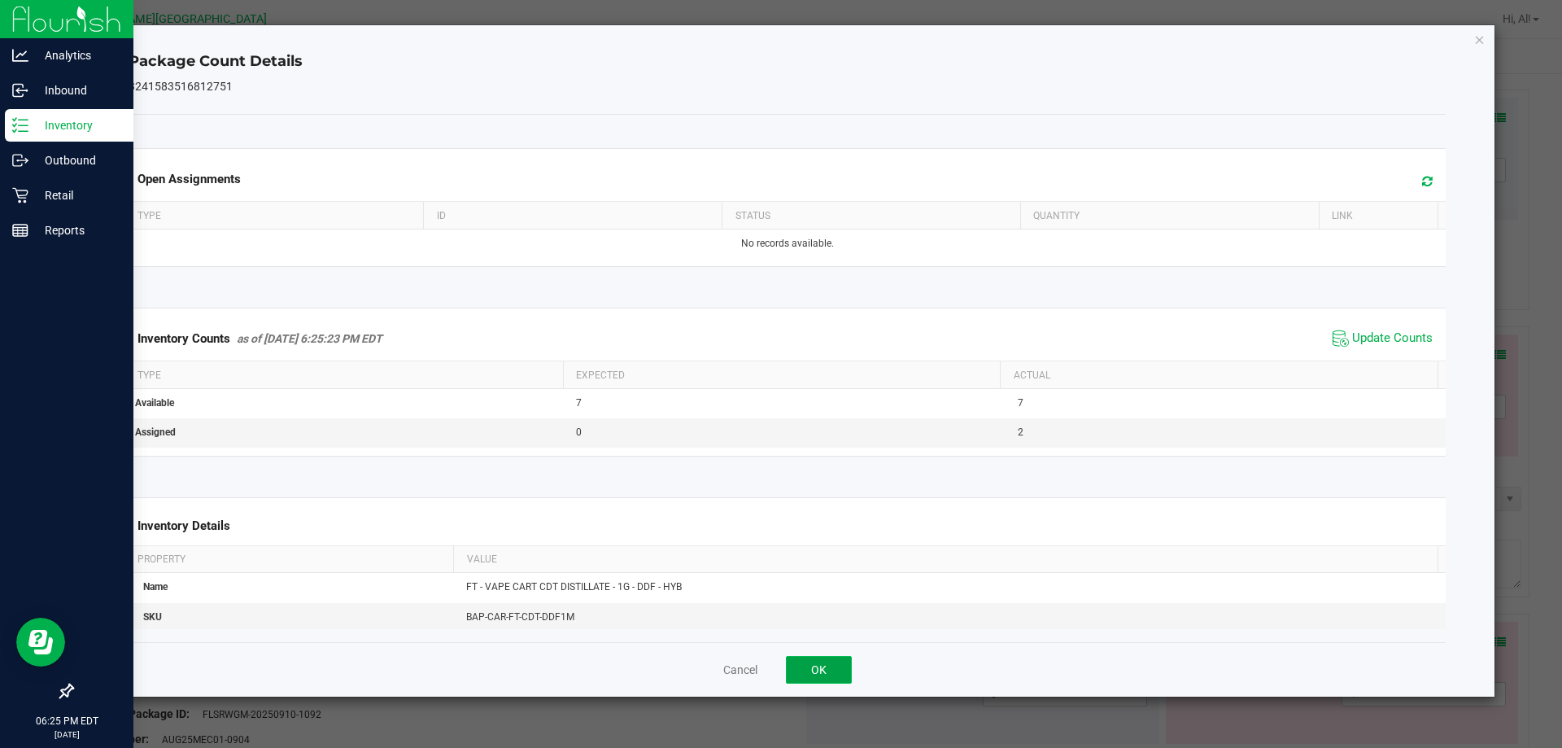
click at [819, 670] on button "OK" at bounding box center [819, 670] width 66 height 28
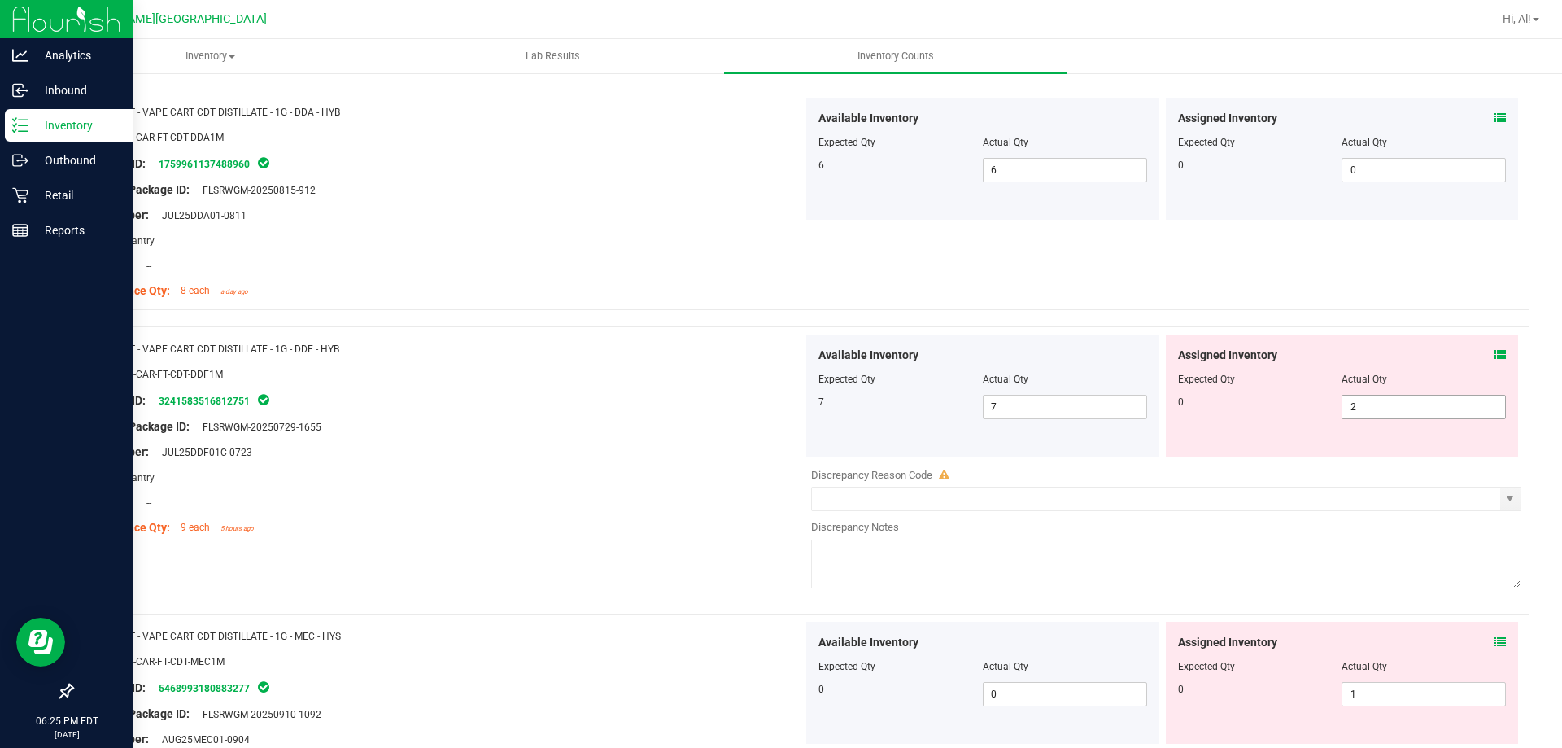
click at [1351, 411] on span "2 2" at bounding box center [1424, 407] width 164 height 24
click at [1351, 411] on input "2" at bounding box center [1424, 406] width 163 height 23
type input "0"
click at [1274, 408] on div "0" at bounding box center [1260, 402] width 164 height 15
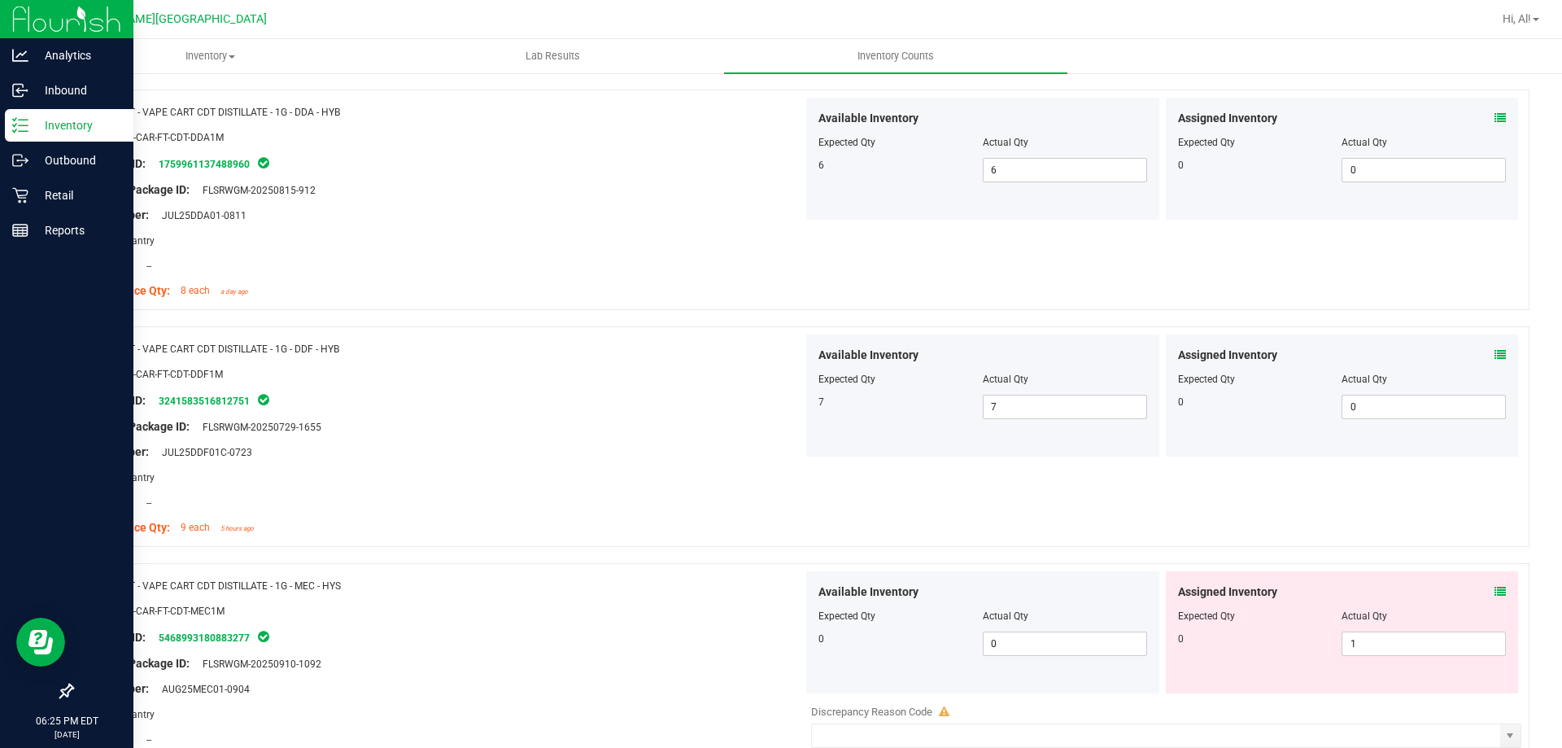
scroll to position [2197, 0]
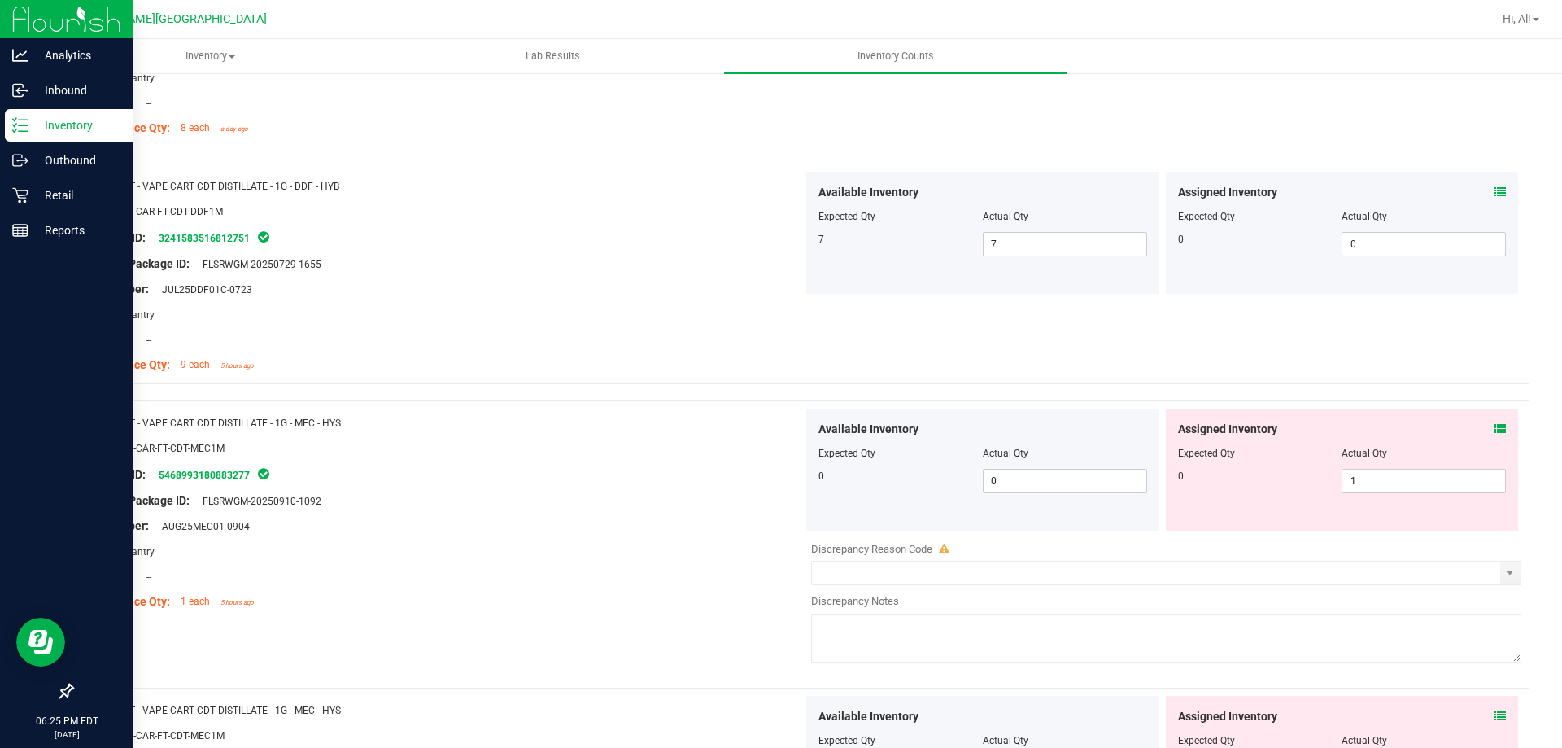
click at [1495, 428] on icon at bounding box center [1500, 428] width 11 height 11
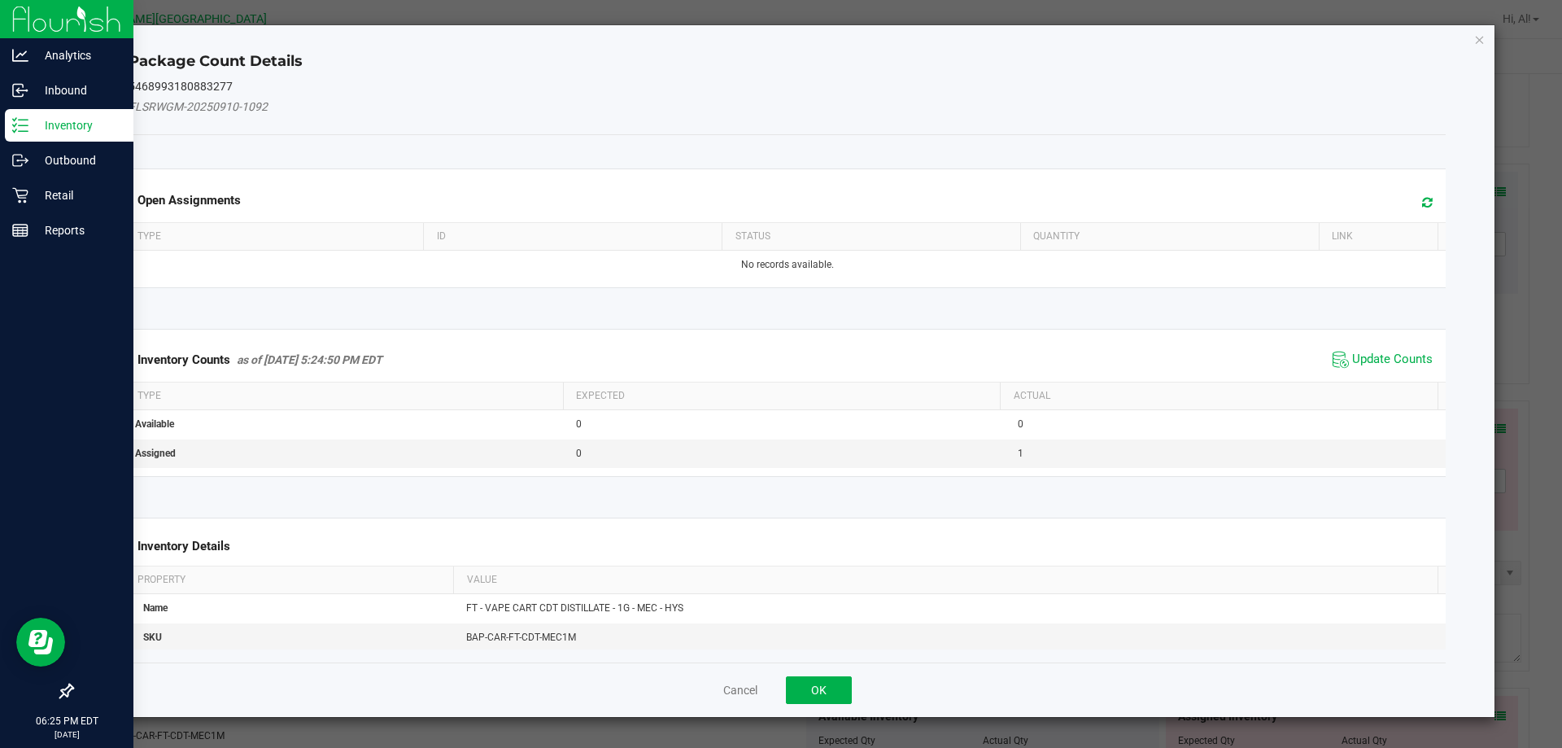
click at [1381, 373] on div "Inventory Counts as of [DATE] 5:24:50 PM EDT Update Counts" at bounding box center [787, 360] width 1325 height 44
click at [1376, 366] on span "Update Counts" at bounding box center [1392, 359] width 81 height 16
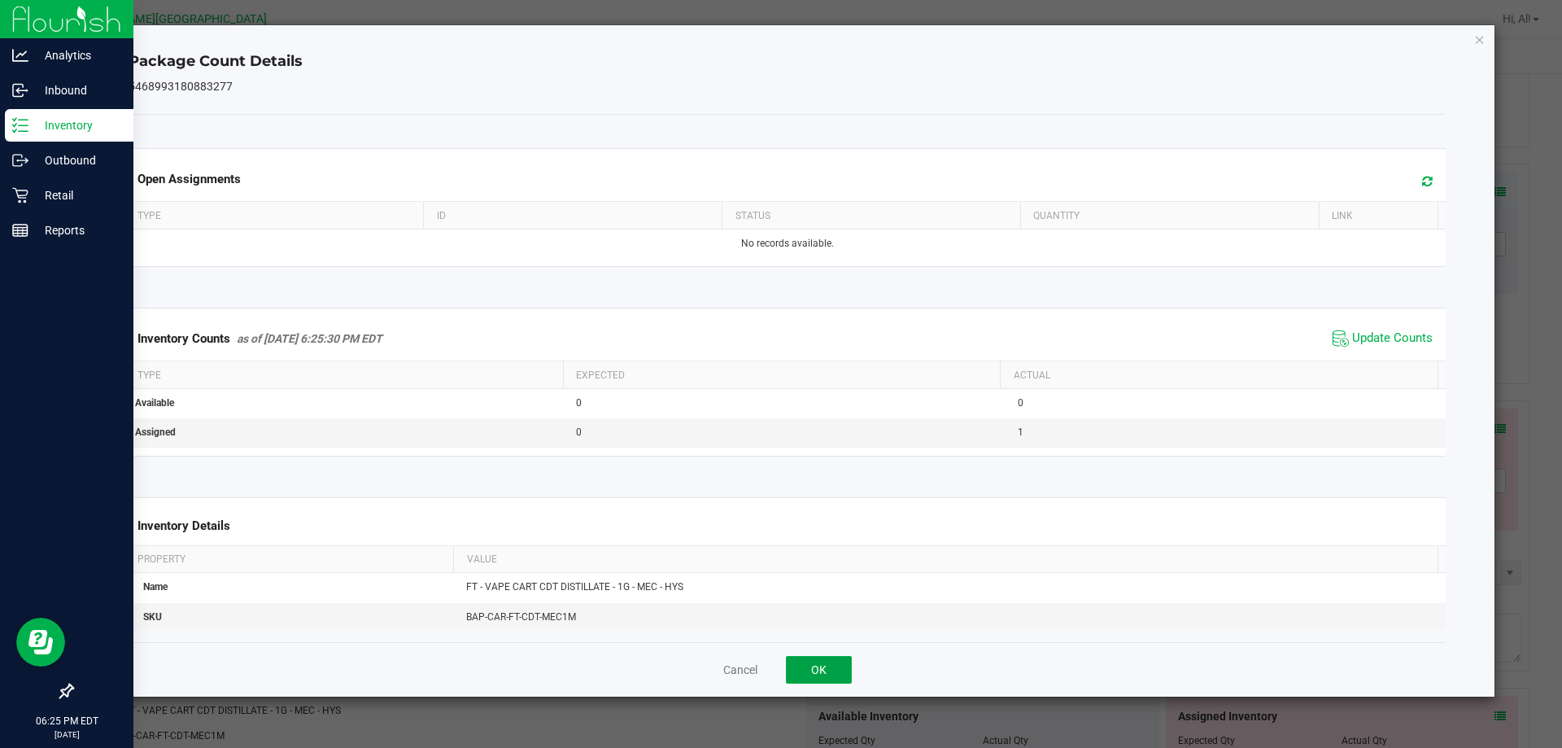
click at [812, 661] on button "OK" at bounding box center [819, 670] width 66 height 28
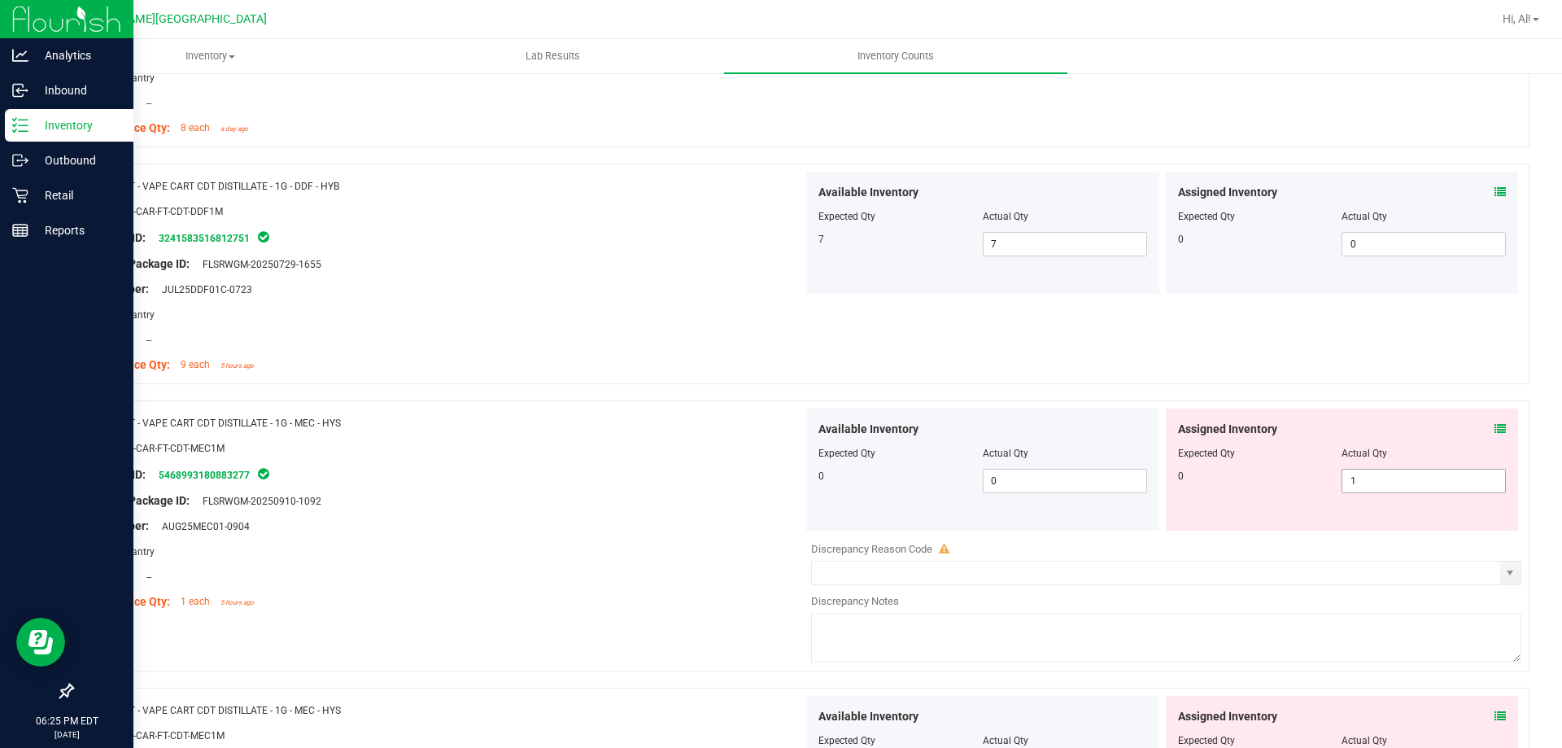
click at [1415, 475] on span "1 1" at bounding box center [1424, 481] width 164 height 24
click at [1415, 475] on input "1" at bounding box center [1424, 480] width 163 height 23
type input "0"
click at [1411, 465] on div at bounding box center [1342, 465] width 329 height 8
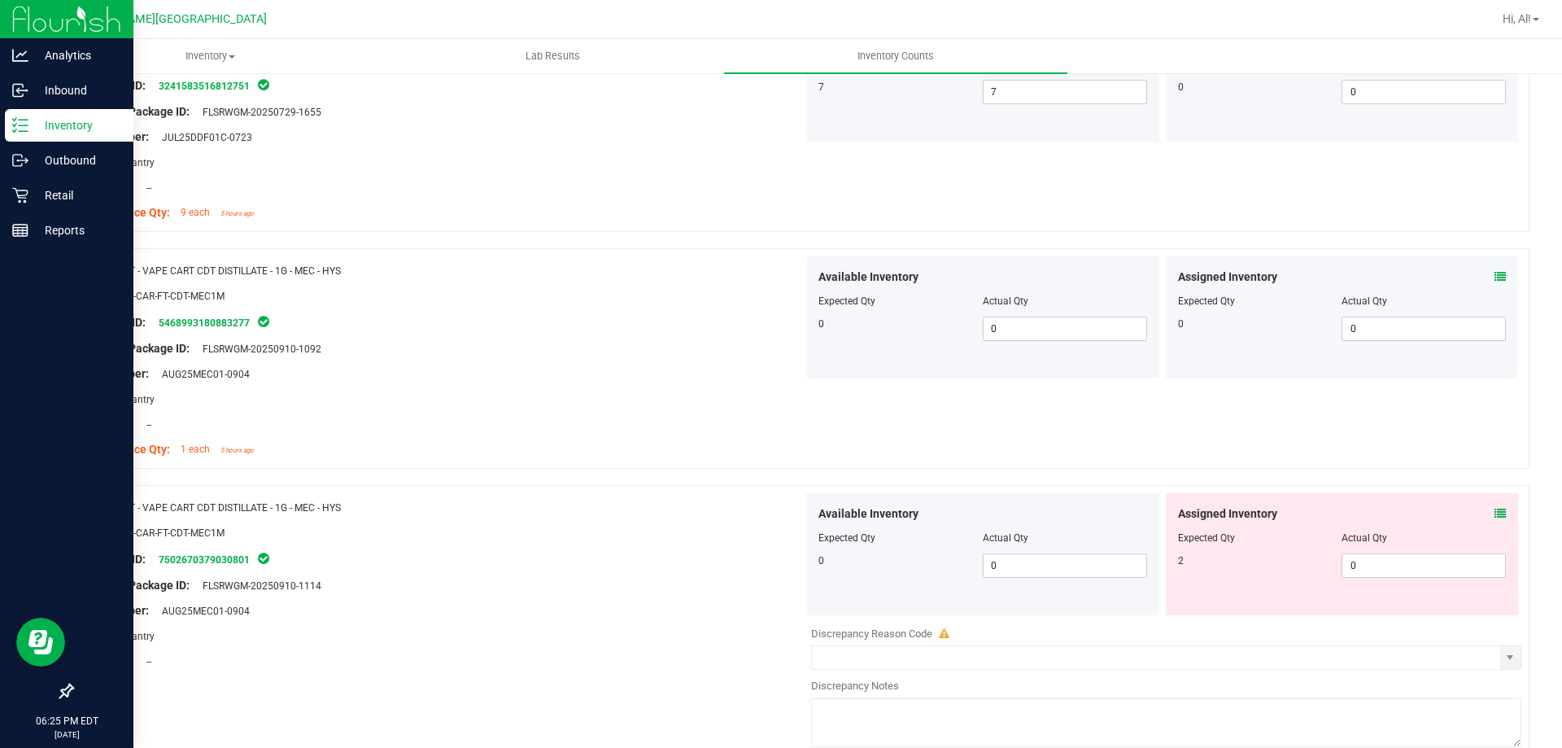
scroll to position [2360, 0]
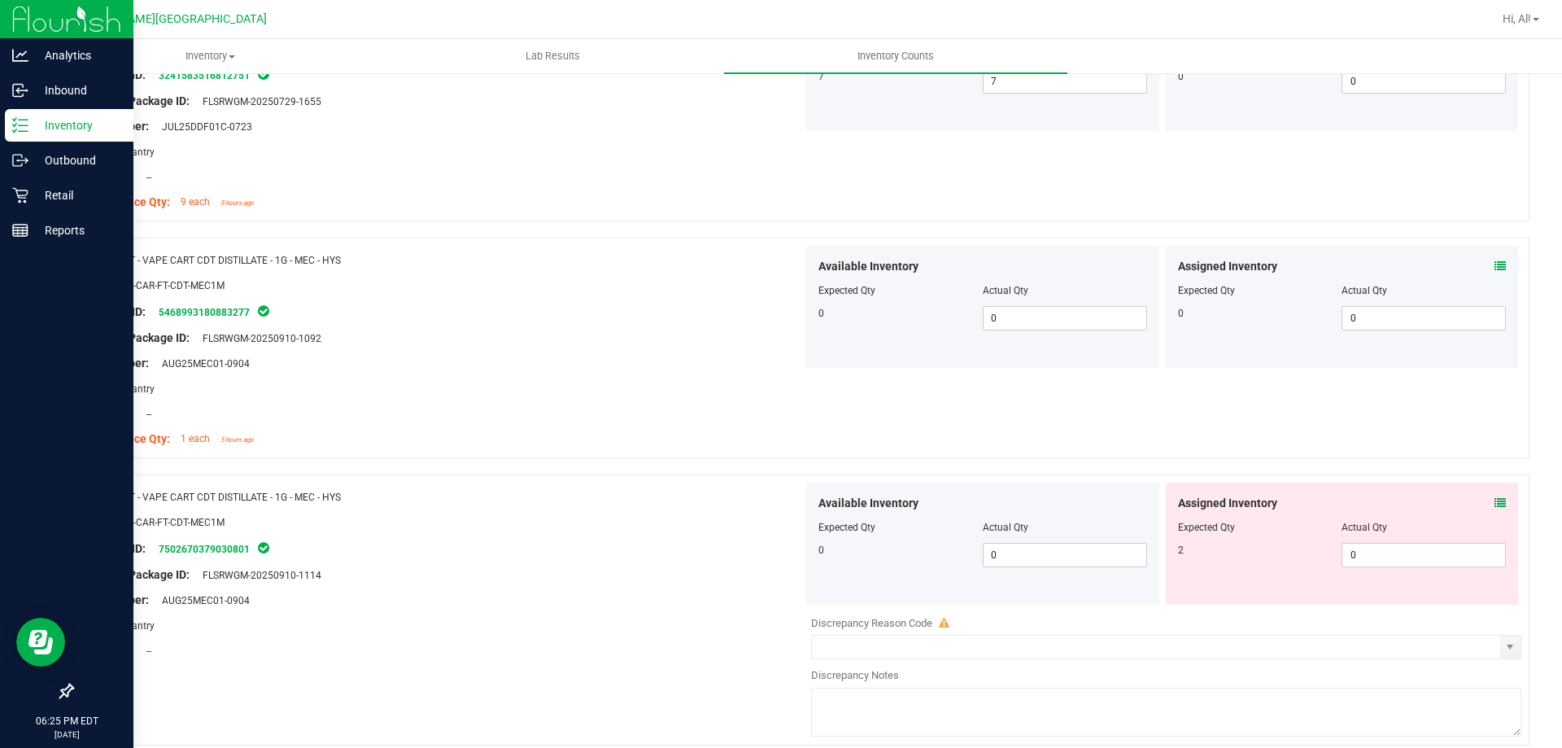
click at [1495, 500] on icon at bounding box center [1500, 502] width 11 height 11
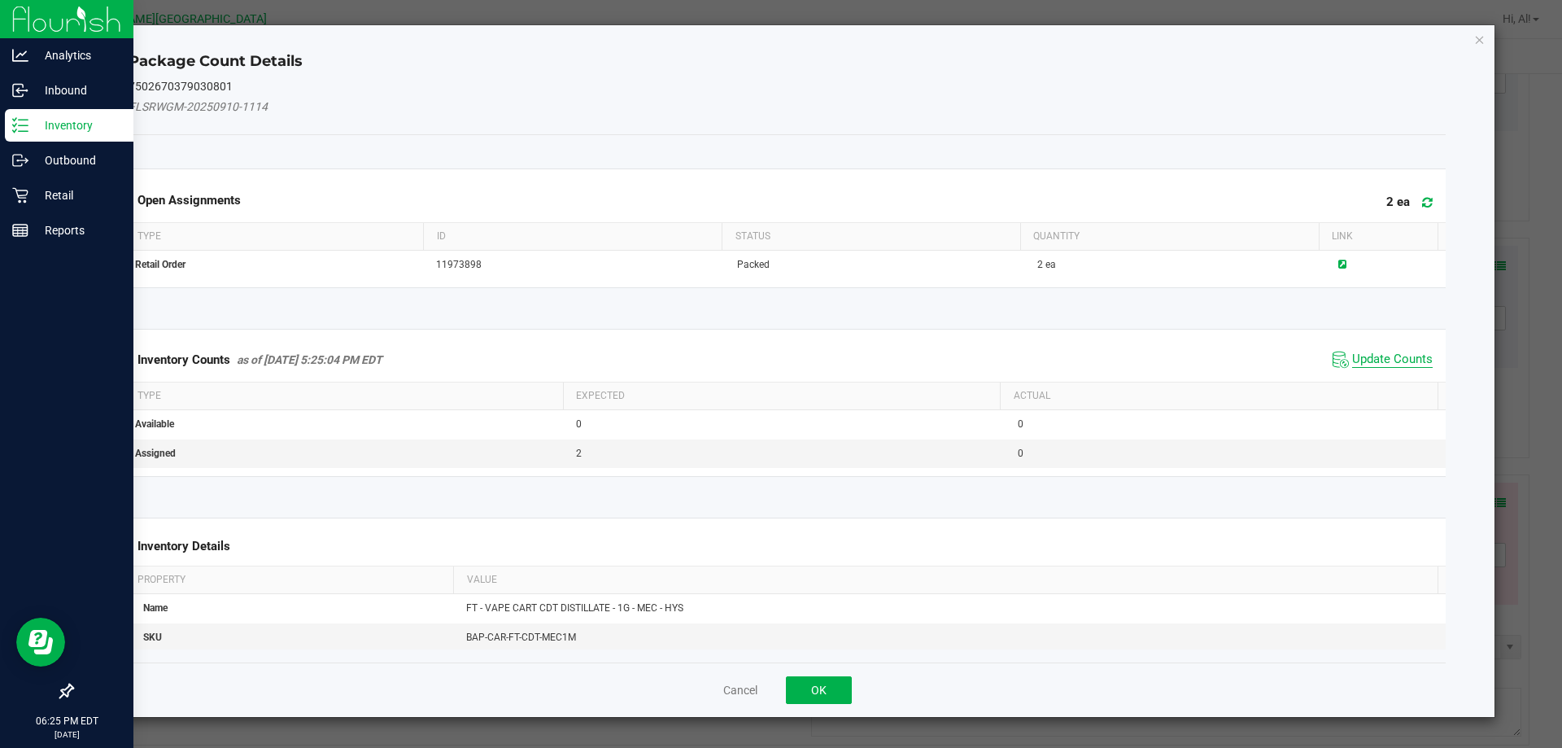
click at [1352, 365] on span "Update Counts" at bounding box center [1392, 359] width 81 height 16
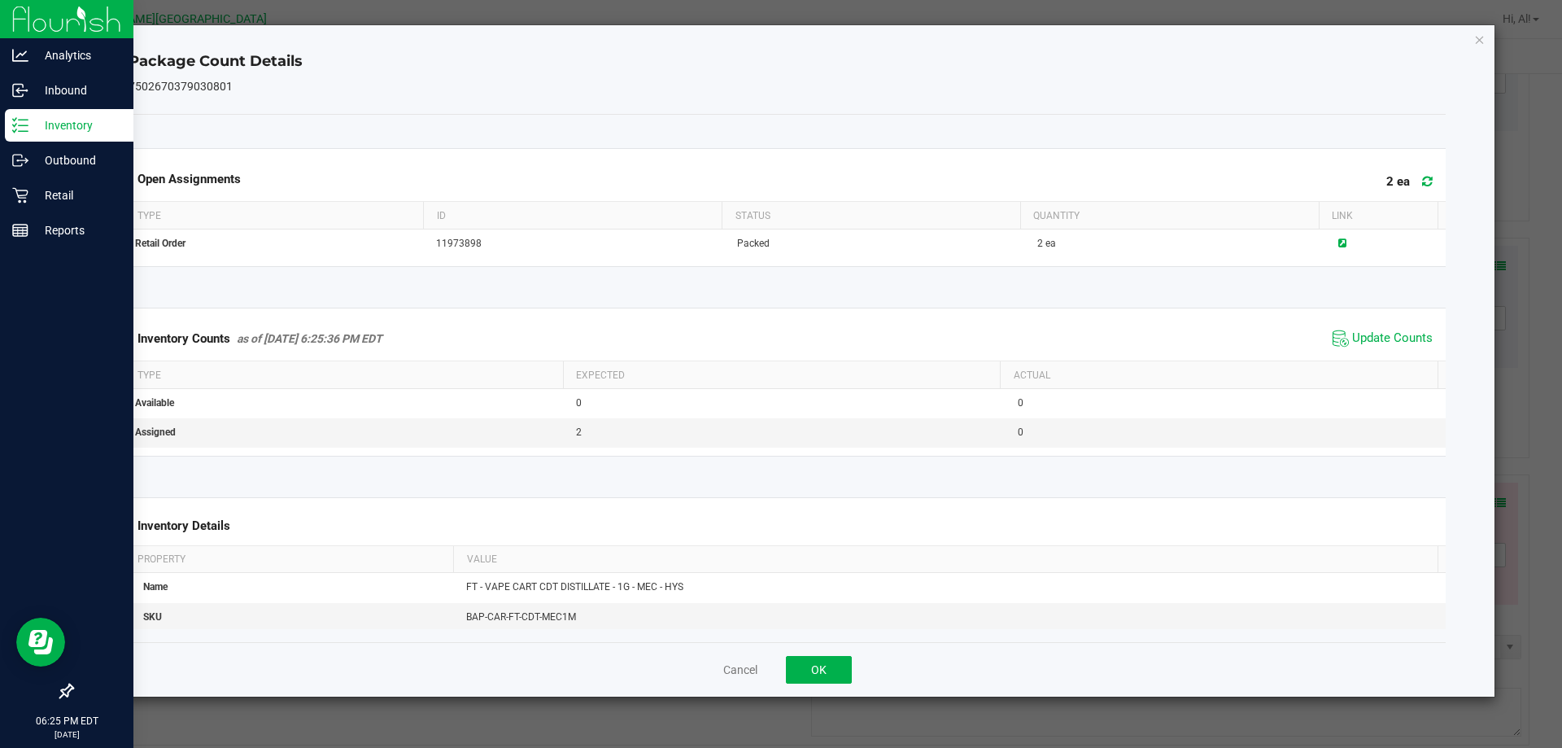
click at [831, 650] on div "Cancel OK" at bounding box center [788, 669] width 1318 height 55
click at [830, 652] on div "Cancel OK" at bounding box center [788, 669] width 1318 height 55
click at [830, 657] on button "OK" at bounding box center [819, 670] width 66 height 28
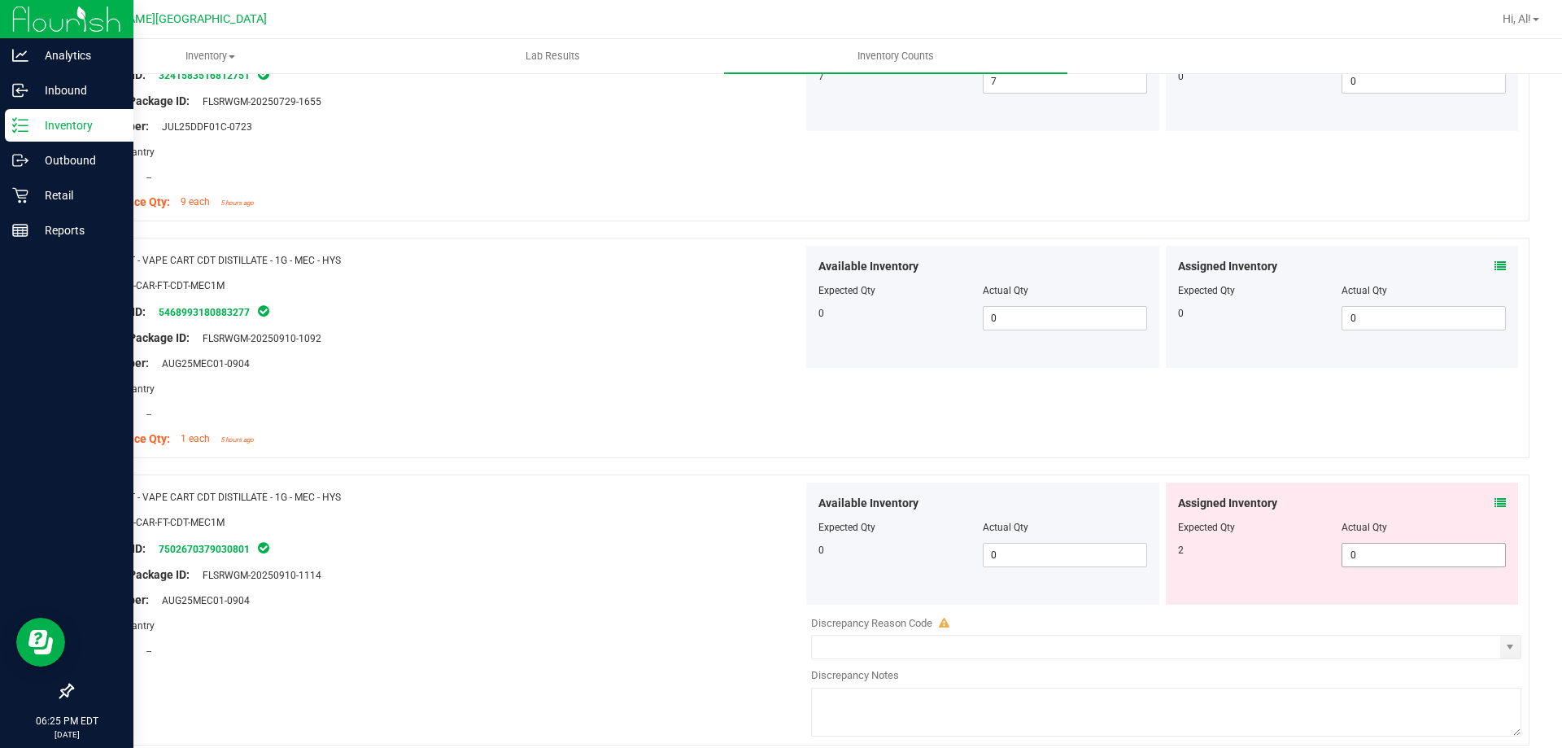
click at [1373, 554] on span "0 0" at bounding box center [1424, 555] width 164 height 24
click at [1373, 554] on input "0" at bounding box center [1424, 555] width 163 height 23
type input "2"
click at [1321, 515] on div at bounding box center [1342, 516] width 329 height 8
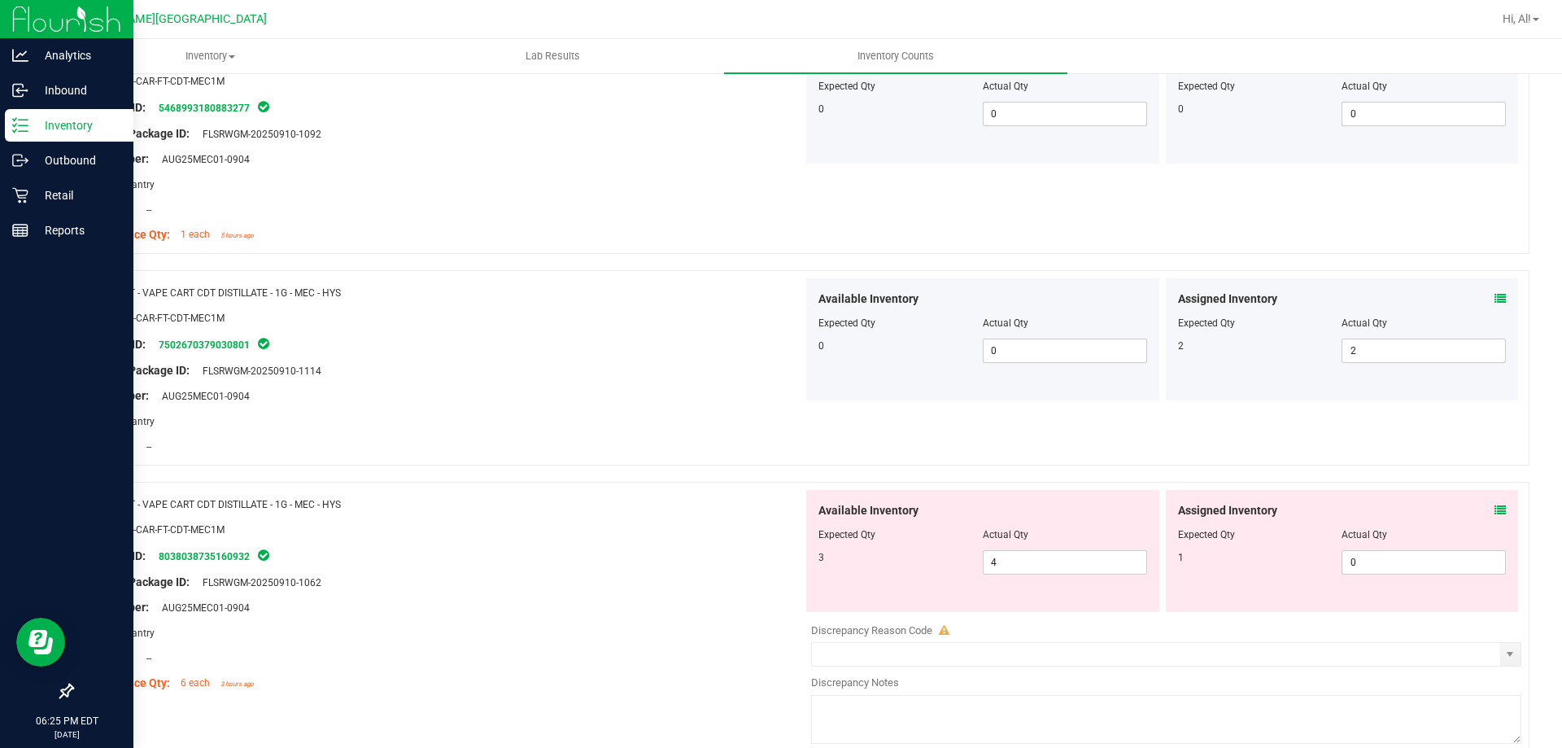
scroll to position [2604, 0]
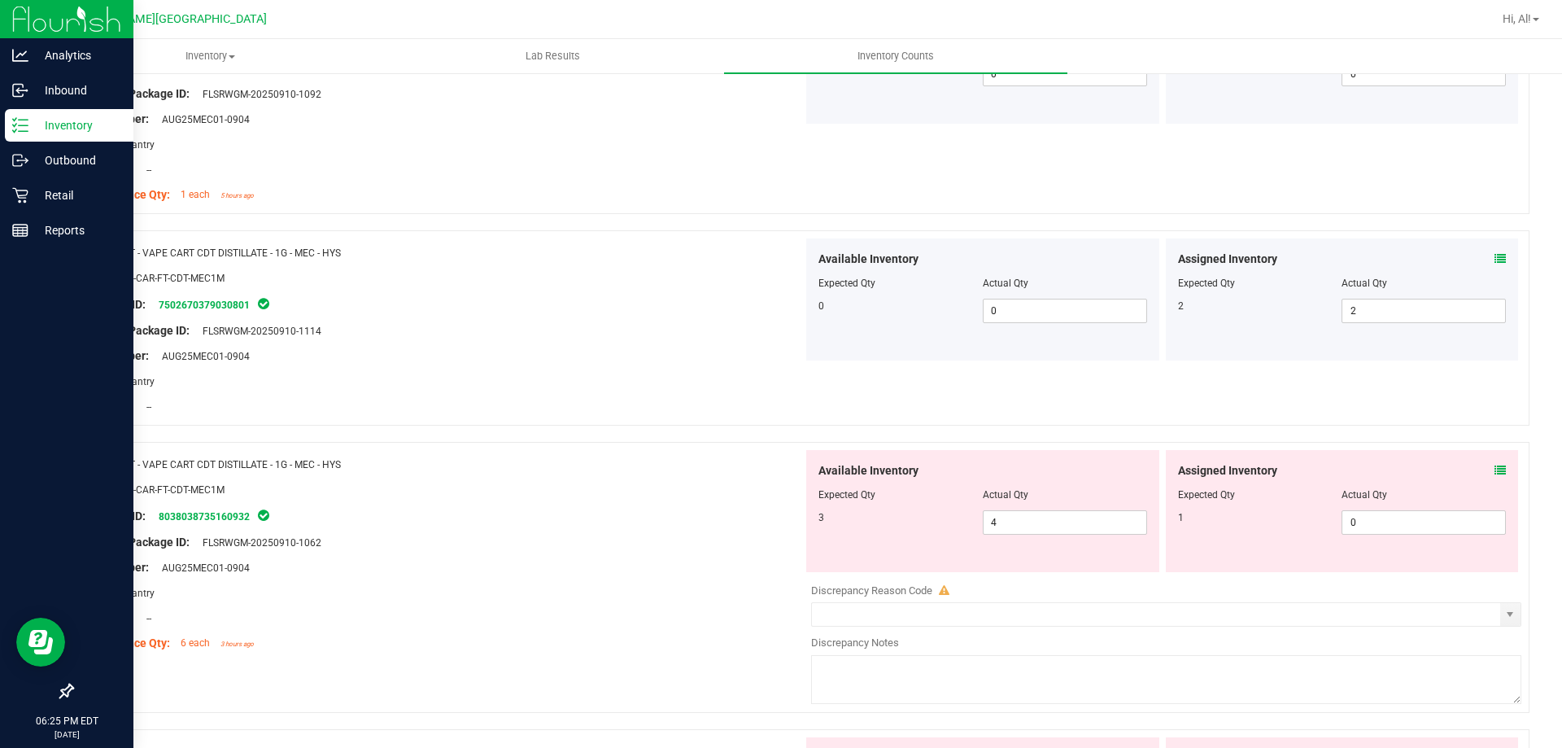
click at [1495, 463] on span at bounding box center [1500, 470] width 11 height 17
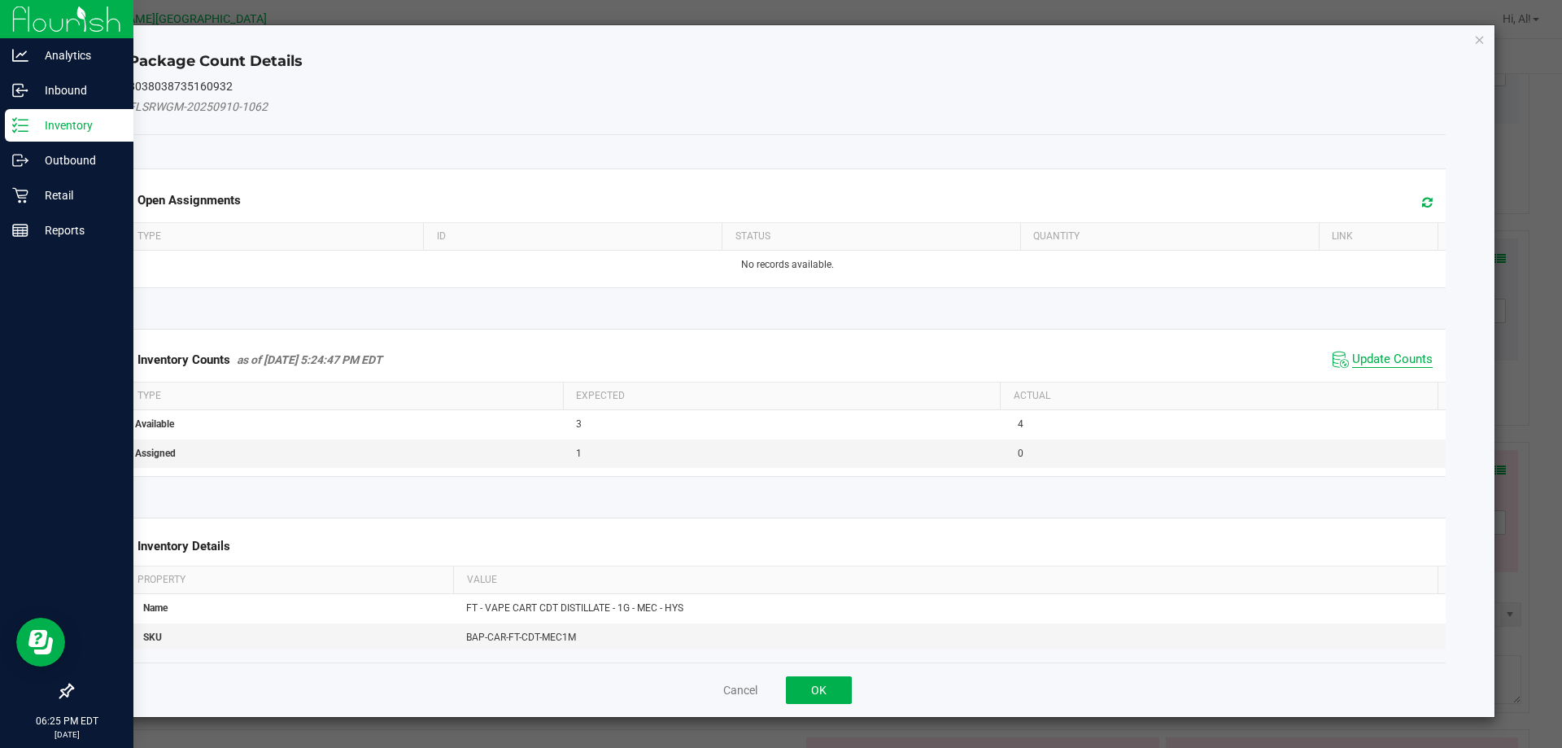
click at [1356, 361] on span "Update Counts" at bounding box center [1392, 359] width 81 height 16
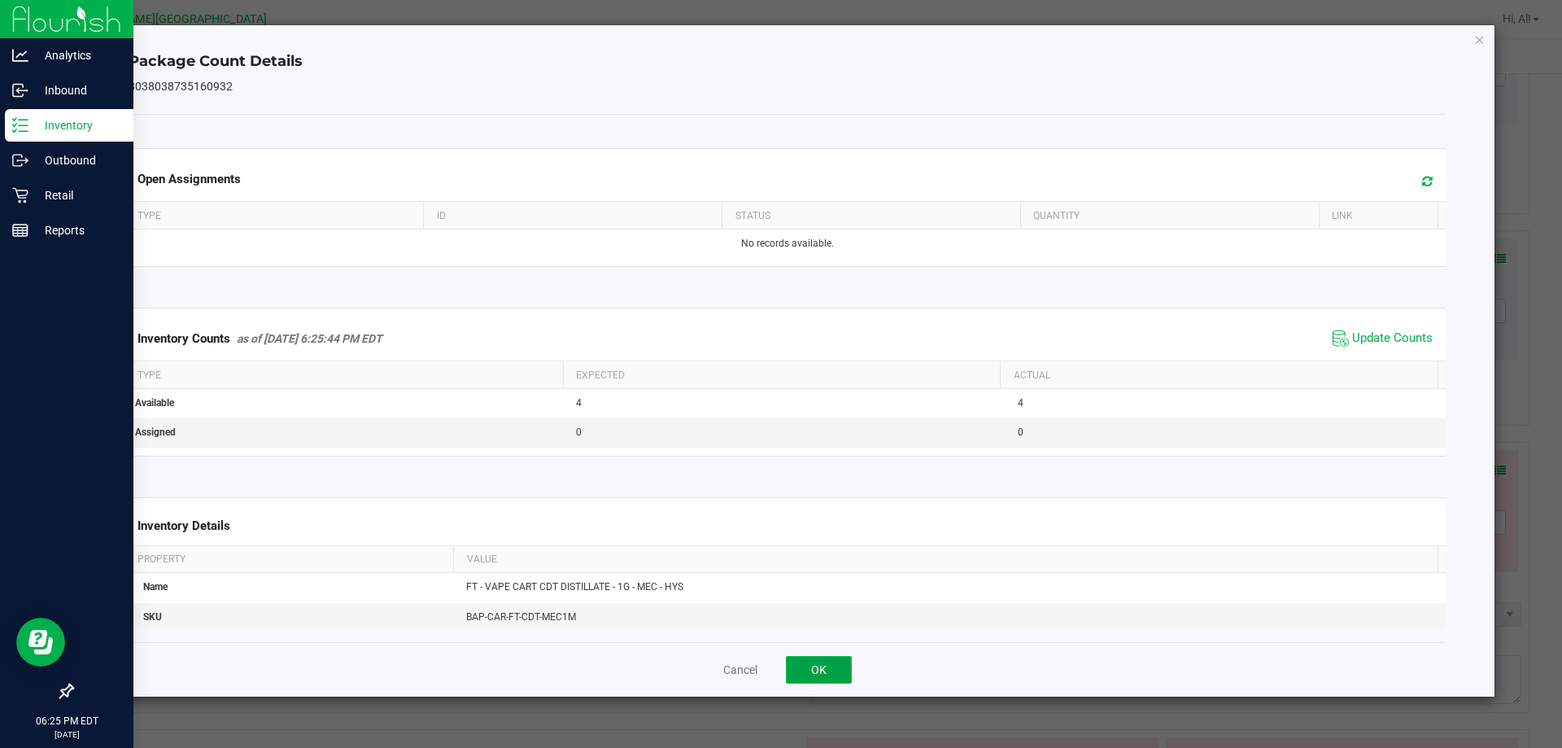
click at [835, 666] on button "OK" at bounding box center [819, 670] width 66 height 28
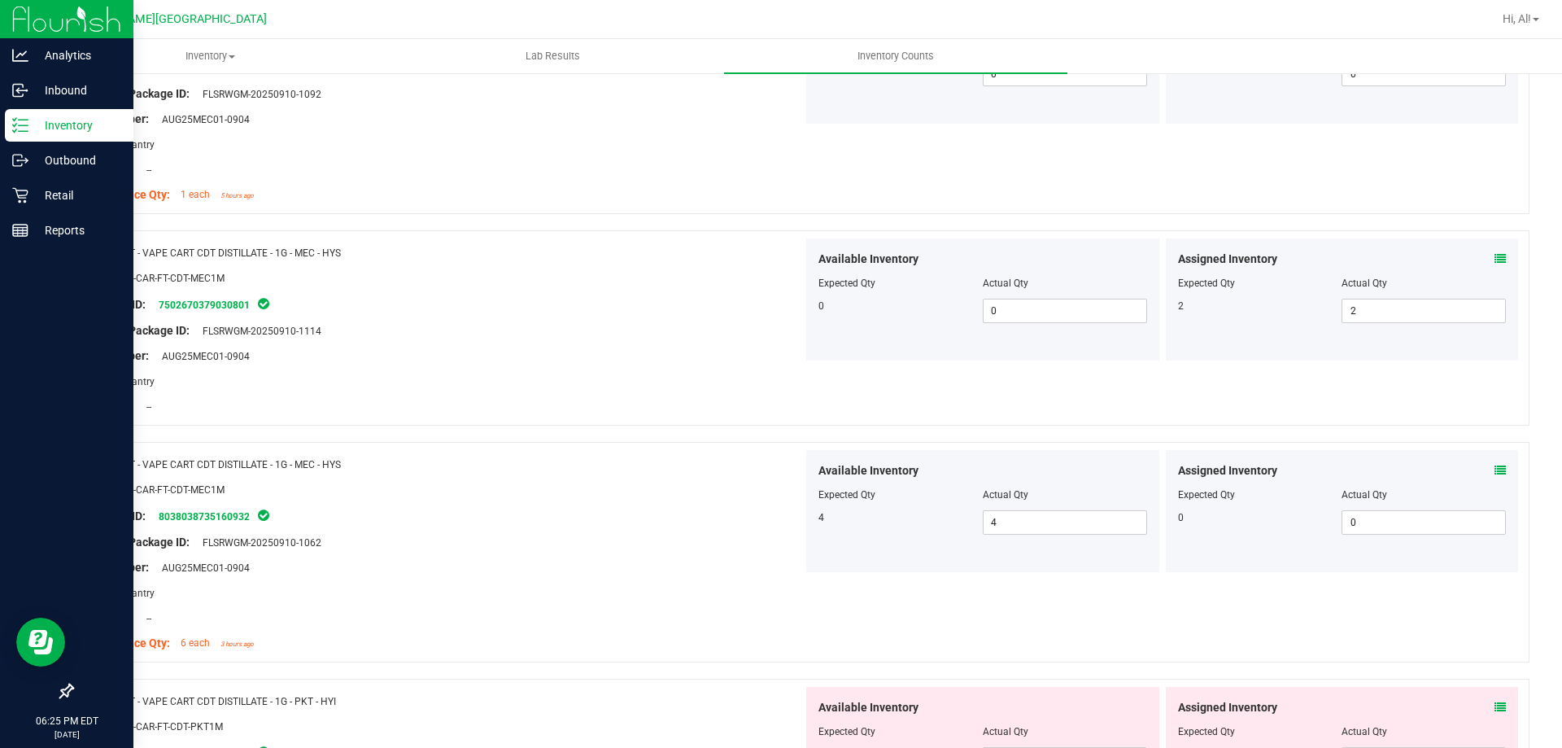
click at [945, 531] on div "4 4 4" at bounding box center [983, 522] width 329 height 24
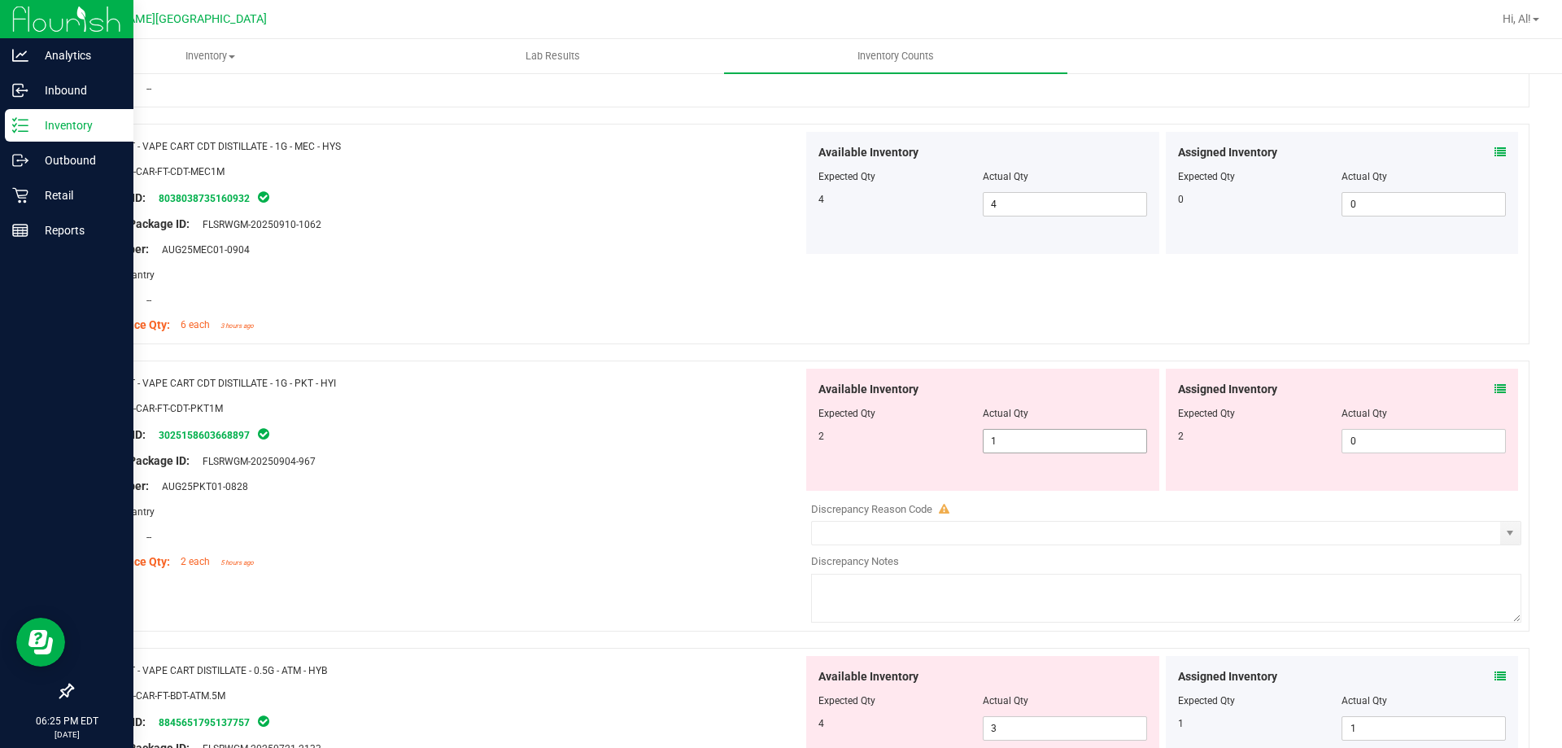
scroll to position [2929, 0]
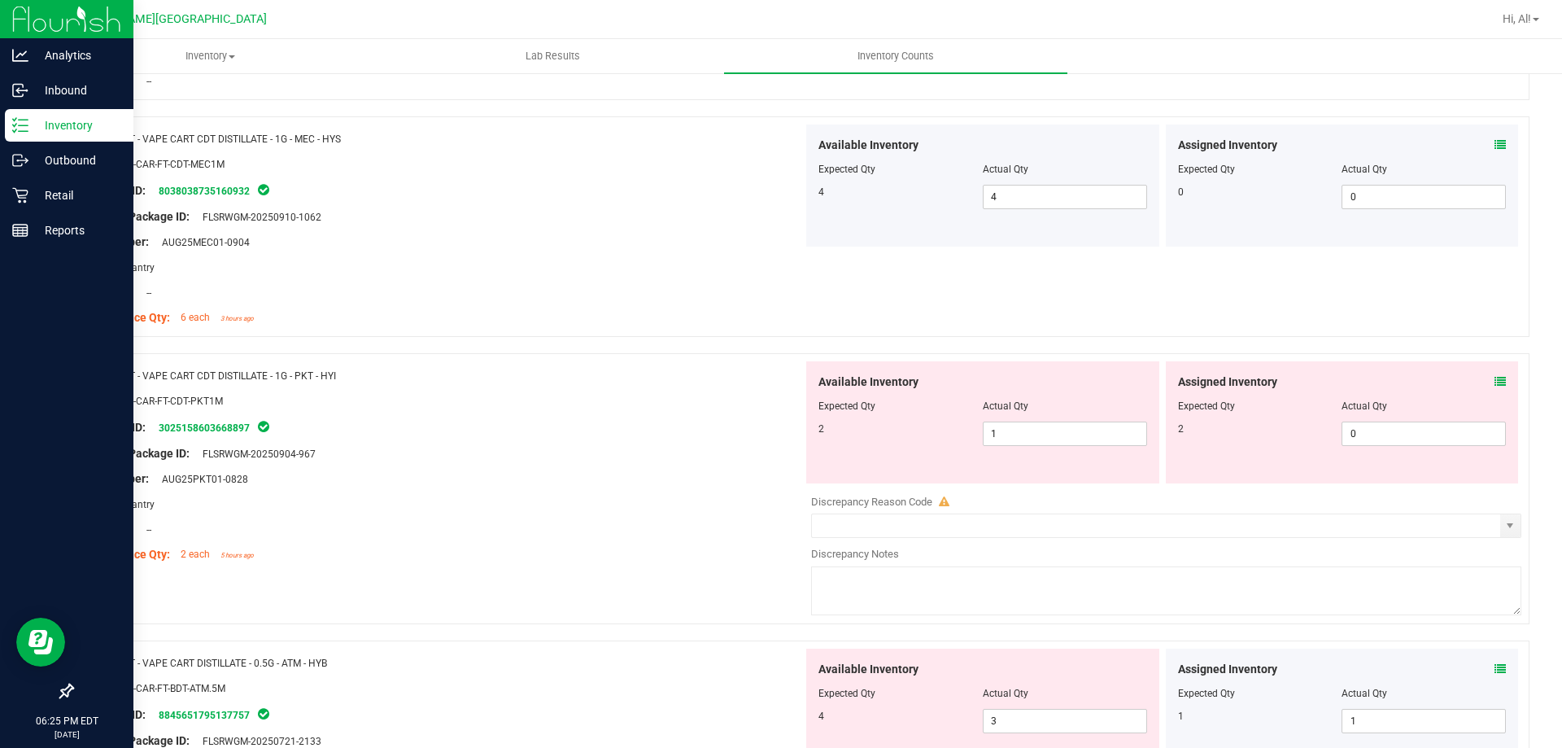
click at [1495, 382] on icon at bounding box center [1500, 381] width 11 height 11
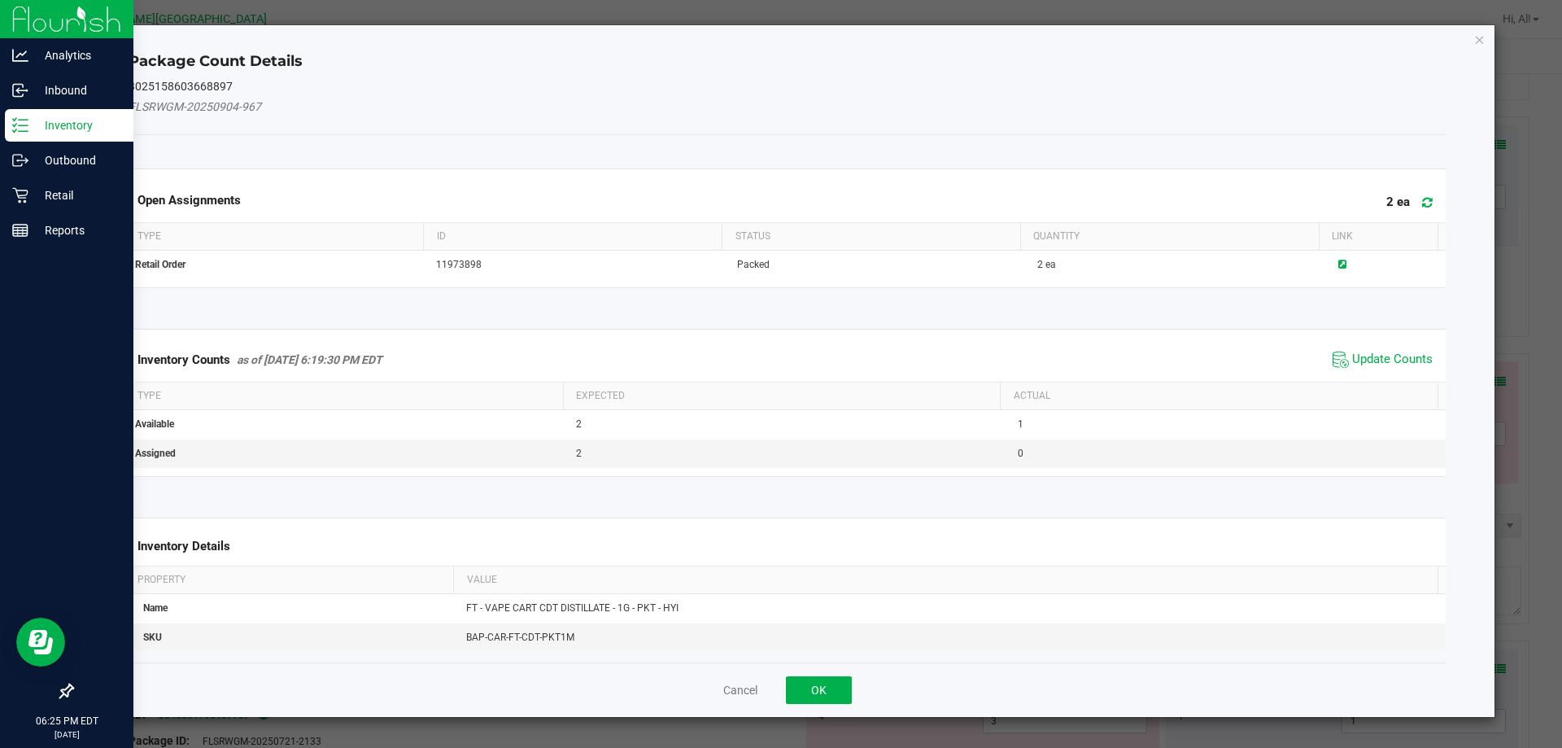
click at [1407, 373] on div "Inventory Counts as of [DATE] 6:19:30 PM EDT Update Counts" at bounding box center [787, 360] width 1325 height 44
click at [1390, 353] on span "Update Counts" at bounding box center [1392, 359] width 81 height 16
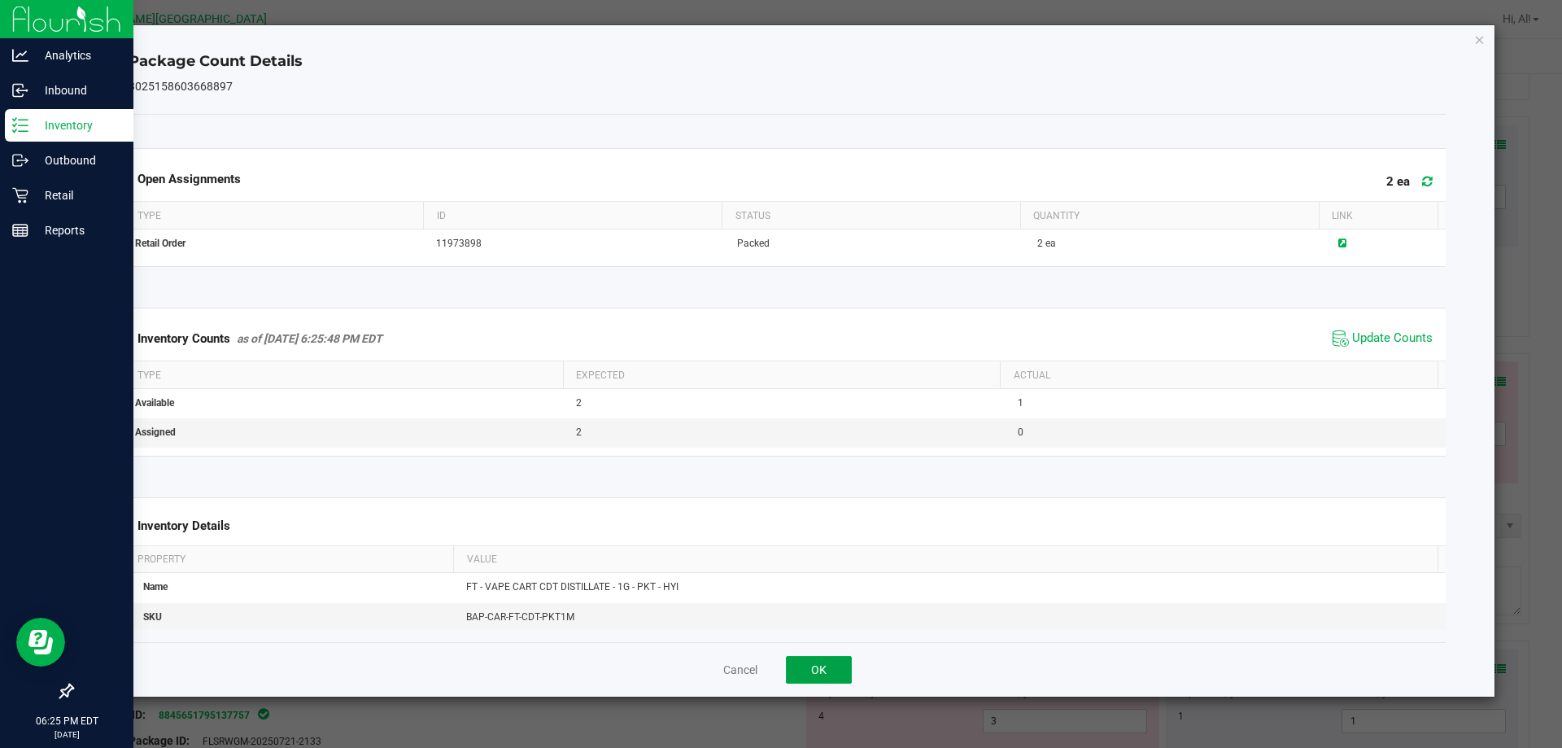
click at [821, 665] on button "OK" at bounding box center [819, 670] width 66 height 28
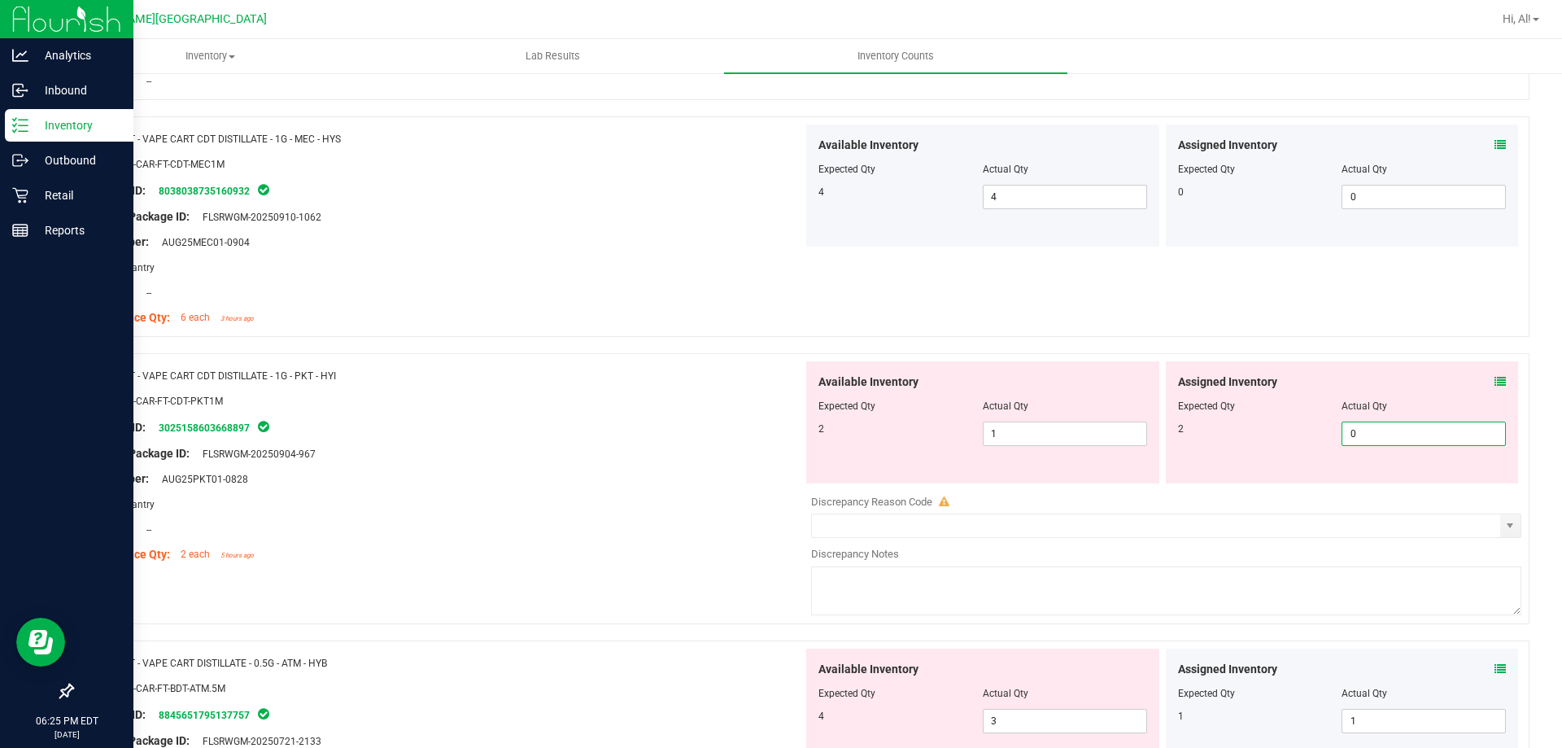
click at [1362, 436] on span "0 0" at bounding box center [1424, 433] width 164 height 24
click at [1362, 436] on input "0" at bounding box center [1424, 433] width 163 height 23
type input "2"
click at [1065, 452] on div "Available Inventory Expected Qty Actual Qty 2 1 1" at bounding box center [982, 422] width 353 height 122
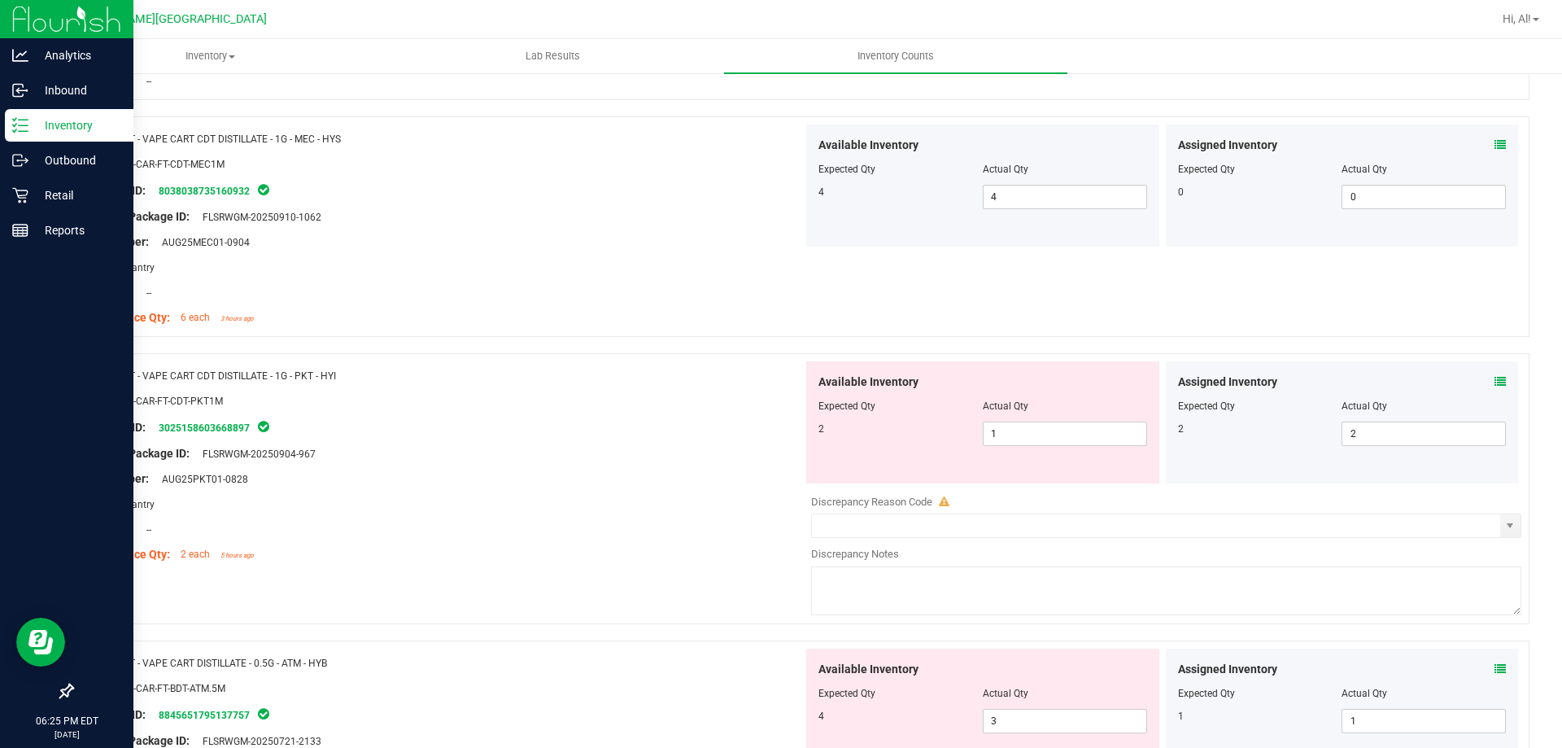
click at [747, 489] on div at bounding box center [444, 491] width 718 height 8
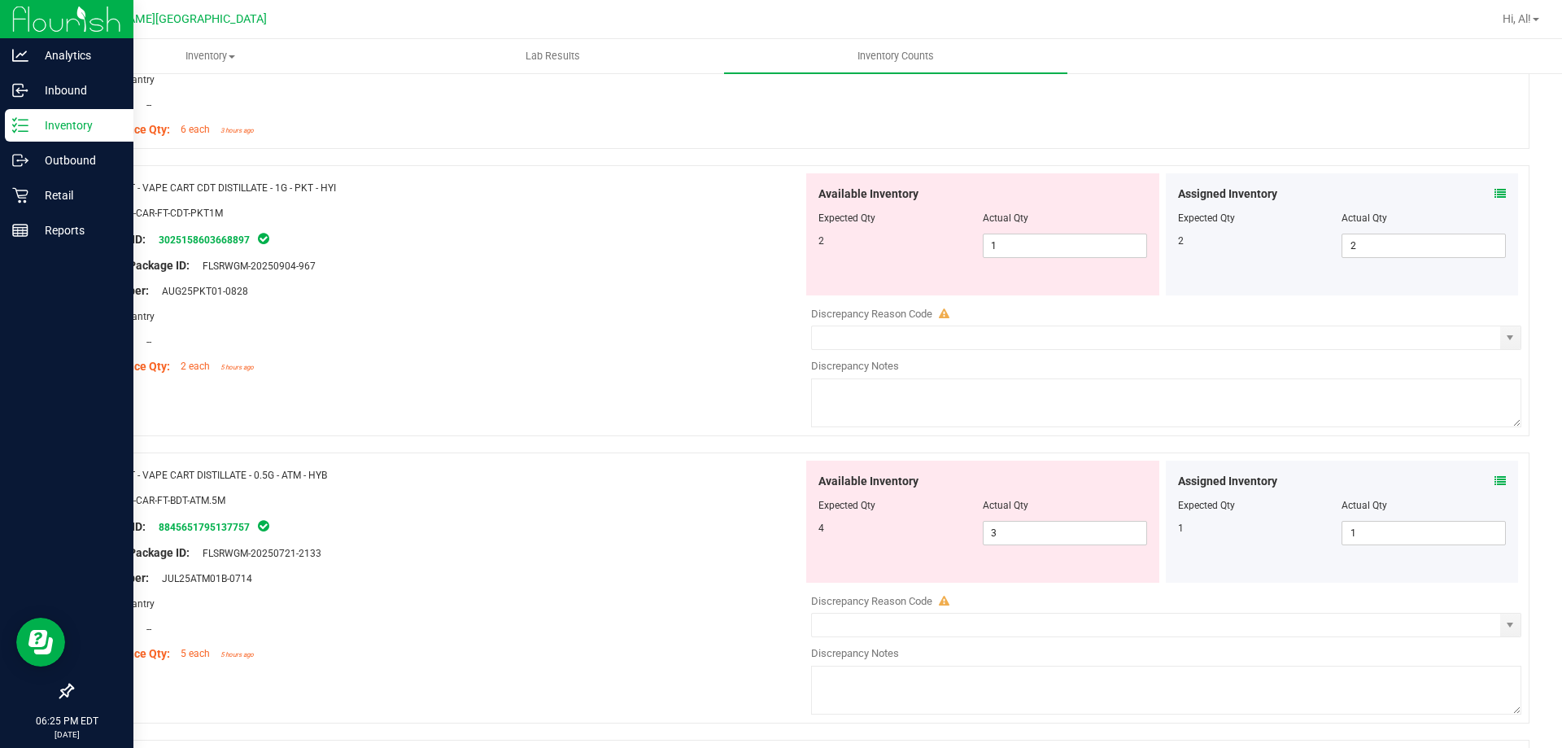
scroll to position [3173, 0]
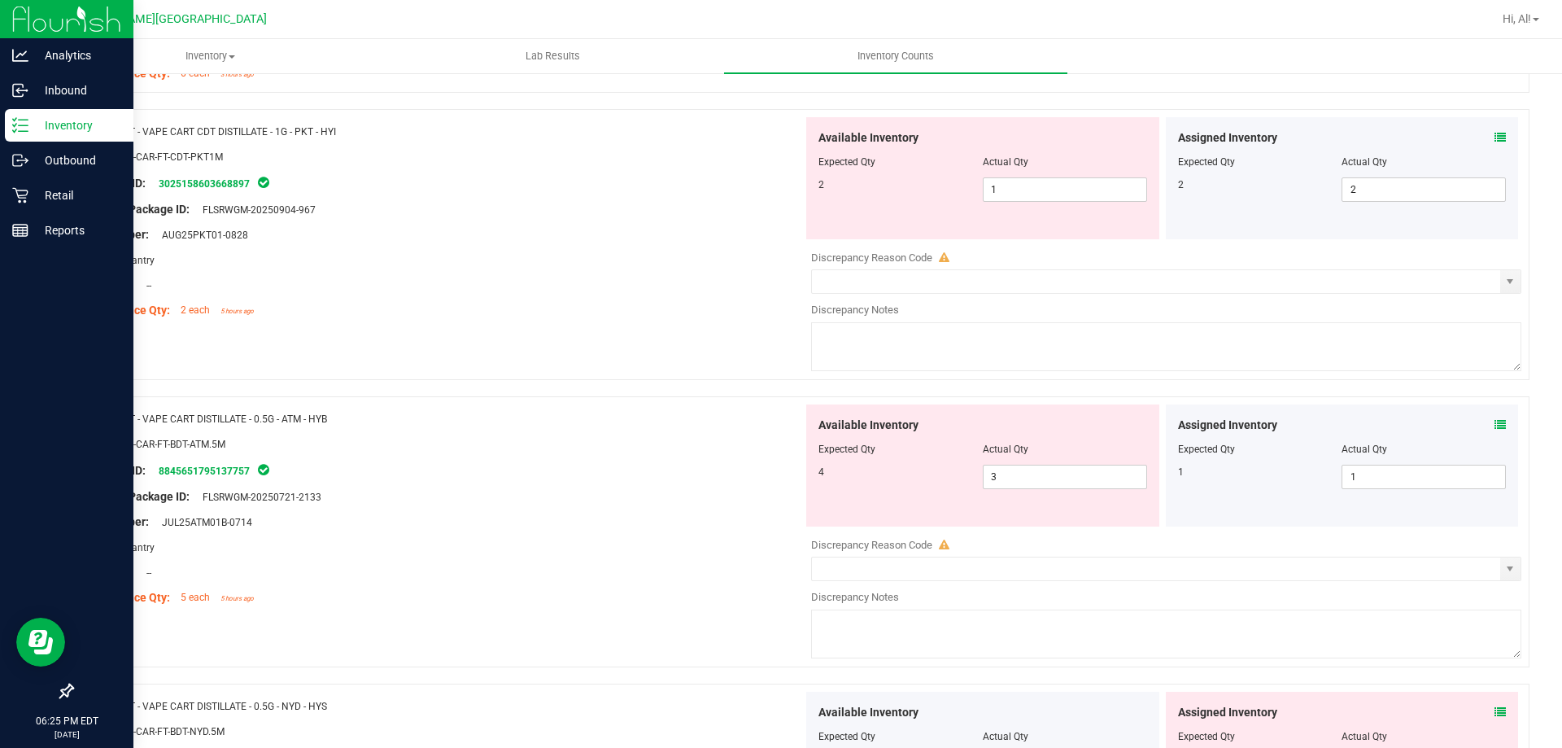
click at [1495, 424] on icon at bounding box center [1500, 424] width 11 height 11
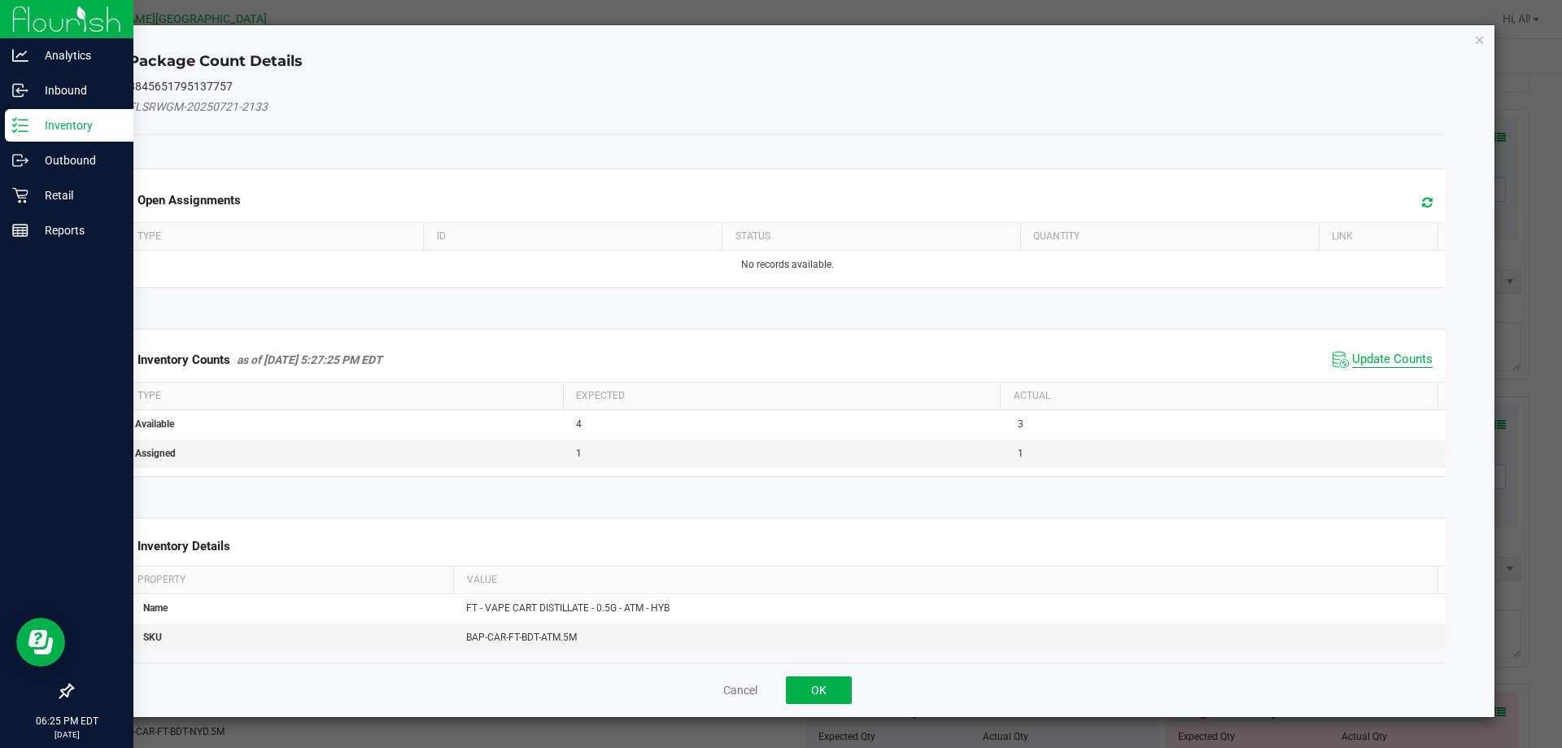
click at [1388, 357] on span "Update Counts" at bounding box center [1392, 359] width 81 height 16
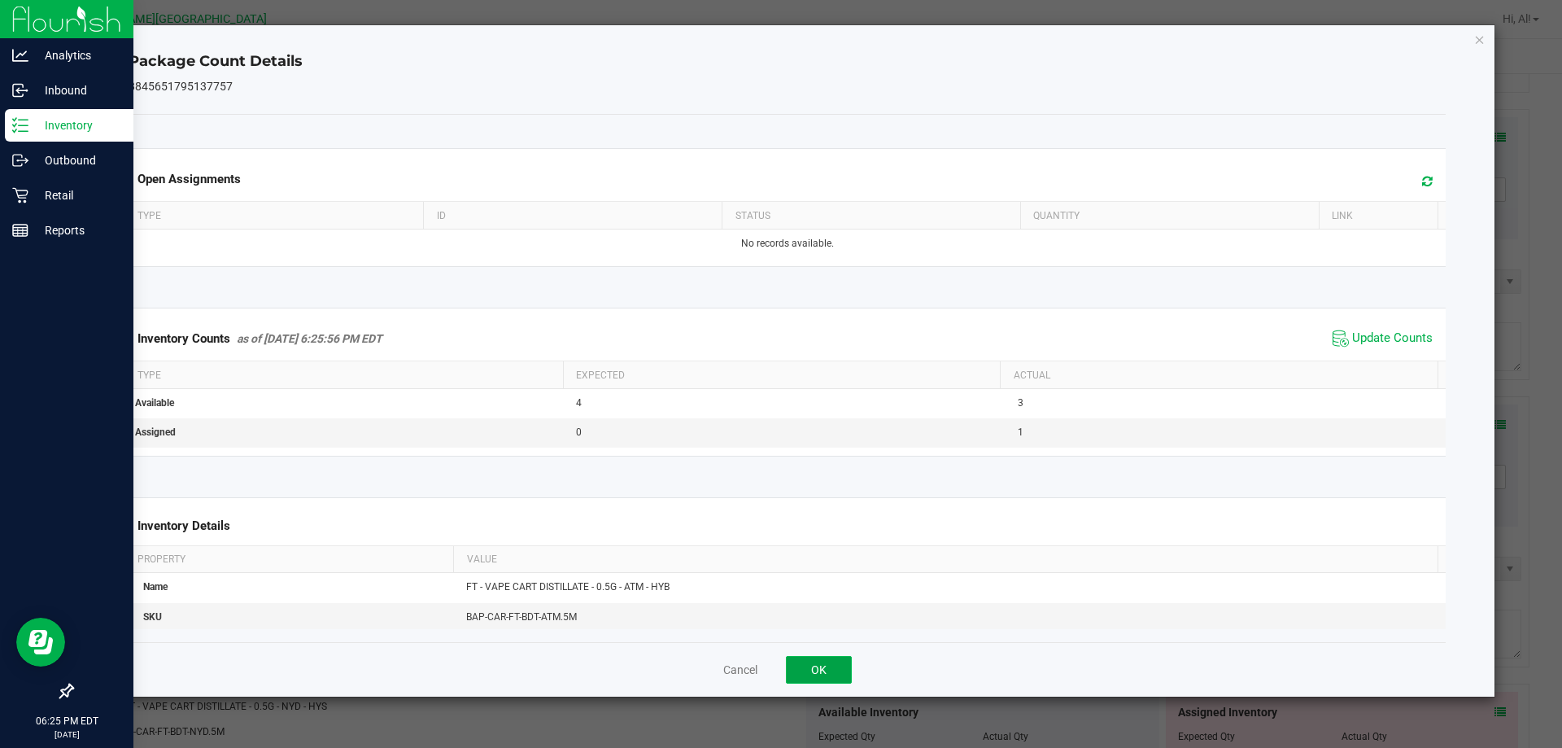
click at [836, 658] on button "OK" at bounding box center [819, 670] width 66 height 28
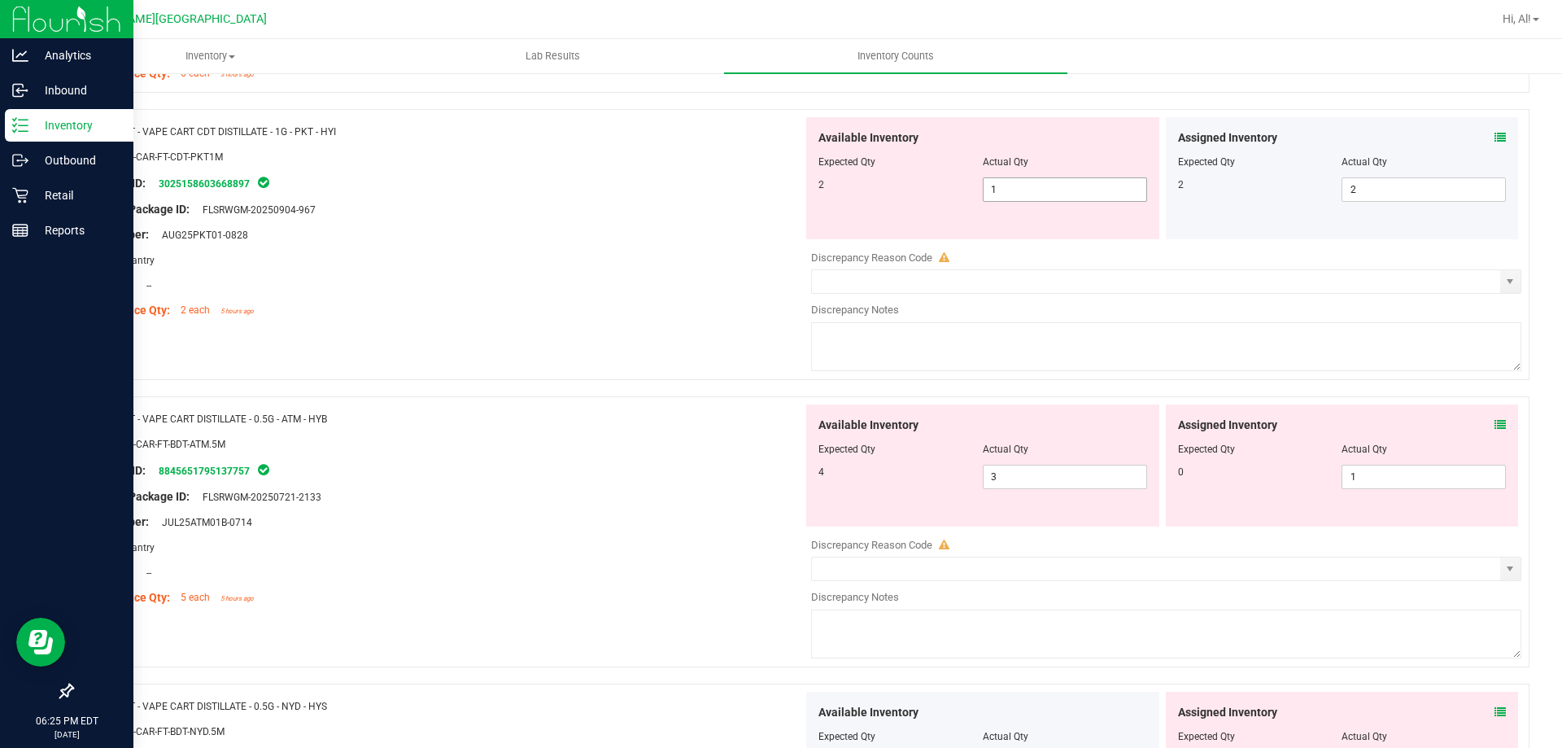
click at [1054, 187] on span "1 1" at bounding box center [1065, 189] width 164 height 24
click at [1054, 187] on input "1" at bounding box center [1065, 189] width 163 height 23
type input "2"
click at [776, 247] on div at bounding box center [444, 247] width 718 height 8
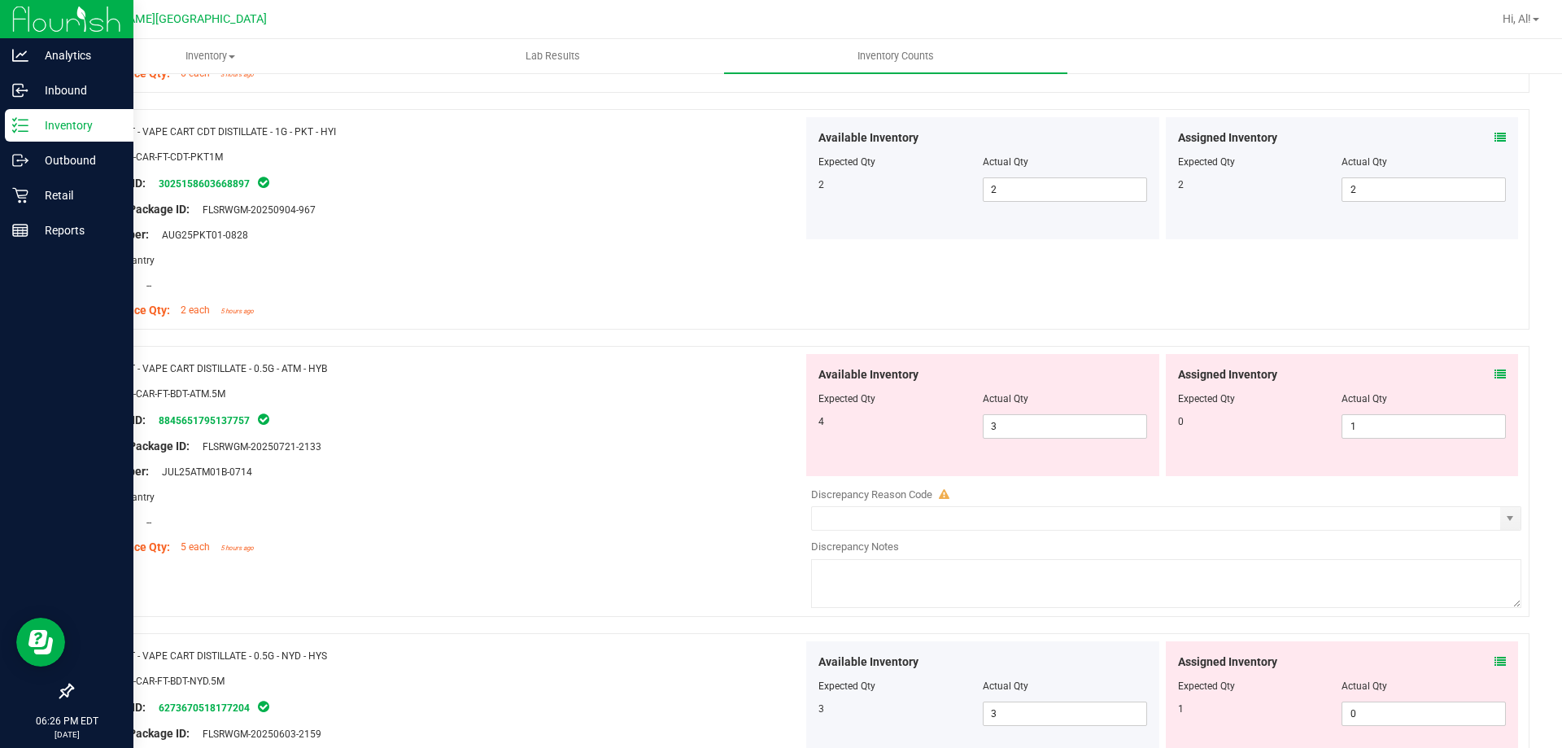
click at [1495, 366] on span at bounding box center [1500, 374] width 11 height 17
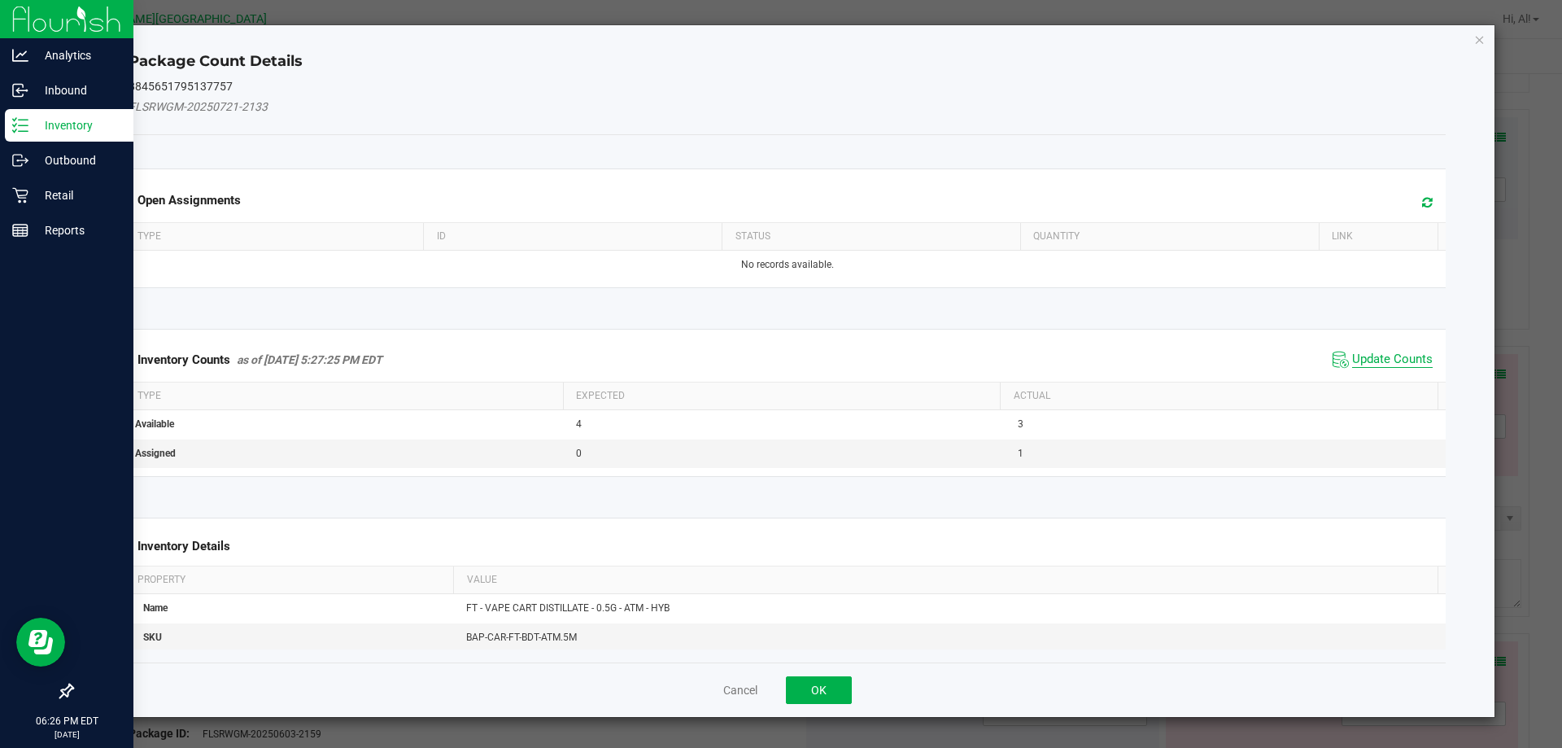
click at [1352, 363] on span "Update Counts" at bounding box center [1392, 359] width 81 height 16
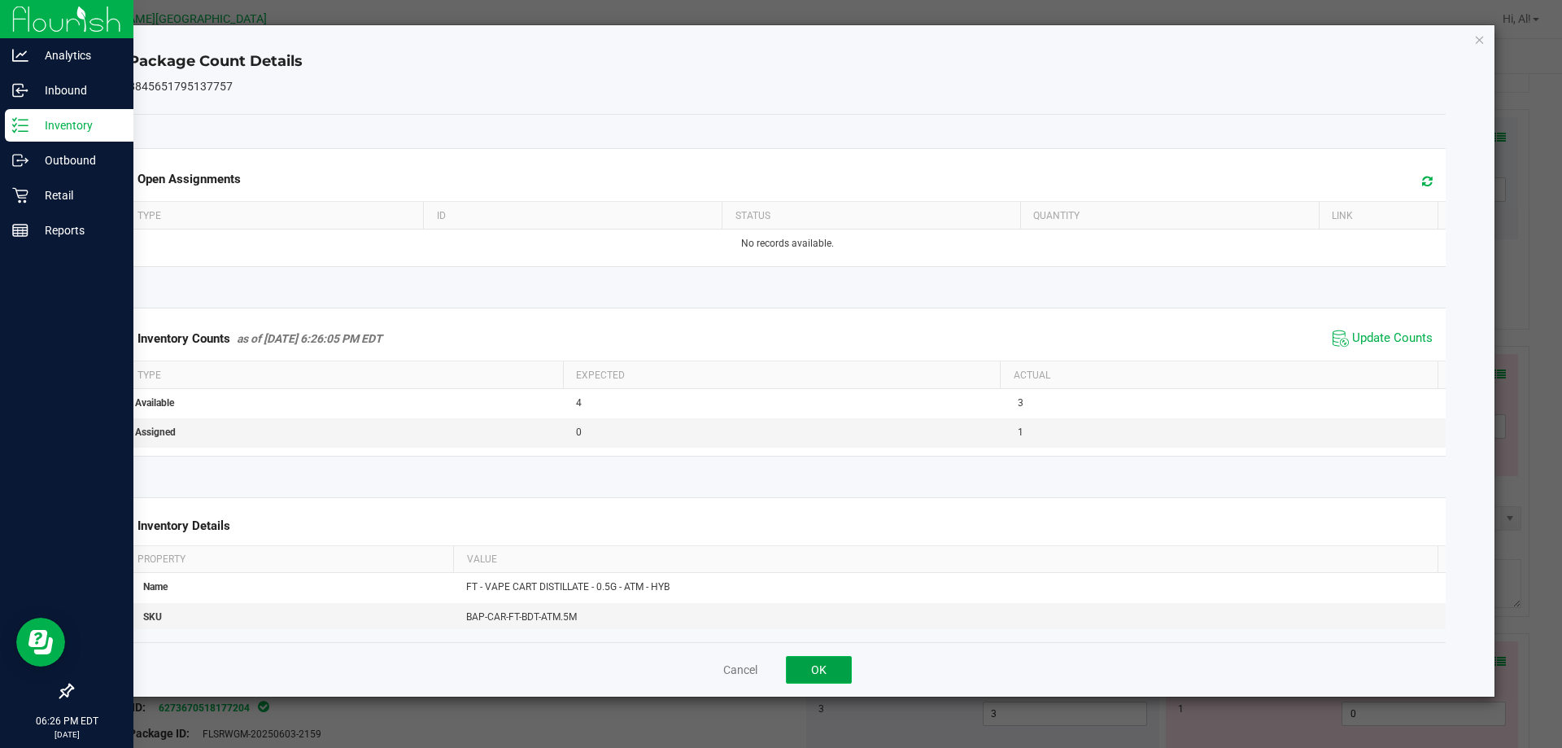
click at [835, 658] on button "OK" at bounding box center [819, 670] width 66 height 28
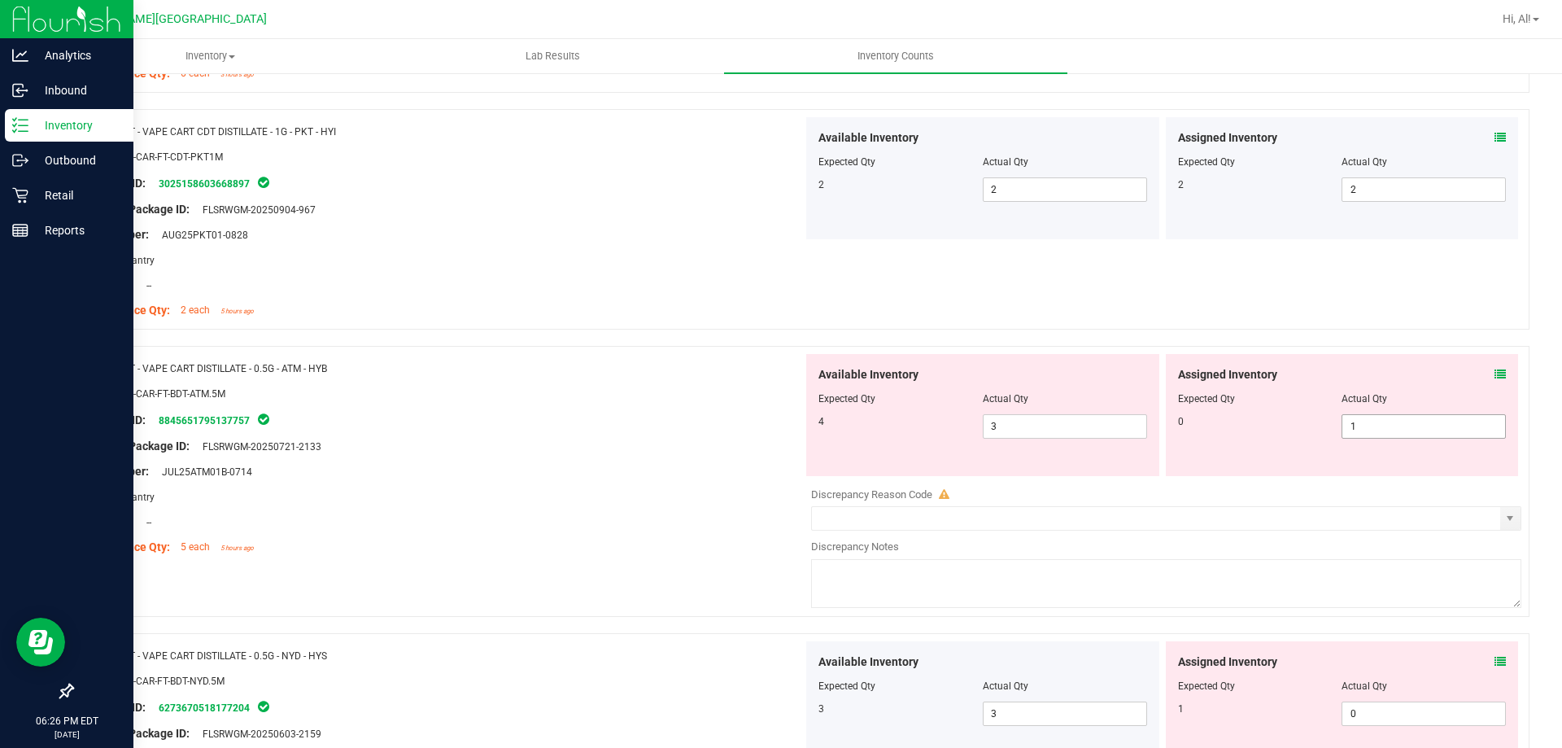
click at [1381, 424] on span "1 1" at bounding box center [1424, 426] width 164 height 24
click at [1381, 424] on input "1" at bounding box center [1424, 426] width 163 height 23
type input "0"
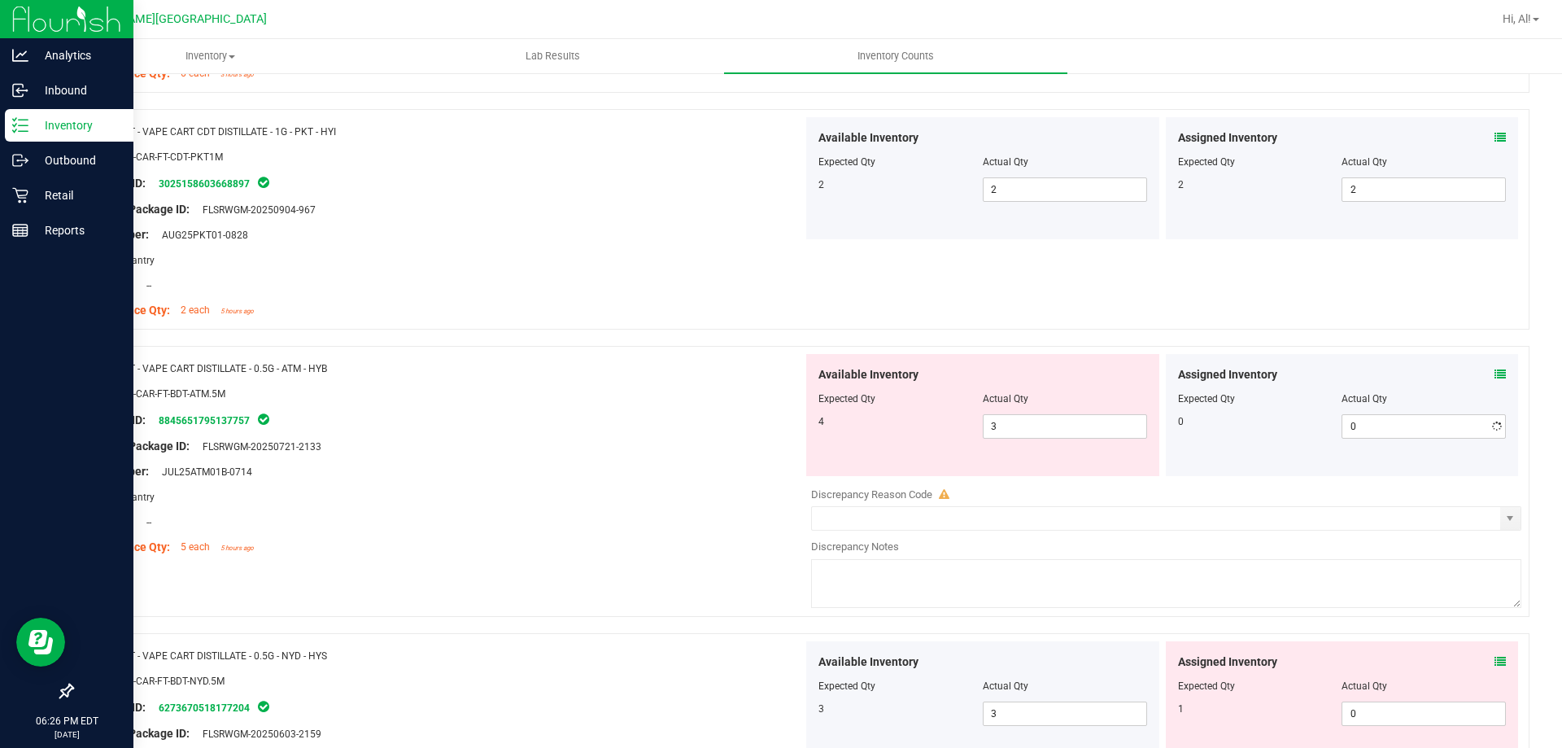
click at [1216, 452] on div "Assigned Inventory Expected Qty Actual Qty 0 0 0" at bounding box center [1342, 415] width 353 height 122
click at [1101, 430] on span "3 3" at bounding box center [1065, 426] width 164 height 24
click at [1101, 430] on input "3" at bounding box center [1065, 426] width 163 height 23
type input "4"
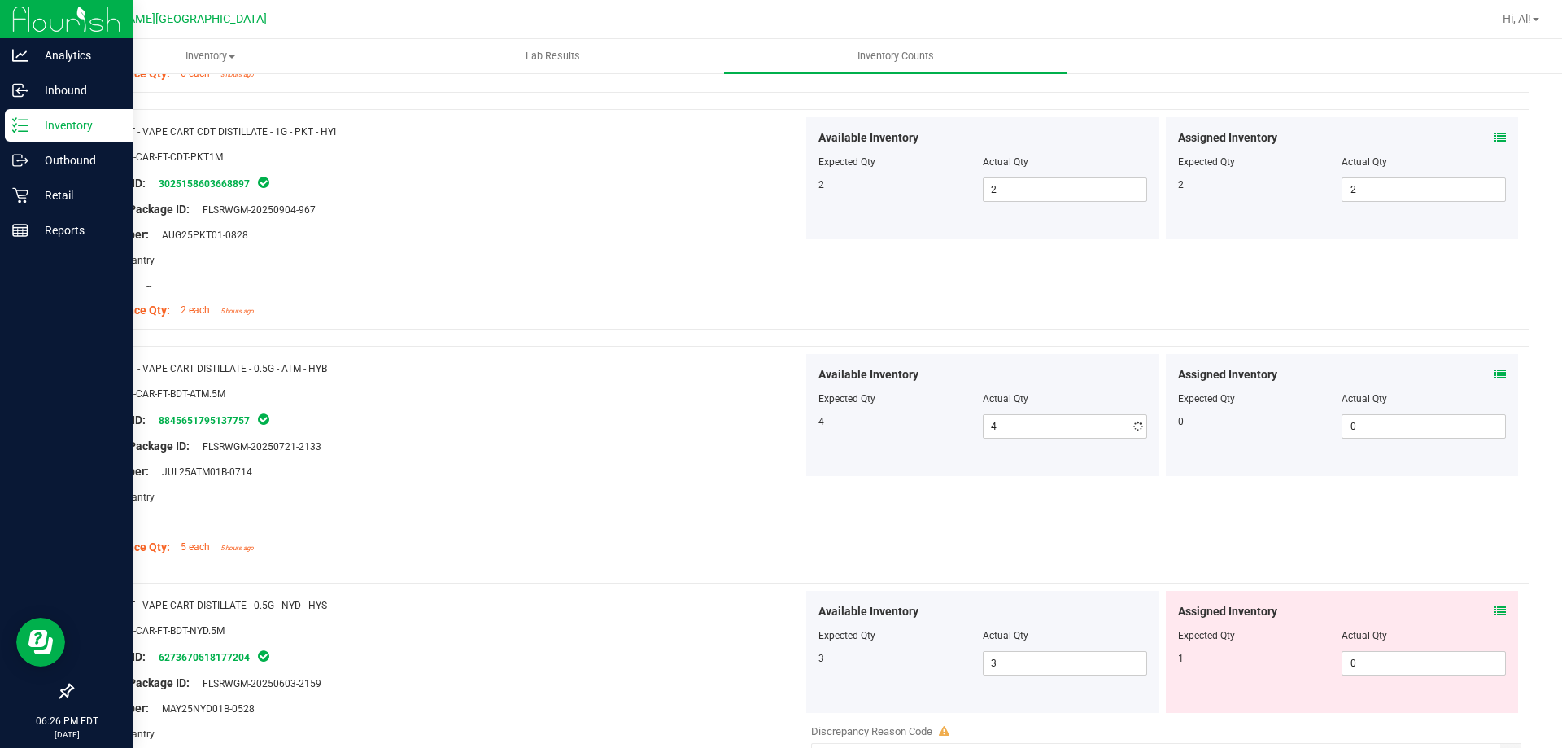
click at [1181, 456] on div "Assigned Inventory Expected Qty Actual Qty 0 0 0" at bounding box center [1342, 415] width 353 height 122
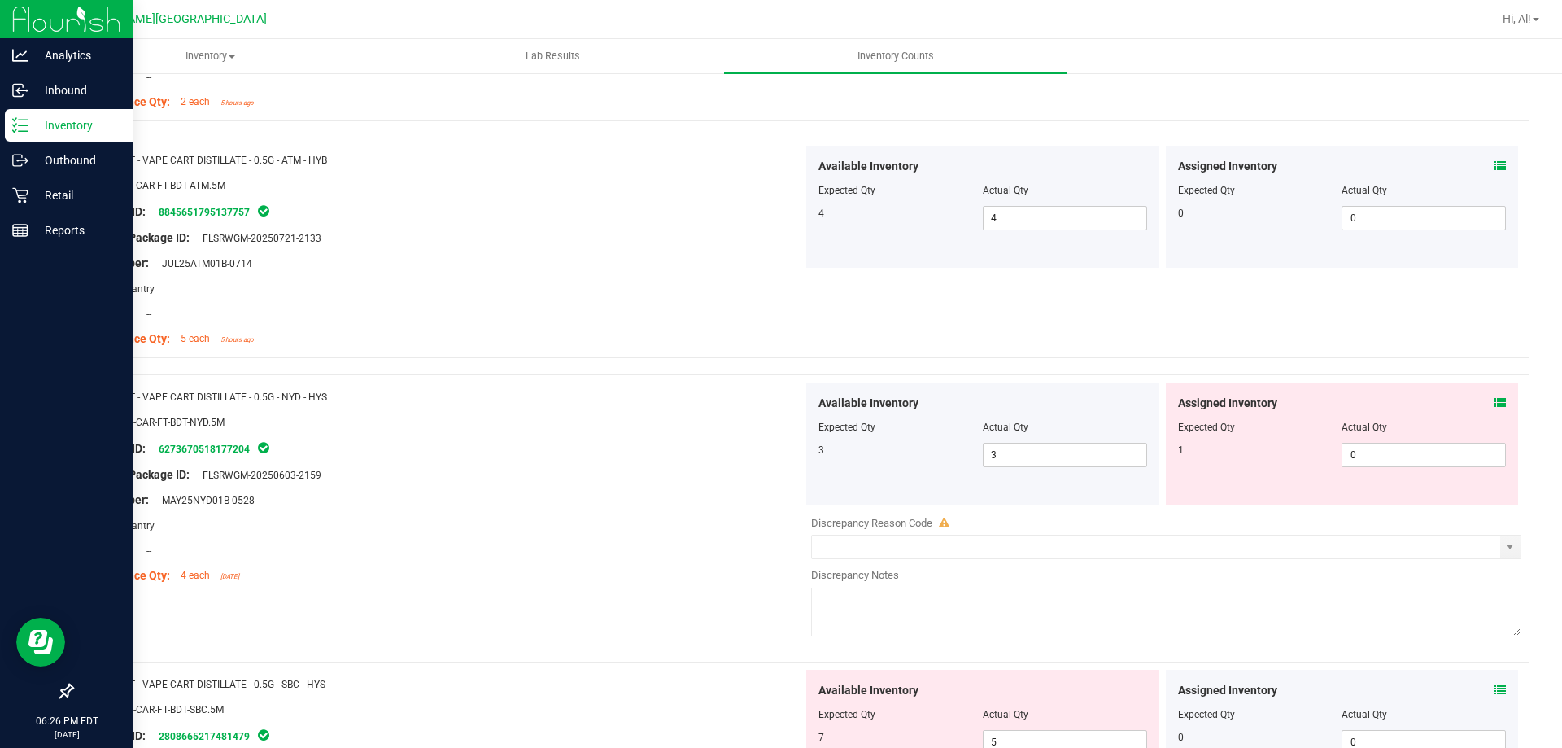
scroll to position [3417, 0]
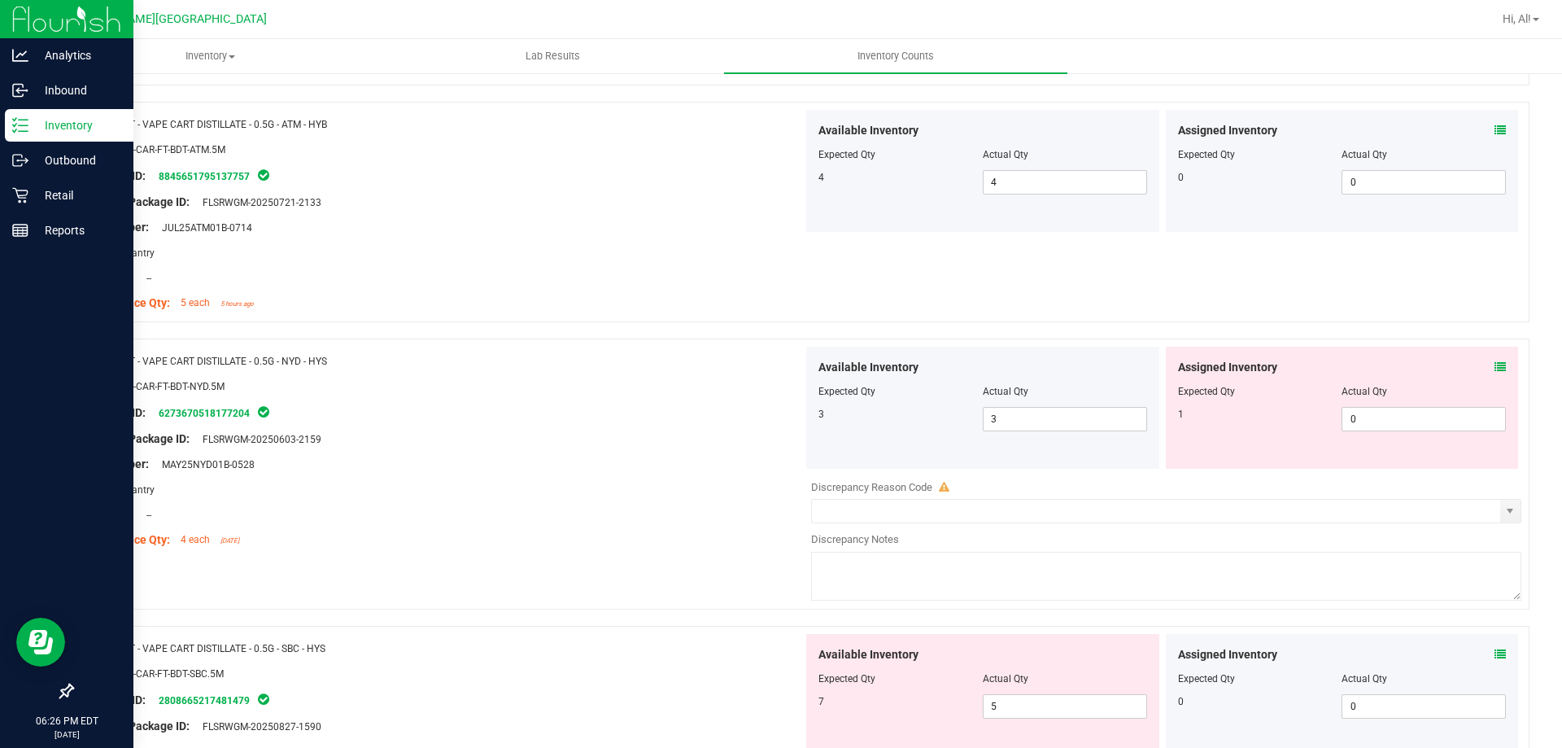
click at [1482, 371] on div "Assigned Inventory" at bounding box center [1342, 367] width 329 height 17
click at [1495, 365] on icon at bounding box center [1500, 366] width 11 height 11
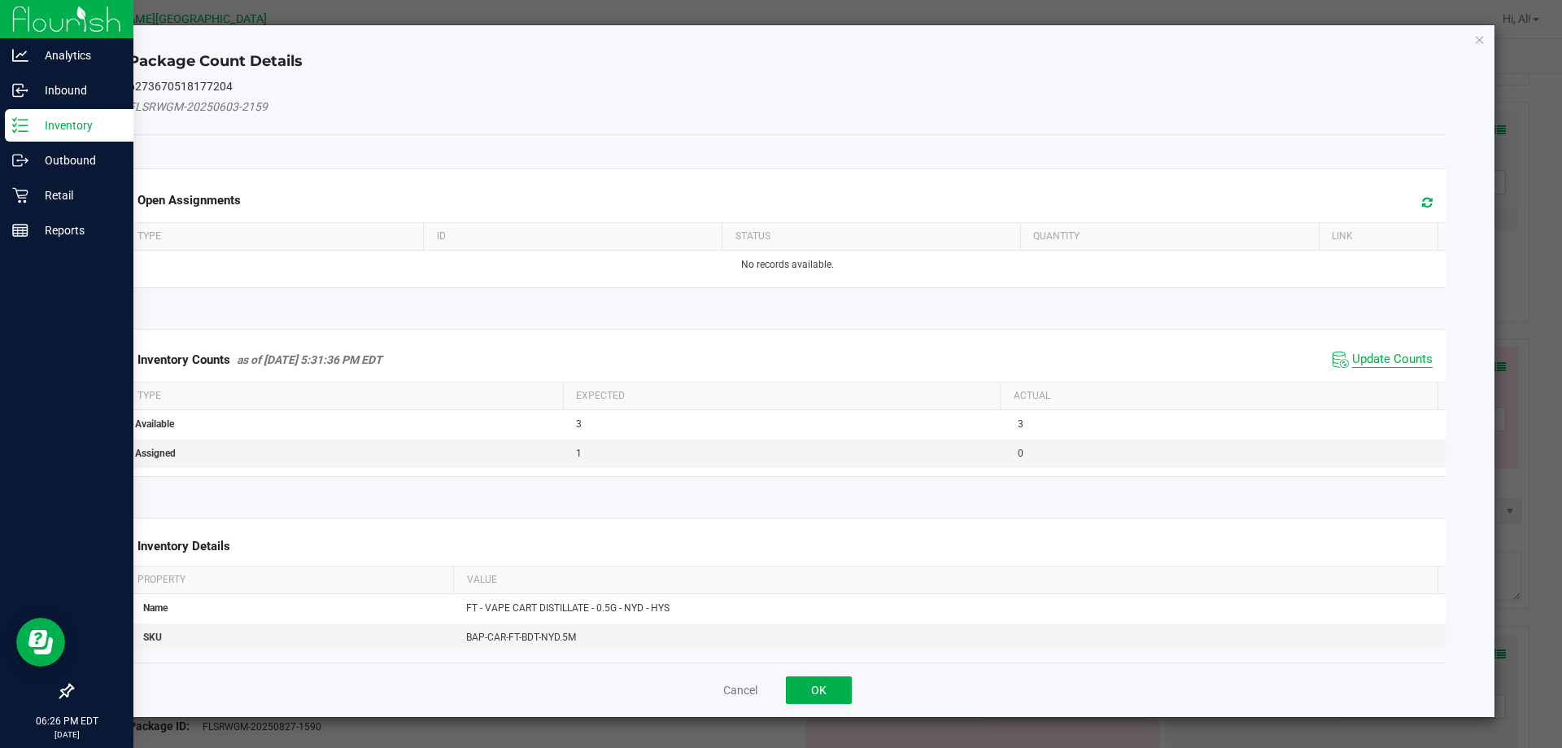
click at [1379, 366] on span "Update Counts" at bounding box center [1392, 359] width 81 height 16
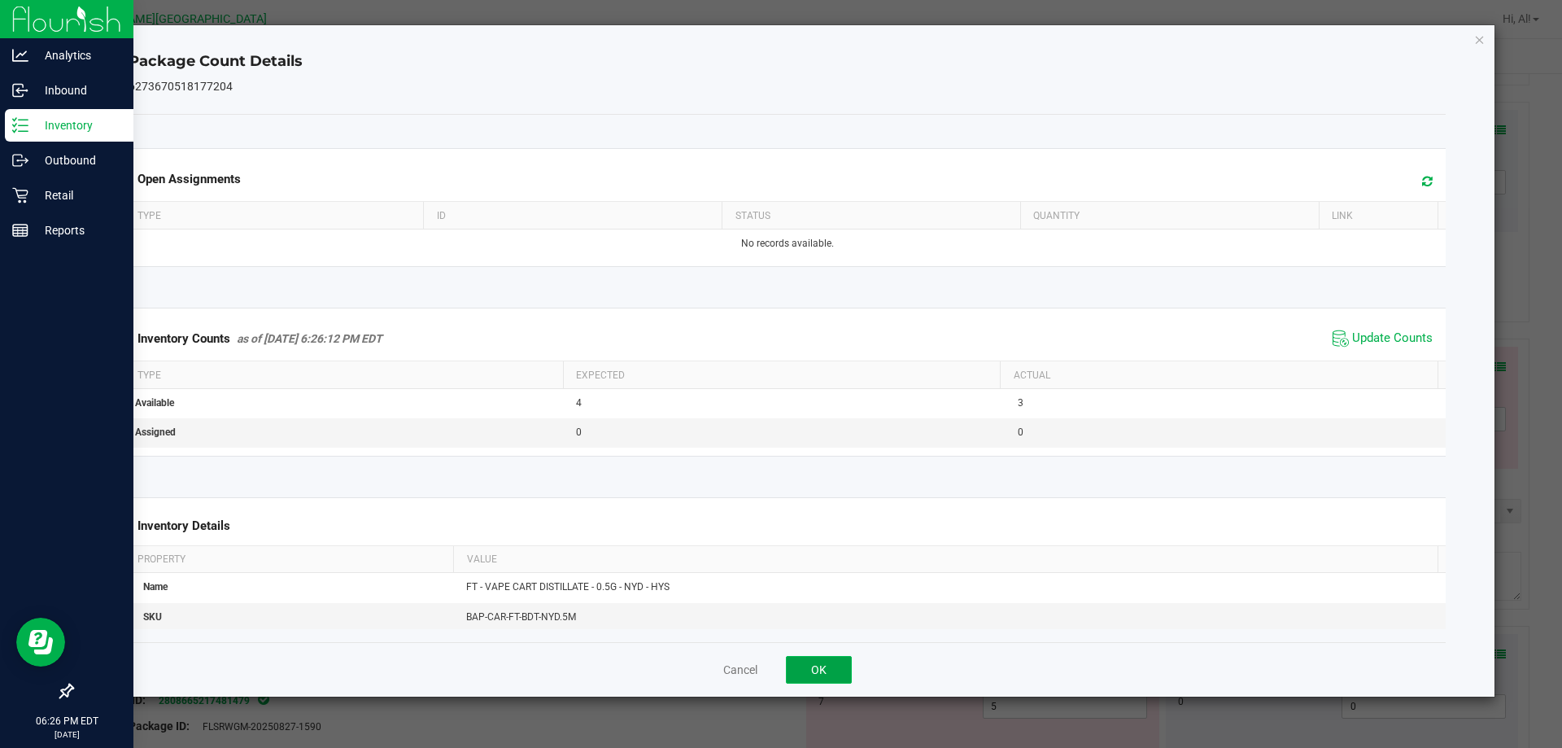
click at [824, 671] on button "OK" at bounding box center [819, 670] width 66 height 28
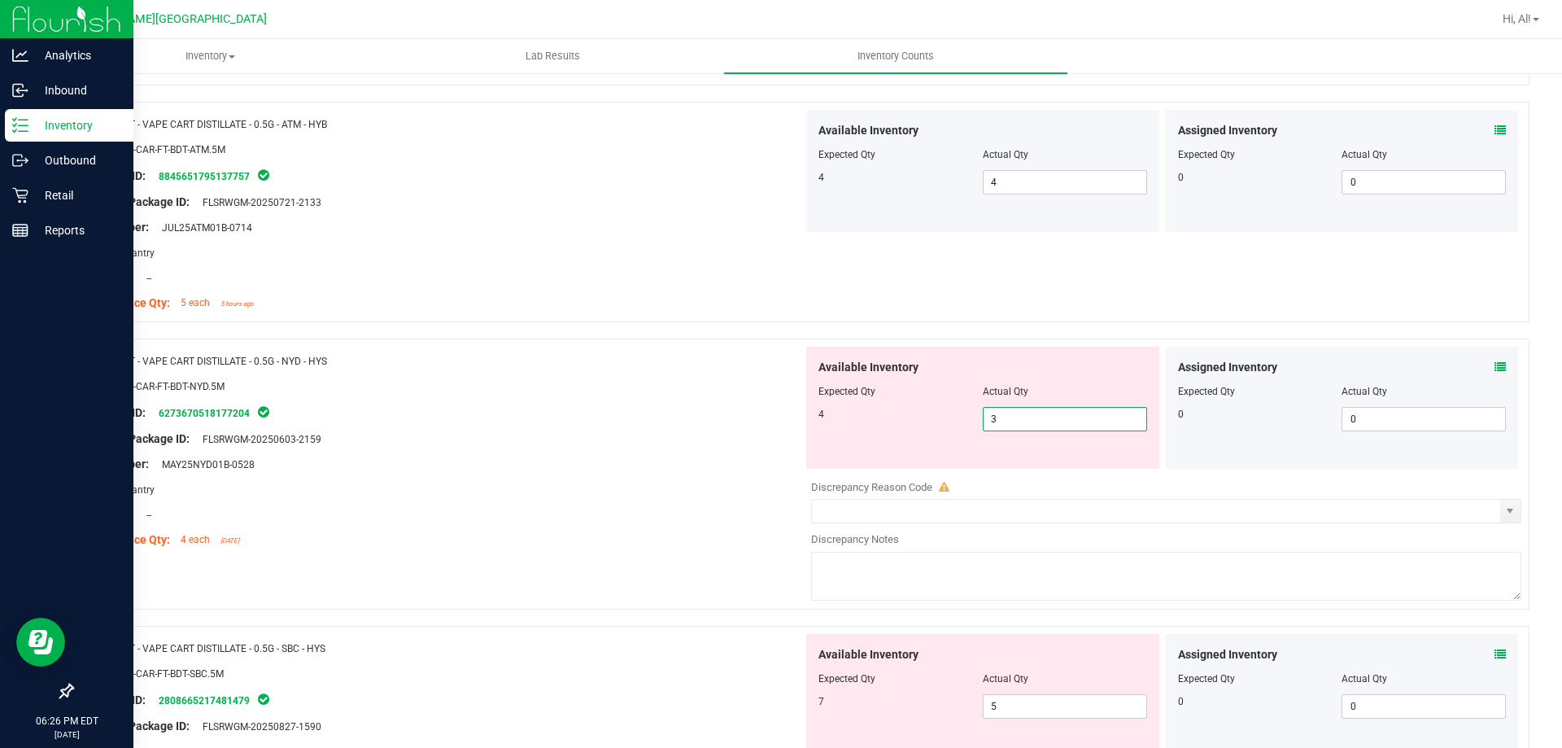
click at [1099, 428] on span "3 3" at bounding box center [1065, 419] width 164 height 24
click at [1099, 428] on input "3" at bounding box center [1065, 419] width 163 height 23
type input "4"
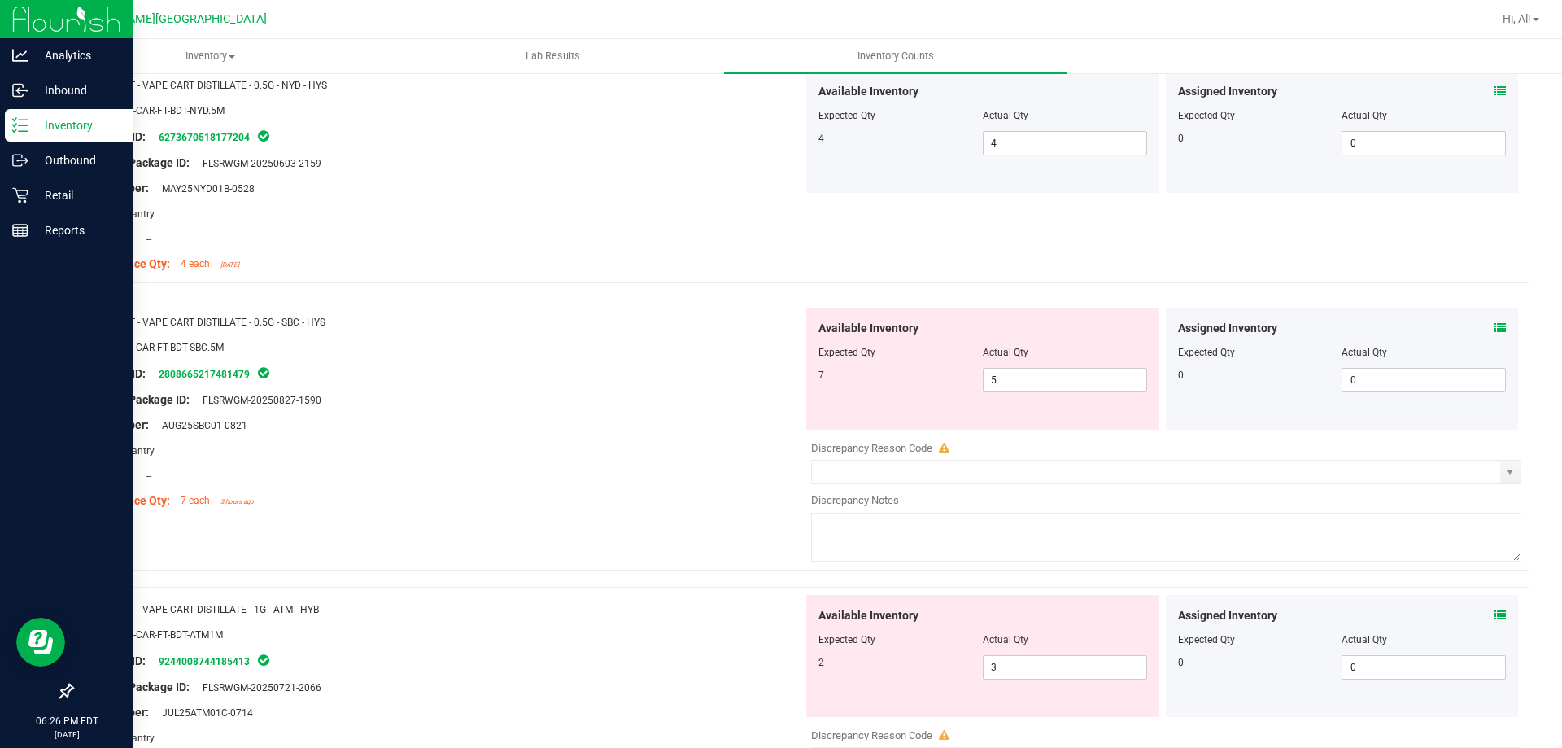
scroll to position [3923, 0]
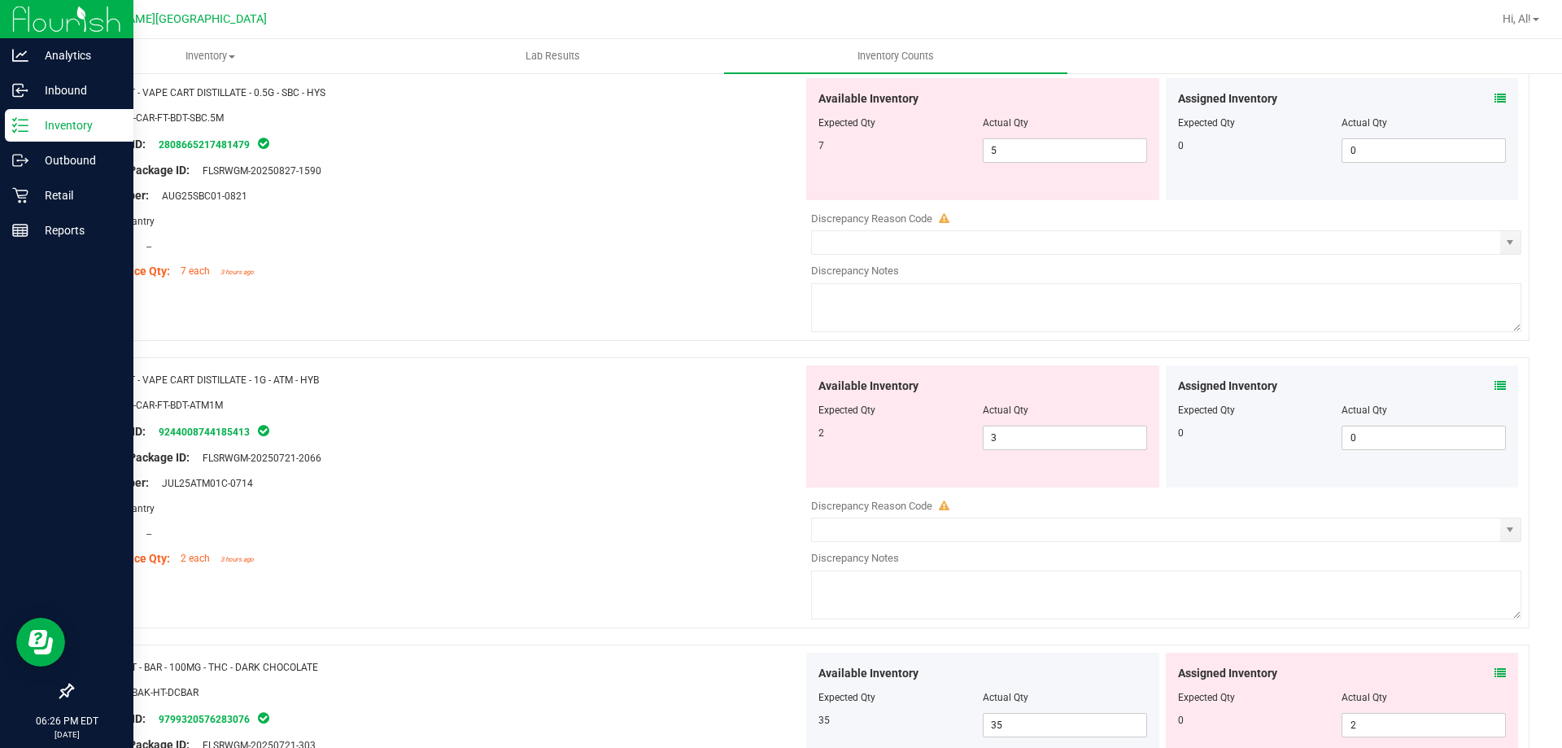
click at [1495, 384] on icon at bounding box center [1500, 385] width 11 height 11
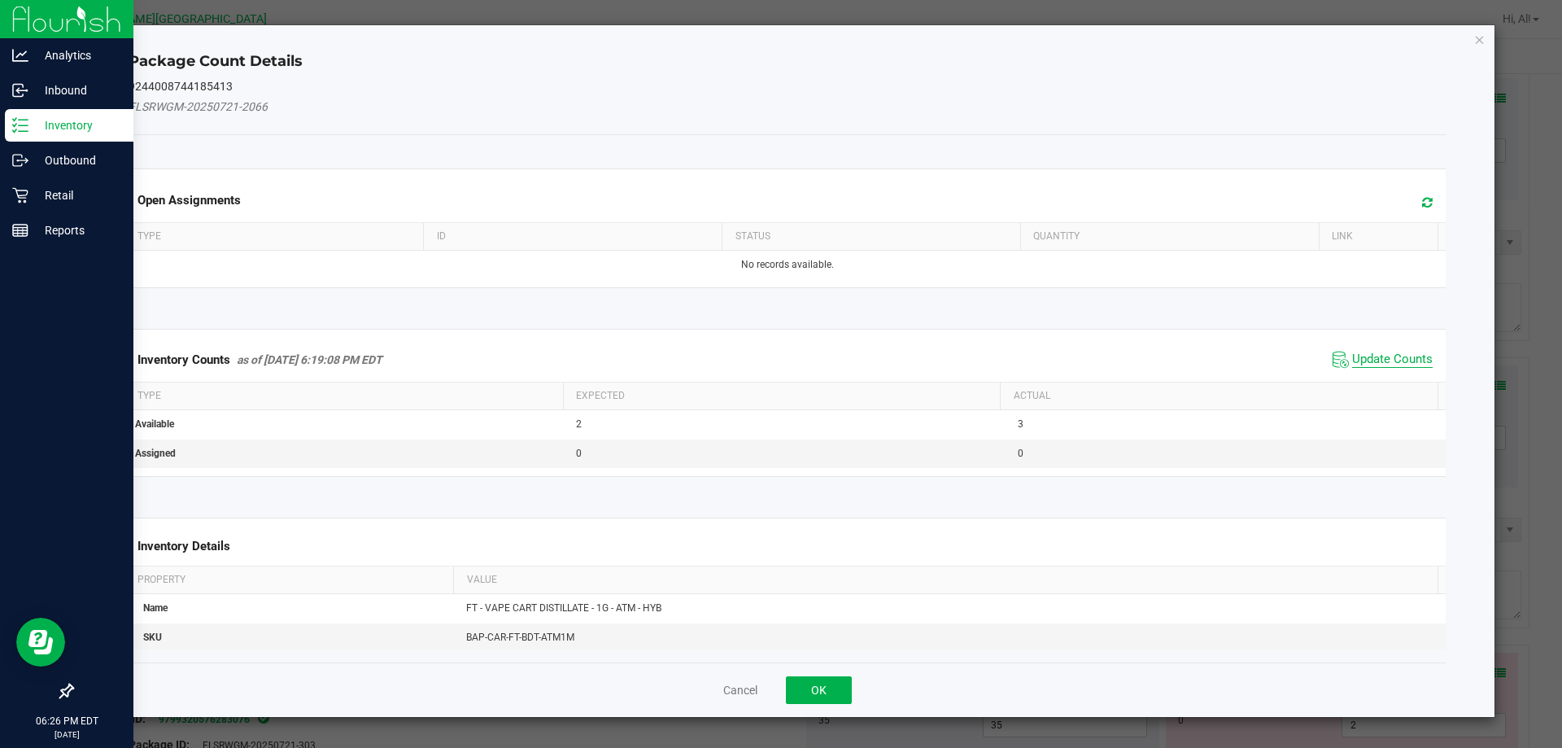
click at [1386, 356] on span "Update Counts" at bounding box center [1392, 359] width 81 height 16
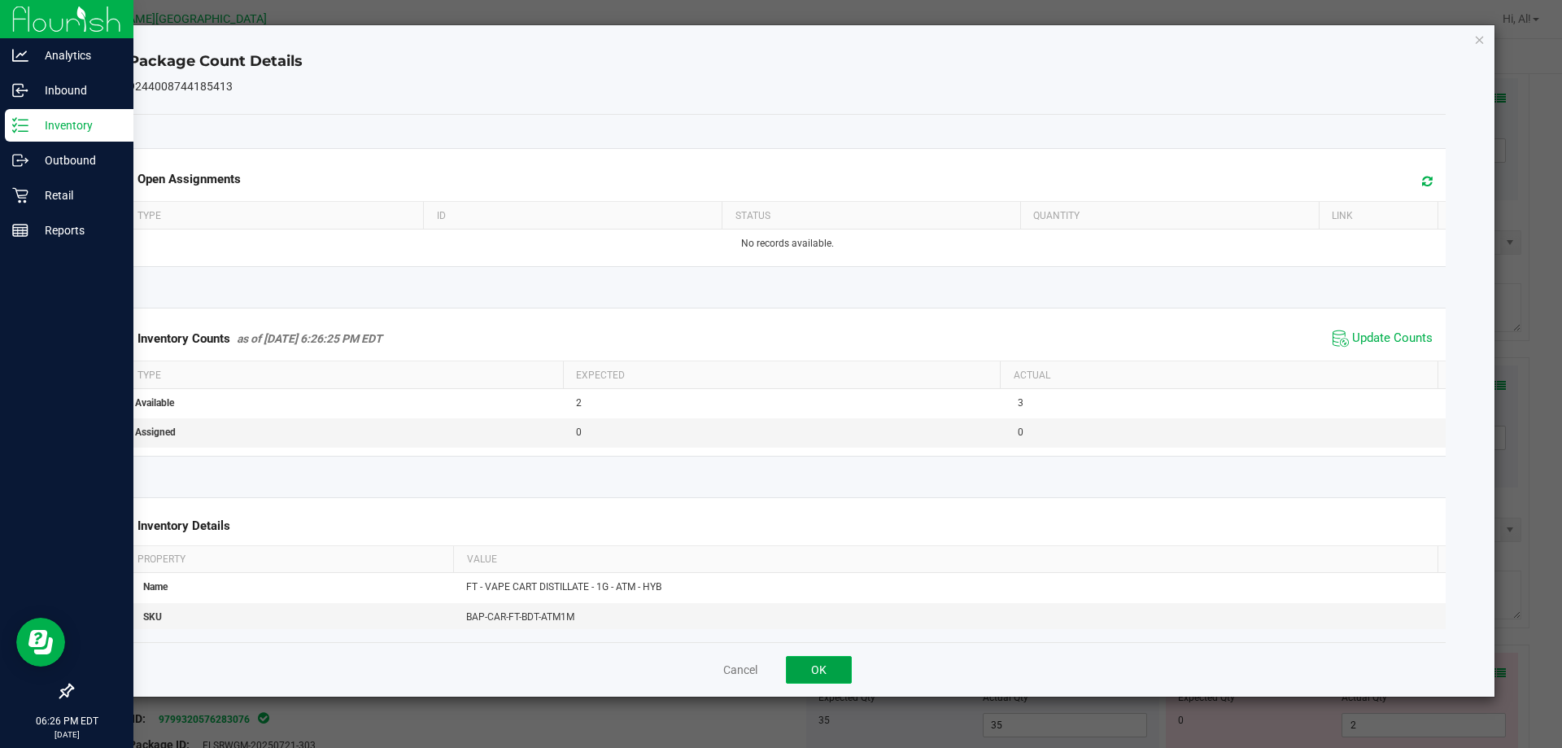
click at [824, 668] on button "OK" at bounding box center [819, 670] width 66 height 28
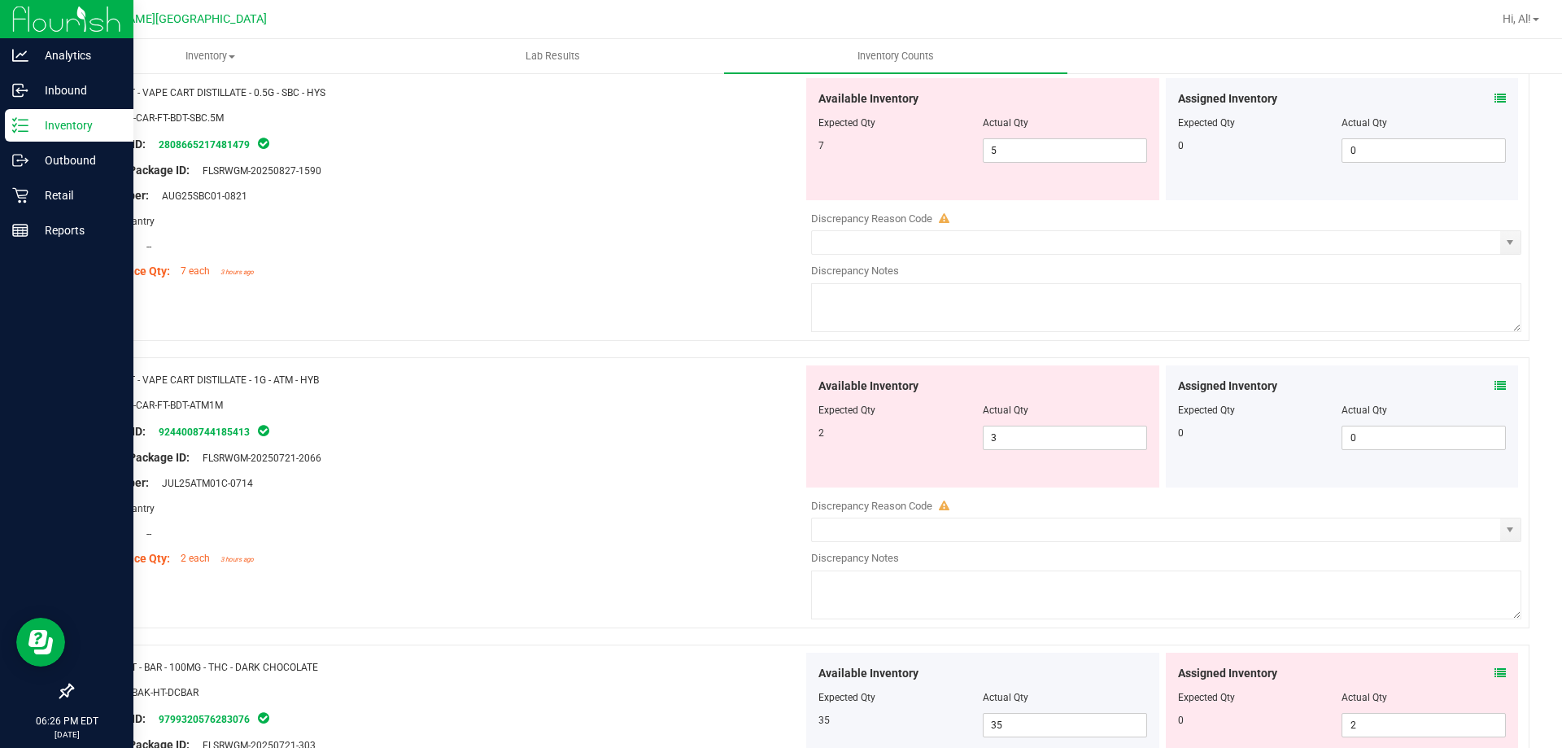
click at [742, 535] on div "Location: --" at bounding box center [444, 533] width 718 height 17
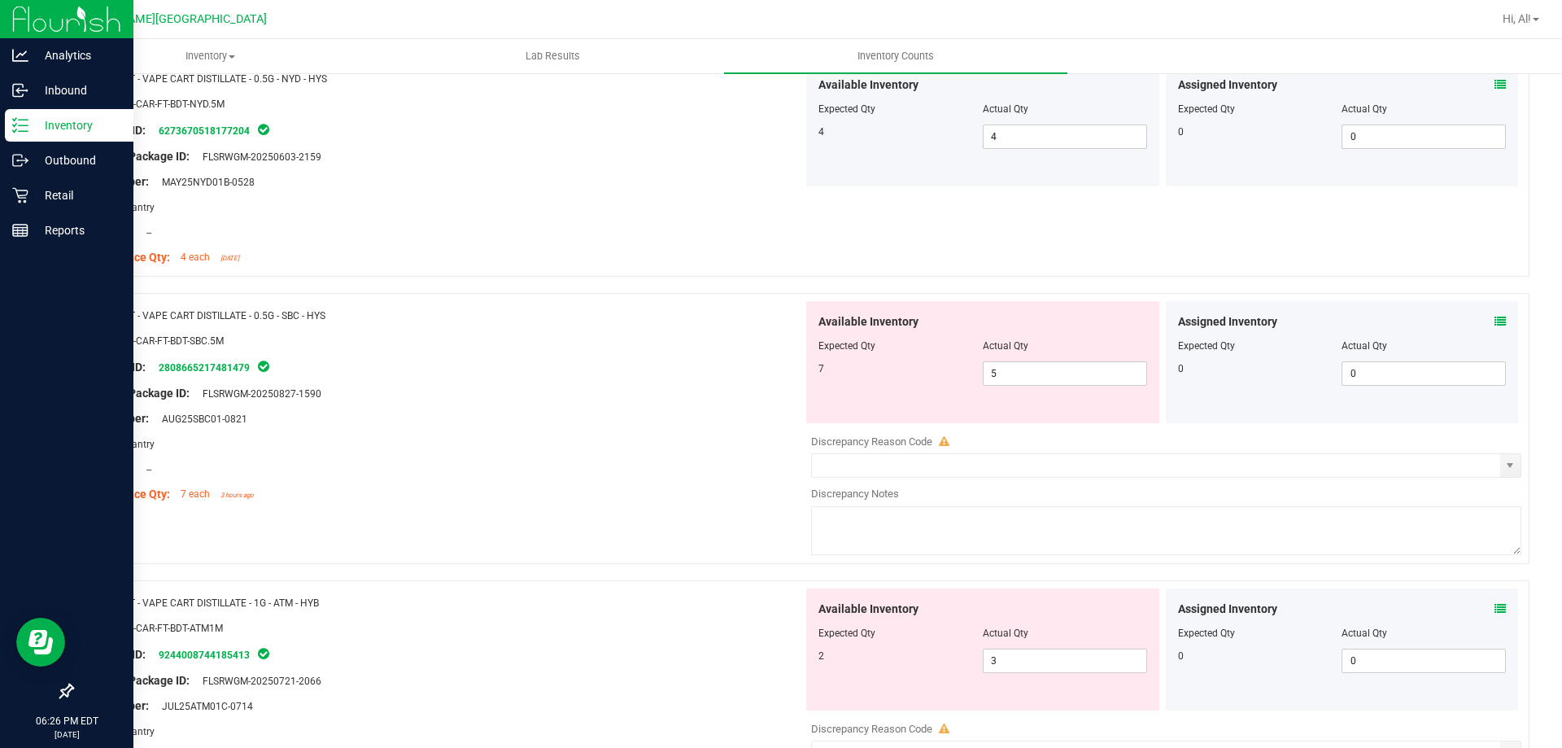
scroll to position [3679, 0]
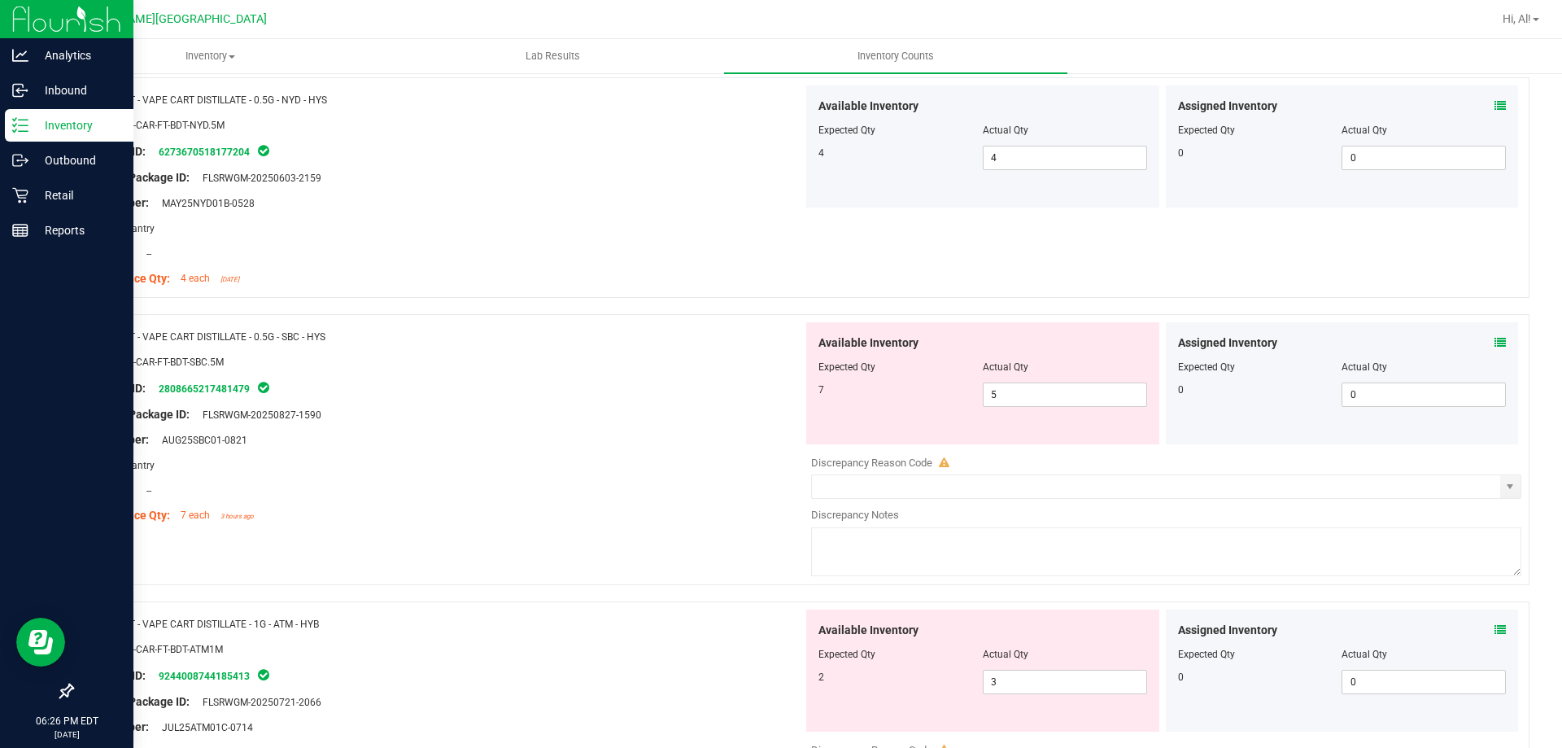
click at [1495, 345] on icon at bounding box center [1500, 342] width 11 height 11
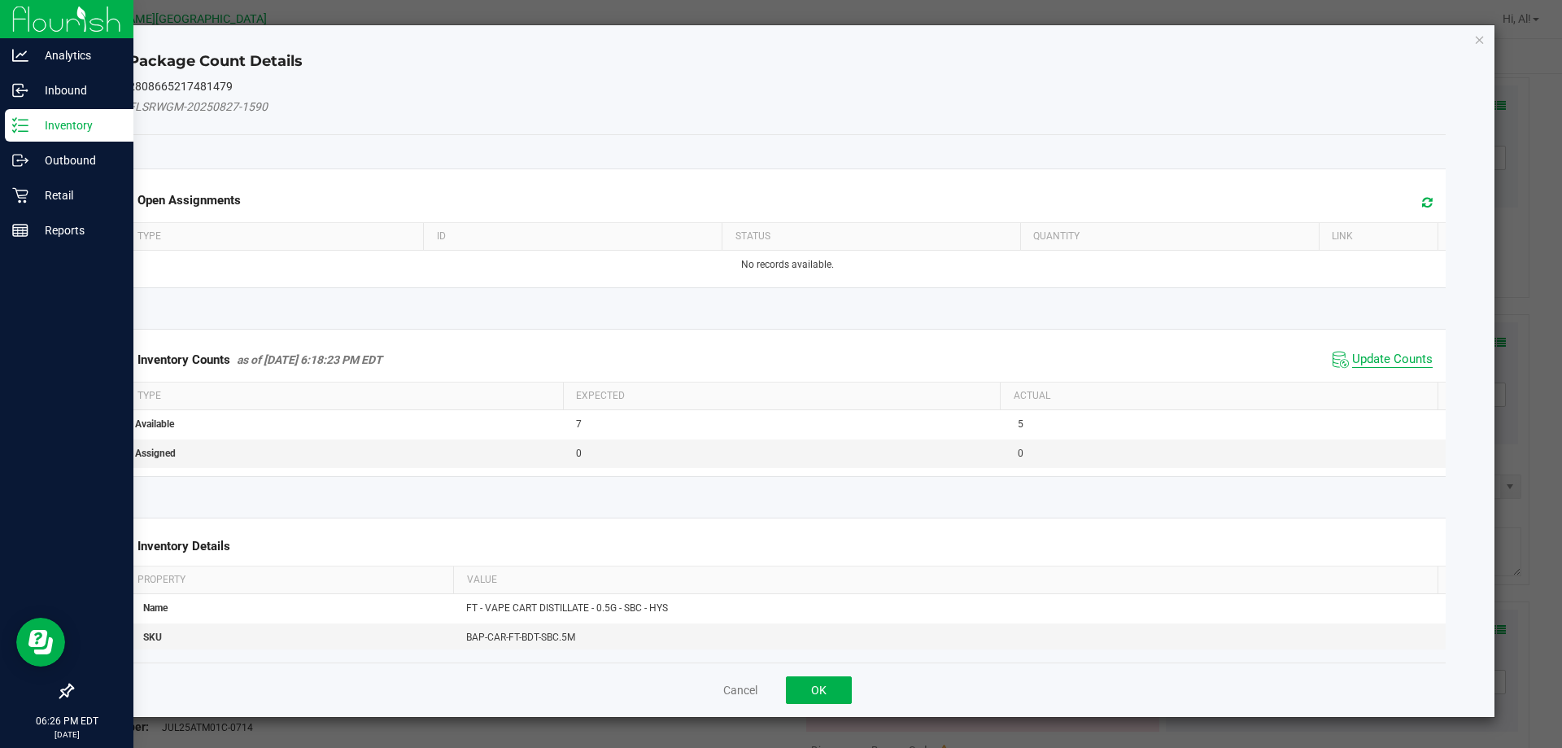
click at [1376, 365] on span "Update Counts" at bounding box center [1392, 359] width 81 height 16
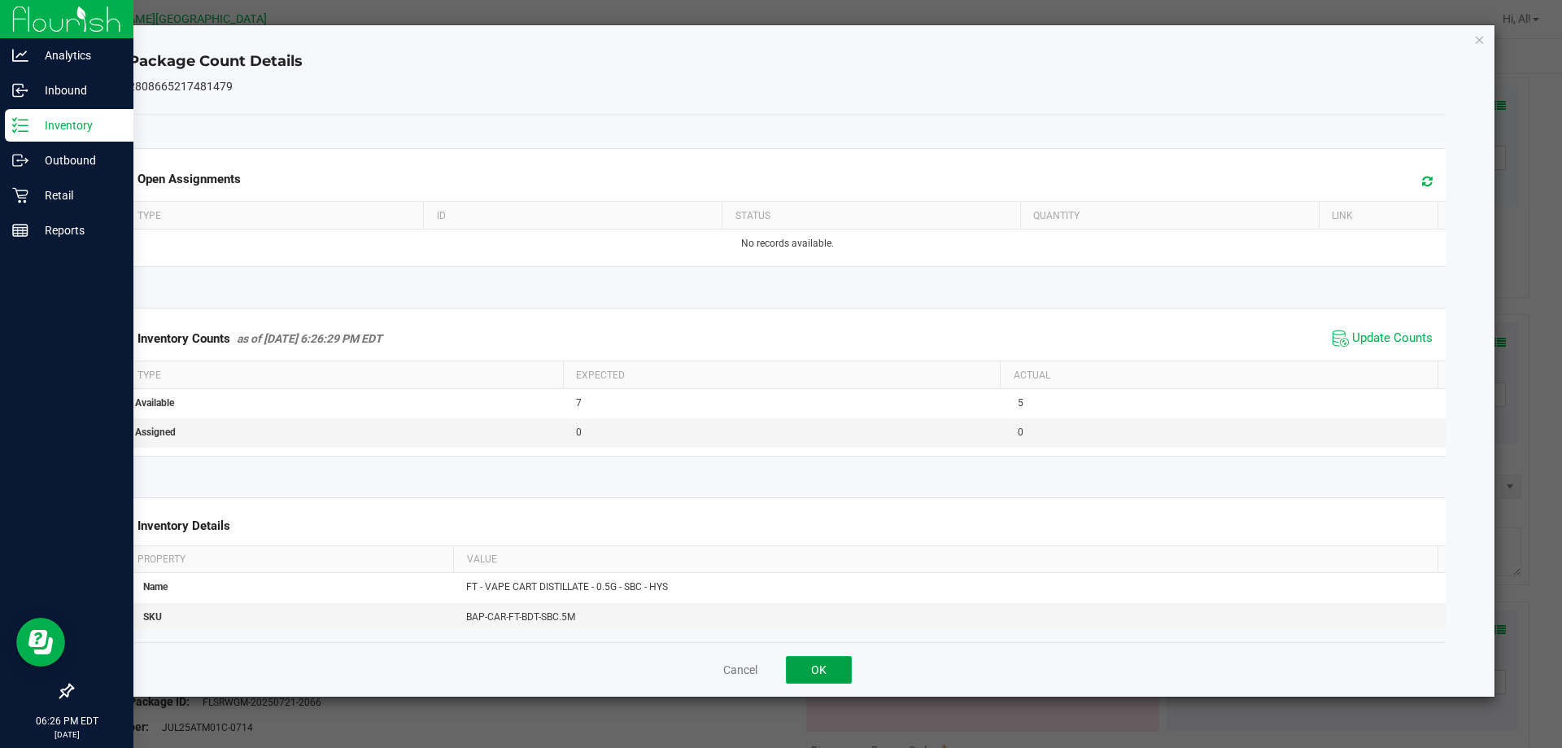
click at [833, 673] on button "OK" at bounding box center [819, 670] width 66 height 28
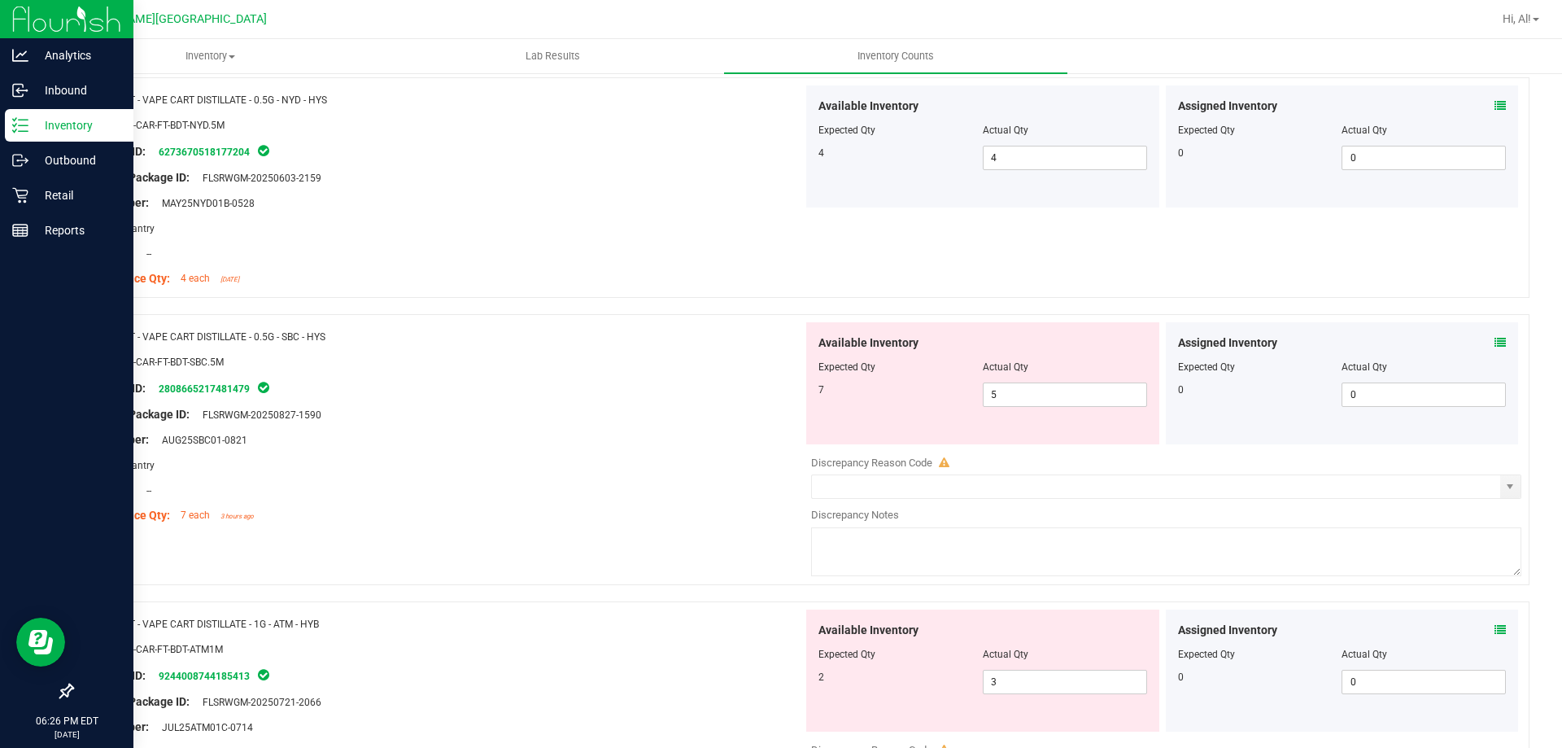
click at [772, 547] on div "Name: FT - VAPE CART DISTILLATE - 0.5G - SBC - HYS SKU: BAP-CAR-FT-BDT-SBC.5M P…" at bounding box center [801, 449] width 1458 height 271
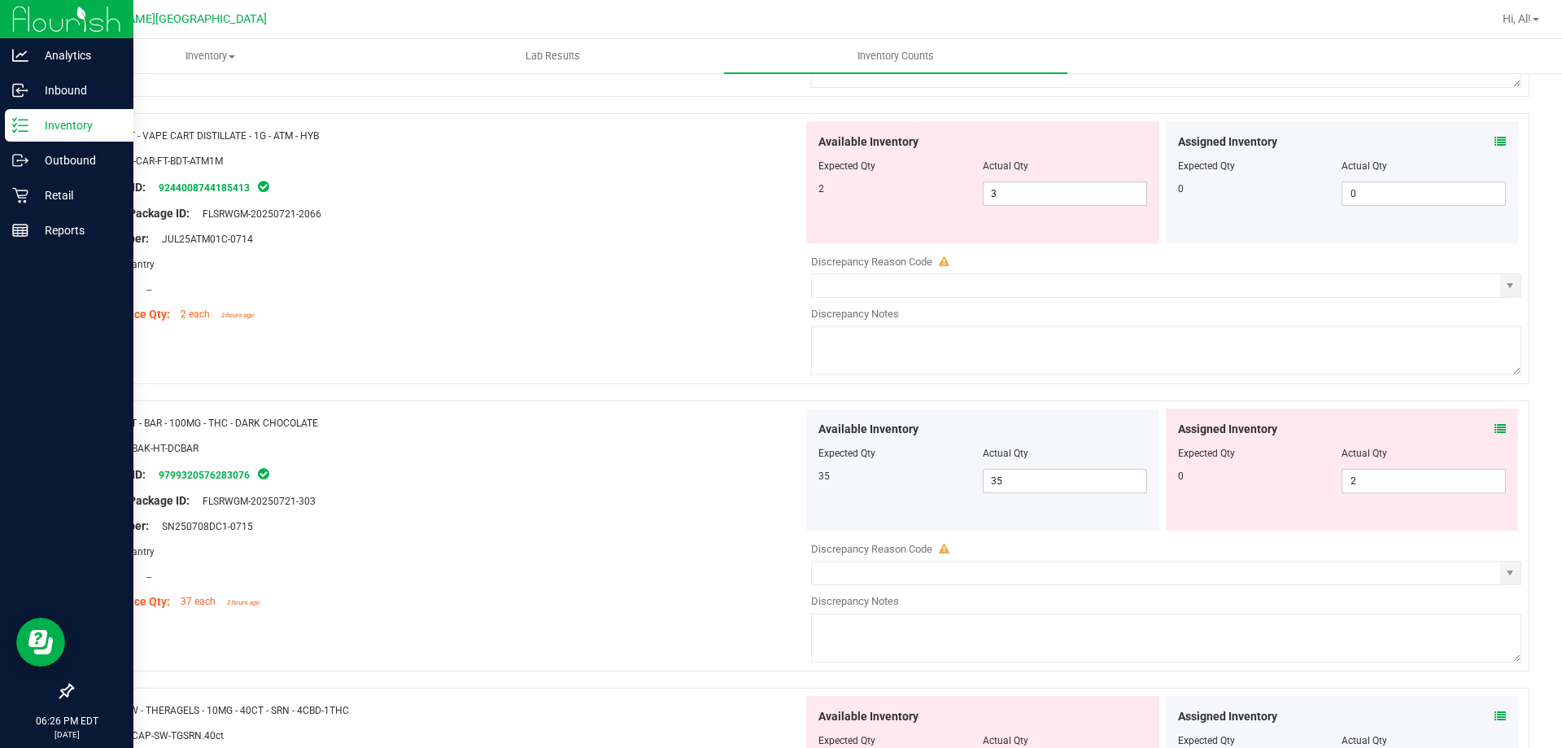
scroll to position [4248, 0]
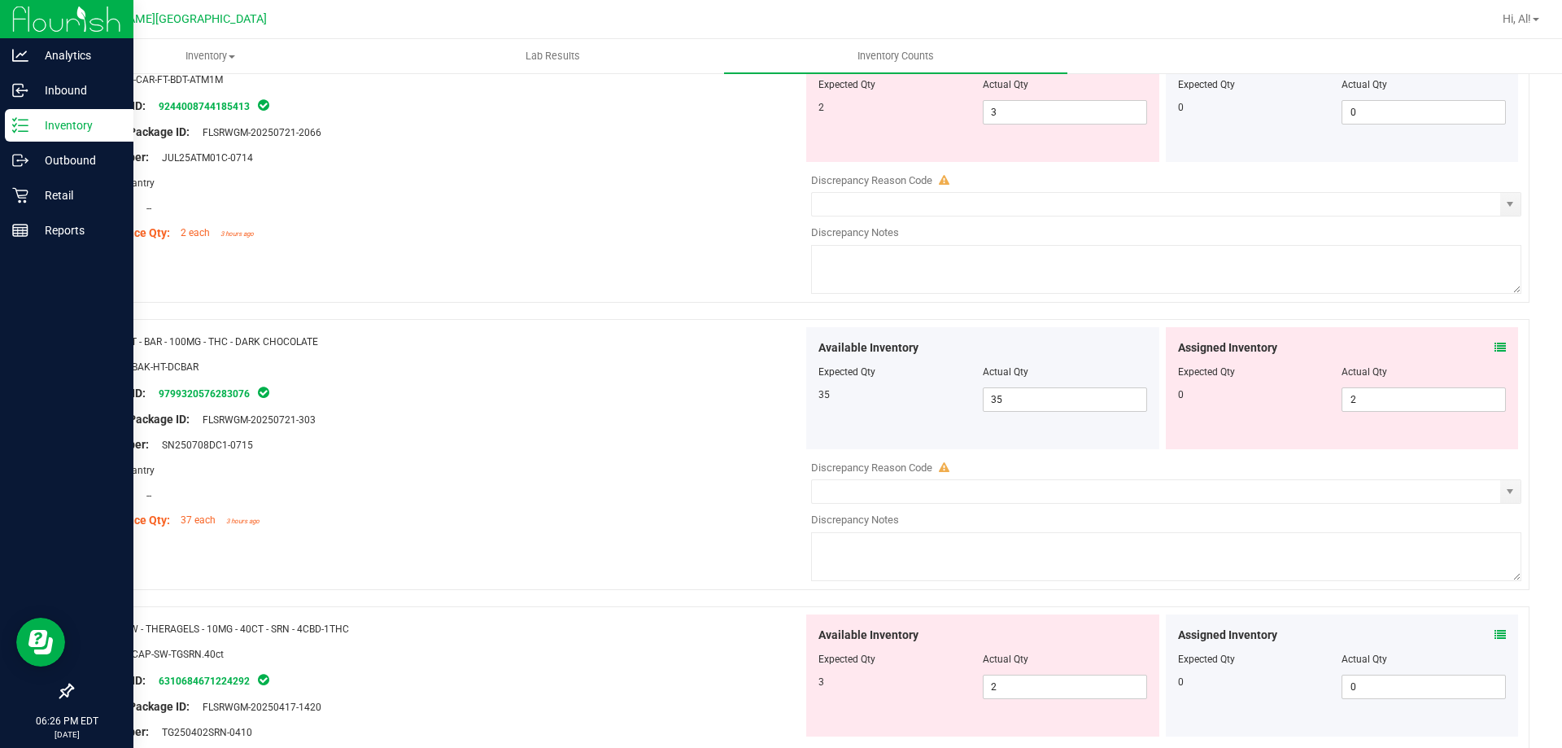
click at [1495, 342] on icon at bounding box center [1500, 347] width 11 height 11
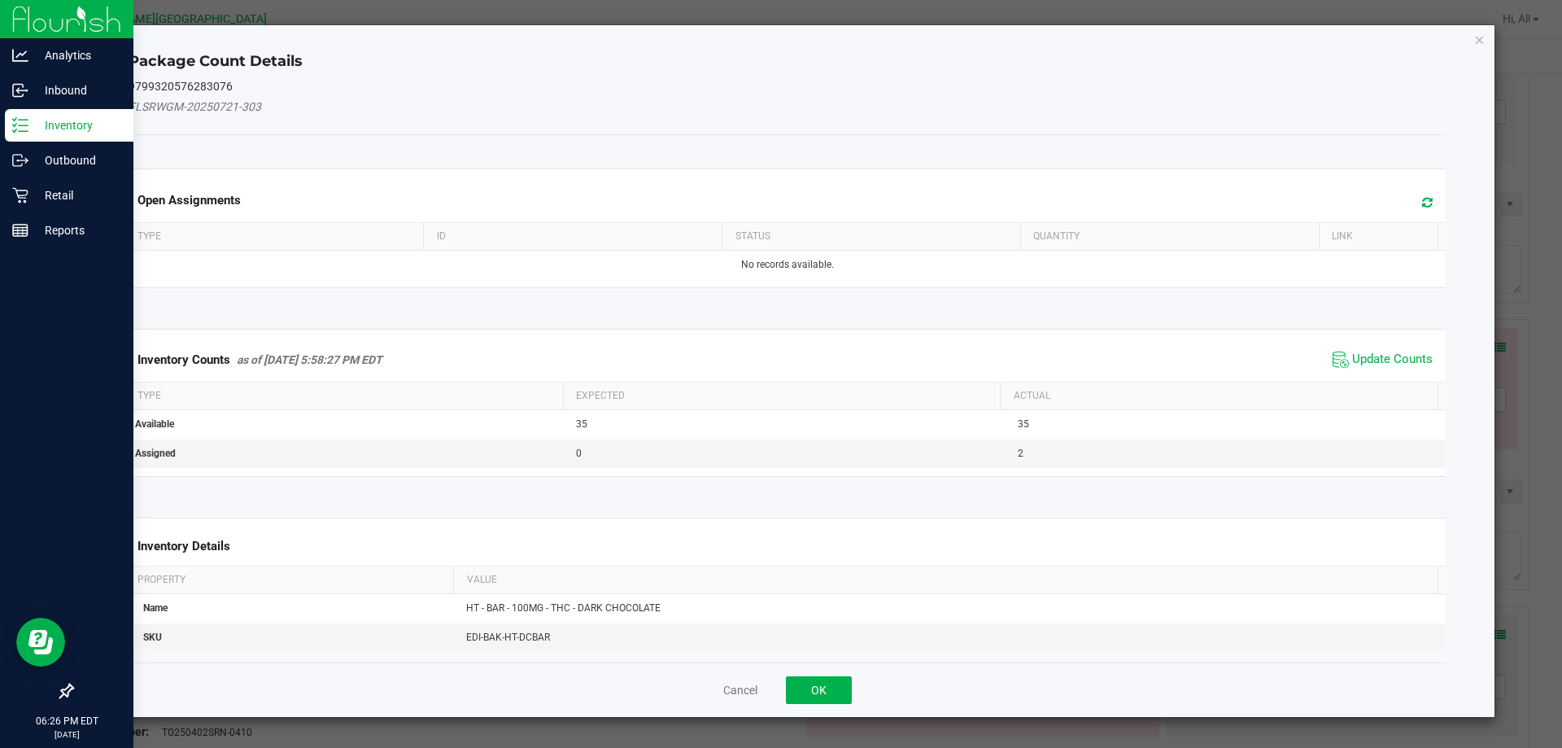
click at [1409, 353] on span "Update Counts" at bounding box center [1392, 359] width 81 height 16
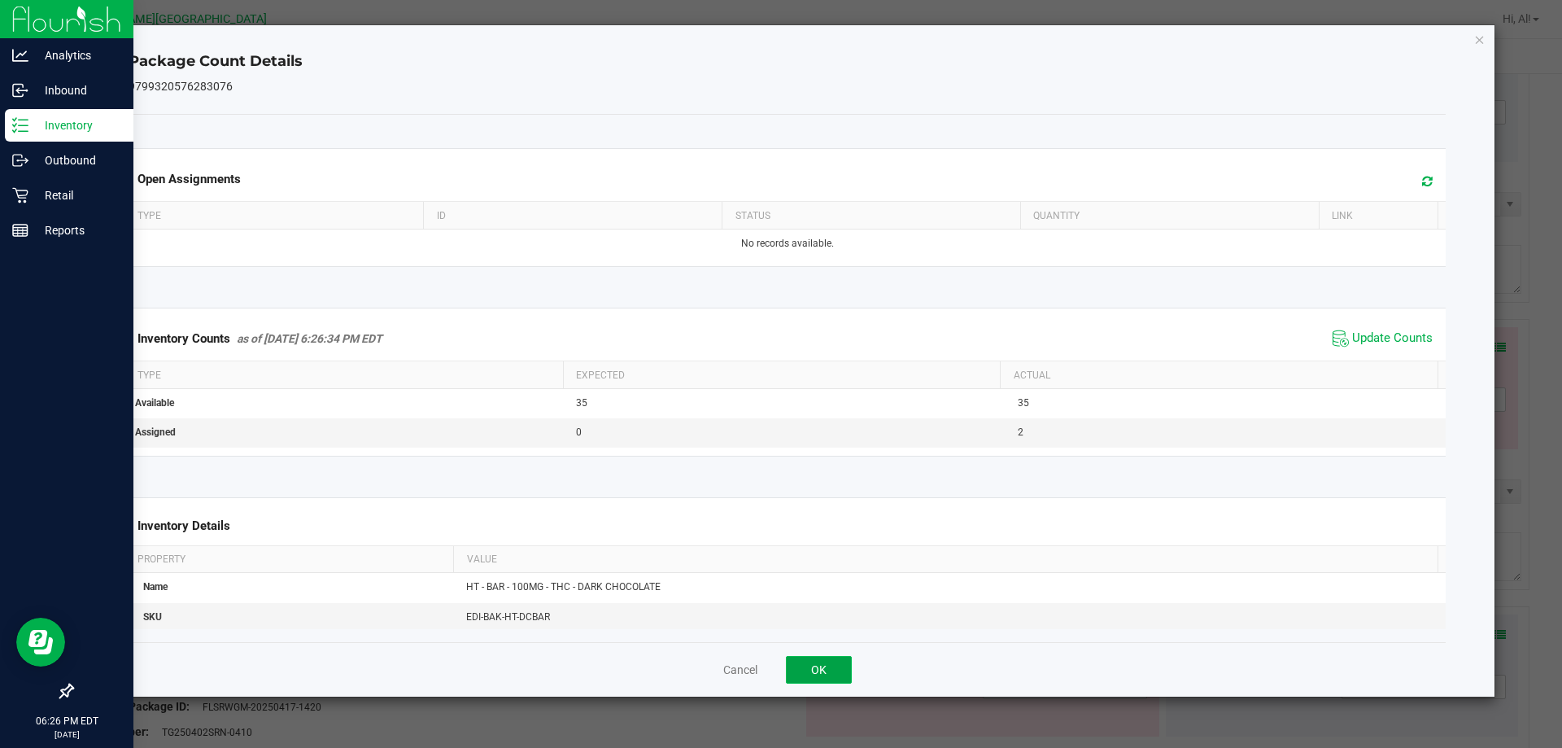
click at [823, 674] on button "OK" at bounding box center [819, 670] width 66 height 28
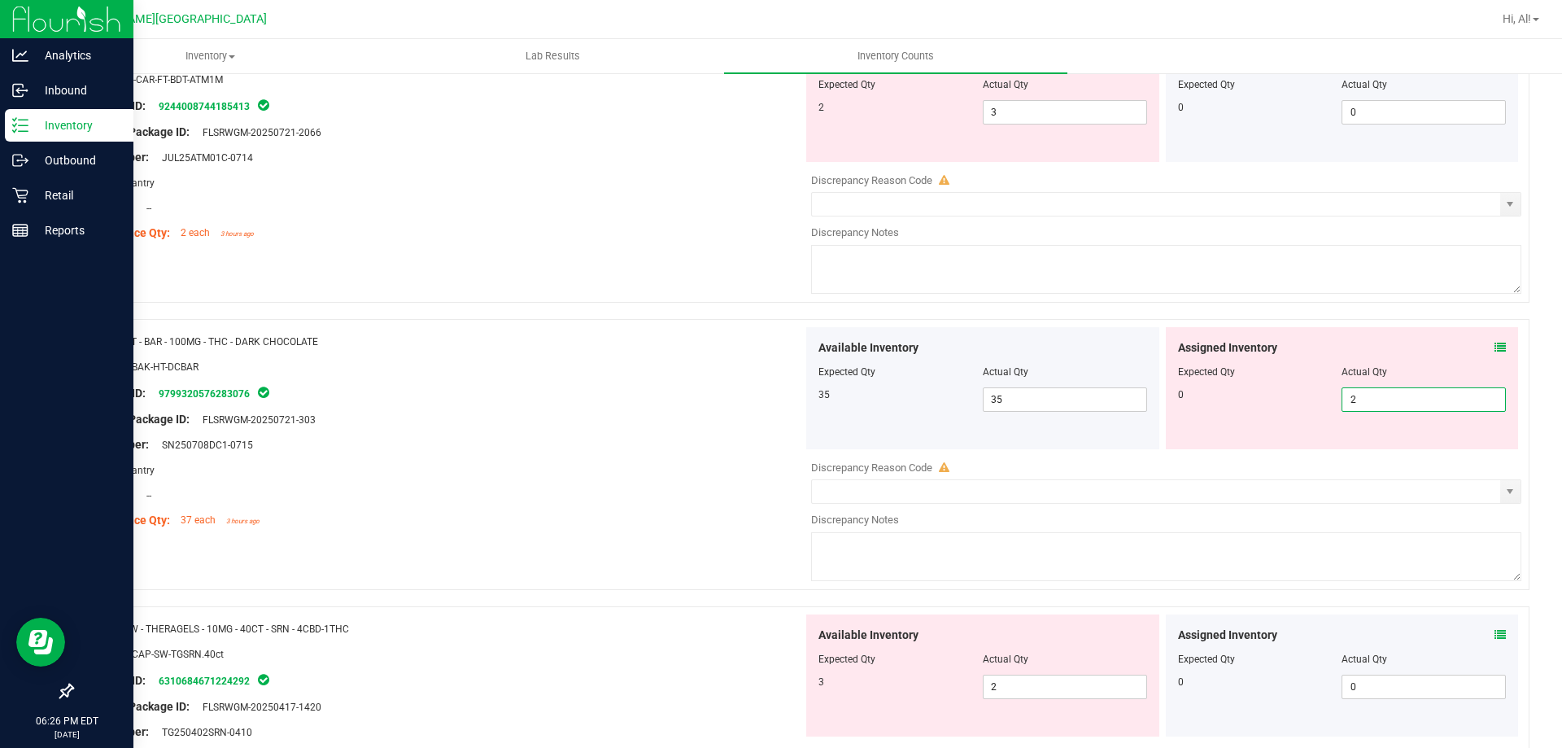
click at [1346, 407] on span "2 2" at bounding box center [1424, 399] width 164 height 24
click at [1346, 407] on input "2" at bounding box center [1424, 399] width 163 height 23
type input "0"
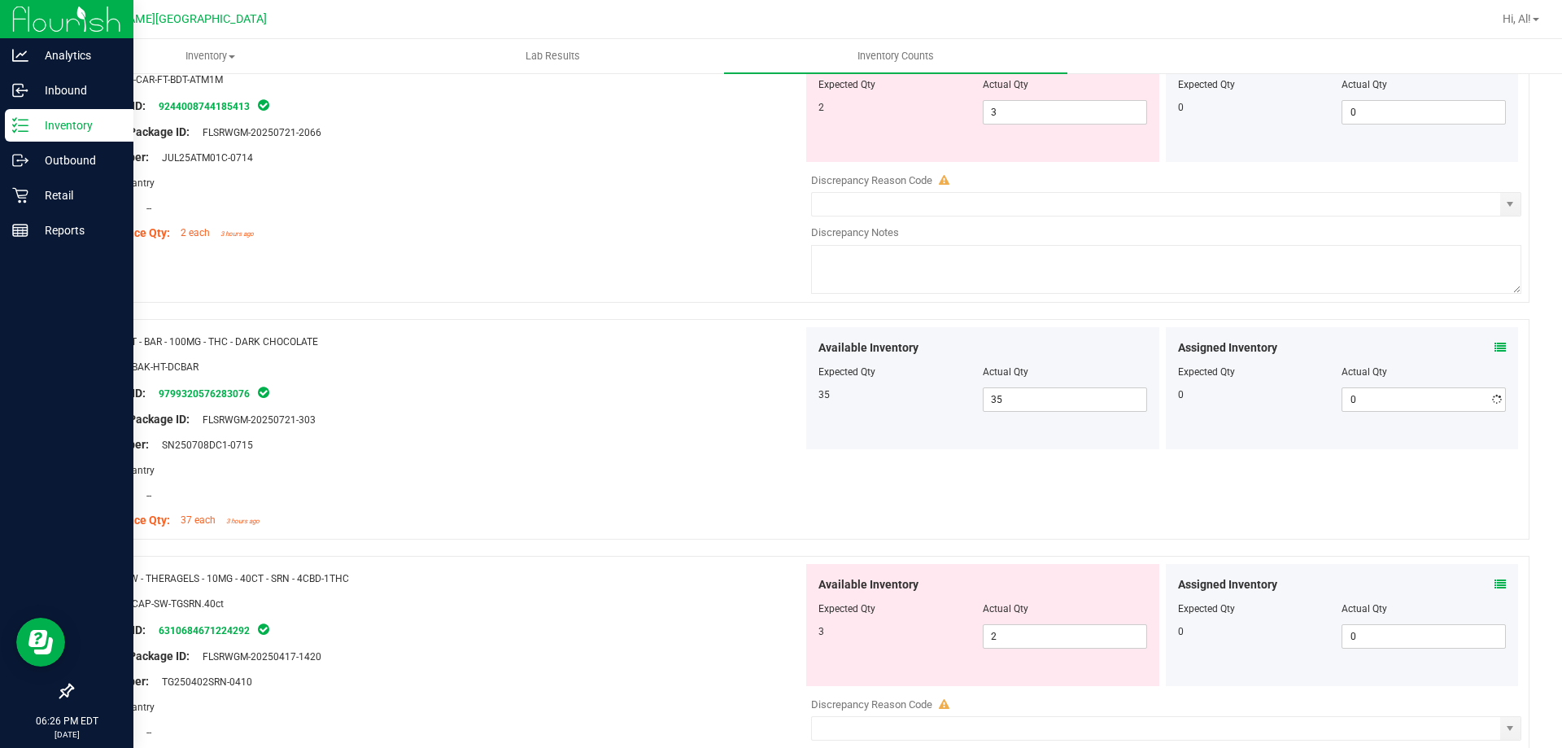
click at [1303, 405] on div "0 0 0" at bounding box center [1342, 399] width 329 height 24
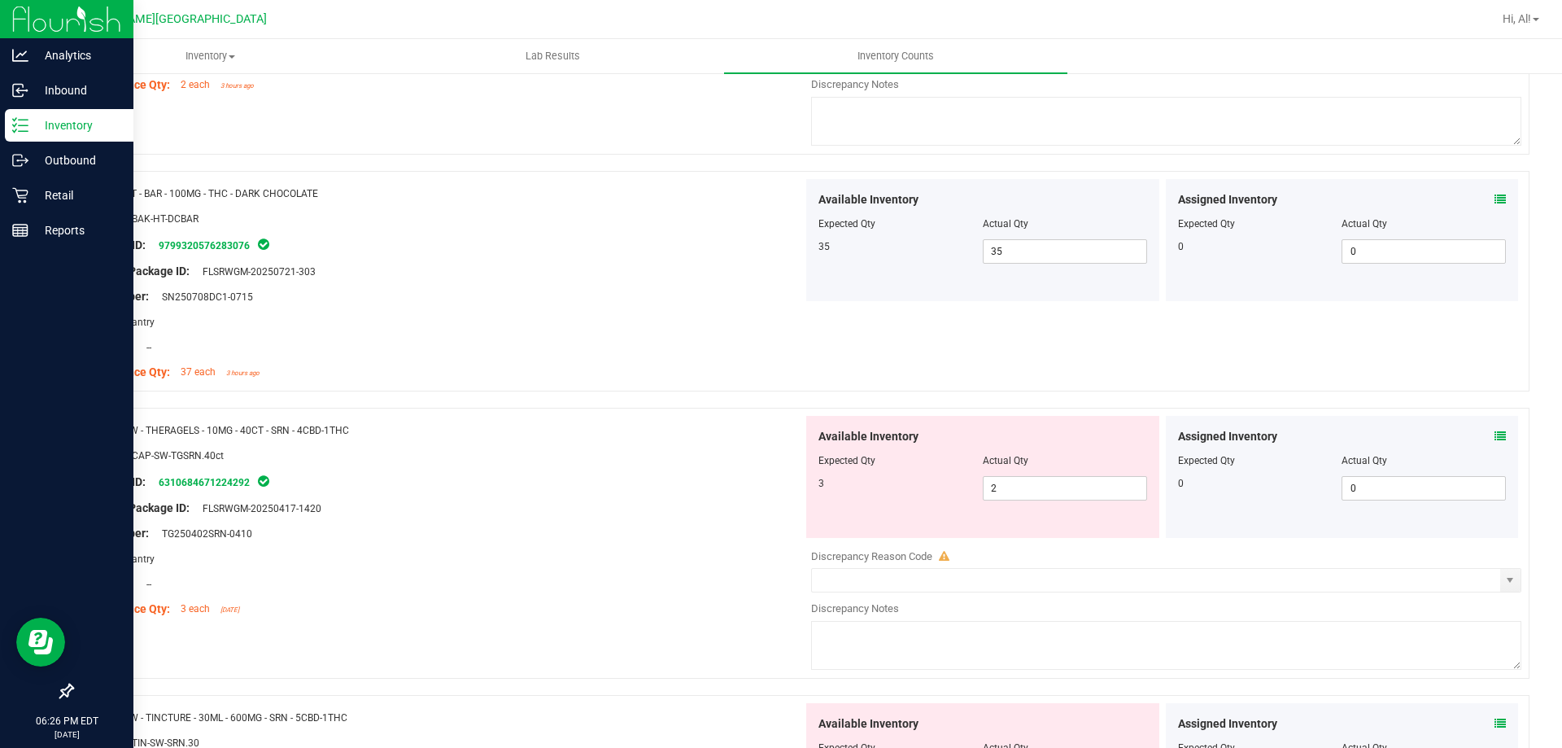
scroll to position [4411, 0]
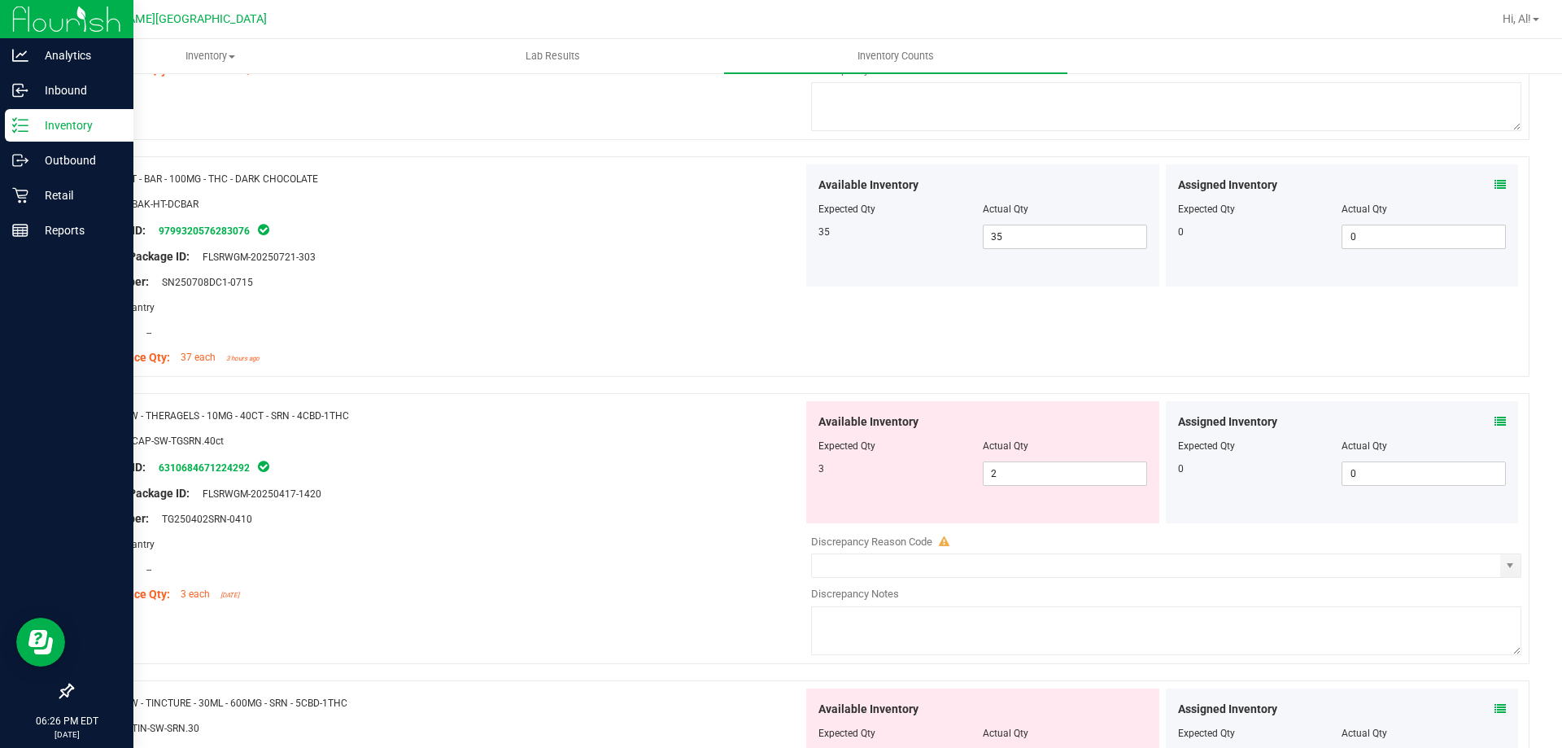
click at [1495, 418] on icon at bounding box center [1500, 421] width 11 height 11
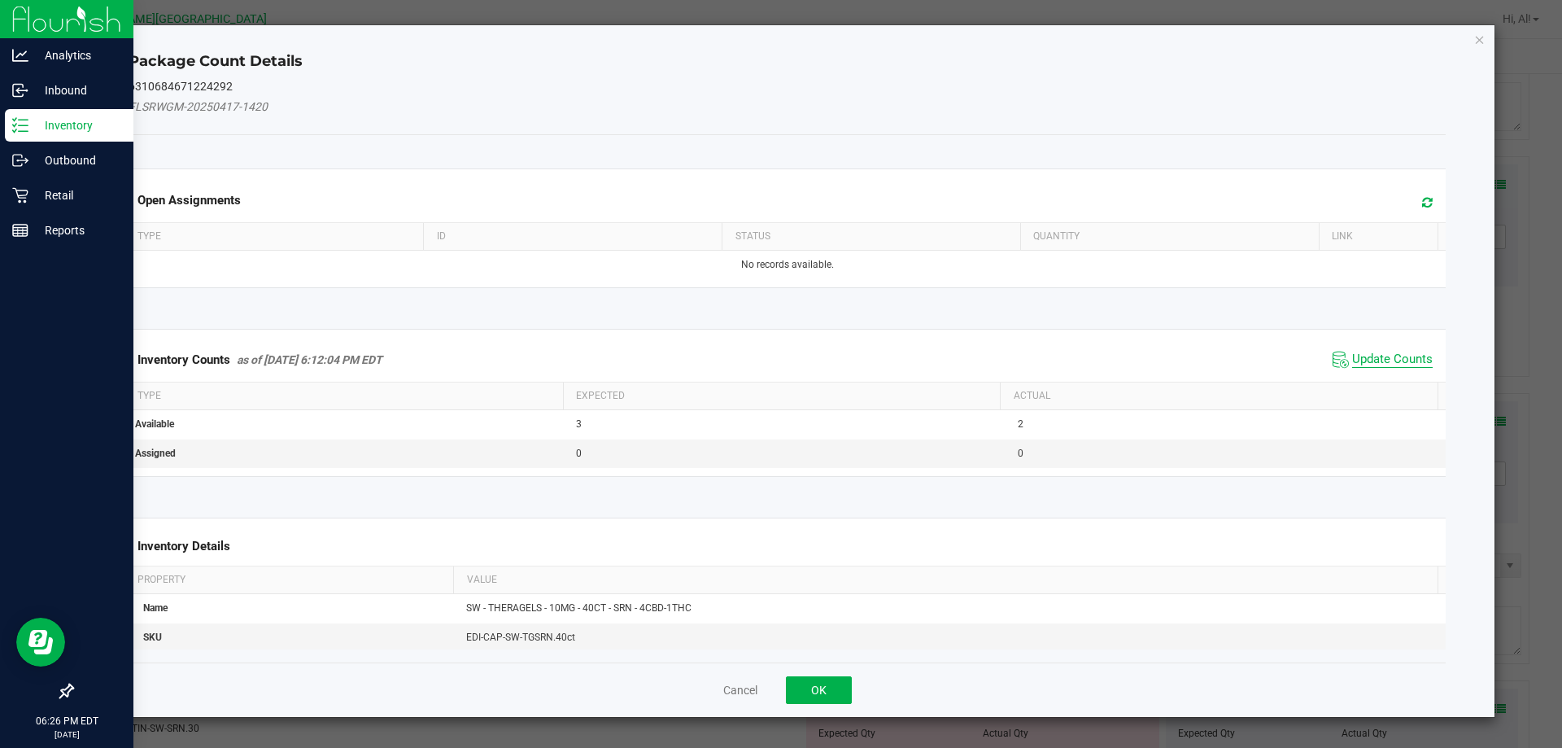
click at [1373, 361] on span "Update Counts" at bounding box center [1392, 359] width 81 height 16
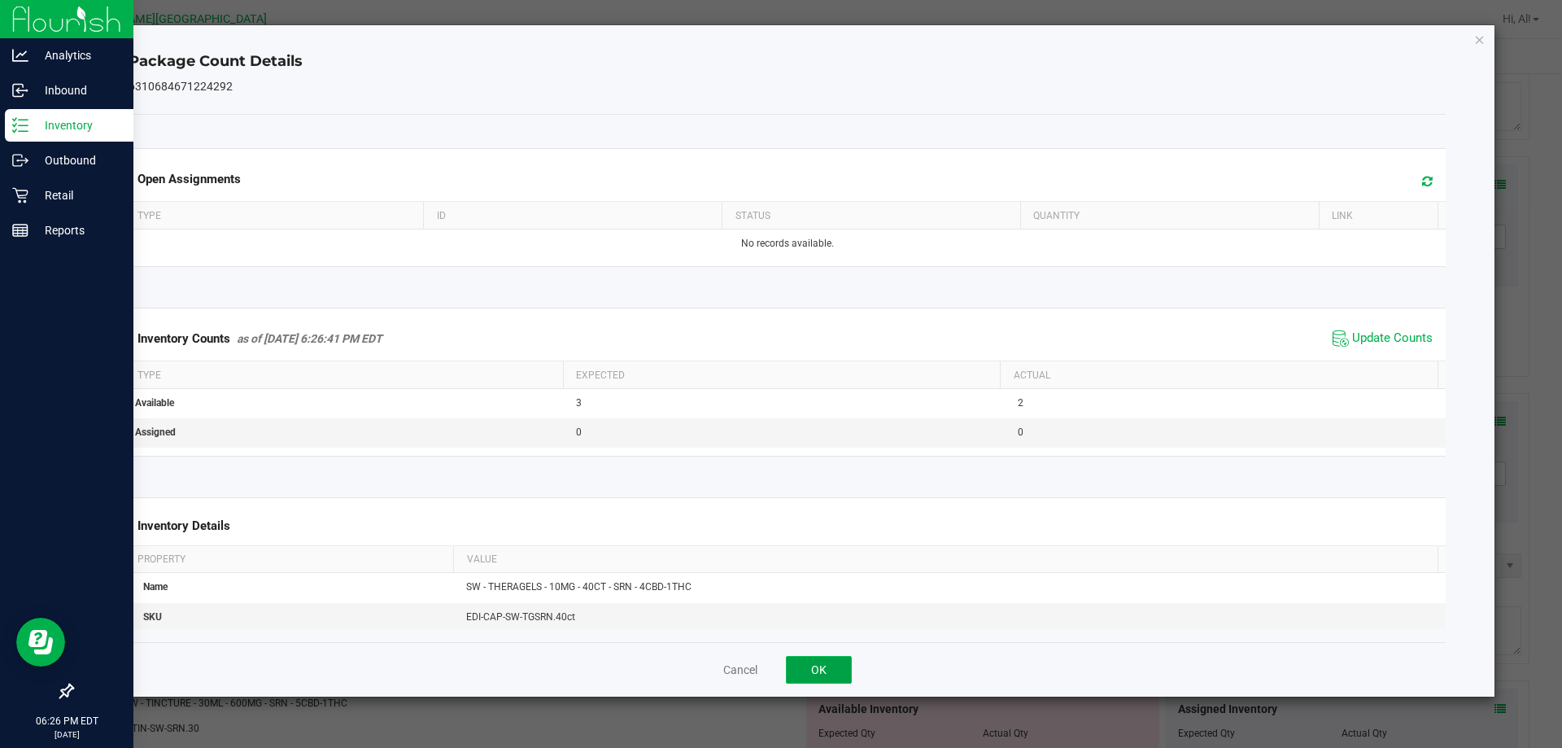
click at [830, 673] on button "OK" at bounding box center [819, 670] width 66 height 28
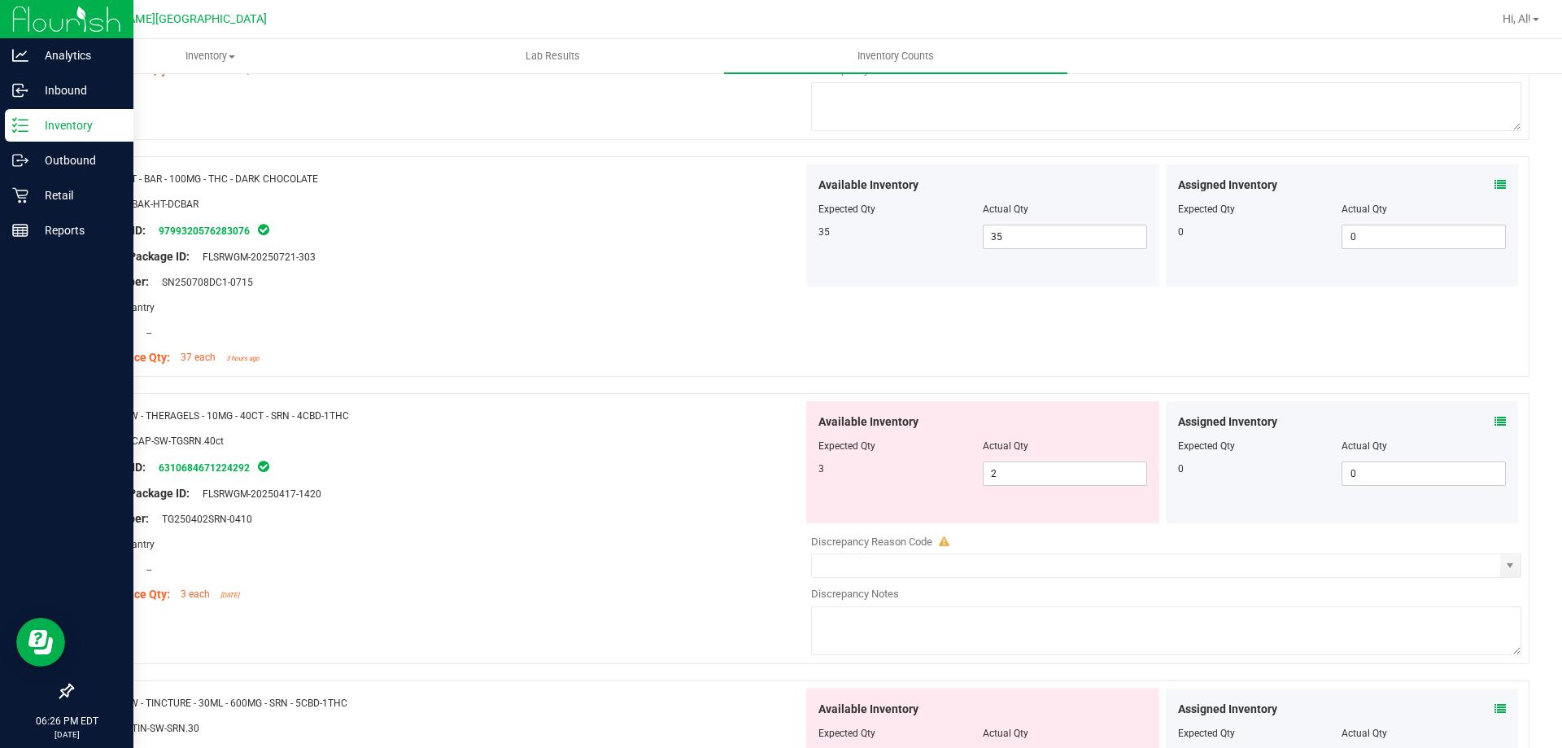
click at [754, 486] on div "Original Package ID: FLSRWGM-20250417-1420" at bounding box center [444, 493] width 718 height 17
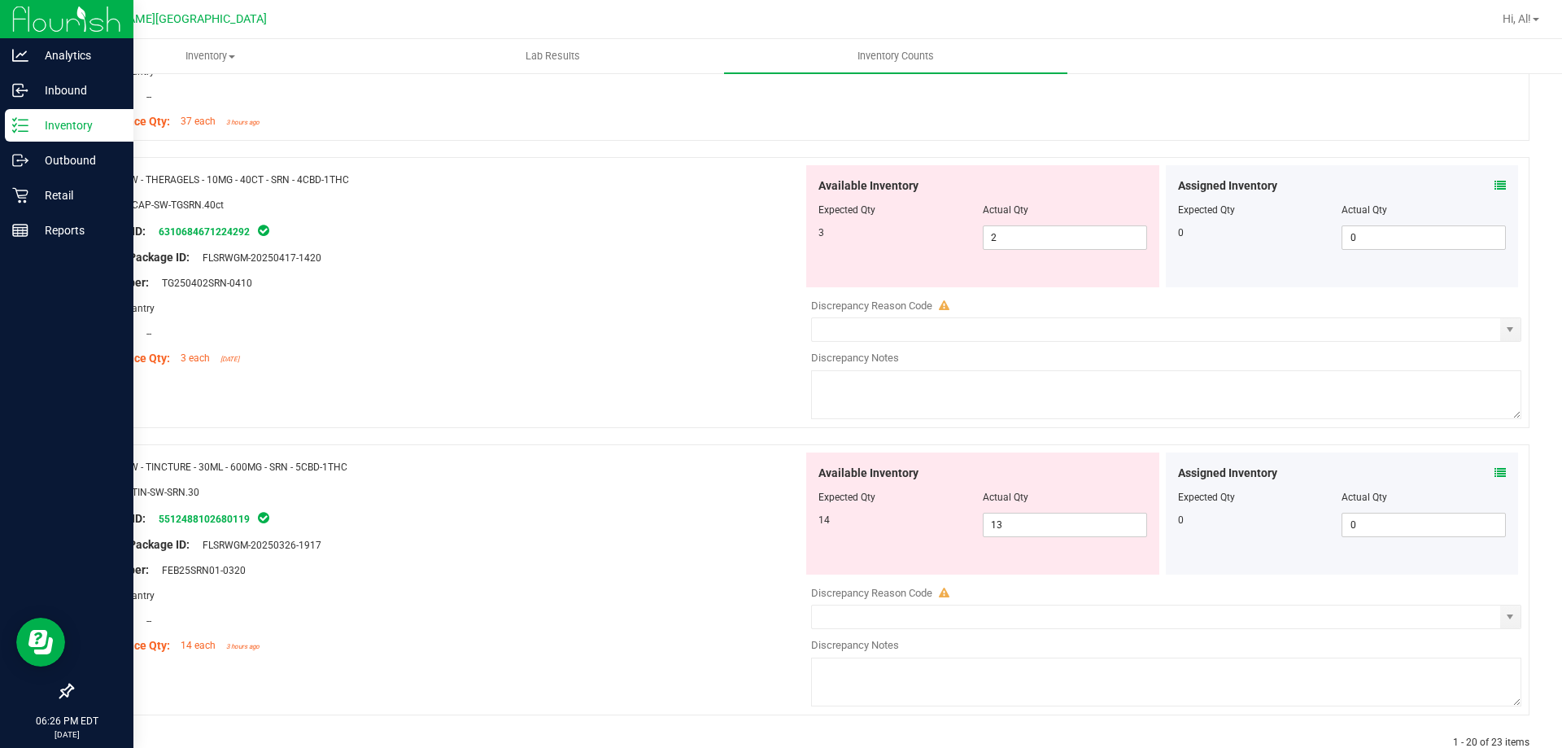
scroll to position [4655, 0]
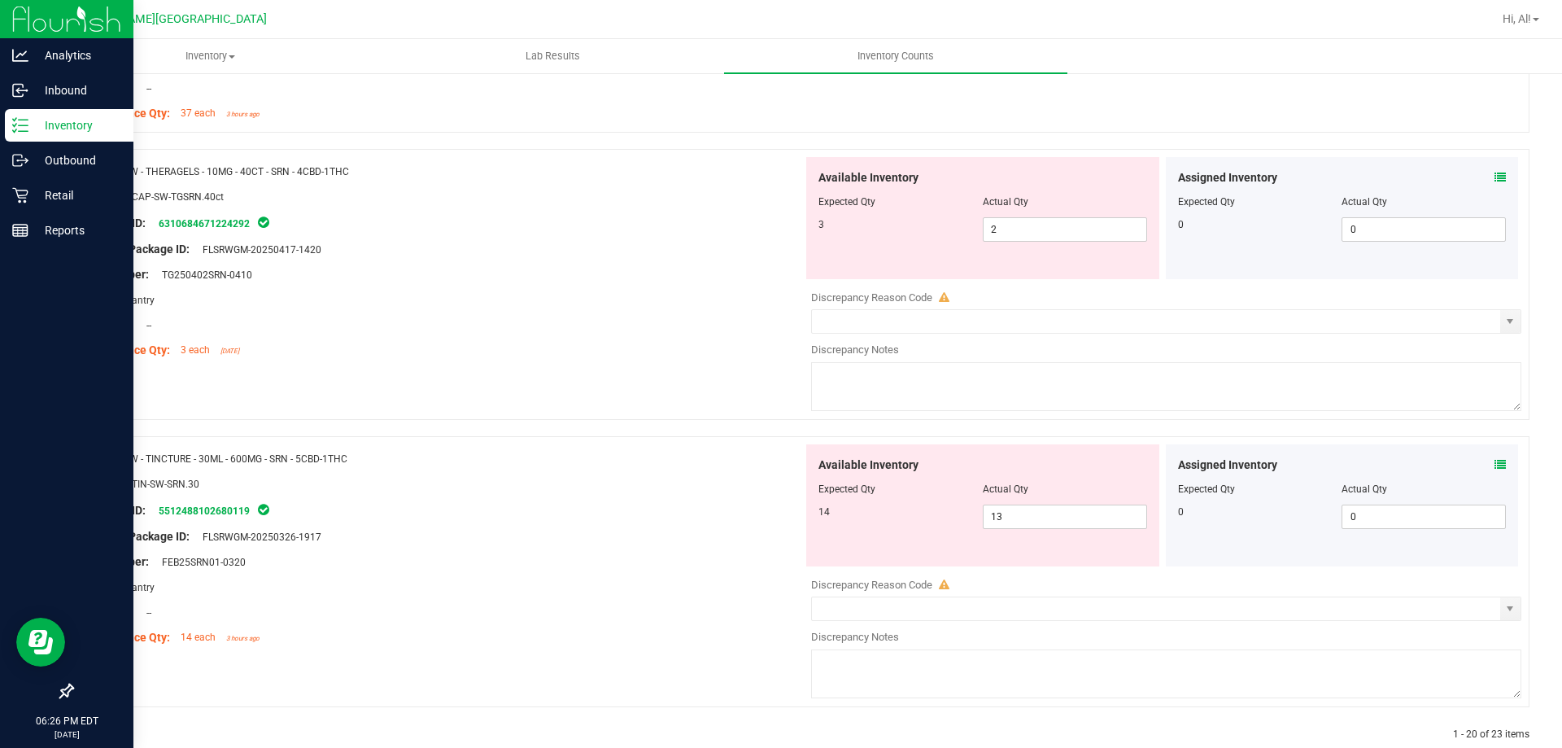
click at [1482, 464] on div "Assigned Inventory" at bounding box center [1342, 464] width 329 height 17
click at [1495, 464] on icon at bounding box center [1500, 464] width 11 height 11
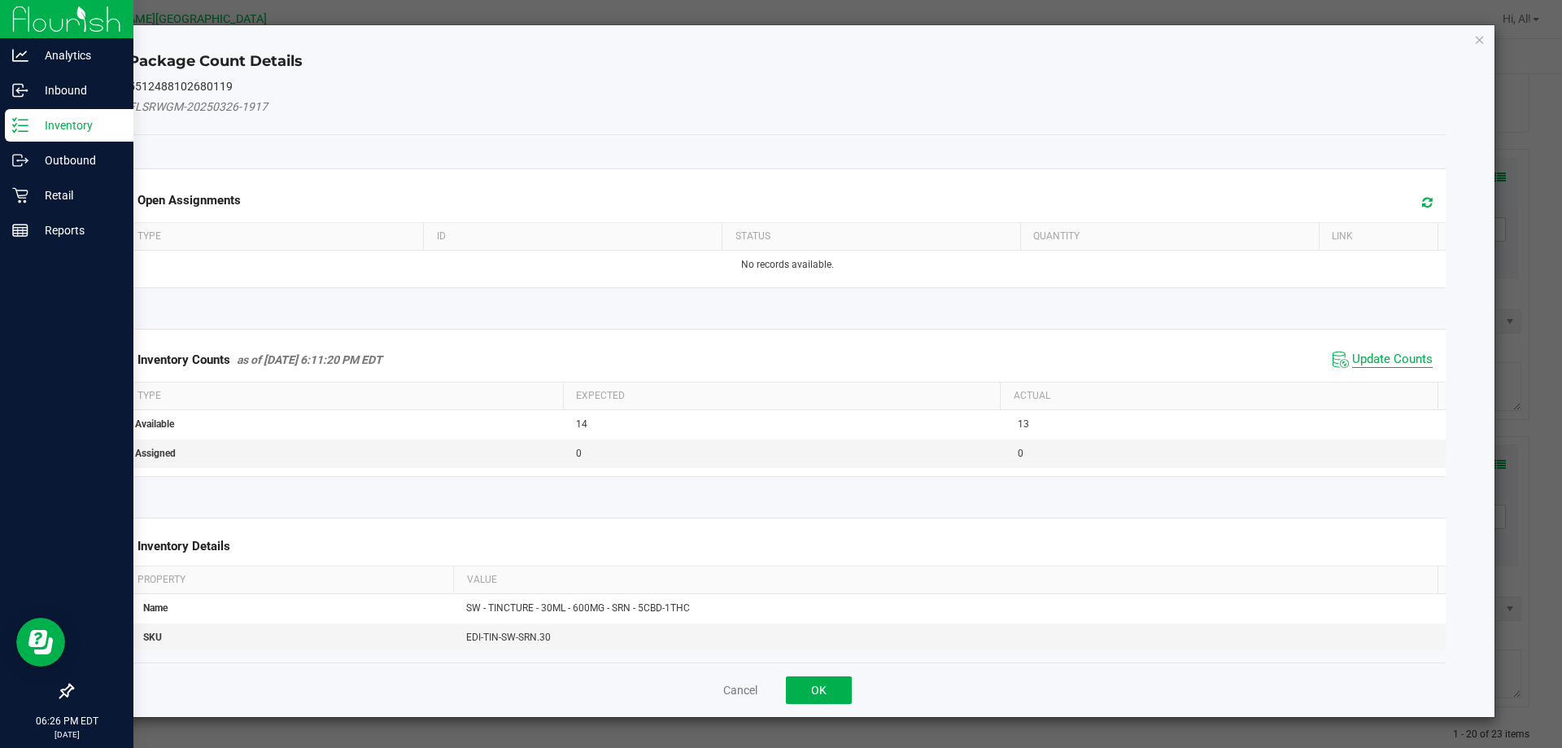
click at [1356, 363] on span "Update Counts" at bounding box center [1392, 359] width 81 height 16
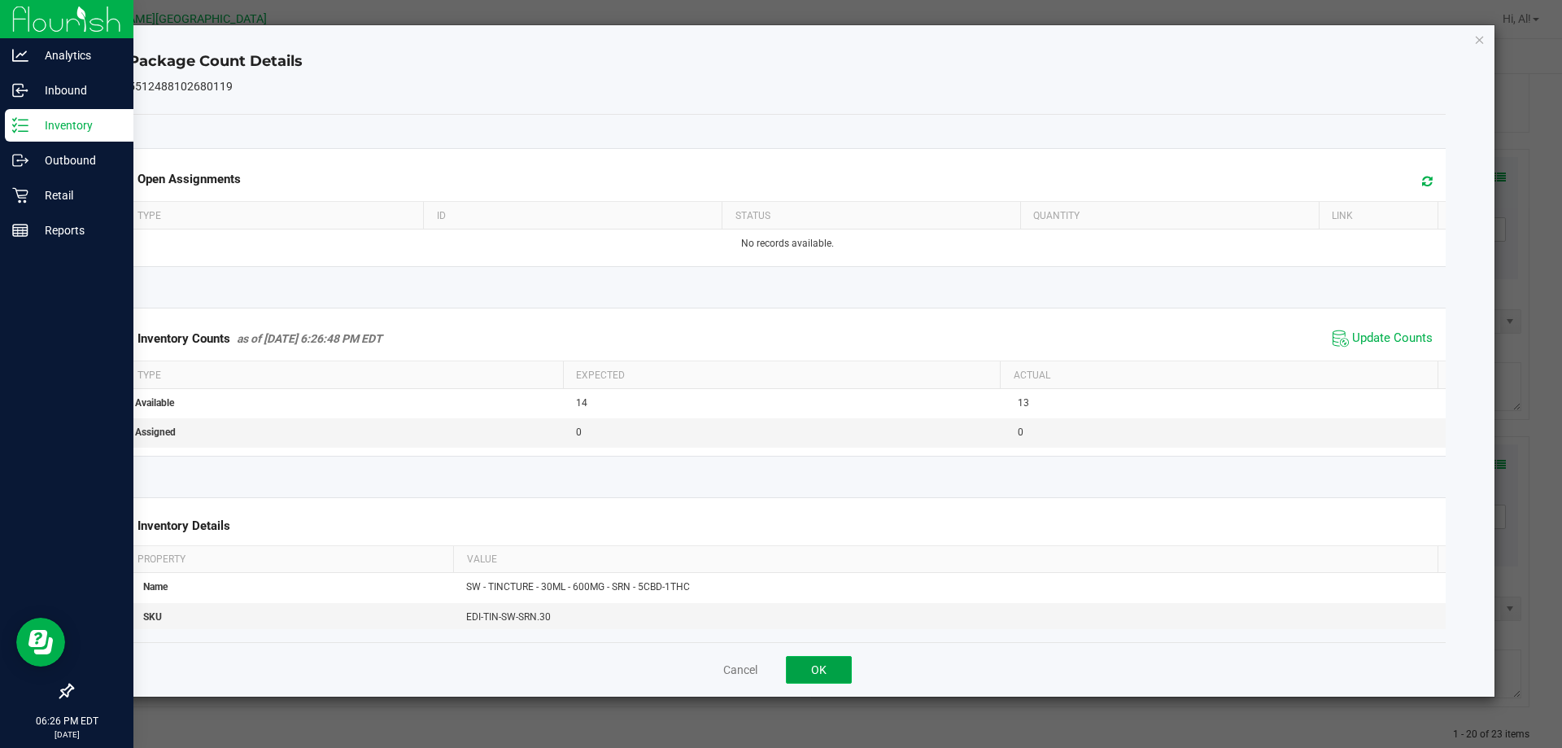
click at [836, 662] on button "OK" at bounding box center [819, 670] width 66 height 28
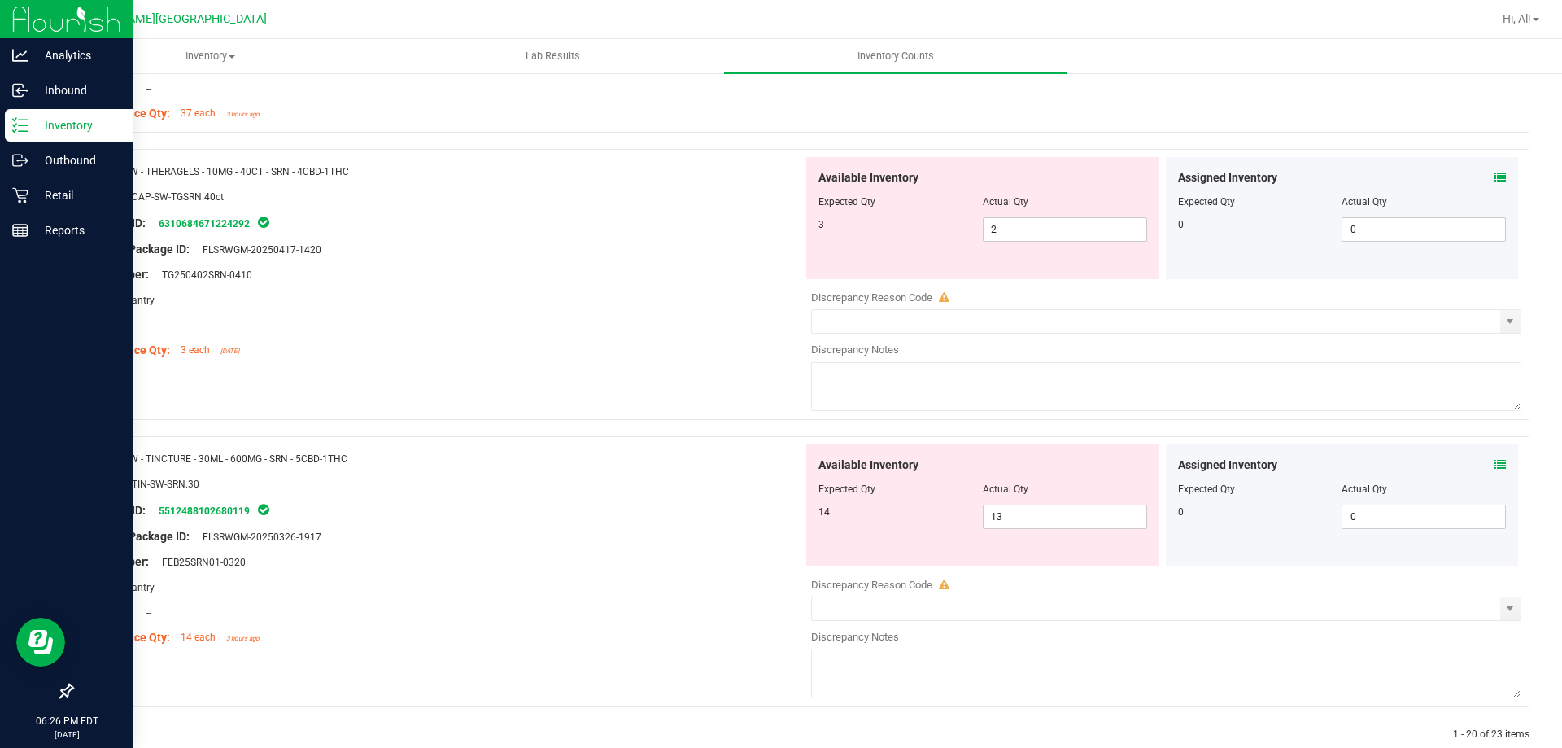
click at [764, 596] on div at bounding box center [444, 600] width 718 height 8
click at [108, 731] on icon at bounding box center [110, 735] width 5 height 10
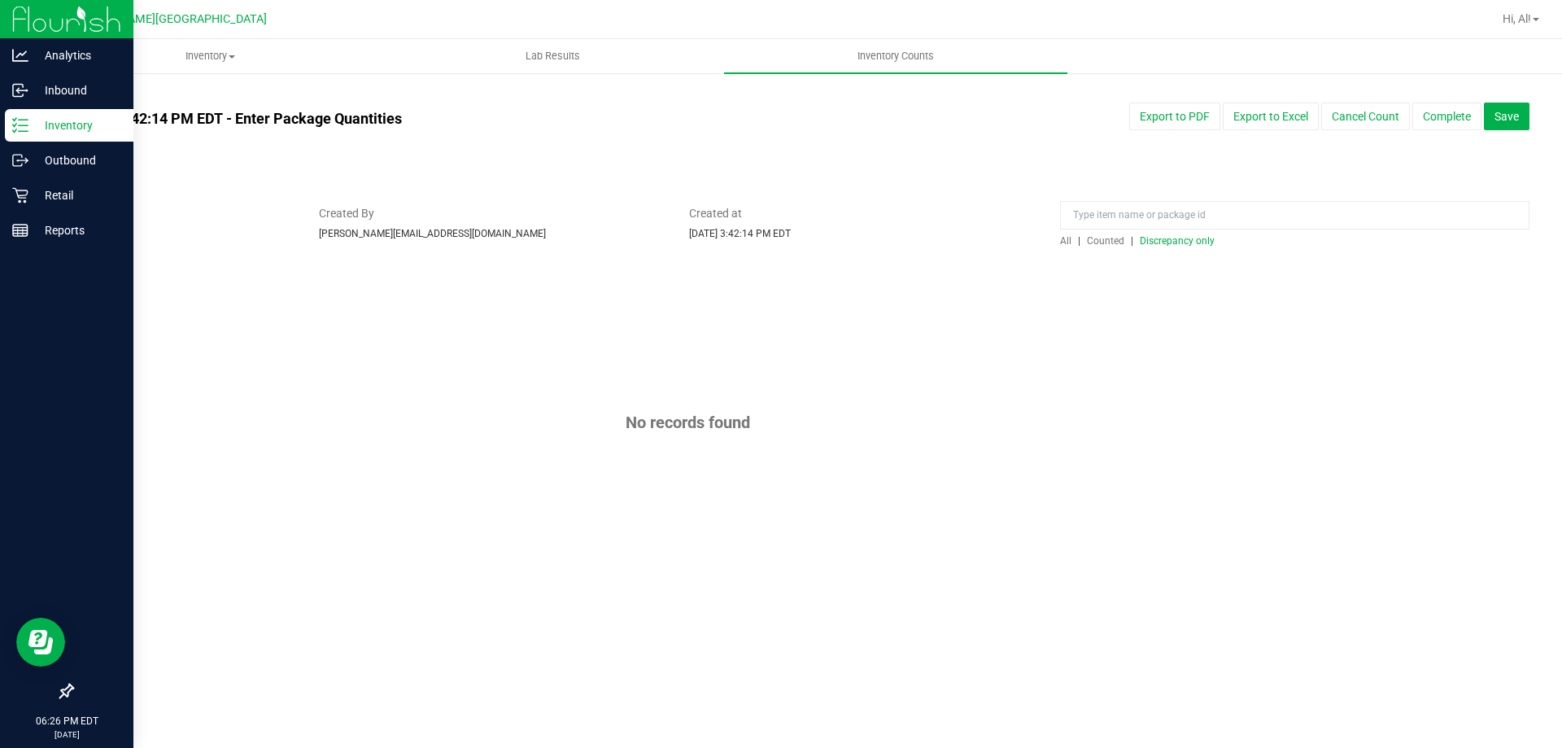
click at [1189, 238] on span "Discrepancy only" at bounding box center [1177, 240] width 75 height 11
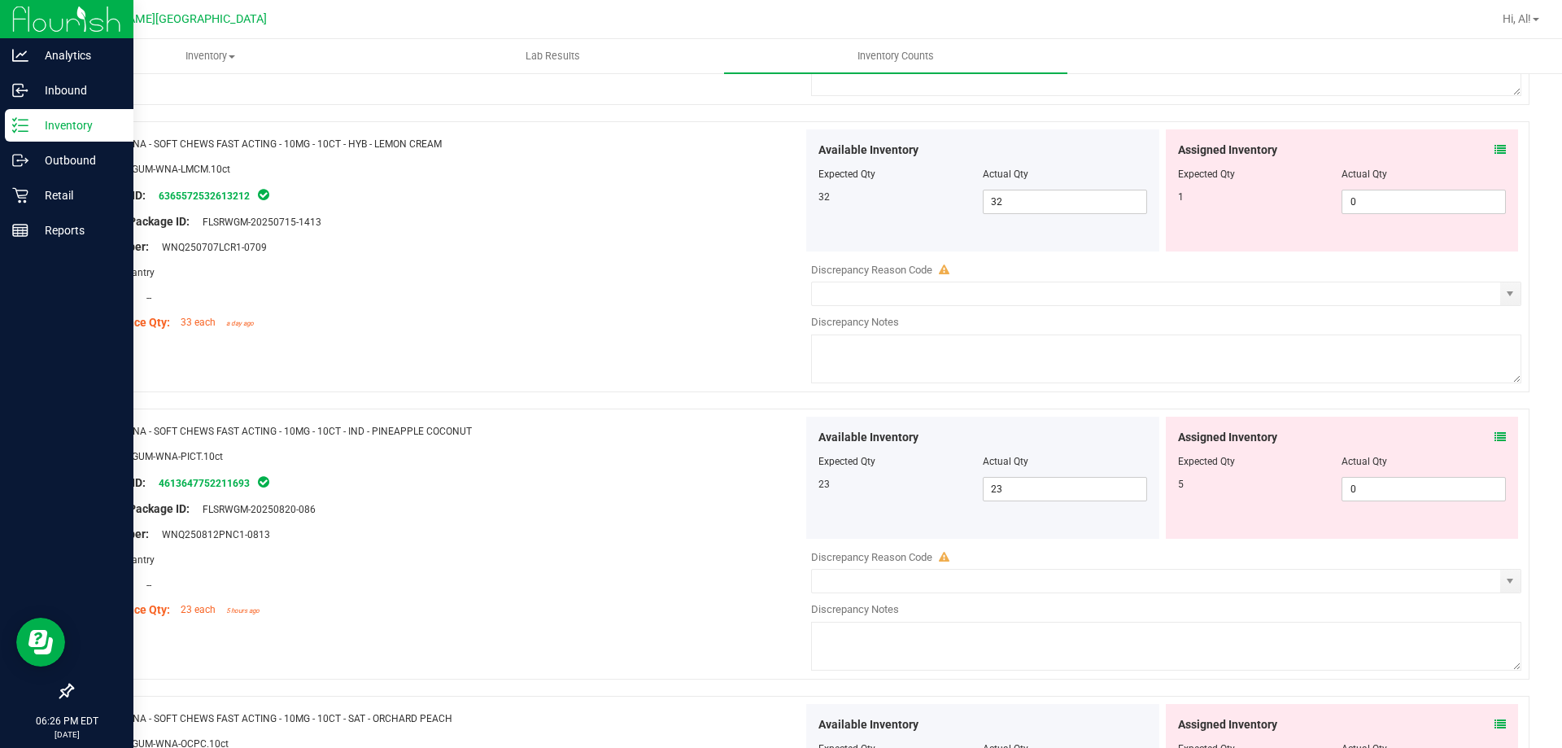
scroll to position [2731, 0]
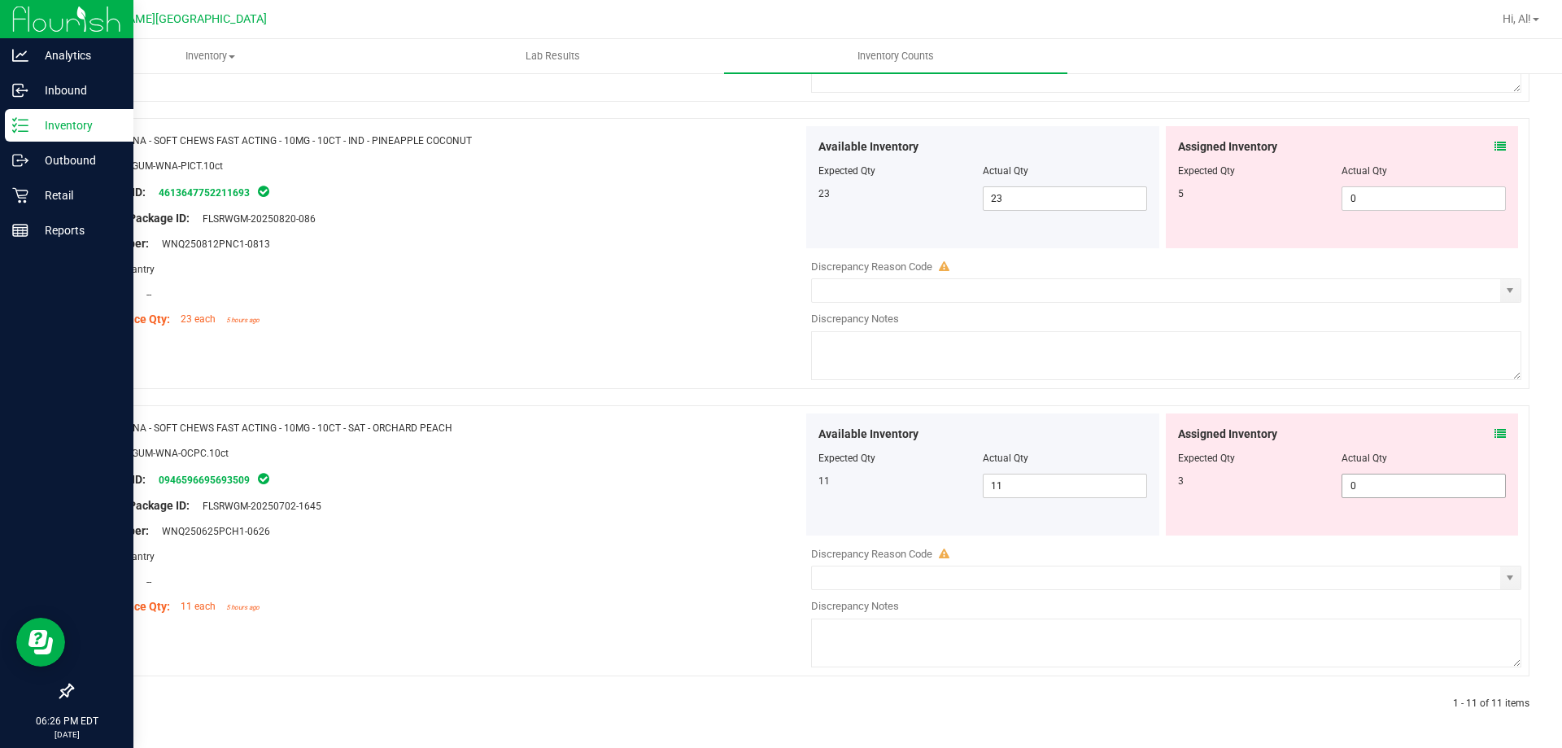
click at [1373, 488] on span "0 0" at bounding box center [1424, 486] width 164 height 24
click at [1373, 488] on input "0" at bounding box center [1424, 485] width 163 height 23
type input "3"
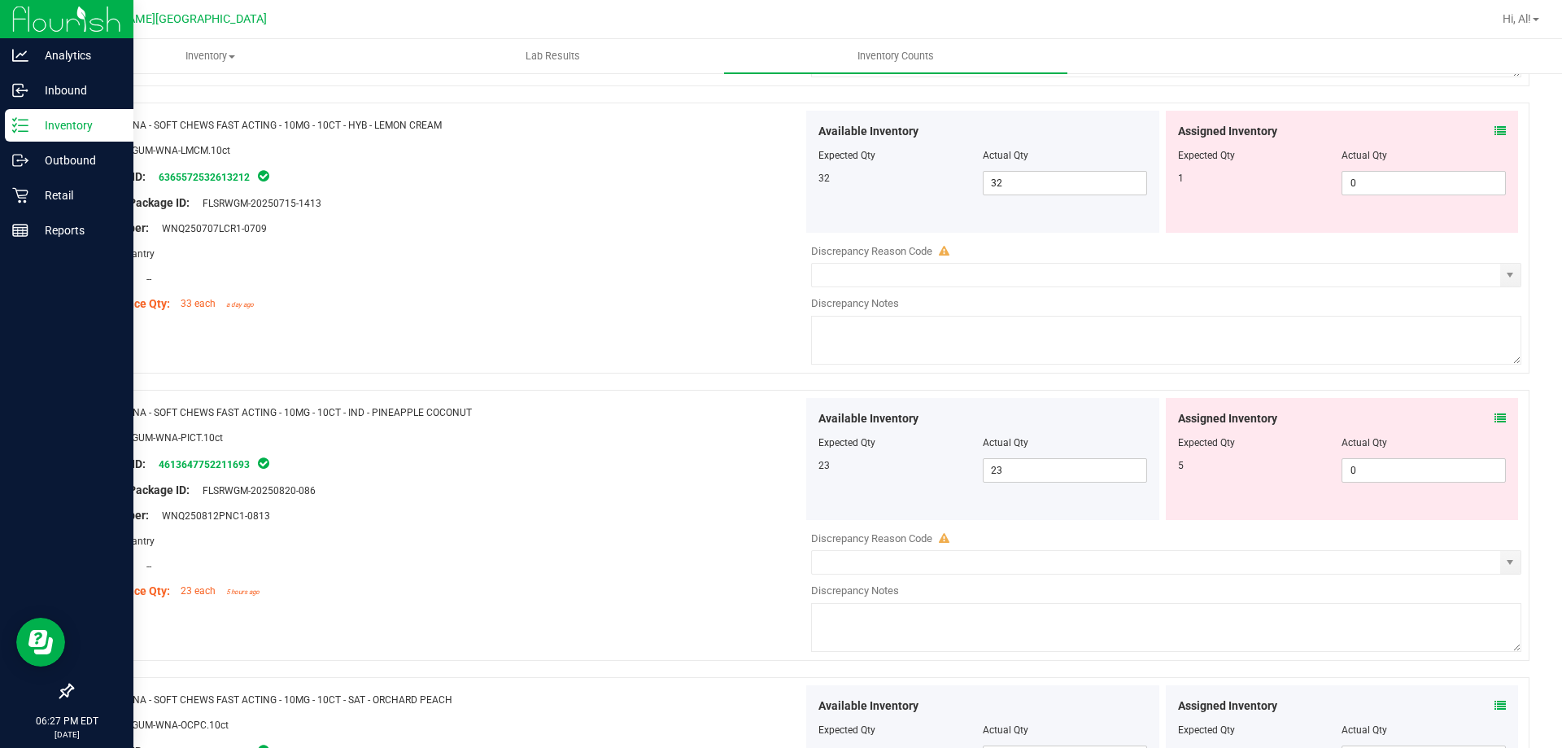
scroll to position [2437, 0]
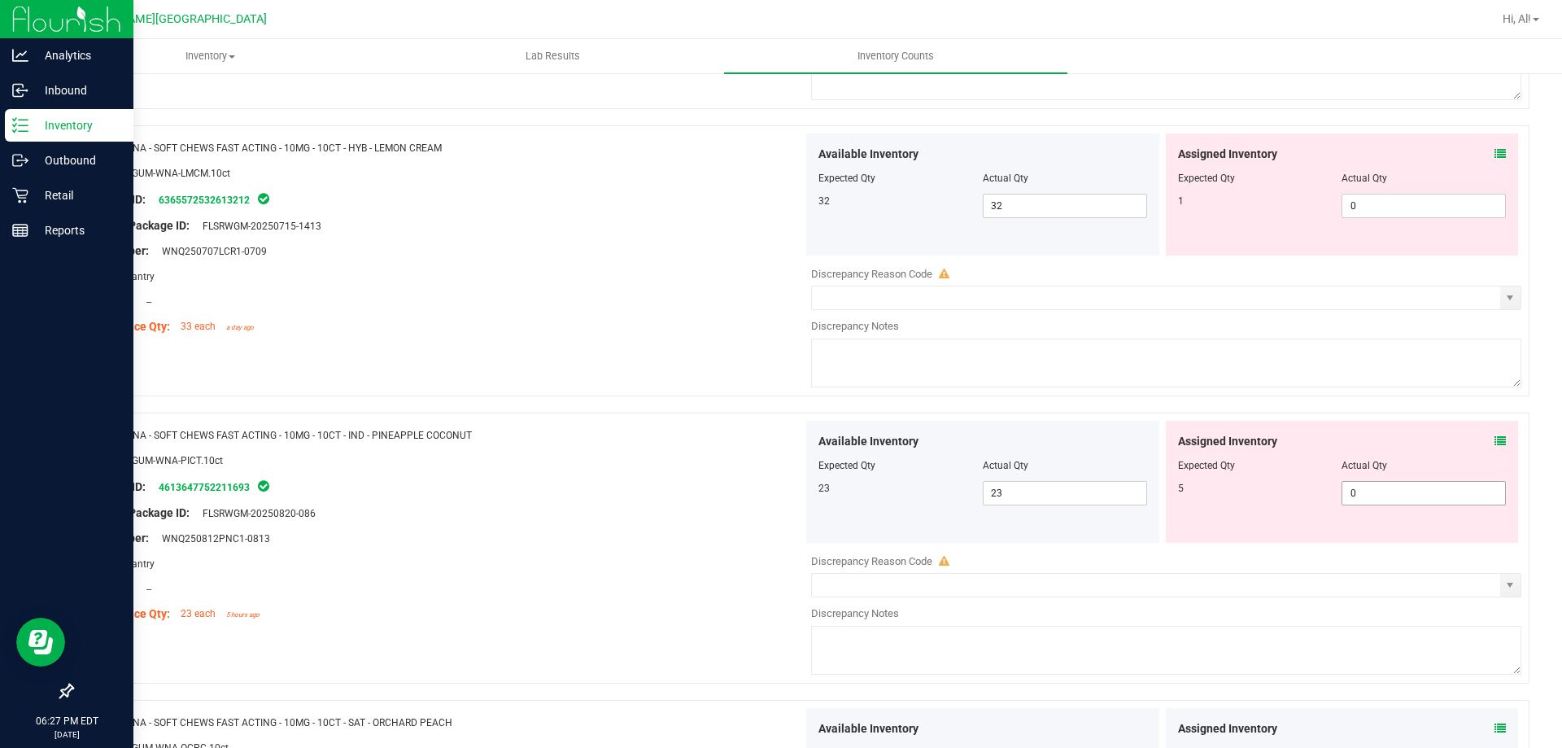
click at [1362, 488] on span "0 0" at bounding box center [1424, 493] width 164 height 24
click at [1362, 488] on input "0" at bounding box center [1424, 493] width 163 height 23
type input "5"
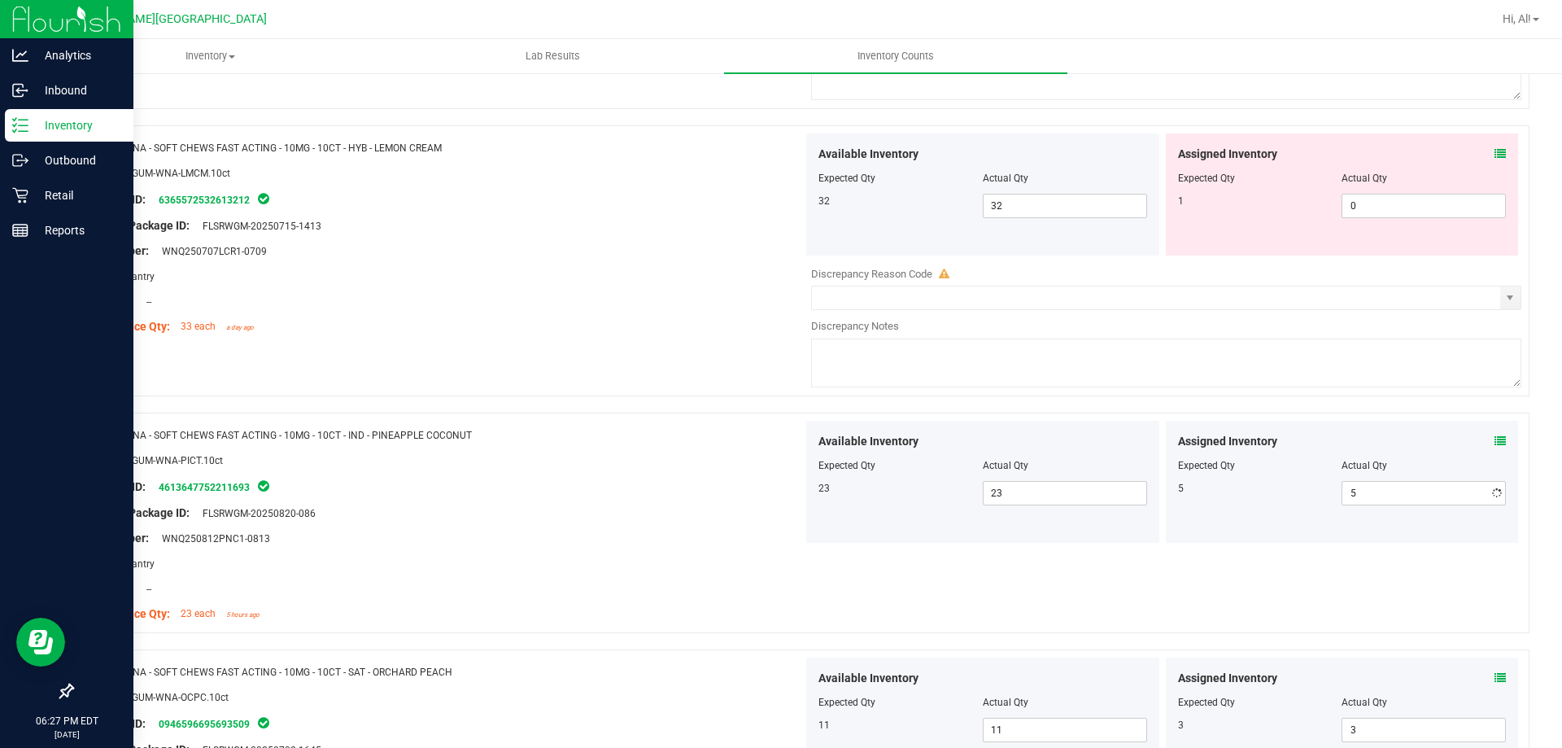
click at [1342, 452] on div at bounding box center [1342, 454] width 329 height 8
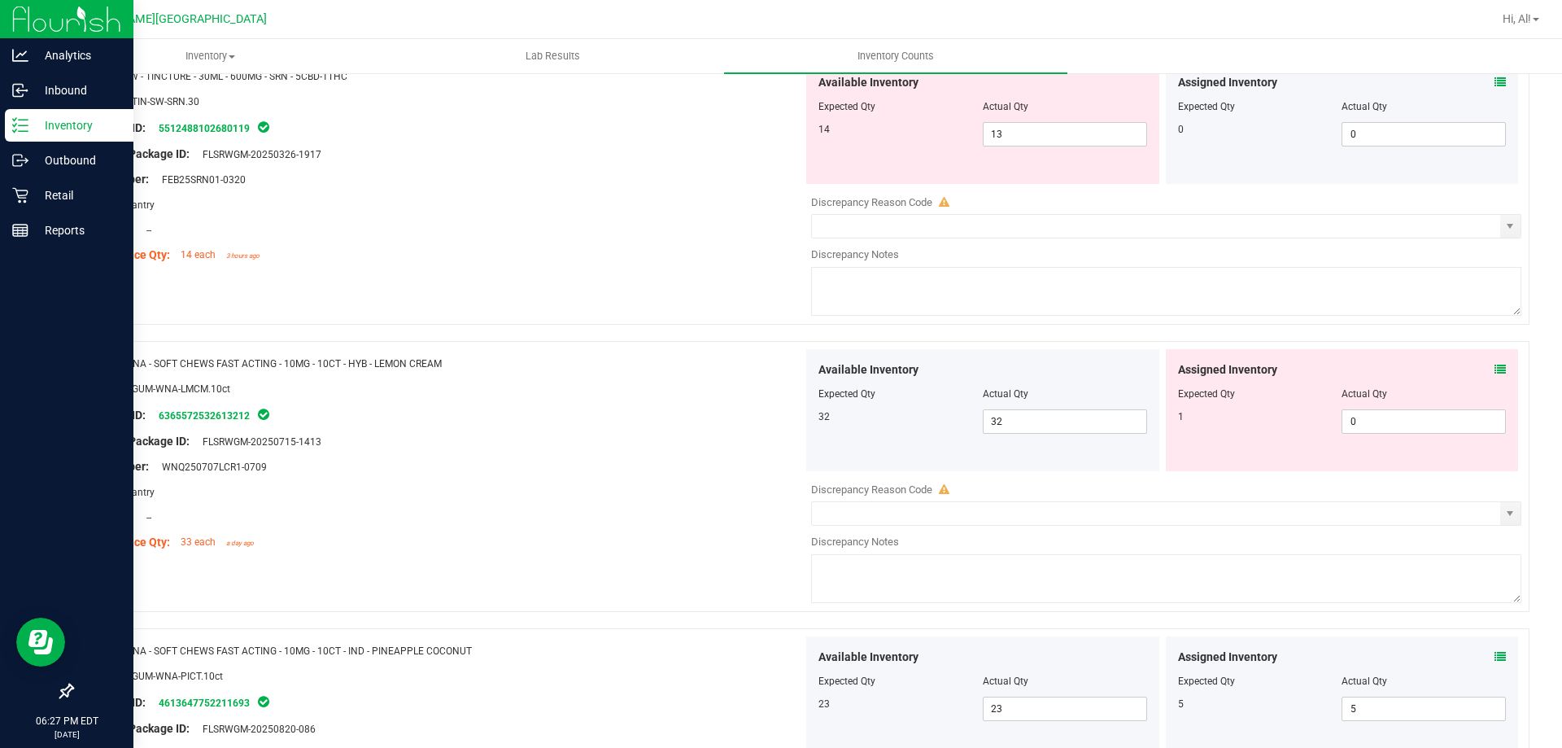
scroll to position [2193, 0]
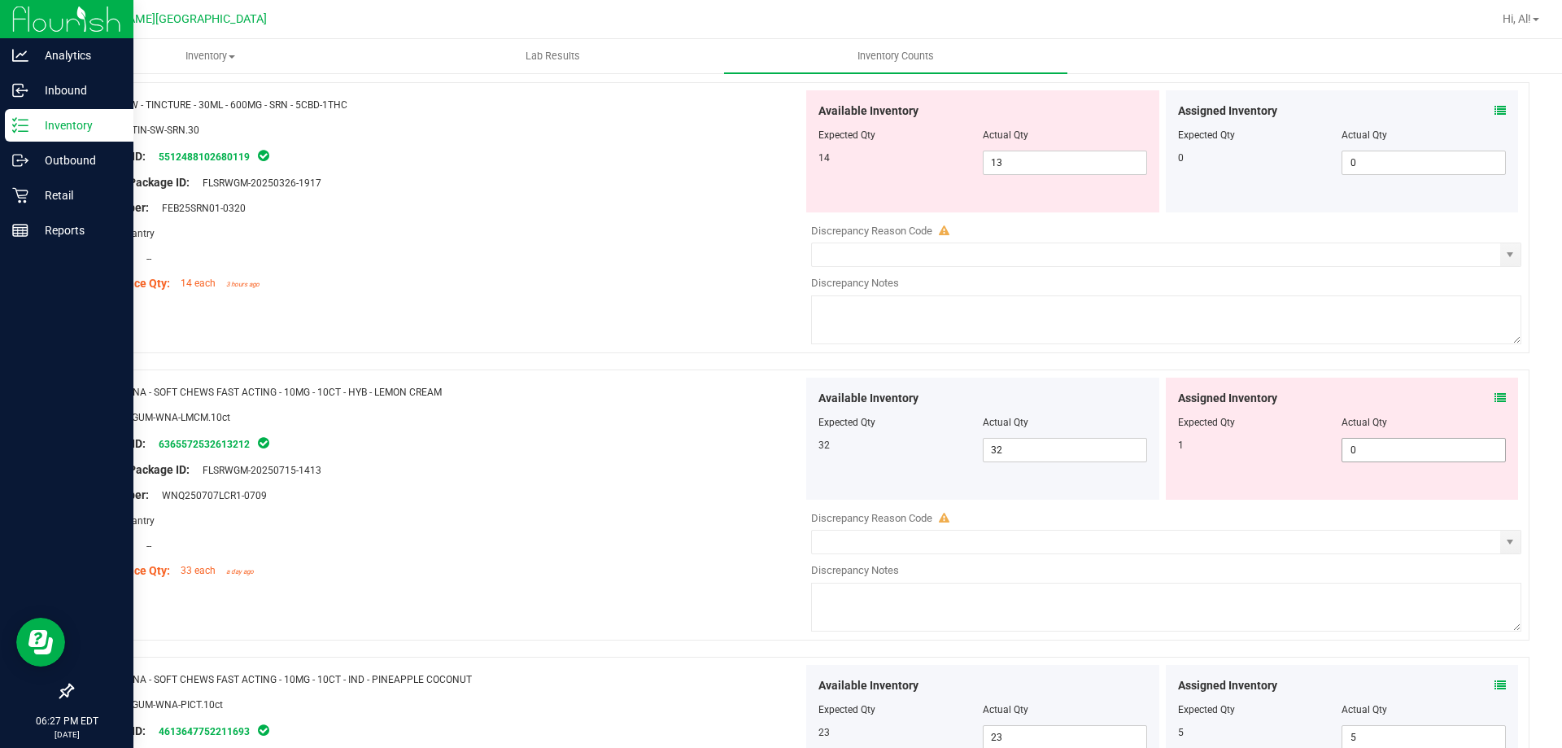
click at [1351, 443] on span "0 0" at bounding box center [1424, 450] width 164 height 24
click at [1352, 445] on input "0" at bounding box center [1424, 450] width 163 height 23
type input "1"
click at [1324, 397] on div "Assigned Inventory" at bounding box center [1342, 398] width 329 height 17
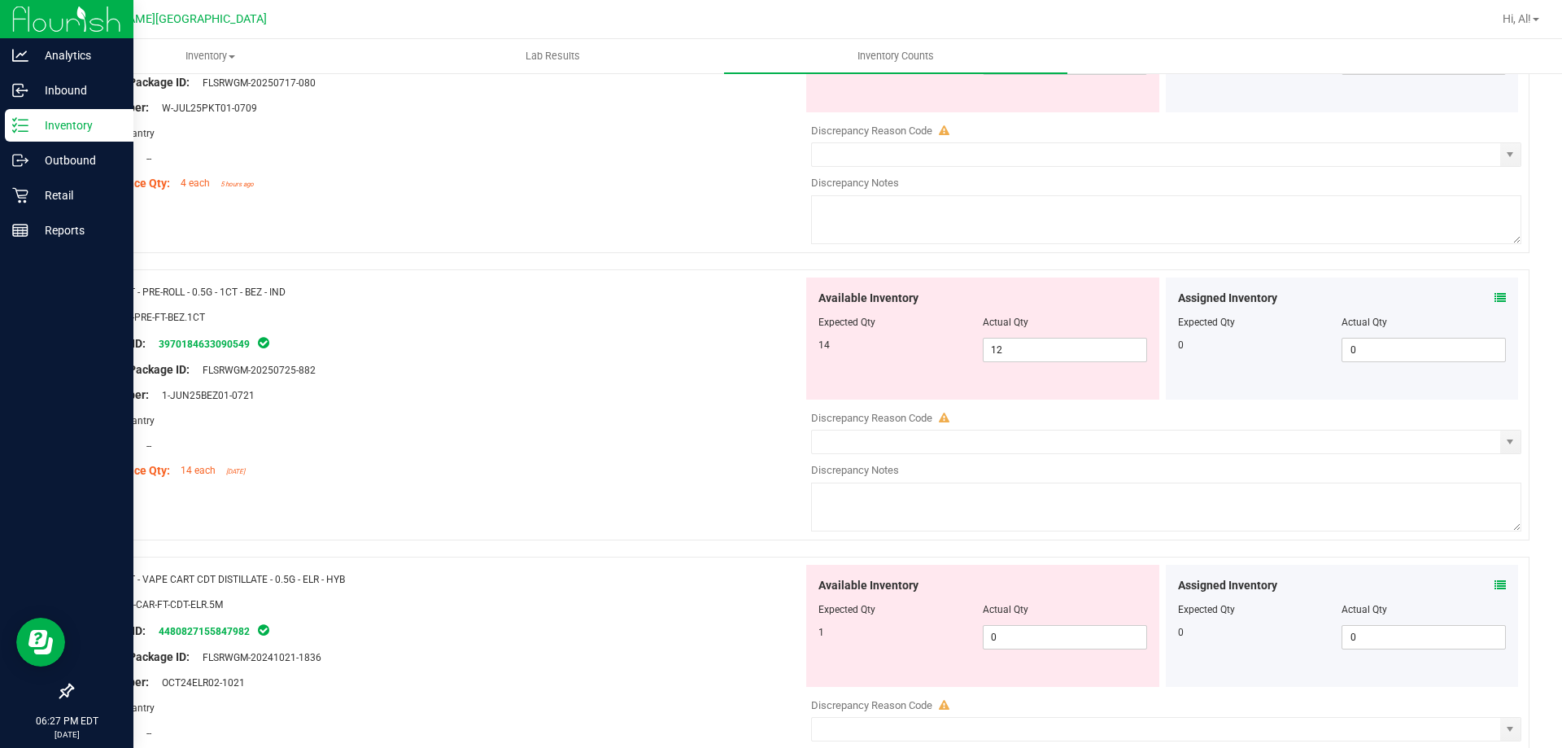
scroll to position [163, 0]
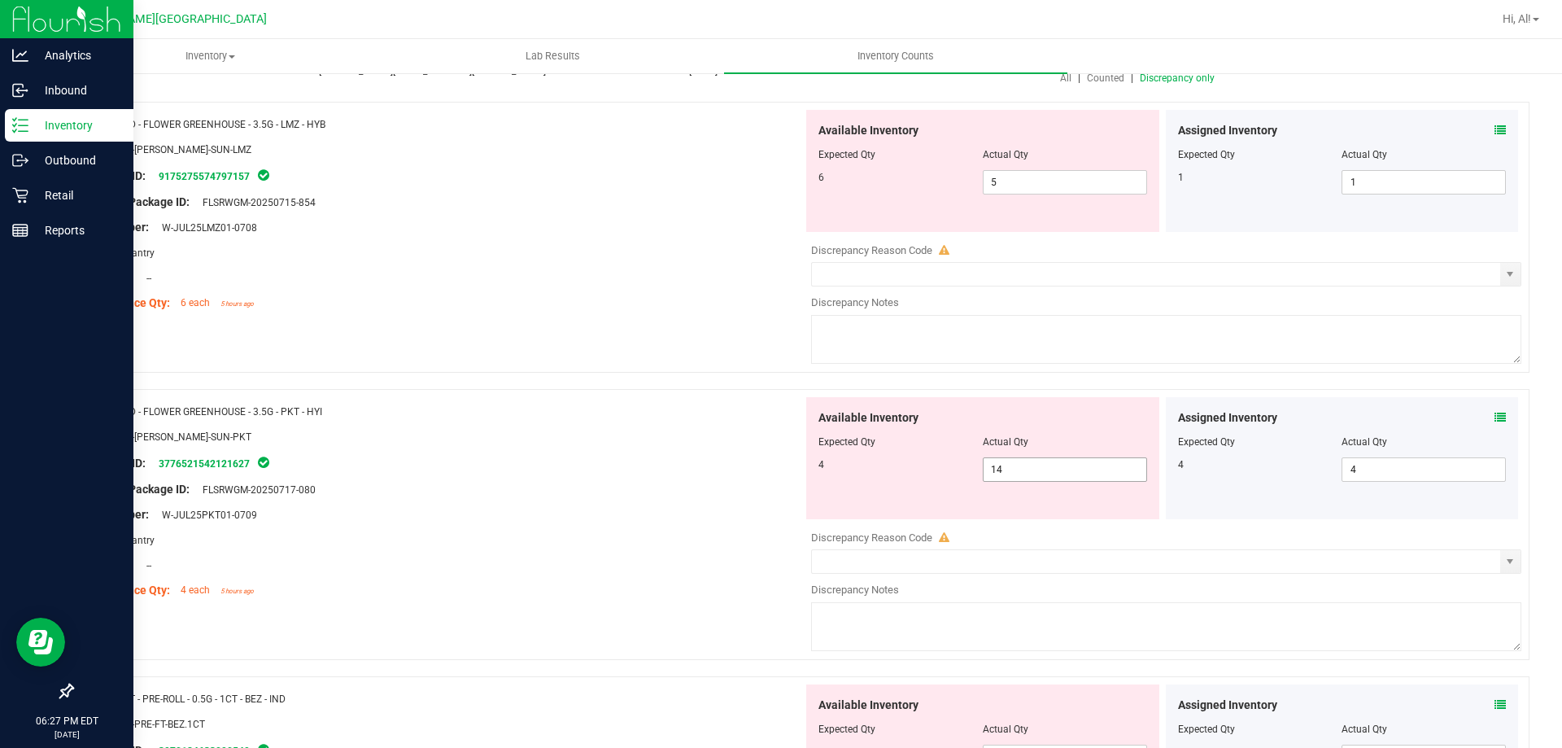
click at [1014, 468] on span "14 14" at bounding box center [1065, 469] width 164 height 24
click at [1014, 468] on input "14" at bounding box center [1065, 469] width 163 height 23
type input "0"
click at [736, 453] on div "Package ID: 3776521542121627" at bounding box center [444, 463] width 718 height 20
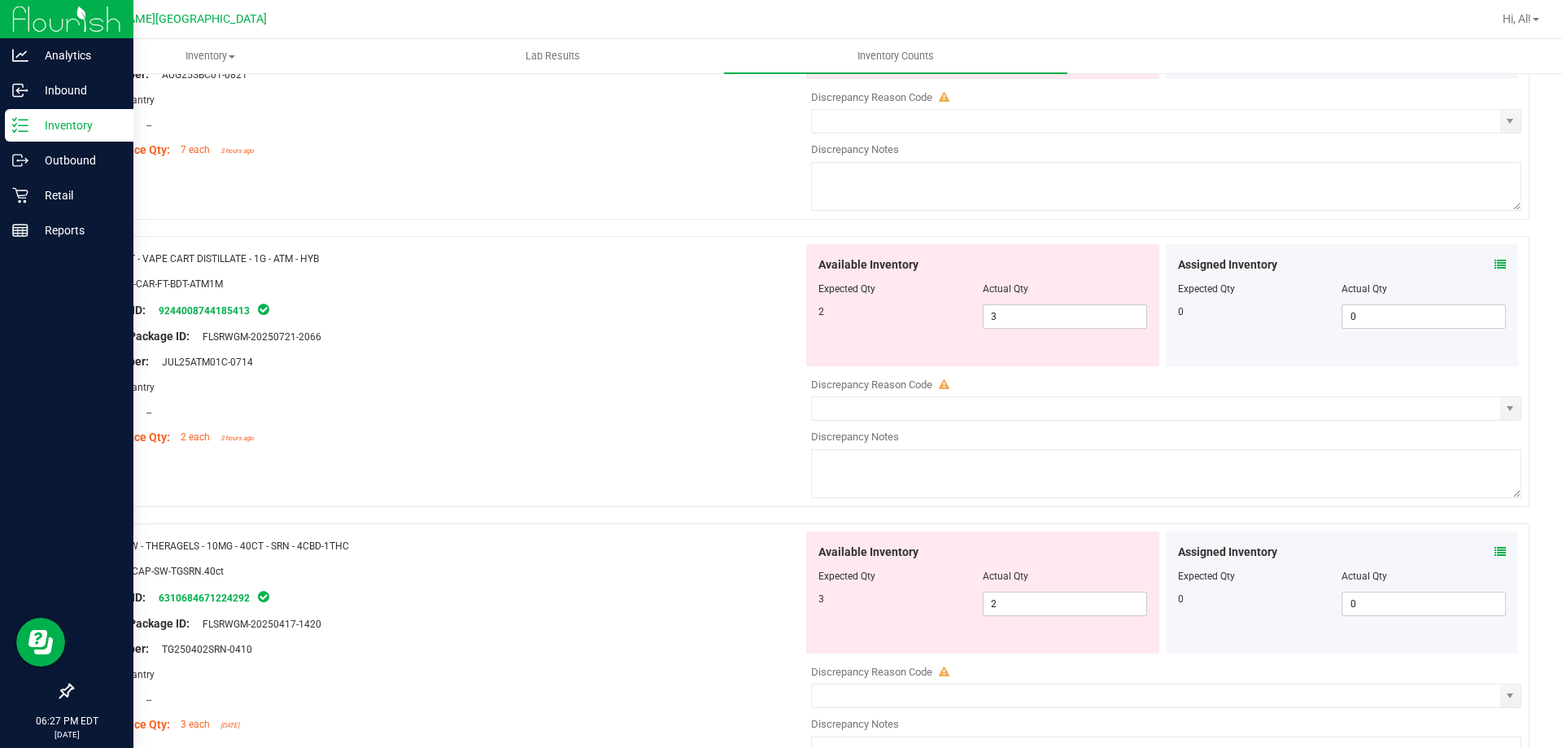
scroll to position [1058, 0]
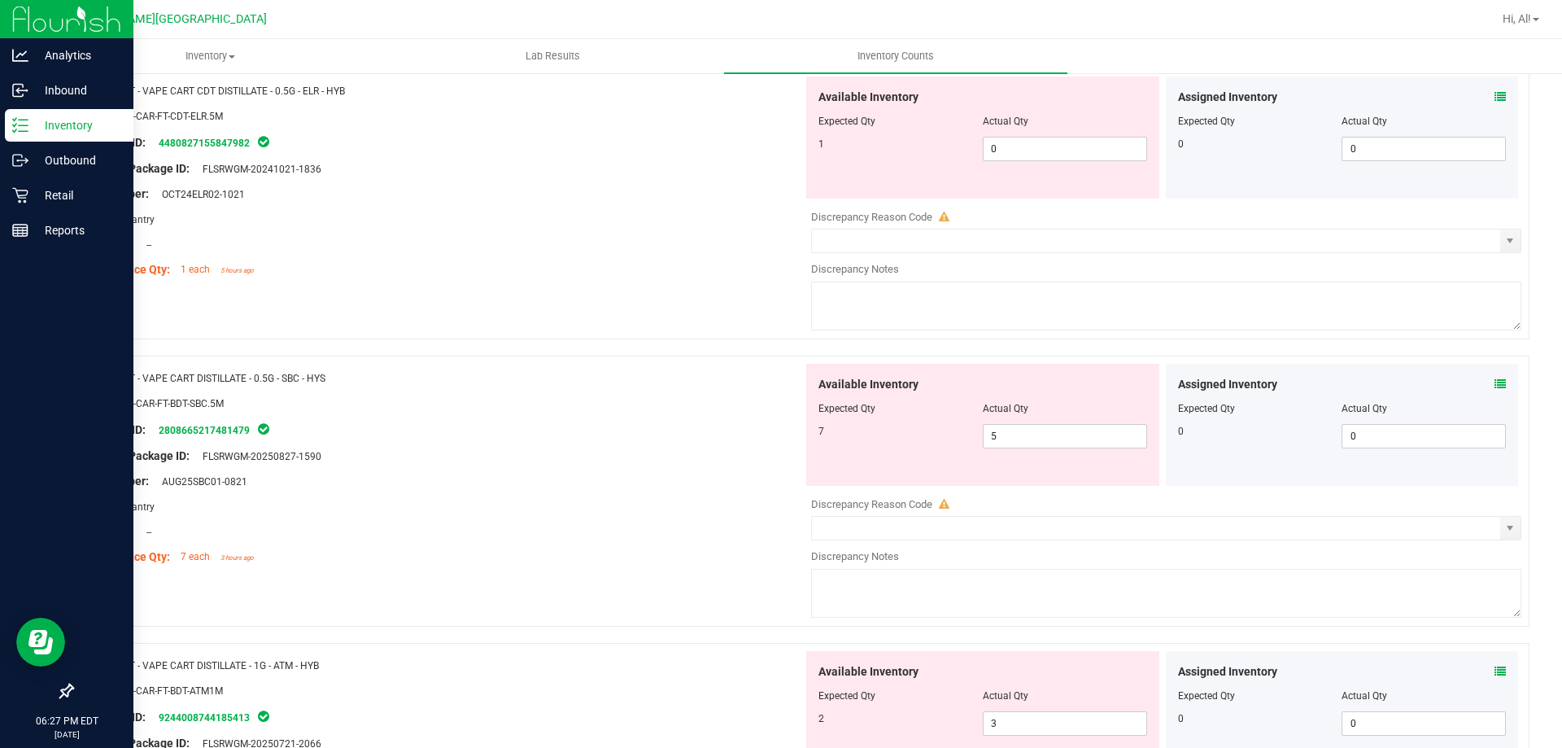
click at [1495, 387] on icon at bounding box center [1500, 383] width 11 height 11
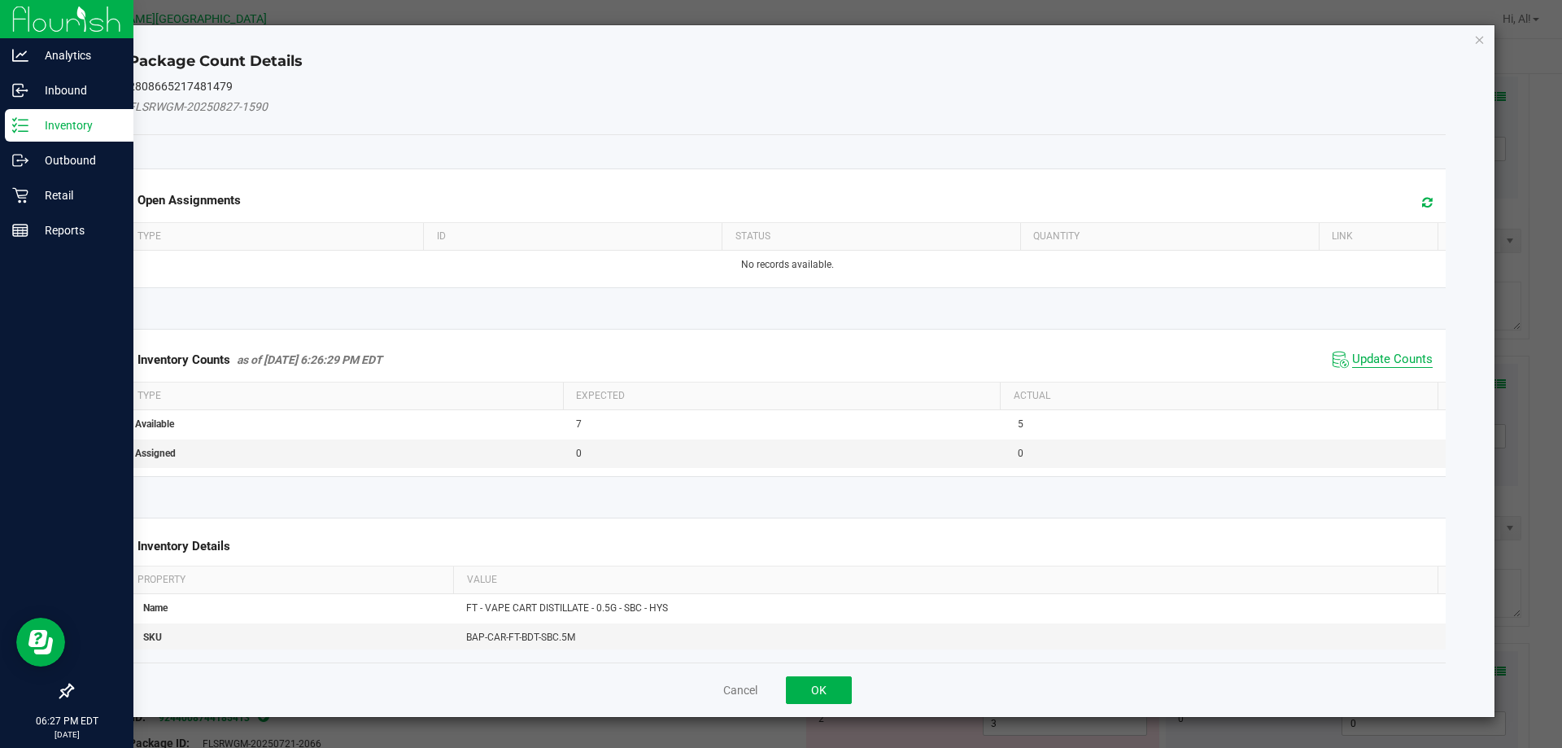
click at [1379, 353] on span "Update Counts" at bounding box center [1392, 359] width 81 height 16
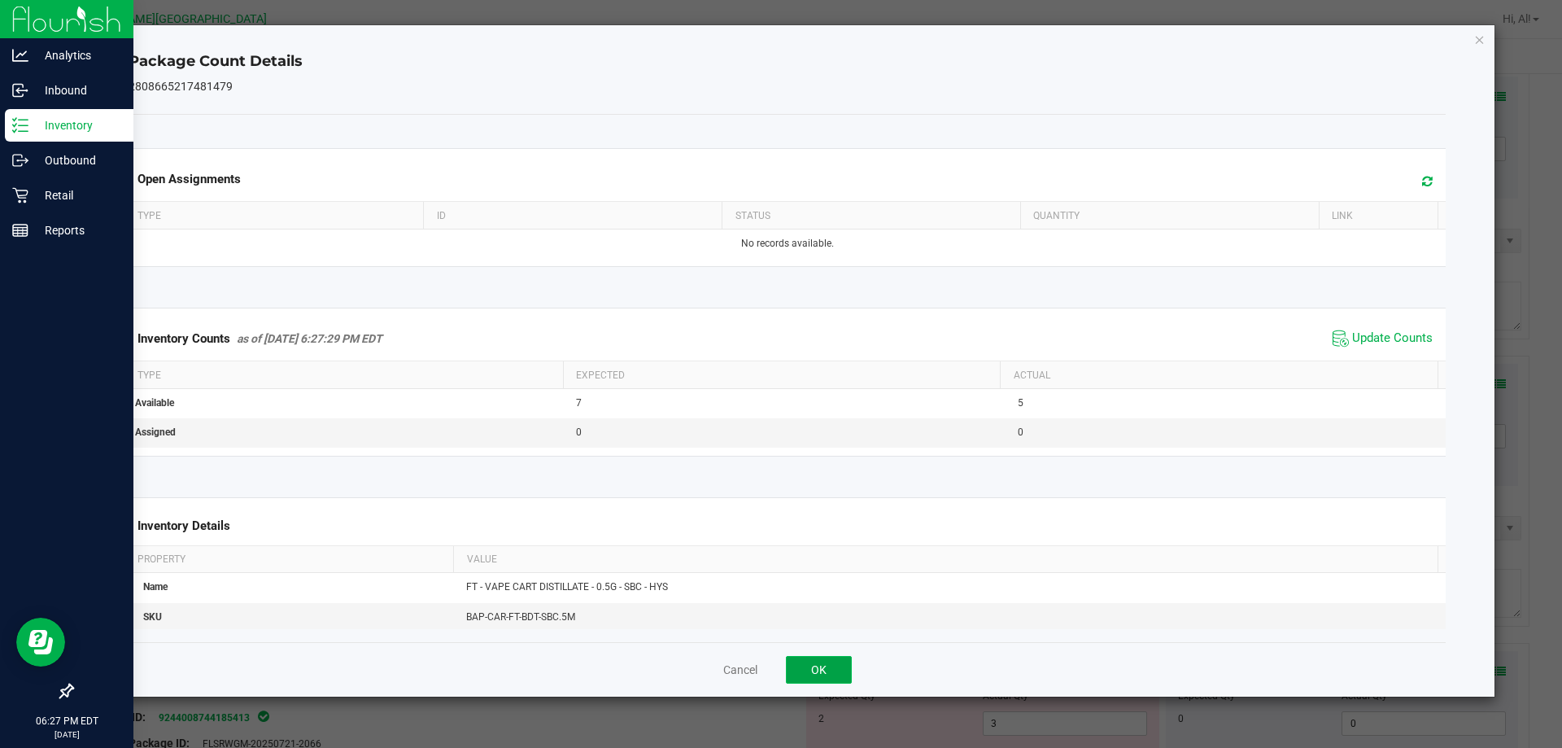
click at [832, 662] on button "OK" at bounding box center [819, 670] width 66 height 28
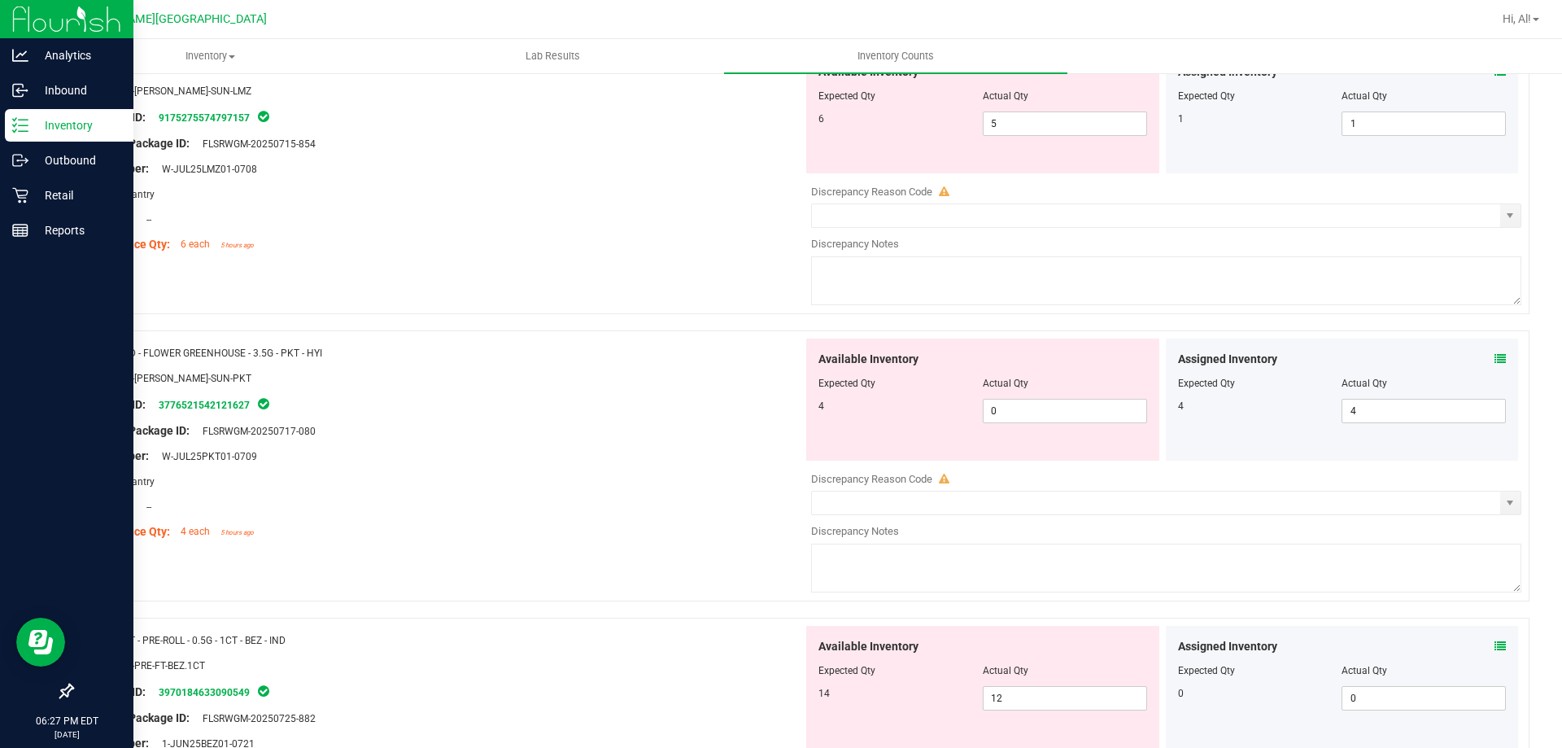
scroll to position [0, 0]
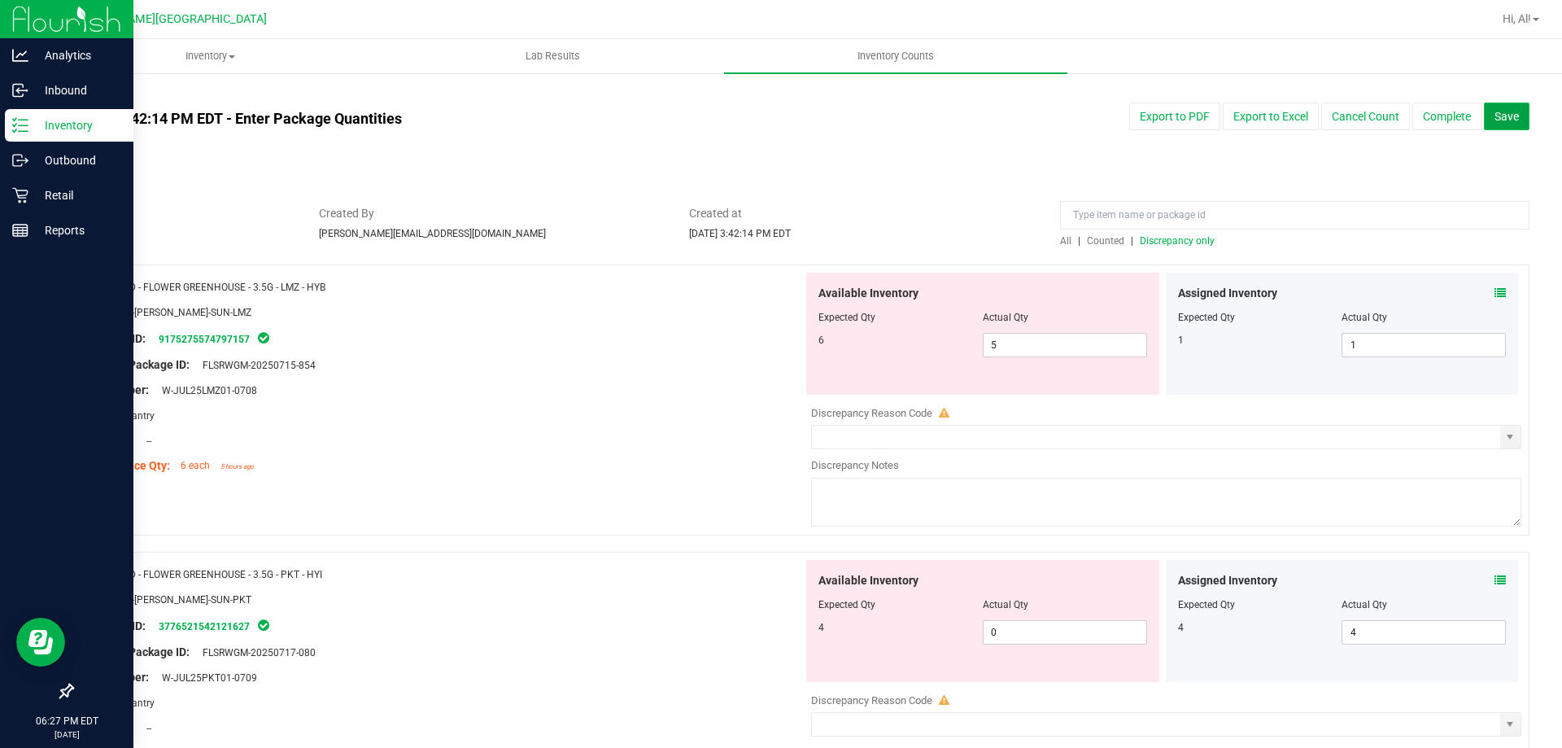
click at [1495, 120] on span "Save" at bounding box center [1507, 116] width 24 height 13
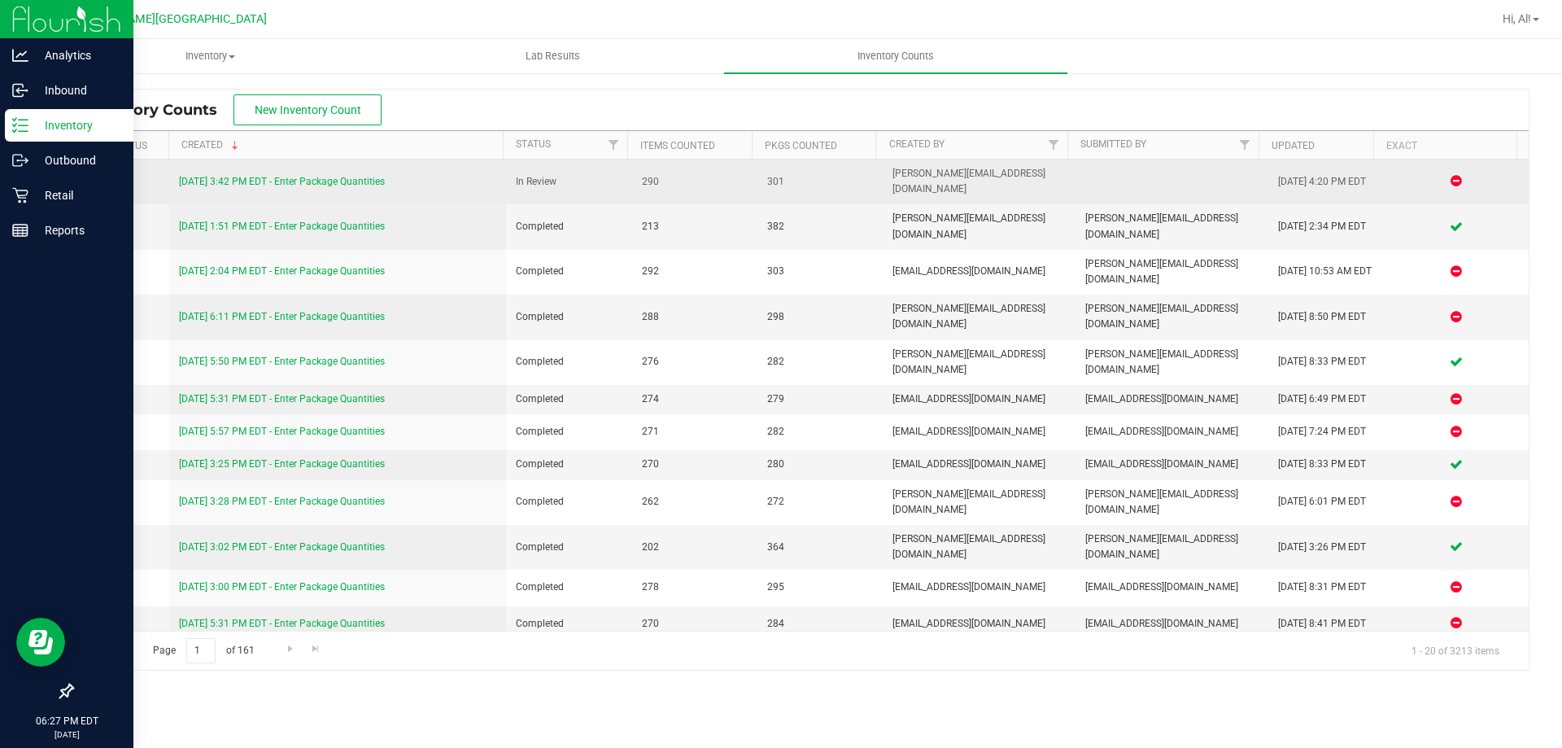
click at [389, 175] on div "[DATE] 3:42 PM EDT - Enter Package Quantities" at bounding box center [338, 181] width 318 height 15
click at [382, 176] on link "[DATE] 3:42 PM EDT - Enter Package Quantities" at bounding box center [282, 181] width 206 height 11
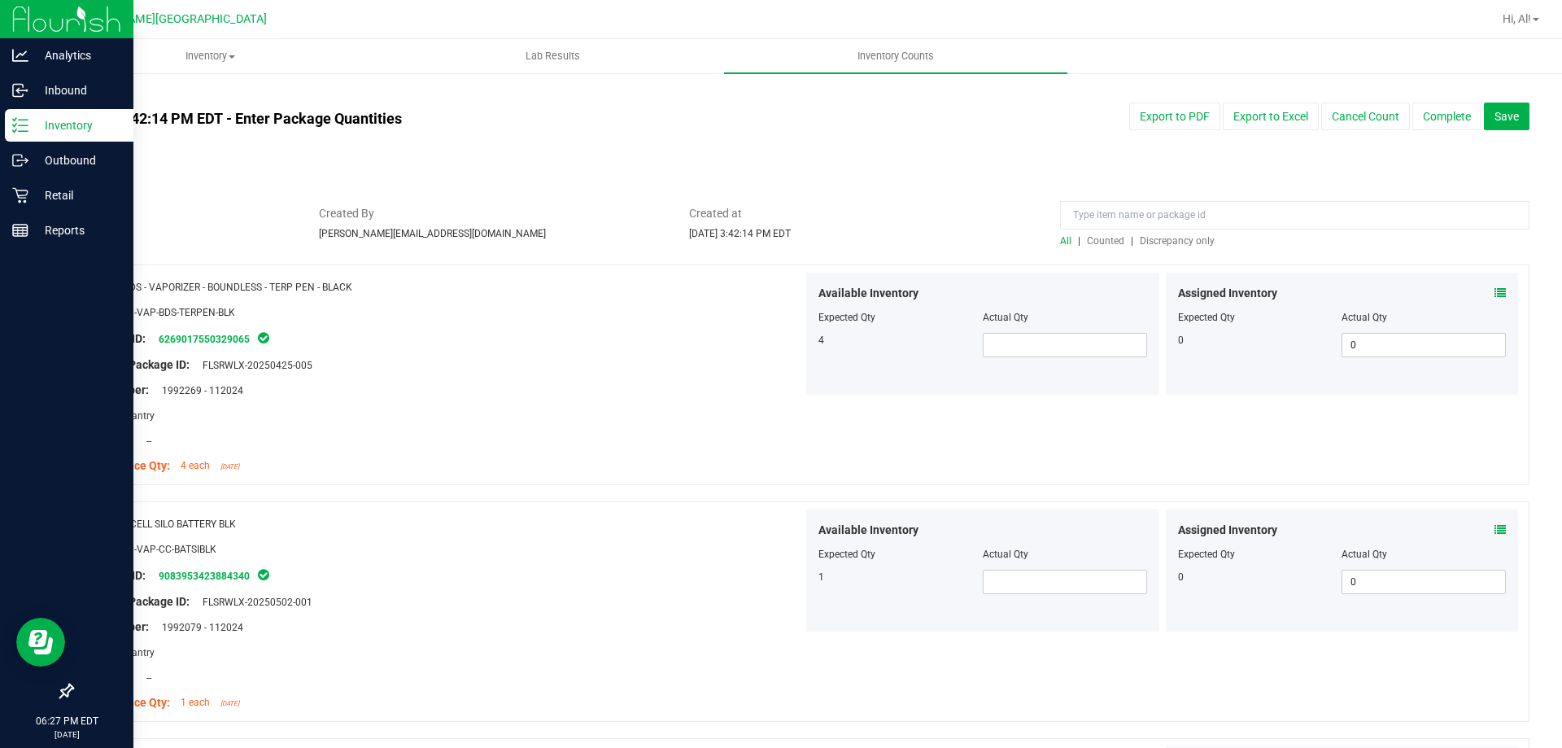
click at [1147, 241] on span "Discrepancy only" at bounding box center [1177, 240] width 75 height 11
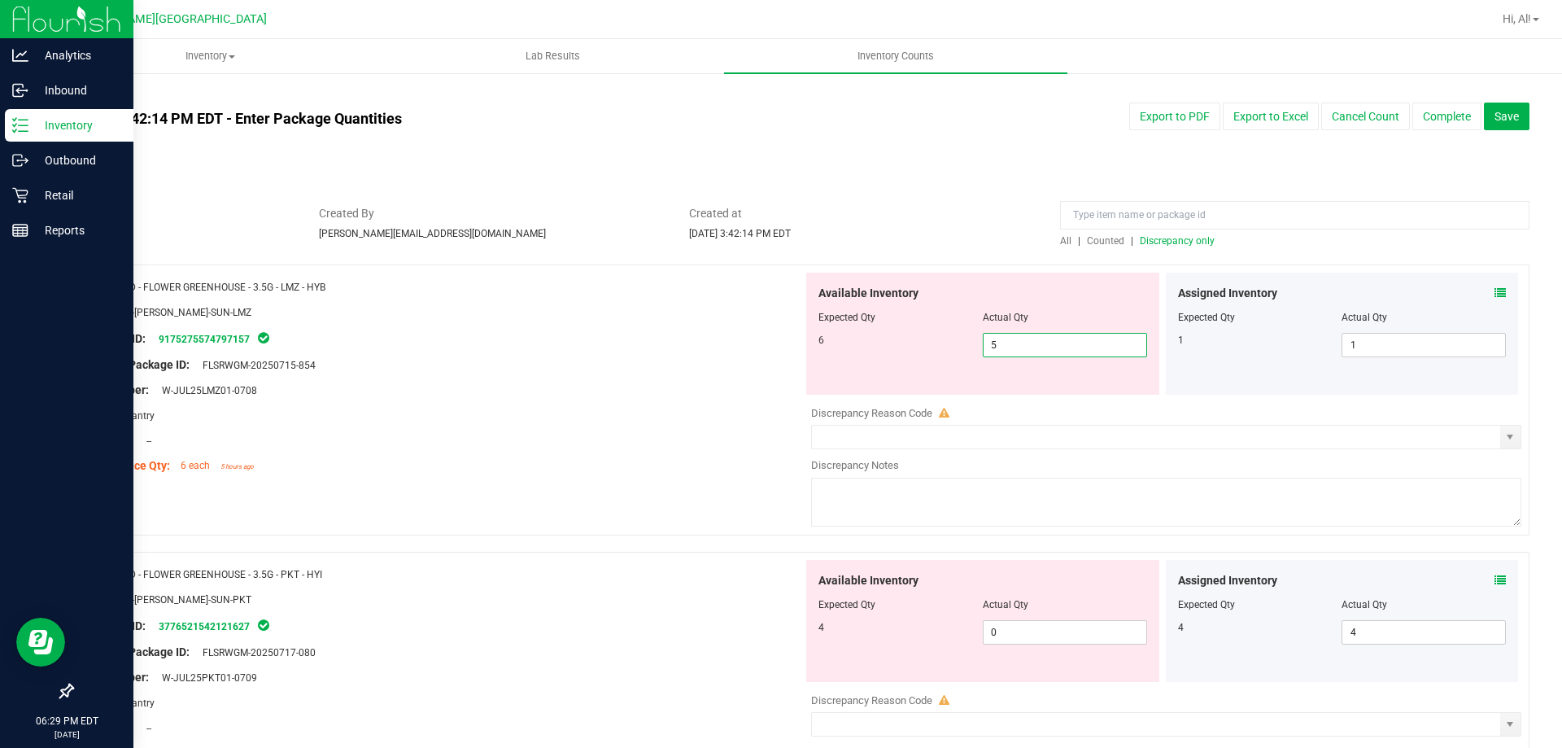
click at [995, 351] on span "5 5" at bounding box center [1065, 345] width 164 height 24
click at [995, 351] on input "5" at bounding box center [1065, 345] width 163 height 23
click at [722, 402] on div at bounding box center [444, 403] width 718 height 8
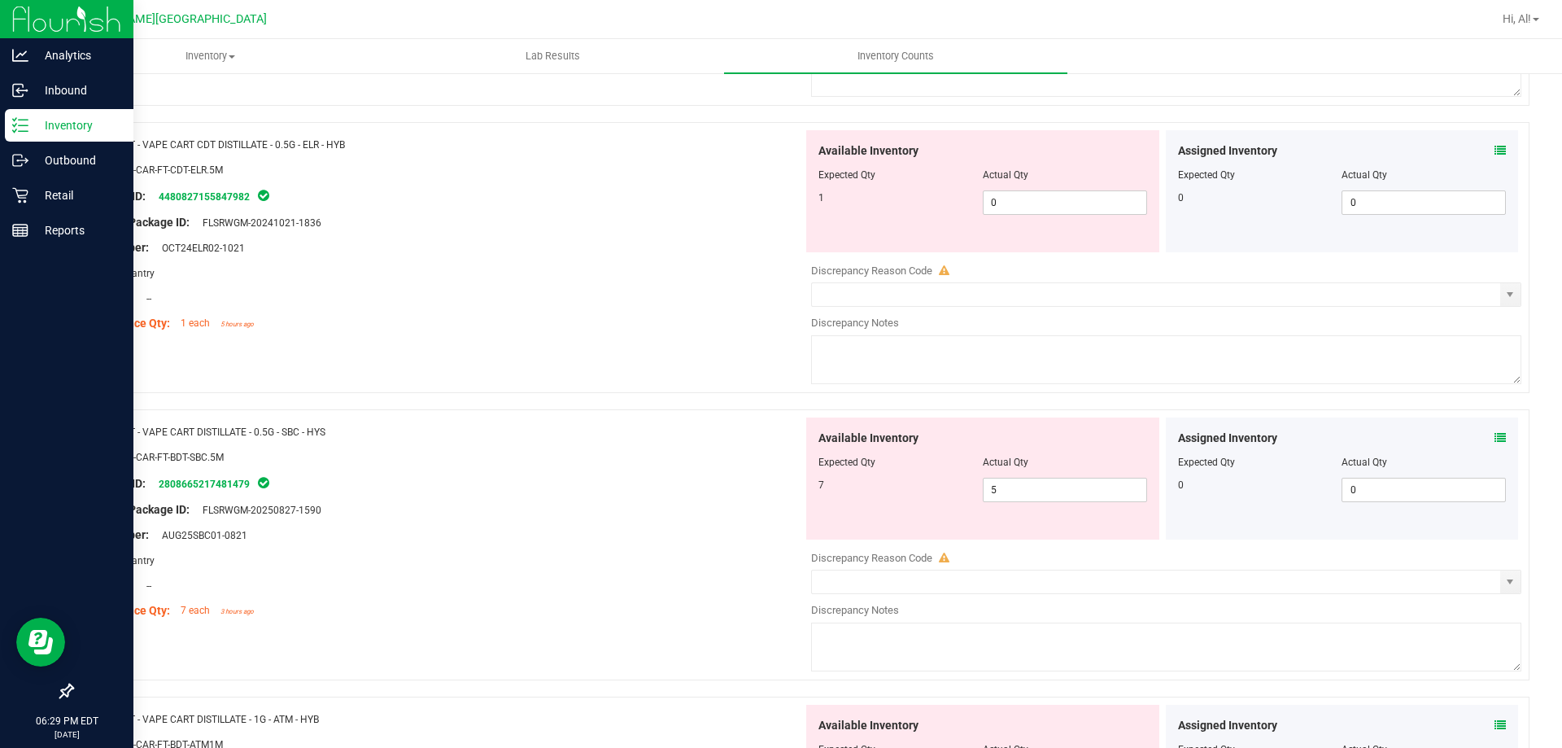
scroll to position [975, 0]
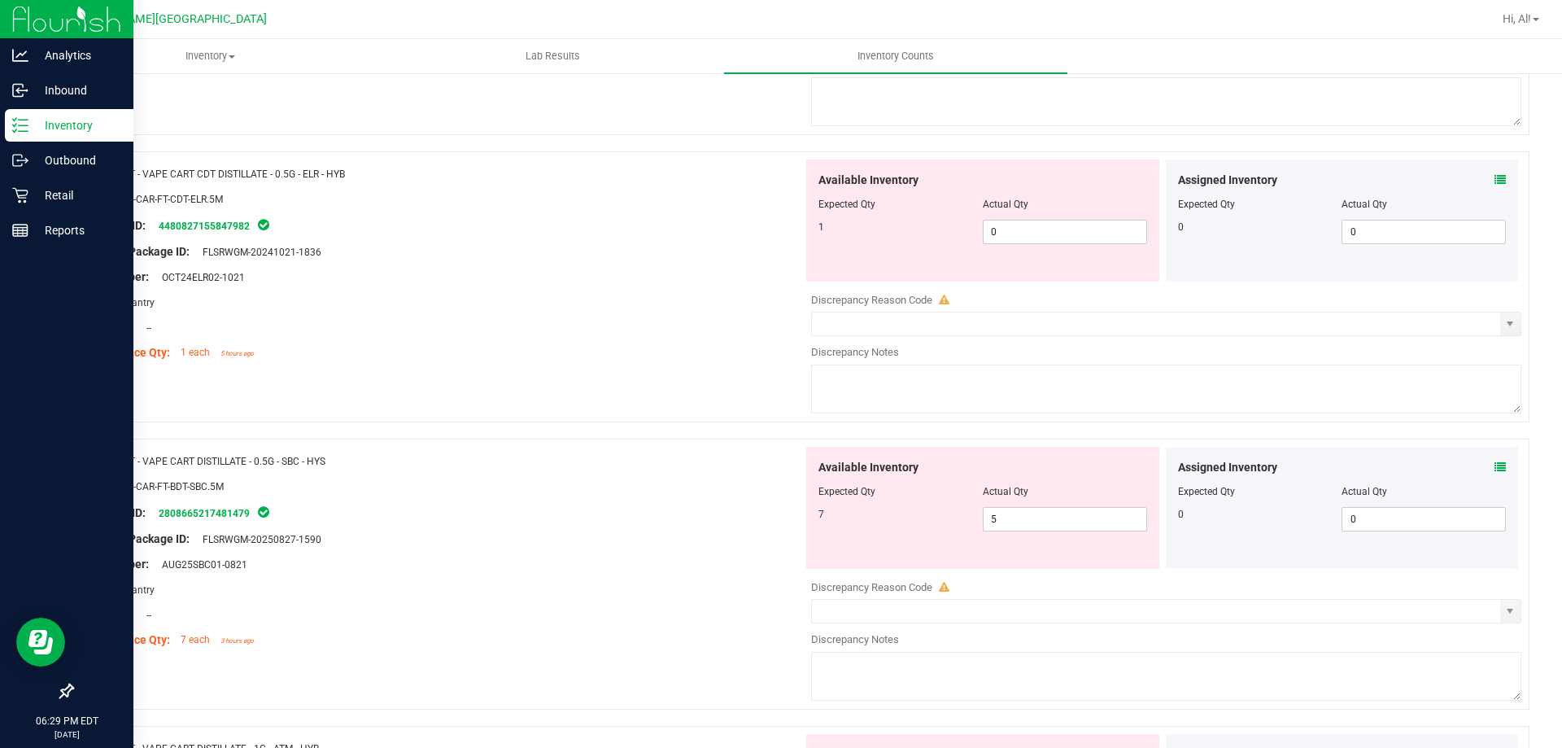
click at [1495, 461] on icon at bounding box center [1500, 466] width 11 height 11
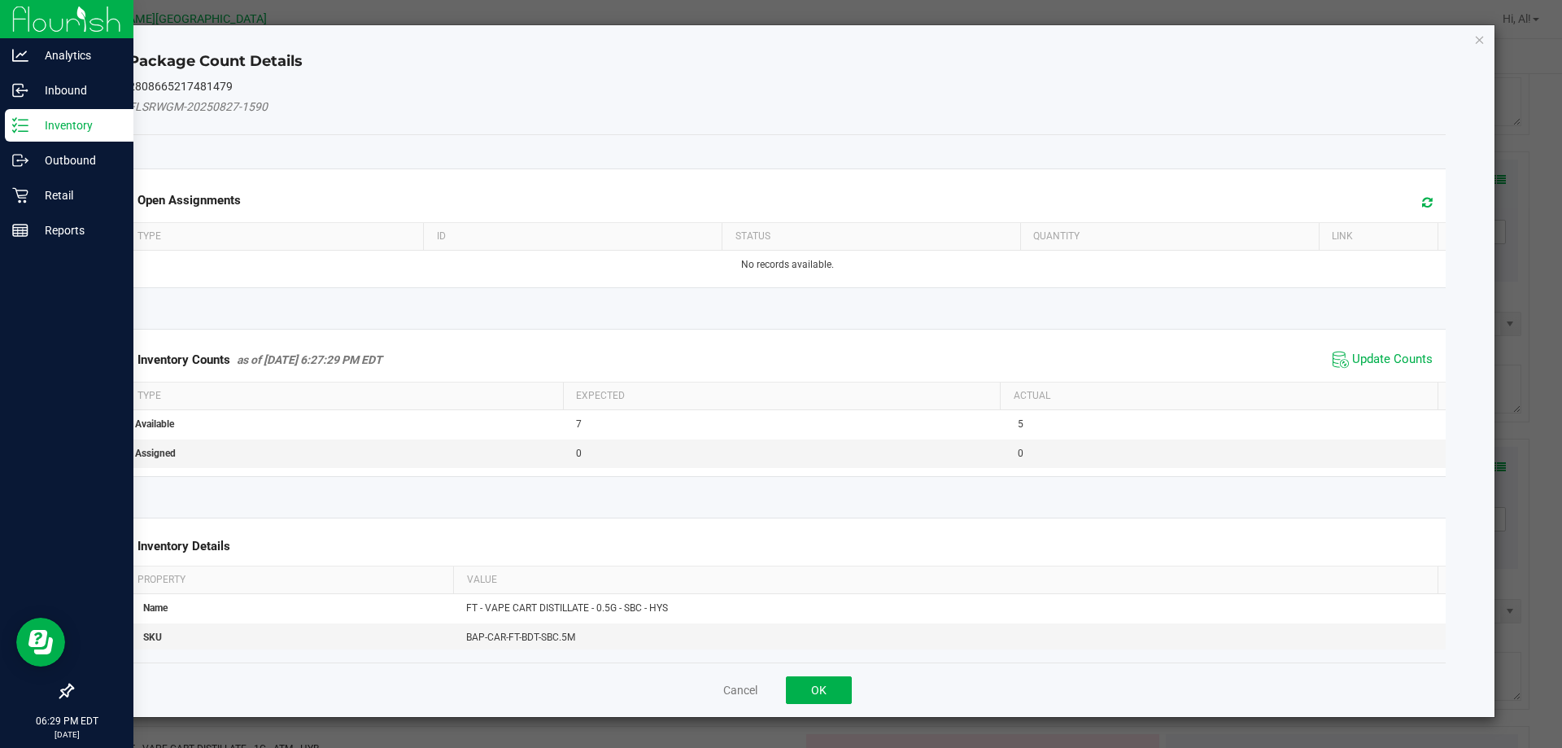
scroll to position [250, 0]
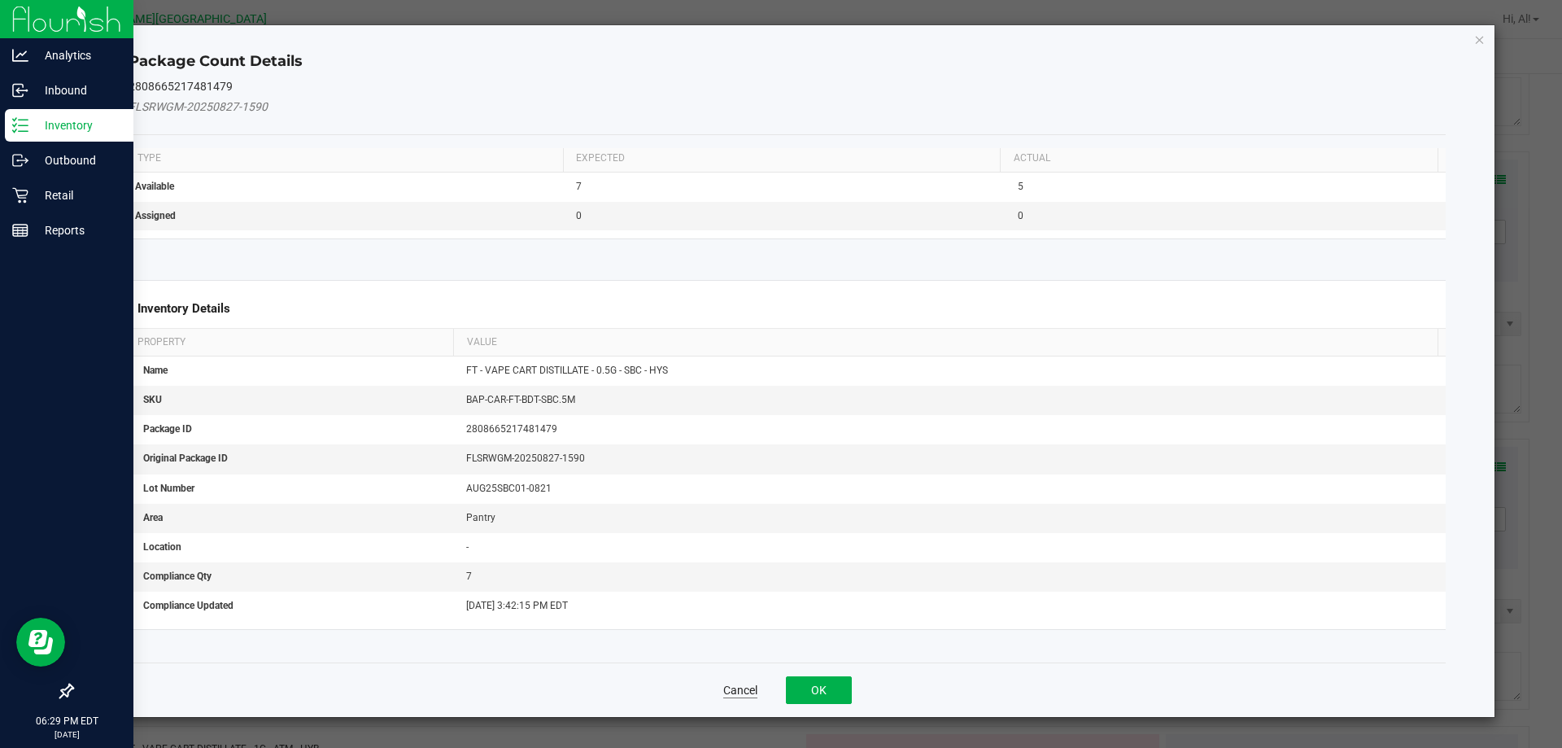
click at [731, 688] on button "Cancel" at bounding box center [740, 690] width 34 height 16
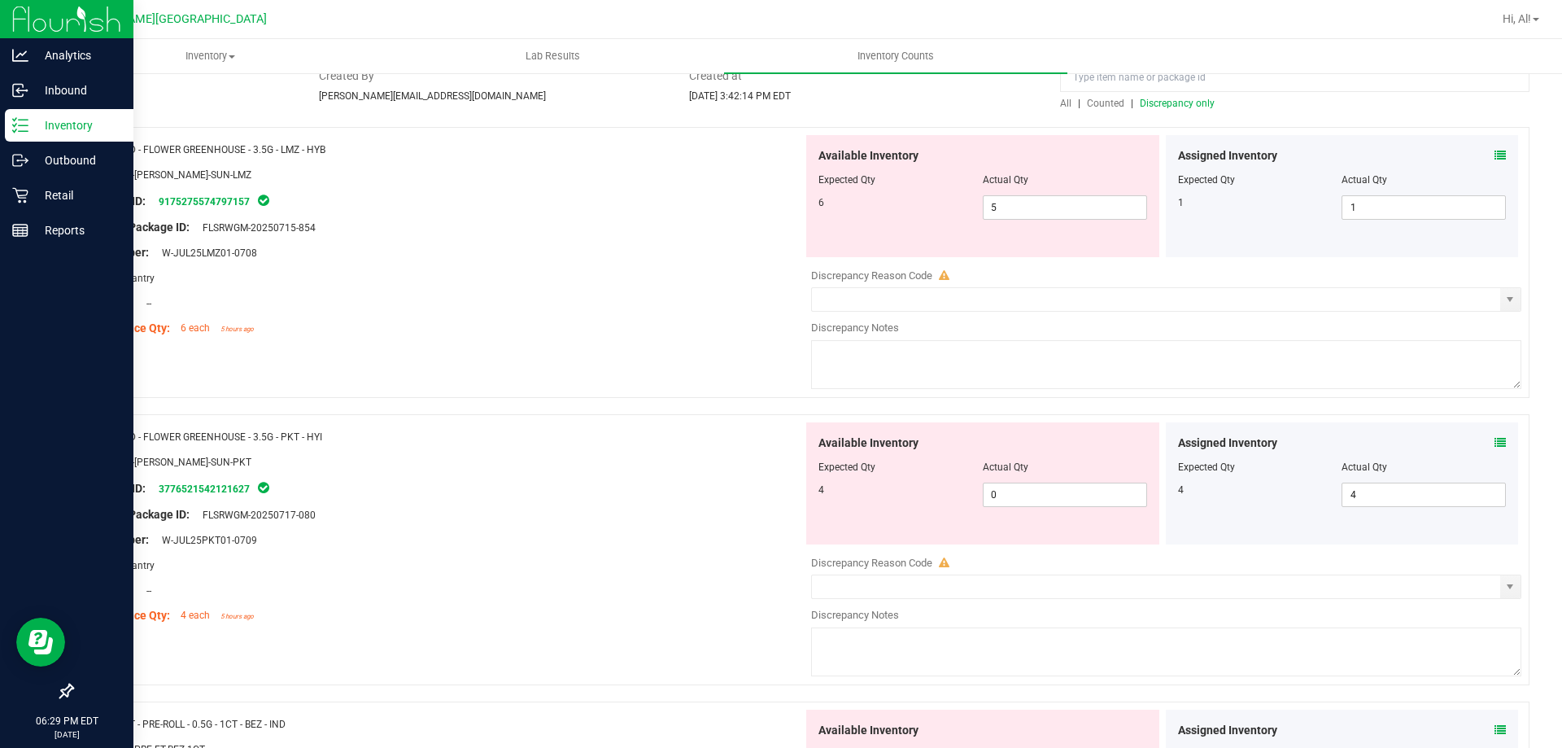
scroll to position [0, 0]
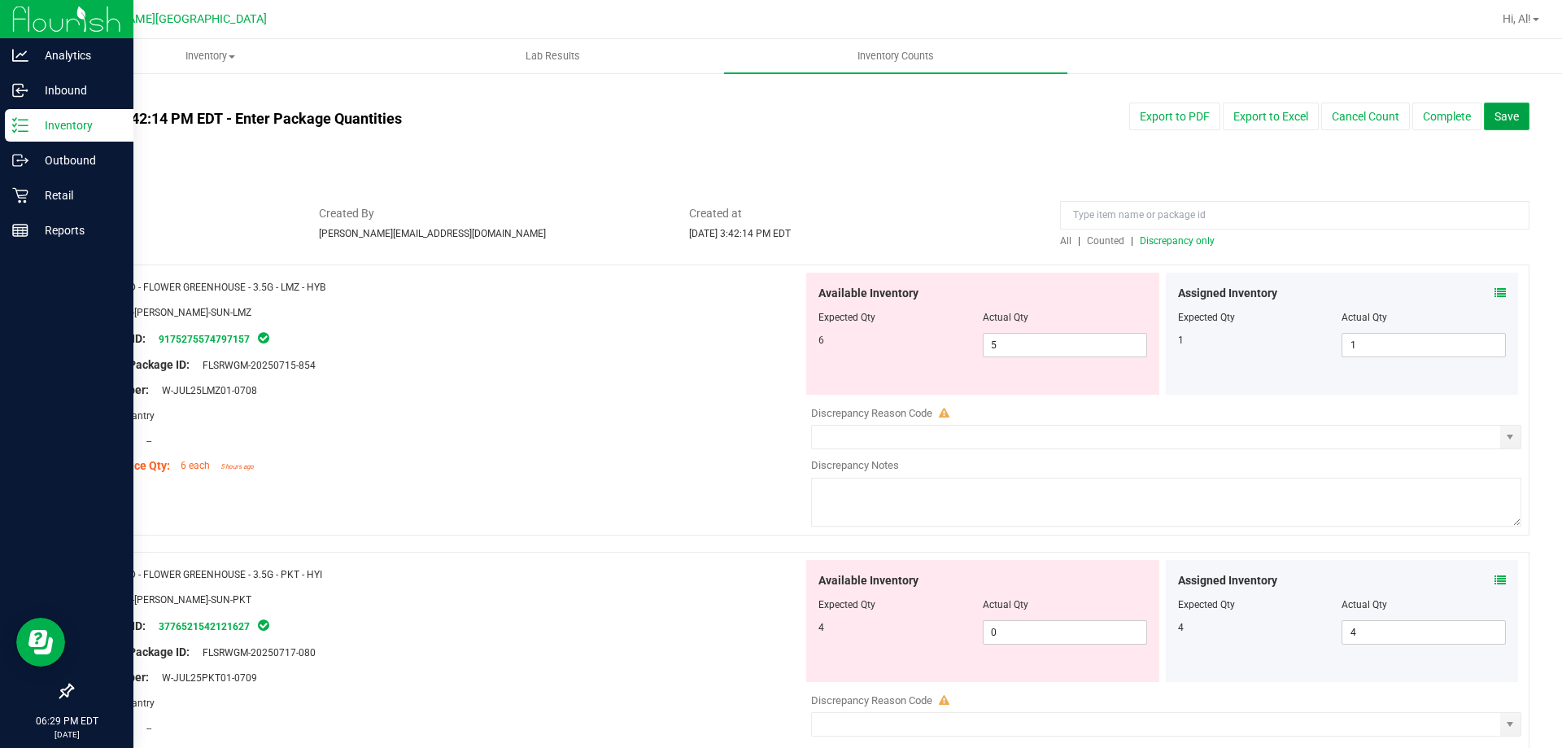
click at [1484, 124] on button "Save" at bounding box center [1507, 117] width 46 height 28
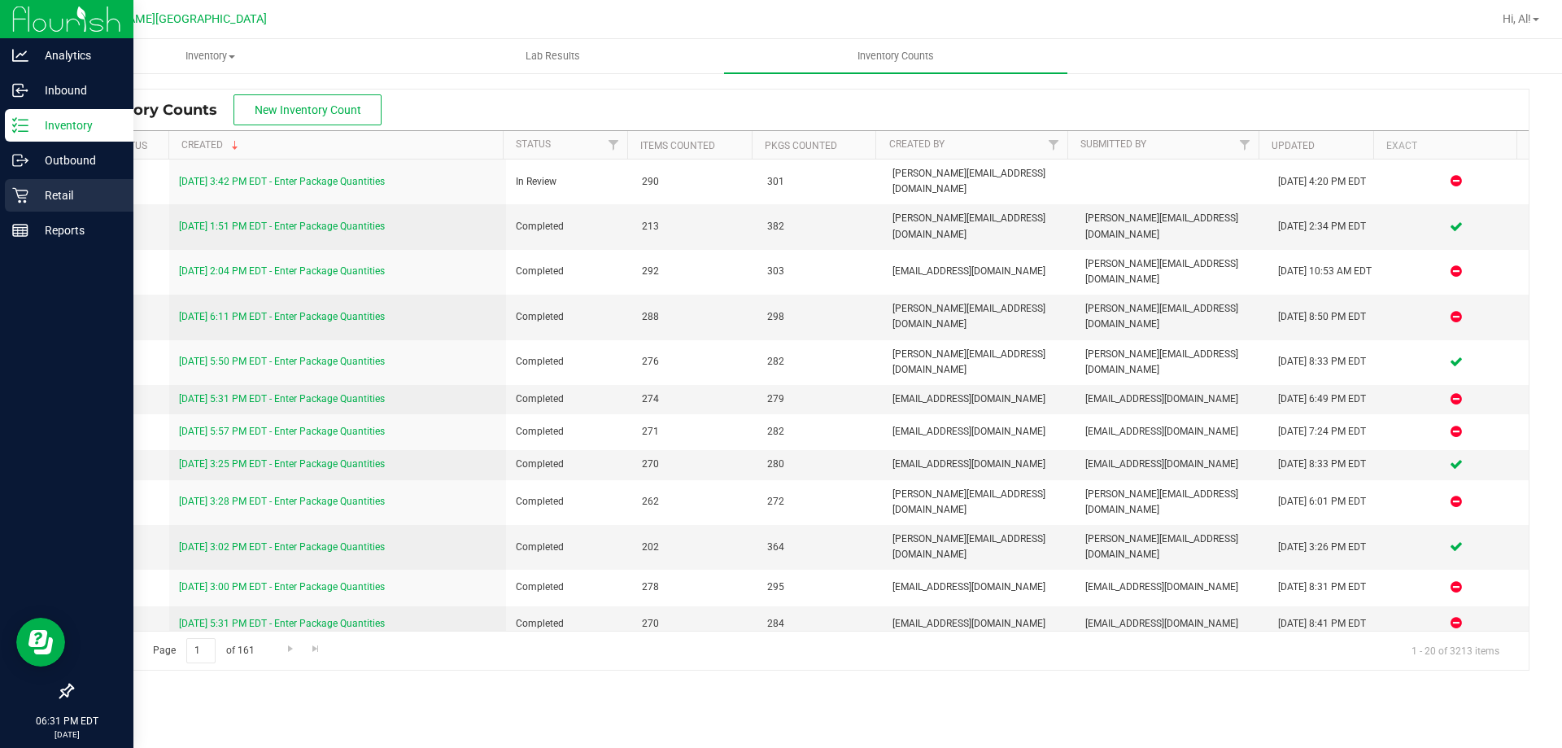
click at [35, 195] on p "Retail" at bounding box center [77, 196] width 98 height 20
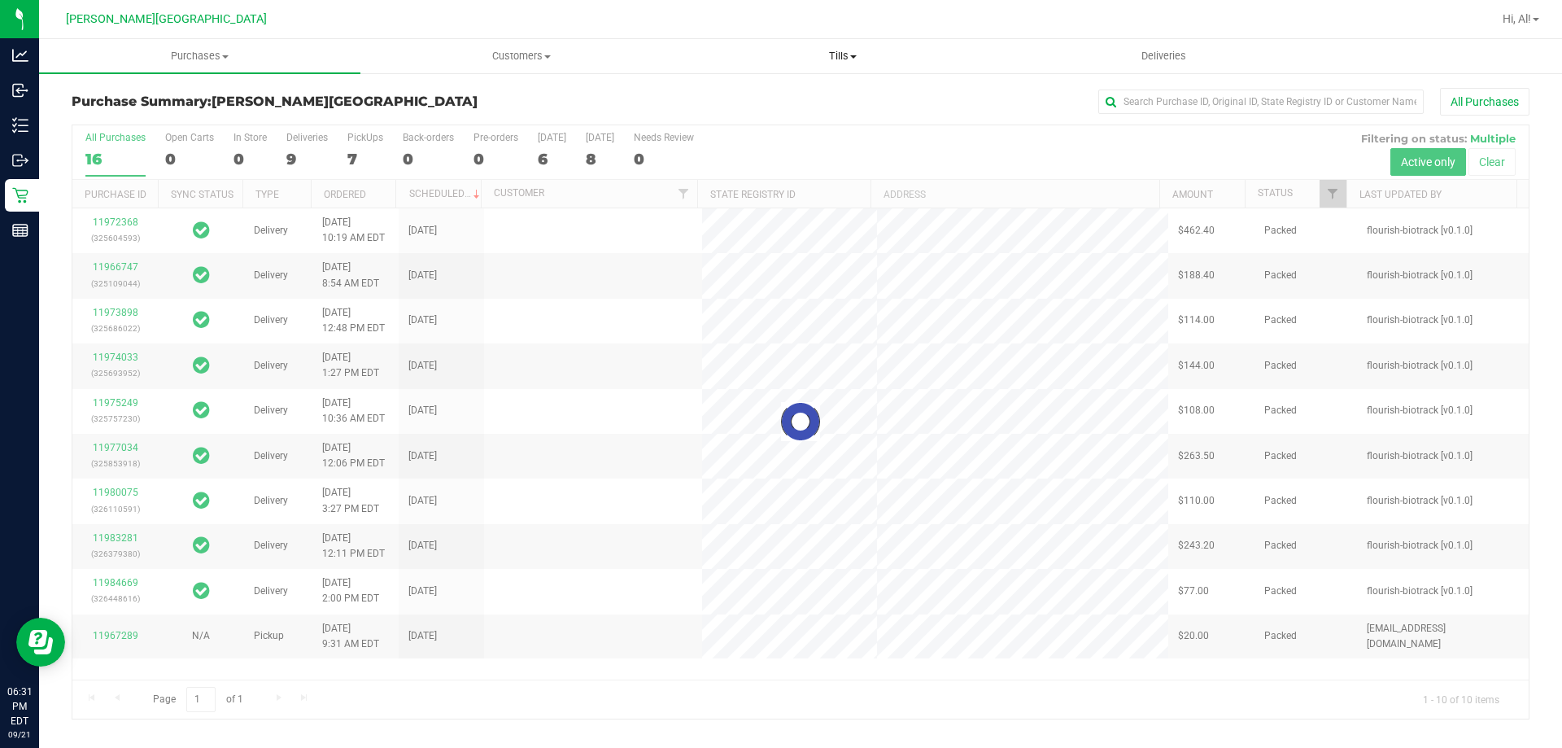
click at [845, 52] on span "Tills" at bounding box center [843, 56] width 320 height 15
click at [760, 91] on span "Manage tills" at bounding box center [737, 98] width 110 height 14
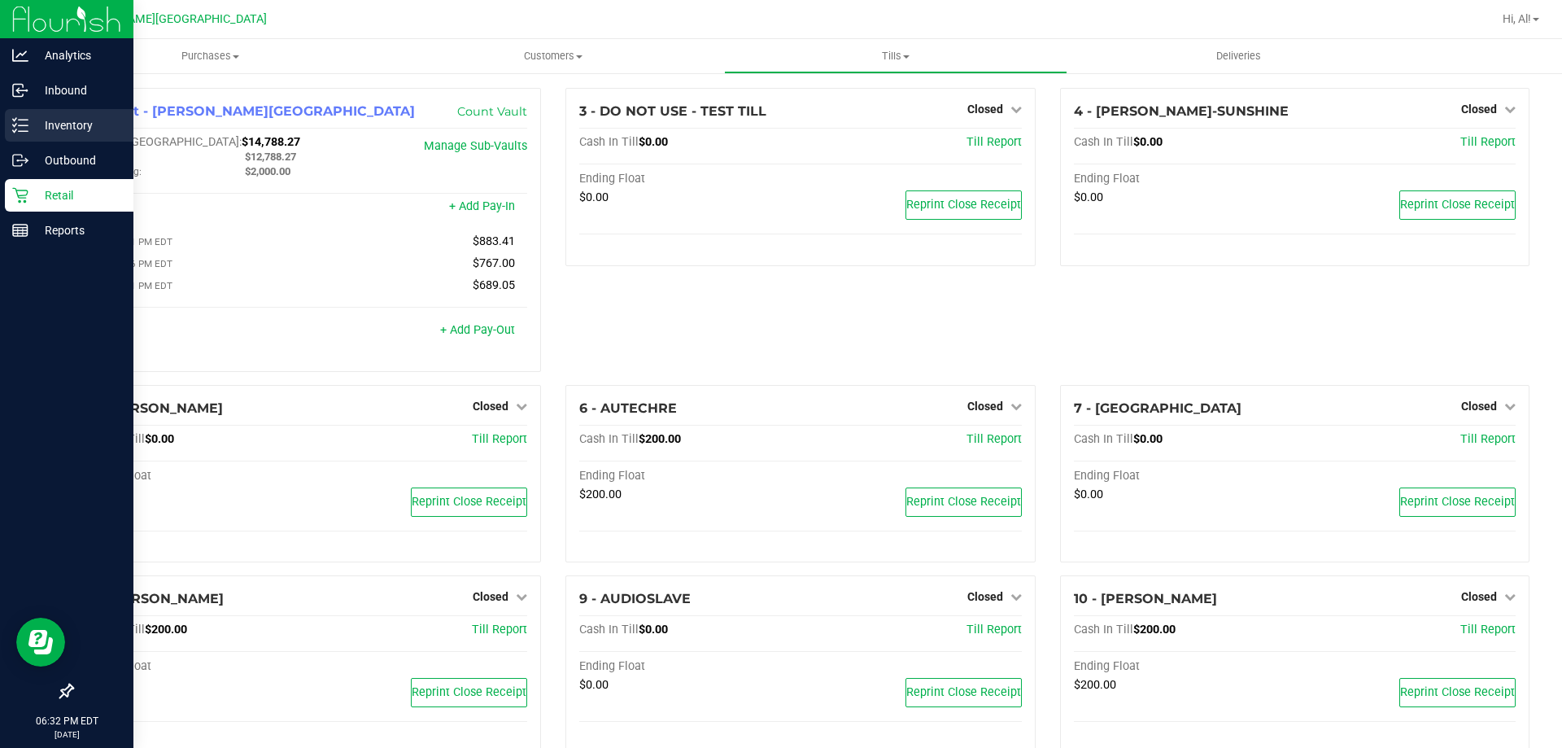
click at [55, 134] on p "Inventory" at bounding box center [77, 126] width 98 height 20
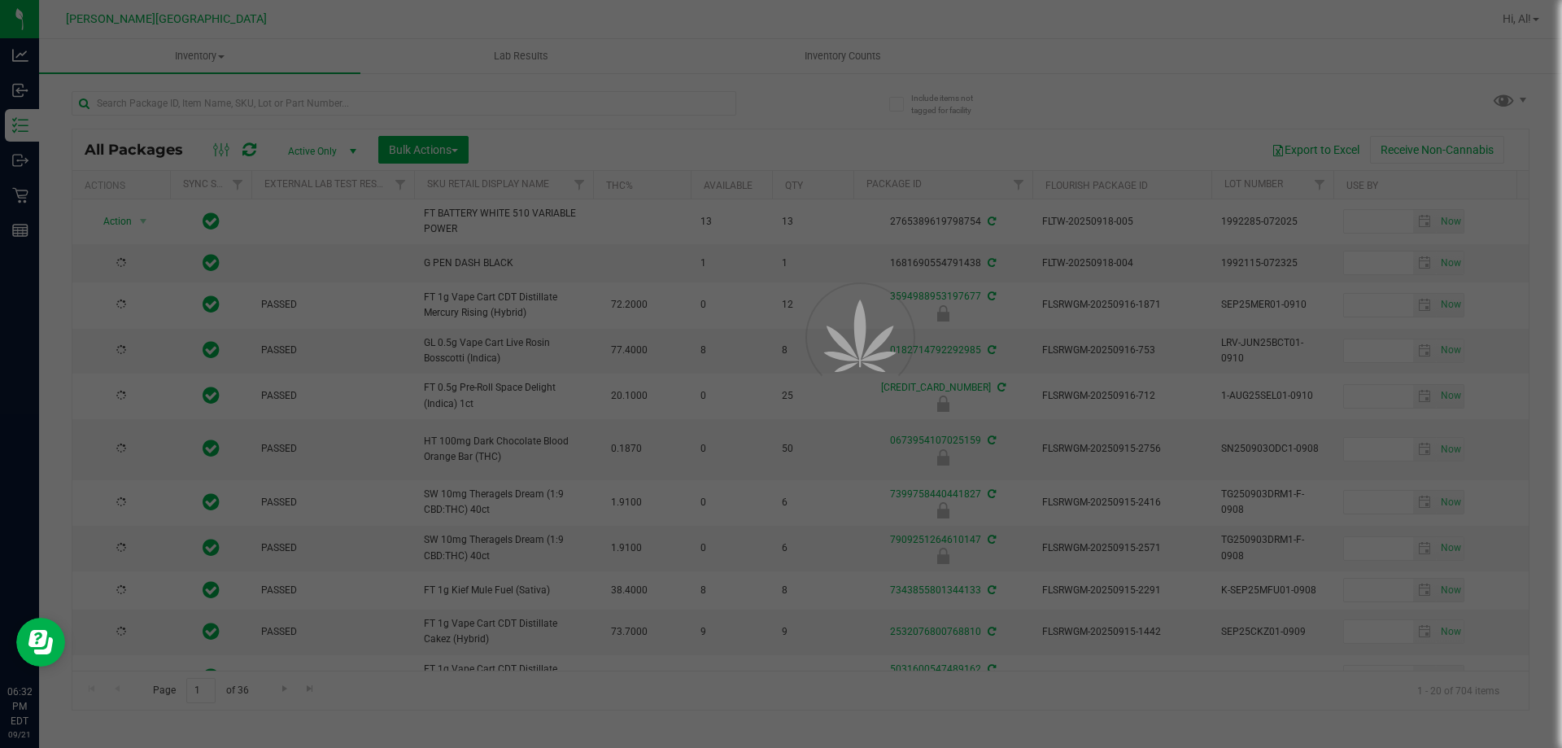
type input "[DATE]"
